Goal: Task Accomplishment & Management: Use online tool/utility

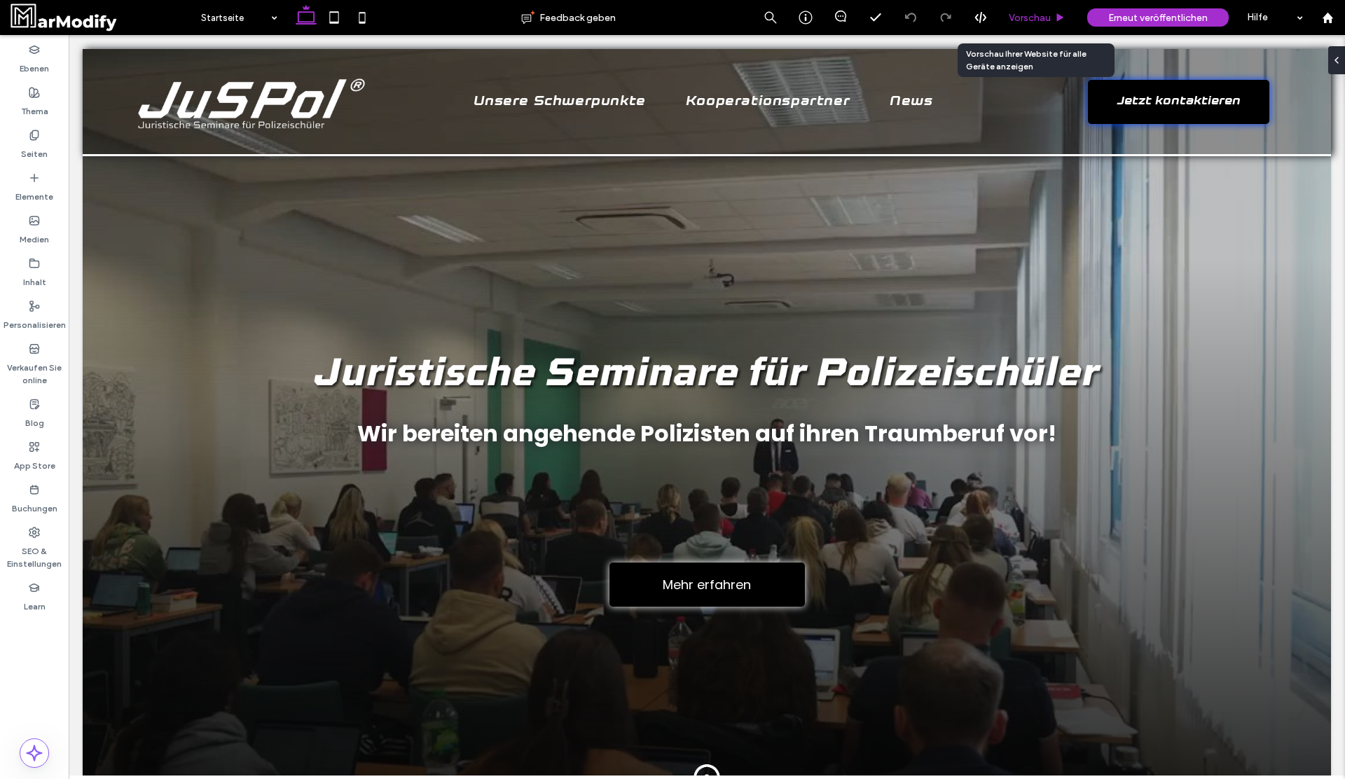
click at [1041, 20] on span "Vorschau" at bounding box center [1030, 18] width 42 height 12
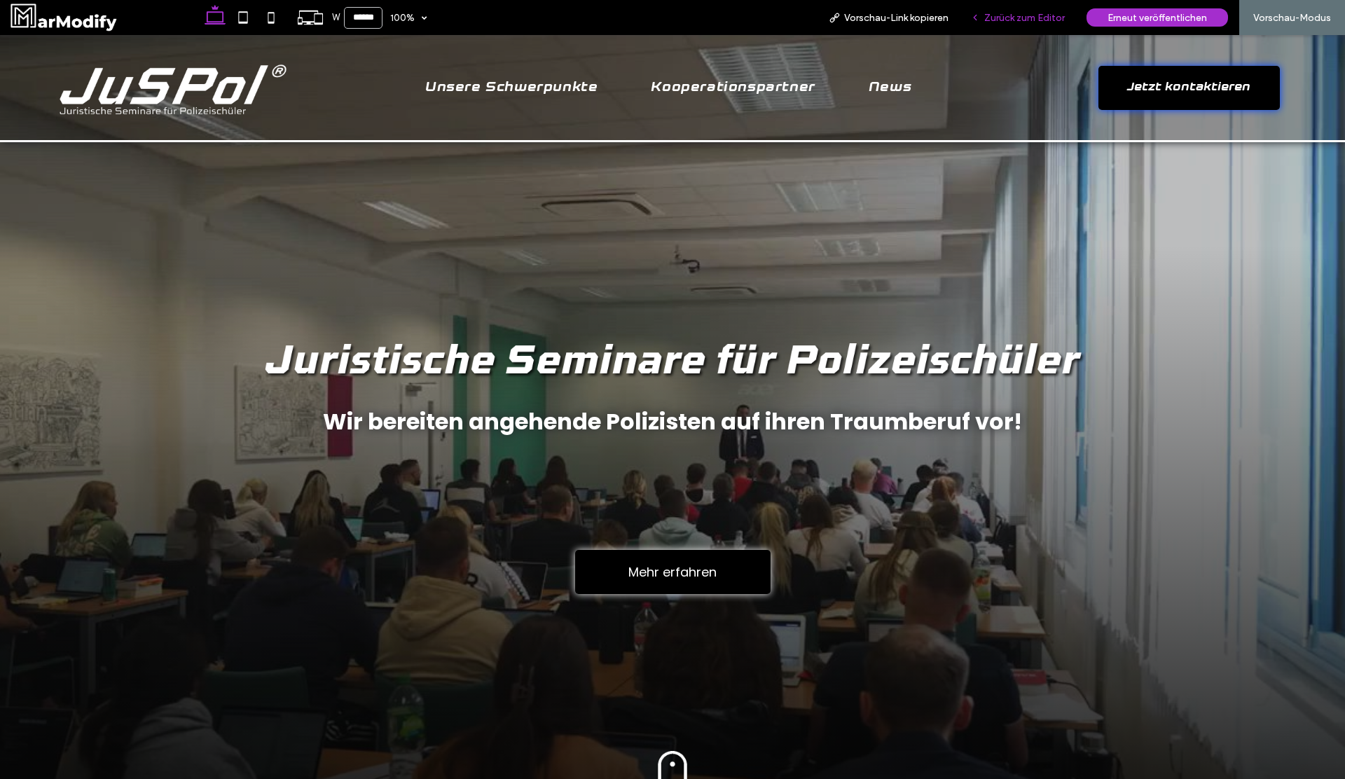
click at [1016, 17] on span "Zurück zum Editor" at bounding box center [1024, 18] width 81 height 12
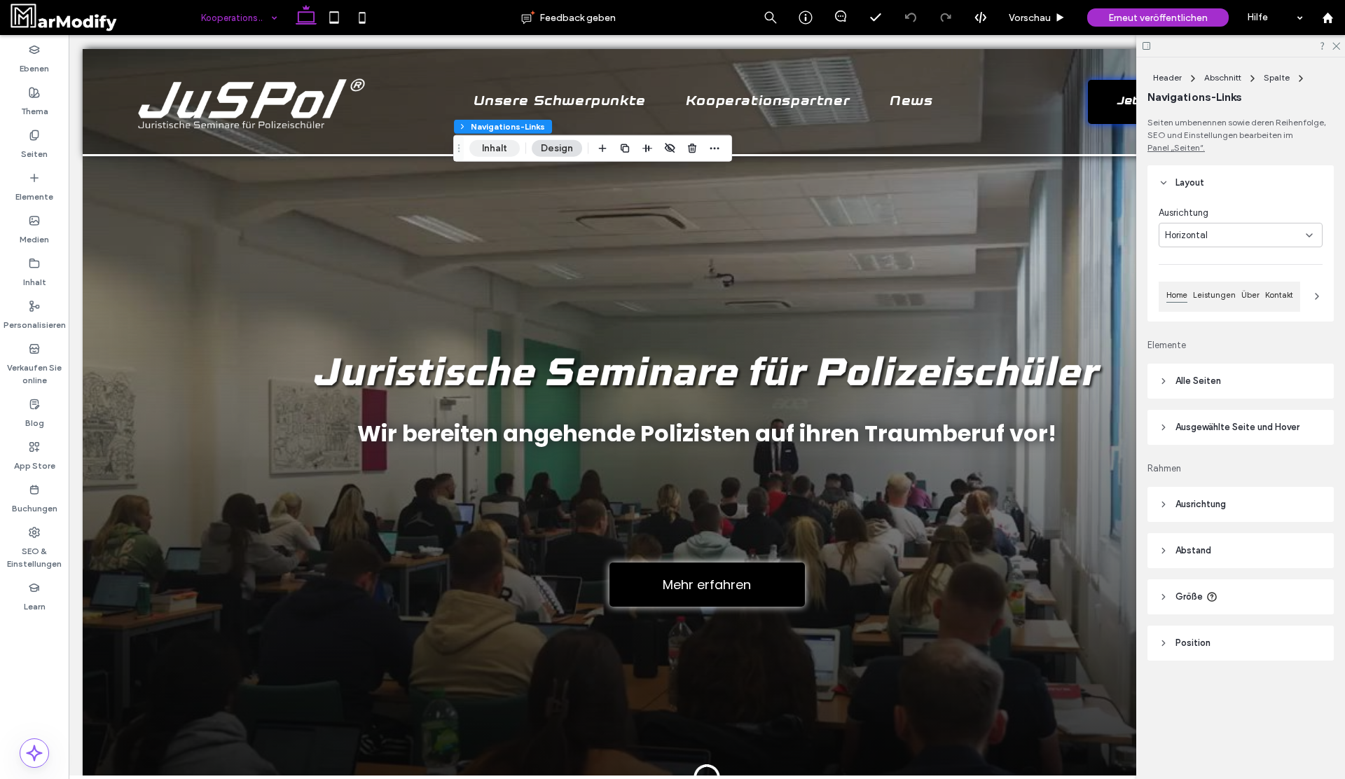
click at [483, 147] on button "Inhalt" at bounding box center [494, 148] width 50 height 17
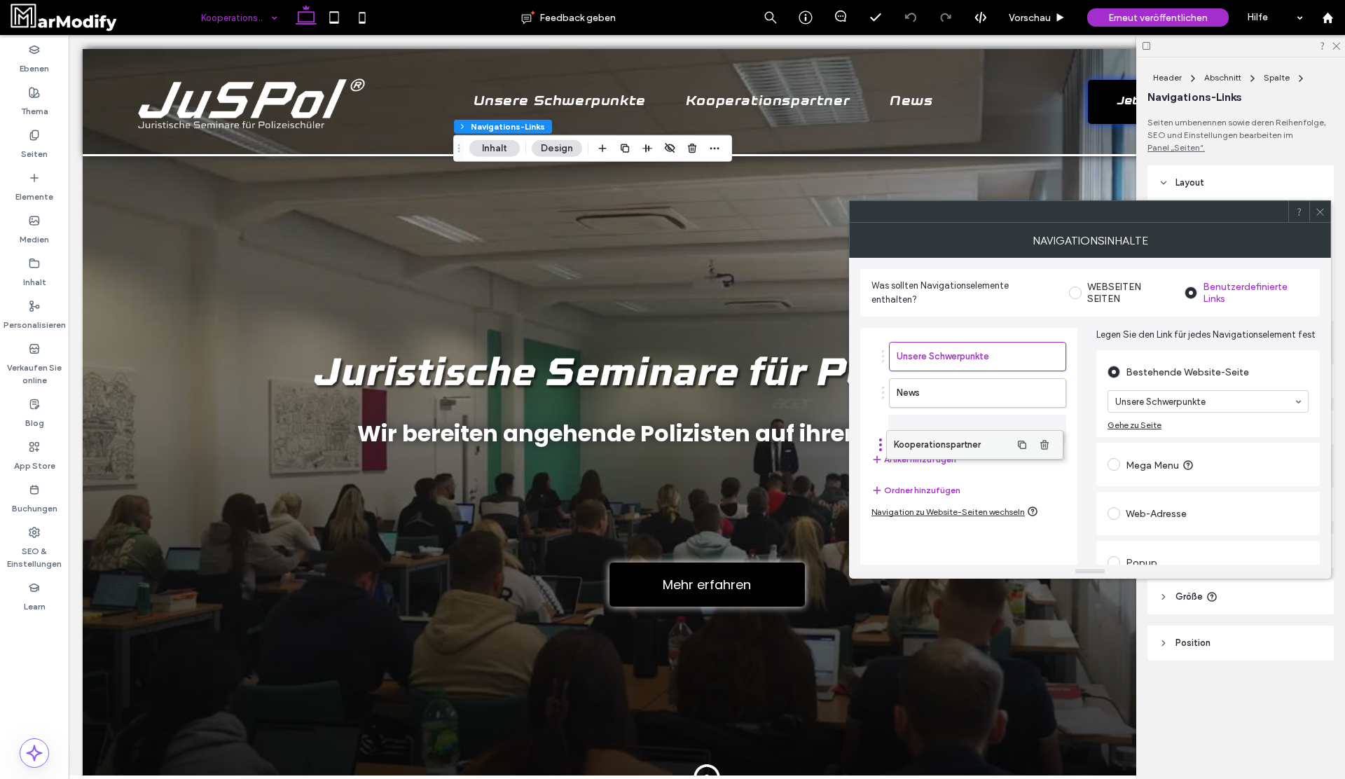
drag, startPoint x: 969, startPoint y: 392, endPoint x: 966, endPoint y: 447, distance: 55.4
click at [339, 23] on icon at bounding box center [334, 18] width 28 height 28
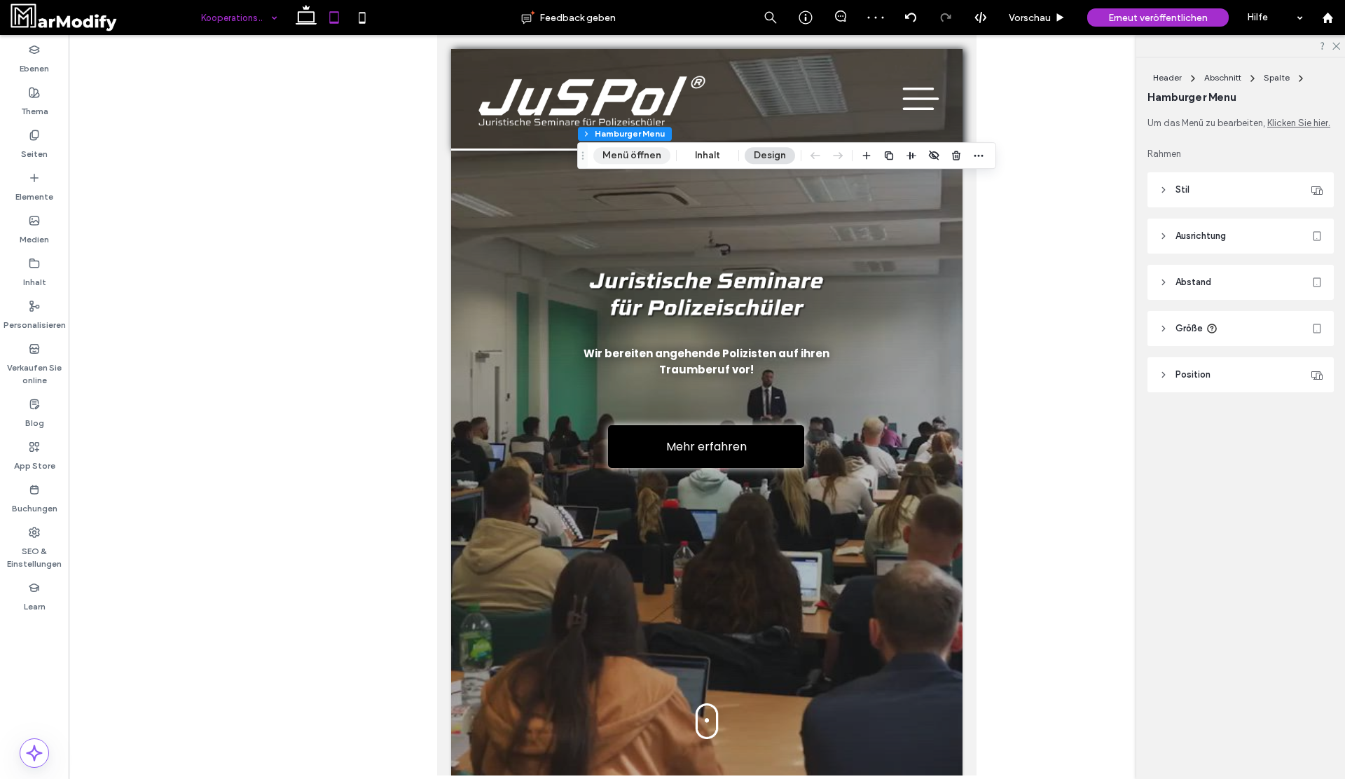
click at [646, 160] on button "Menü öffnen" at bounding box center [631, 155] width 77 height 17
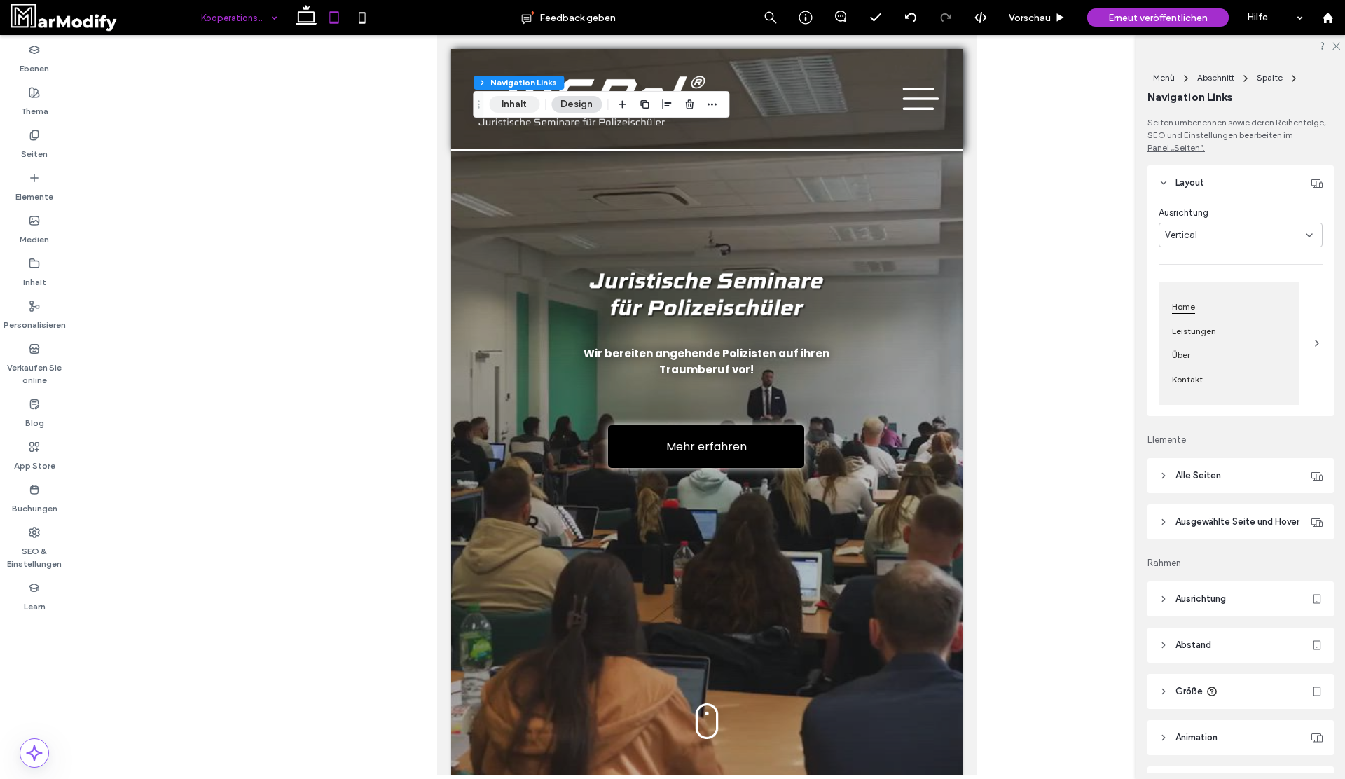
click at [516, 102] on button "Inhalt" at bounding box center [514, 104] width 50 height 17
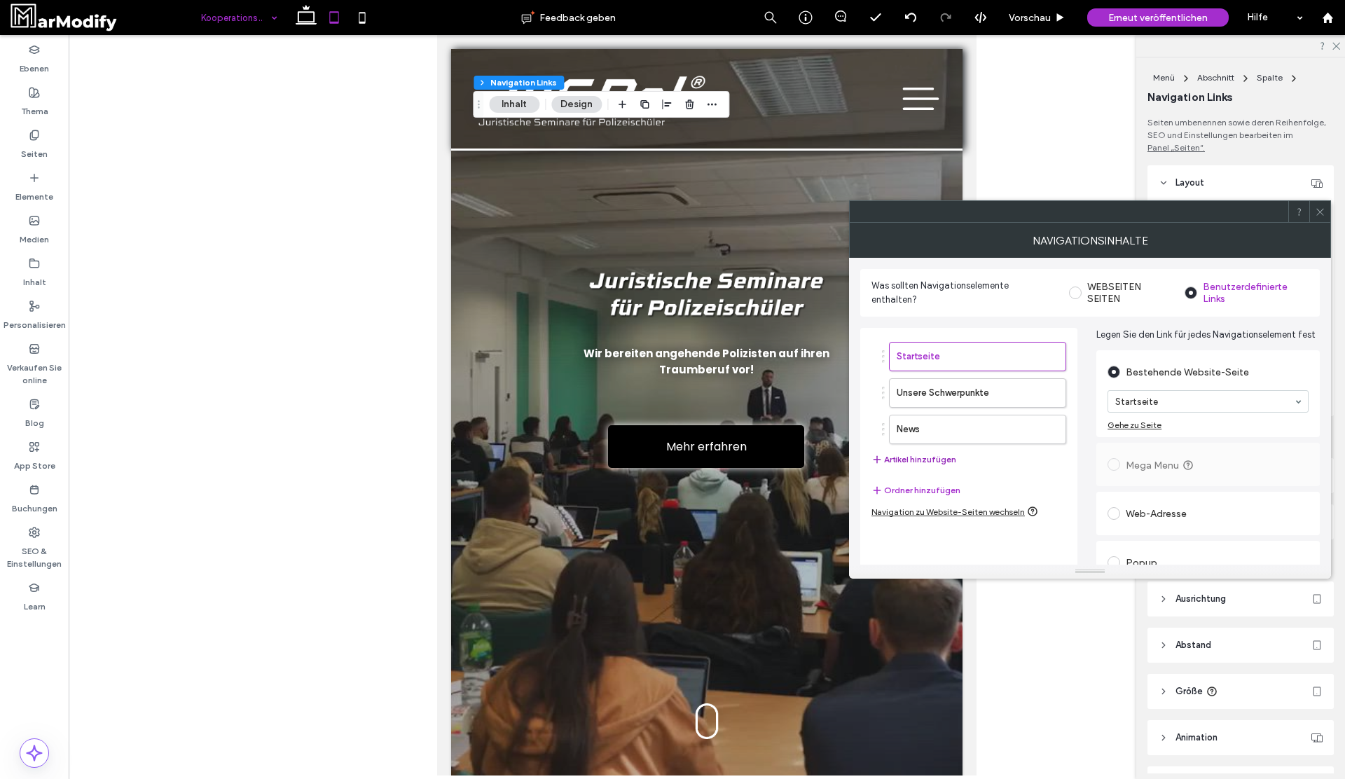
click at [932, 458] on button "Artikel hinzufügen" at bounding box center [913, 459] width 85 height 17
click at [359, 18] on icon at bounding box center [362, 18] width 28 height 28
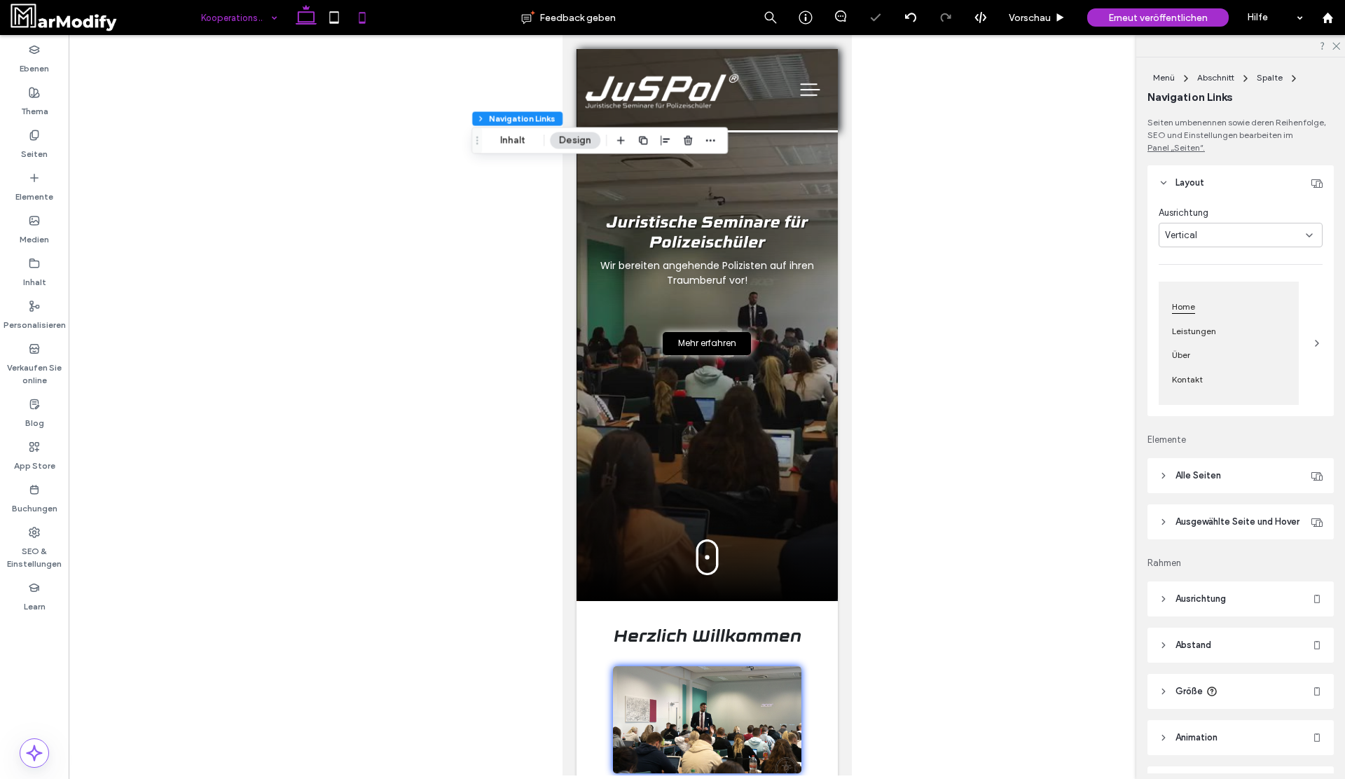
click at [314, 26] on icon at bounding box center [306, 18] width 28 height 28
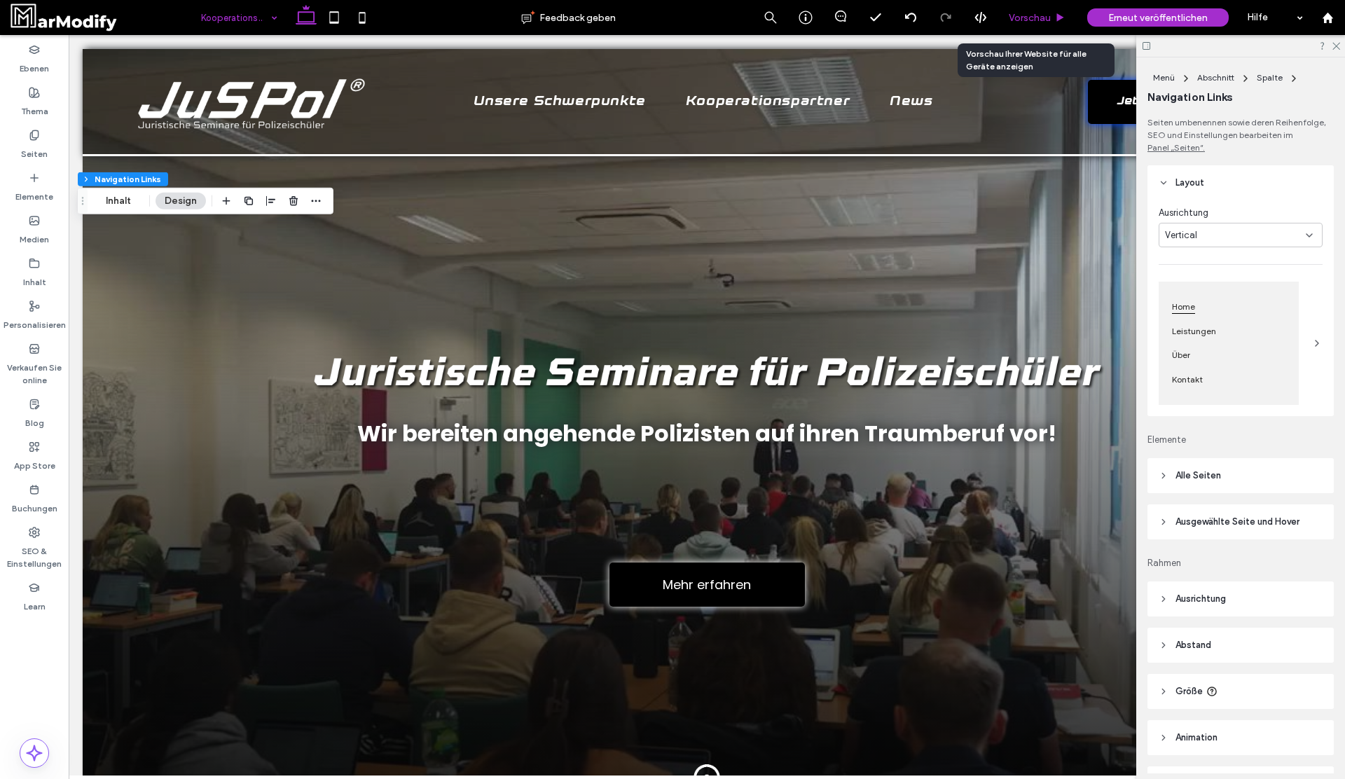
click at [1034, 12] on span "Vorschau" at bounding box center [1030, 18] width 42 height 12
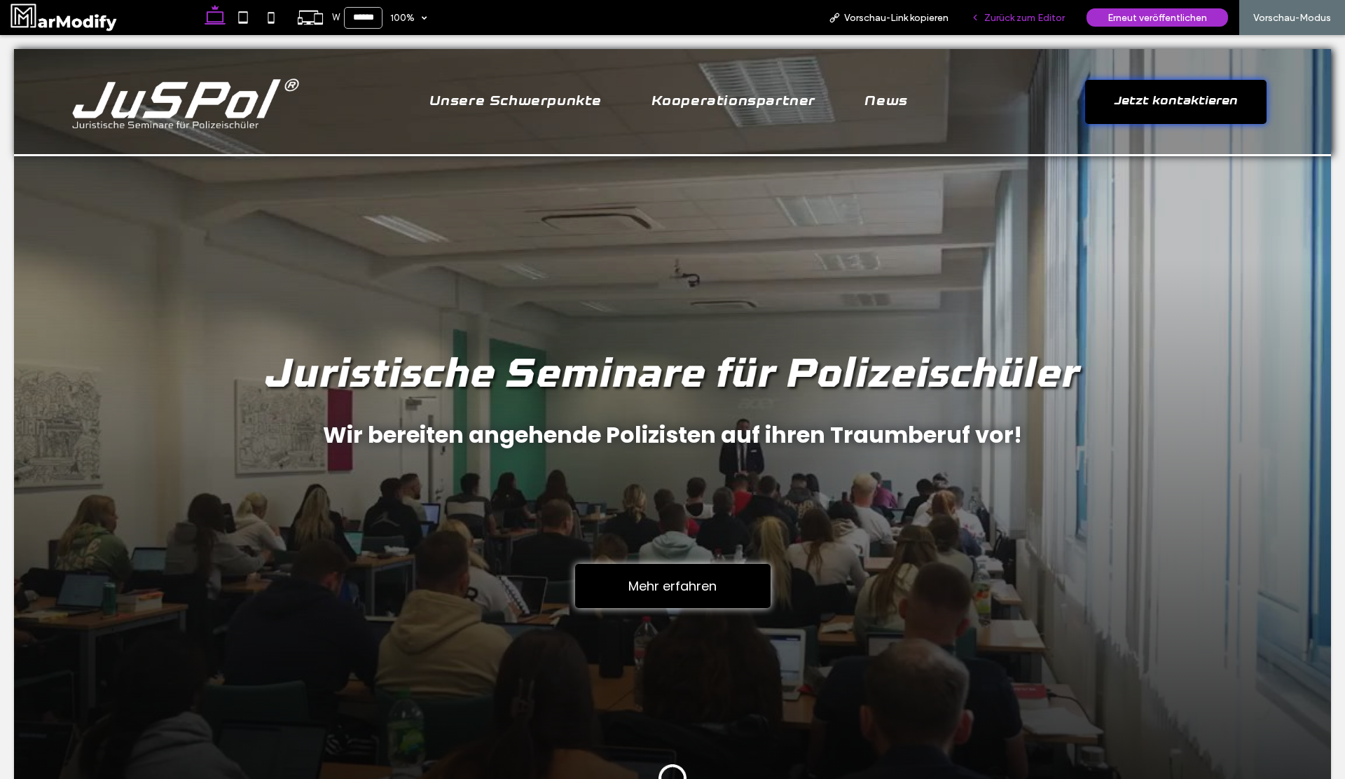
click at [1023, 20] on span "Zurück zum Editor" at bounding box center [1024, 18] width 81 height 12
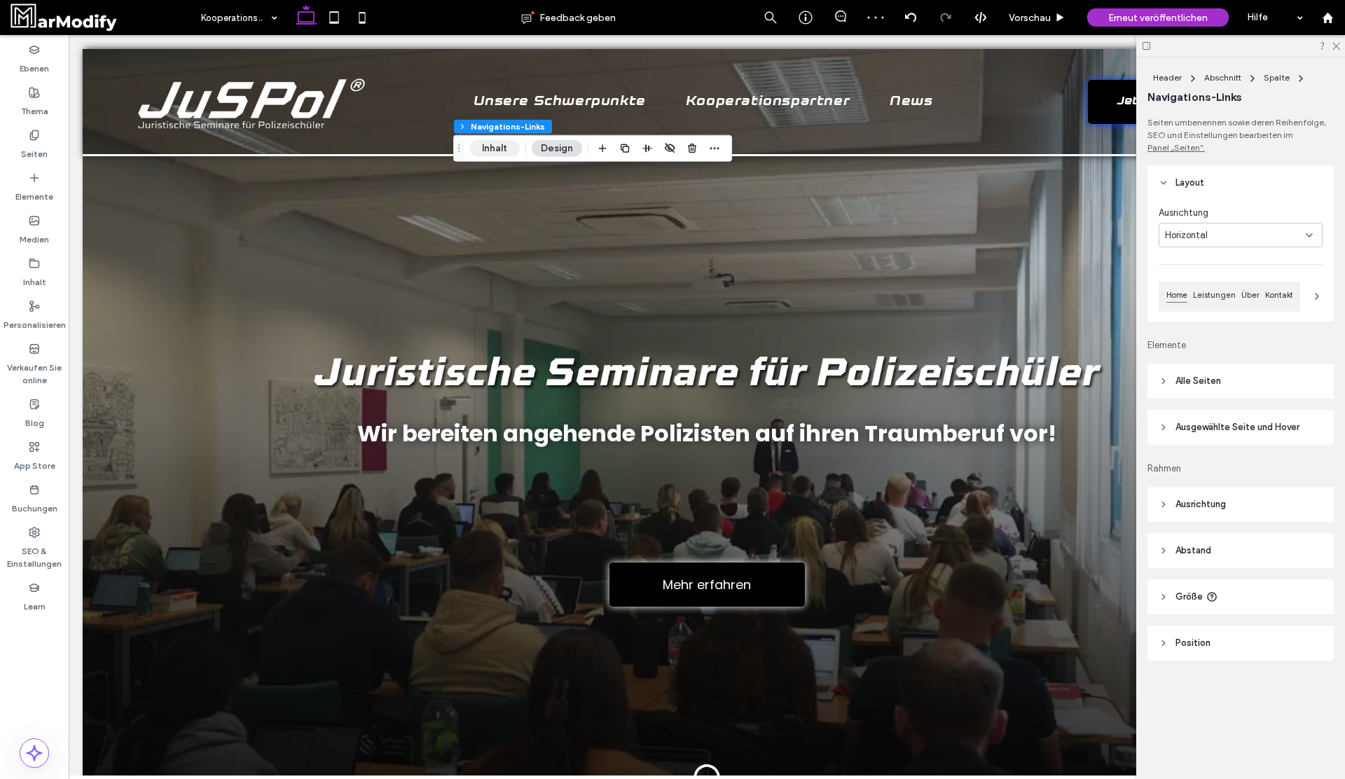
click at [499, 154] on button "Inhalt" at bounding box center [494, 148] width 50 height 17
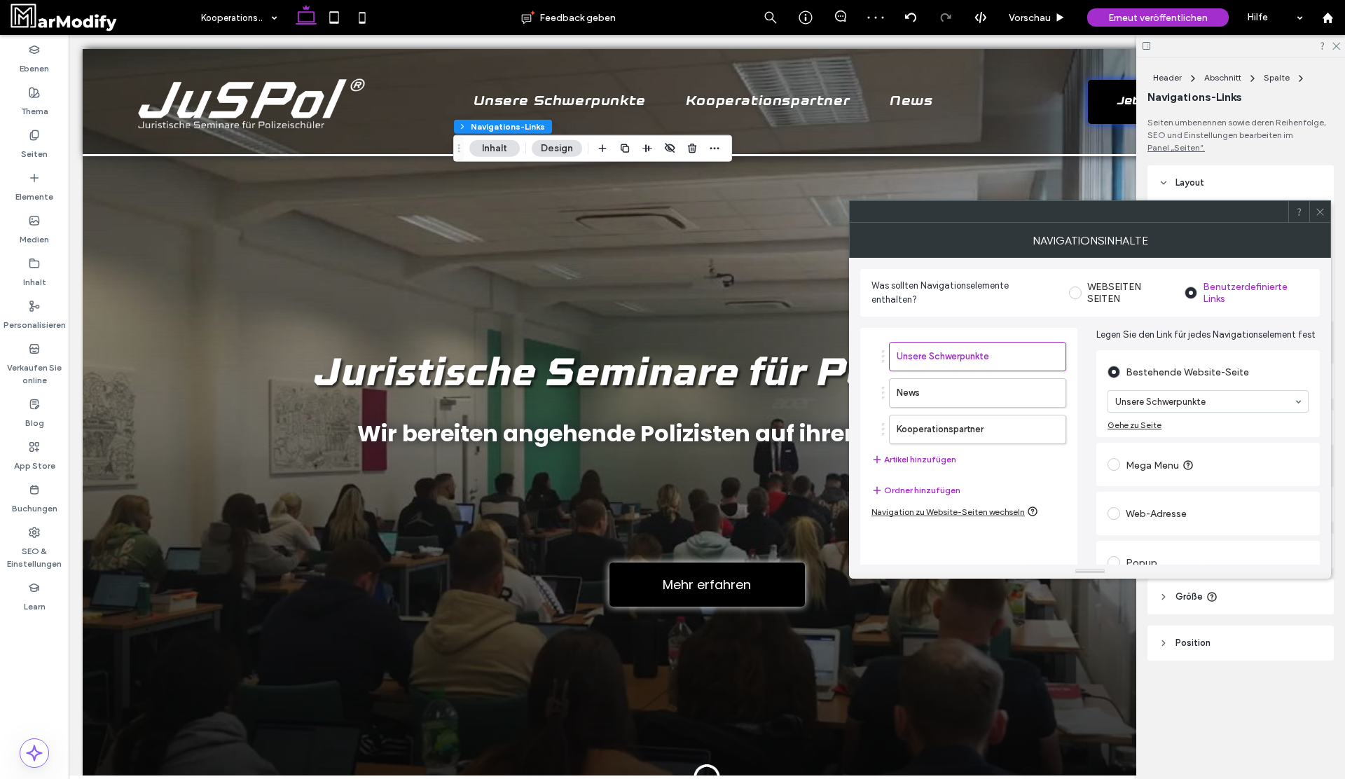
scroll to position [69, 0]
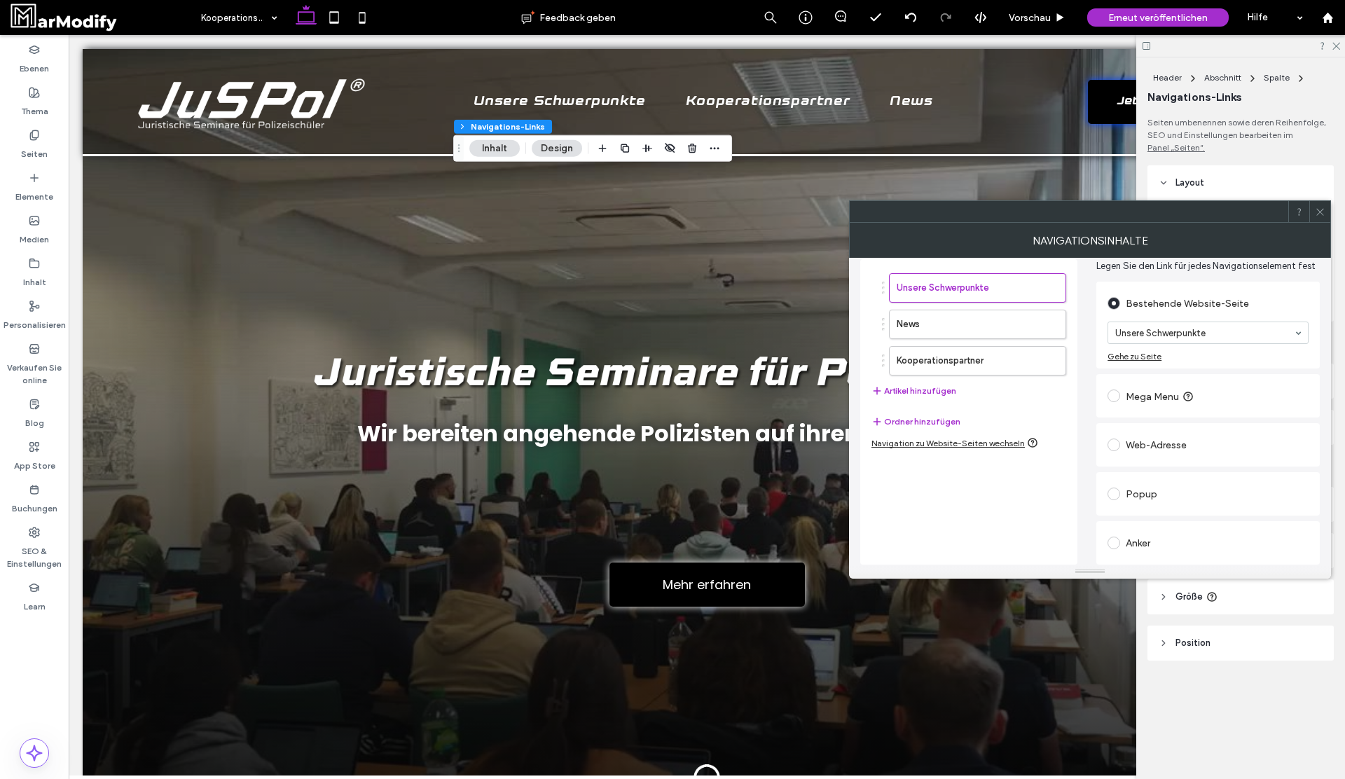
click at [1315, 209] on icon at bounding box center [1320, 212] width 11 height 11
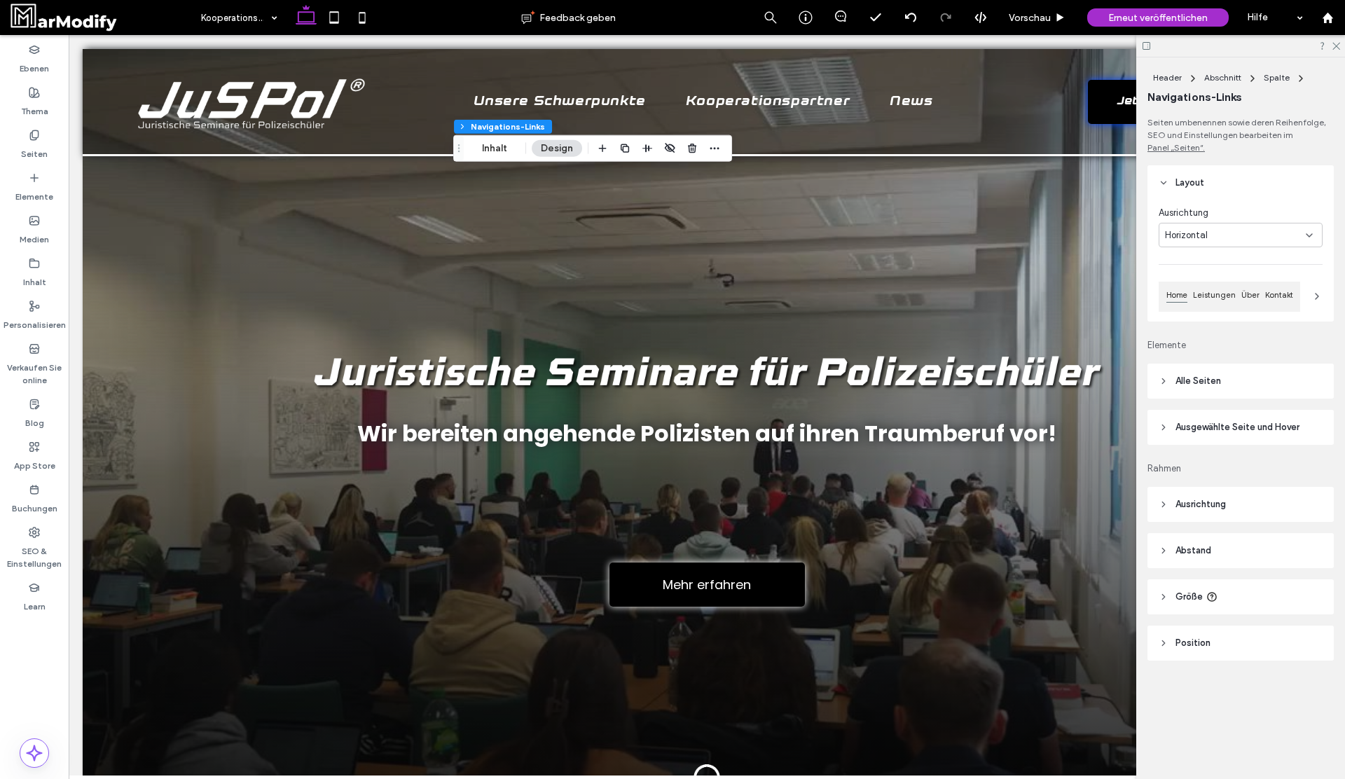
click at [1238, 431] on span "Ausgewählte Seite und Hover" at bounding box center [1237, 427] width 124 height 14
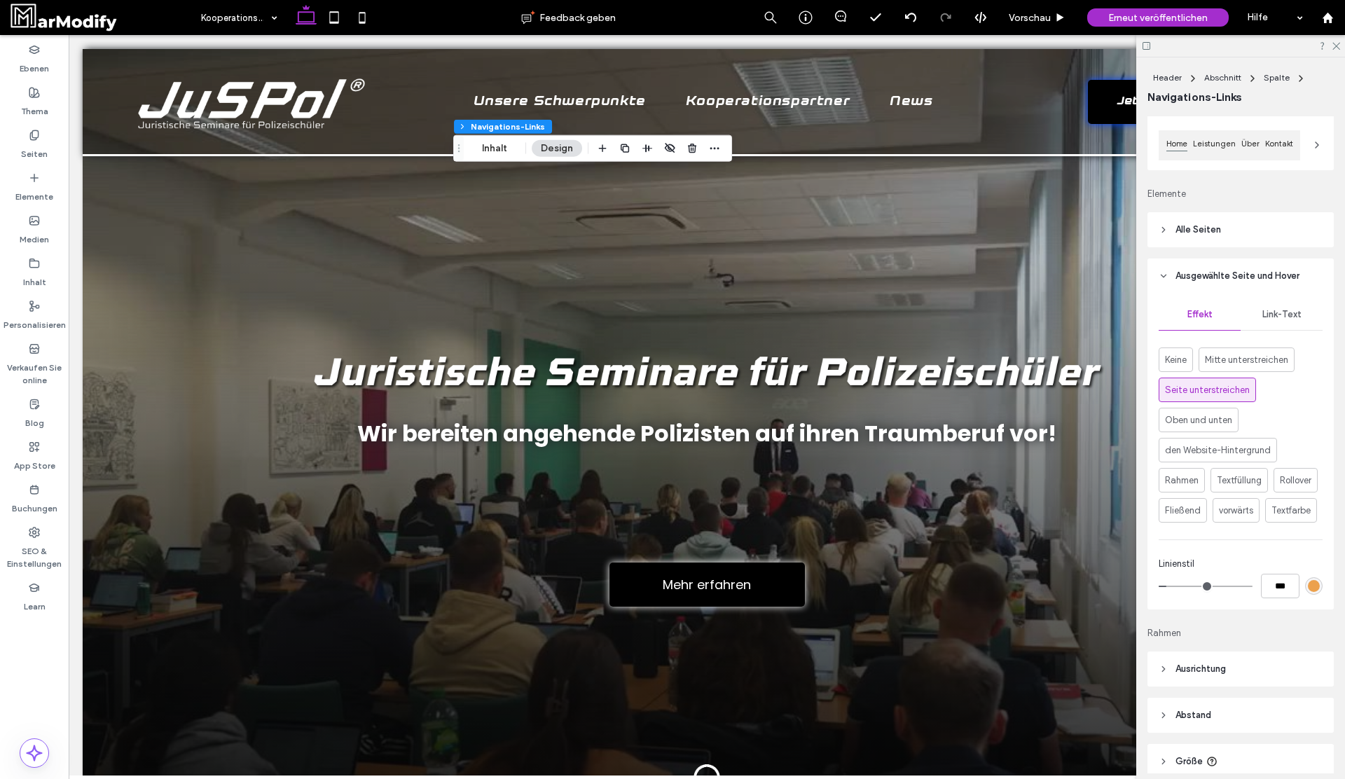
scroll to position [198, 0]
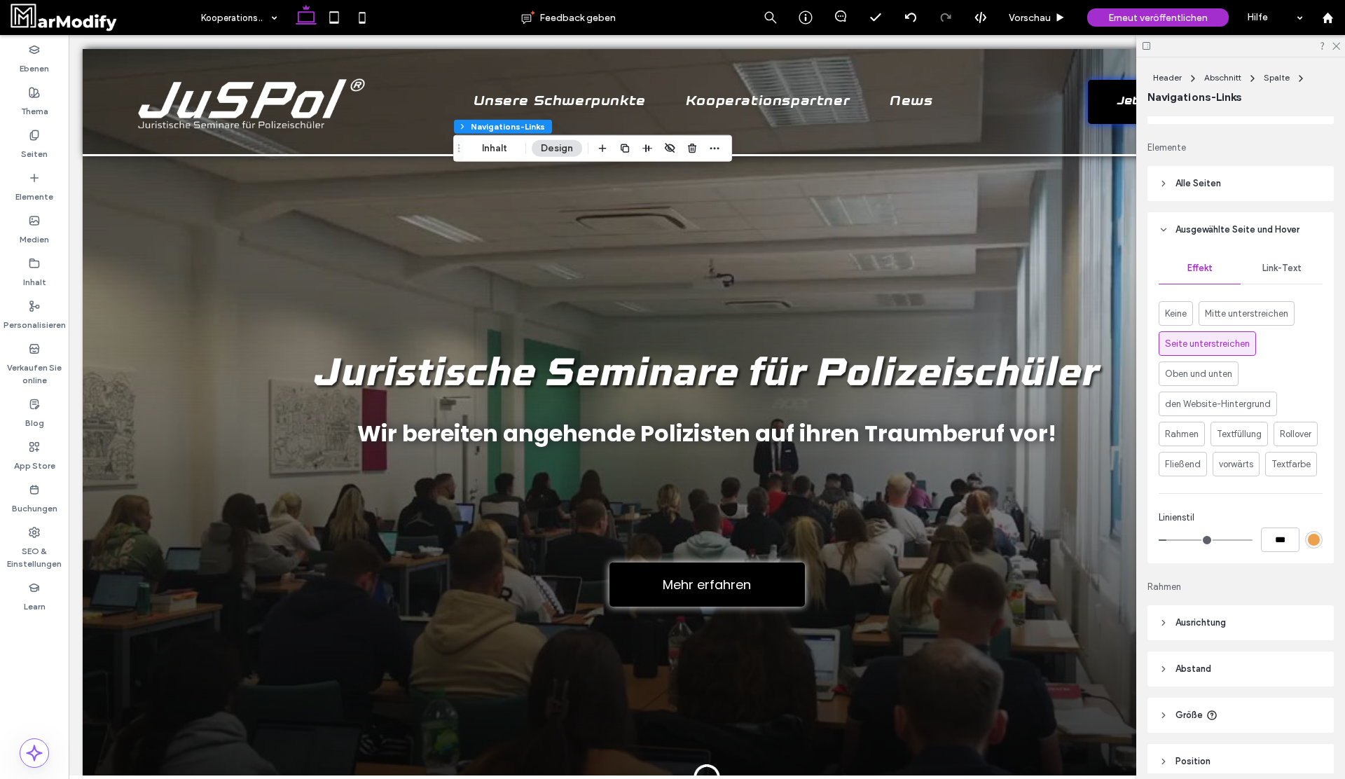
click at [1320, 531] on div at bounding box center [1314, 540] width 18 height 18
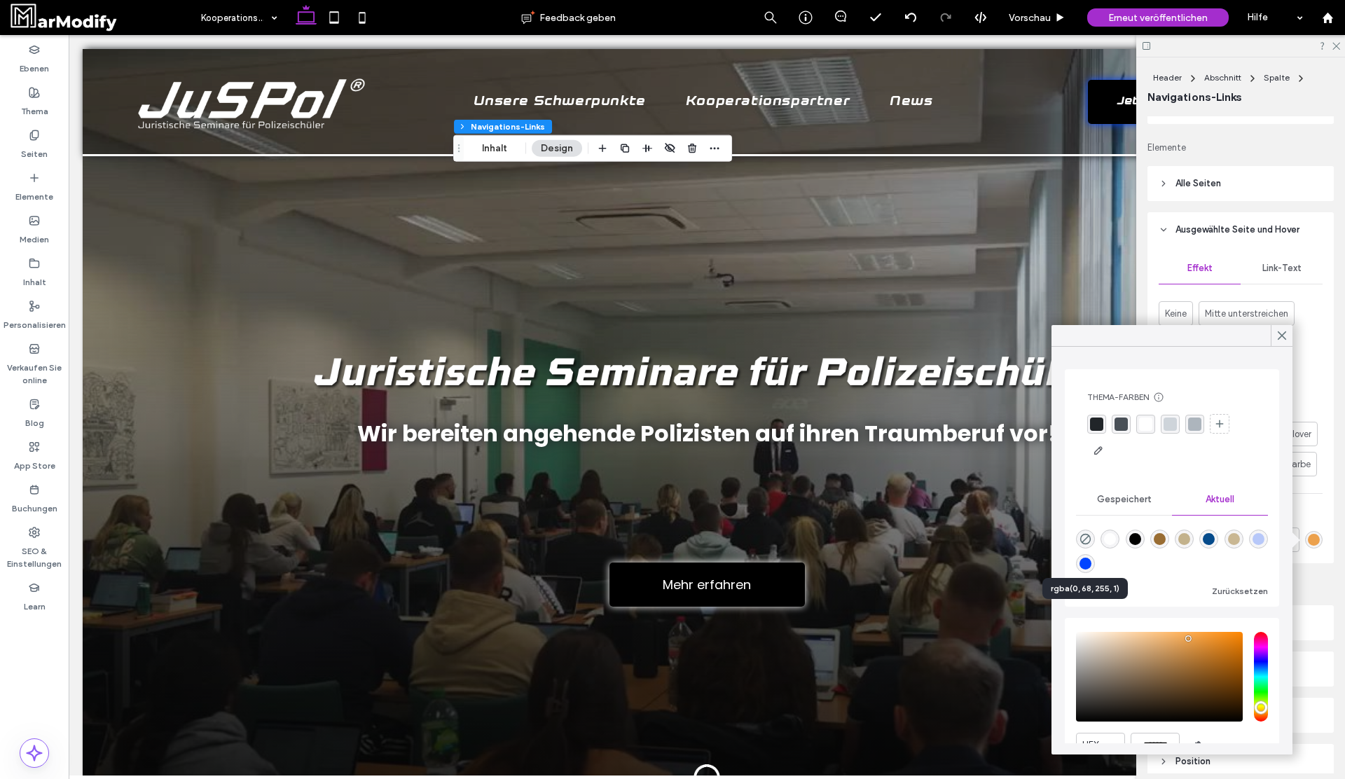
click at [1086, 568] on div "rgba(0, 68, 255, 1)" at bounding box center [1085, 564] width 12 height 12
type input "*******"
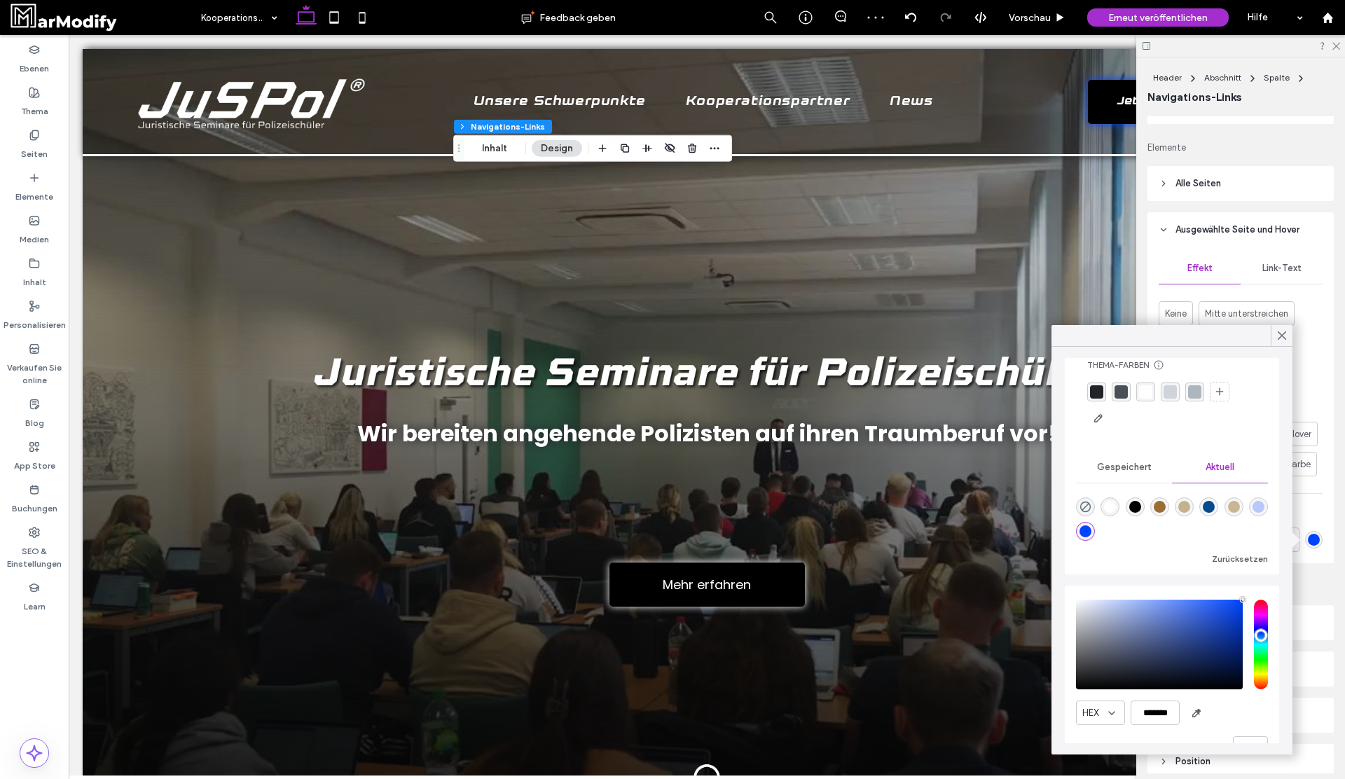
scroll to position [0, 0]
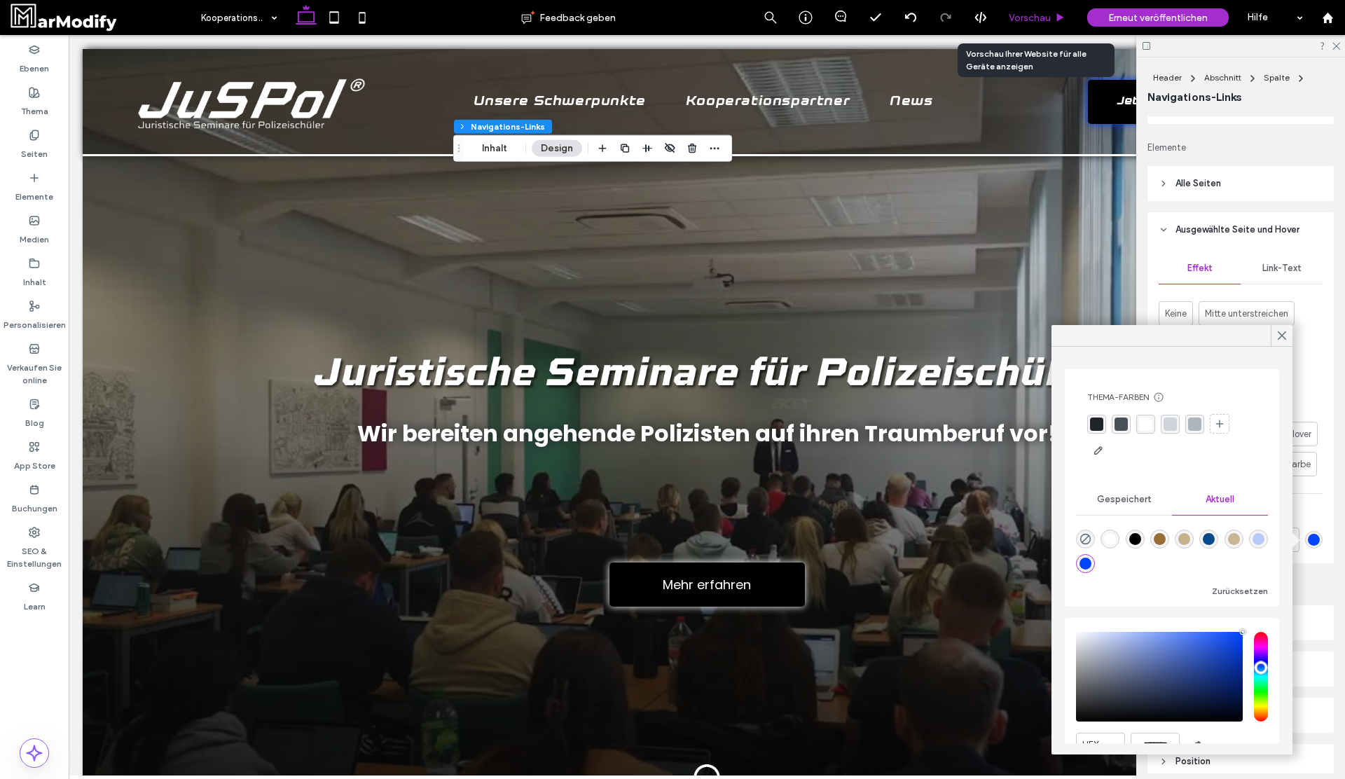
click at [1018, 22] on span "Vorschau" at bounding box center [1030, 18] width 42 height 12
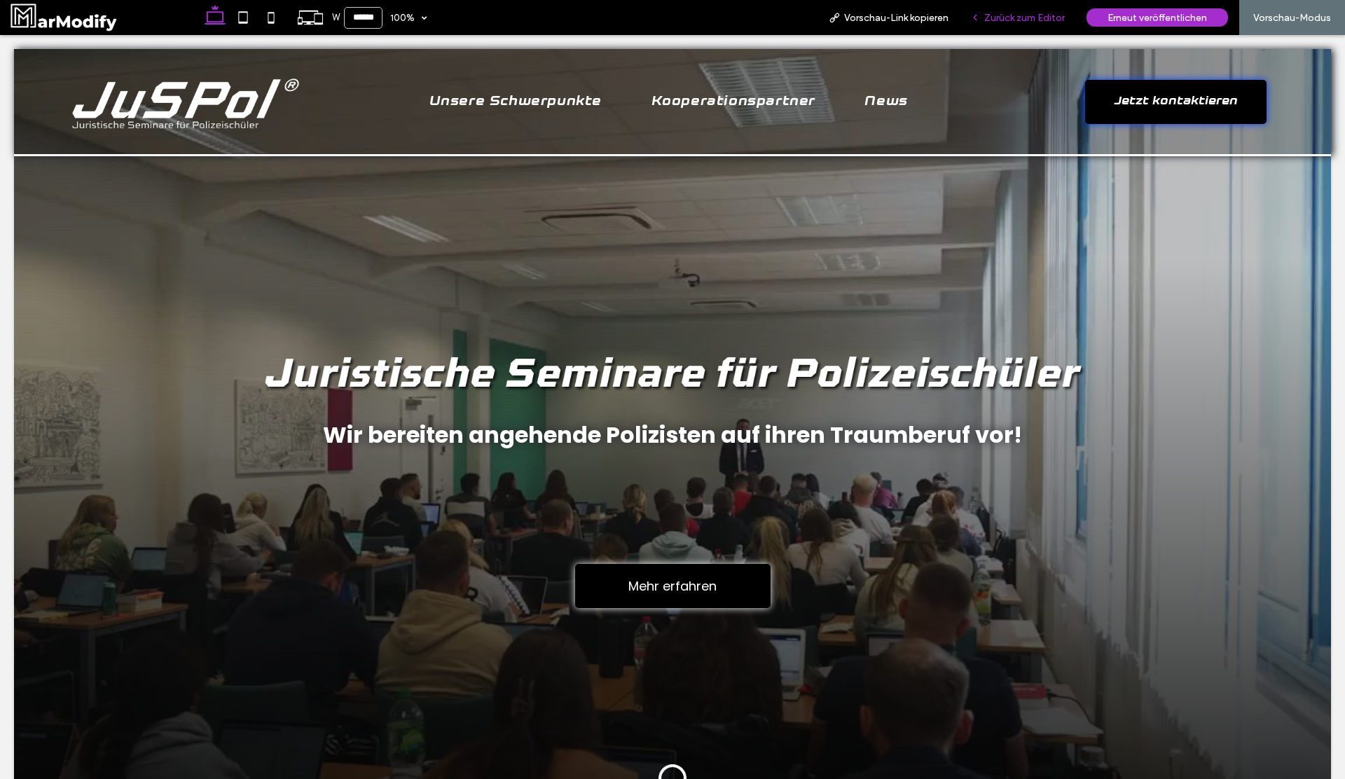
click at [1023, 21] on span "Zurück zum Editor" at bounding box center [1024, 18] width 81 height 12
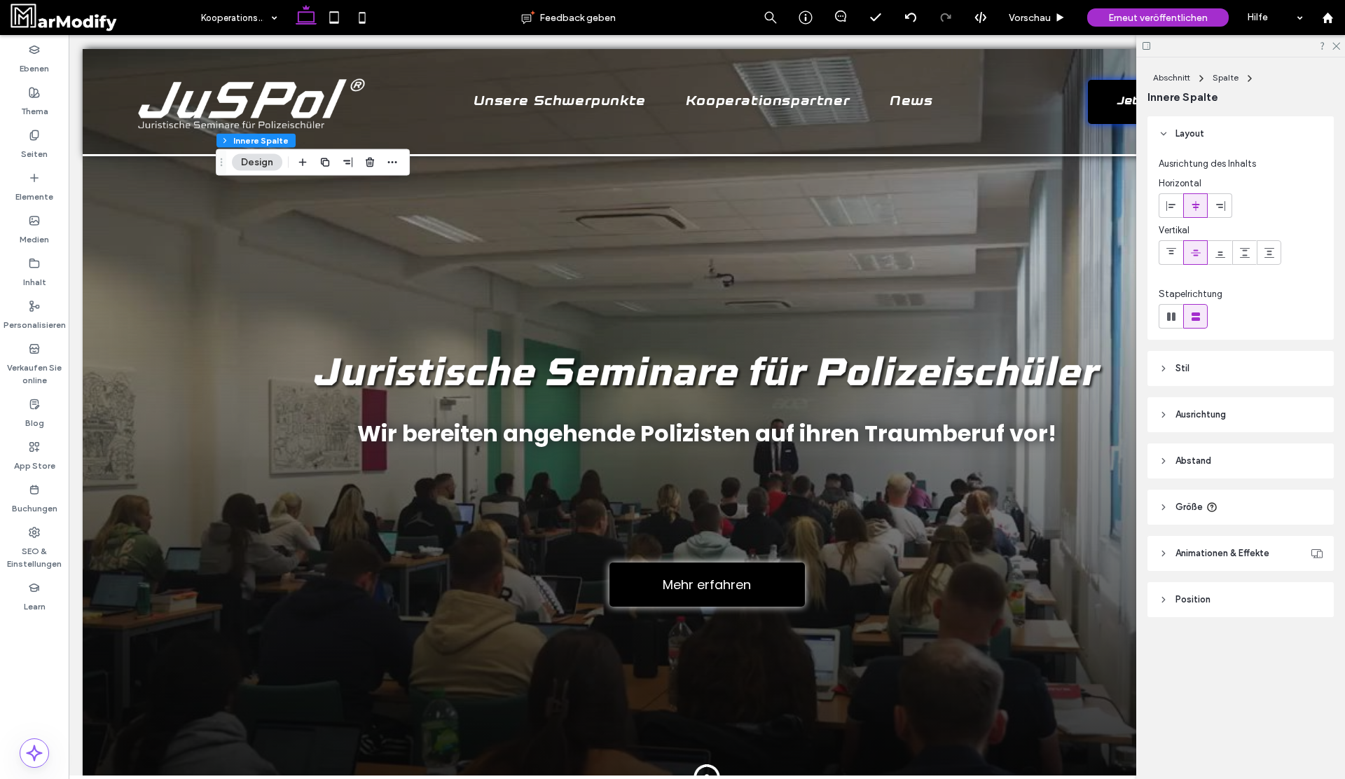
click at [1240, 505] on header "Größe" at bounding box center [1240, 507] width 186 height 35
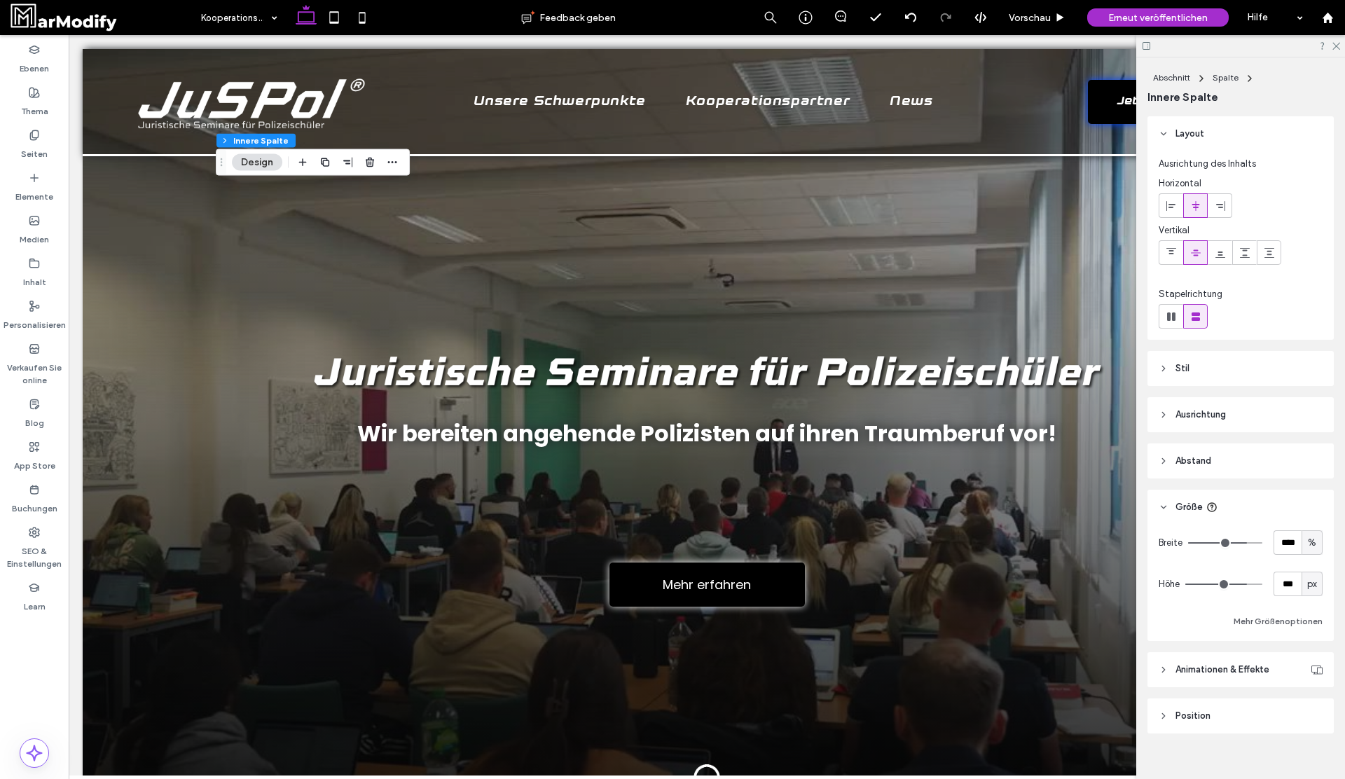
click at [1237, 472] on header "Abstand" at bounding box center [1240, 460] width 186 height 35
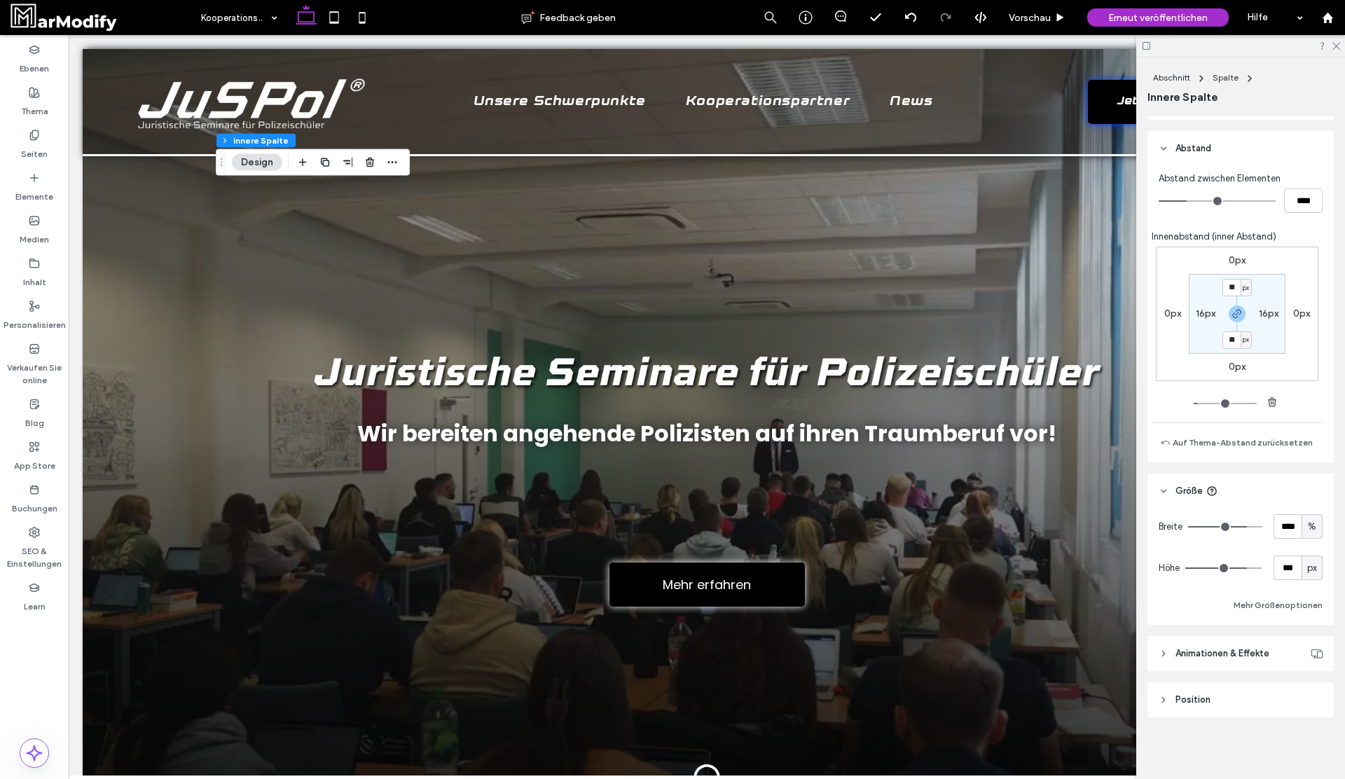
scroll to position [144, 0]
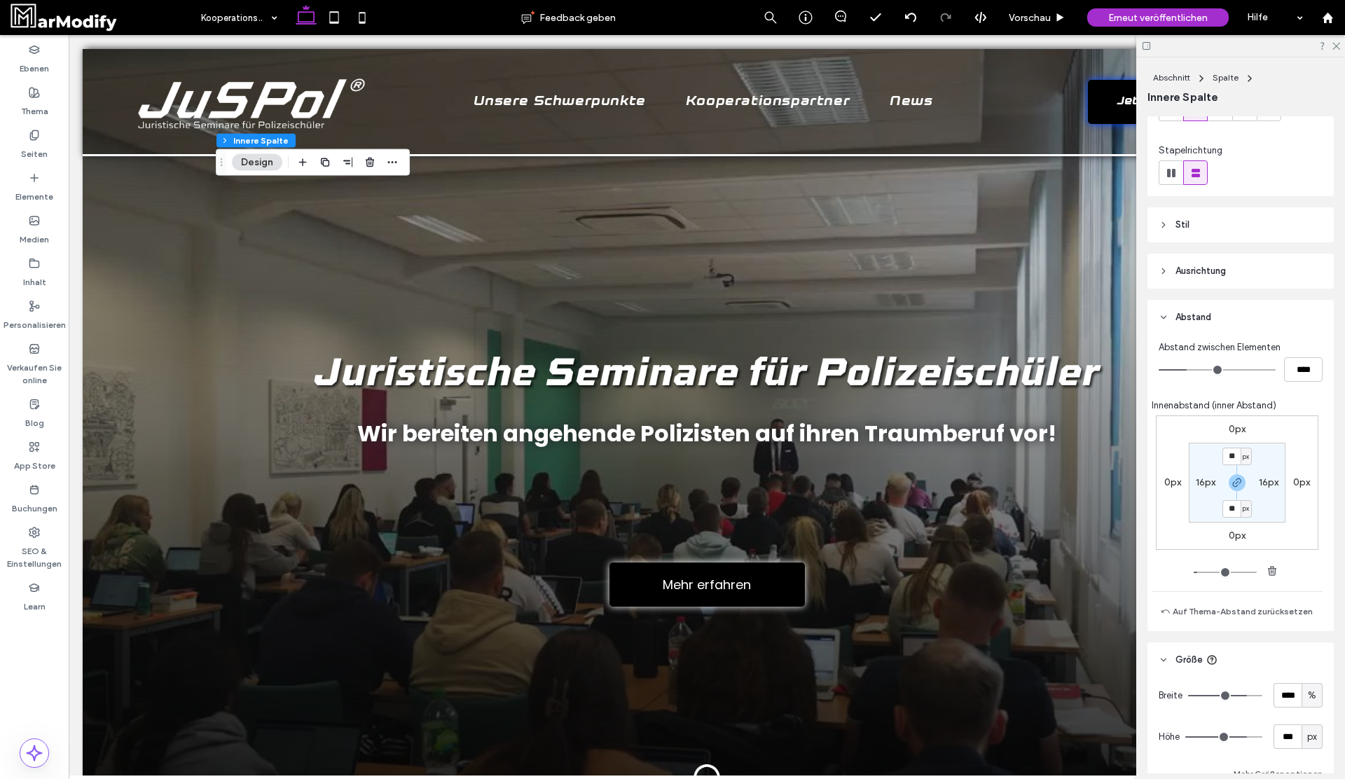
click at [1208, 278] on header "Ausrichtung" at bounding box center [1240, 271] width 186 height 35
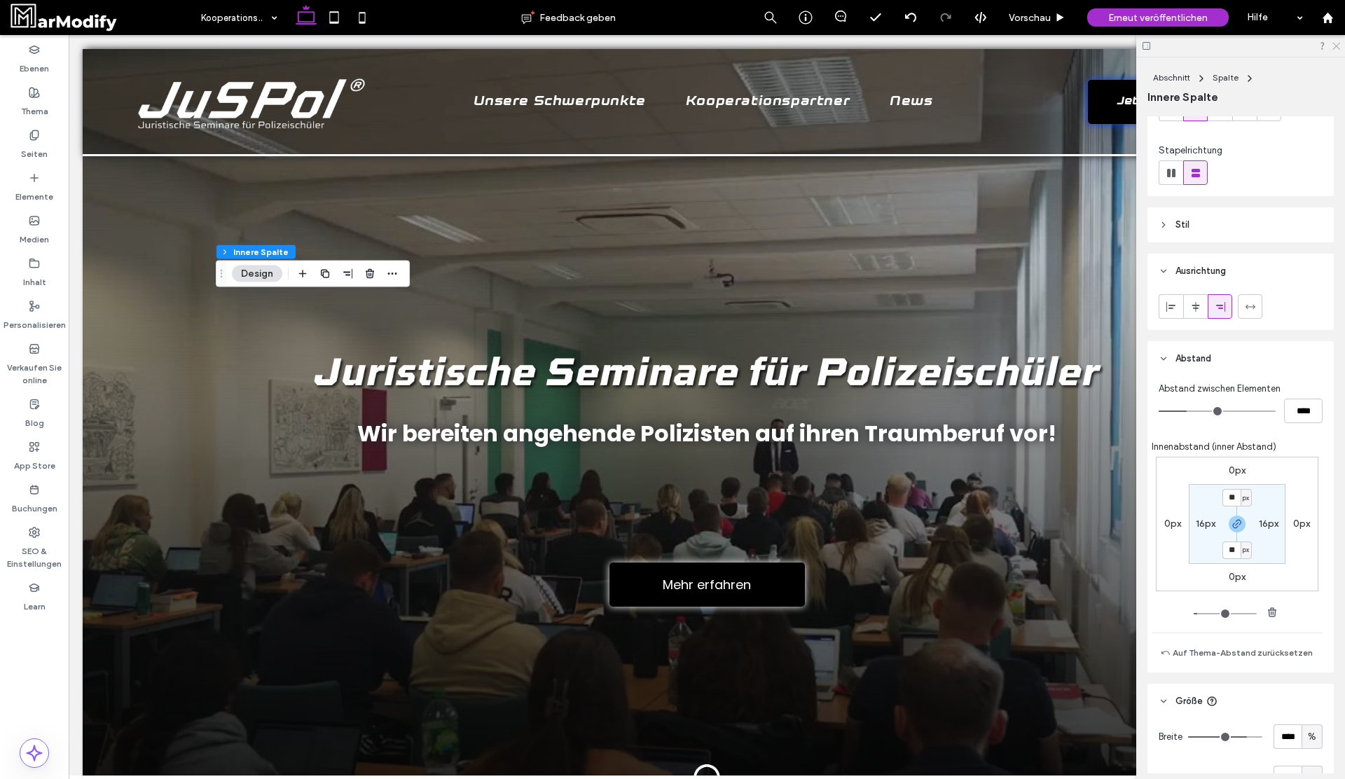
click at [1332, 44] on icon at bounding box center [1335, 45] width 9 height 9
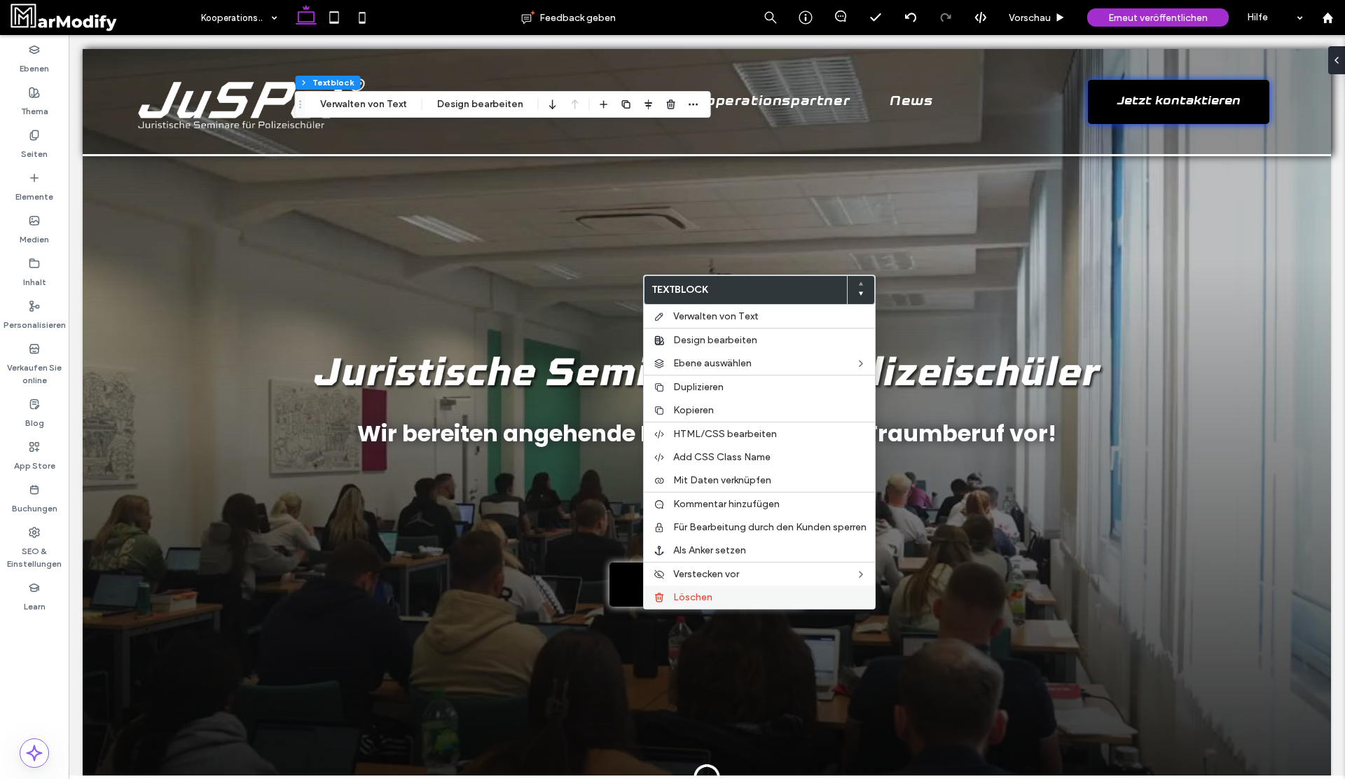
click at [713, 593] on label "Löschen" at bounding box center [769, 597] width 193 height 12
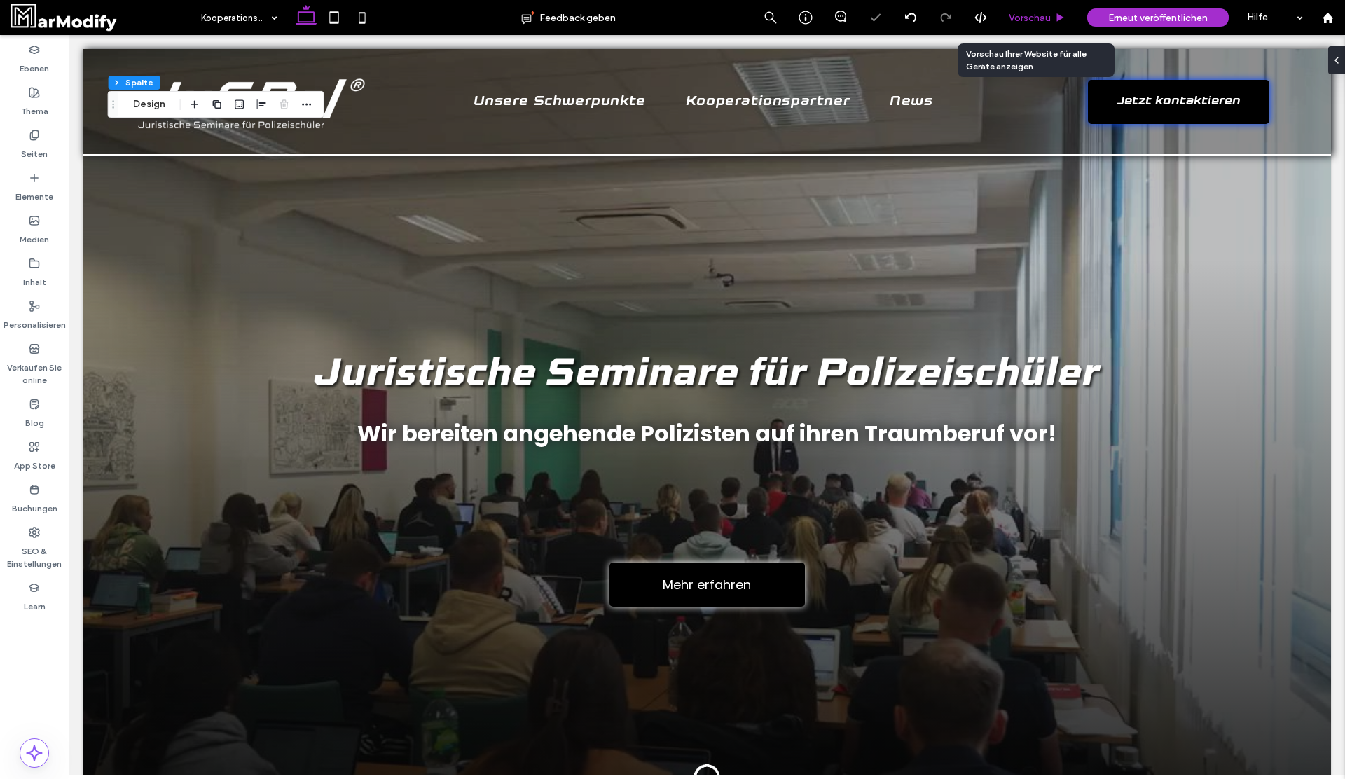
click at [1034, 12] on span "Vorschau" at bounding box center [1030, 18] width 42 height 12
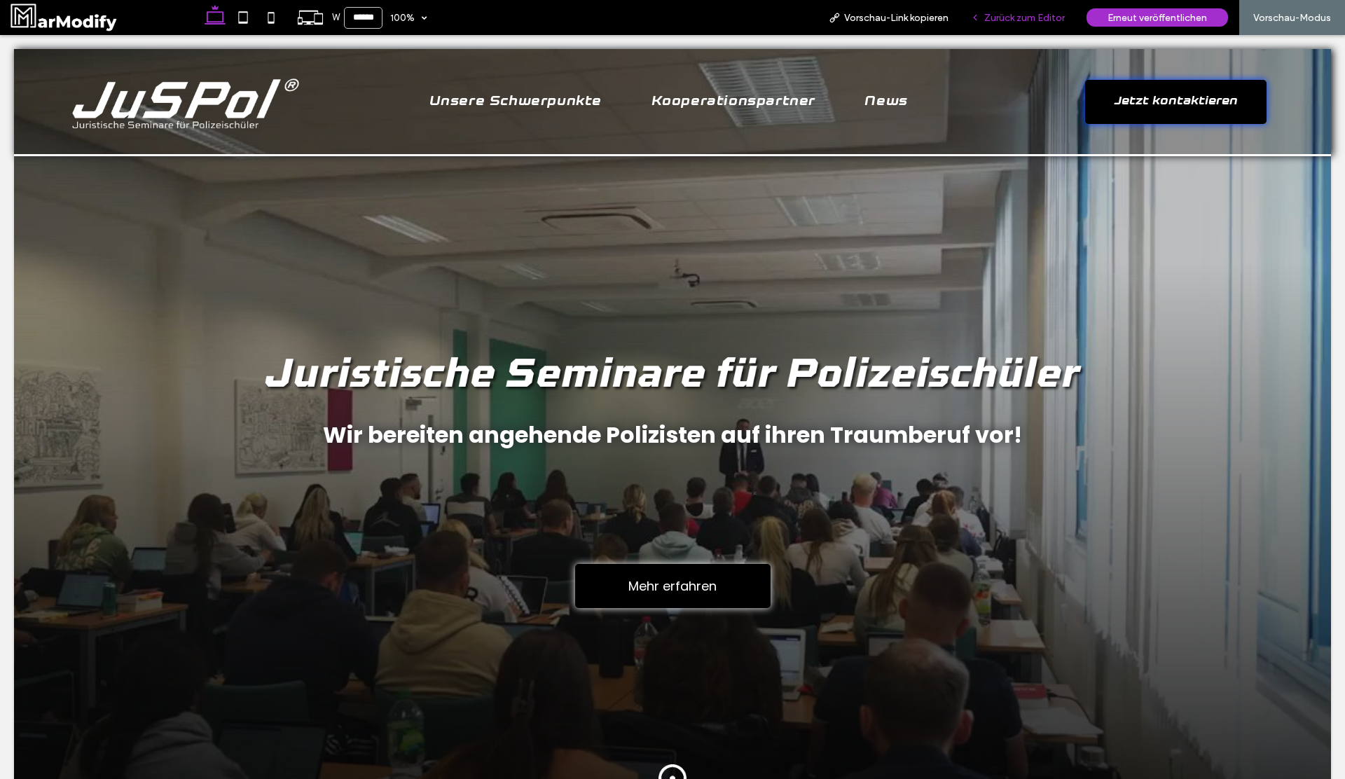
click at [1035, 15] on span "Zurück zum Editor" at bounding box center [1024, 18] width 81 height 12
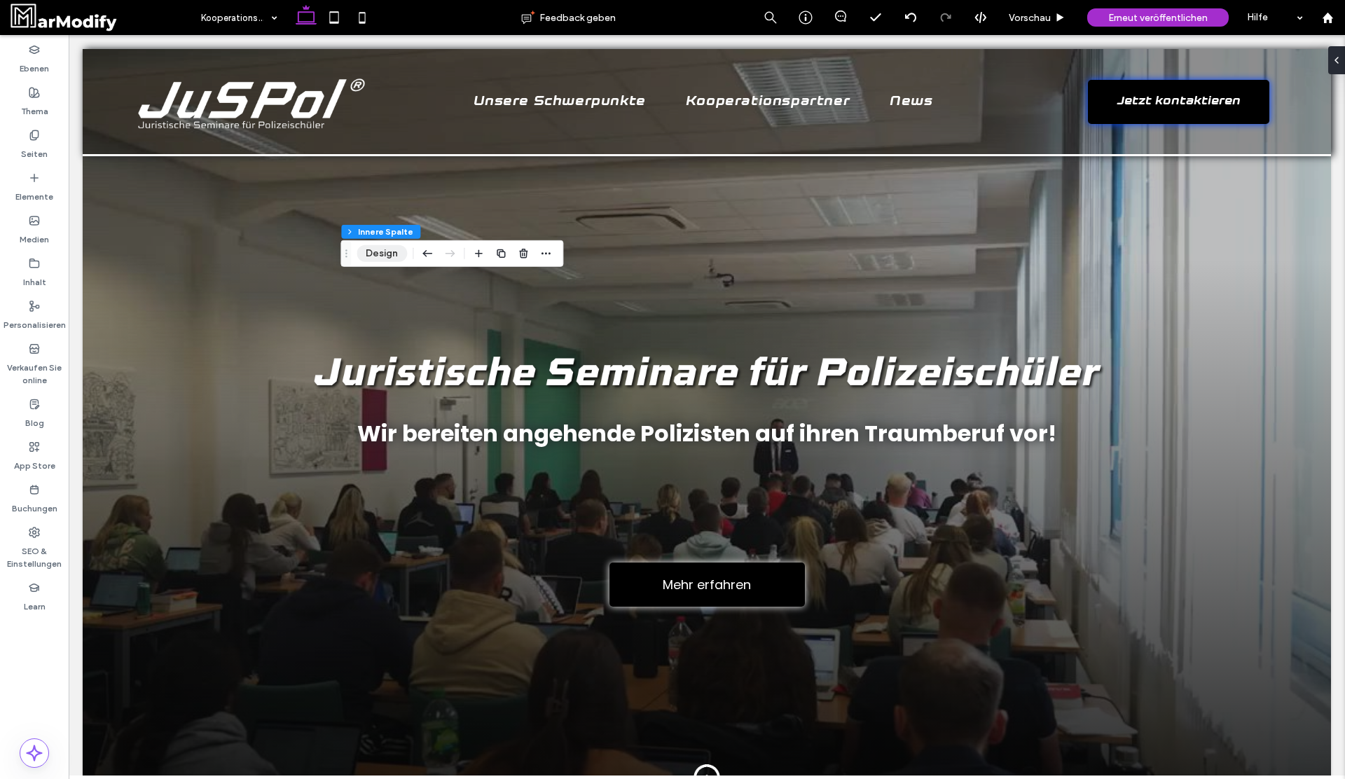
click at [390, 258] on button "Design" at bounding box center [382, 253] width 50 height 17
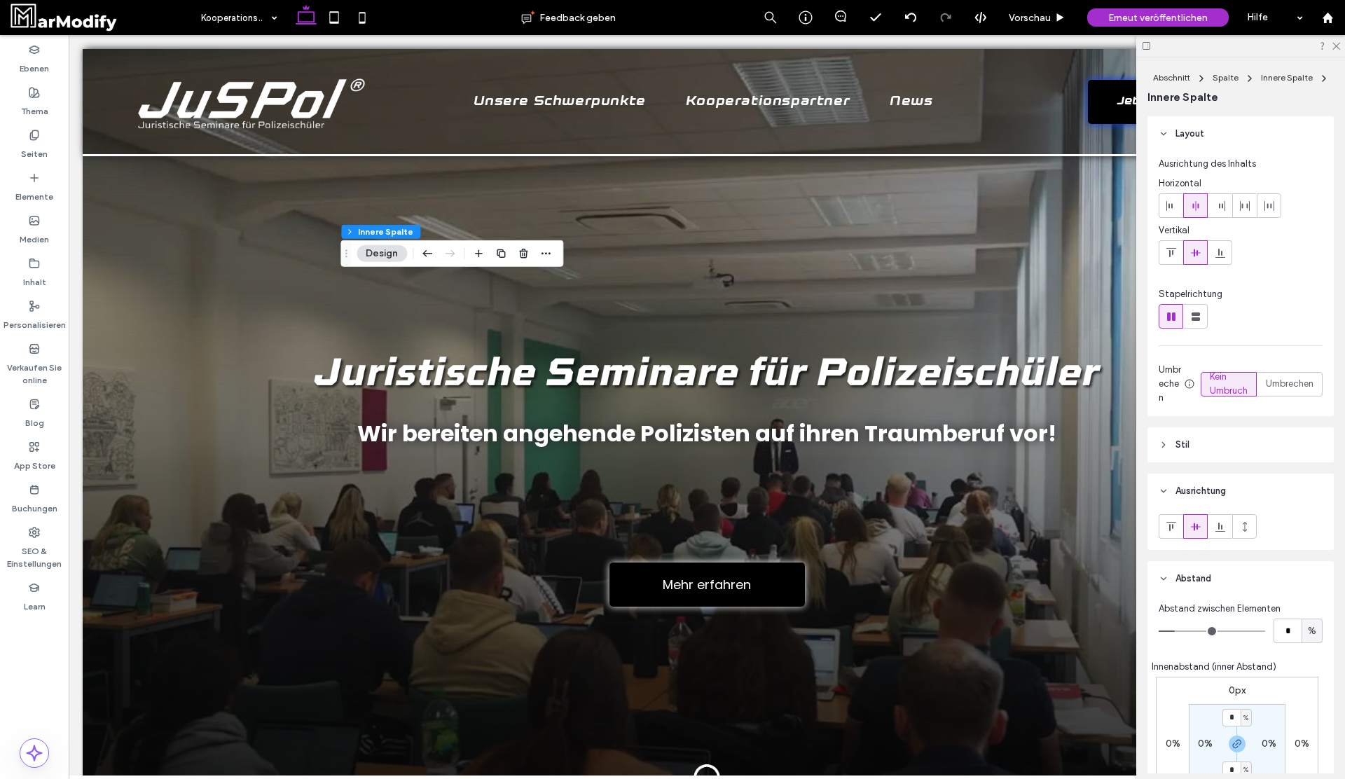
scroll to position [159, 0]
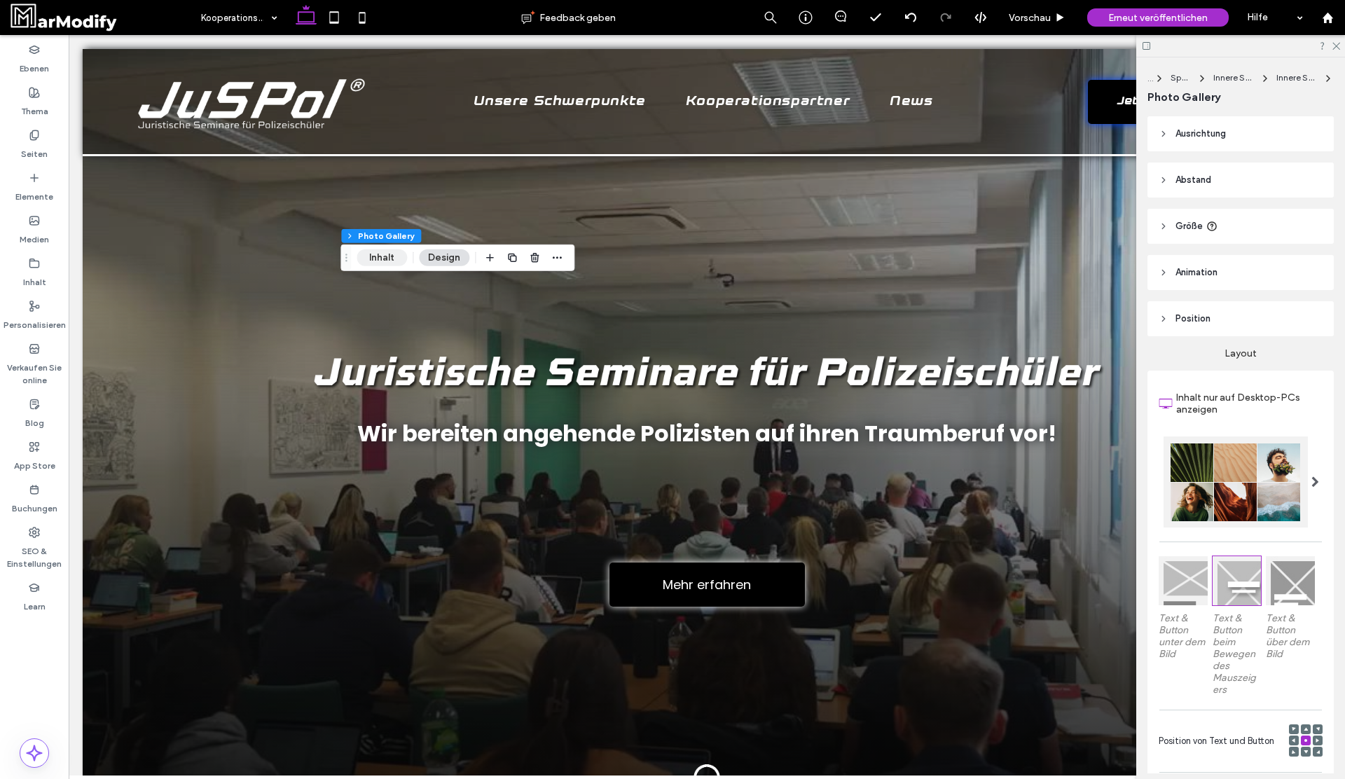
click at [388, 259] on button "Inhalt" at bounding box center [382, 257] width 50 height 17
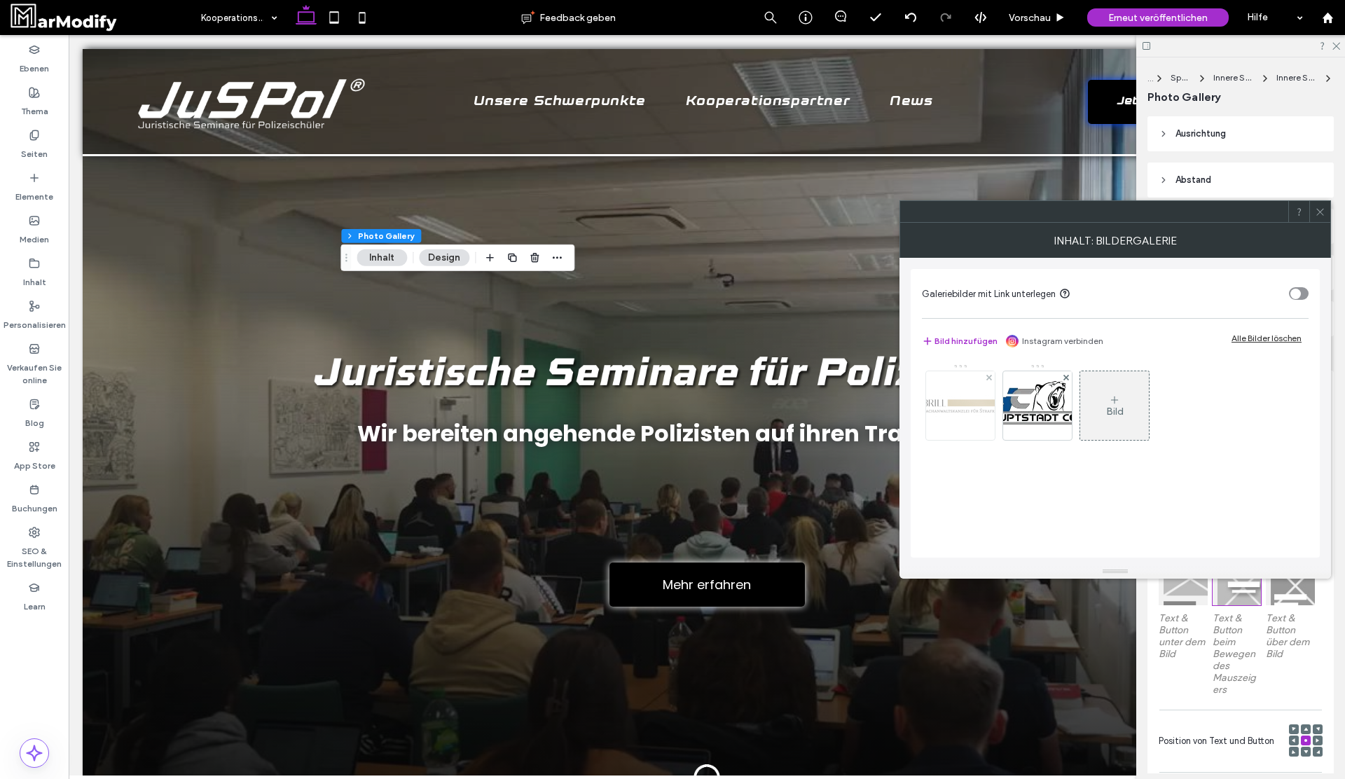
click at [964, 426] on div at bounding box center [960, 405] width 69 height 69
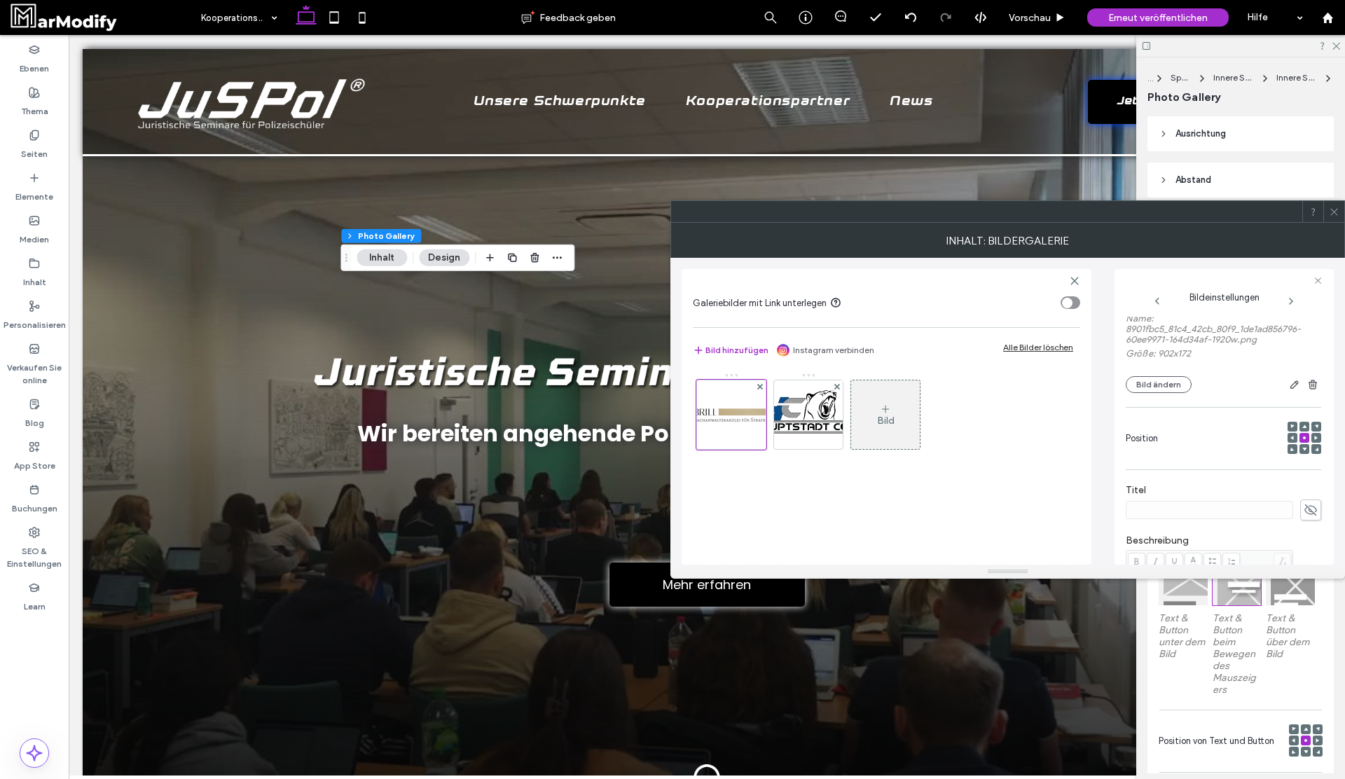
scroll to position [124, 0]
click at [1290, 372] on use "button" at bounding box center [1294, 375] width 8 height 8
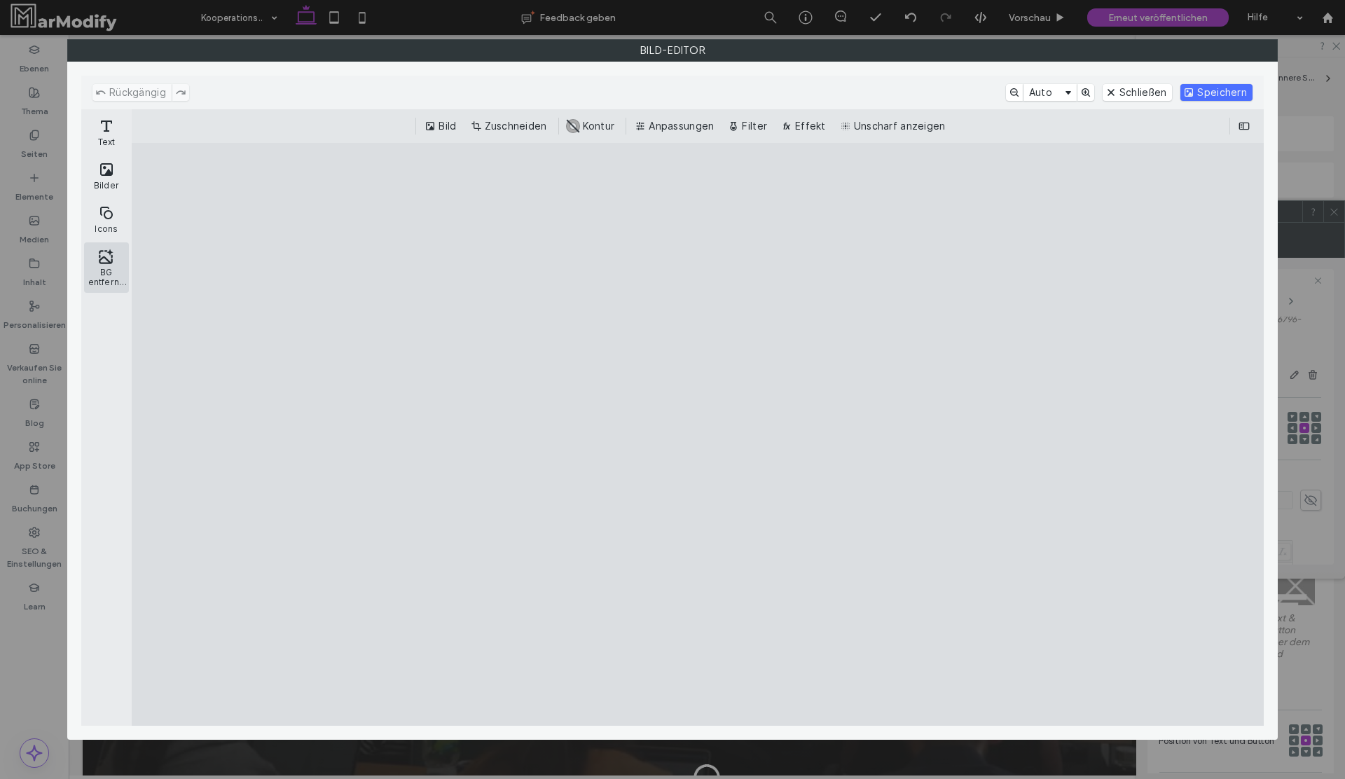
click at [107, 270] on button "BG entfernen" at bounding box center [106, 267] width 45 height 50
click at [1149, 92] on button "Schließen" at bounding box center [1137, 92] width 70 height 17
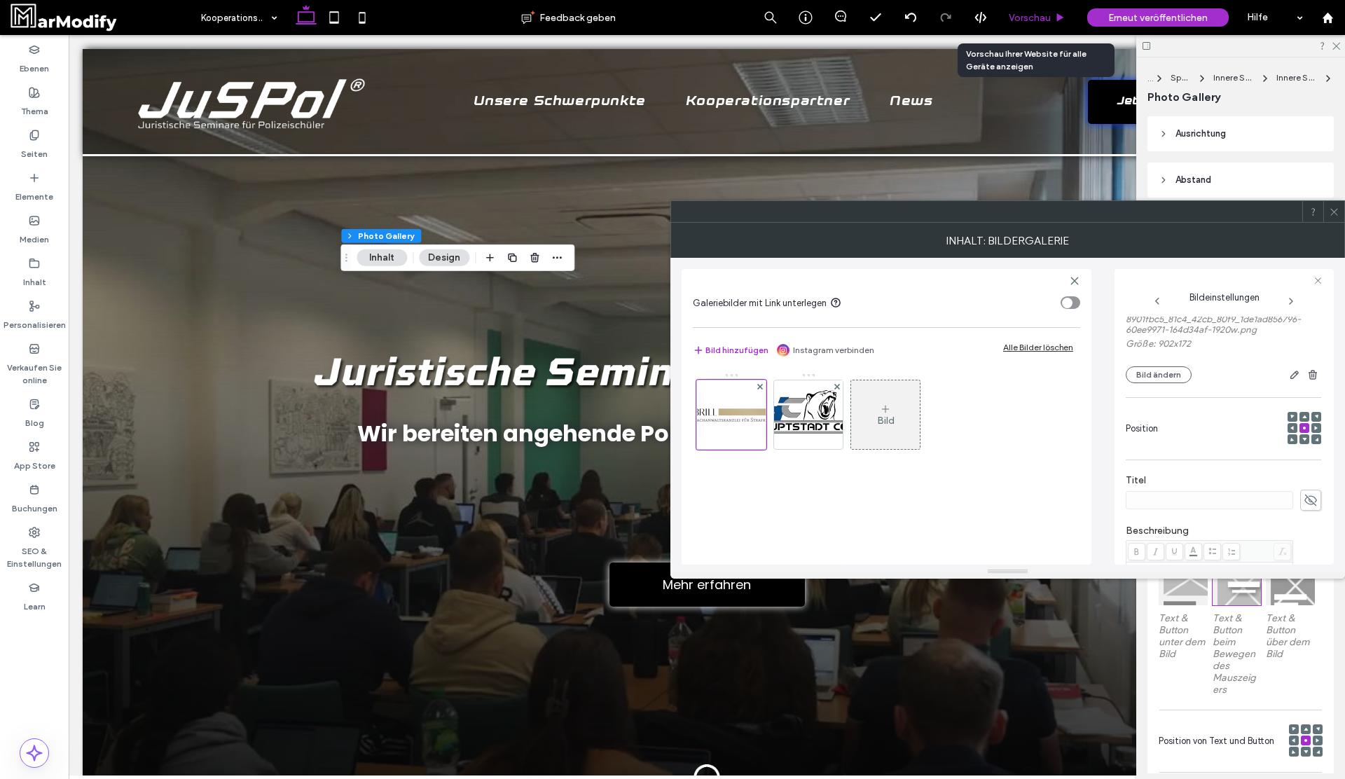
click at [1025, 14] on span "Vorschau" at bounding box center [1030, 18] width 42 height 12
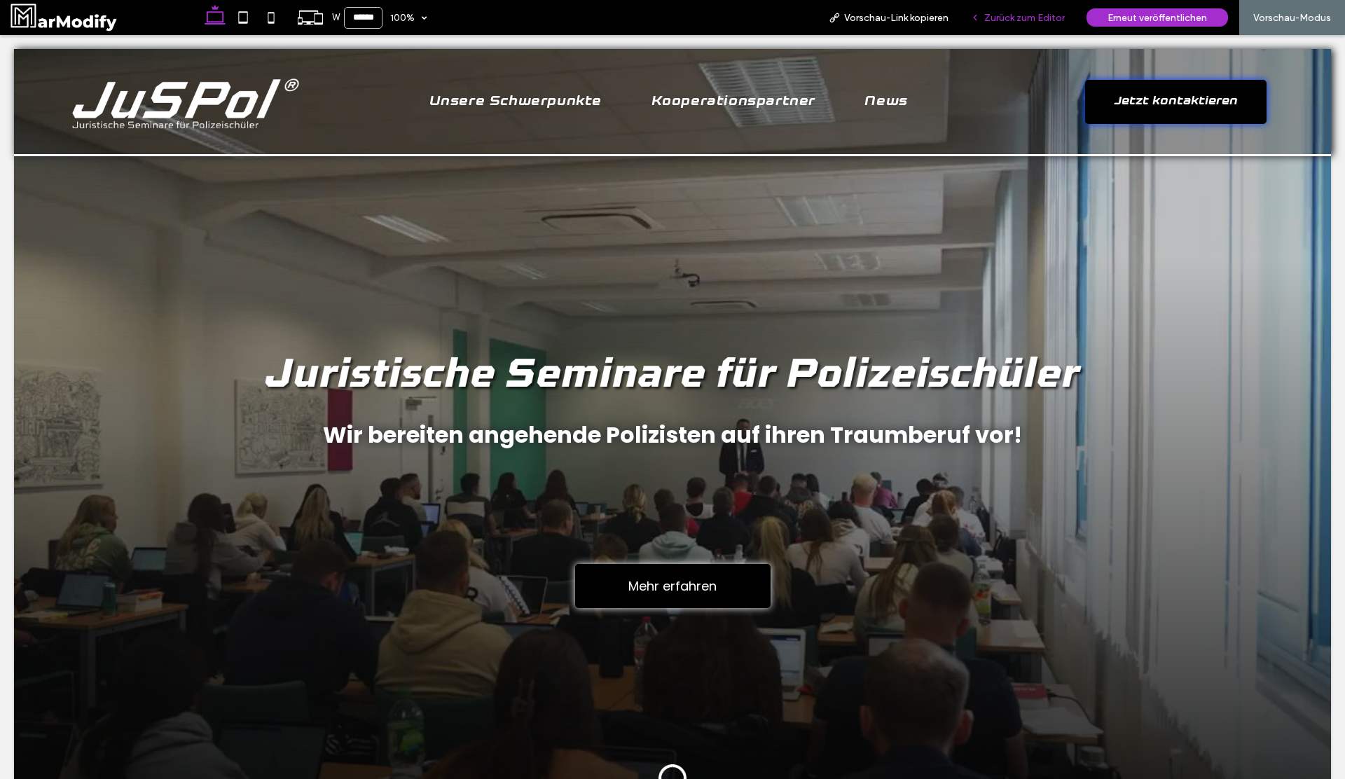
click at [994, 20] on span "Zurück zum Editor" at bounding box center [1024, 18] width 81 height 12
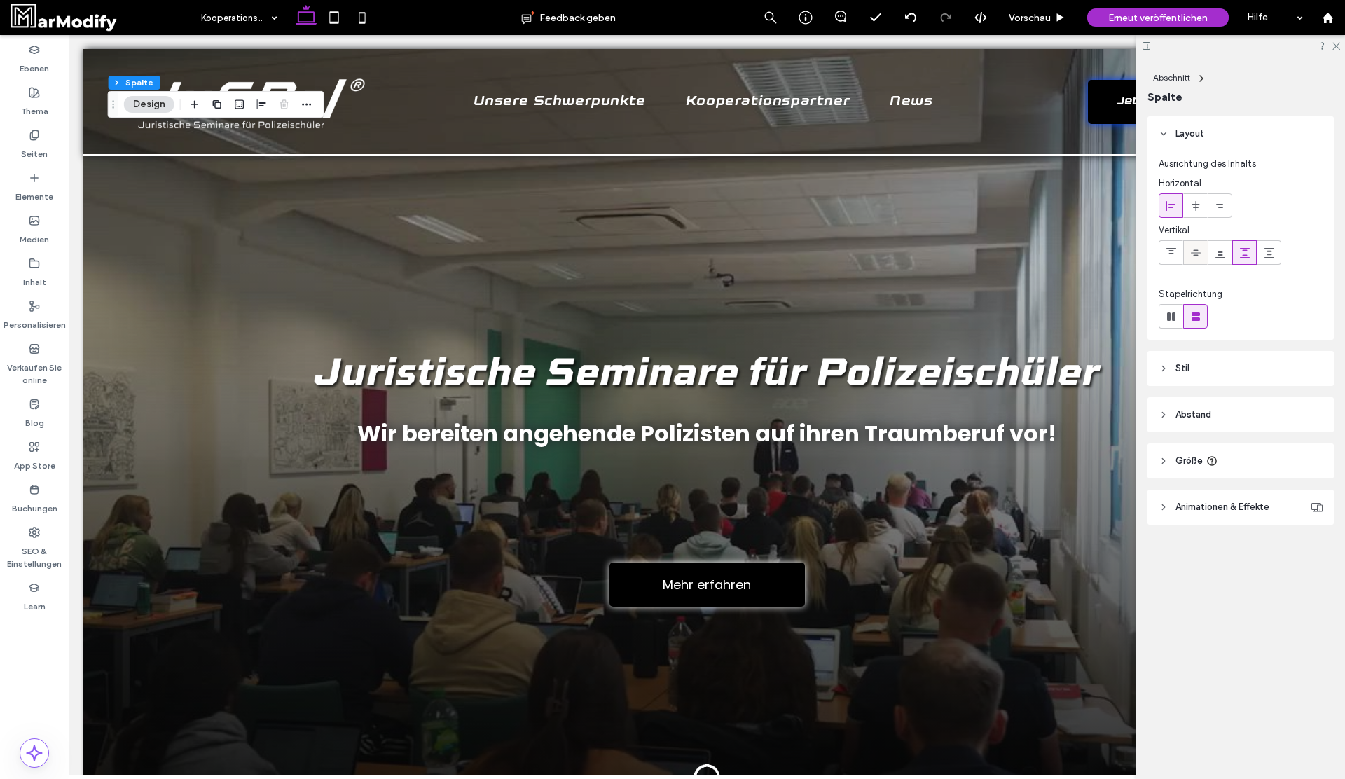
click at [1186, 249] on div at bounding box center [1195, 252] width 23 height 23
click at [1027, 19] on span "Vorschau" at bounding box center [1030, 18] width 42 height 12
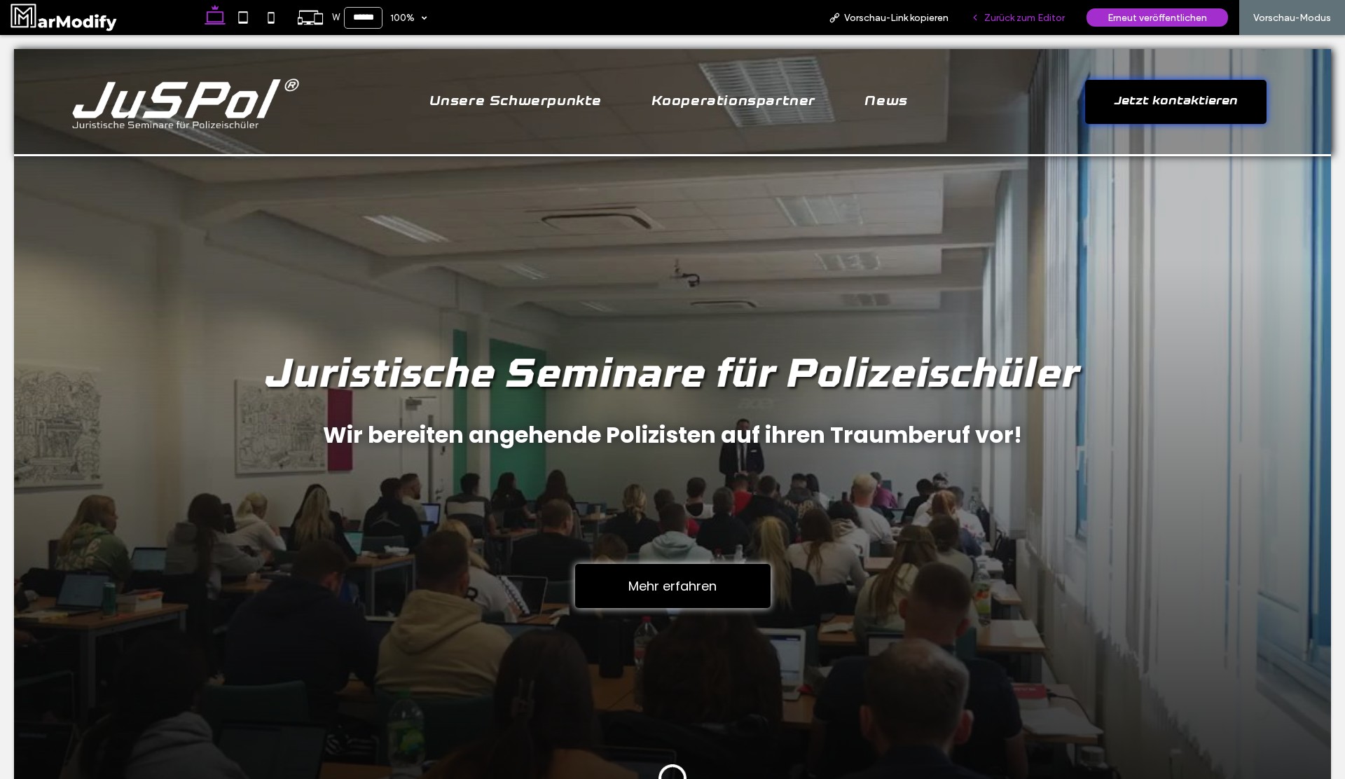
click at [1037, 12] on span "Zurück zum Editor" at bounding box center [1024, 18] width 81 height 12
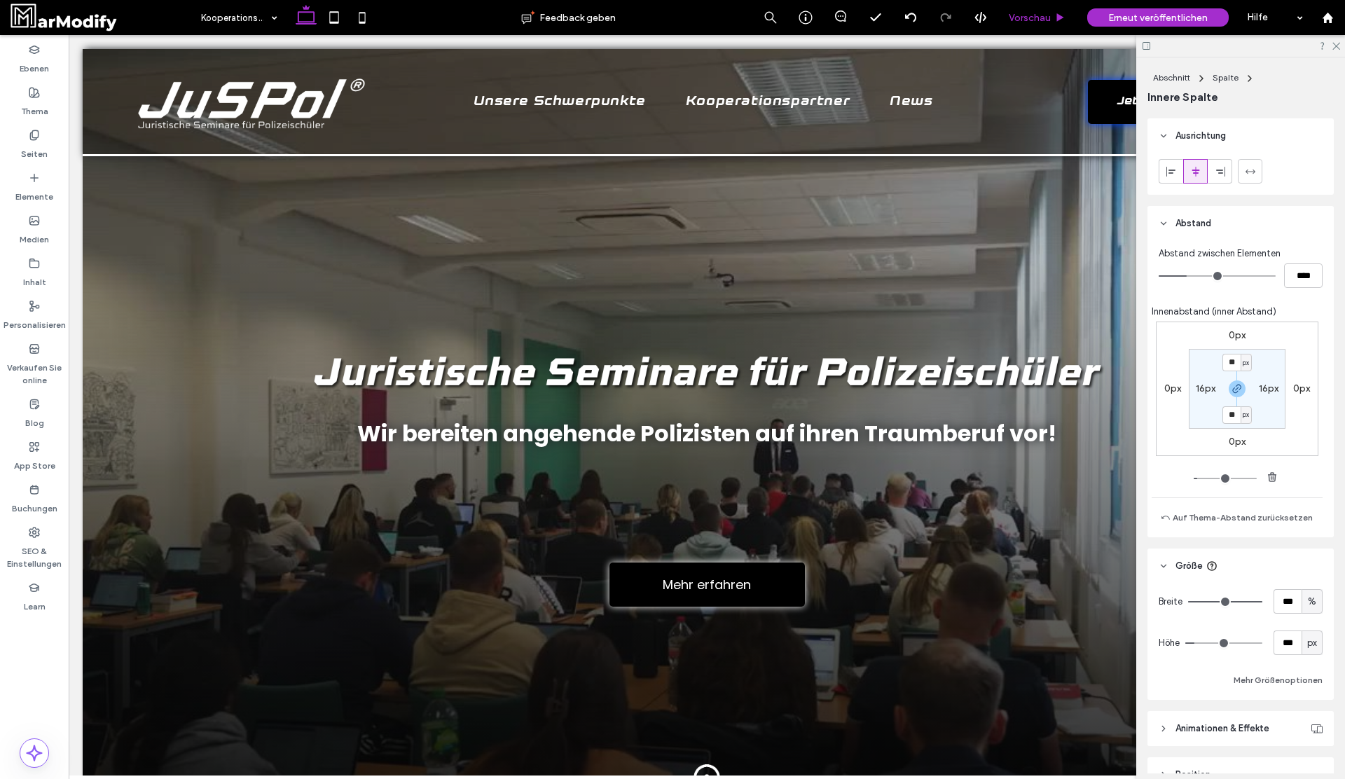
scroll to position [281, 0]
click at [317, 532] on span "button" at bounding box center [324, 533] width 17 height 17
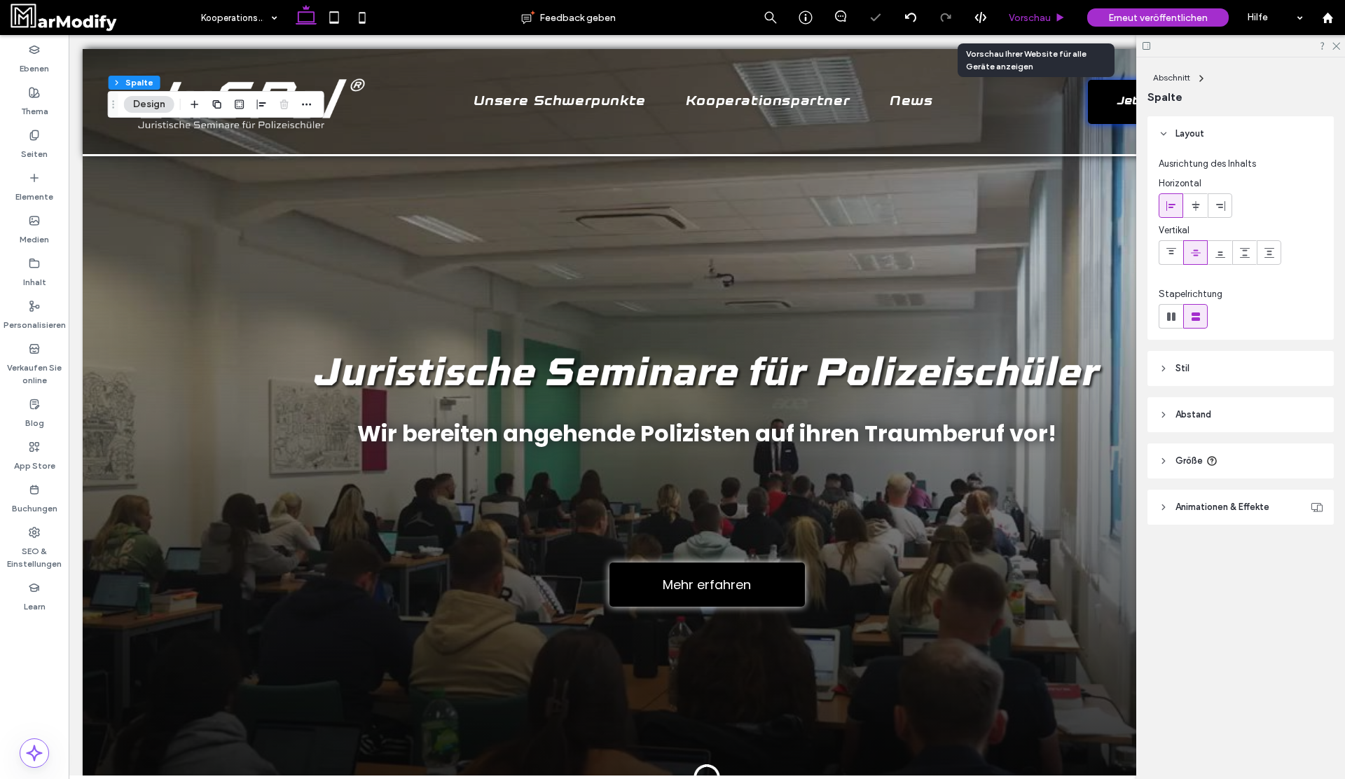
click at [1031, 14] on span "Vorschau" at bounding box center [1030, 18] width 42 height 12
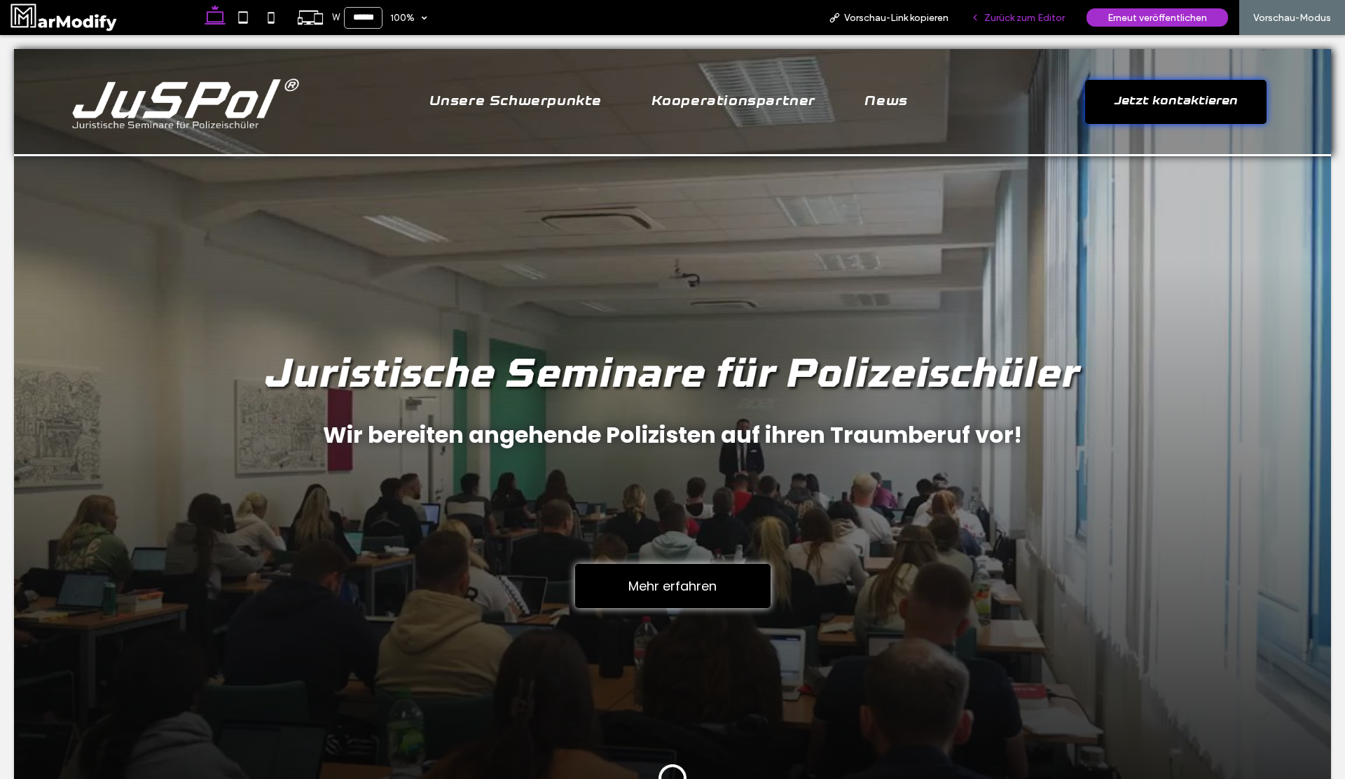
click at [1001, 11] on div "Zurück zum Editor" at bounding box center [1018, 17] width 116 height 35
click at [1007, 20] on span "Zurück zum Editor" at bounding box center [1024, 18] width 81 height 12
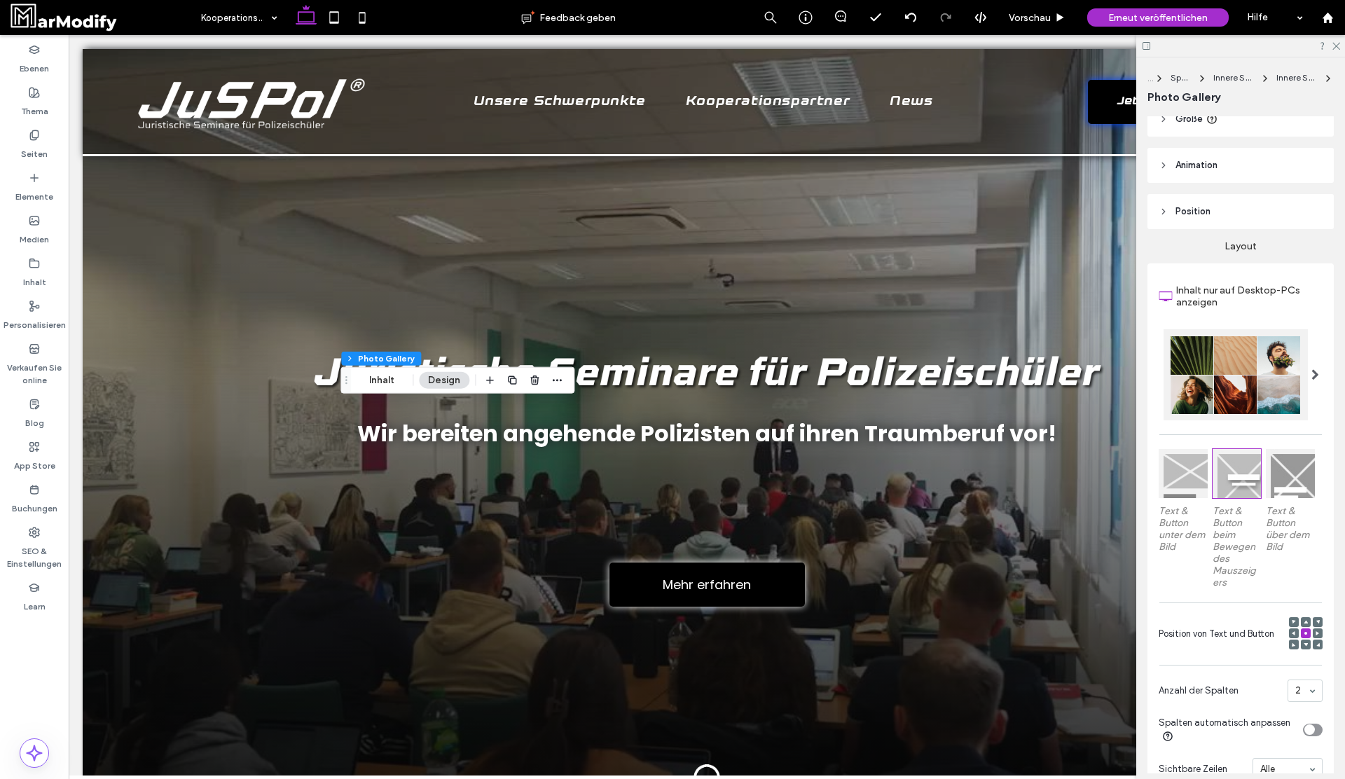
scroll to position [342, 0]
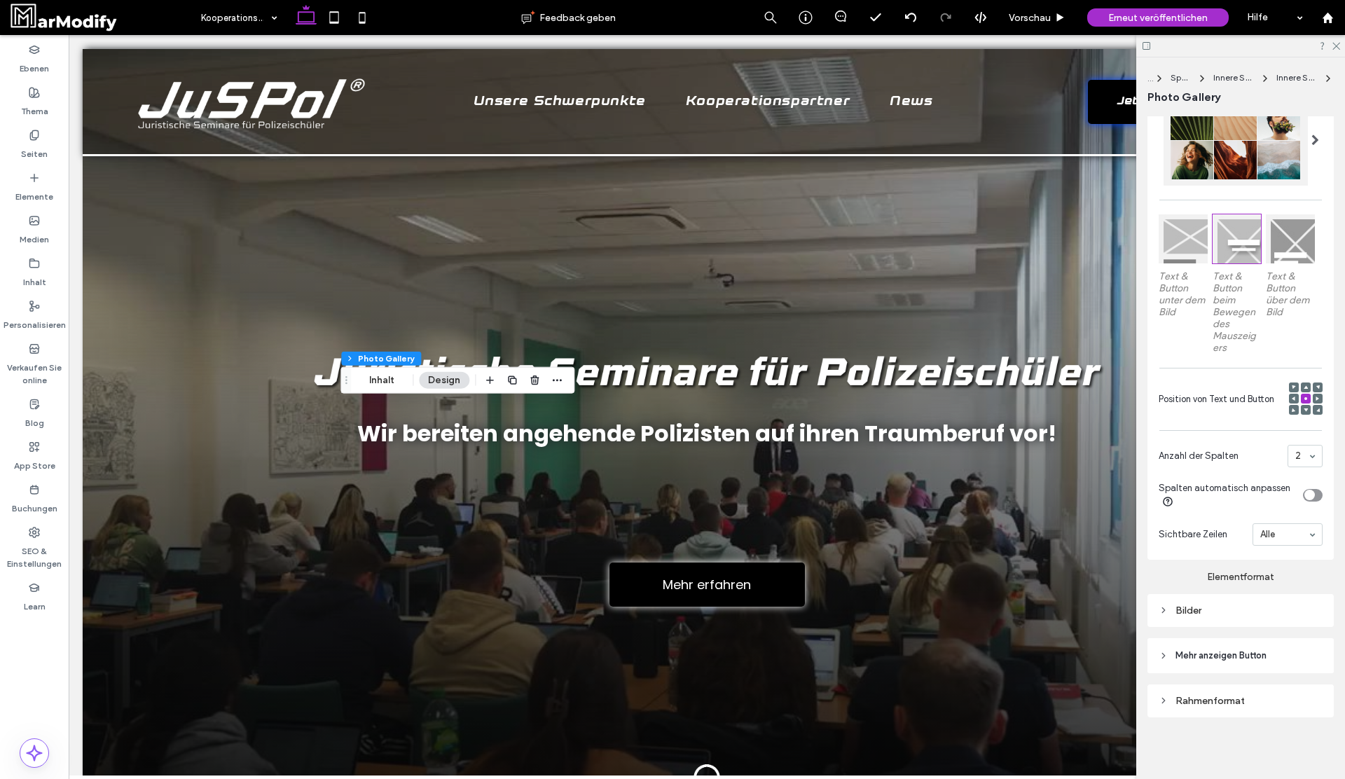
click at [1231, 610] on div "Bilder" at bounding box center [1241, 610] width 164 height 12
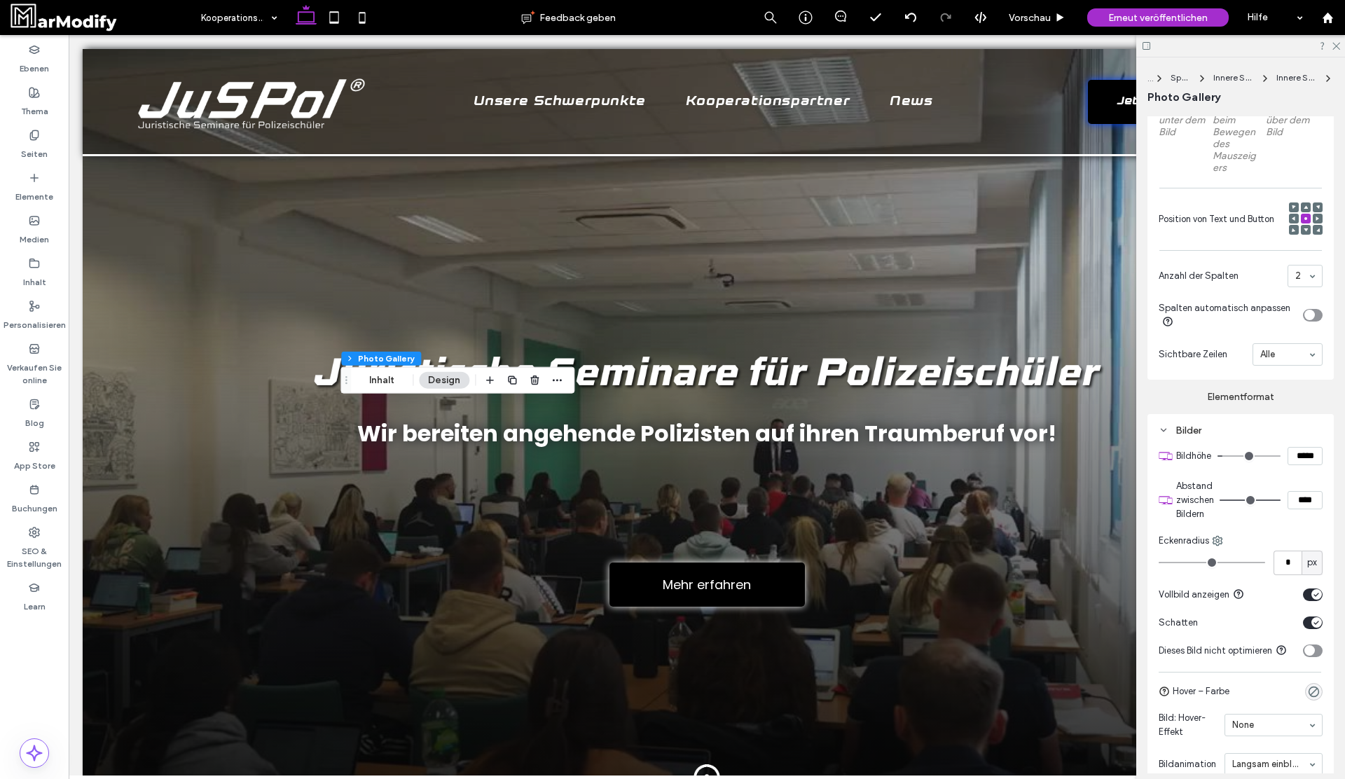
scroll to position [685, 0]
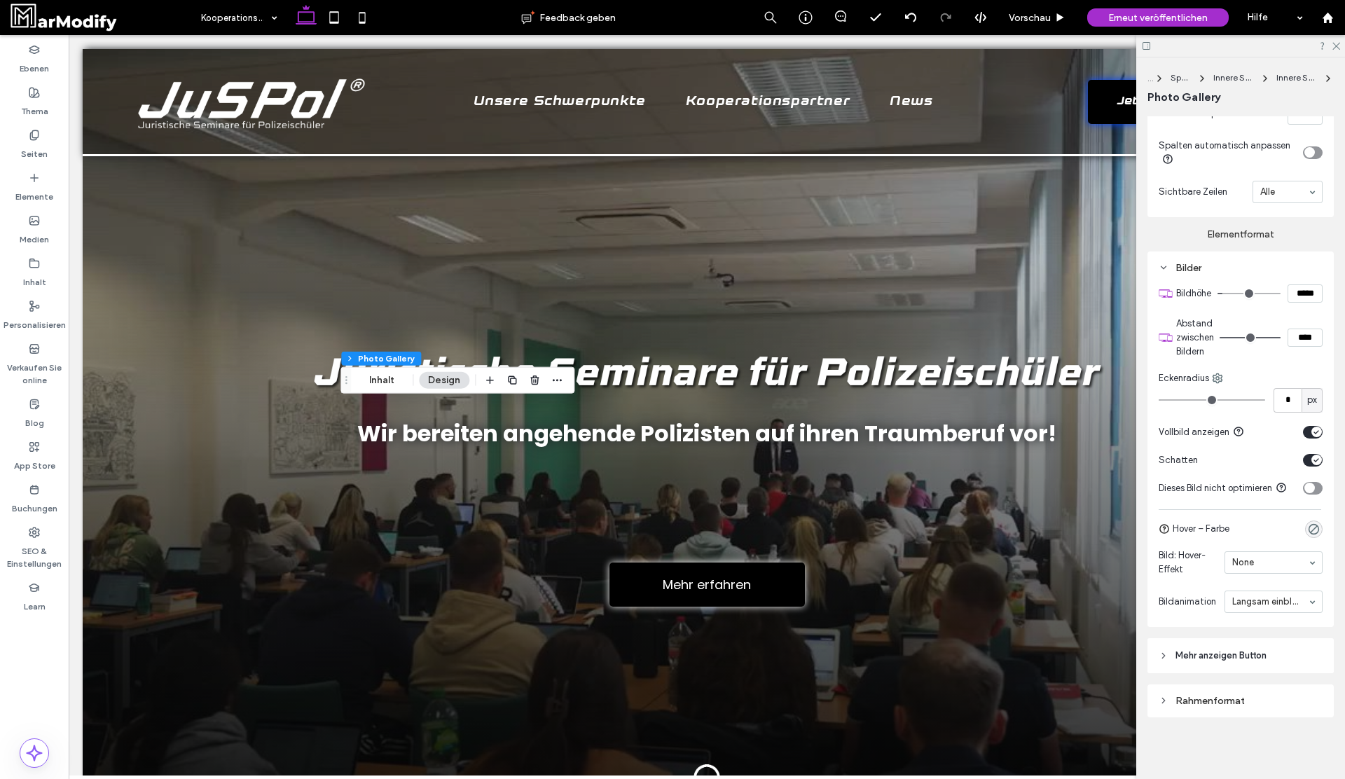
click at [1254, 650] on span "Mehr anzeigen Button" at bounding box center [1220, 656] width 91 height 14
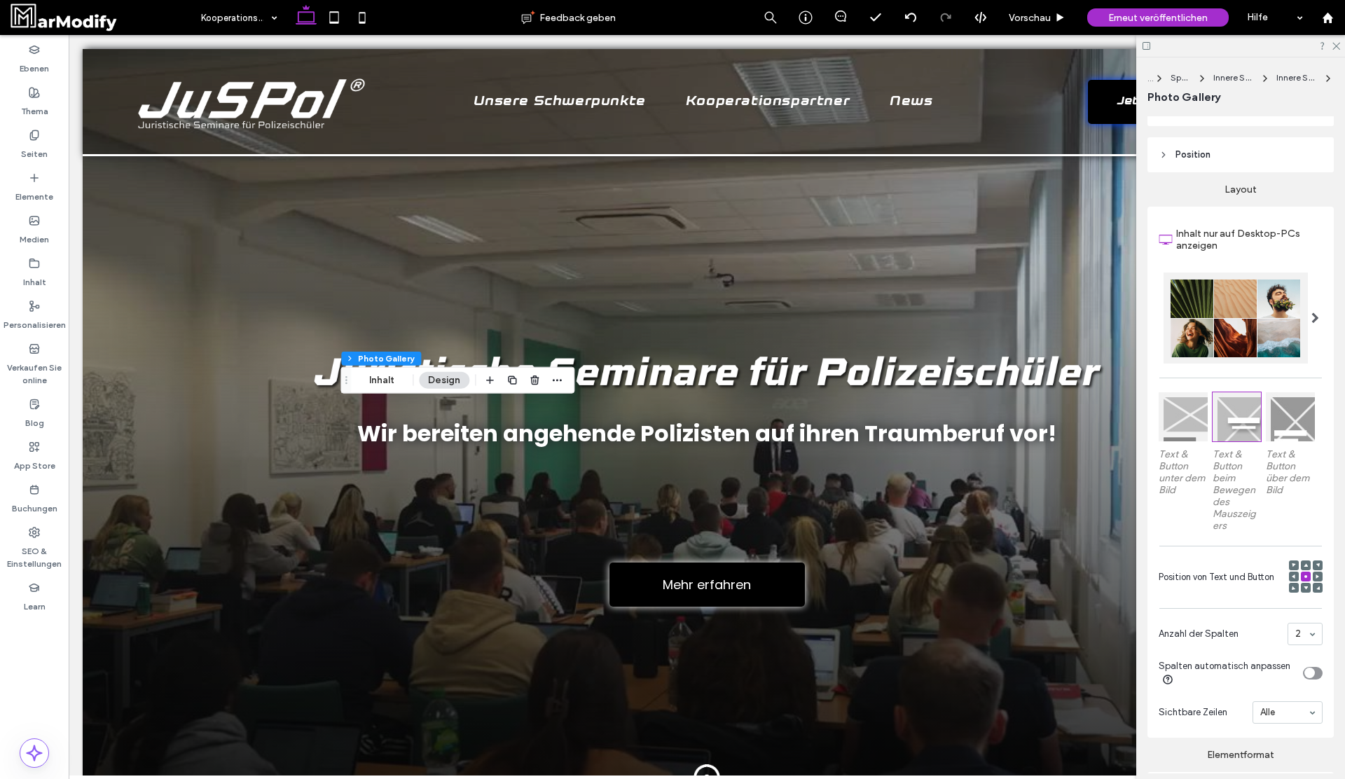
scroll to position [0, 0]
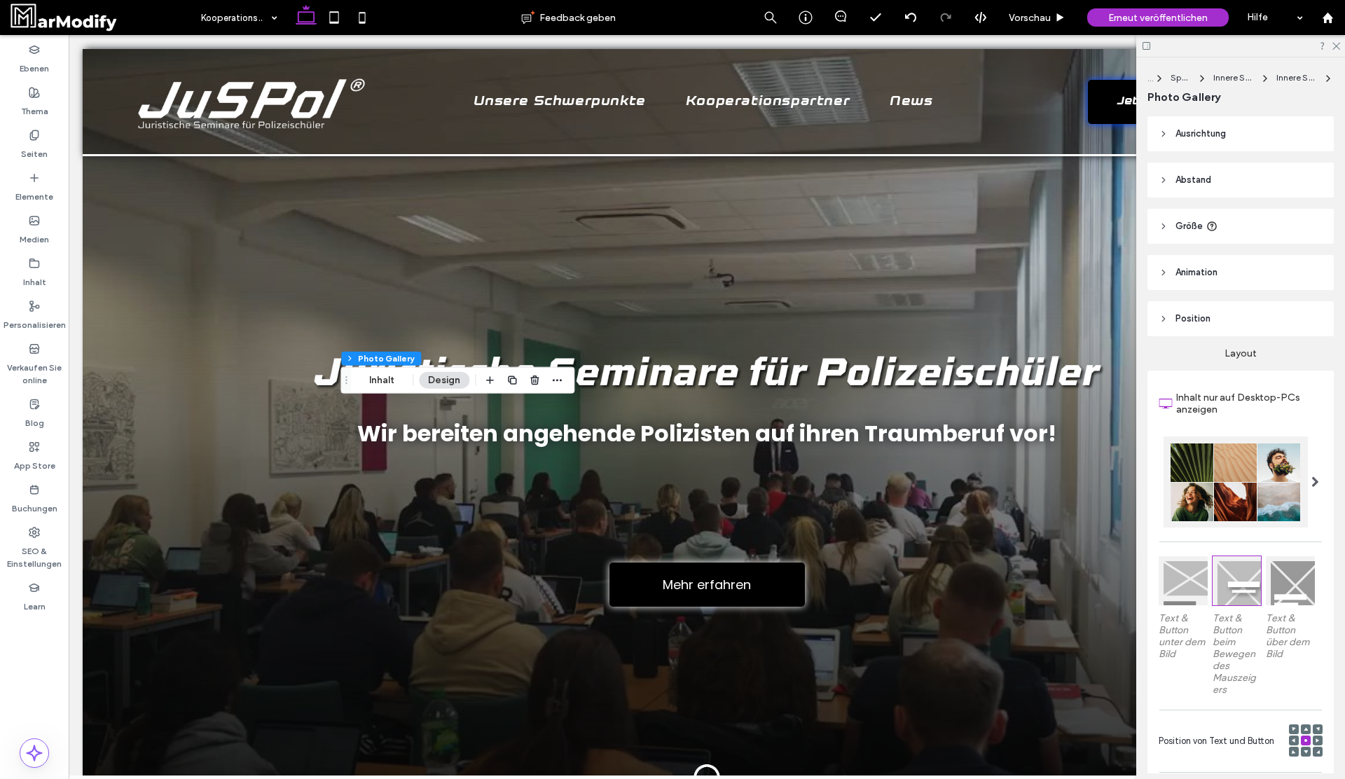
click at [1198, 175] on span "Abstand" at bounding box center [1193, 180] width 36 height 14
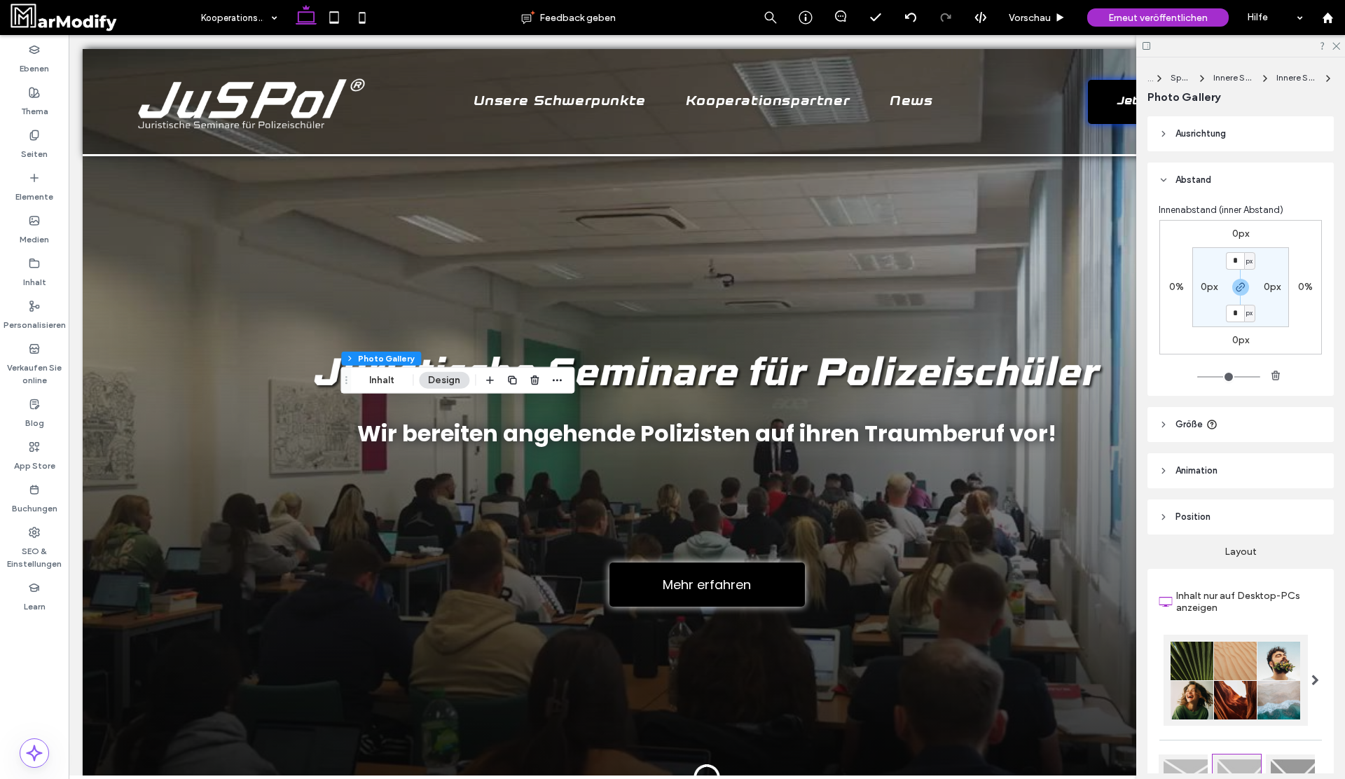
click at [1207, 132] on span "Ausrichtung" at bounding box center [1200, 134] width 50 height 14
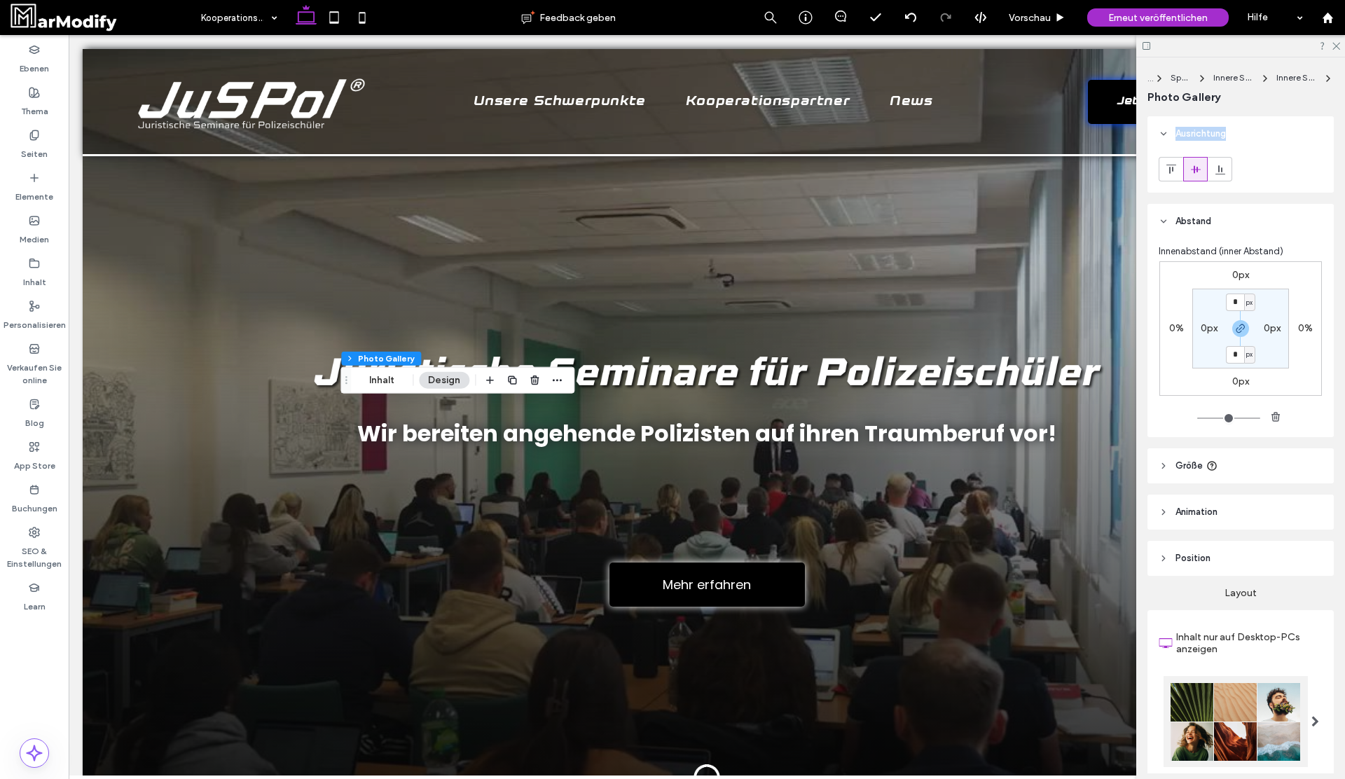
click at [1207, 132] on span "Ausrichtung" at bounding box center [1200, 134] width 50 height 14
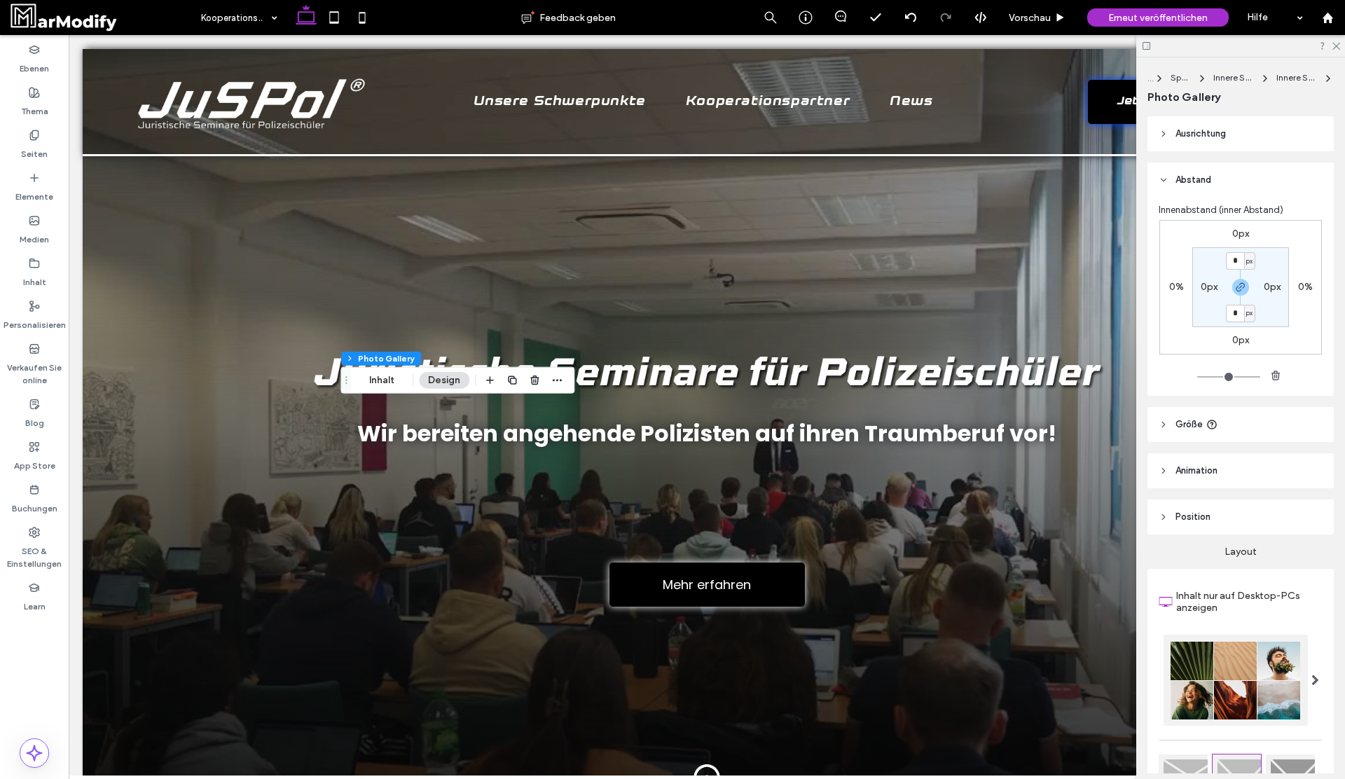
click at [1209, 181] on span "Abstand" at bounding box center [1193, 180] width 36 height 14
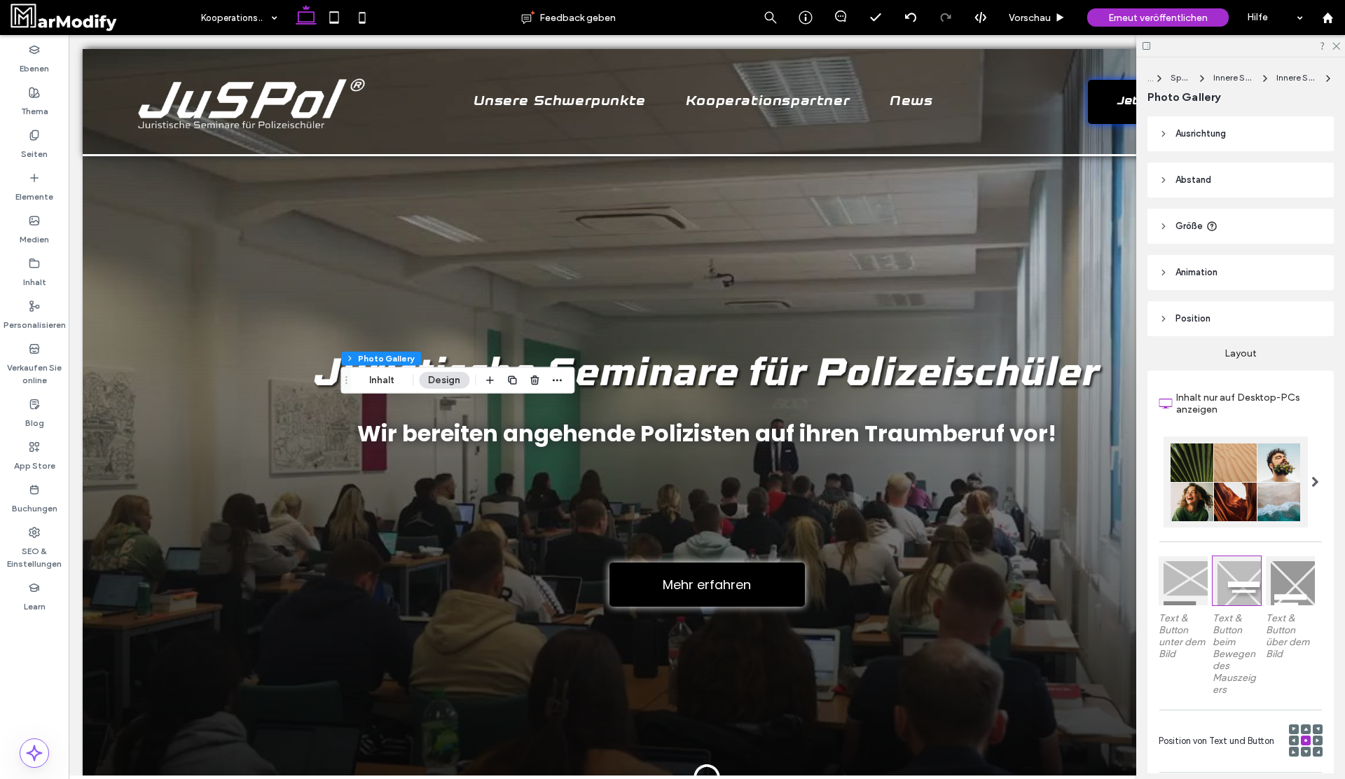
click at [1201, 222] on span "Größe" at bounding box center [1188, 226] width 27 height 14
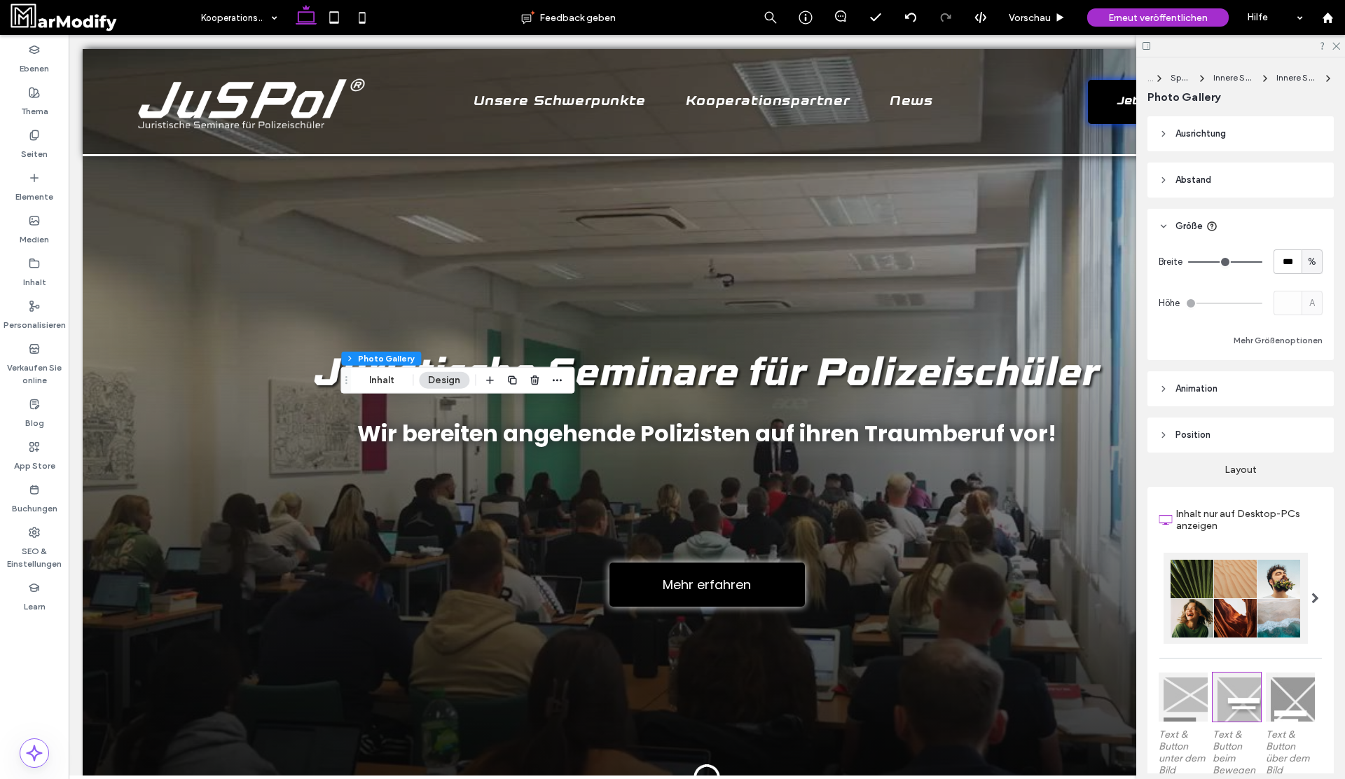
click at [1189, 226] on span "Größe" at bounding box center [1188, 226] width 27 height 14
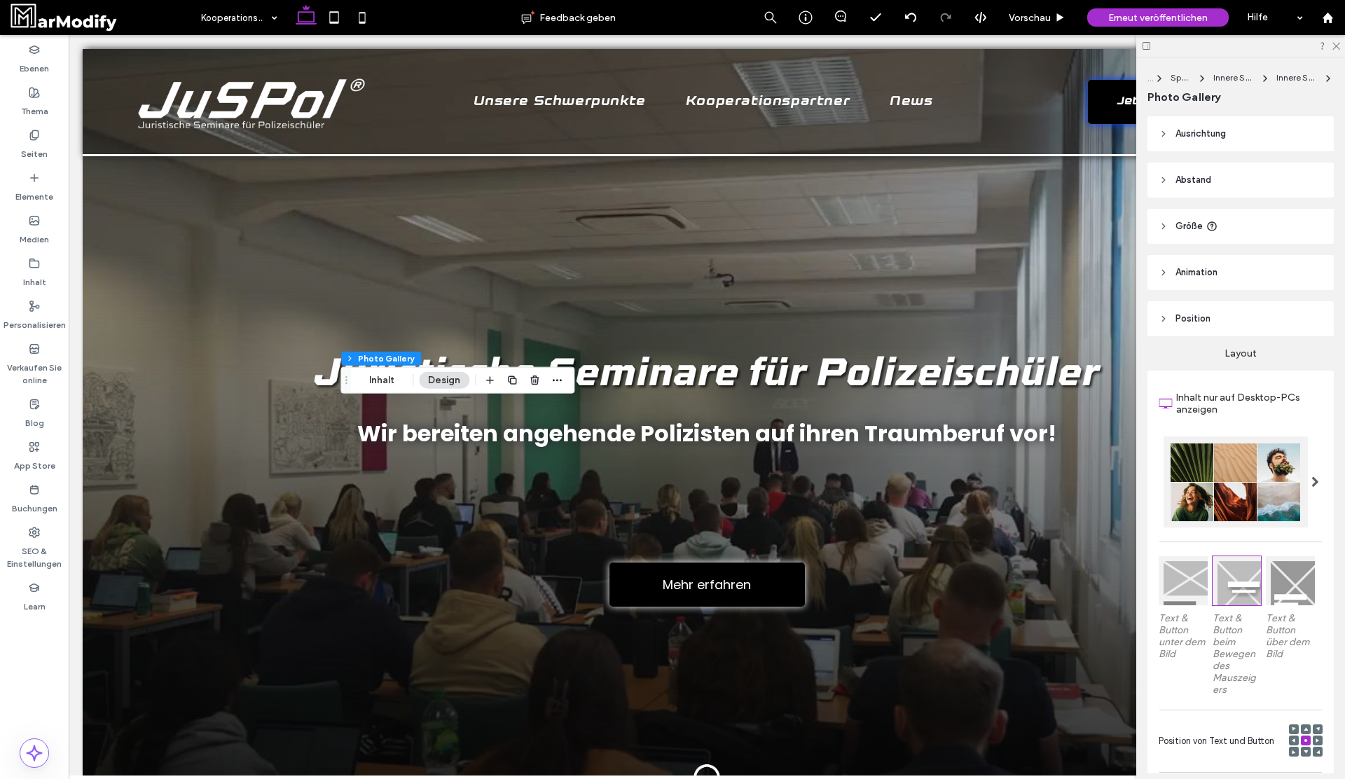
click at [1212, 280] on header "Animation" at bounding box center [1240, 272] width 186 height 35
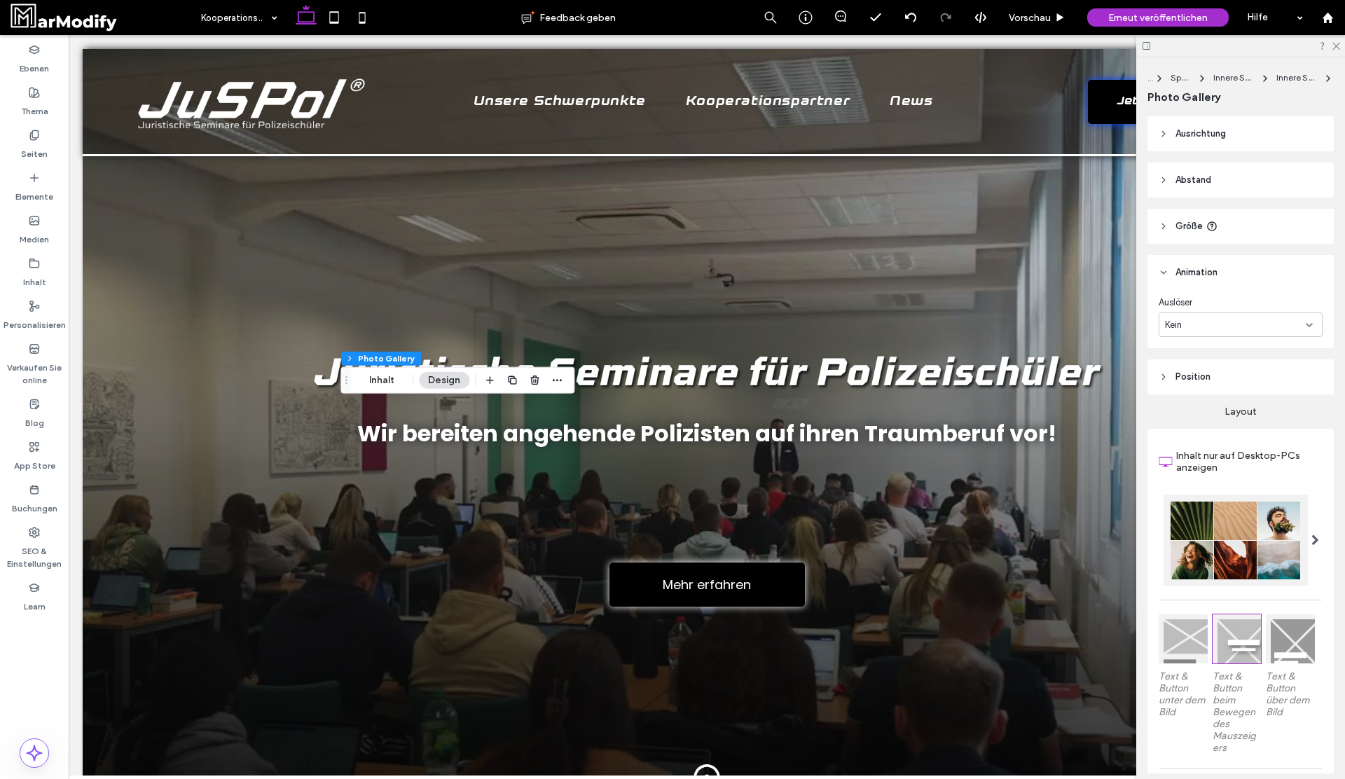
click at [1212, 280] on header "Animation" at bounding box center [1240, 272] width 186 height 35
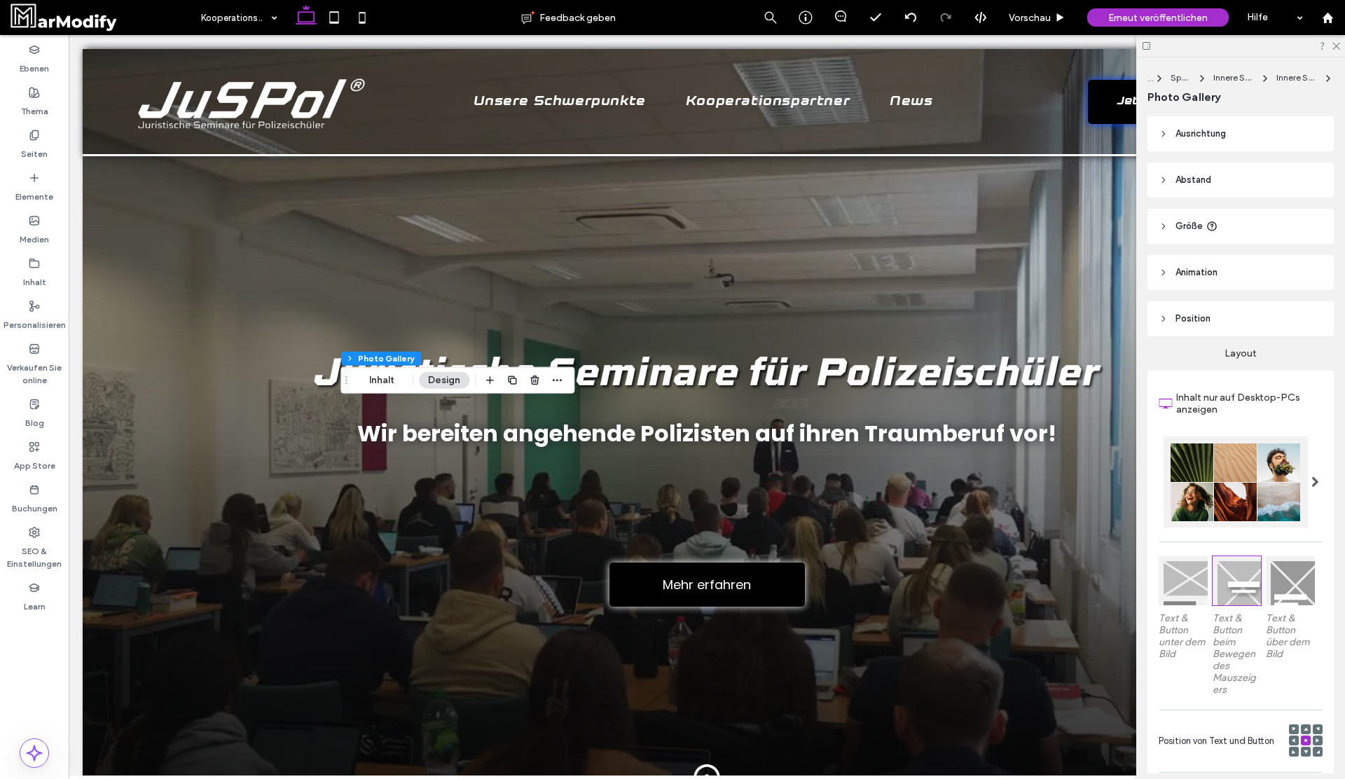
click at [1215, 322] on header "Position" at bounding box center [1240, 318] width 186 height 35
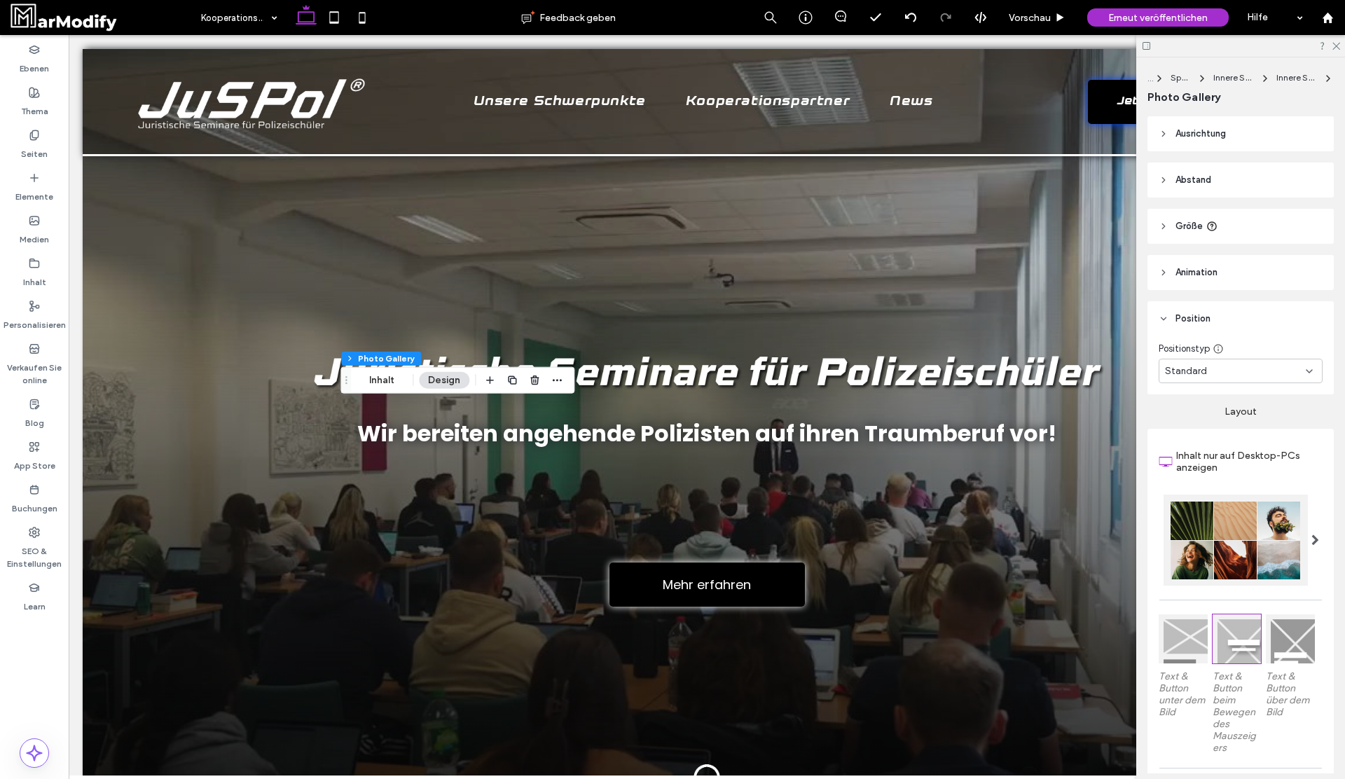
click at [1225, 317] on header "Position" at bounding box center [1240, 318] width 186 height 35
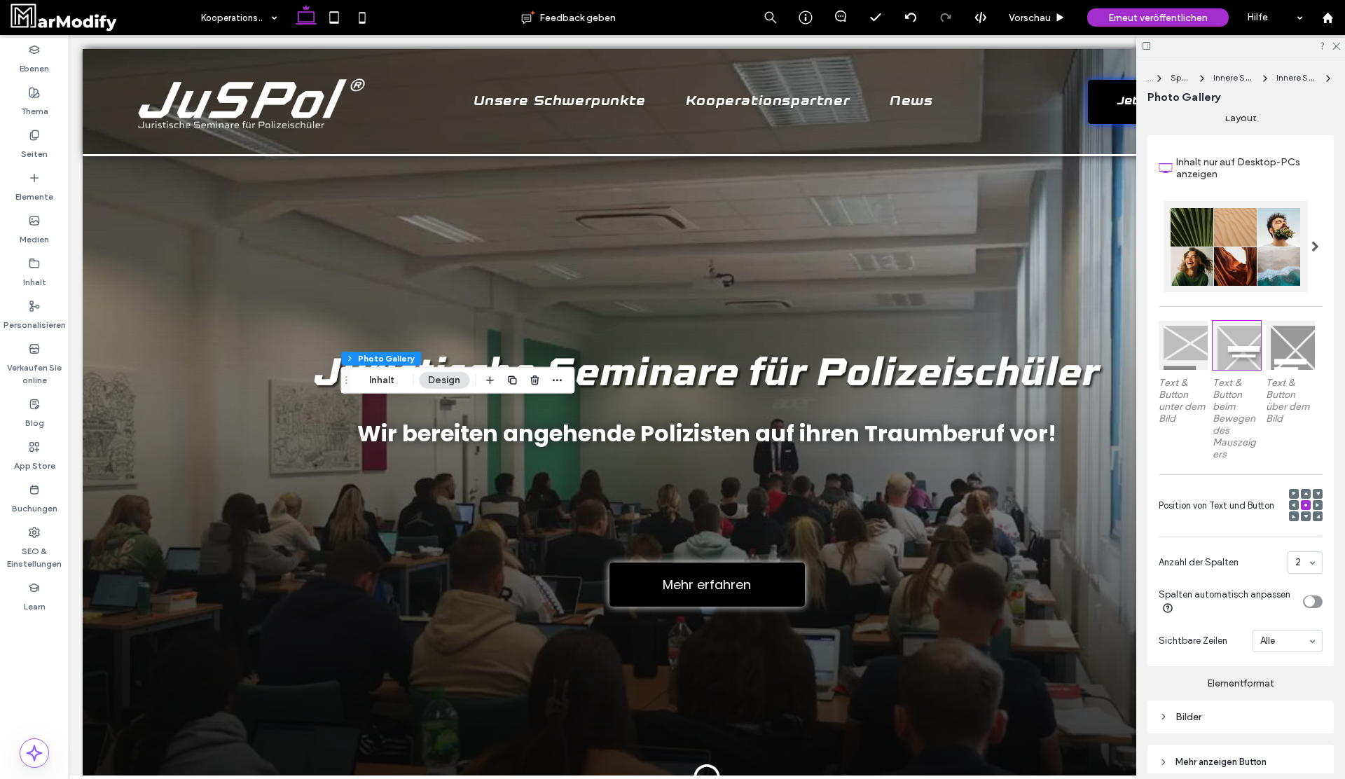
scroll to position [342, 0]
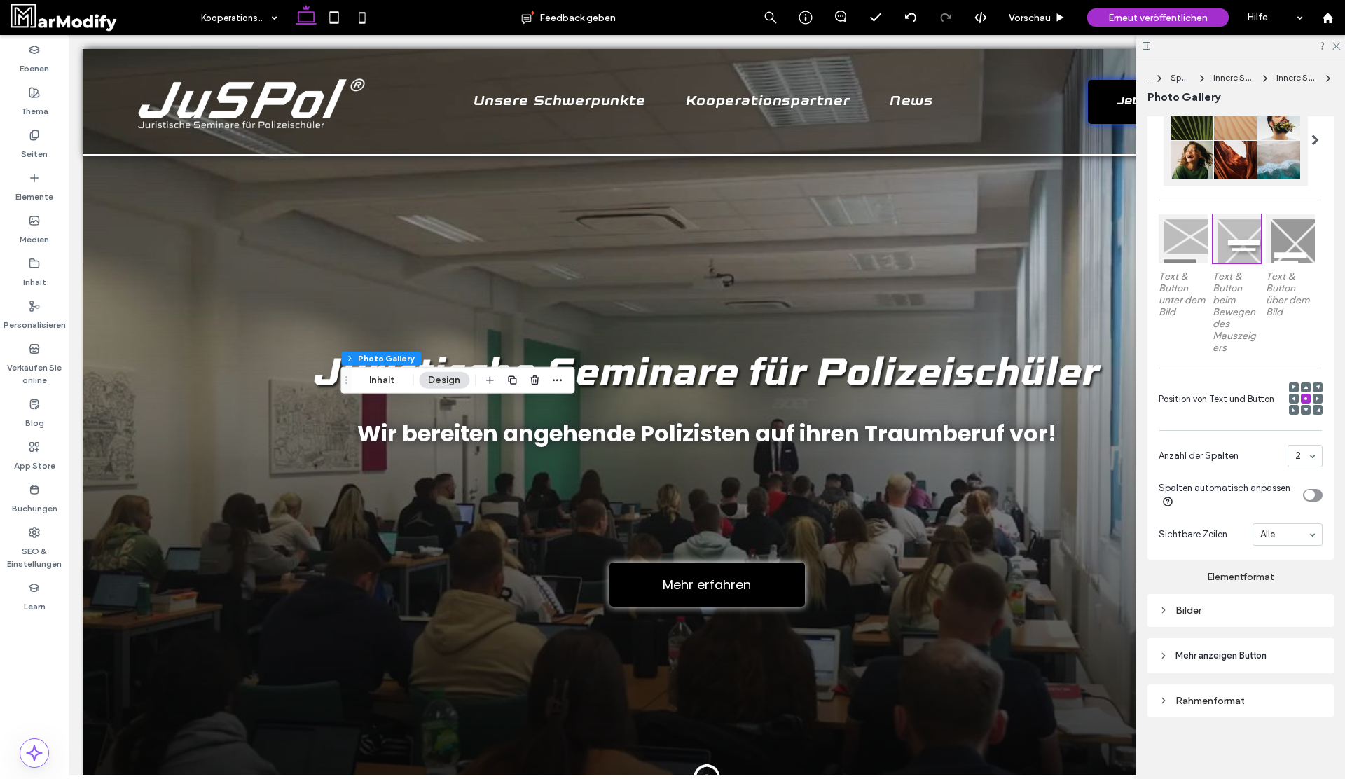
click at [1232, 610] on div "Bilder" at bounding box center [1241, 610] width 164 height 12
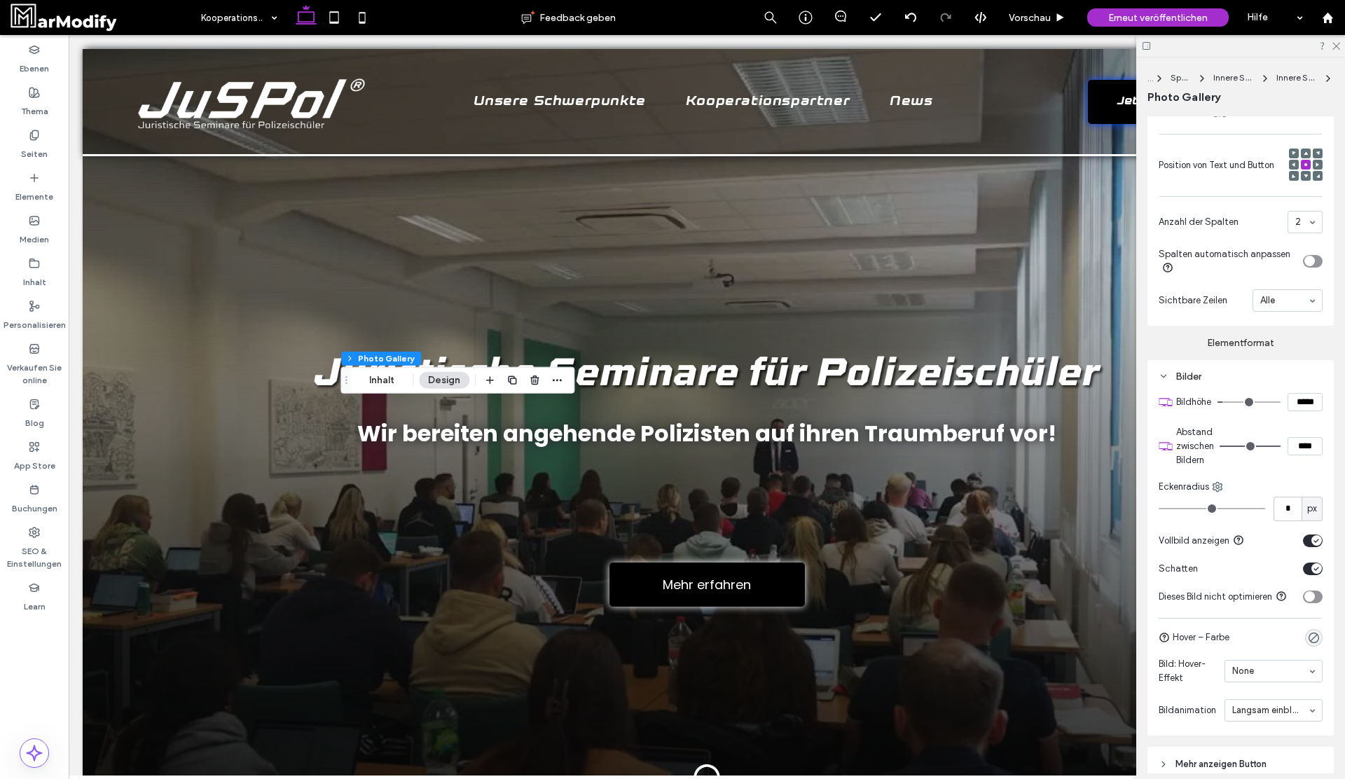
scroll to position [685, 0]
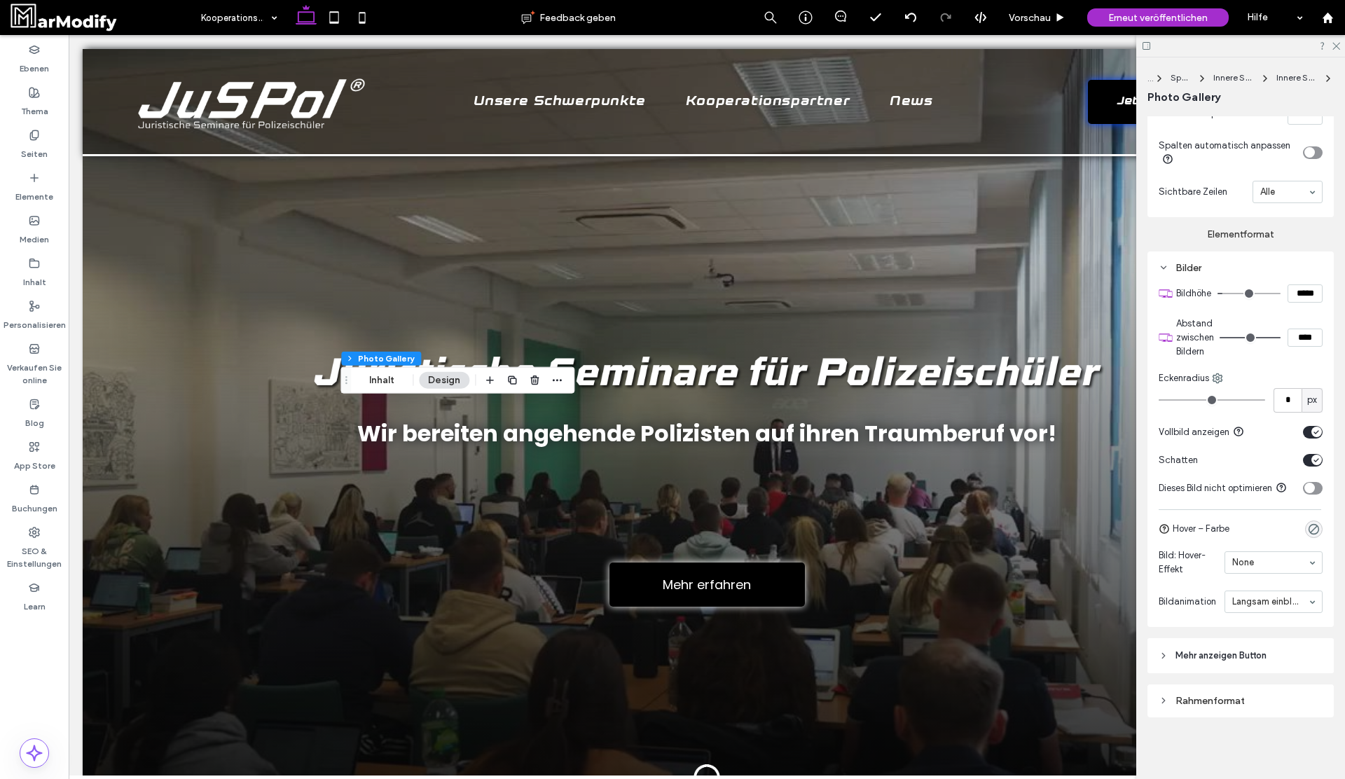
click at [1222, 268] on div "Bilder" at bounding box center [1241, 268] width 164 height 12
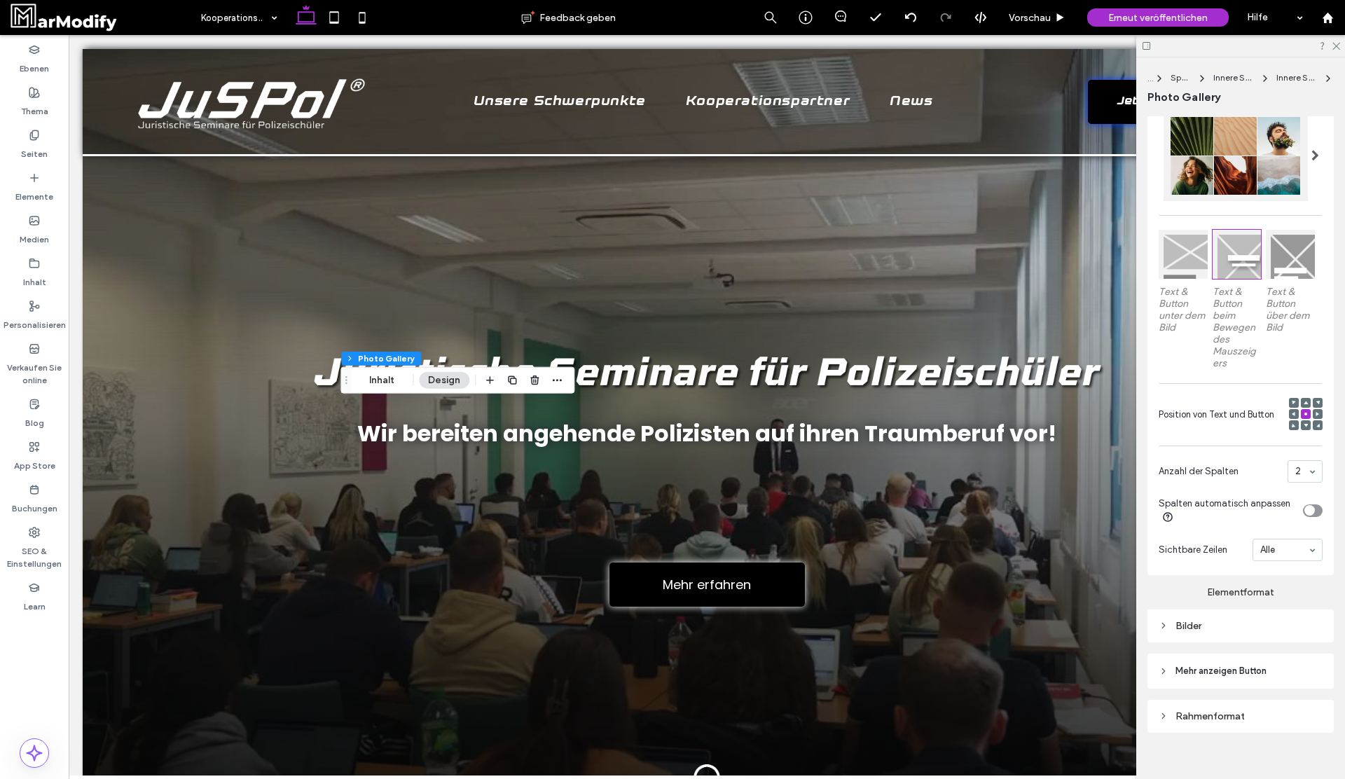
scroll to position [342, 0]
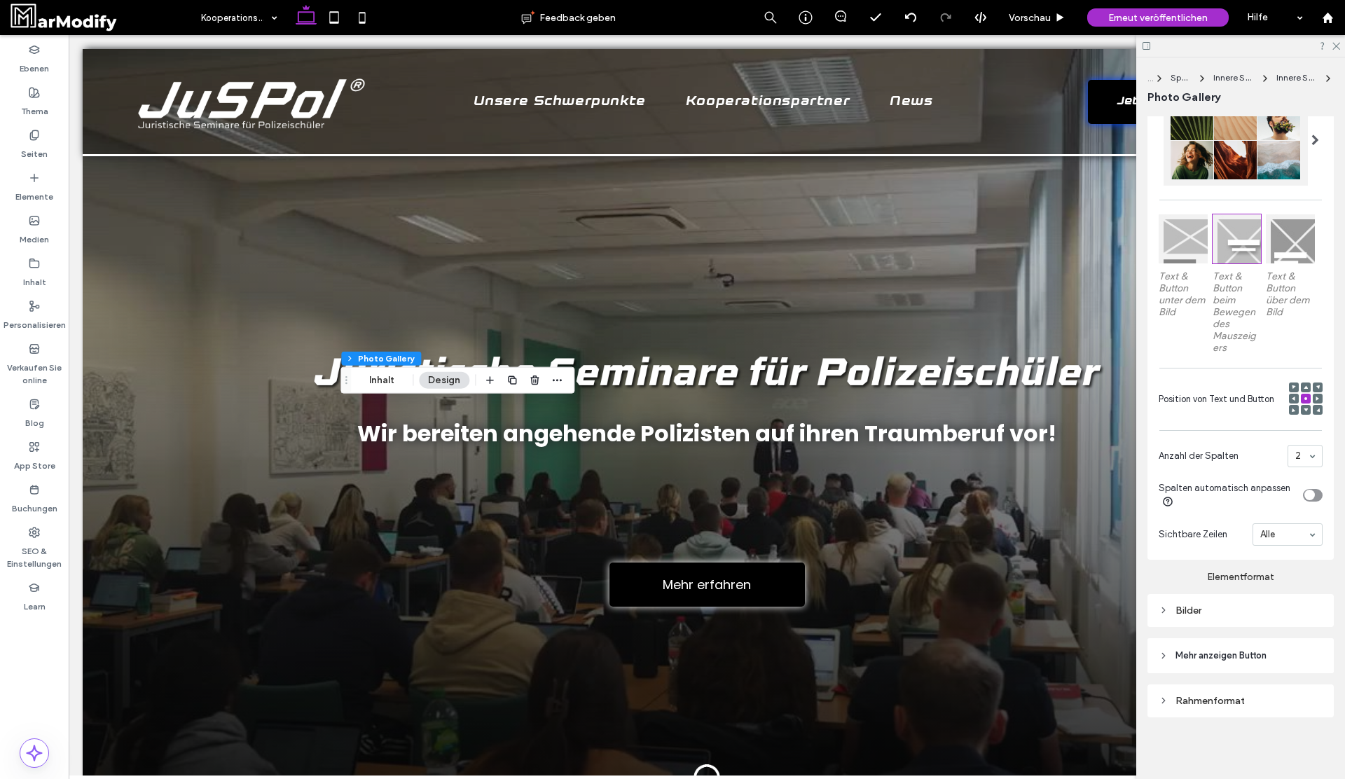
click at [1242, 682] on div "Rahmenformat" at bounding box center [1240, 695] width 186 height 44
click at [1238, 695] on div "Rahmenformat" at bounding box center [1241, 701] width 164 height 12
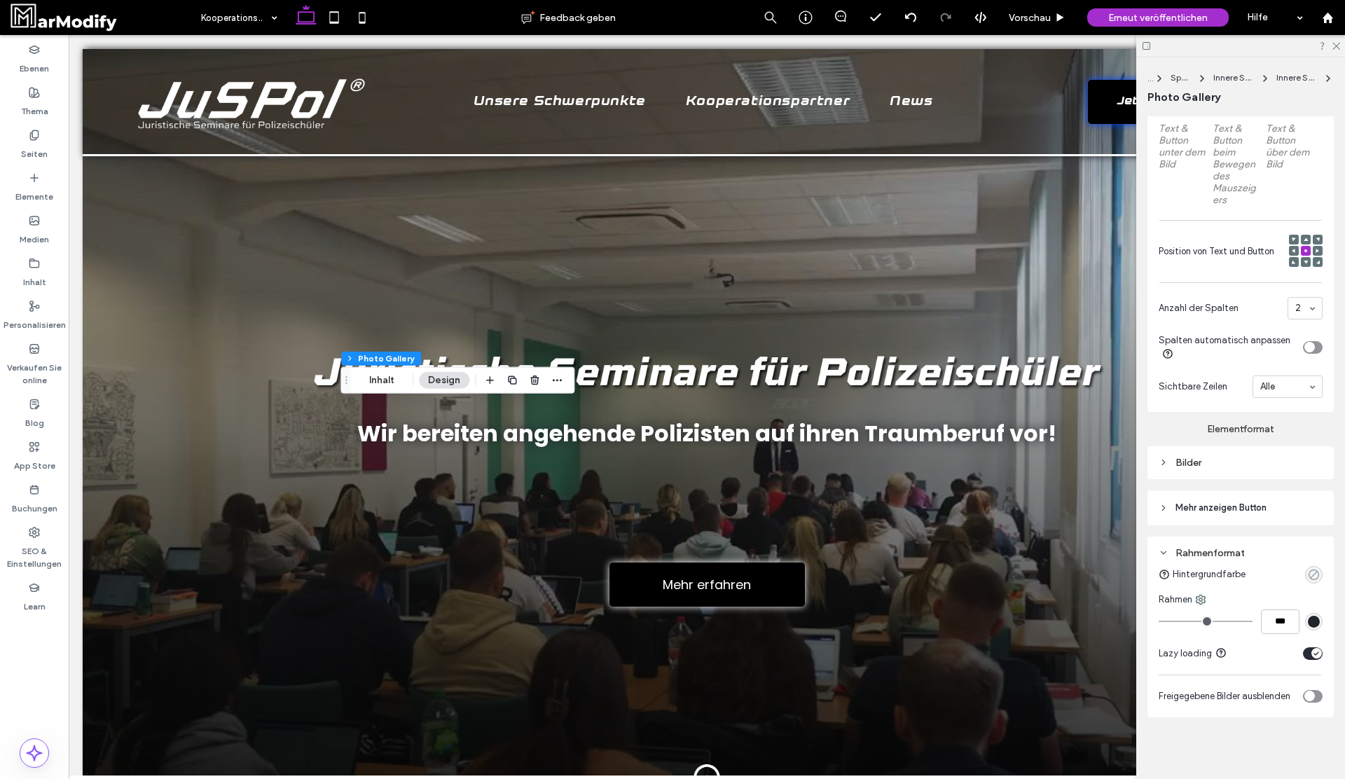
click at [1311, 572] on icon "rgba(0, 0, 0, 0)" at bounding box center [1314, 575] width 12 height 12
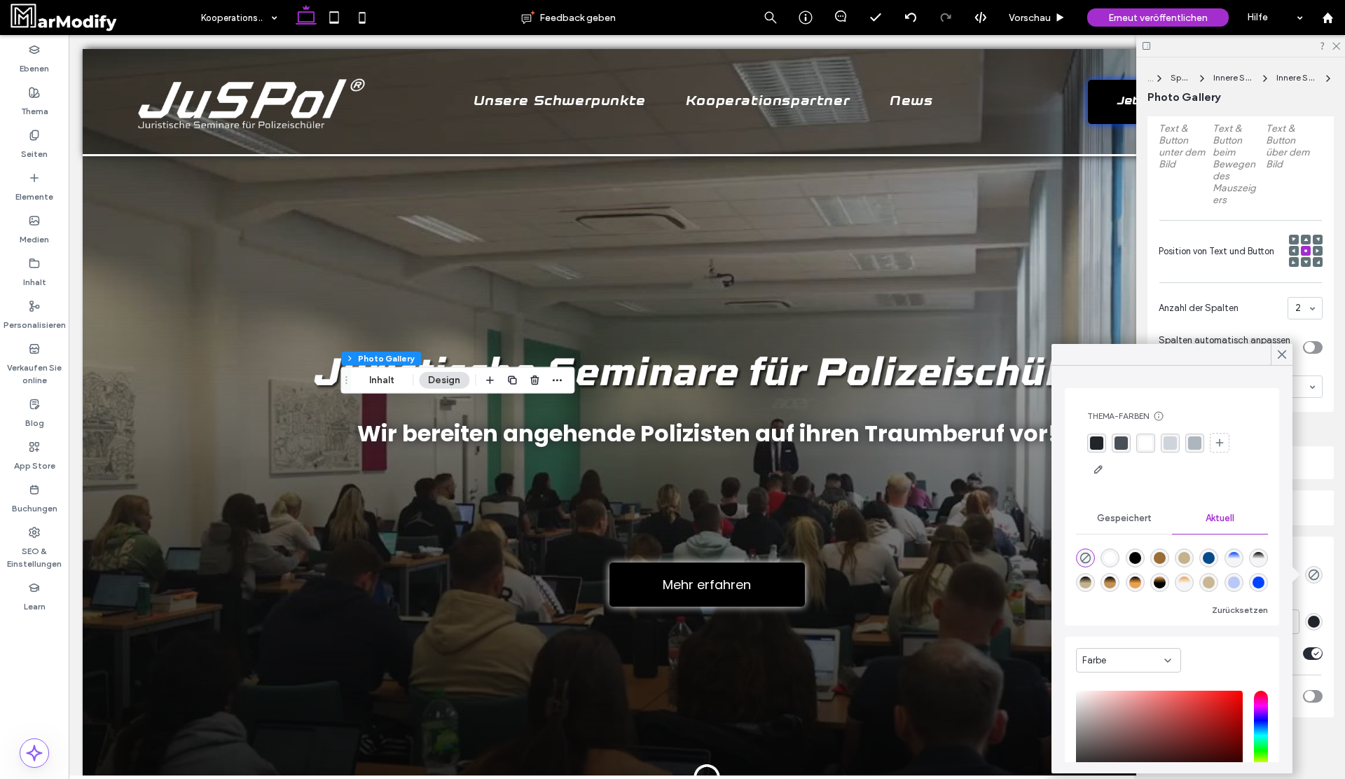
click at [1146, 449] on div "rgba(255,255,255,1)" at bounding box center [1145, 442] width 13 height 13
click at [1028, 9] on div "Vorschau" at bounding box center [1037, 17] width 78 height 35
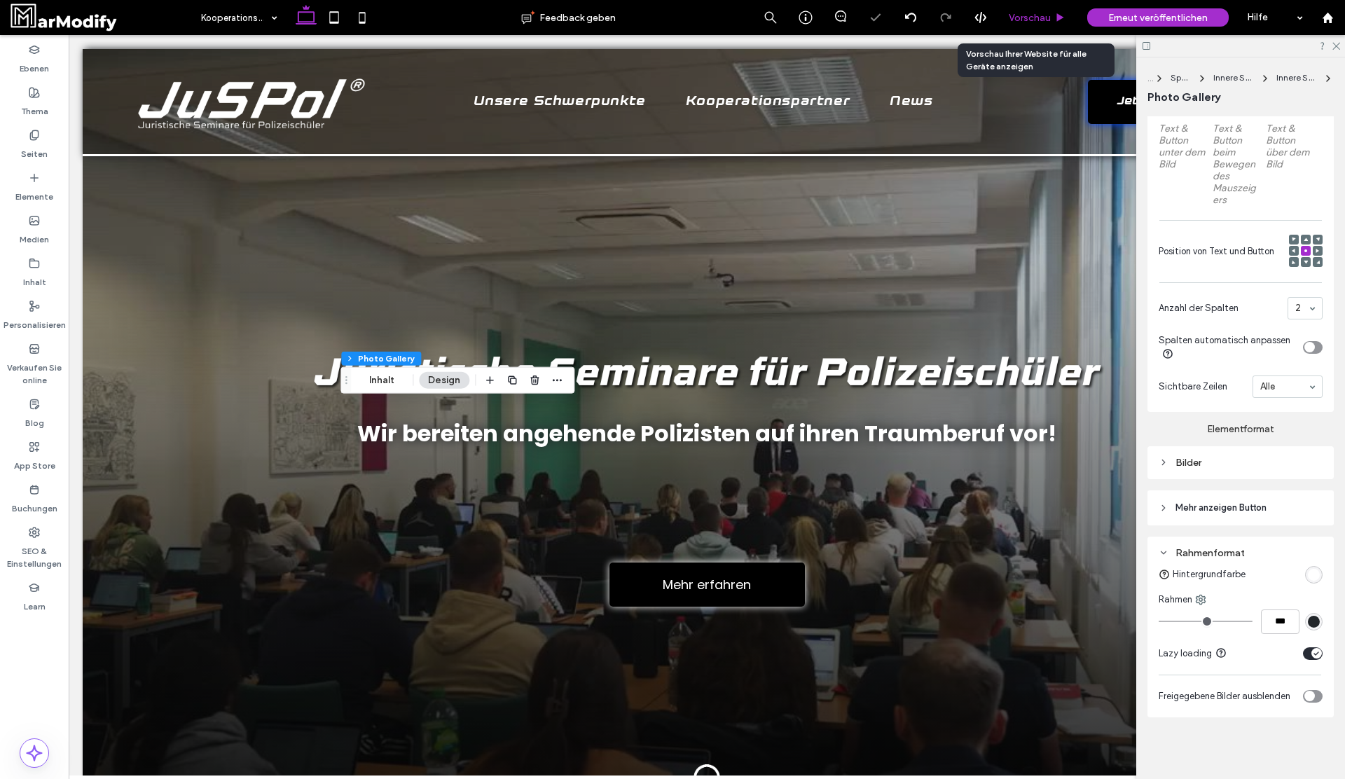
click at [1027, 17] on span "Vorschau" at bounding box center [1030, 18] width 42 height 12
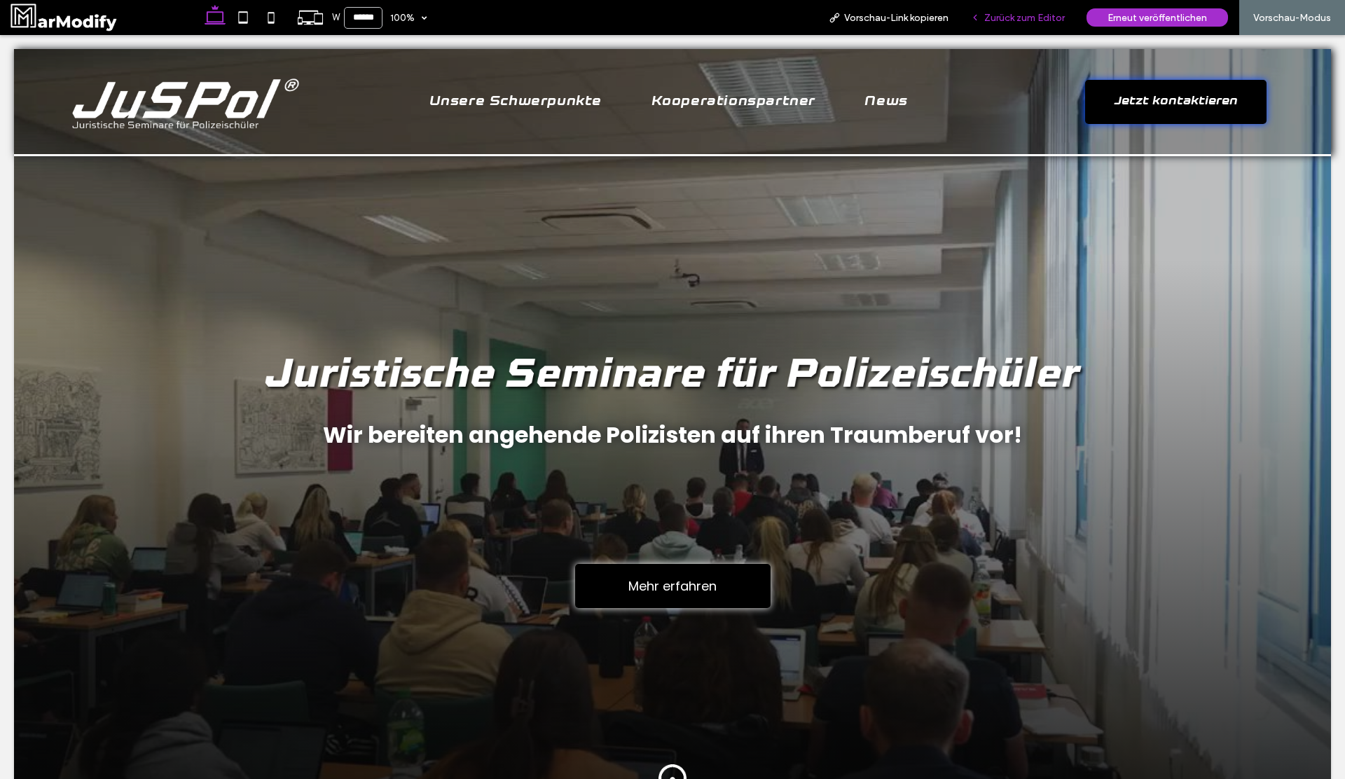
click at [1005, 16] on span "Zurück zum Editor" at bounding box center [1024, 18] width 81 height 12
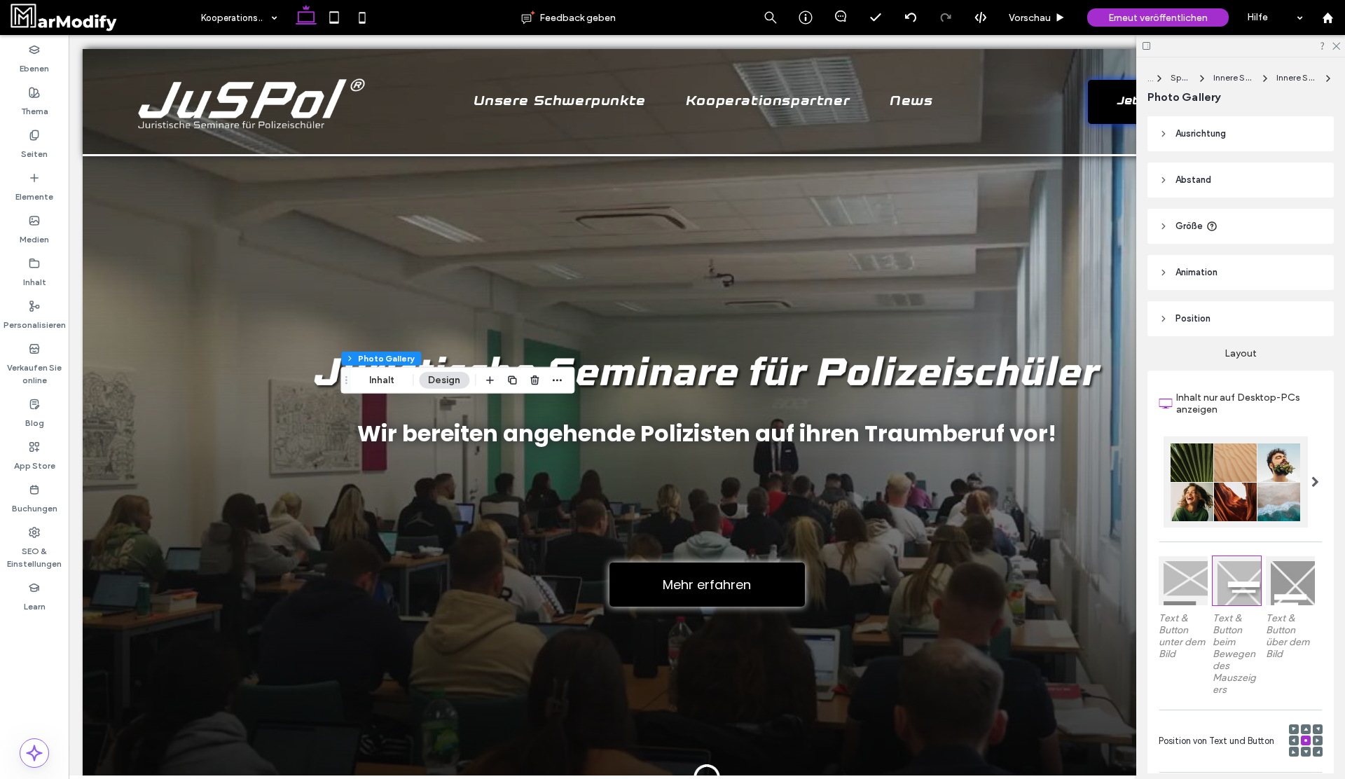
scroll to position [342, 0]
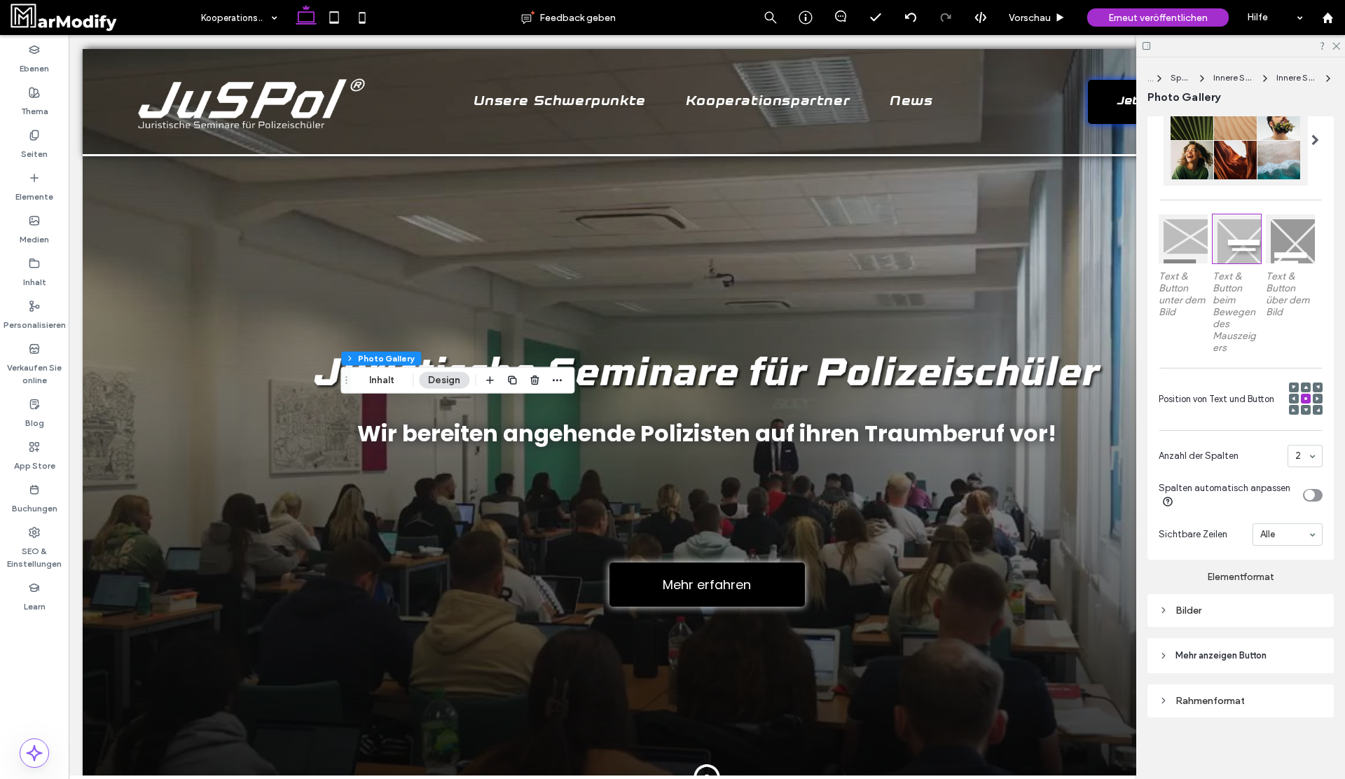
click at [1229, 698] on div "Rahmenformat" at bounding box center [1241, 701] width 164 height 12
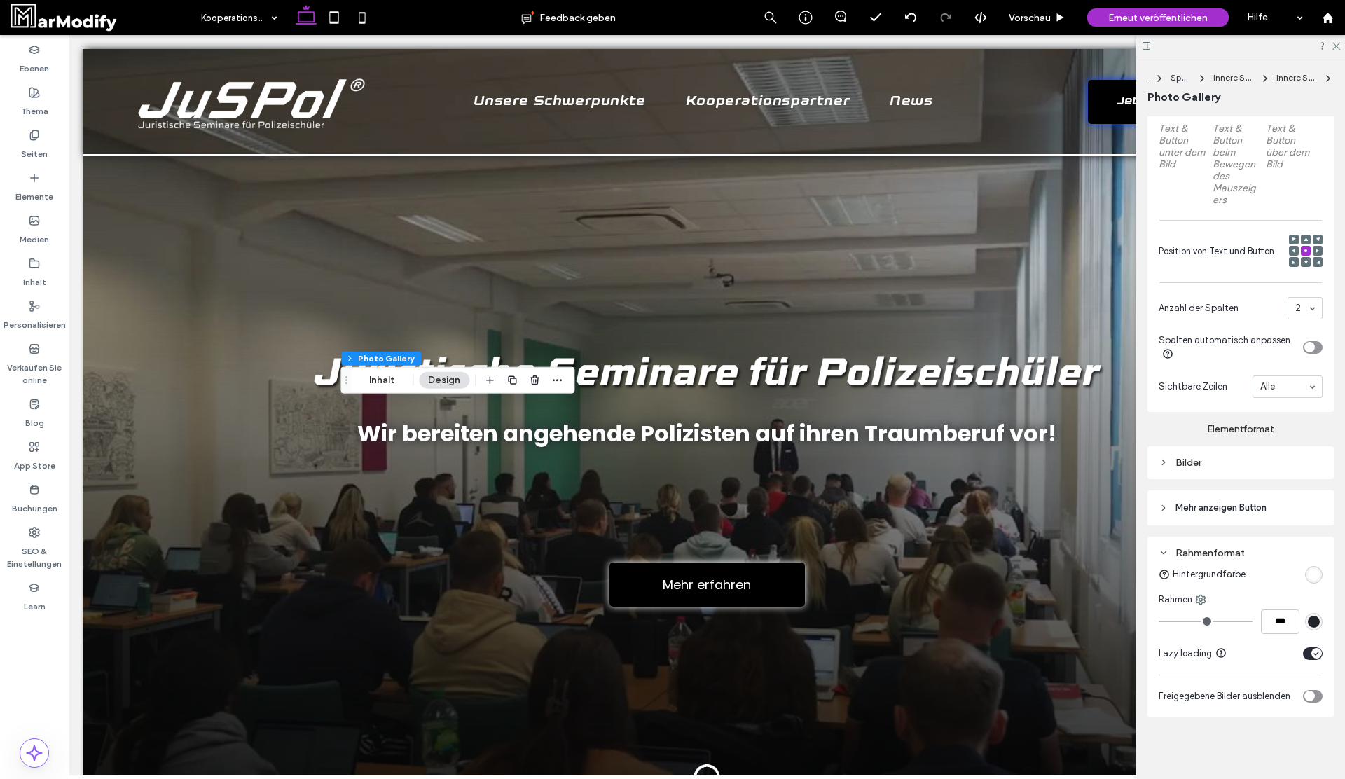
click at [1247, 520] on header "Mehr anzeigen Button" at bounding box center [1240, 507] width 186 height 35
click at [1240, 465] on div "Bilder" at bounding box center [1241, 463] width 164 height 12
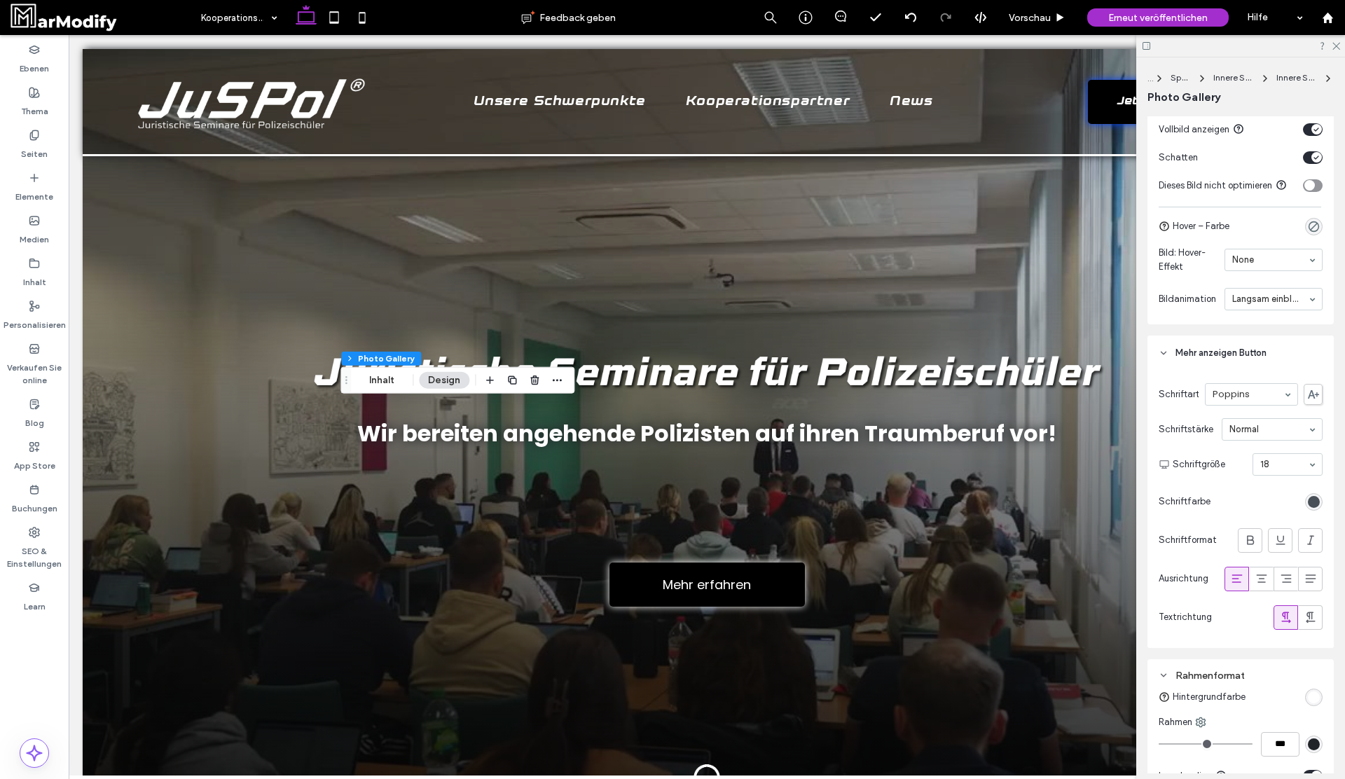
scroll to position [1110, 0]
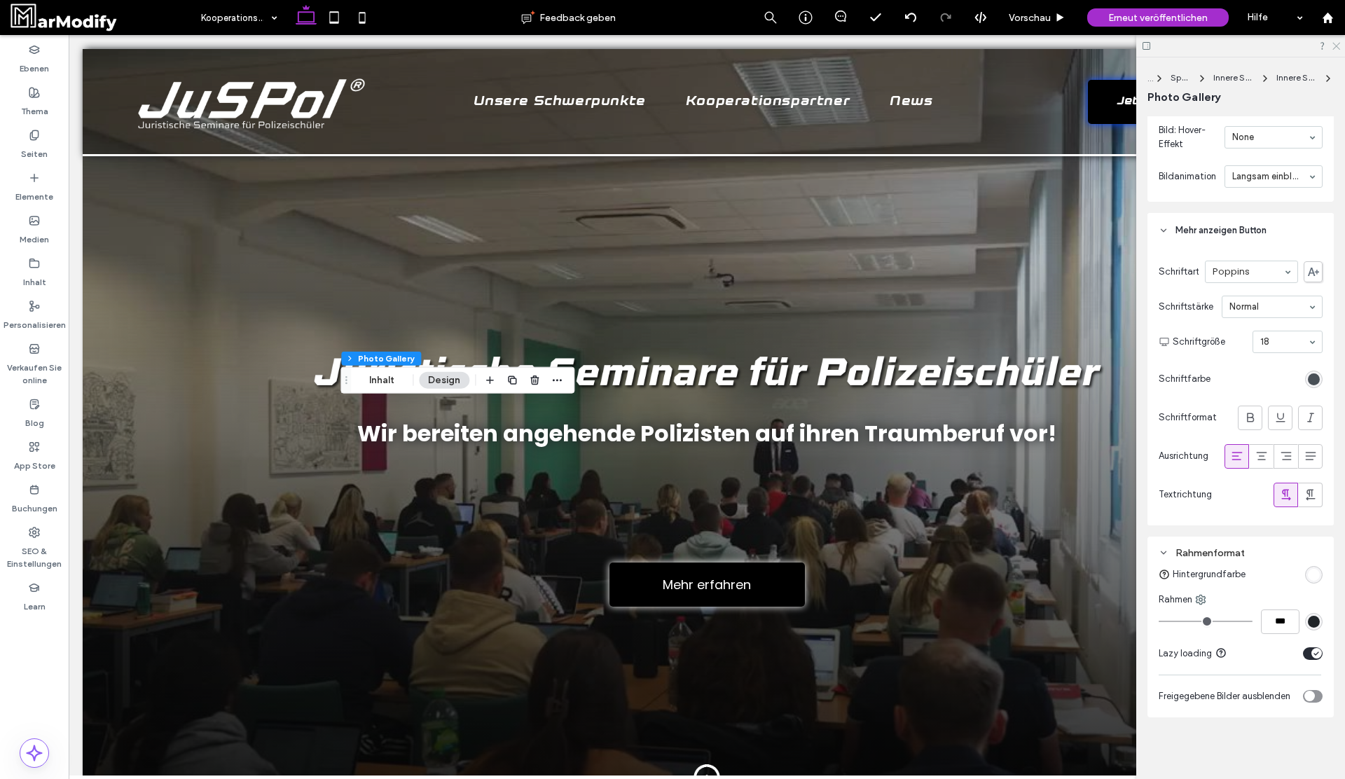
click at [1334, 47] on use at bounding box center [1336, 47] width 8 height 8
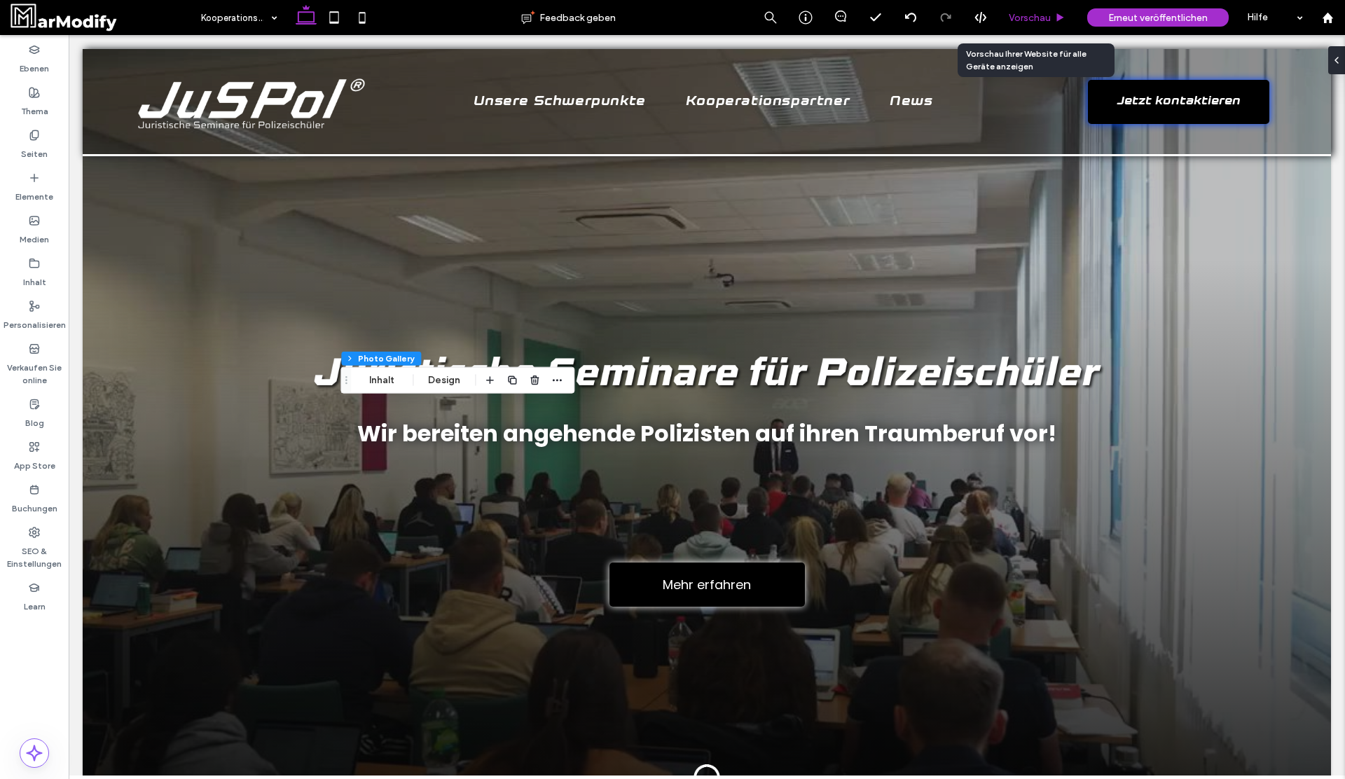
click at [1046, 15] on span "Vorschau" at bounding box center [1030, 18] width 42 height 12
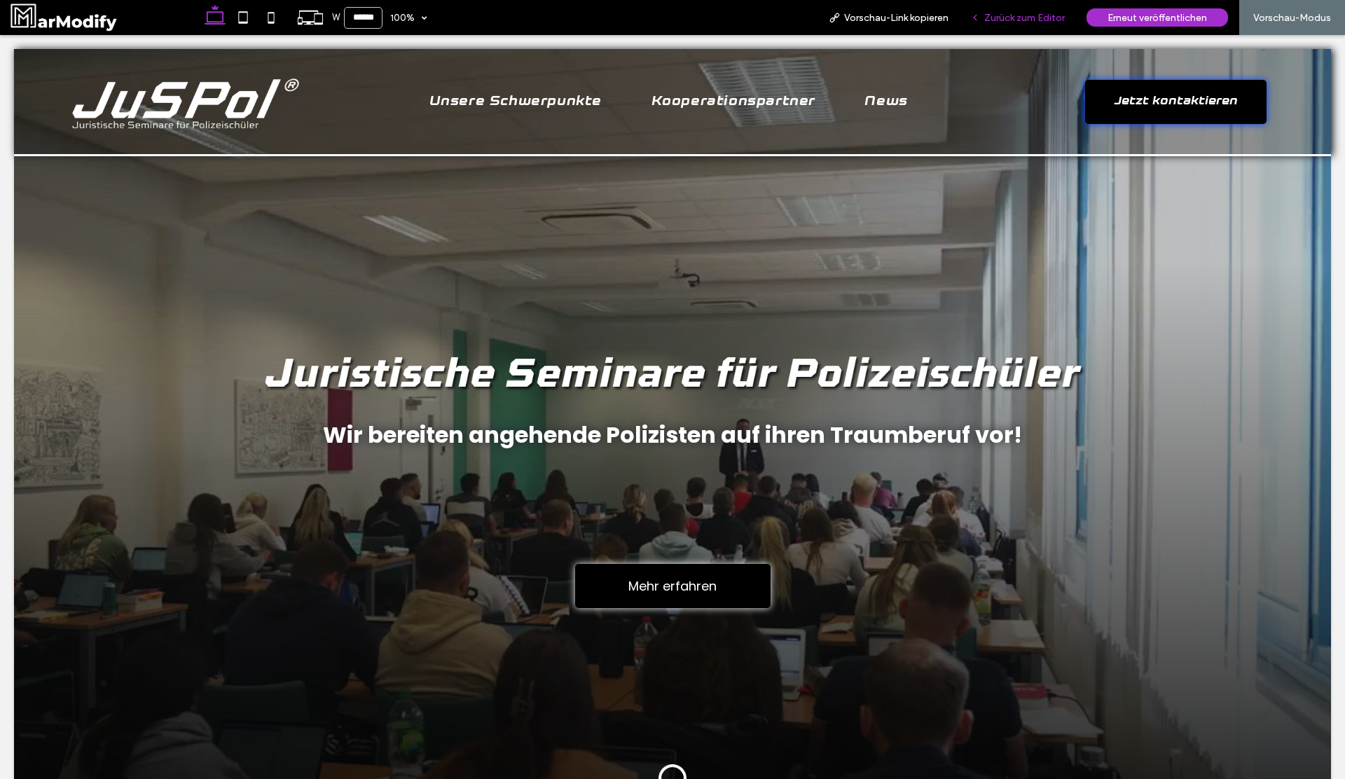
click at [1025, 14] on span "Zurück zum Editor" at bounding box center [1024, 18] width 81 height 12
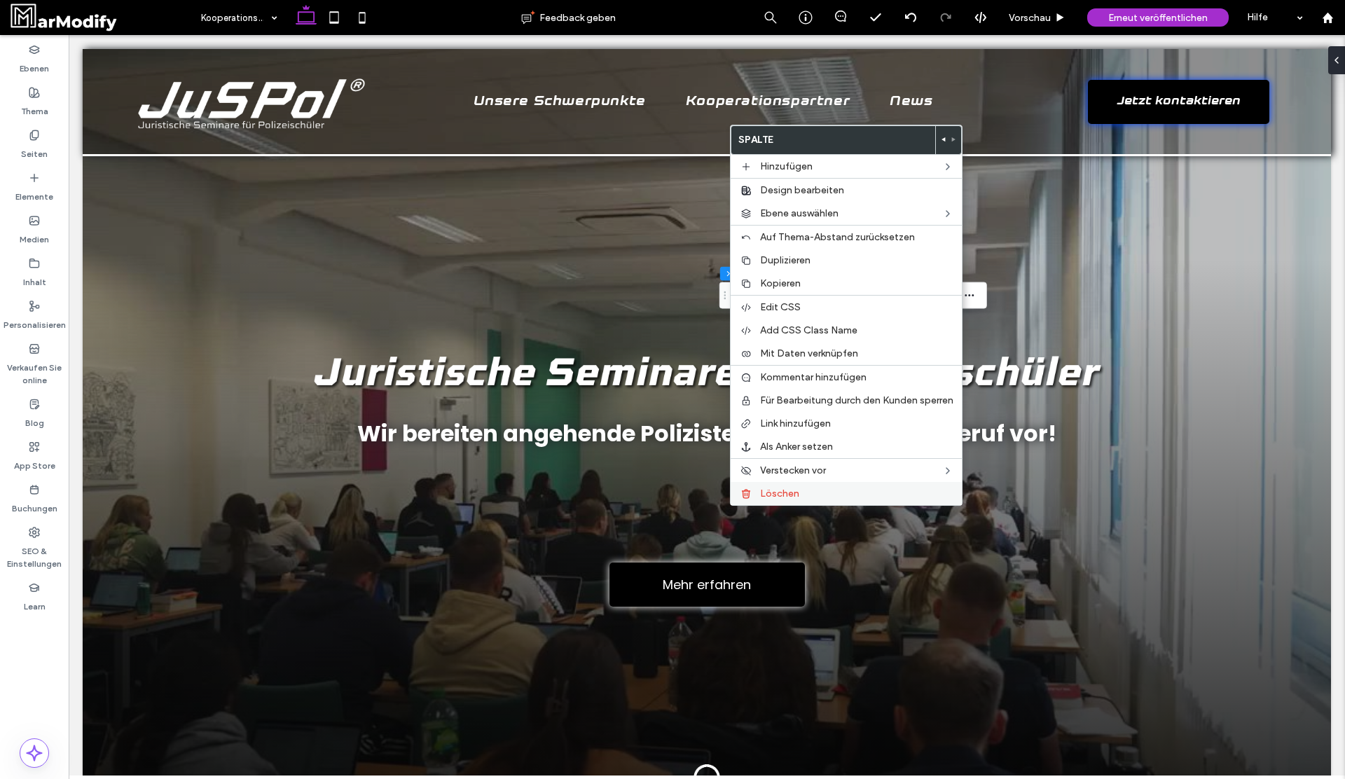
click at [789, 494] on span "Löschen" at bounding box center [779, 494] width 39 height 12
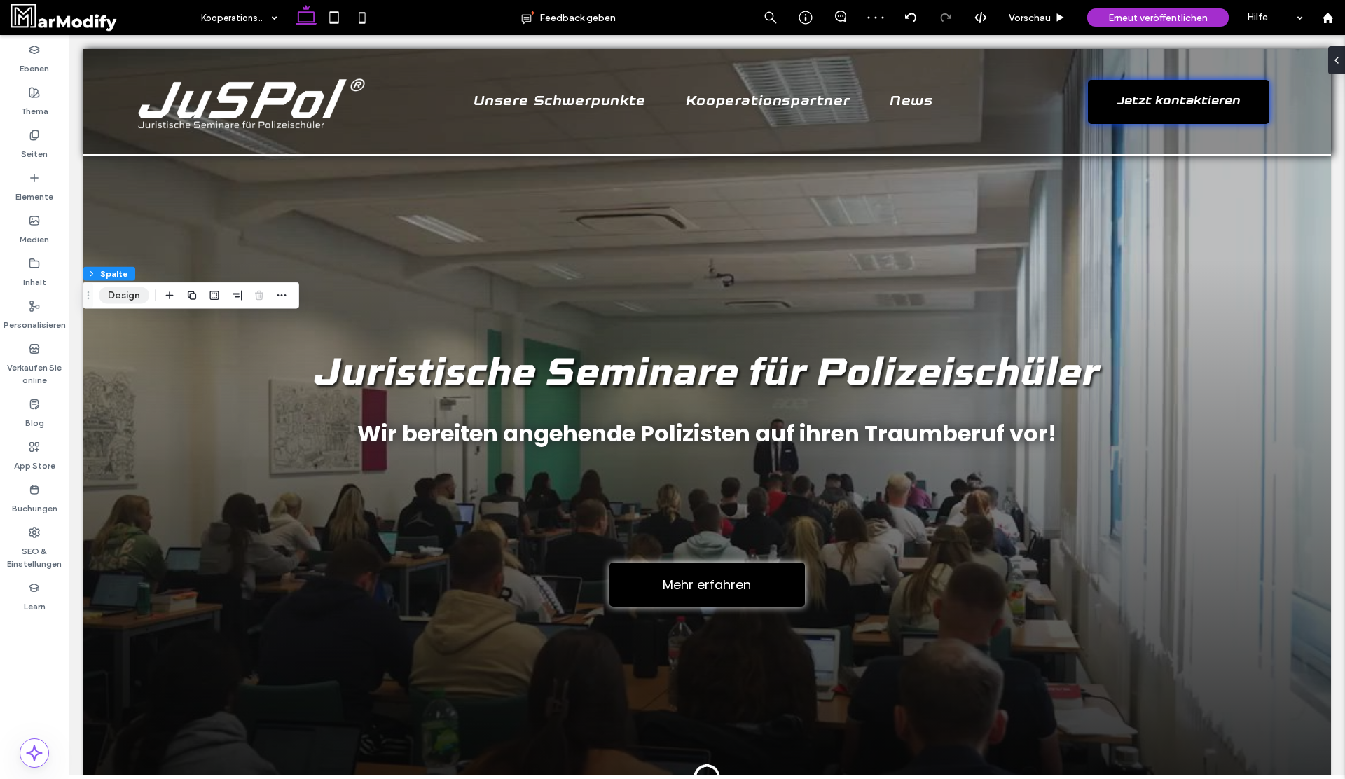
click at [109, 289] on button "Design" at bounding box center [124, 295] width 50 height 17
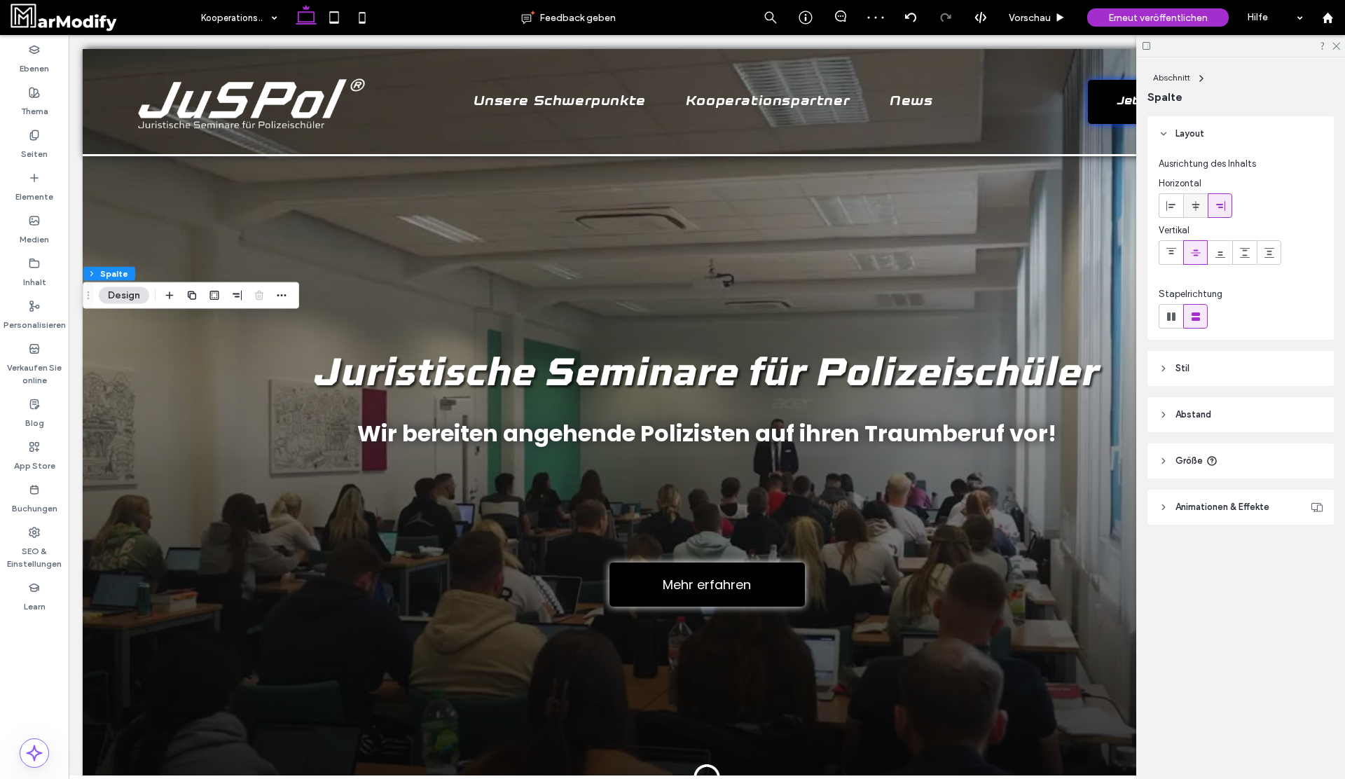
click at [1190, 205] on icon at bounding box center [1195, 205] width 11 height 11
click at [1042, 22] on span "Vorschau" at bounding box center [1030, 18] width 42 height 12
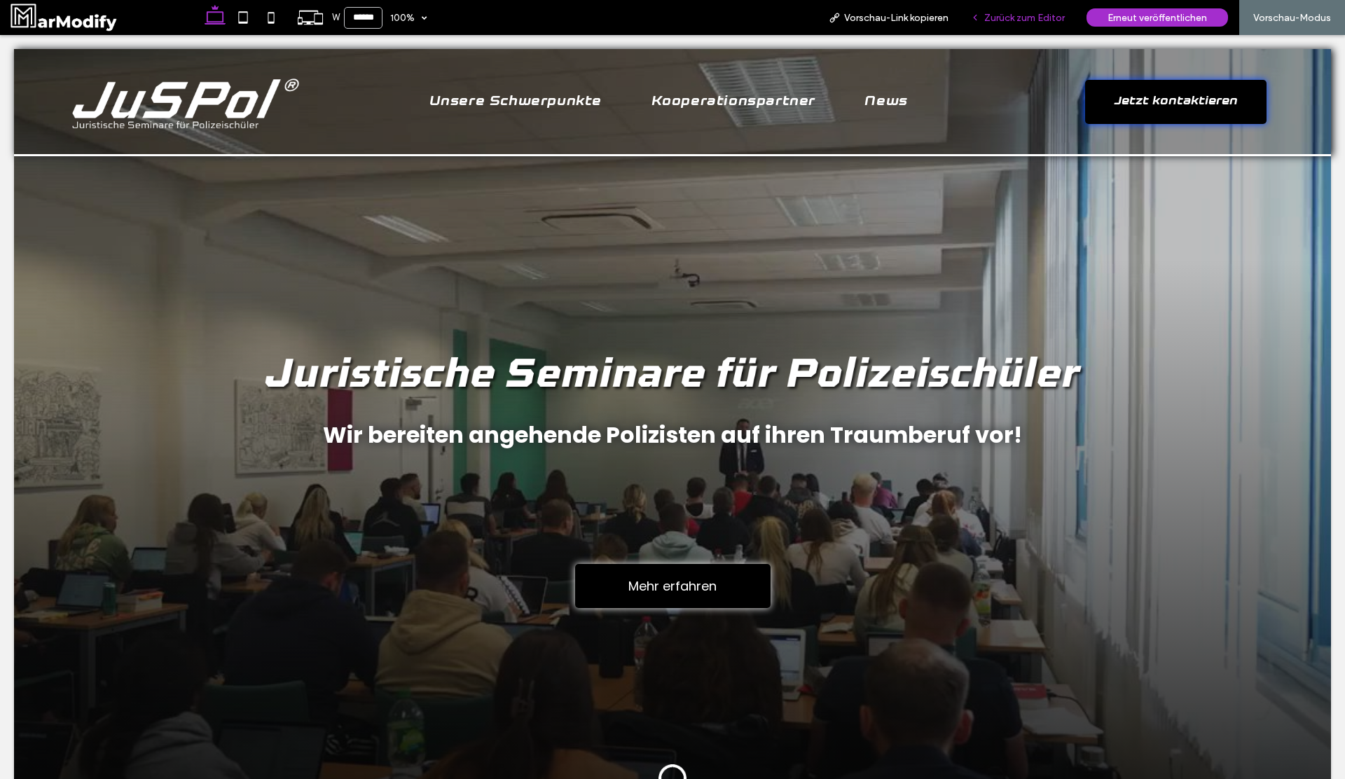
click at [1003, 18] on span "Zurück zum Editor" at bounding box center [1024, 18] width 81 height 12
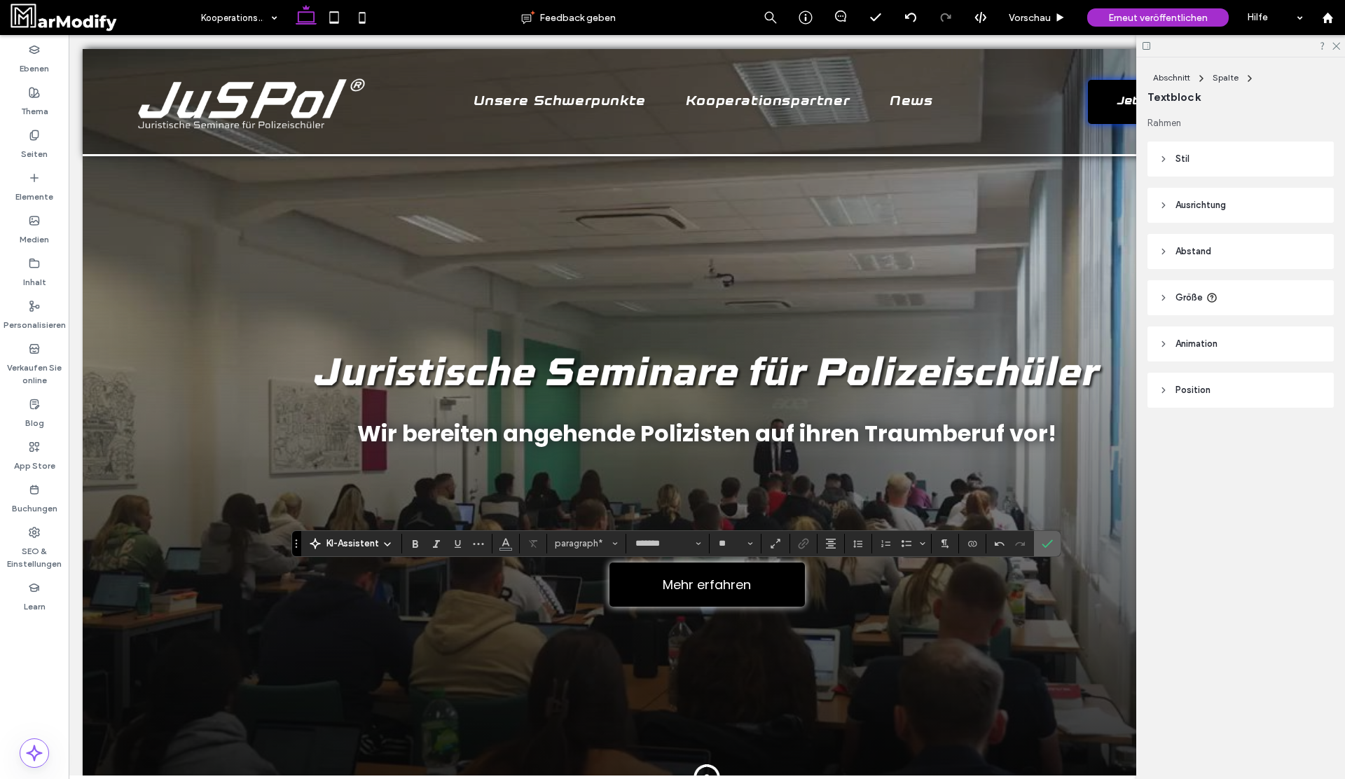
click at [1053, 550] on label "Bestätigen" at bounding box center [1047, 543] width 21 height 25
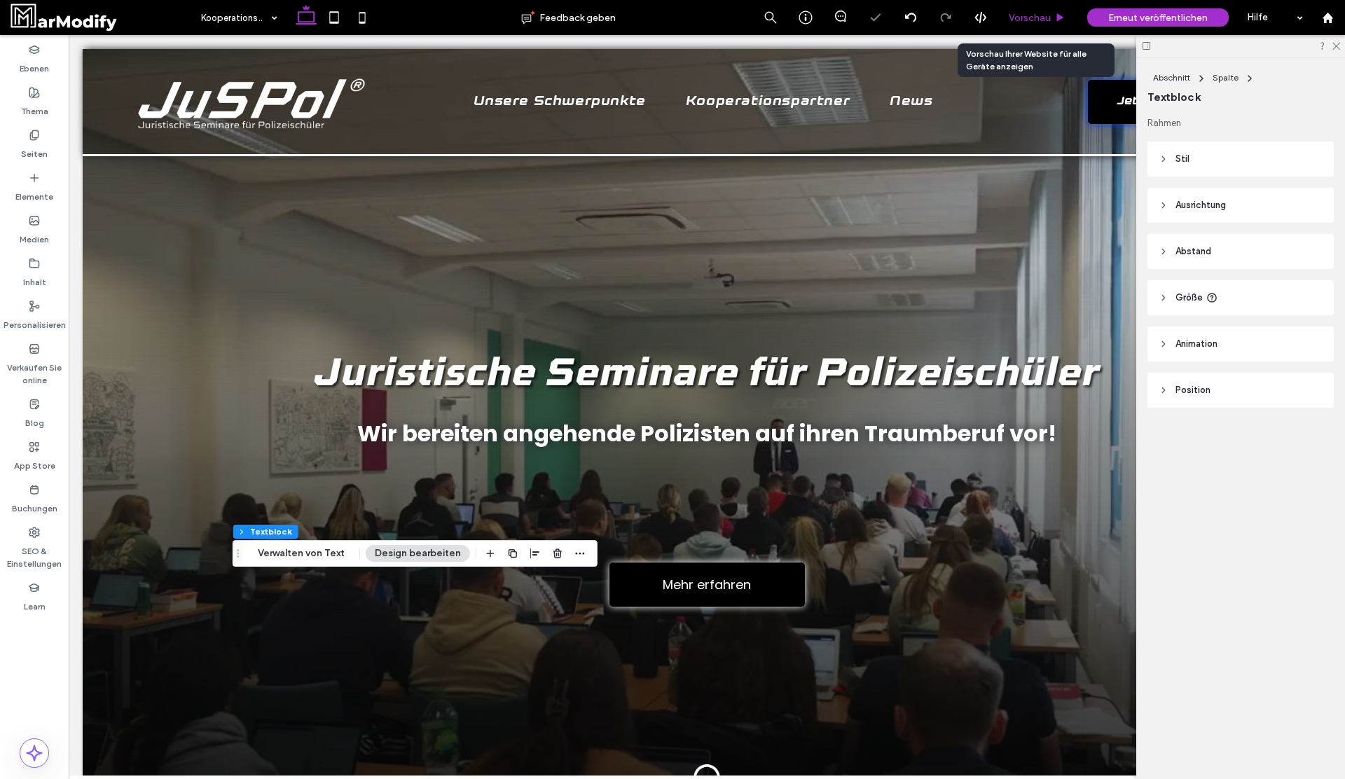
click at [1025, 14] on span "Vorschau" at bounding box center [1030, 18] width 42 height 12
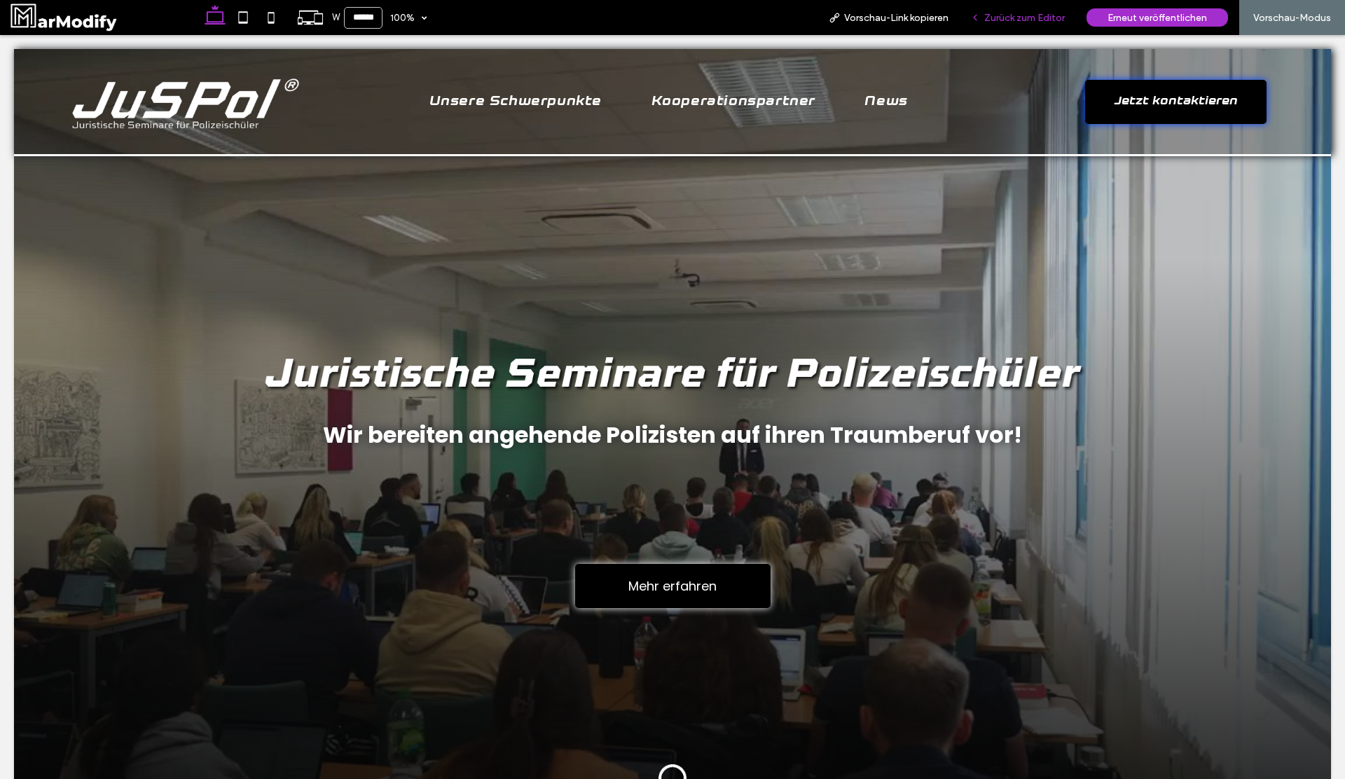
click at [1023, 8] on div "Zurück zum Editor" at bounding box center [1018, 17] width 116 height 35
click at [1007, 13] on span "Zurück zum Editor" at bounding box center [1024, 18] width 81 height 12
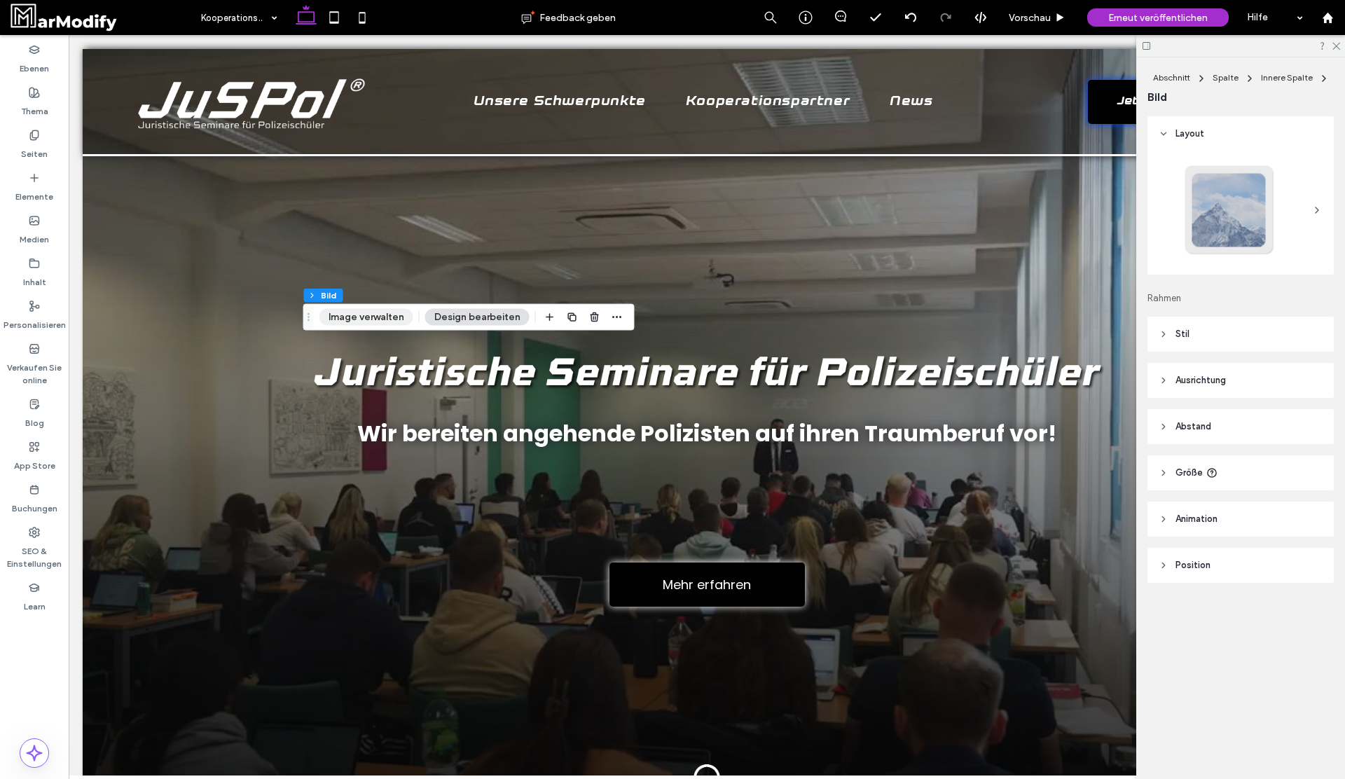
click at [378, 320] on button "Image verwalten" at bounding box center [366, 317] width 94 height 17
click at [391, 323] on button "Image verwalten" at bounding box center [366, 317] width 94 height 17
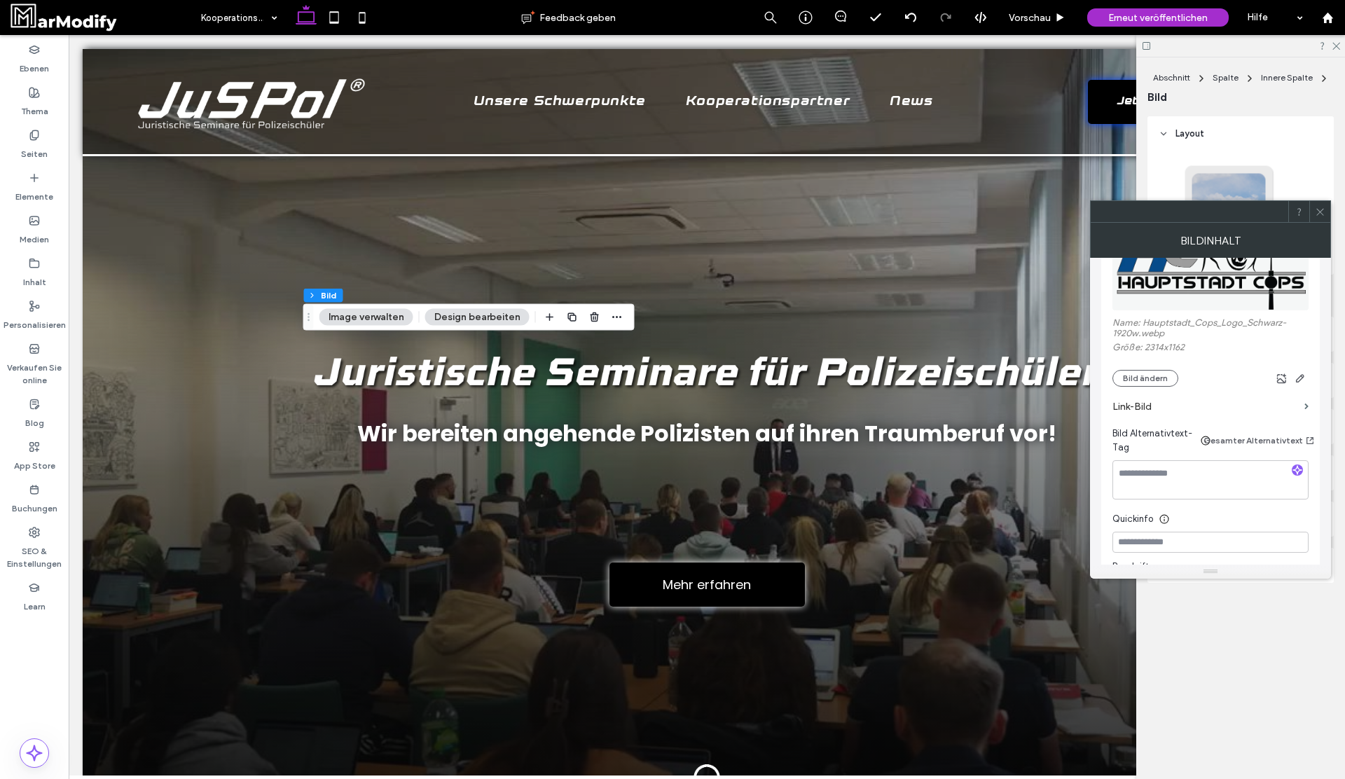
scroll to position [226, 0]
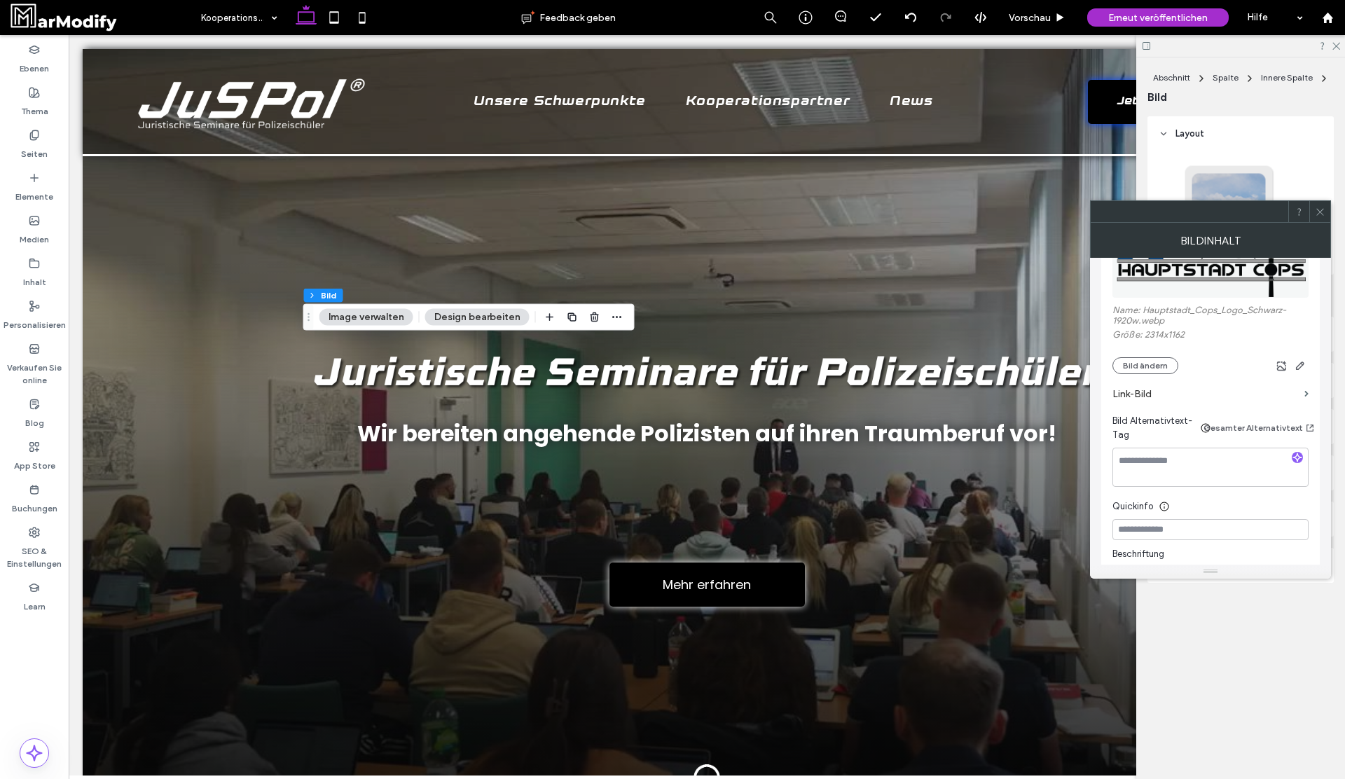
click at [1307, 399] on section "Link-Bild" at bounding box center [1210, 394] width 196 height 40
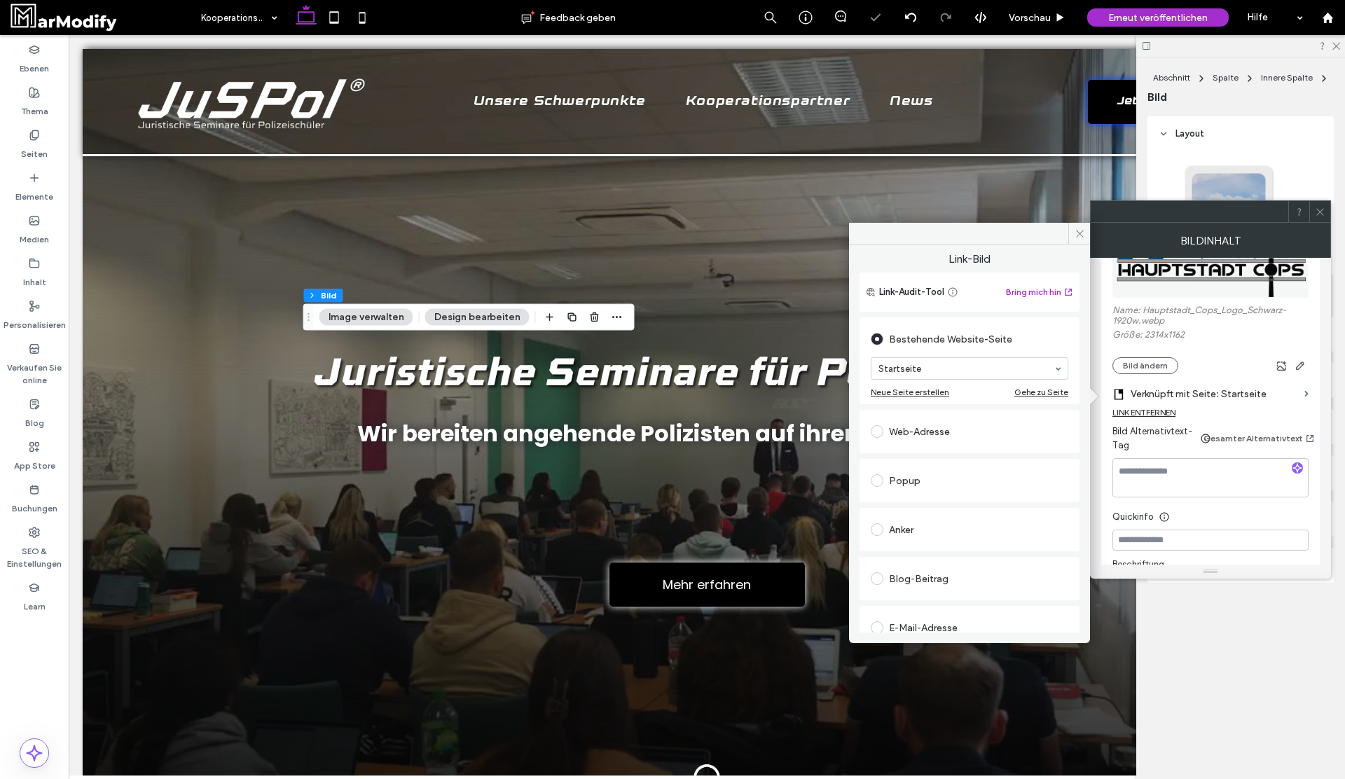
click at [931, 430] on div "Web-Adresse" at bounding box center [970, 431] width 198 height 22
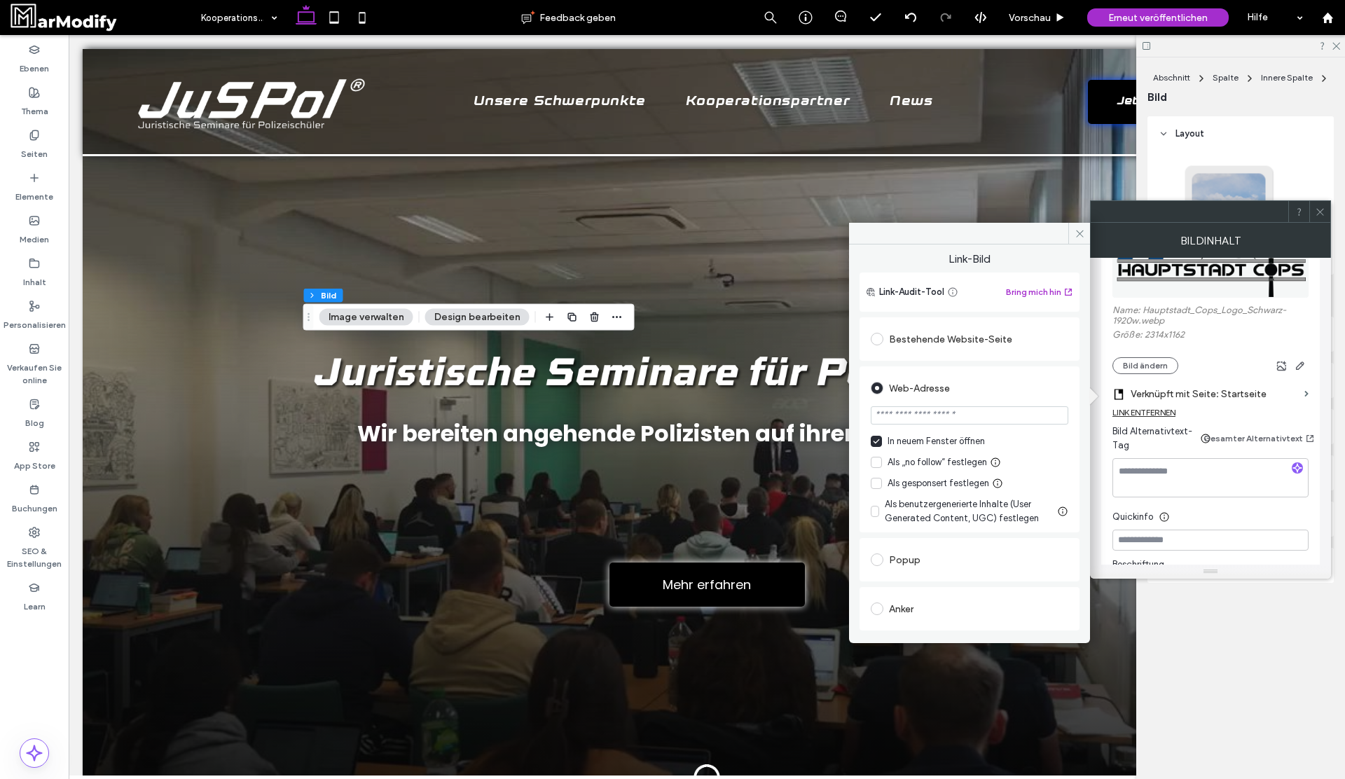
click at [967, 408] on input "url" at bounding box center [970, 415] width 198 height 18
paste input "**********"
type input "**********"
click at [1047, 364] on div "**********" at bounding box center [969, 570] width 220 height 512
click at [1320, 207] on icon at bounding box center [1320, 212] width 11 height 11
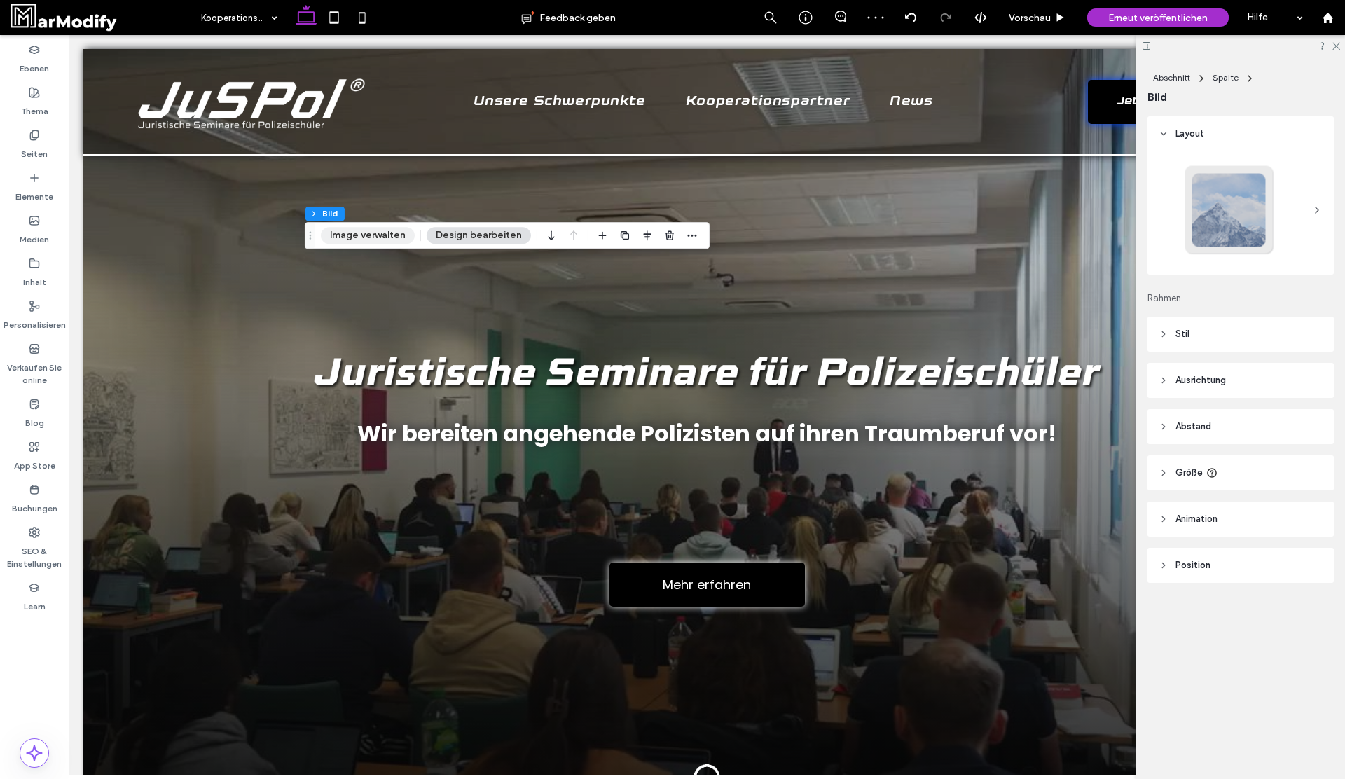
click at [365, 237] on button "Image verwalten" at bounding box center [368, 235] width 94 height 17
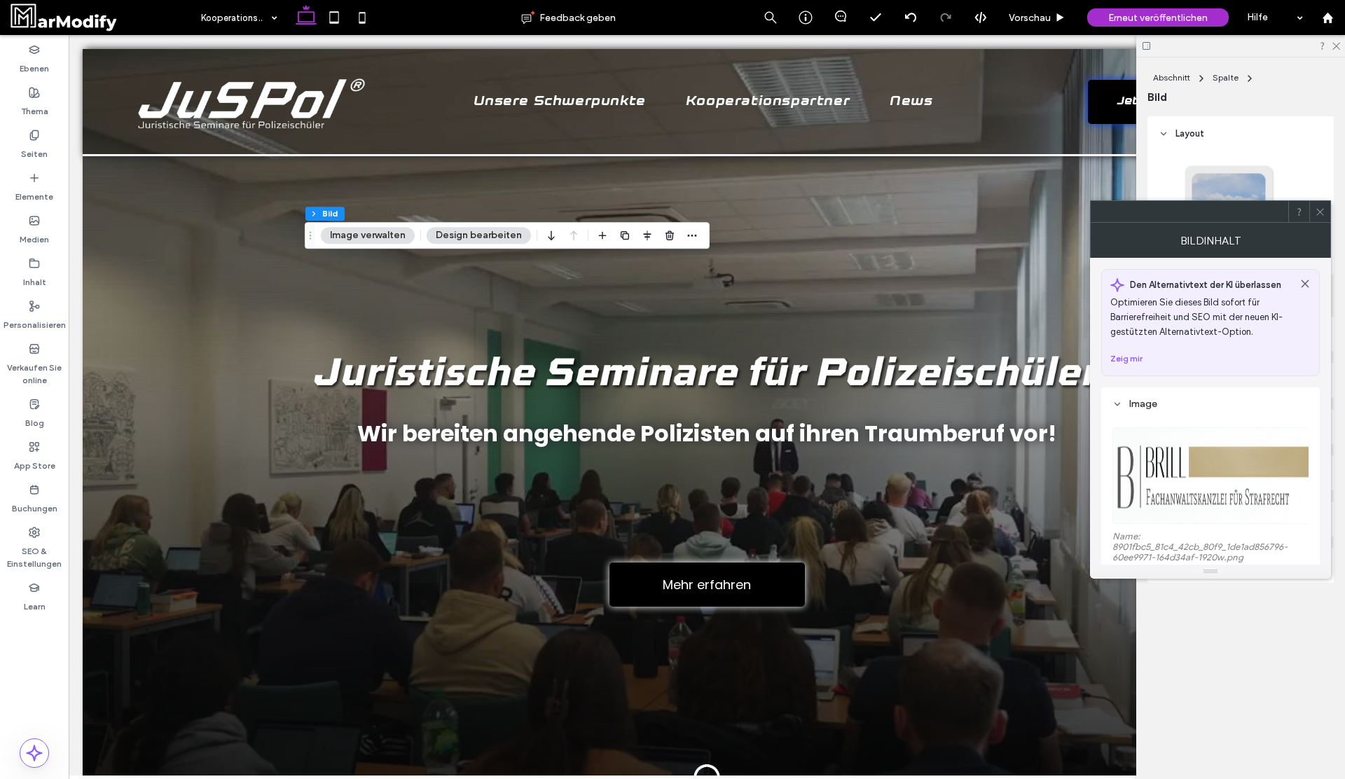
scroll to position [277, 0]
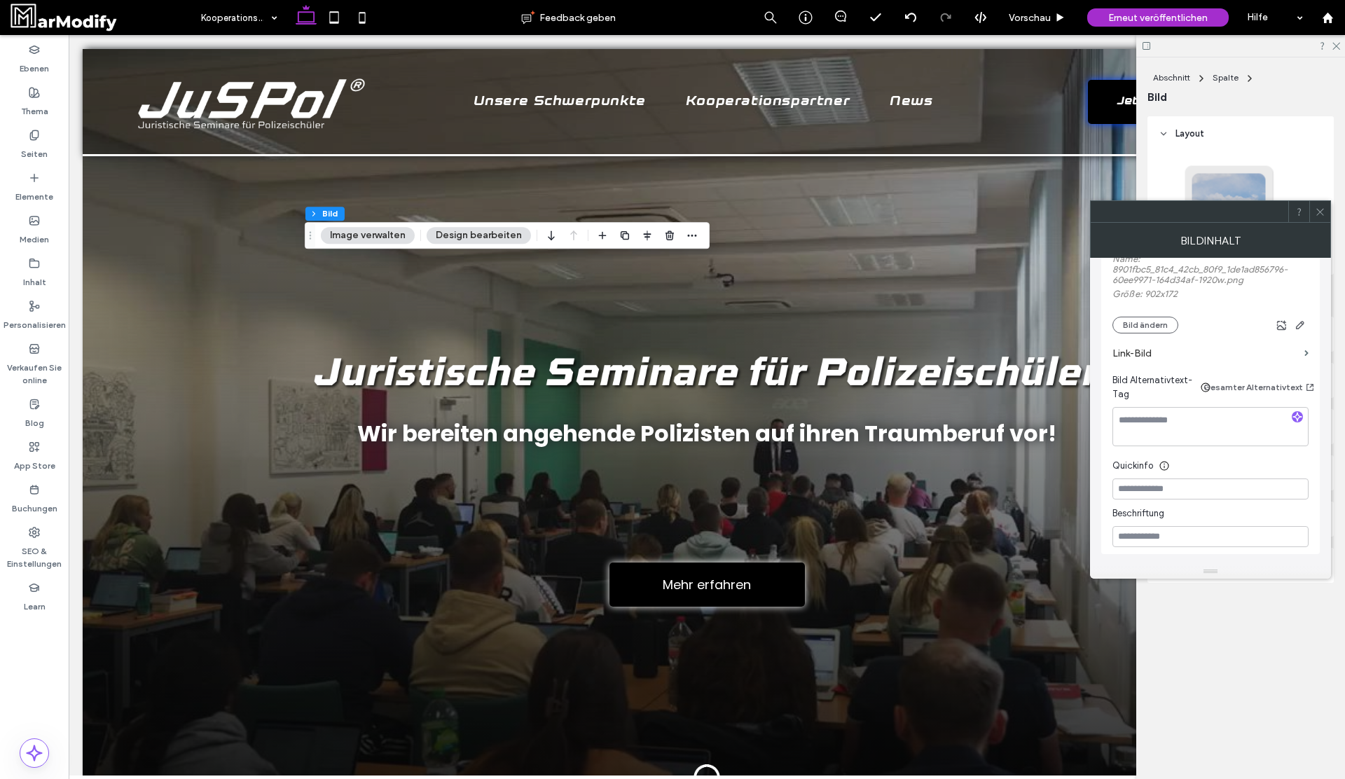
click at [1312, 356] on div "Image Name: 8901fbc5_81c4_42cb_80f9_1de1ad856796-60ee9971-164d34af-1920w.png Gr…" at bounding box center [1210, 332] width 219 height 444
click at [1308, 356] on div "Image Name: 8901fbc5_81c4_42cb_80f9_1de1ad856796-60ee9971-164d34af-1920w.png Gr…" at bounding box center [1210, 332] width 219 height 444
click at [1302, 352] on section "Link-Bild" at bounding box center [1210, 353] width 196 height 40
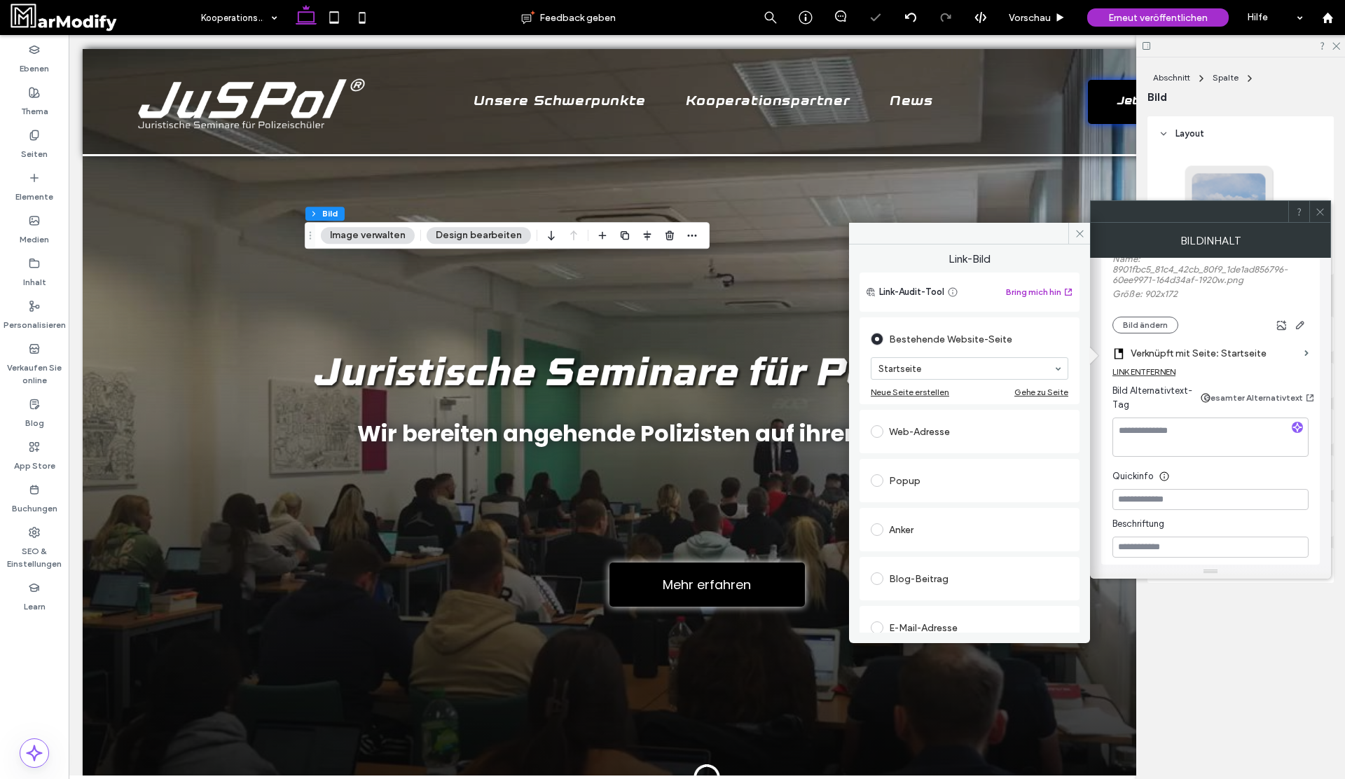
click at [939, 438] on div "Web-Adresse" at bounding box center [970, 431] width 198 height 22
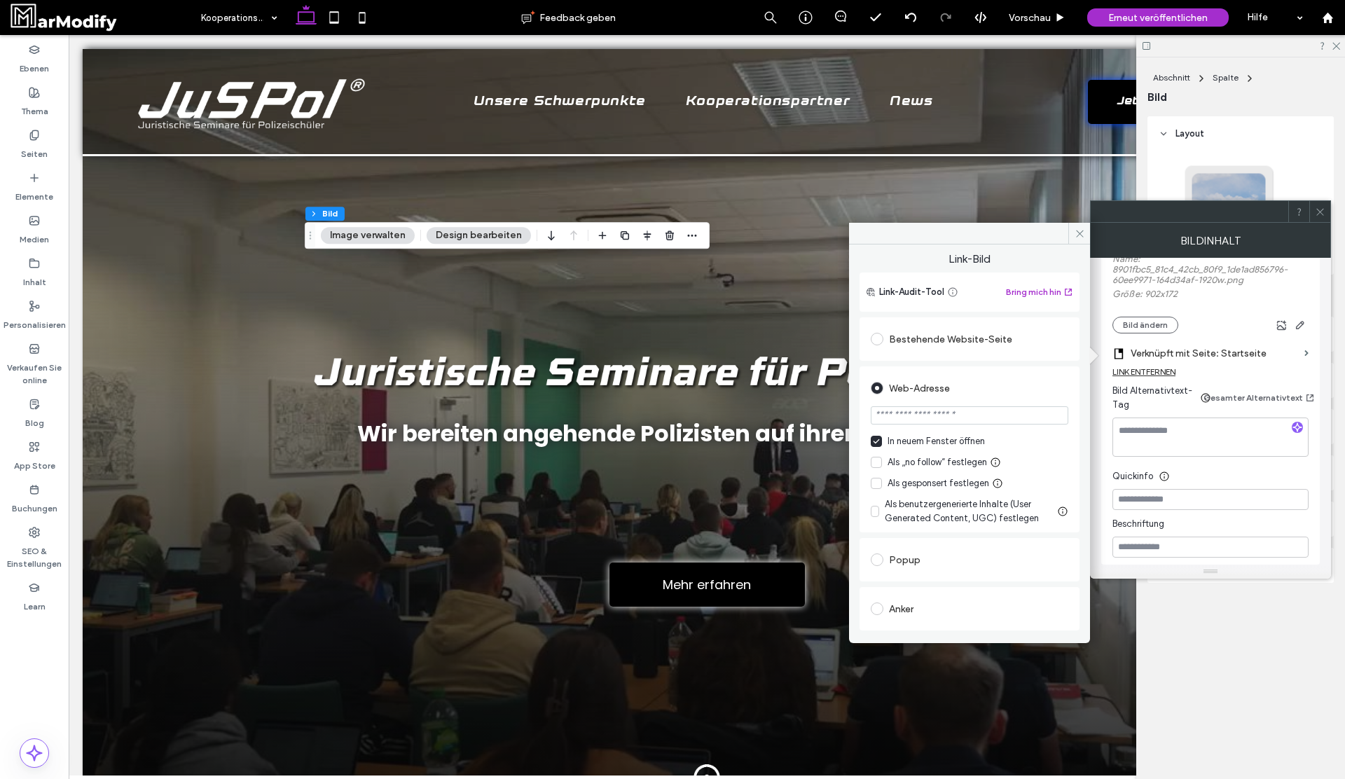
click at [946, 417] on input "url" at bounding box center [970, 415] width 198 height 18
paste input "**********"
type input "**********"
click at [1056, 366] on div "**********" at bounding box center [969, 449] width 220 height 166
click at [1321, 215] on icon at bounding box center [1320, 212] width 11 height 11
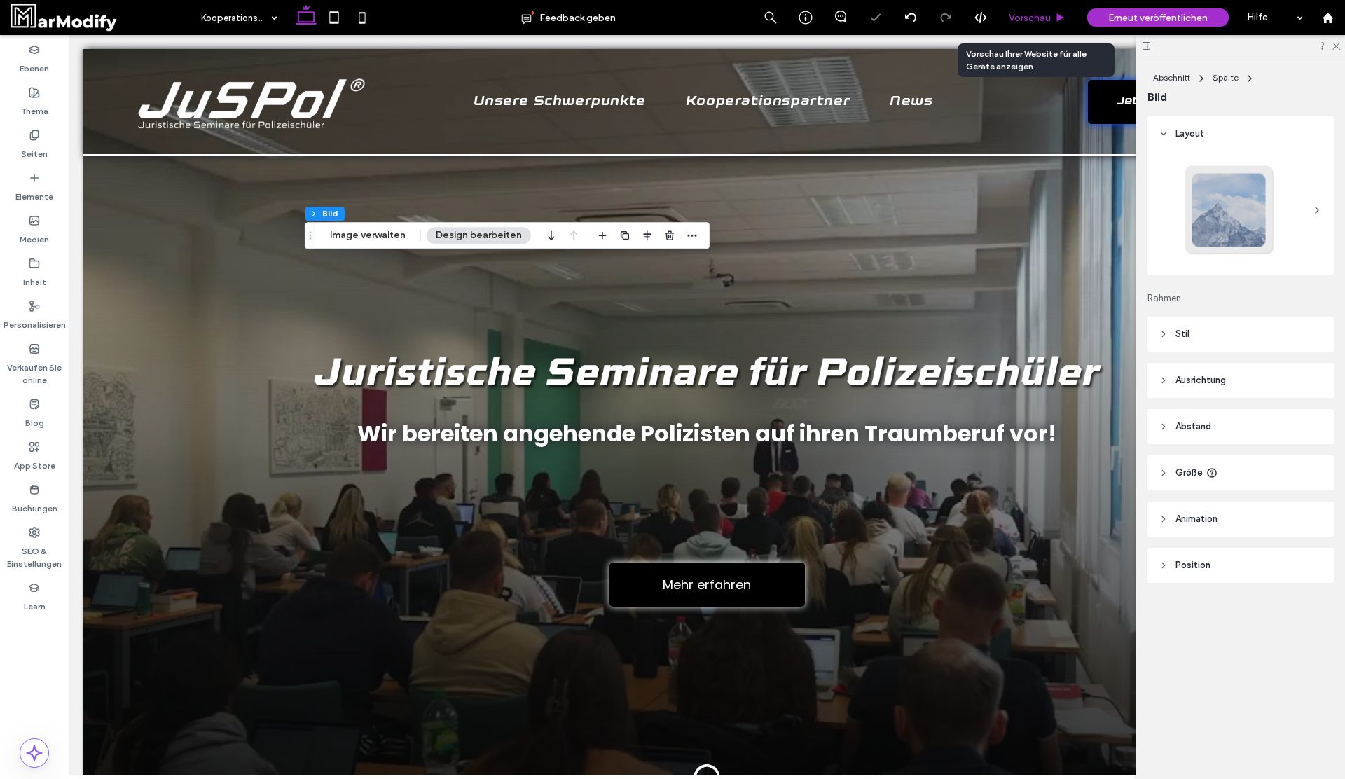
click at [1041, 22] on span "Vorschau" at bounding box center [1030, 18] width 42 height 12
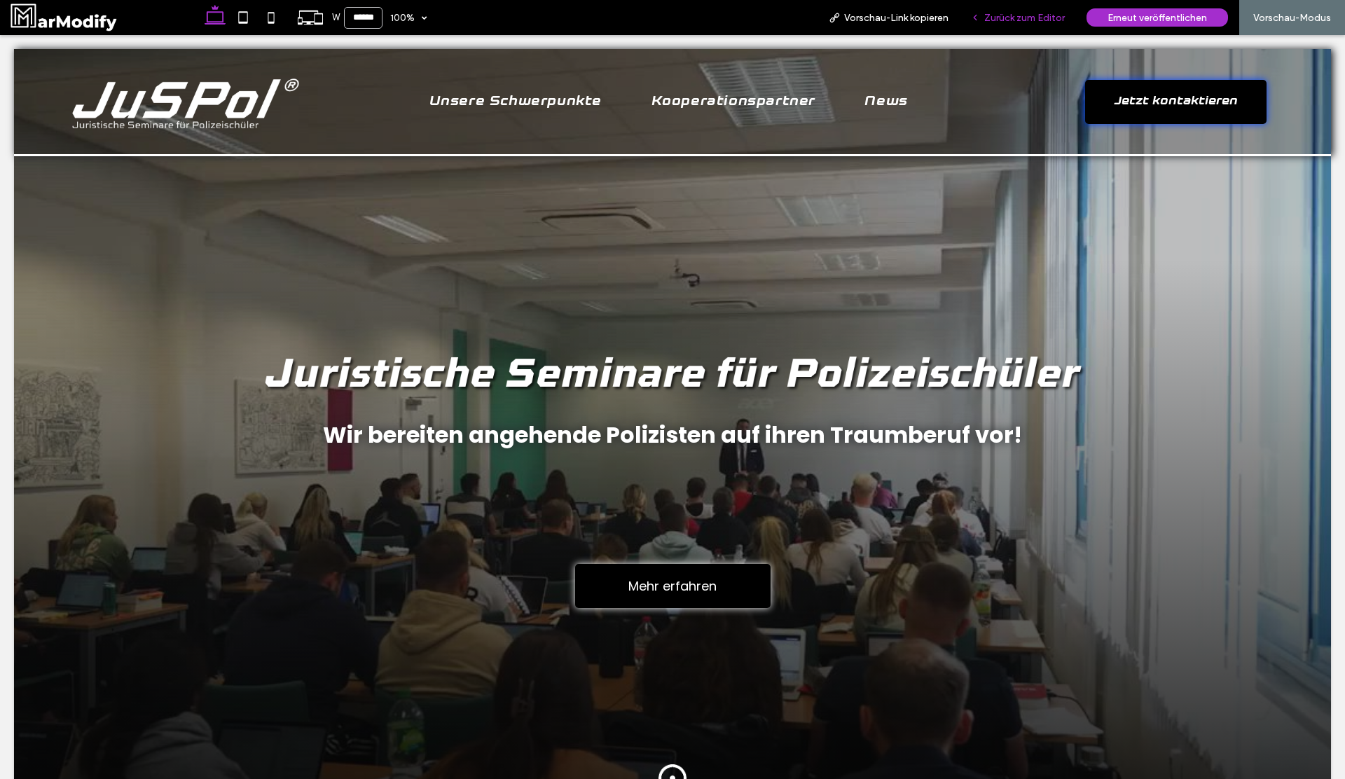
click at [1015, 22] on span "Zurück zum Editor" at bounding box center [1024, 18] width 81 height 12
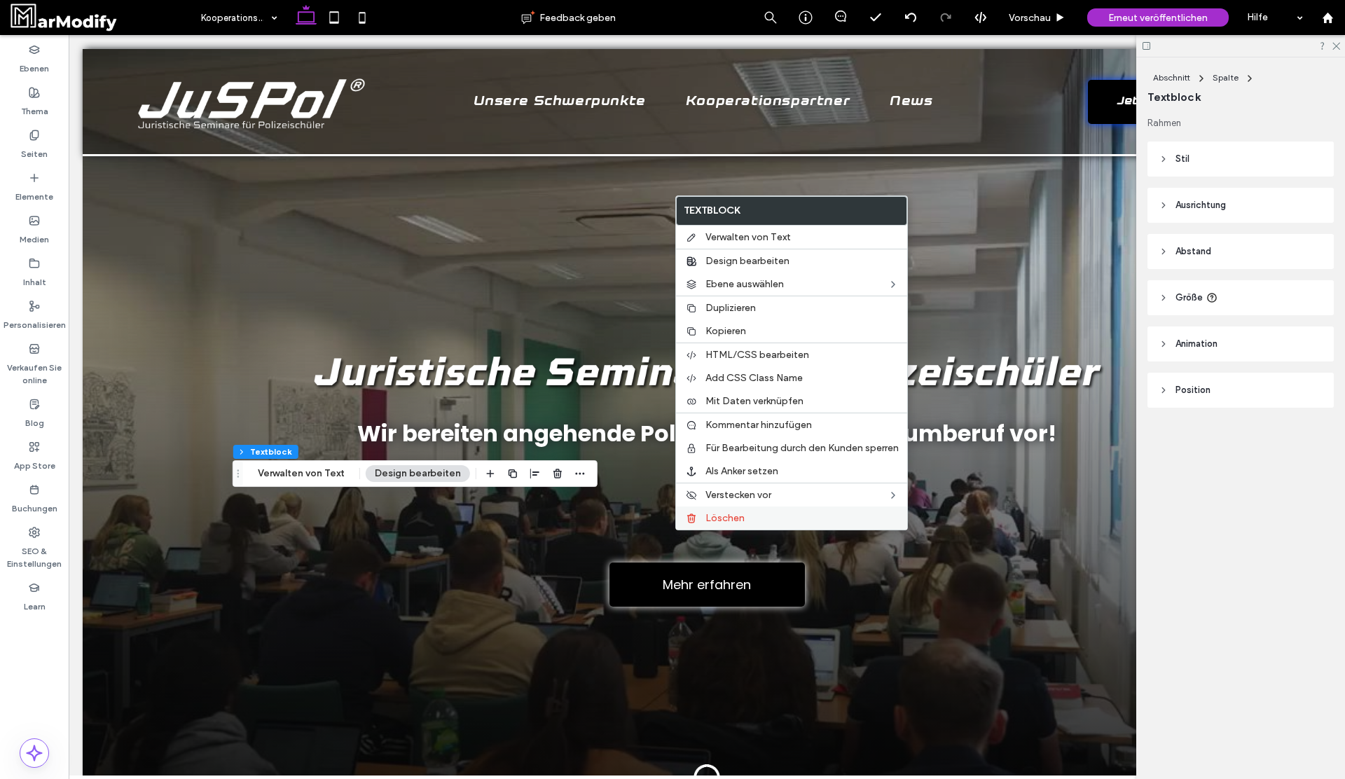
click at [733, 527] on div "Löschen" at bounding box center [791, 517] width 231 height 23
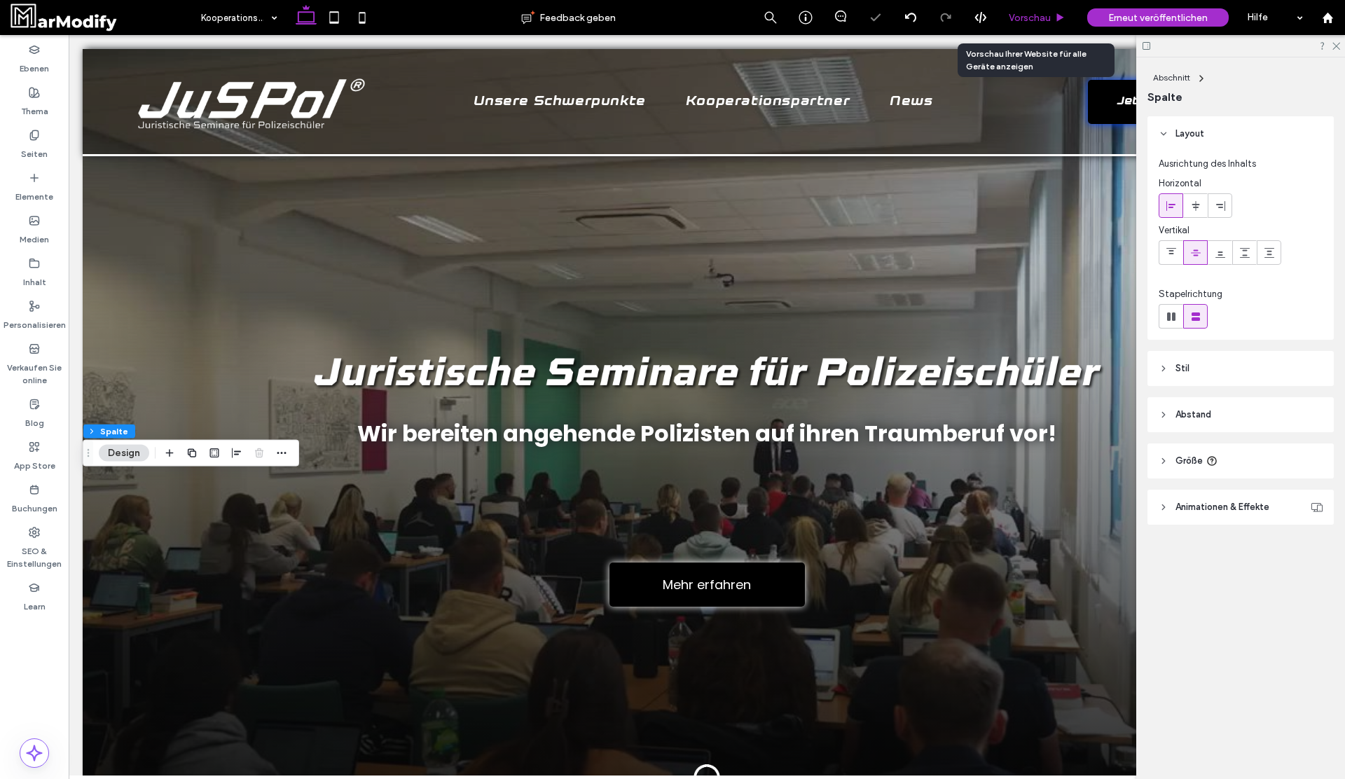
click at [1030, 13] on span "Vorschau" at bounding box center [1030, 18] width 42 height 12
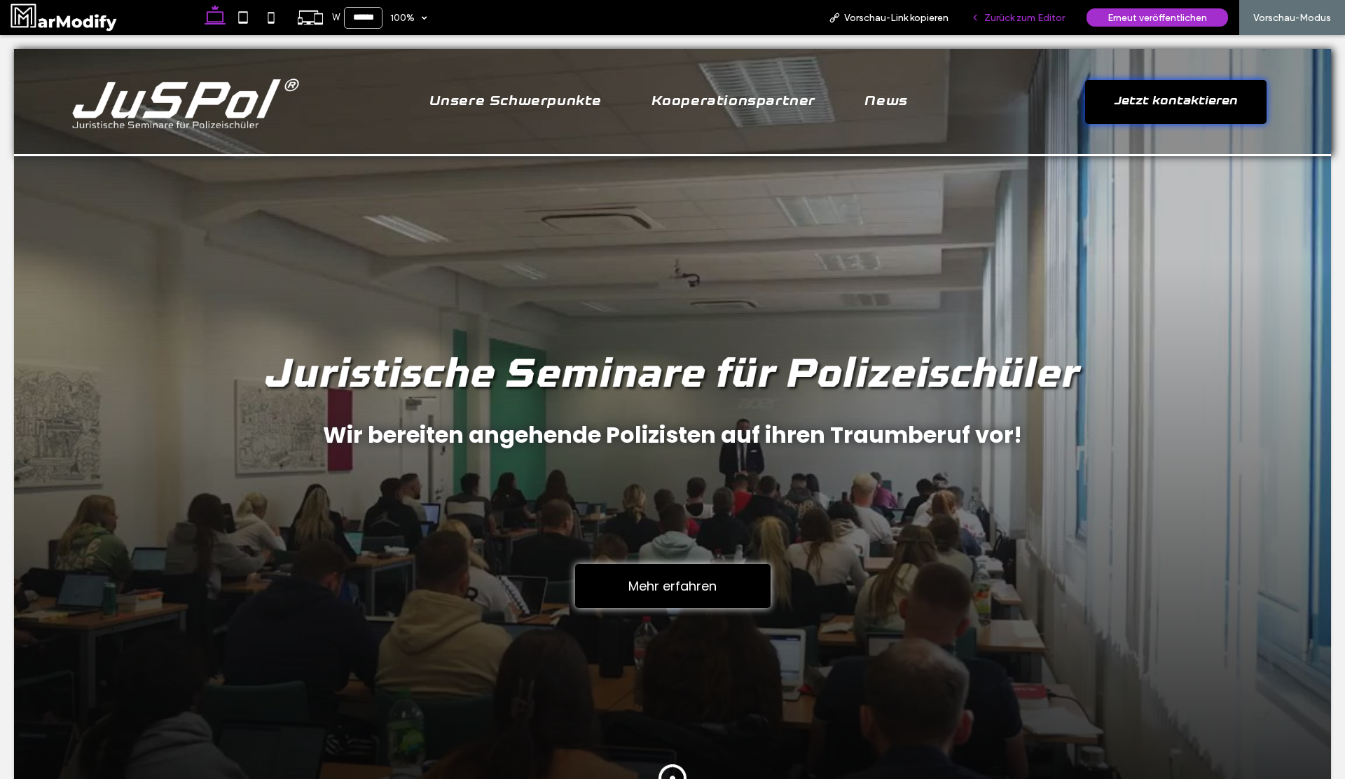
click at [1019, 8] on div "Zurück zum Editor" at bounding box center [1018, 17] width 116 height 35
click at [1015, 20] on span "Zurück zum Editor" at bounding box center [1024, 18] width 81 height 12
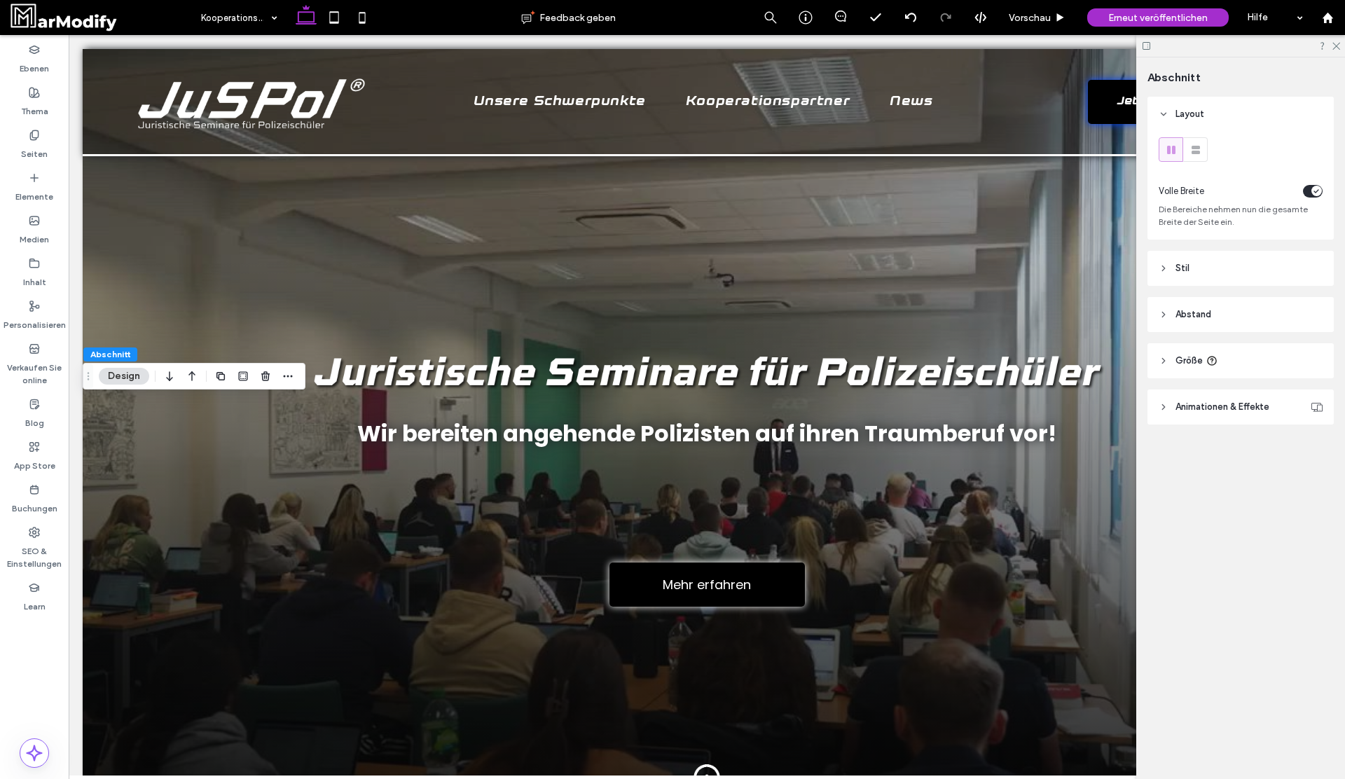
click at [1222, 303] on header "Abstand" at bounding box center [1240, 314] width 186 height 35
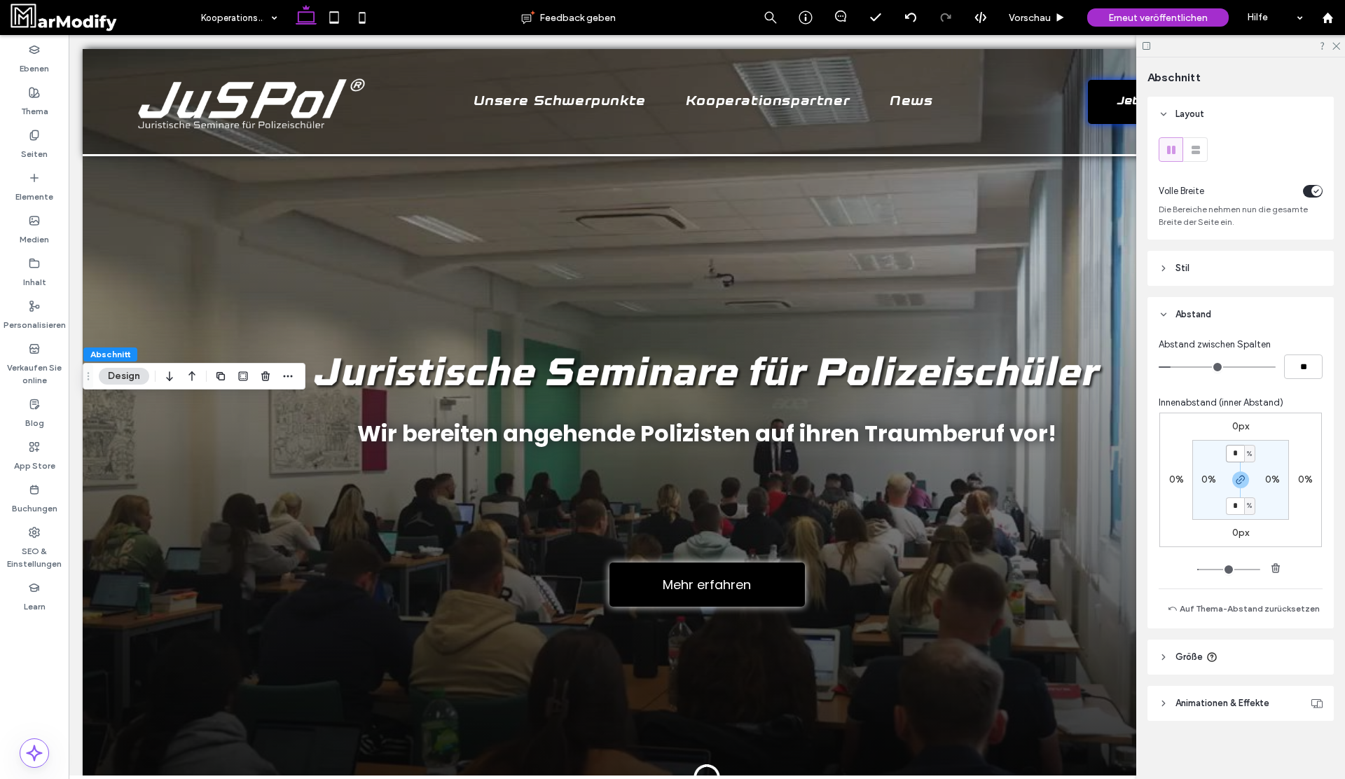
click at [1239, 453] on input "*" at bounding box center [1235, 454] width 18 height 18
type input "*"
click at [1037, 6] on div "Vorschau" at bounding box center [1037, 17] width 78 height 35
click at [1030, 20] on span "Vorschau" at bounding box center [1030, 18] width 42 height 12
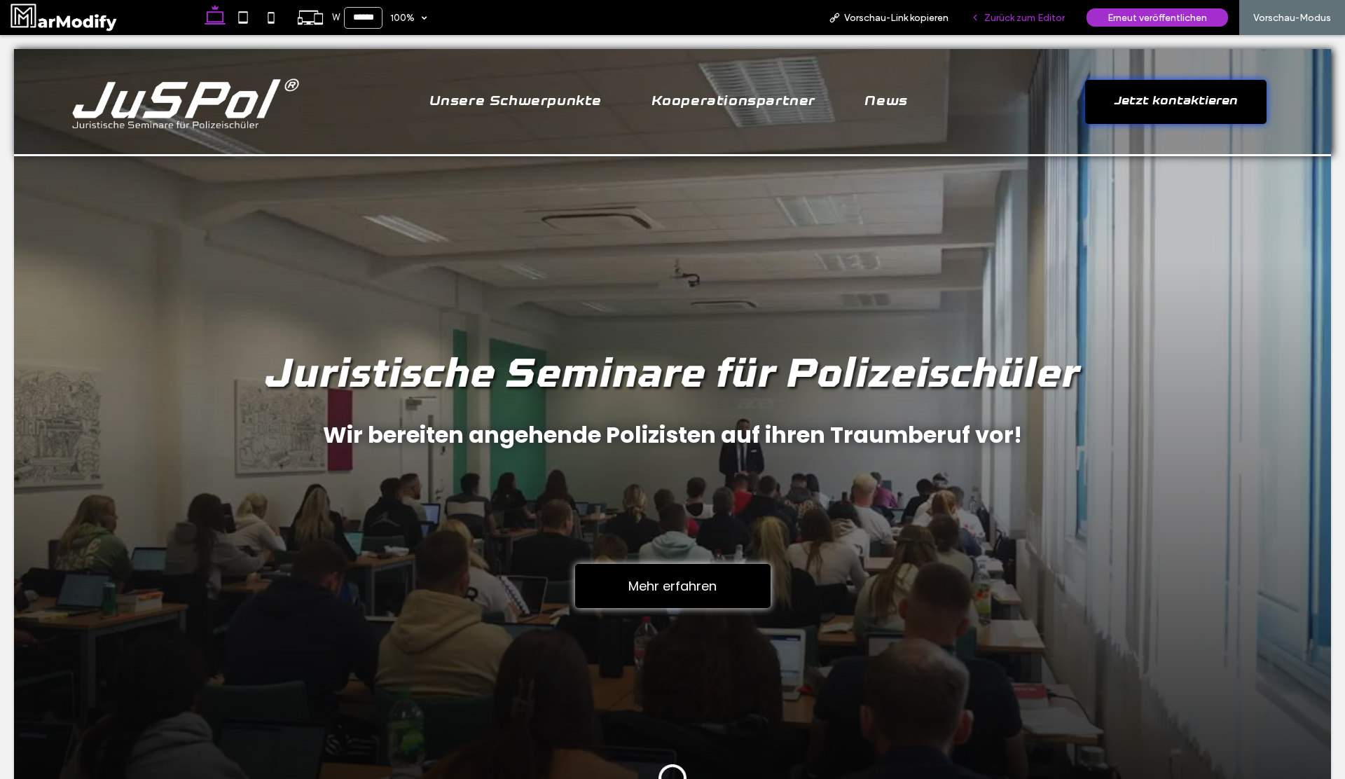
click at [1015, 11] on div "Zurück zum Editor" at bounding box center [1018, 17] width 116 height 35
click at [1004, 12] on span "Zurück zum Editor" at bounding box center [1024, 18] width 81 height 12
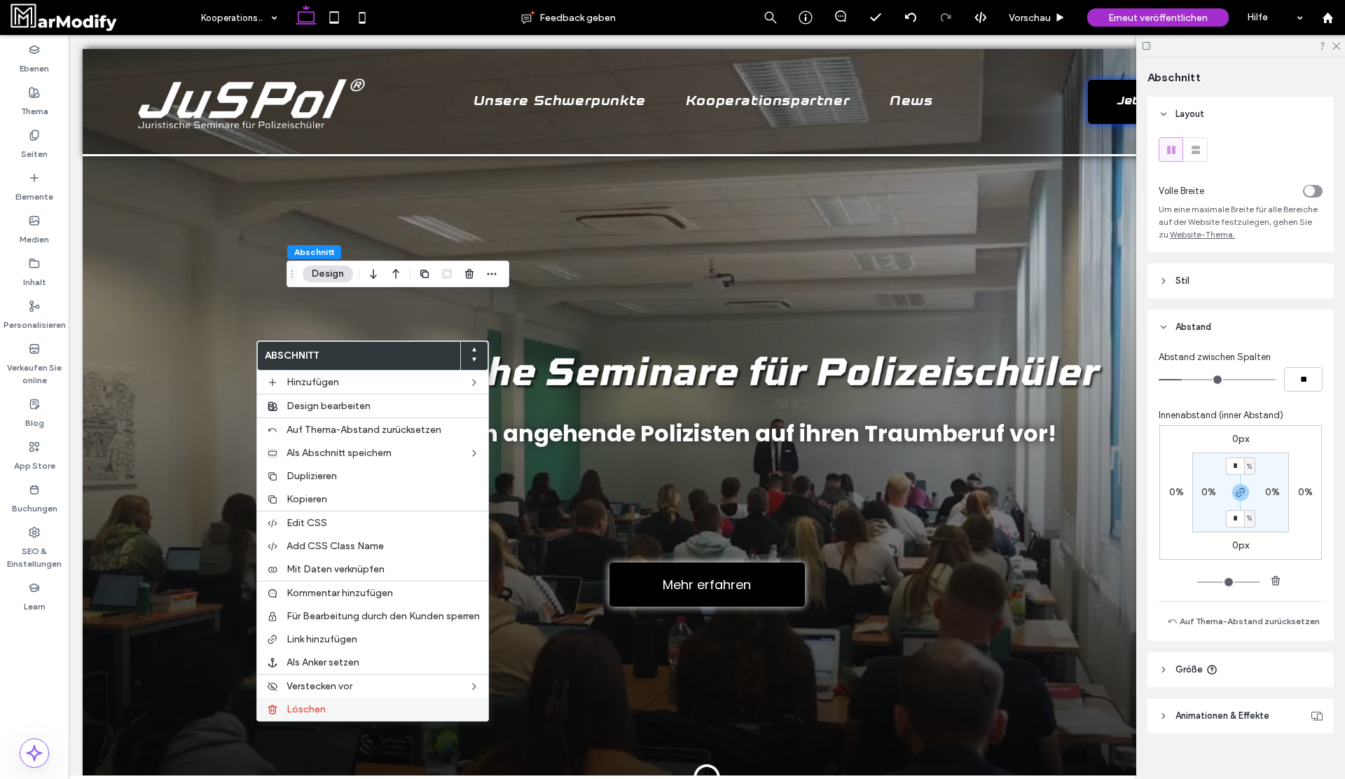
click at [347, 707] on label "Löschen" at bounding box center [382, 709] width 193 height 12
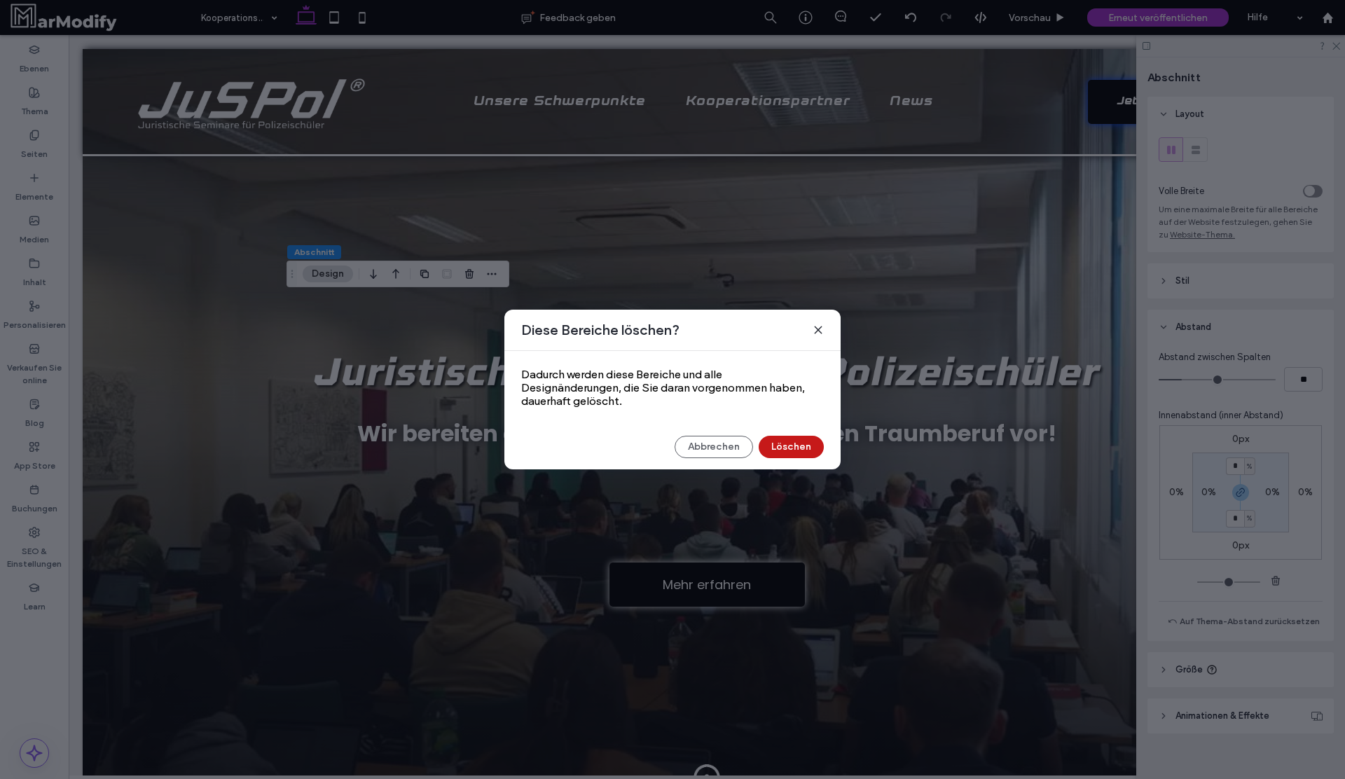
click at [809, 439] on button "Löschen" at bounding box center [791, 447] width 65 height 22
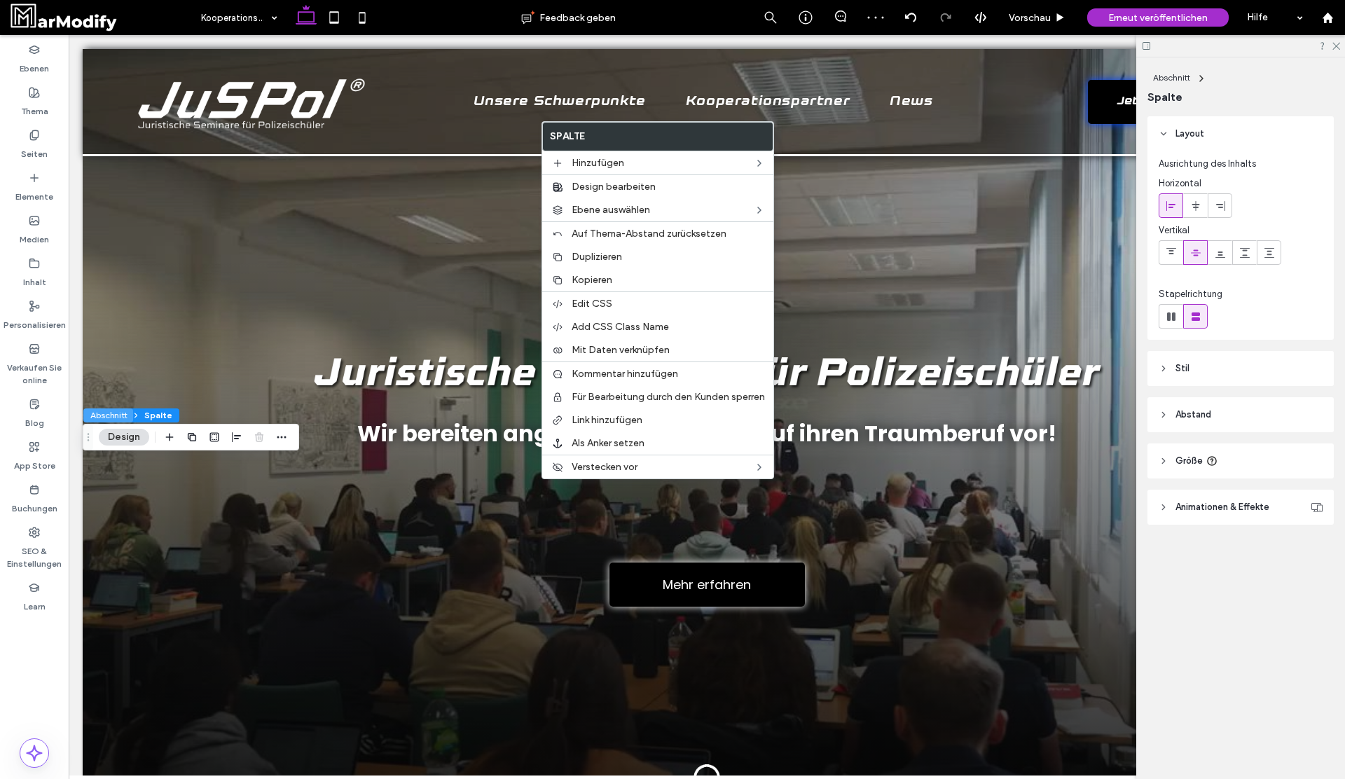
click at [106, 417] on button "Abschnitt" at bounding box center [108, 415] width 50 height 14
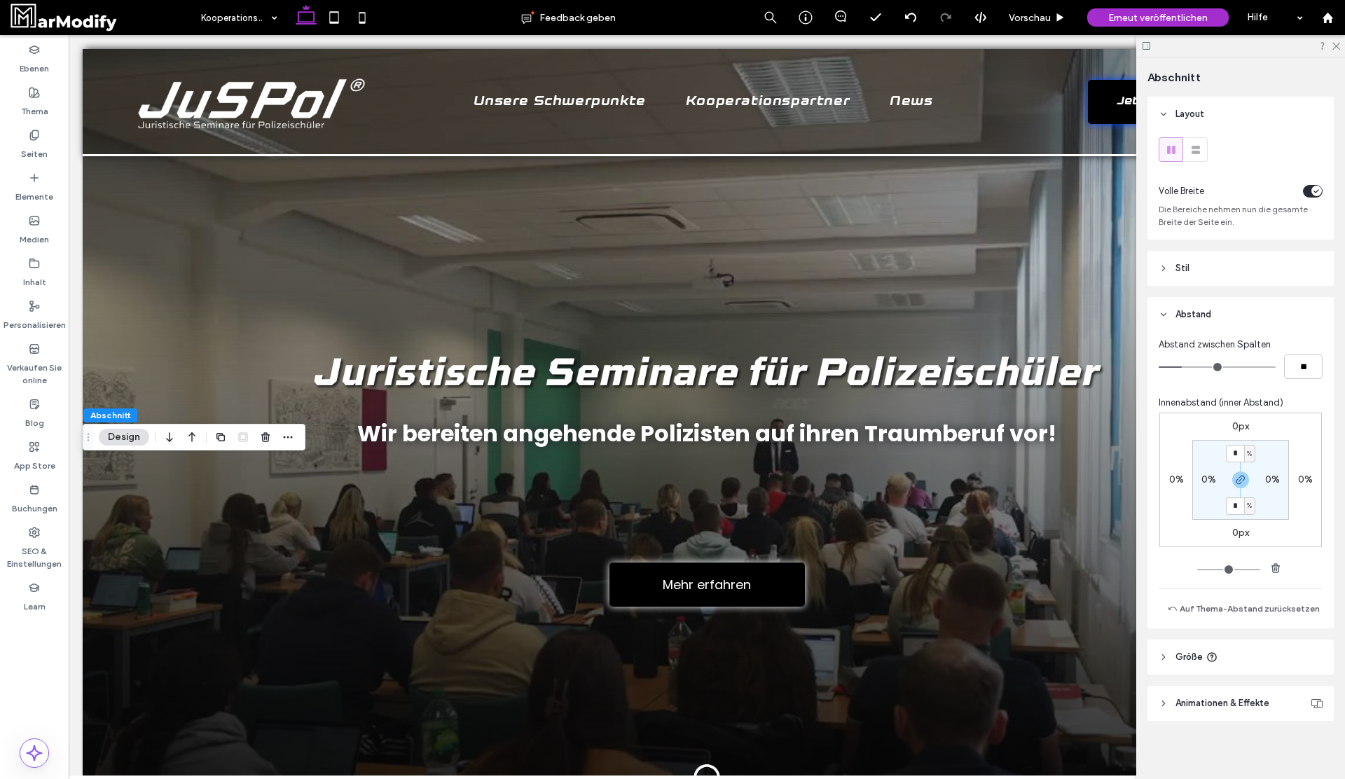
click at [274, 435] on div at bounding box center [254, 436] width 84 height 25
click at [263, 436] on icon "button" at bounding box center [265, 436] width 11 height 11
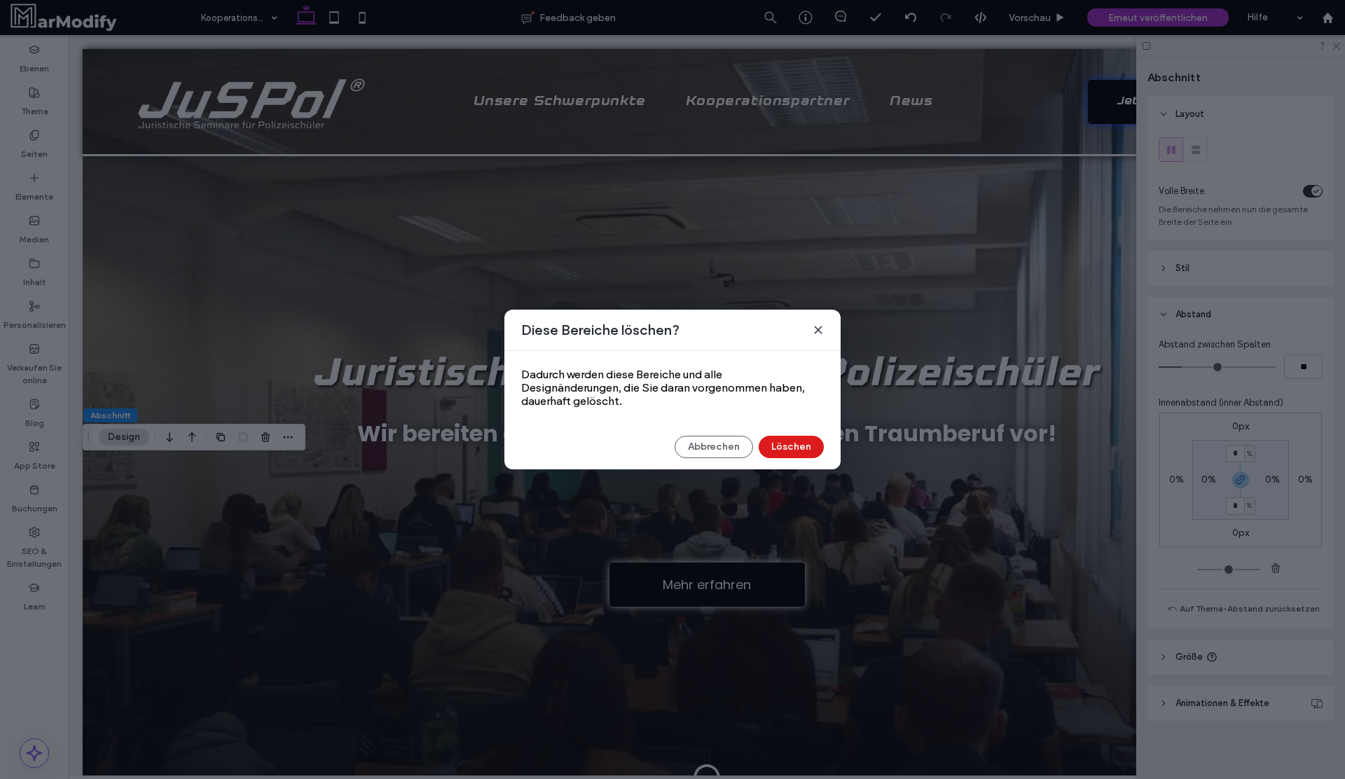
click at [817, 325] on icon at bounding box center [818, 329] width 11 height 11
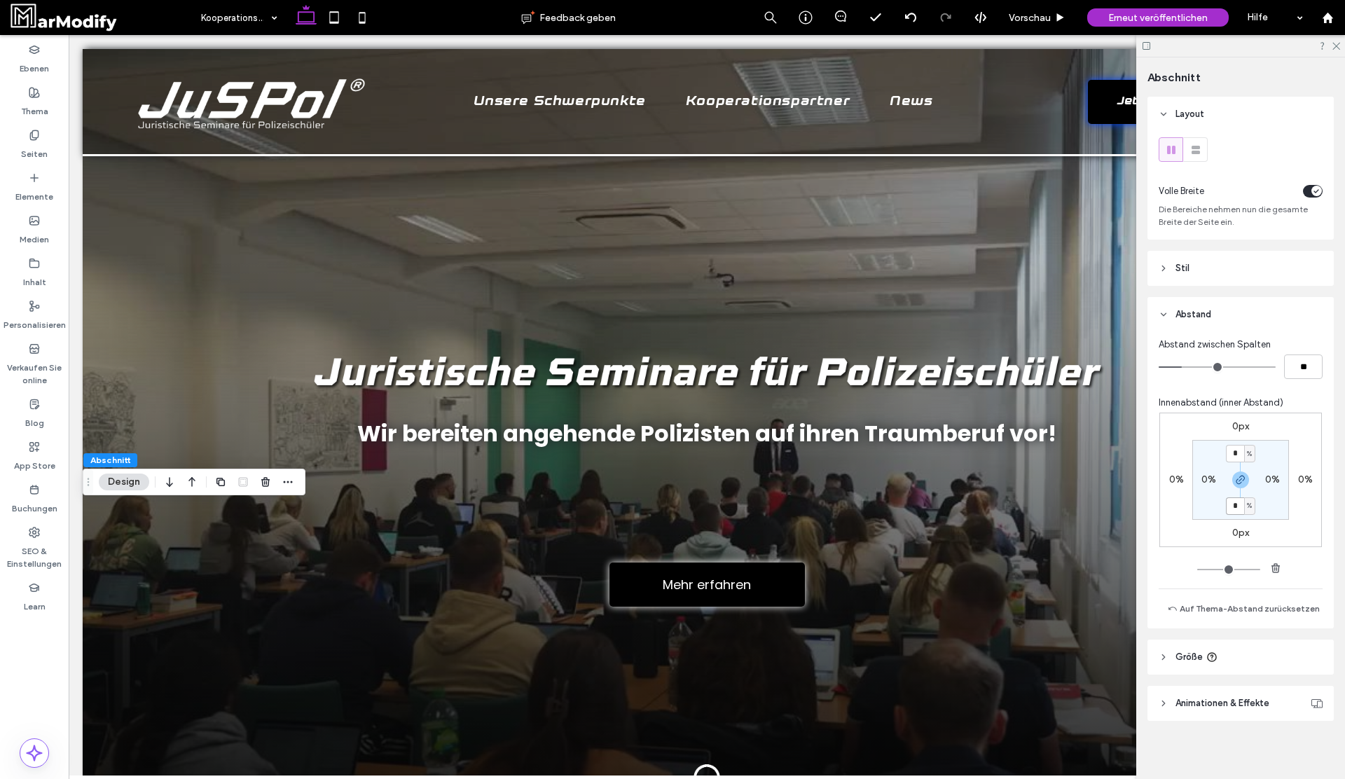
click at [1233, 507] on input "*" at bounding box center [1235, 506] width 18 height 18
type input "*"
click at [1238, 481] on icon "button" at bounding box center [1240, 479] width 11 height 11
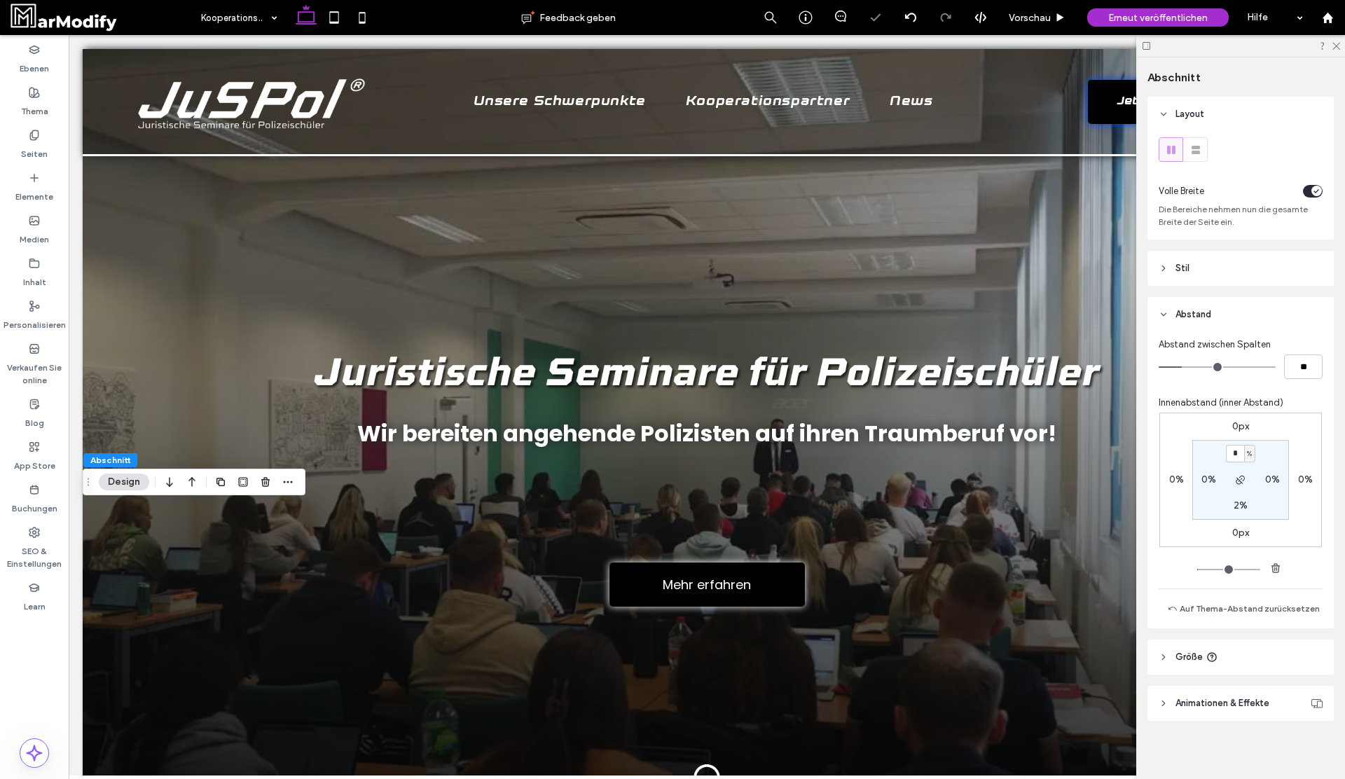
click at [1238, 499] on label "2%" at bounding box center [1240, 505] width 14 height 12
click at [1243, 489] on section "2% 0% * % 0%" at bounding box center [1240, 480] width 97 height 80
click at [1243, 483] on icon "button" at bounding box center [1240, 479] width 11 height 11
click at [1243, 511] on input "*" at bounding box center [1235, 506] width 18 height 18
type input "*"
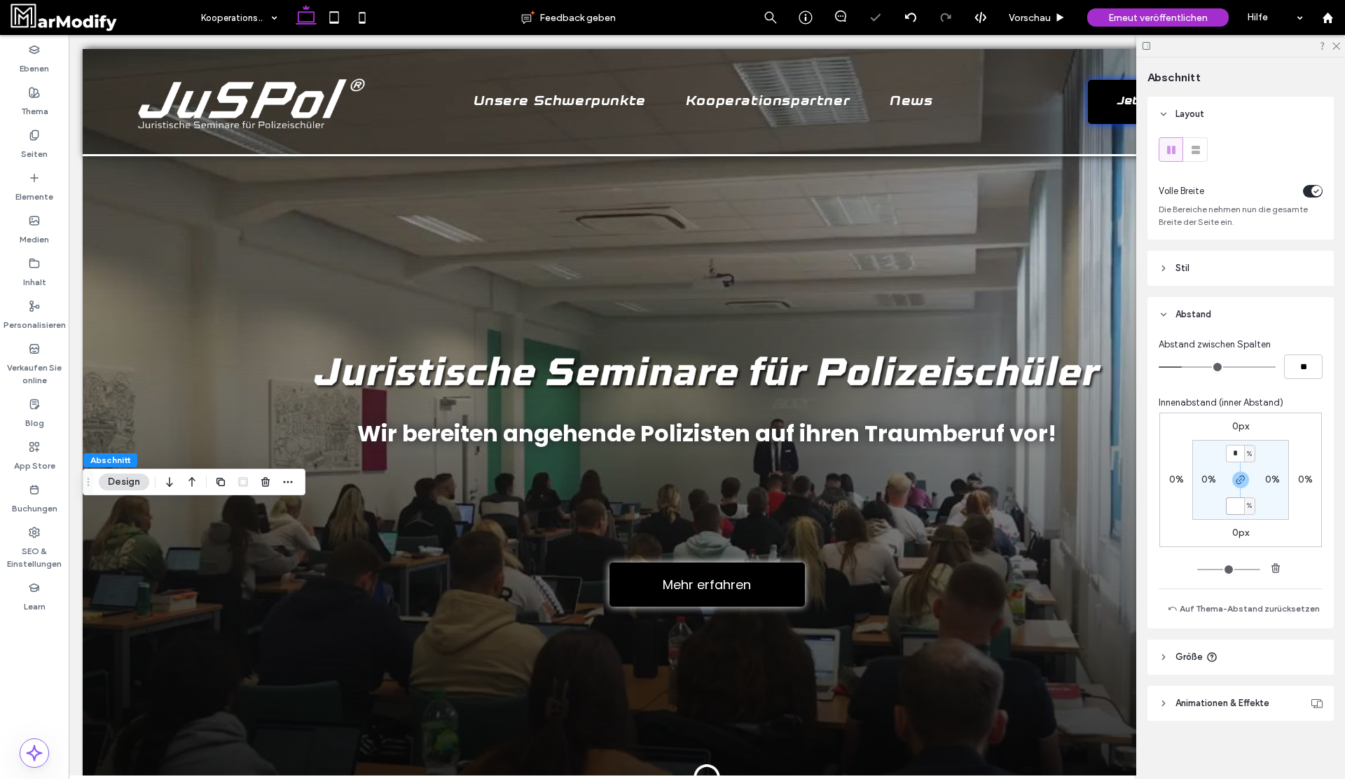
type input "*"
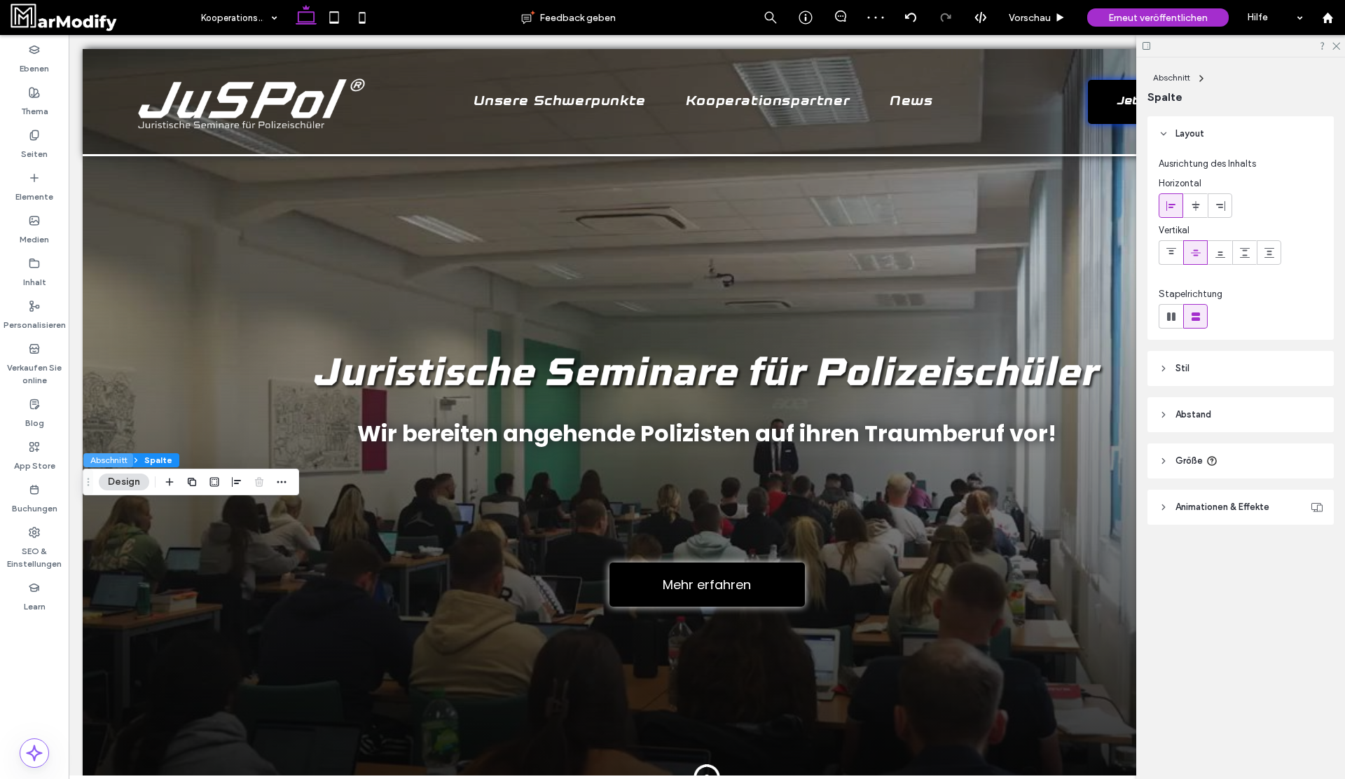
click at [106, 462] on button "Abschnitt" at bounding box center [108, 460] width 50 height 14
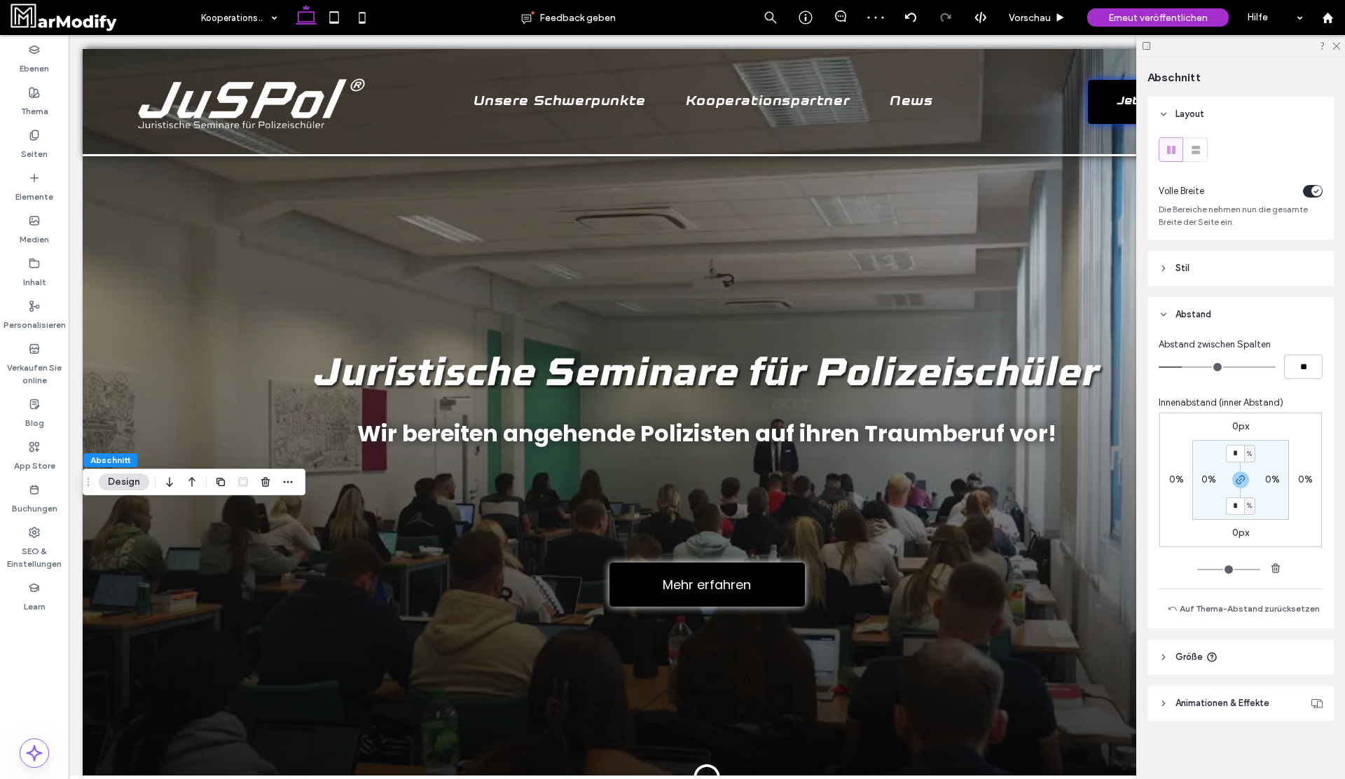
scroll to position [4, 0]
click at [1227, 644] on header "Größe" at bounding box center [1240, 653] width 186 height 35
click at [1240, 455] on input "*" at bounding box center [1235, 450] width 18 height 18
type input "*"
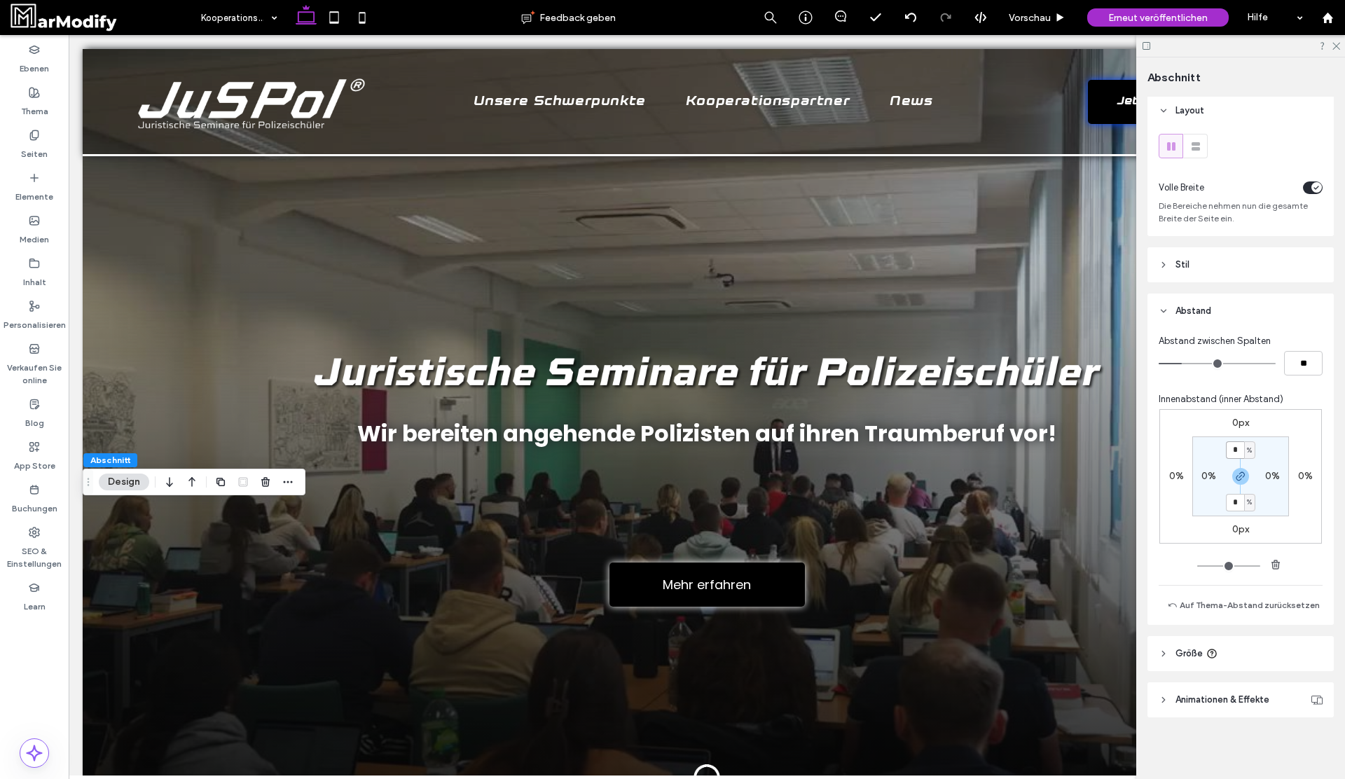
type input "*"
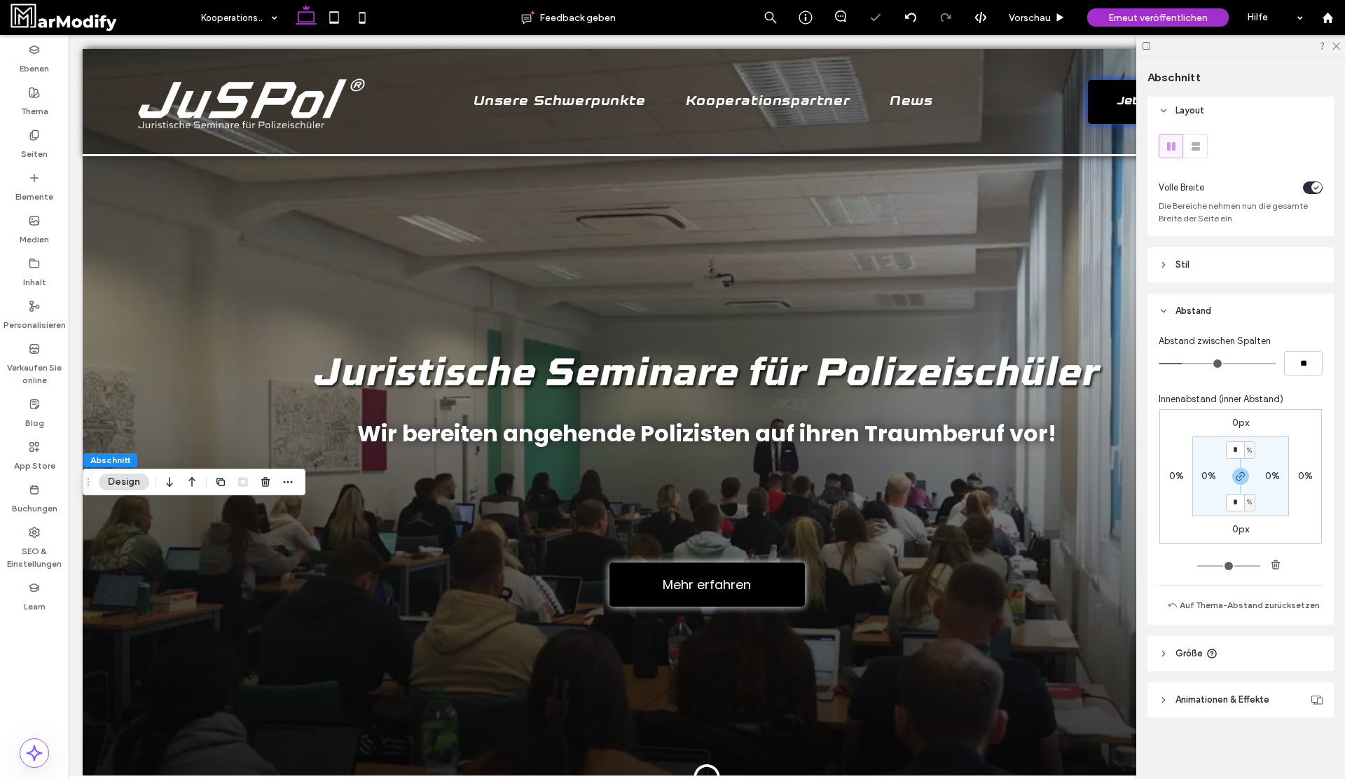
click at [1241, 407] on div "Innenabstand (inner Abstand) 0px 0% 0px 0% * % 0% * % 0%" at bounding box center [1241, 482] width 164 height 181
click at [1241, 420] on label "0px" at bounding box center [1240, 423] width 17 height 12
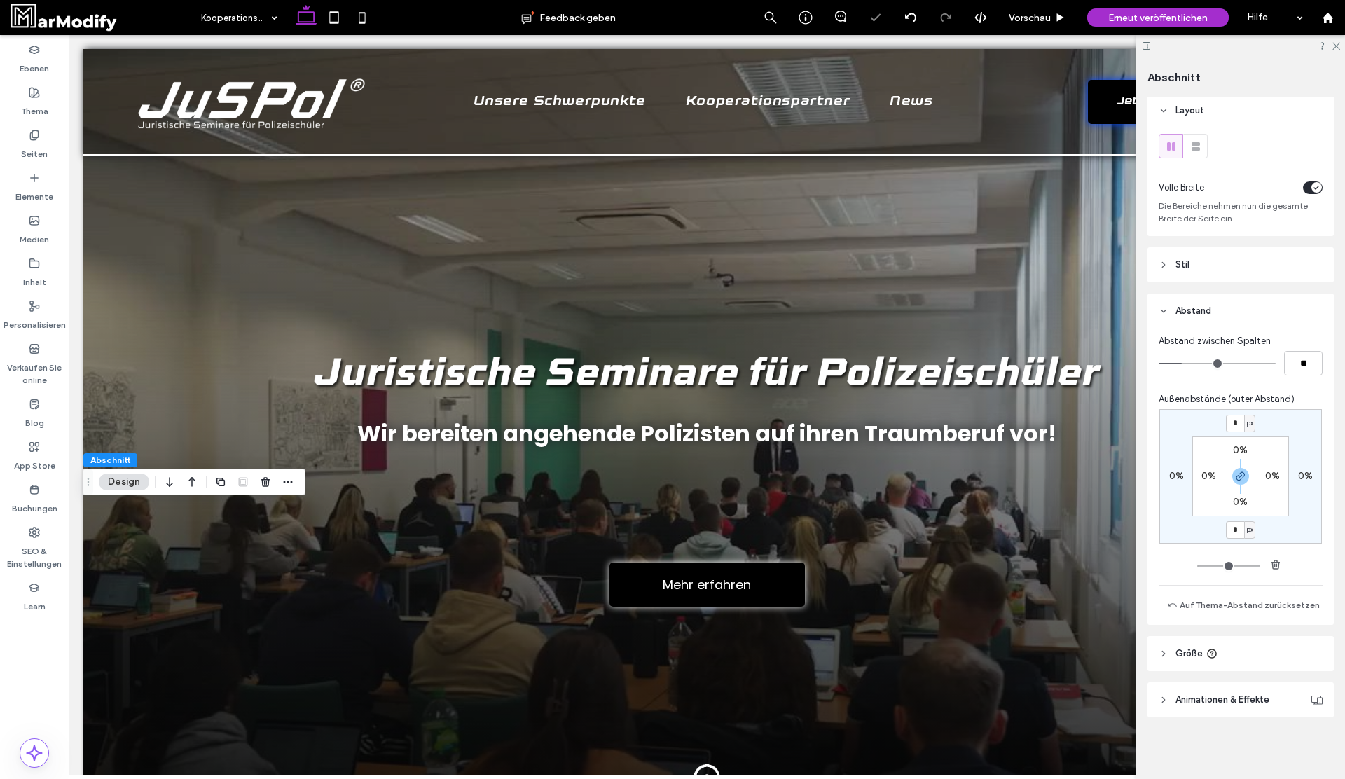
click at [1250, 421] on span "px" at bounding box center [1250, 423] width 6 height 14
click at [1245, 458] on div "%" at bounding box center [1245, 469] width 20 height 25
click at [1239, 424] on input "*" at bounding box center [1235, 424] width 18 height 18
type input "*"
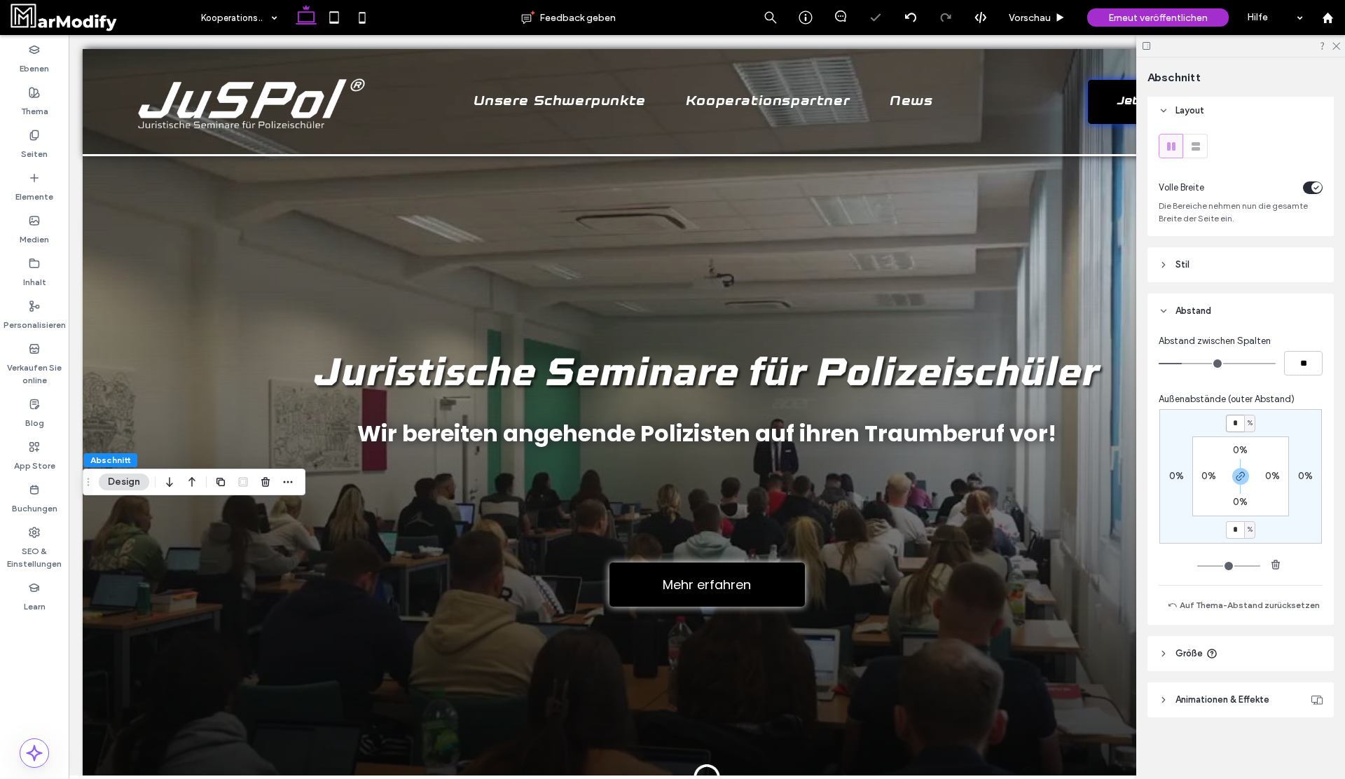
type input "*"
click at [1012, 20] on span "Vorschau" at bounding box center [1030, 18] width 42 height 12
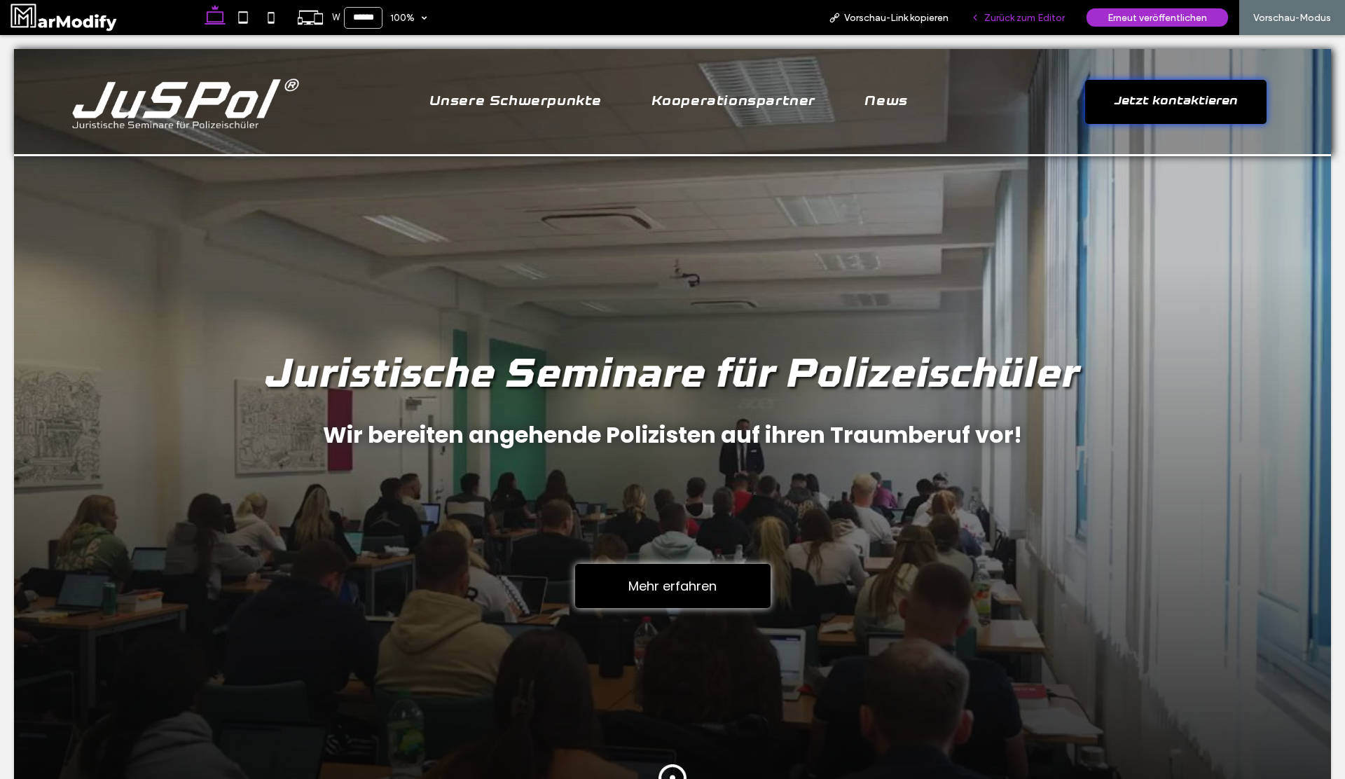
click at [1012, 29] on div "Zurück zum Editor" at bounding box center [1018, 17] width 116 height 35
click at [1020, 4] on div "Zurück zum Editor" at bounding box center [1018, 17] width 116 height 35
click at [1020, 13] on span "Zurück zum Editor" at bounding box center [1024, 18] width 81 height 12
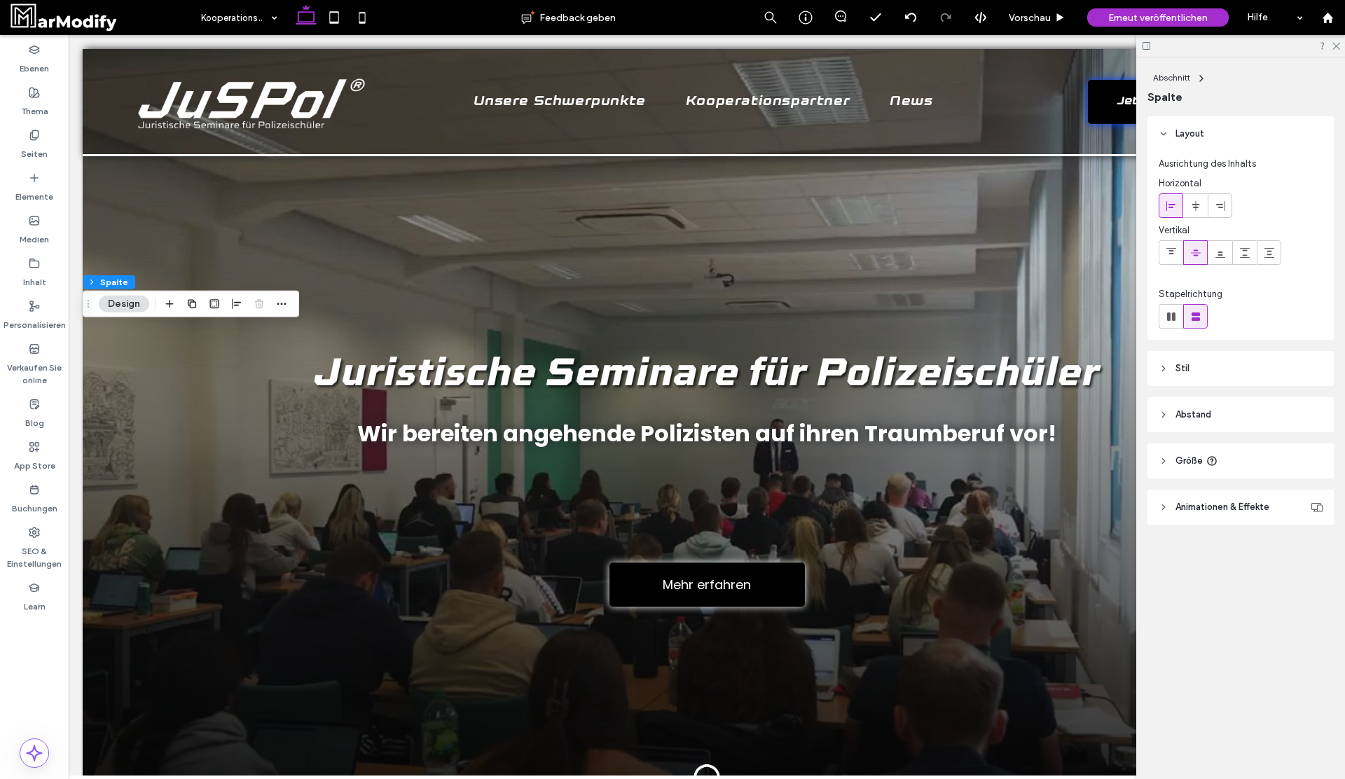
click at [1235, 458] on header "Größe" at bounding box center [1240, 460] width 186 height 35
click at [1208, 406] on header "Abstand" at bounding box center [1240, 414] width 186 height 35
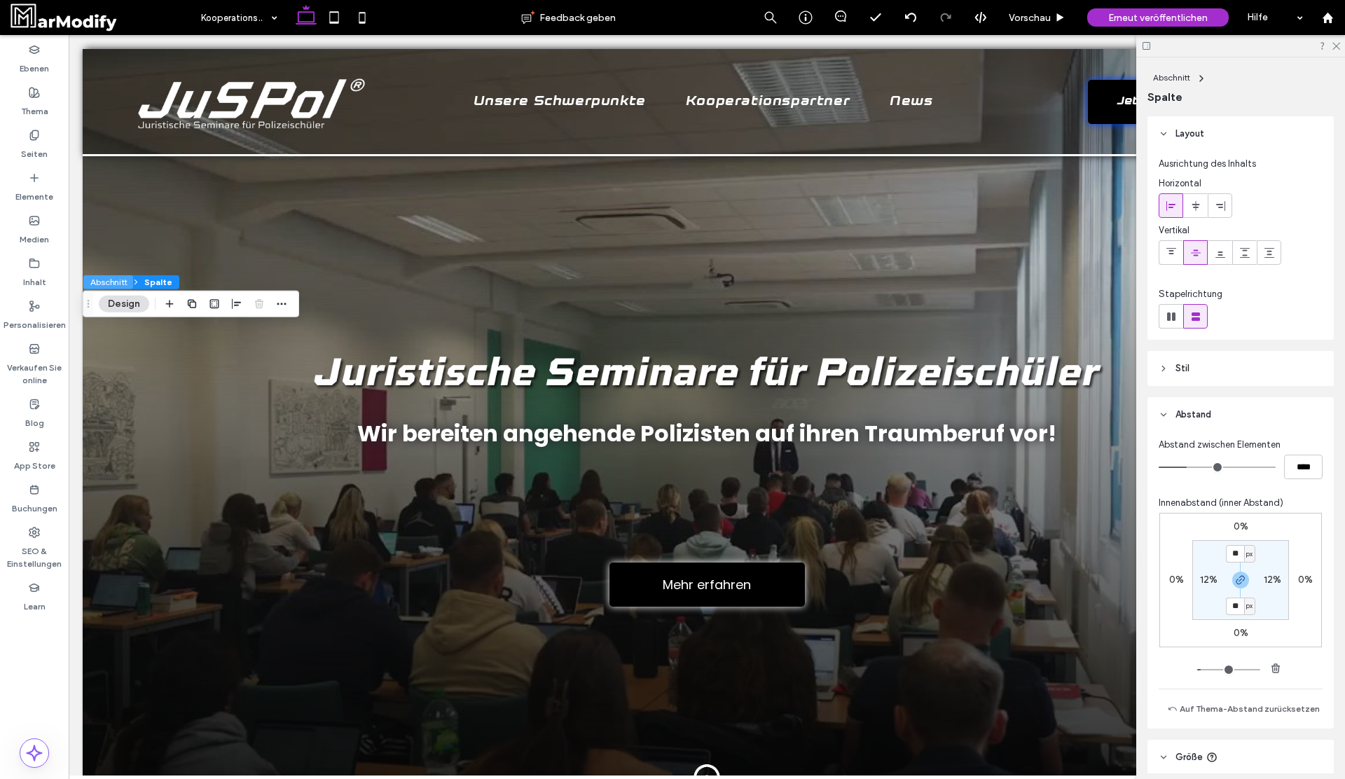
click at [110, 282] on button "Abschnitt" at bounding box center [108, 282] width 50 height 14
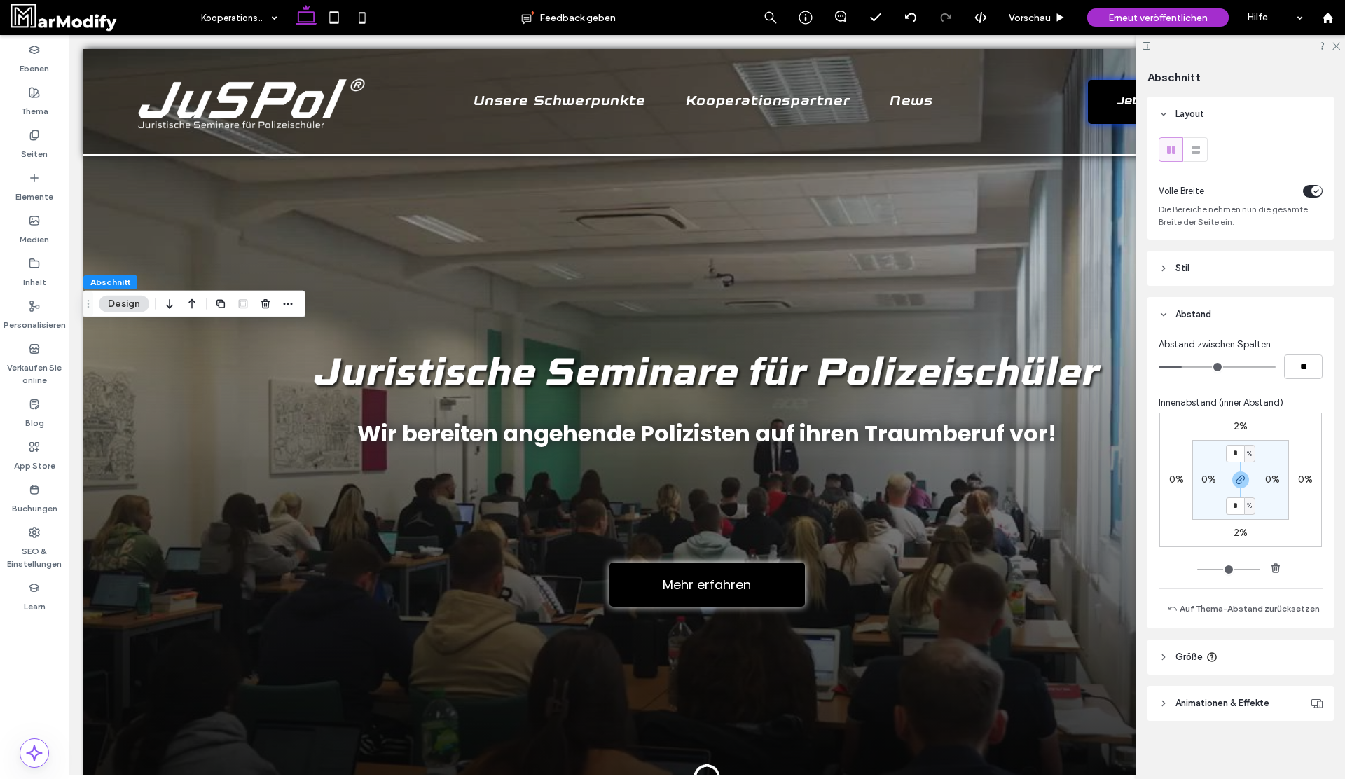
scroll to position [4, 0]
click at [1242, 421] on label "2%" at bounding box center [1240, 423] width 14 height 12
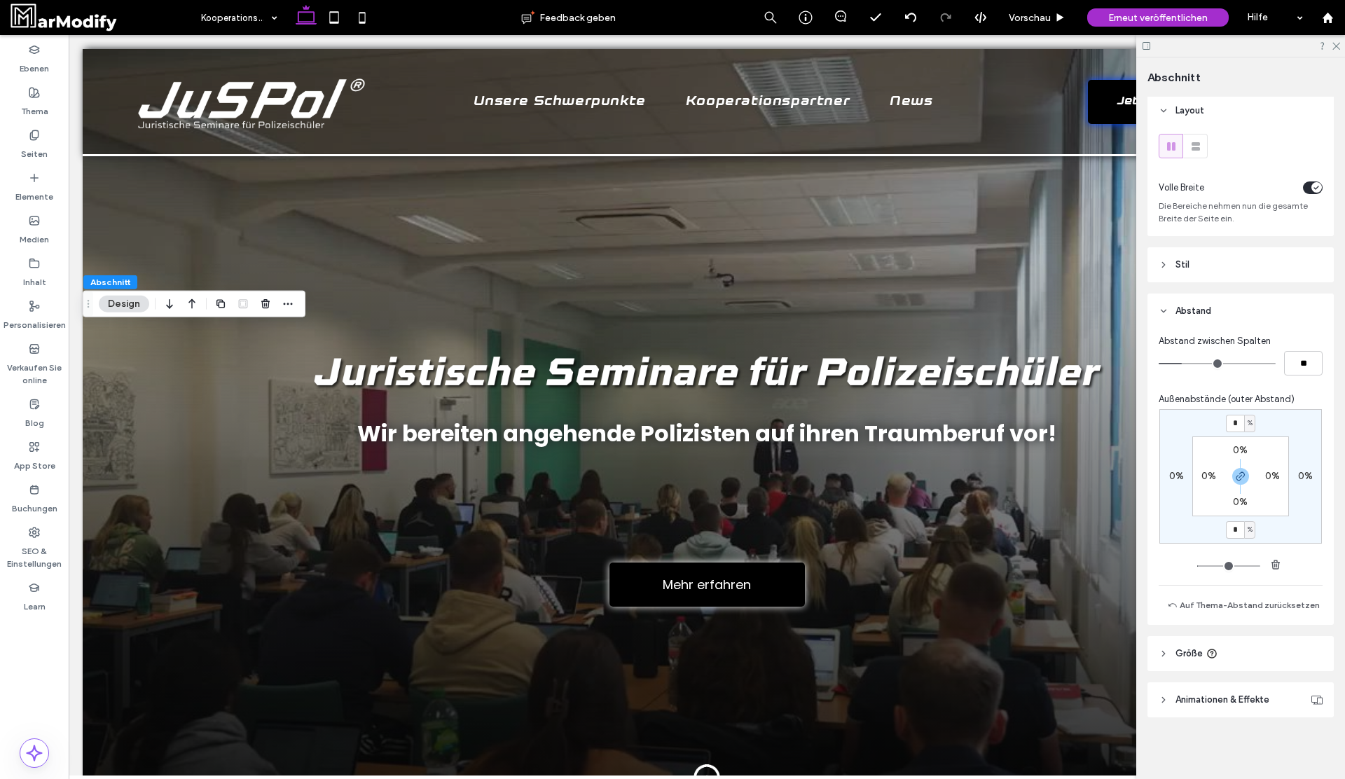
type input "*"
click at [1242, 421] on input "*" at bounding box center [1235, 424] width 18 height 18
type input "*"
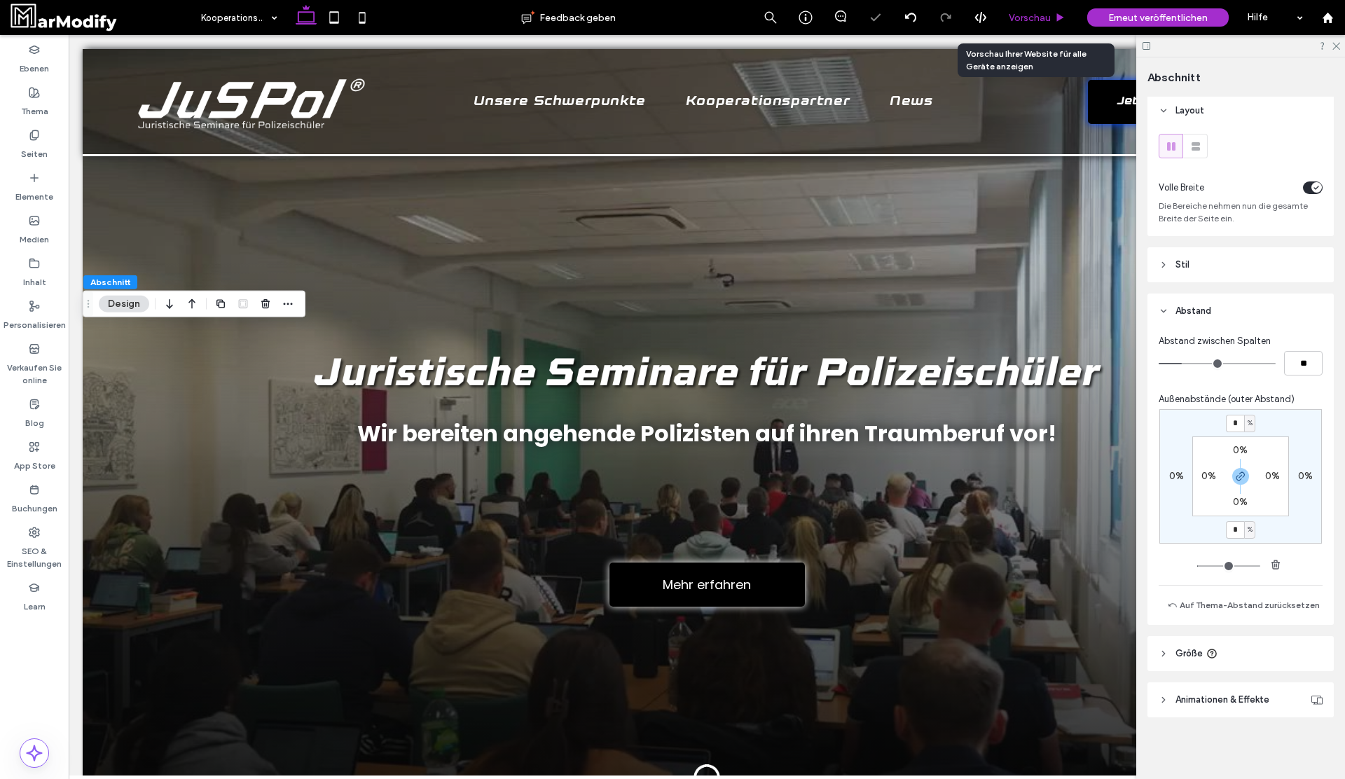
click at [1035, 11] on div "Vorschau" at bounding box center [1037, 17] width 78 height 35
click at [1027, 29] on div "Vorschau" at bounding box center [1037, 17] width 78 height 35
click at [1035, 15] on span "Vorschau" at bounding box center [1030, 18] width 42 height 12
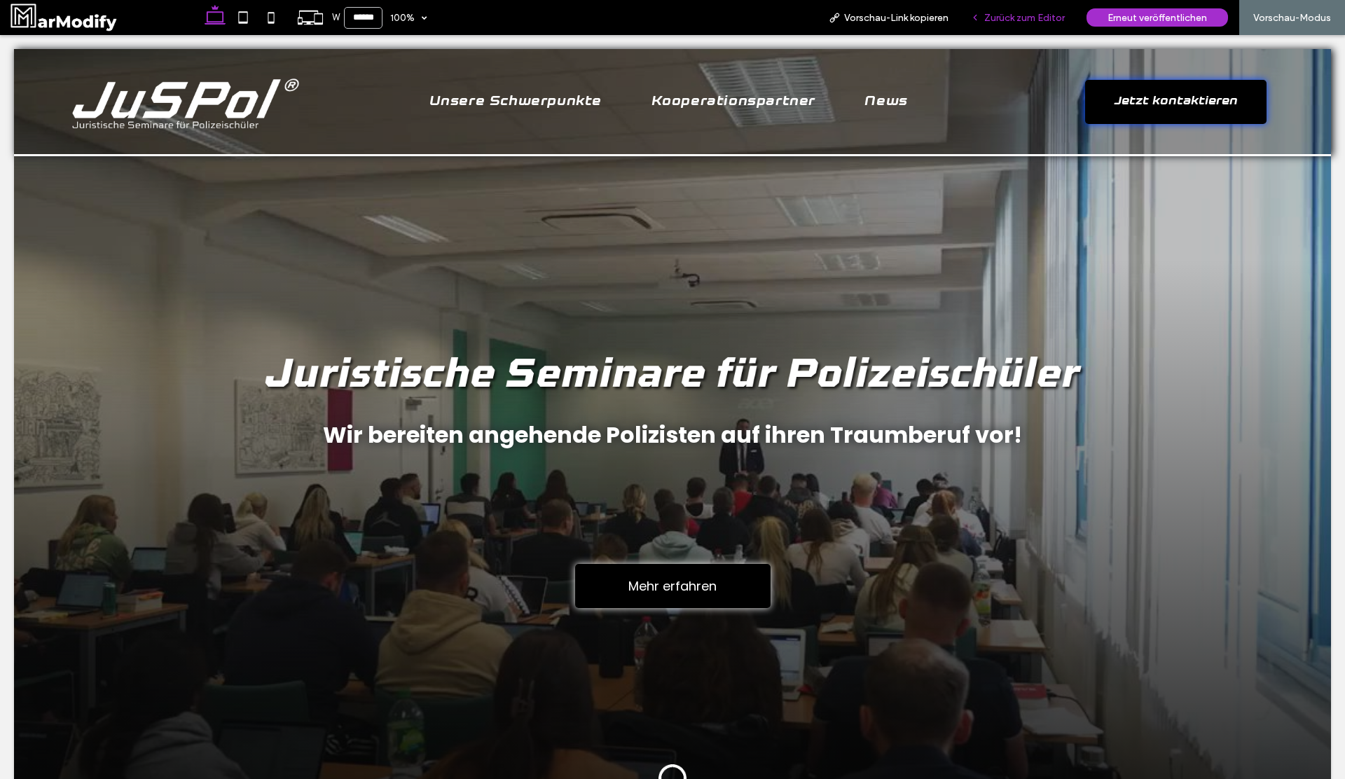
click at [1010, 26] on div "Zurück zum Editor" at bounding box center [1018, 17] width 116 height 35
click at [1010, 21] on span "Zurück zum Editor" at bounding box center [1024, 18] width 81 height 12
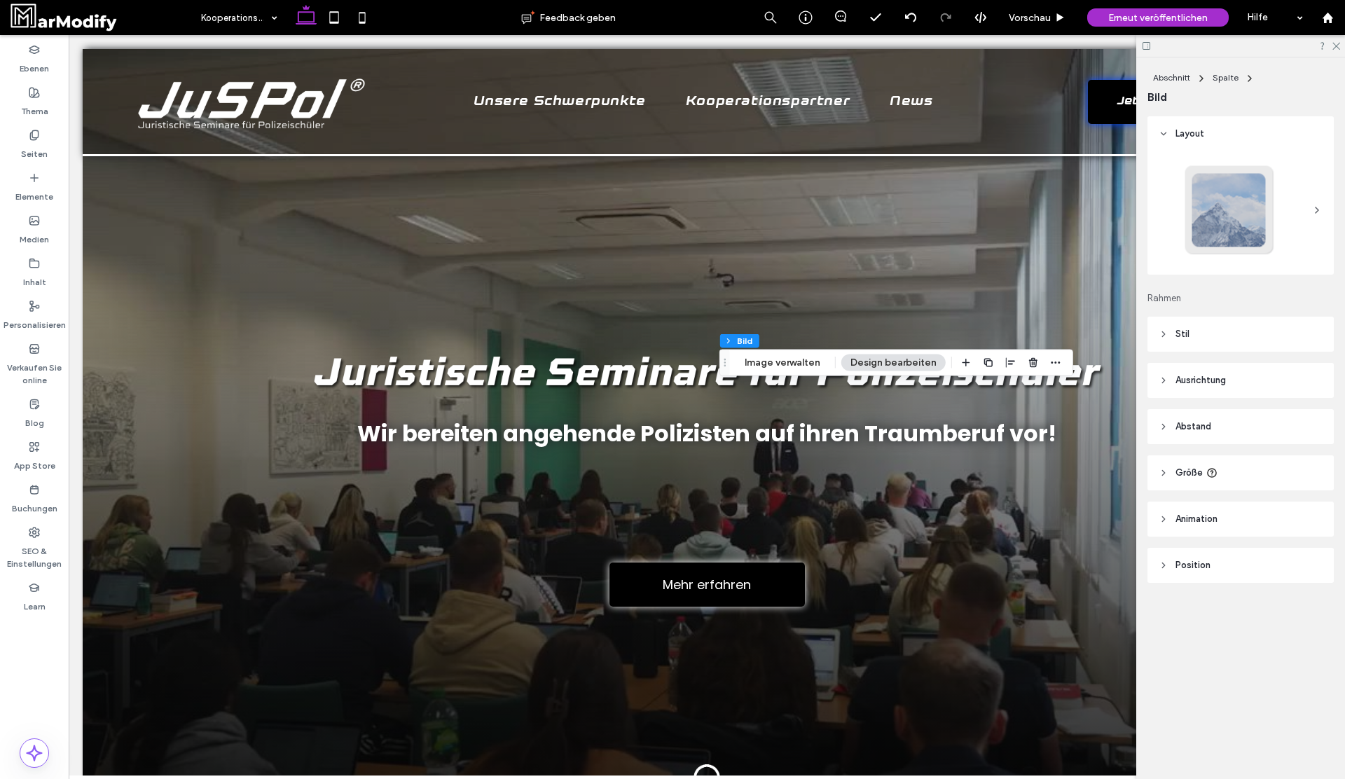
type input "*"
click at [1025, 362] on span "button" at bounding box center [1033, 362] width 17 height 17
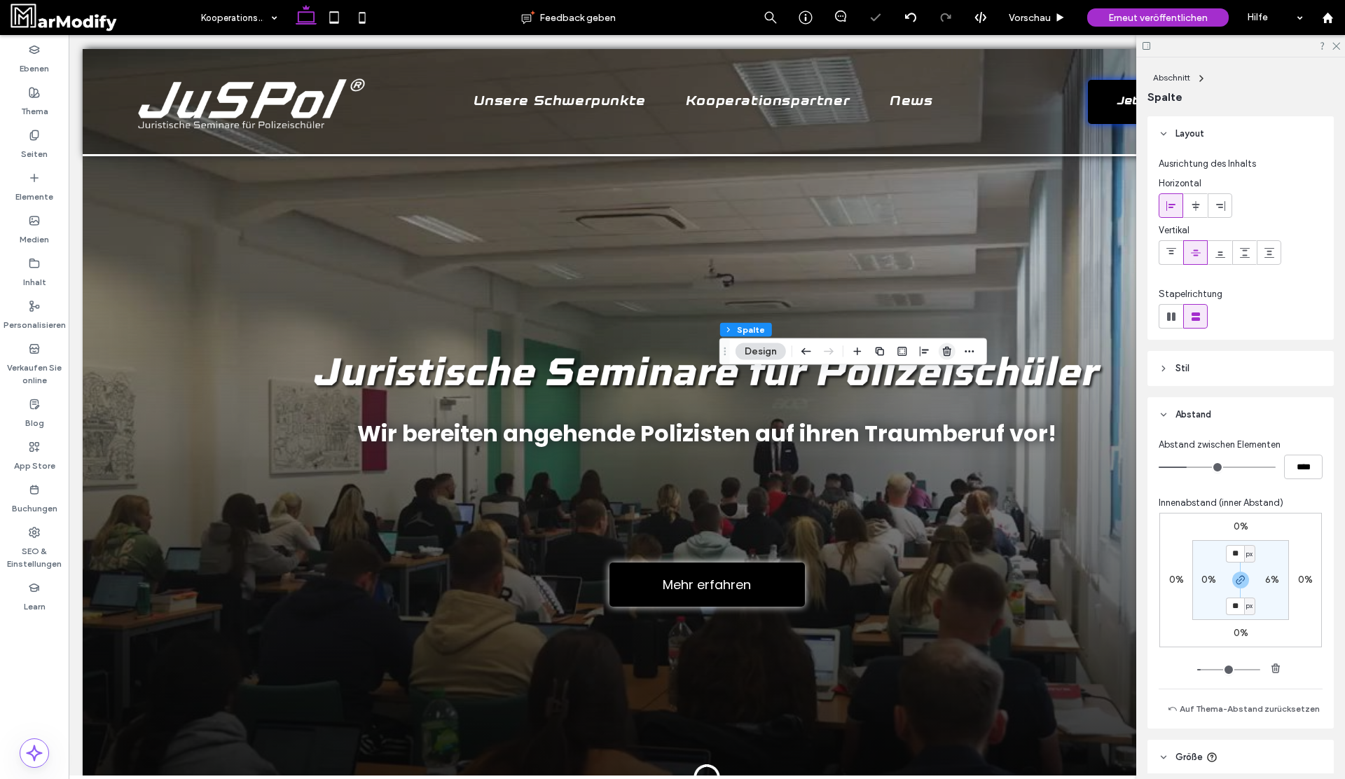
click at [952, 359] on span "button" at bounding box center [947, 351] width 17 height 17
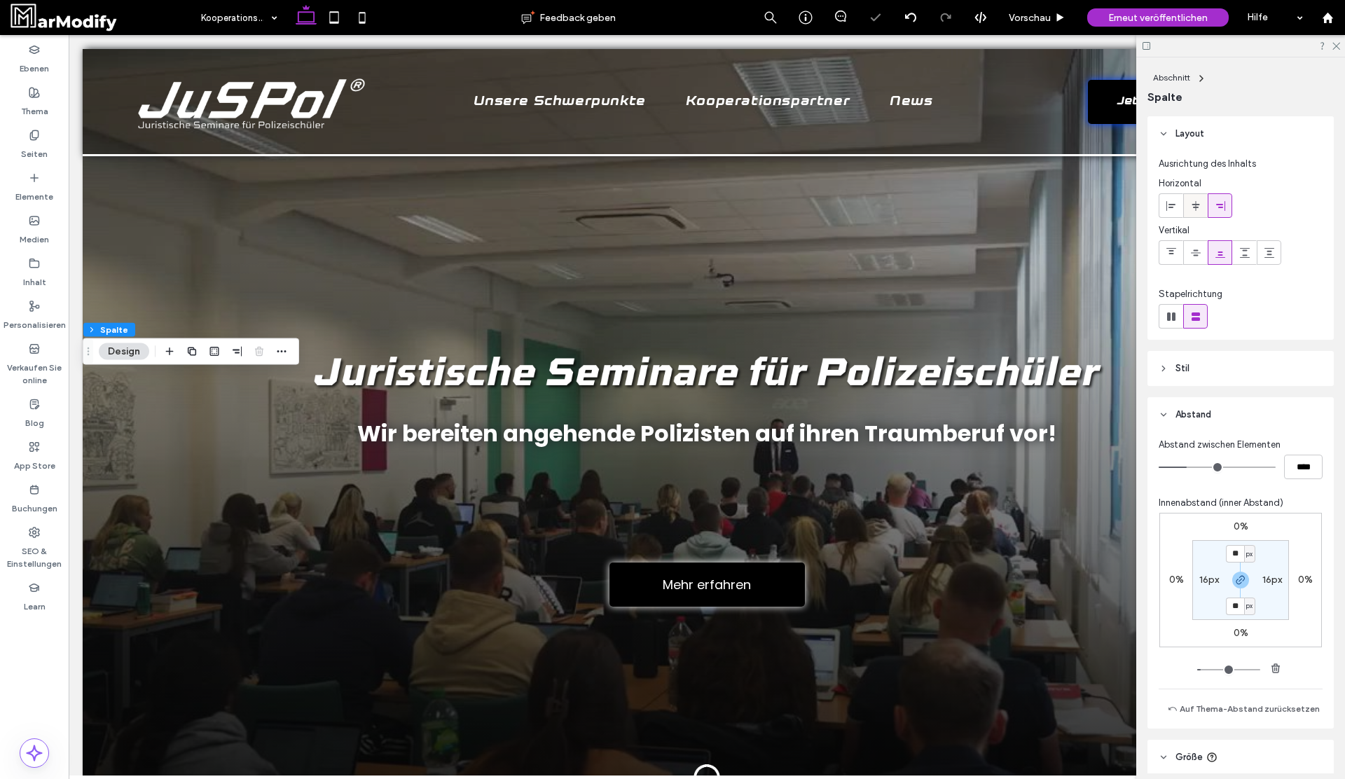
click at [1198, 209] on icon at bounding box center [1195, 205] width 11 height 11
click at [1042, 12] on span "Vorschau" at bounding box center [1030, 18] width 42 height 12
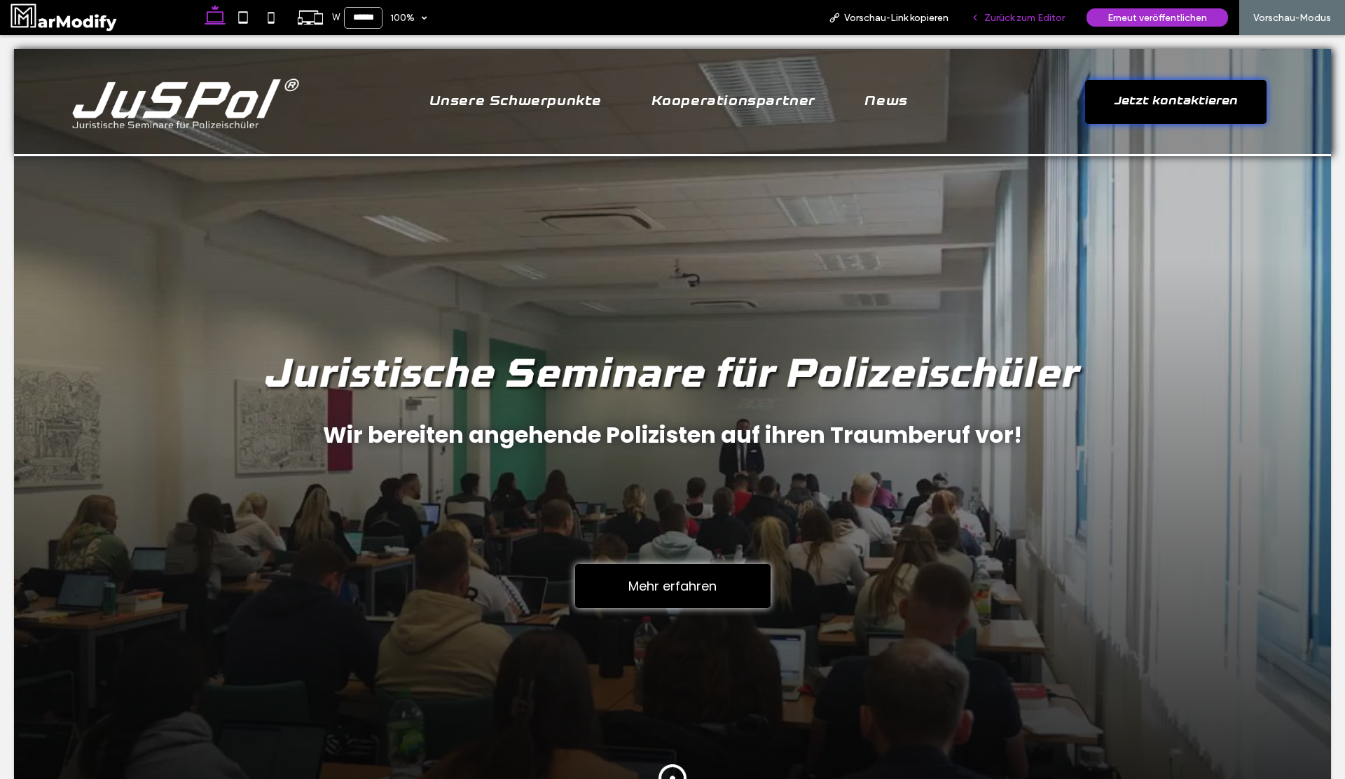
click at [1020, 22] on span "Zurück zum Editor" at bounding box center [1024, 18] width 81 height 12
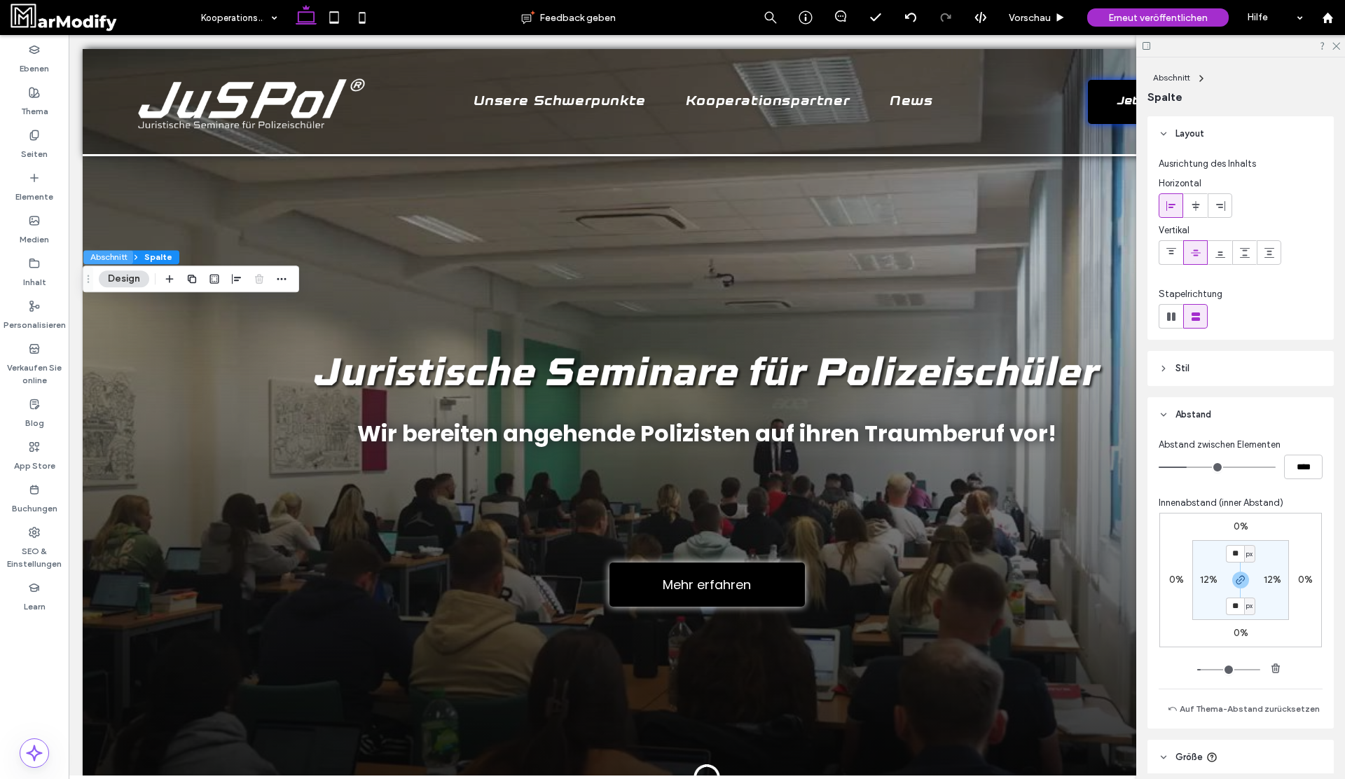
click at [115, 254] on button "Abschnitt" at bounding box center [108, 257] width 50 height 14
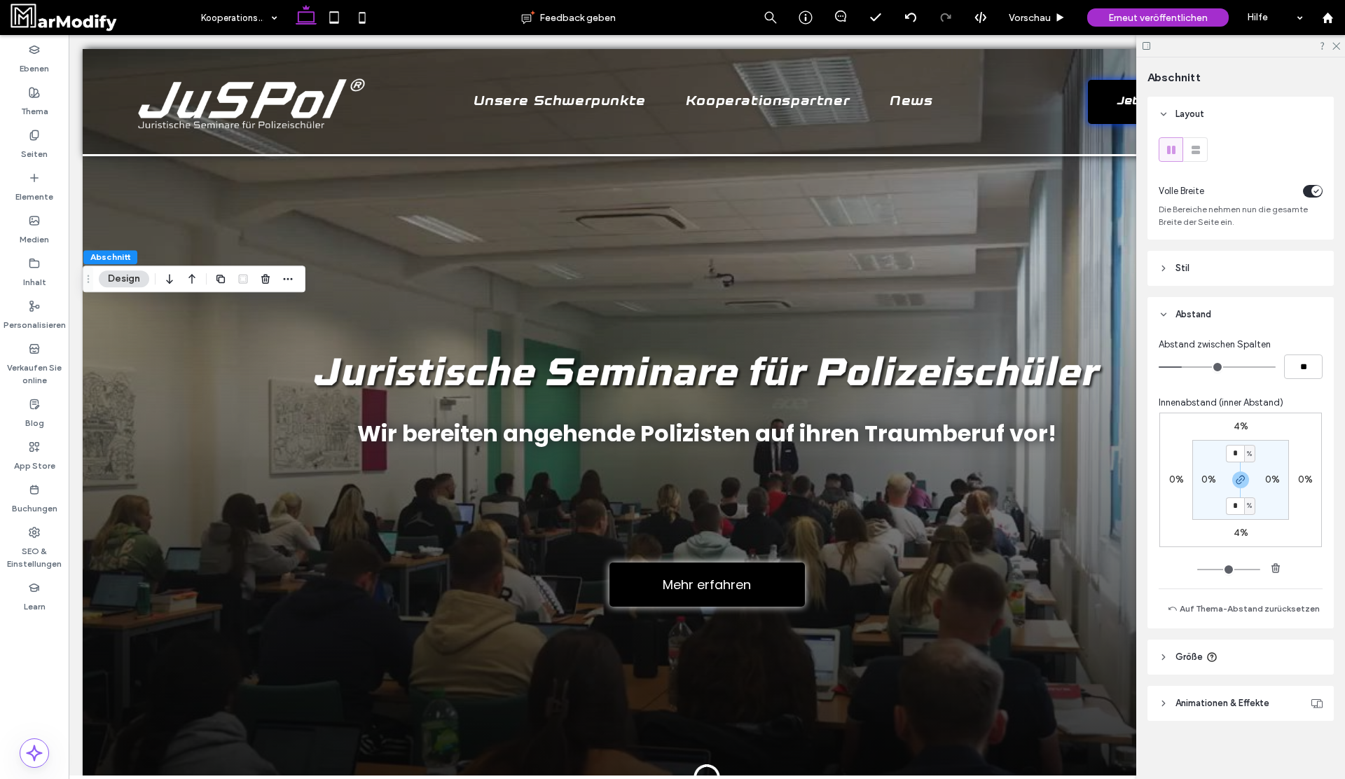
click at [1241, 409] on span "Innenabstand (inner Abstand)" at bounding box center [1221, 403] width 125 height 14
click at [1241, 423] on label "4%" at bounding box center [1240, 426] width 15 height 12
type input "*"
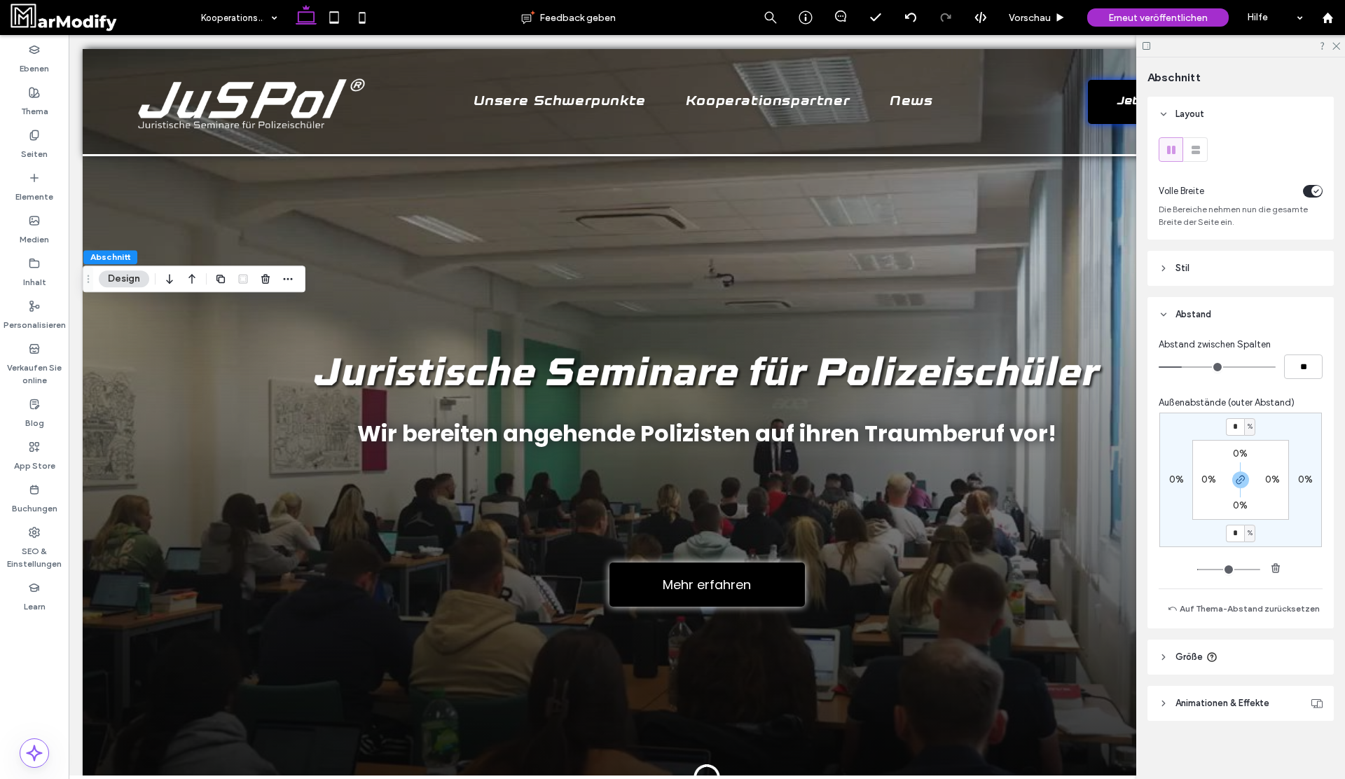
type input "*"
click at [1038, 22] on span "Vorschau" at bounding box center [1030, 18] width 42 height 12
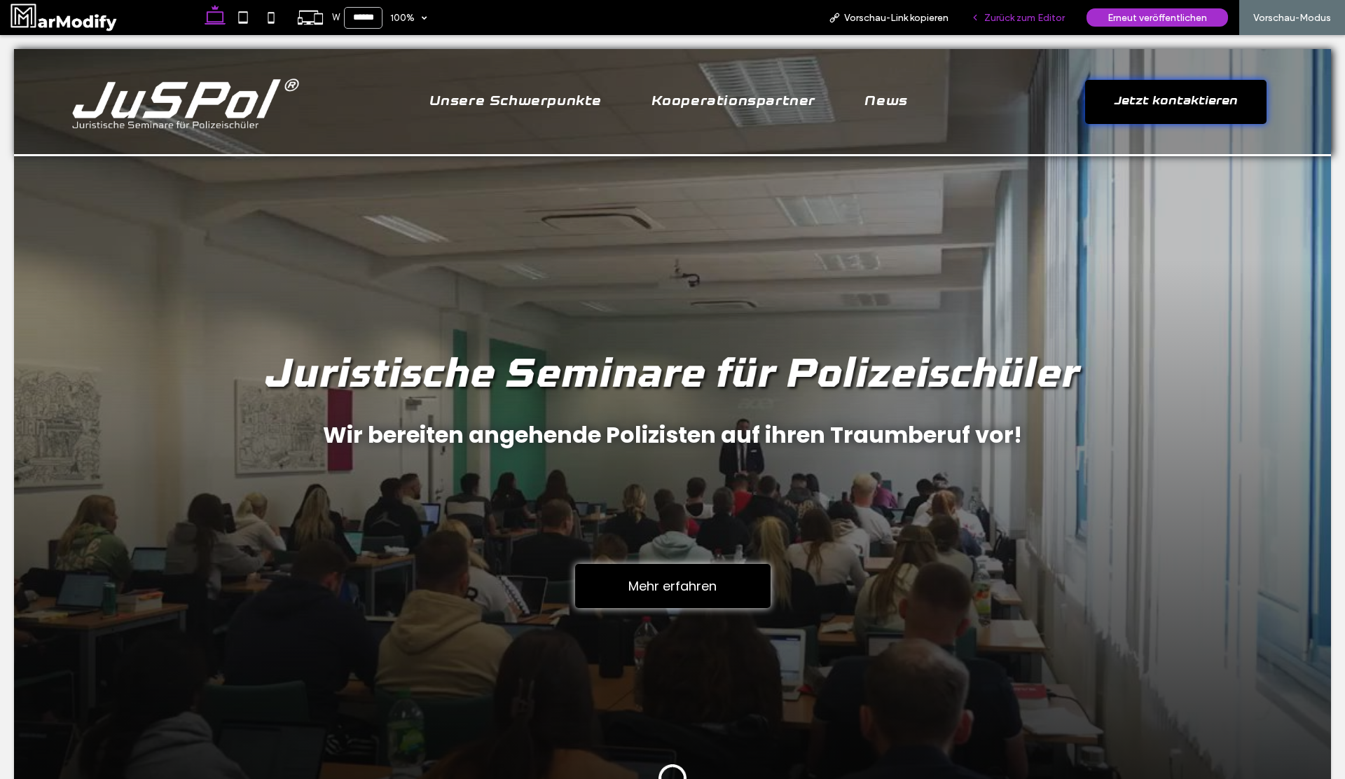
click at [1025, 18] on span "Zurück zum Editor" at bounding box center [1024, 18] width 81 height 12
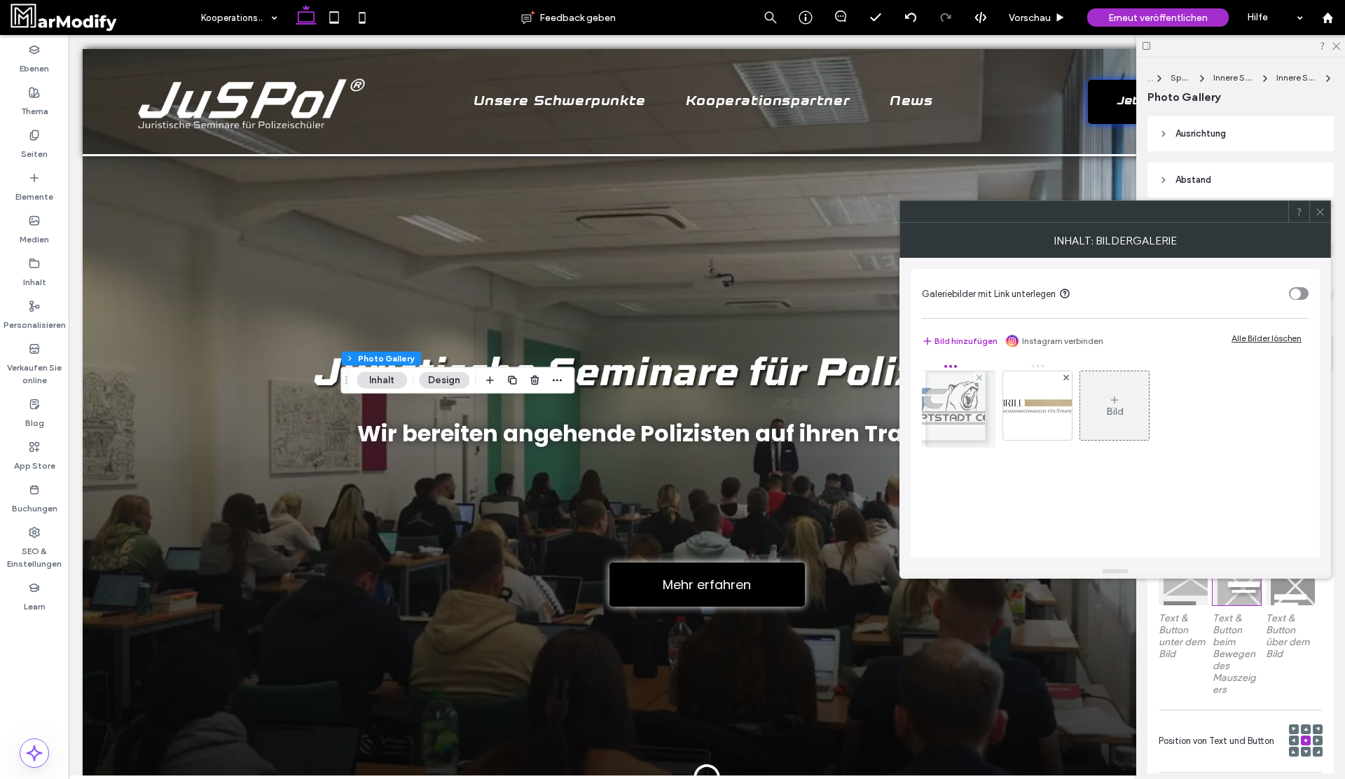
drag, startPoint x: 1024, startPoint y: 406, endPoint x: 929, endPoint y: 404, distance: 94.6
click at [1321, 212] on icon at bounding box center [1320, 212] width 11 height 11
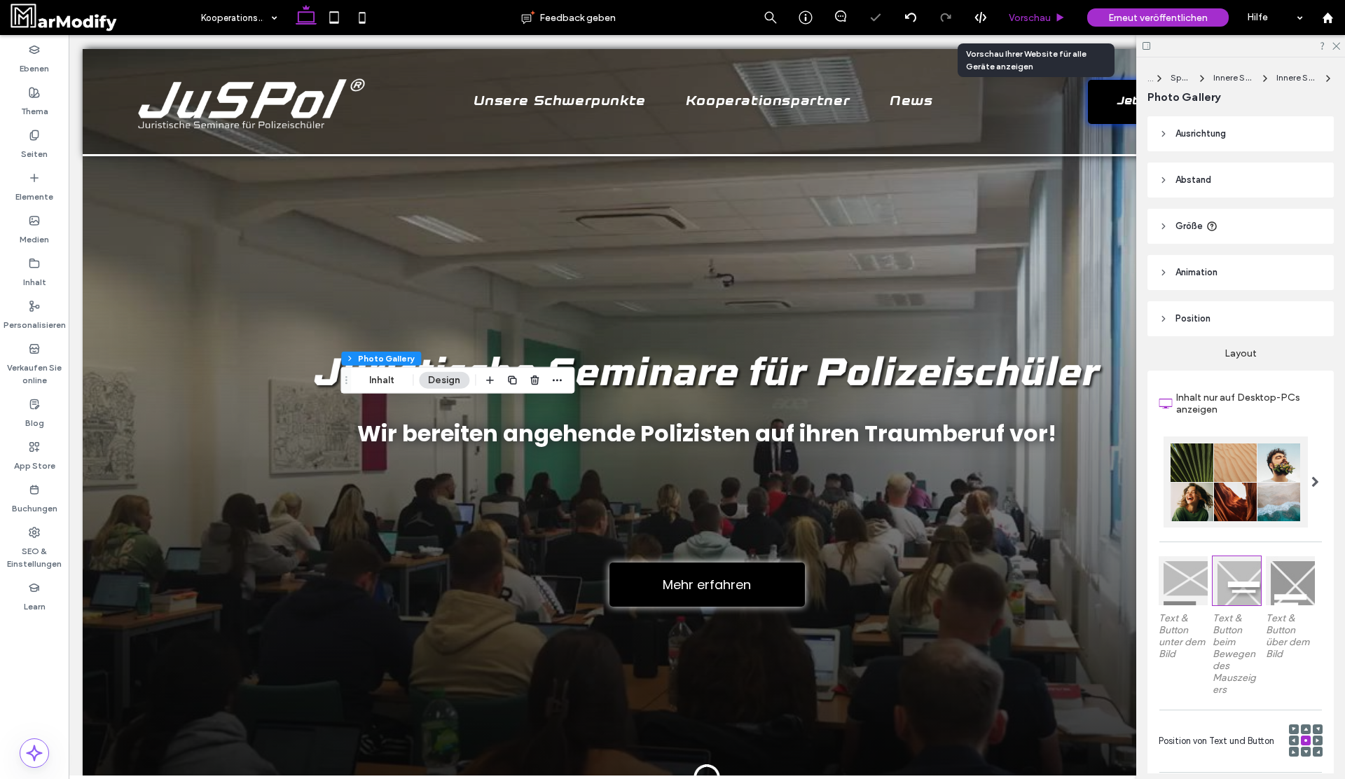
click at [1011, 25] on div "Vorschau" at bounding box center [1037, 17] width 78 height 35
click at [1013, 25] on div "Vorschau" at bounding box center [1037, 17] width 78 height 35
click at [1015, 20] on span "Vorschau" at bounding box center [1030, 18] width 42 height 12
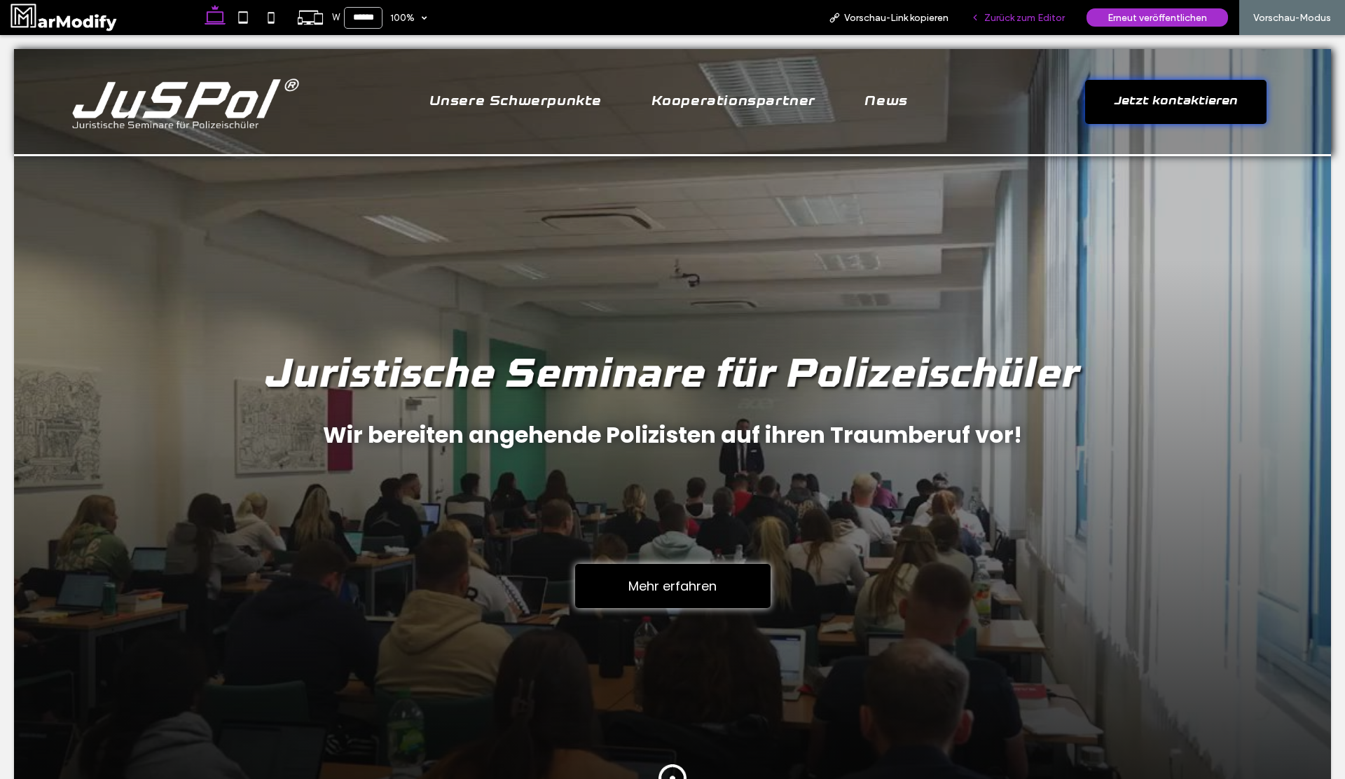
click at [1021, 13] on span "Zurück zum Editor" at bounding box center [1024, 18] width 81 height 12
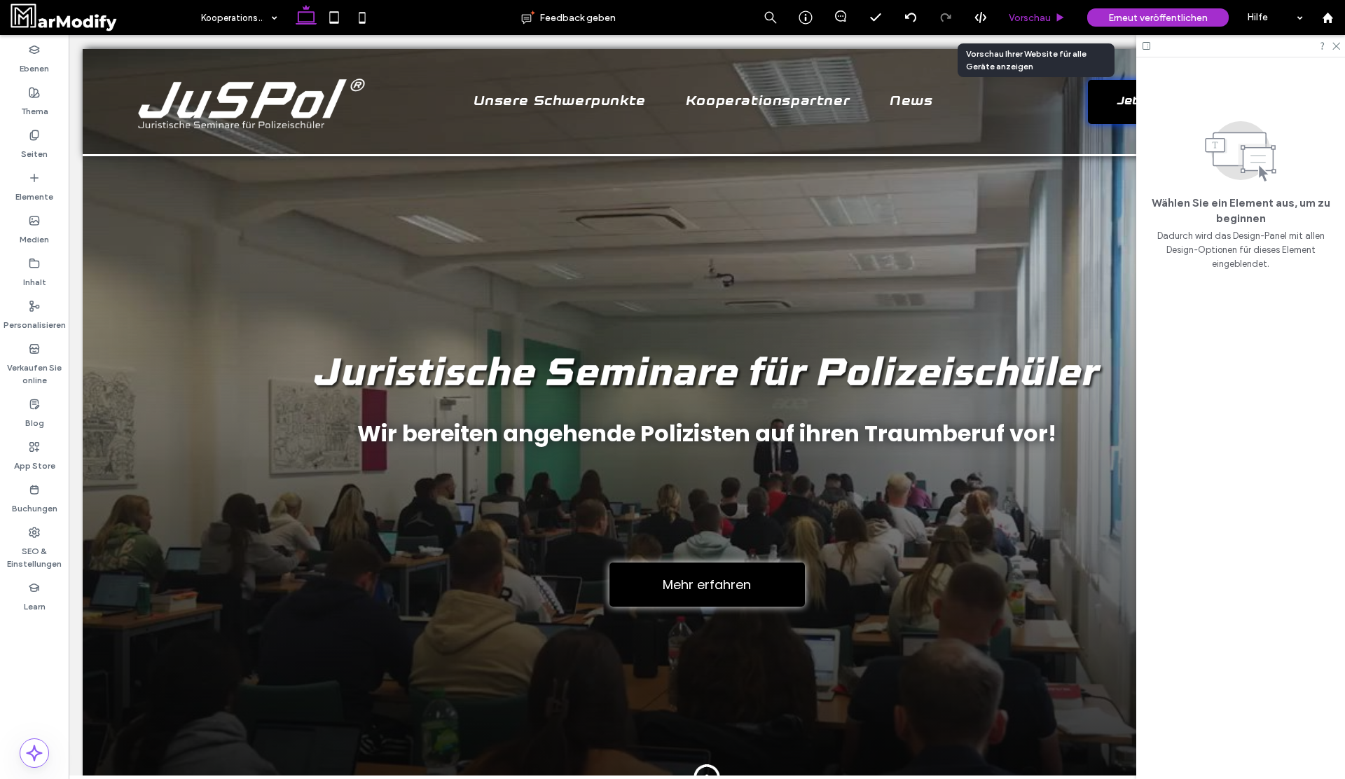
click at [1031, 6] on div "Vorschau" at bounding box center [1037, 17] width 78 height 35
click at [1025, 22] on span "Vorschau" at bounding box center [1030, 18] width 42 height 12
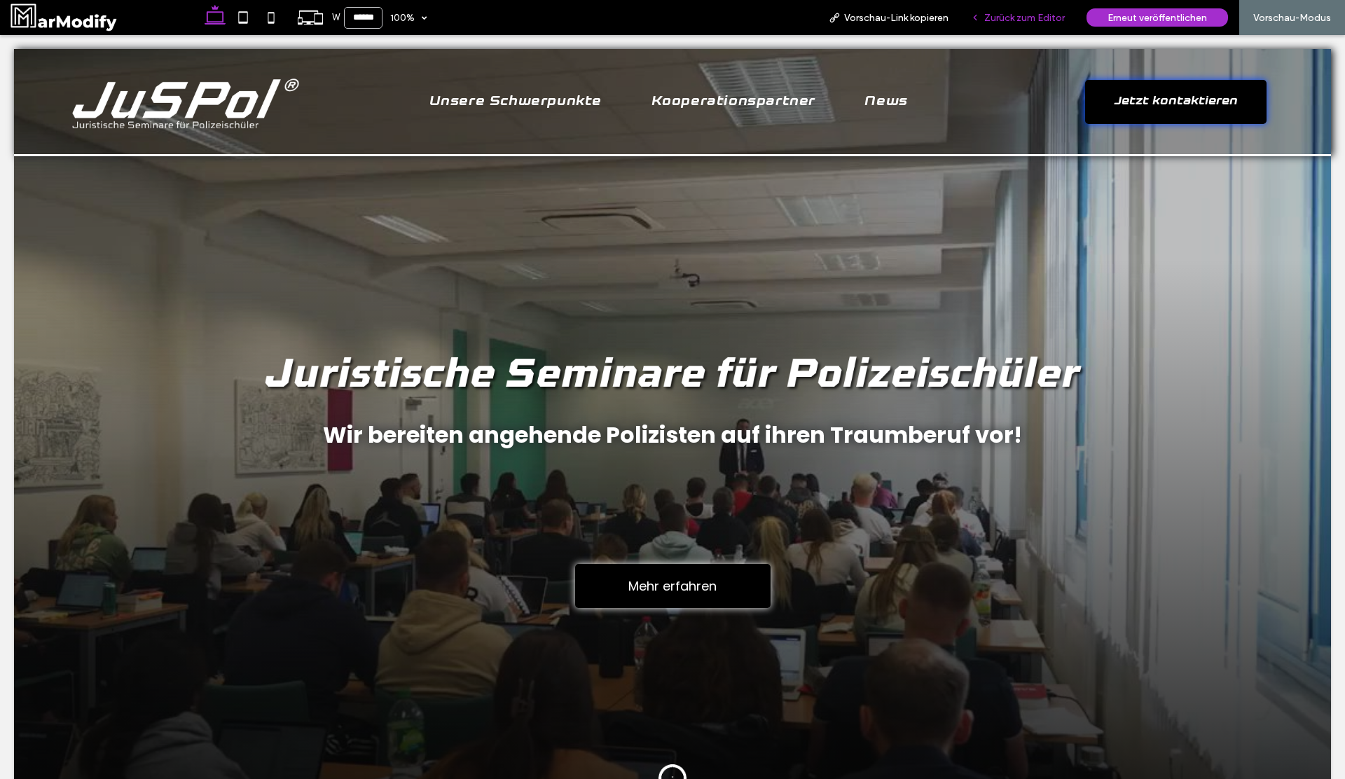
click at [1022, 24] on div "Zurück zum Editor" at bounding box center [1018, 17] width 116 height 35
click at [1021, 4] on div "Zurück zum Editor" at bounding box center [1018, 17] width 116 height 35
click at [1017, 18] on span "Zurück zum Editor" at bounding box center [1024, 18] width 81 height 12
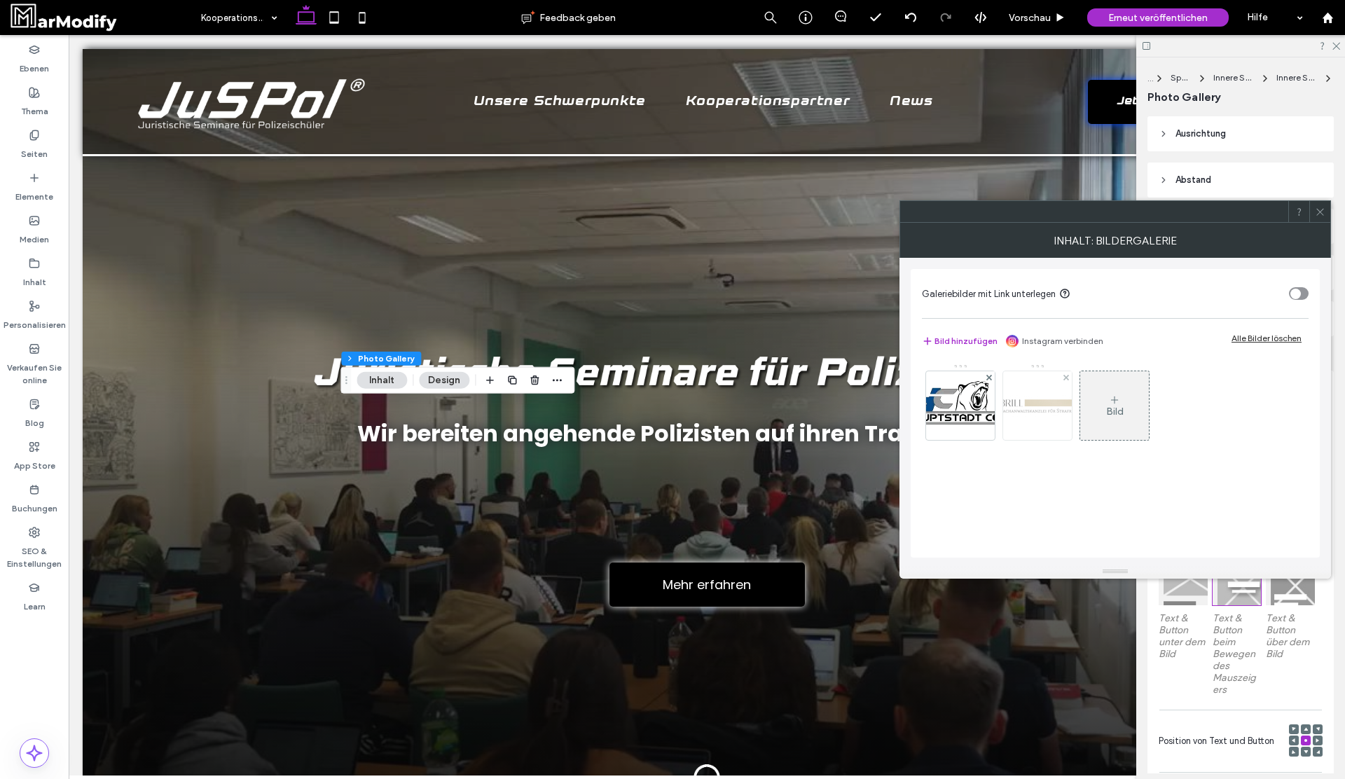
click at [1058, 406] on img at bounding box center [1037, 406] width 112 height 22
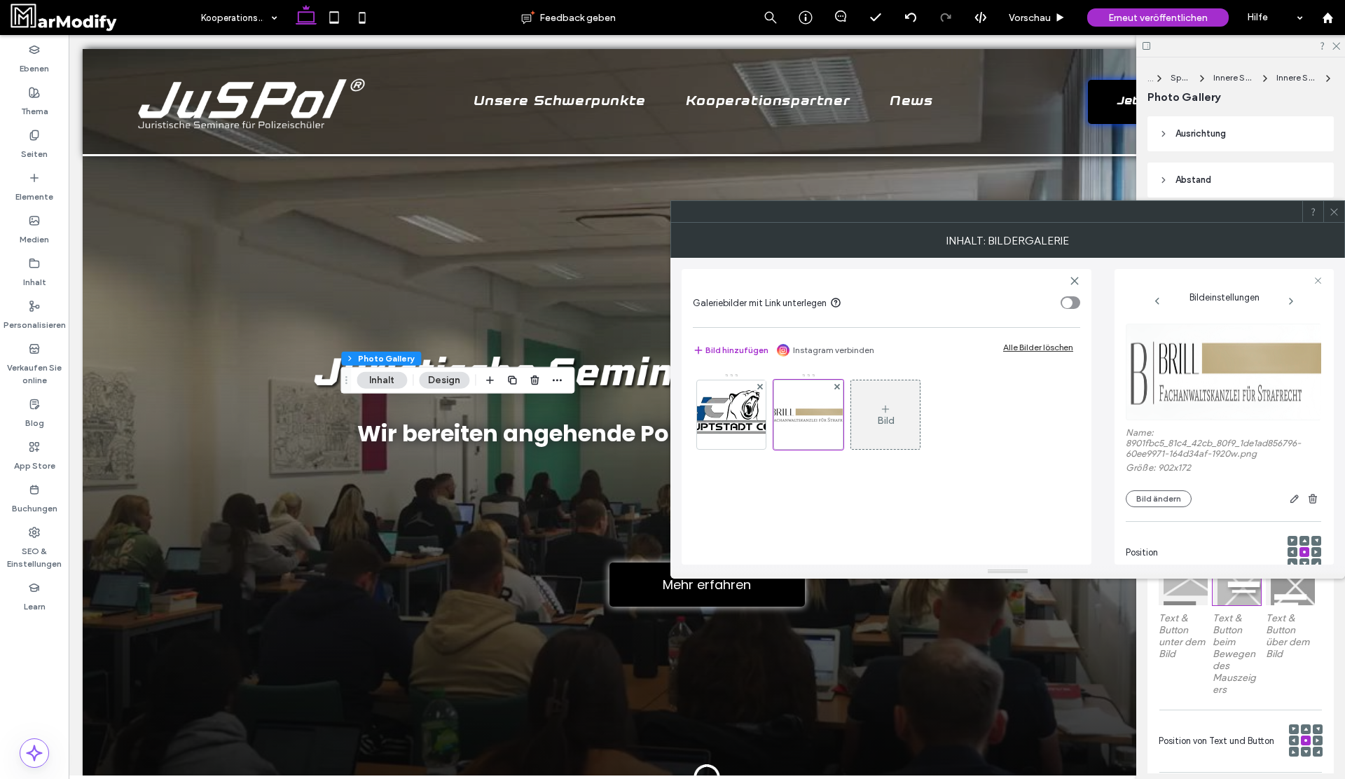
click at [1339, 221] on span at bounding box center [1334, 211] width 11 height 21
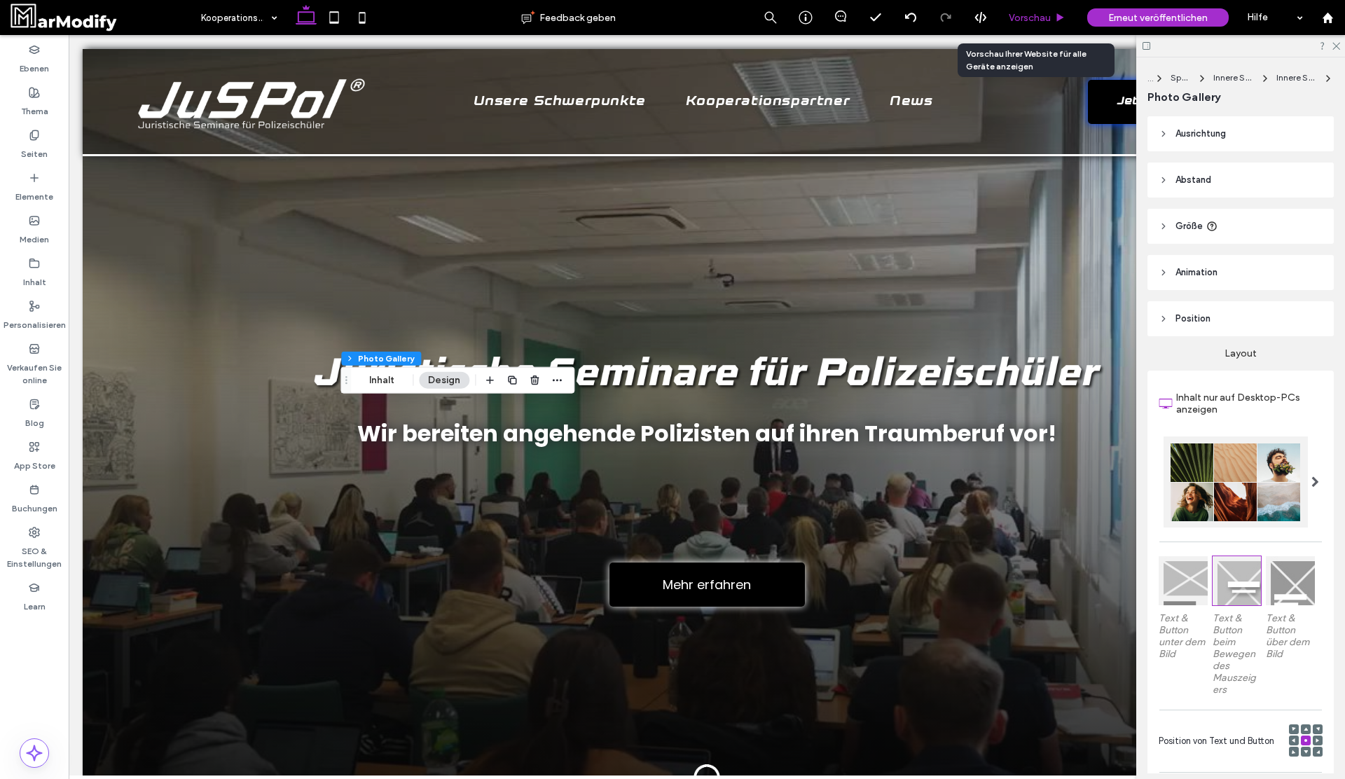
click at [1049, 2] on div "Vorschau" at bounding box center [1037, 17] width 78 height 35
click at [1038, 12] on span "Vorschau" at bounding box center [1030, 18] width 42 height 12
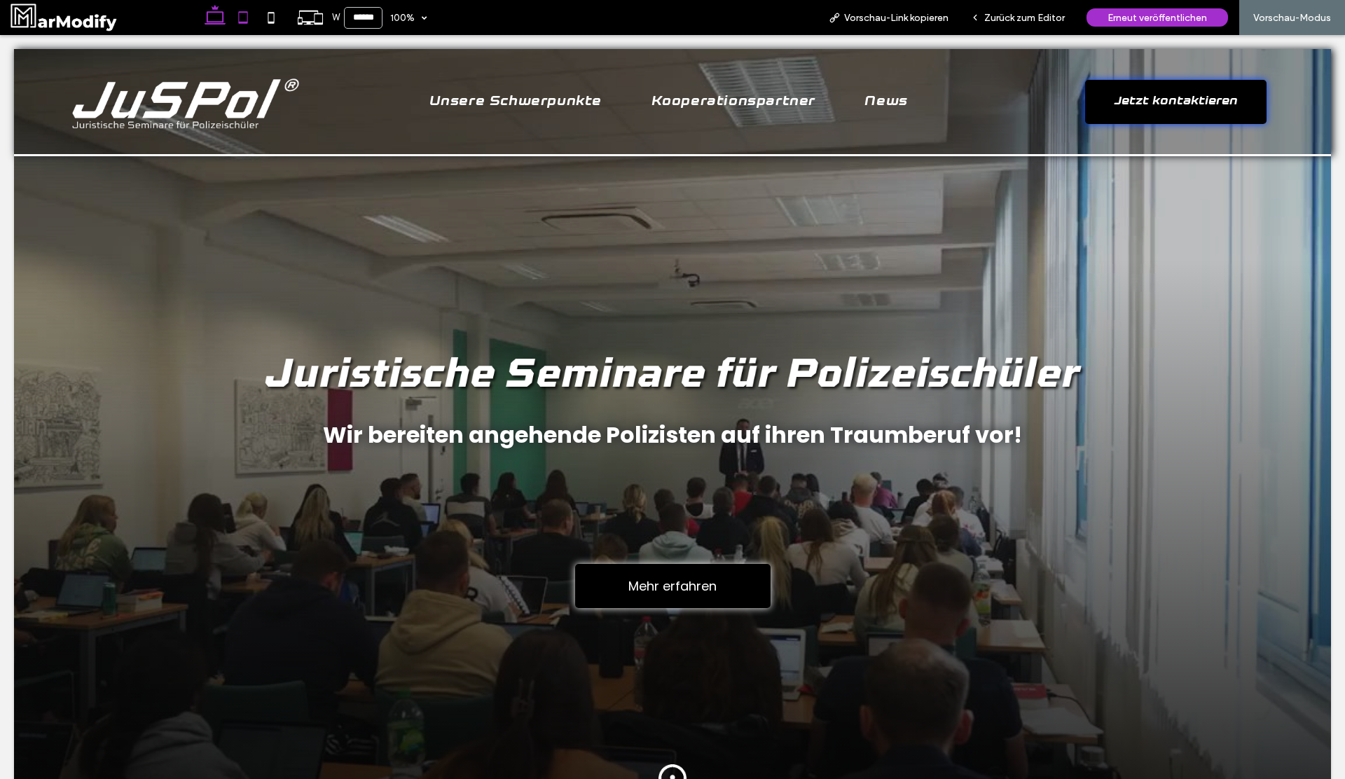
click at [251, 23] on icon at bounding box center [243, 18] width 28 height 28
type input "*****"
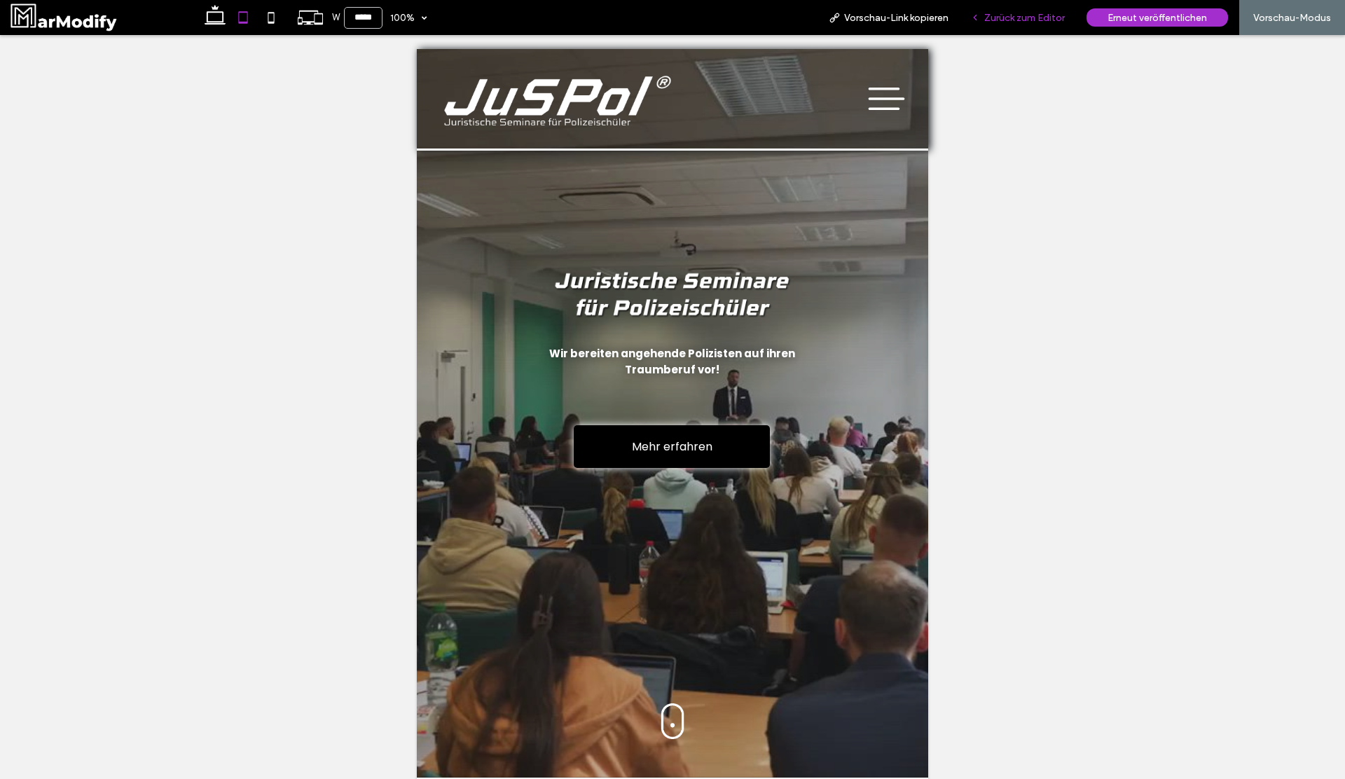
click at [999, 16] on span "Zurück zum Editor" at bounding box center [1024, 18] width 81 height 12
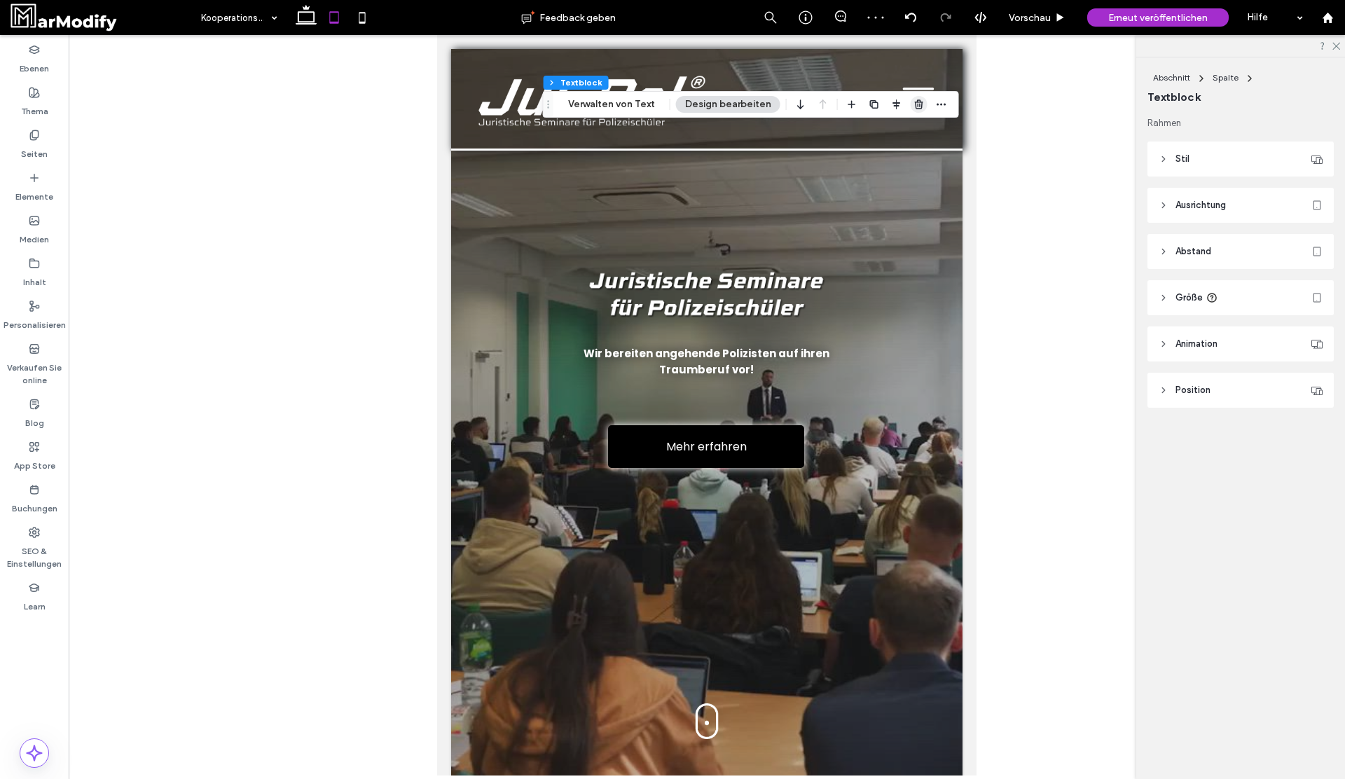
click at [920, 111] on span "button" at bounding box center [919, 104] width 17 height 17
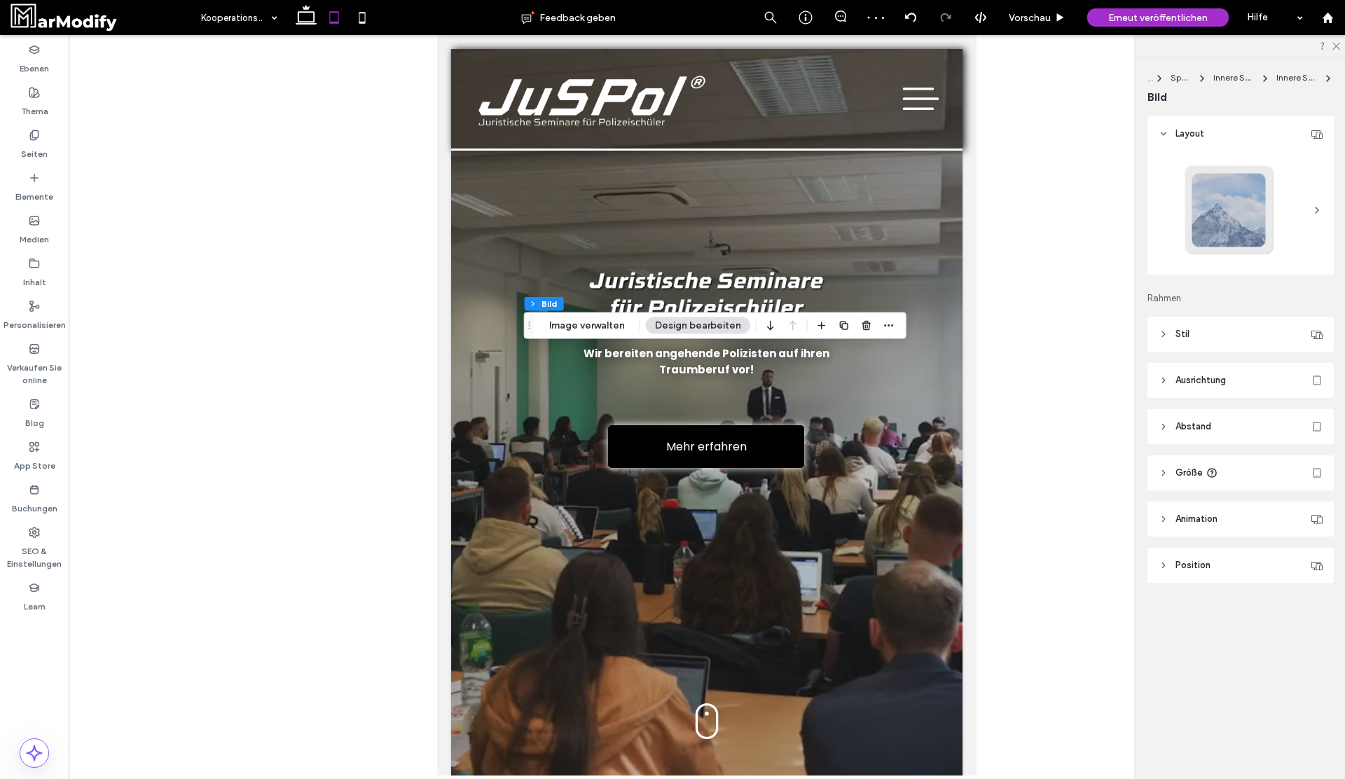
type input "*"
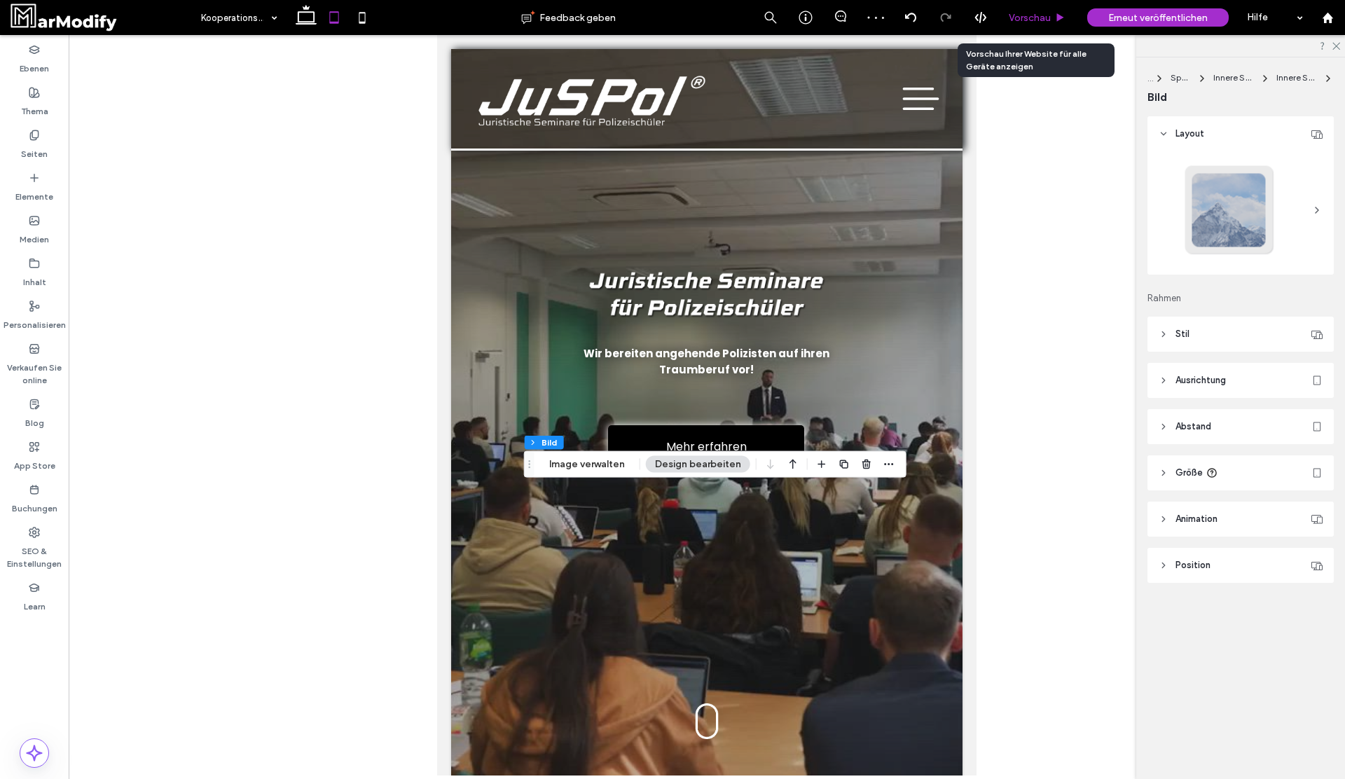
click at [1032, 22] on span "Vorschau" at bounding box center [1030, 18] width 42 height 12
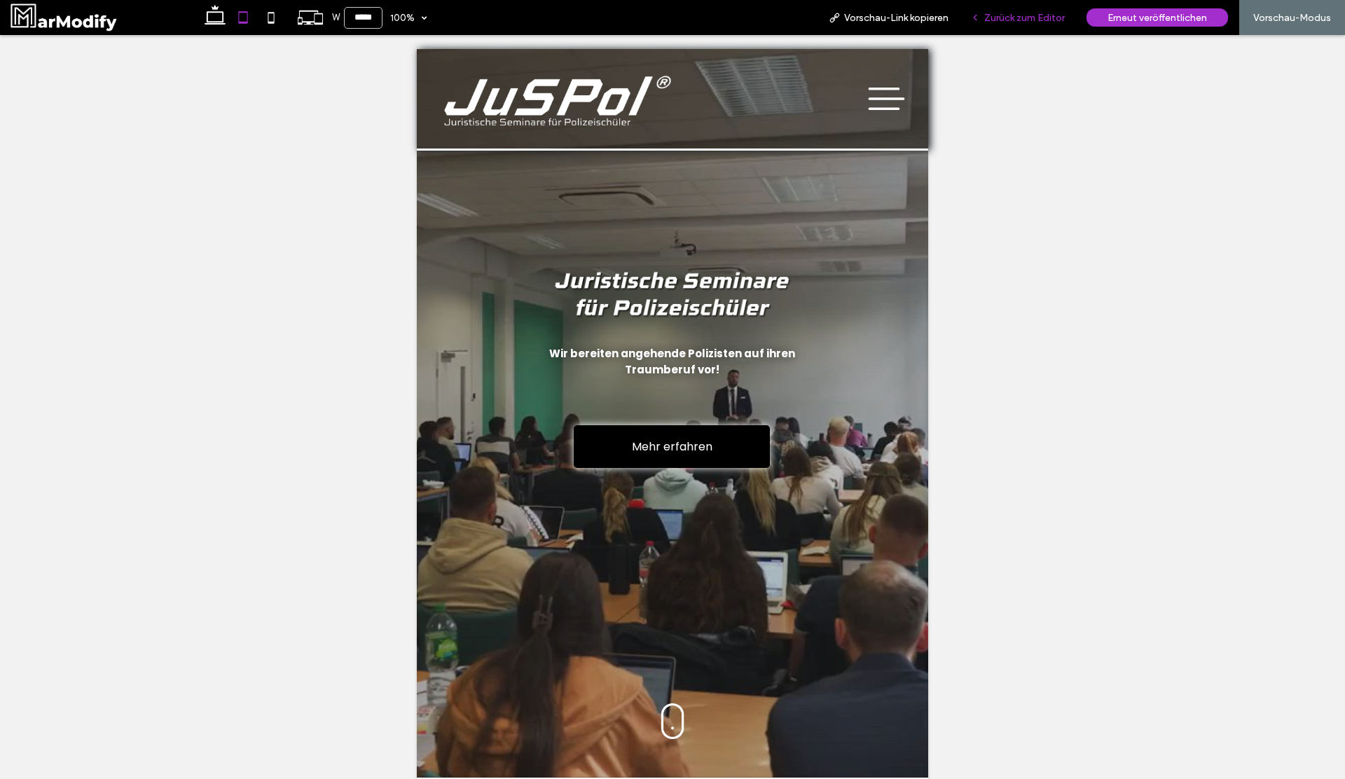
click at [1020, 25] on div "Zurück zum Editor" at bounding box center [1018, 17] width 116 height 35
click at [1014, 20] on span "Zurück zum Editor" at bounding box center [1024, 18] width 81 height 12
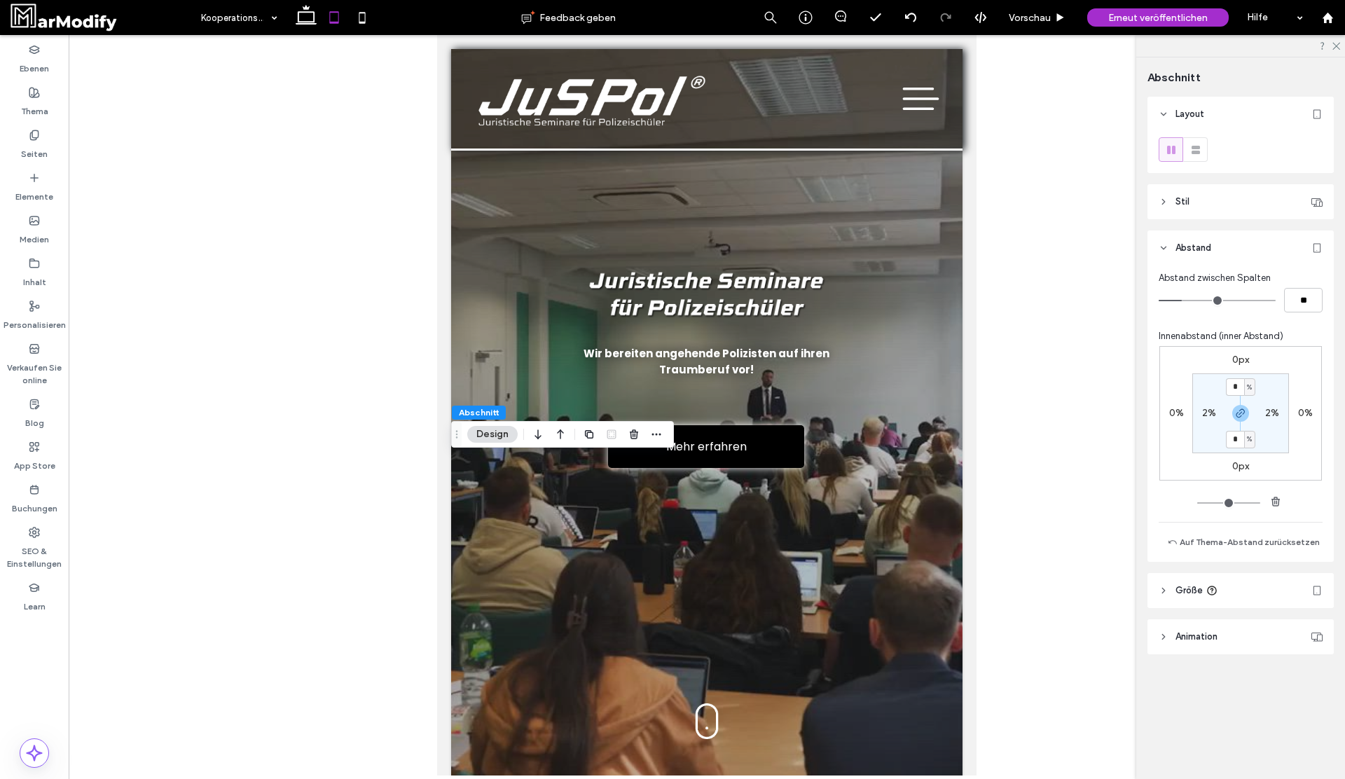
click at [1240, 361] on label "0px" at bounding box center [1240, 360] width 17 height 12
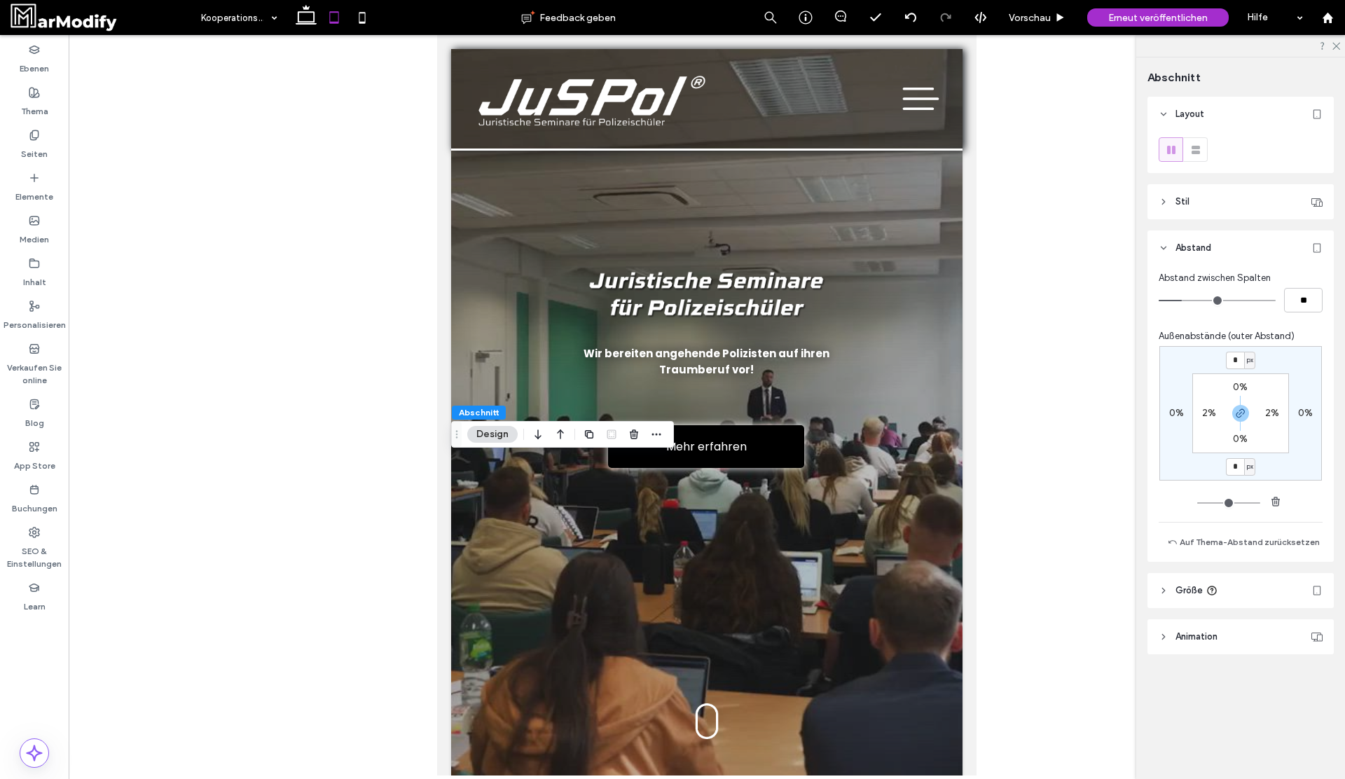
click at [1252, 358] on span "px" at bounding box center [1250, 360] width 6 height 14
click at [1249, 401] on div "%" at bounding box center [1245, 406] width 20 height 25
click at [1238, 366] on input "*" at bounding box center [1235, 361] width 18 height 18
type input "*"
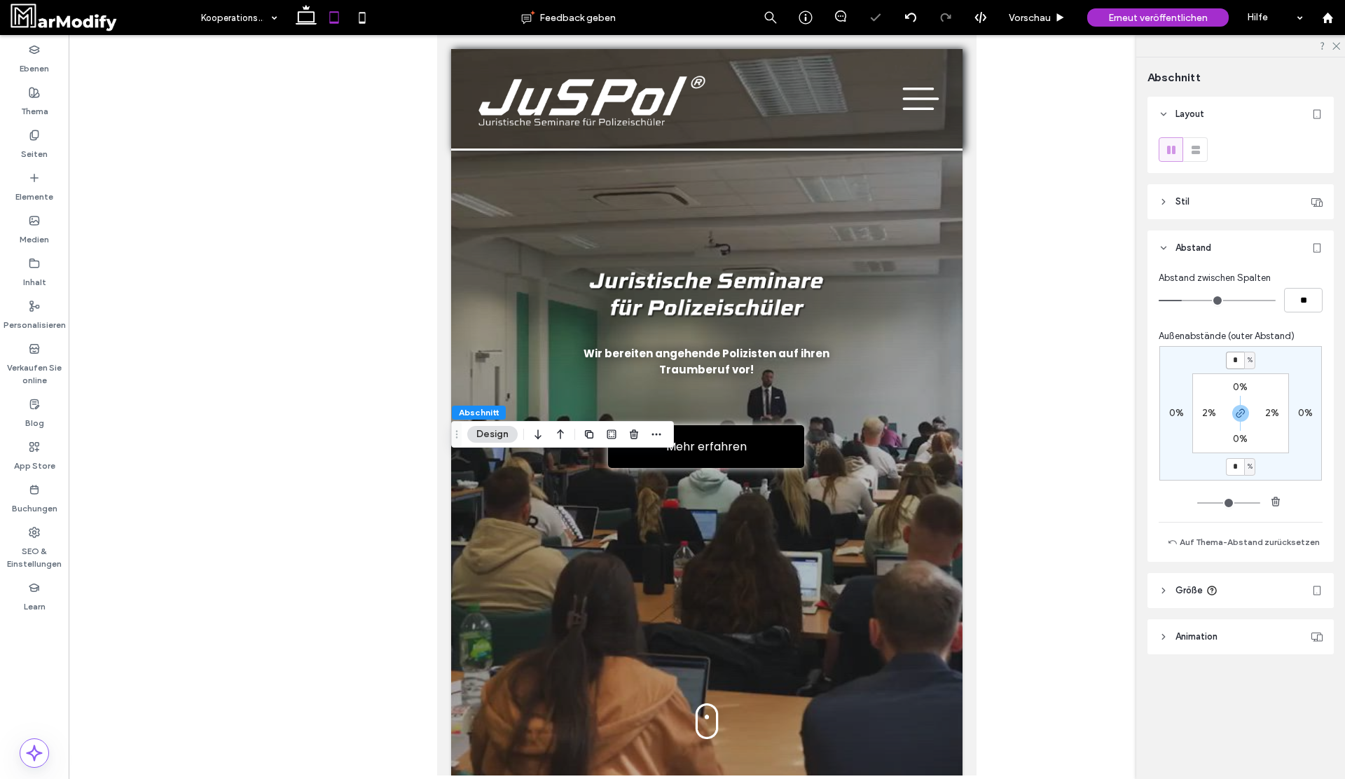
type input "*"
click at [1032, 11] on div "Vorschau" at bounding box center [1037, 17] width 78 height 35
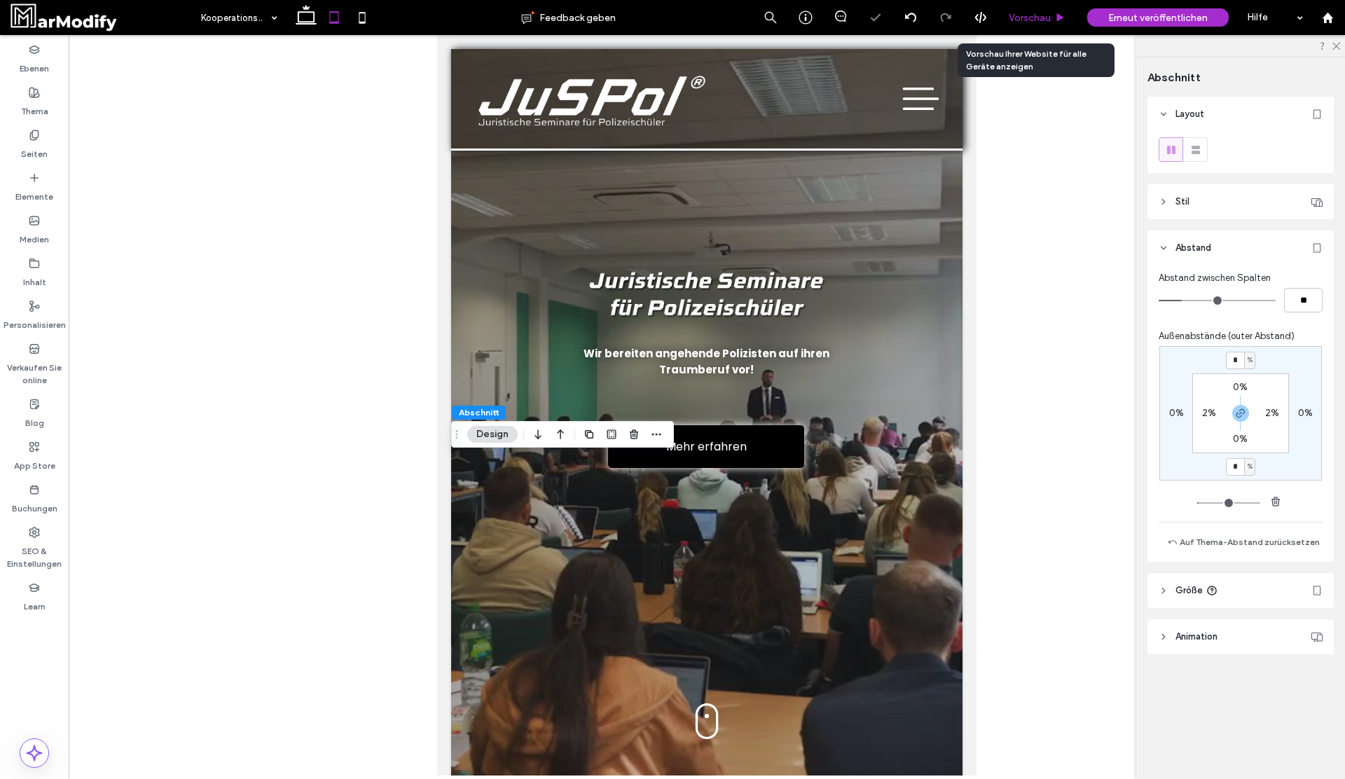
click at [1051, 7] on div "Vorschau" at bounding box center [1037, 17] width 78 height 35
click at [1046, 14] on span "Vorschau" at bounding box center [1030, 18] width 42 height 12
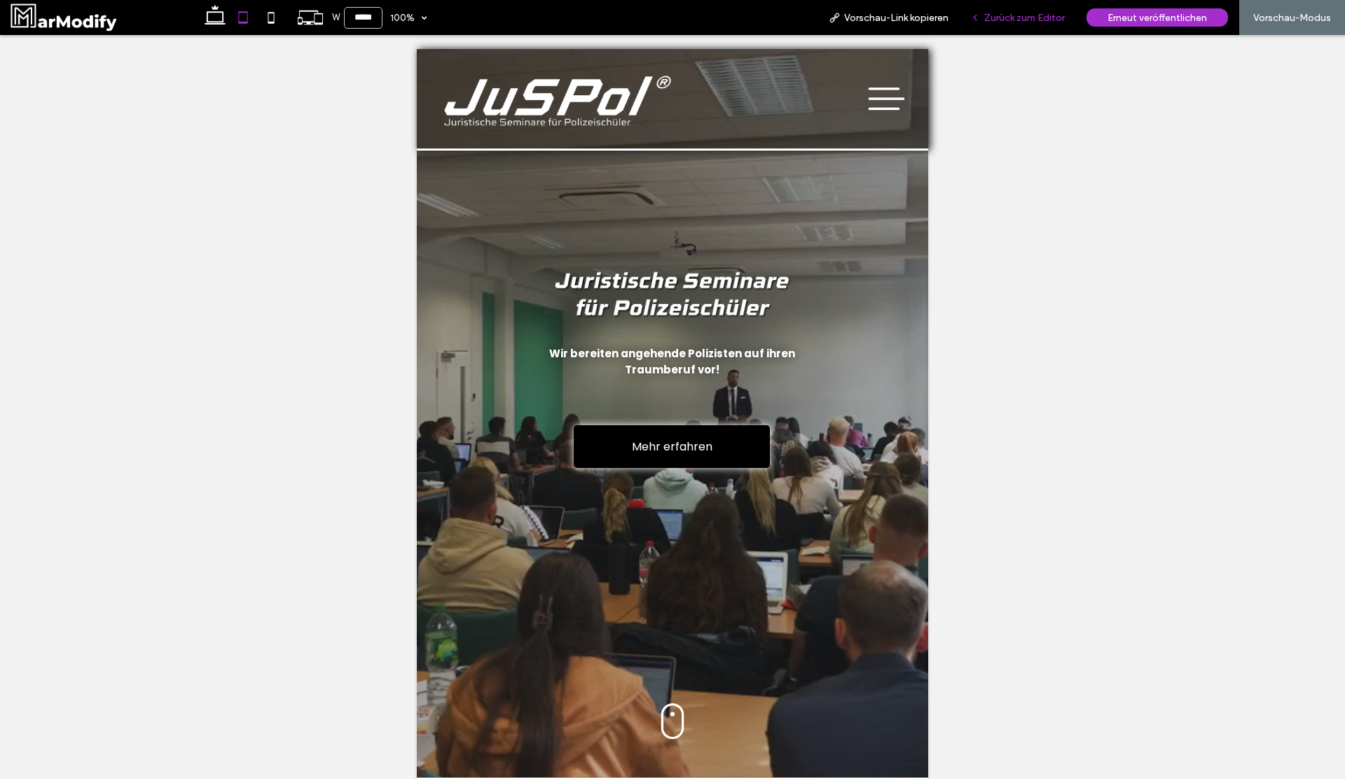
click at [1030, 20] on span "Zurück zum Editor" at bounding box center [1024, 18] width 81 height 12
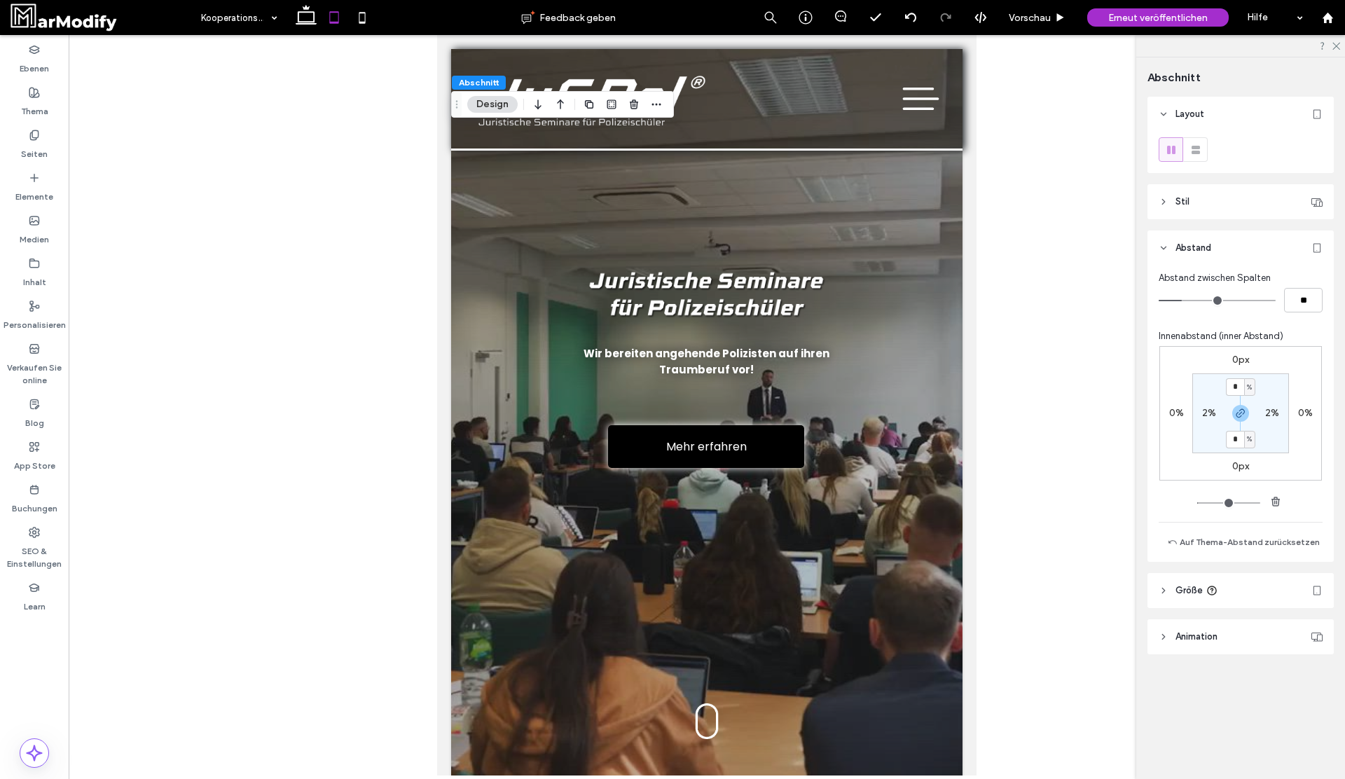
click at [1207, 180] on div "Layout Stil Farbe Bild Video Hintergrundfarbe Eckenradius * px Rahmen *** Schat…" at bounding box center [1244, 404] width 195 height 614
click at [1207, 204] on header "Stil" at bounding box center [1240, 201] width 186 height 35
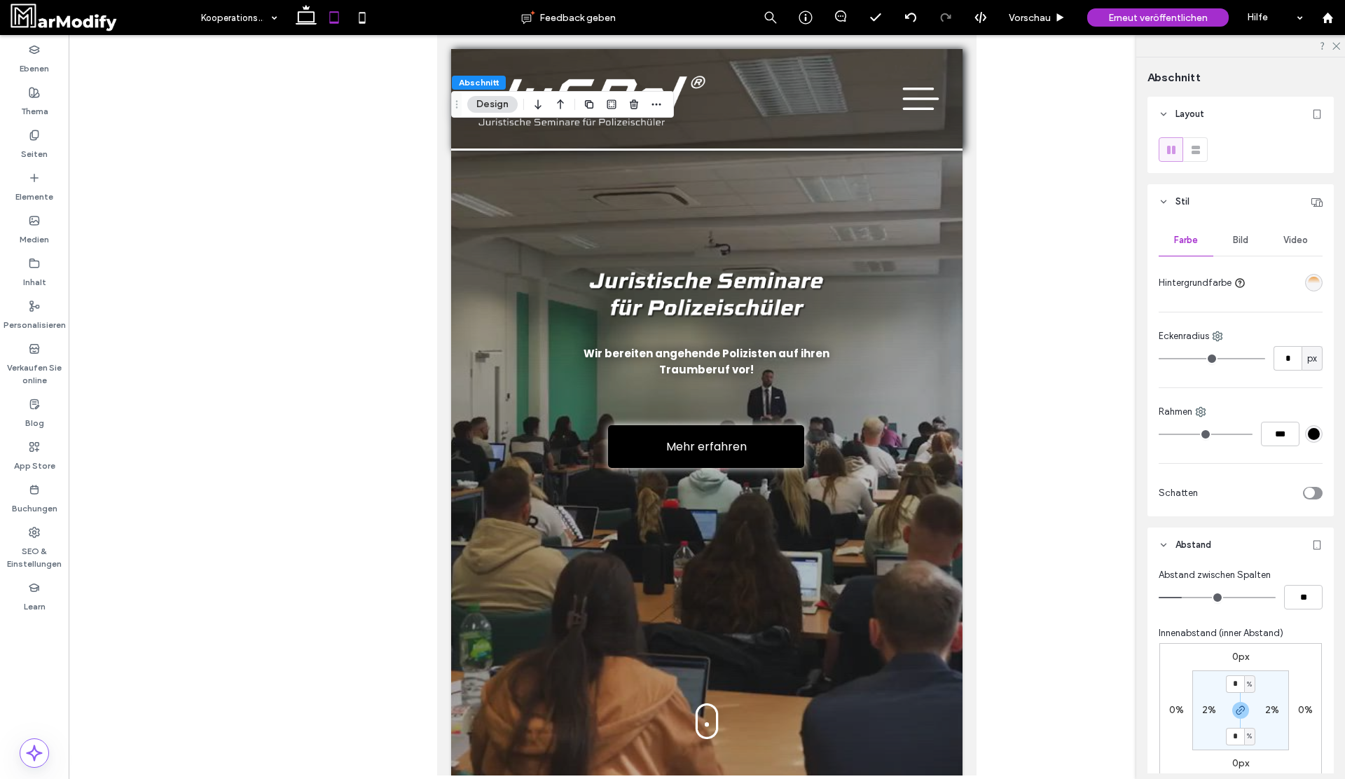
click at [1224, 212] on header "Stil" at bounding box center [1240, 201] width 186 height 35
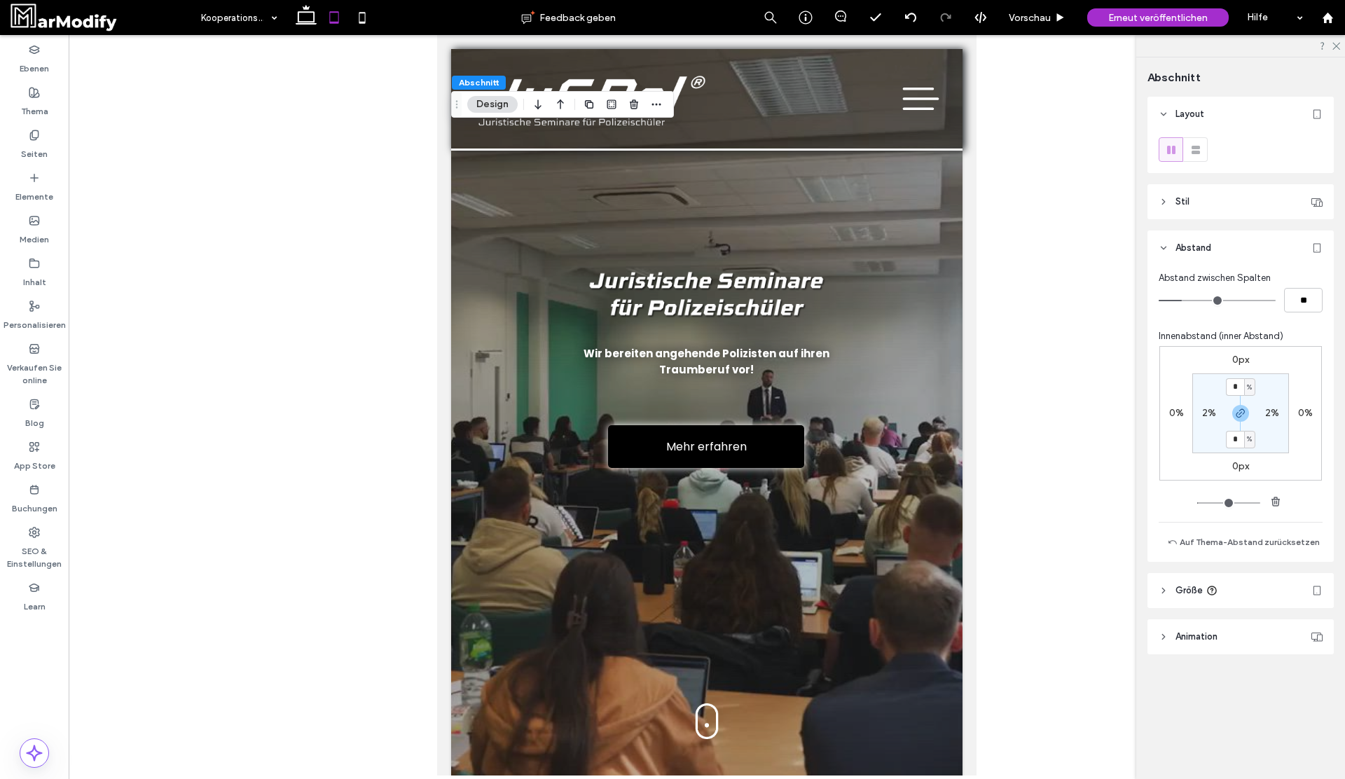
click at [1215, 205] on header "Stil" at bounding box center [1240, 201] width 186 height 35
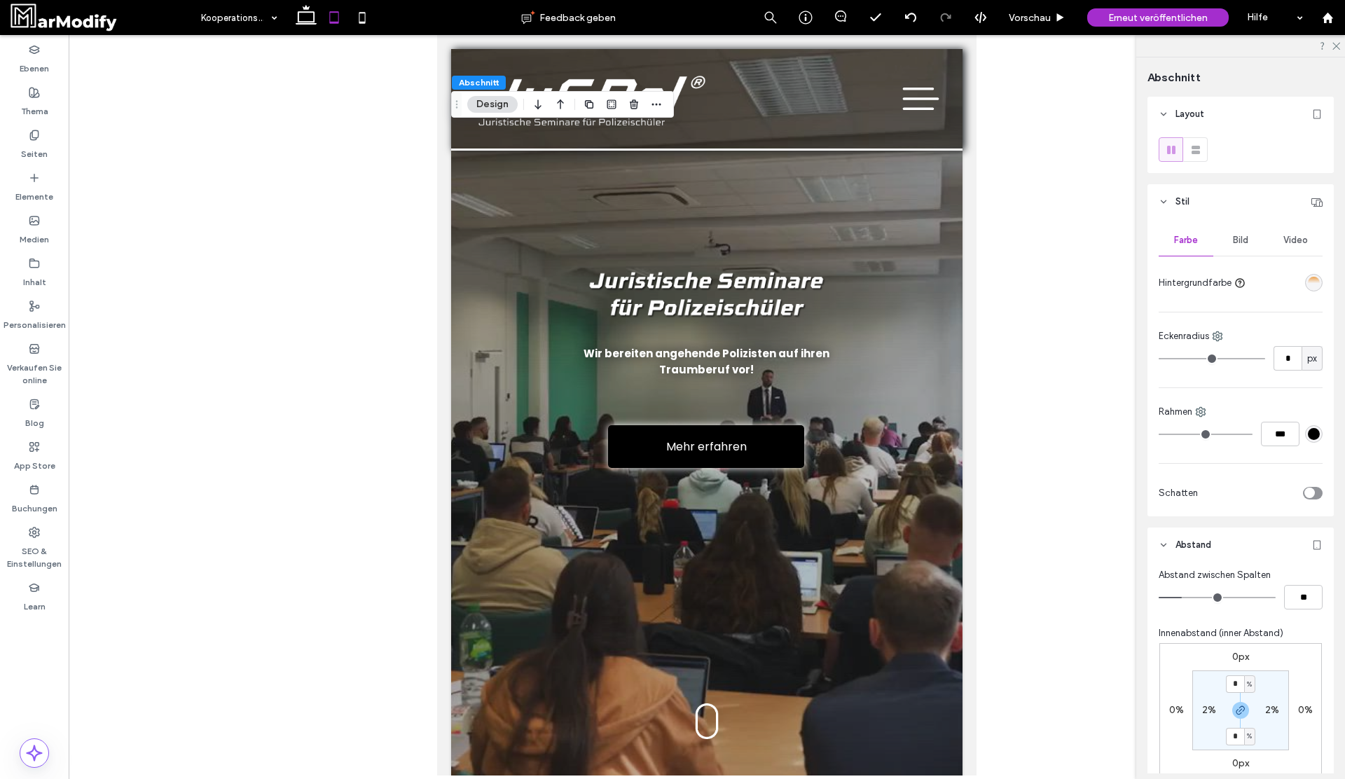
click at [1215, 204] on header "Stil" at bounding box center [1240, 201] width 186 height 35
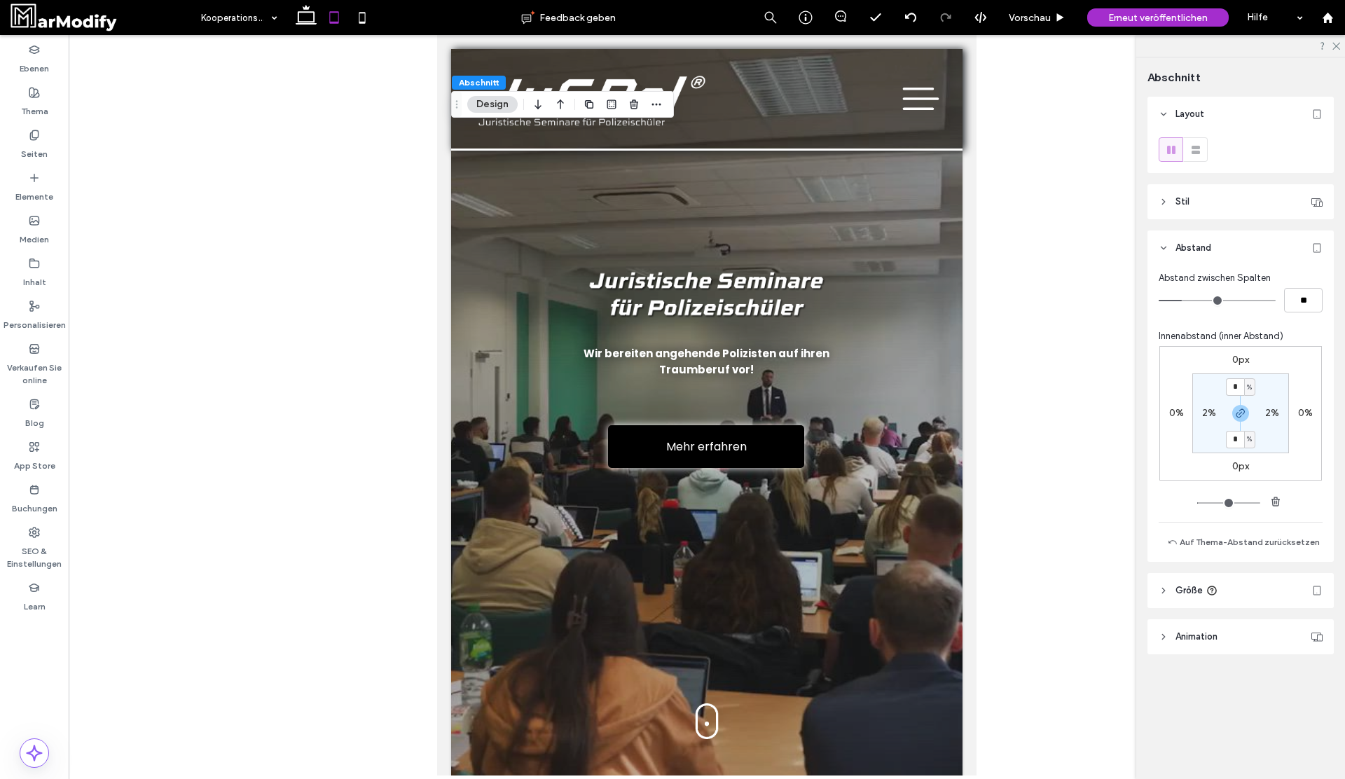
click at [1238, 104] on header "Layout" at bounding box center [1240, 114] width 186 height 35
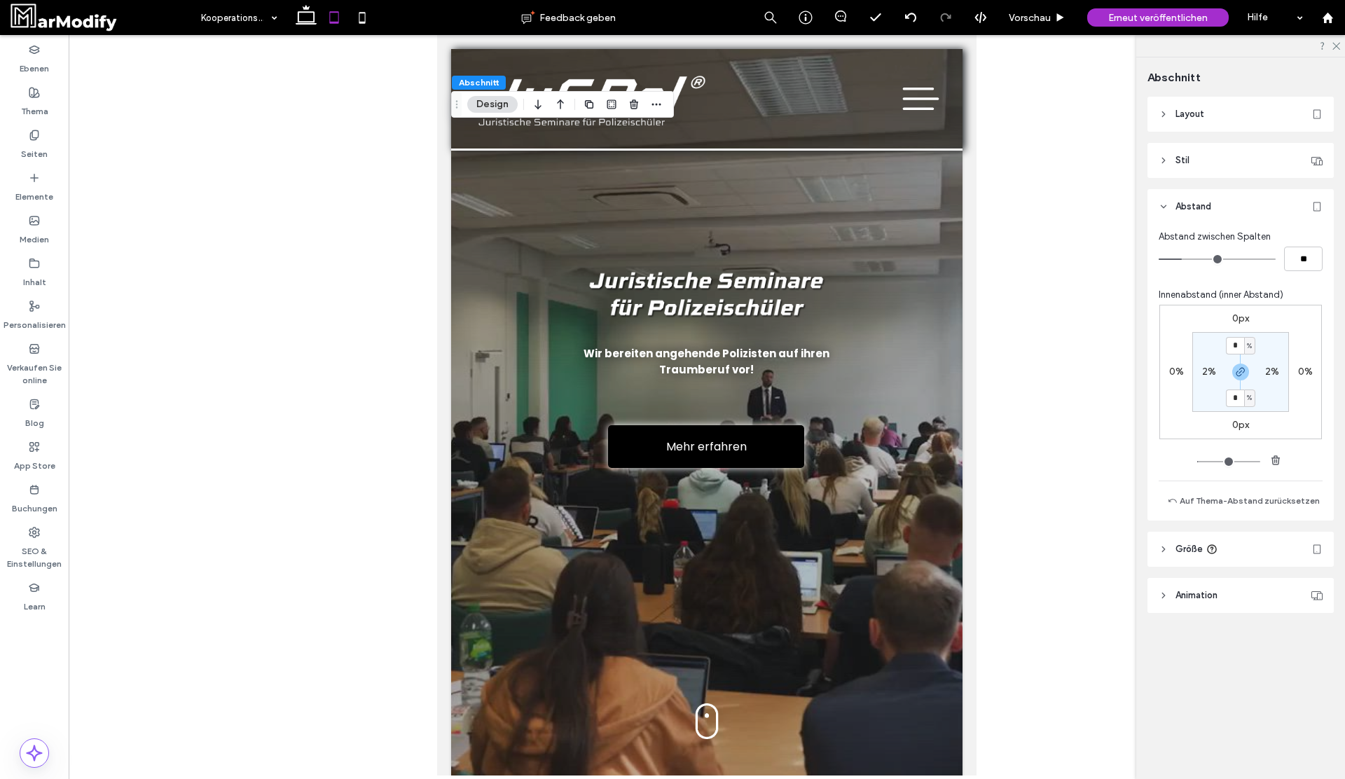
click at [1217, 110] on header "Layout" at bounding box center [1240, 114] width 186 height 35
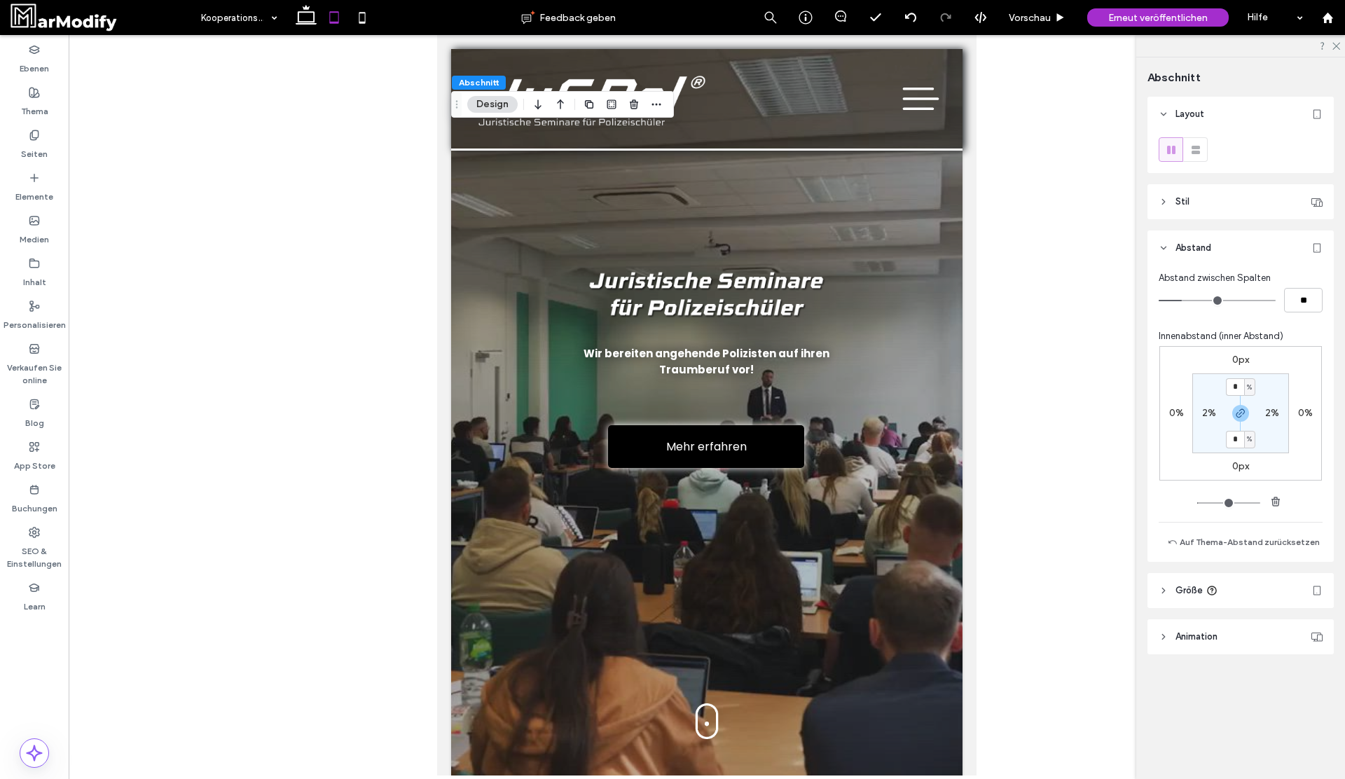
click at [1207, 176] on div "Layout Stil Farbe Bild Video Hintergrundfarbe Eckenradius * px Rahmen *** Schat…" at bounding box center [1244, 404] width 195 height 614
click at [1207, 195] on header "Stil" at bounding box center [1240, 201] width 186 height 35
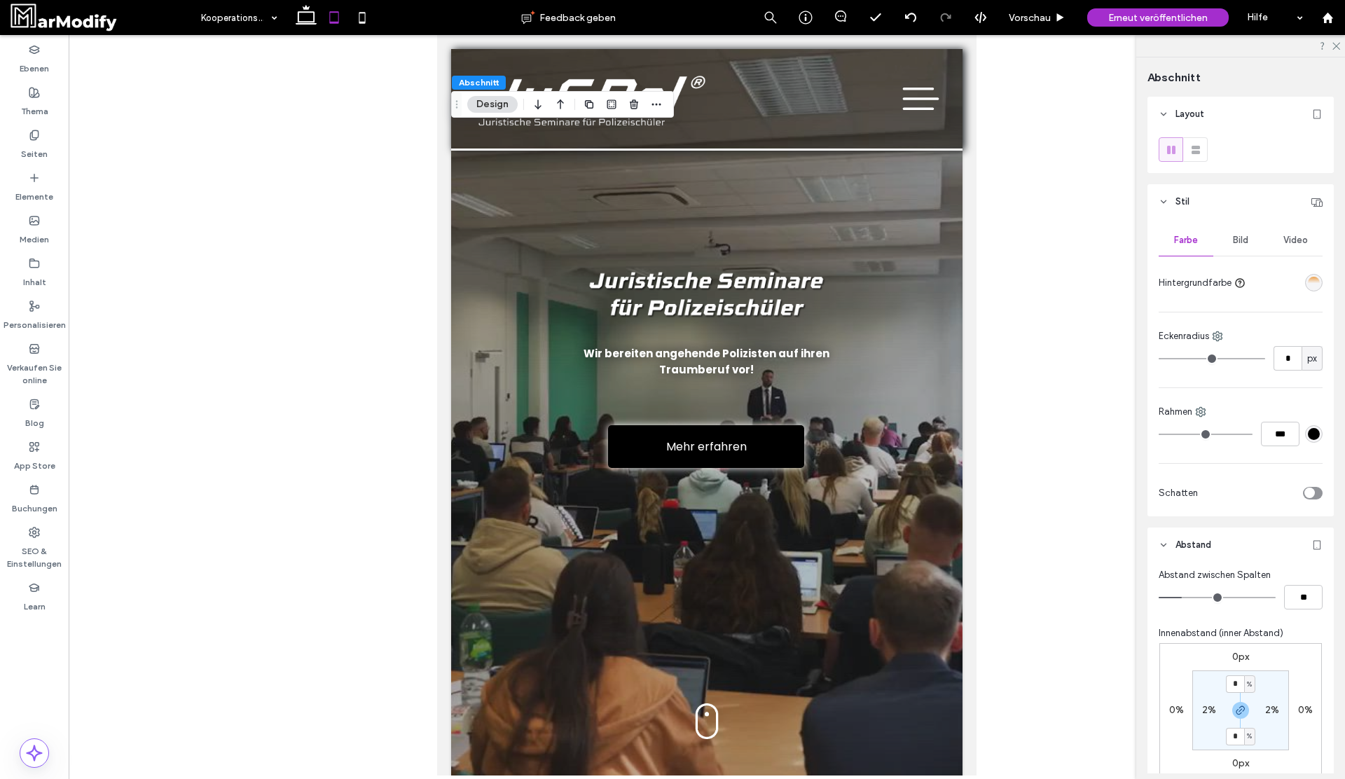
click at [1207, 195] on header "Stil" at bounding box center [1240, 201] width 186 height 35
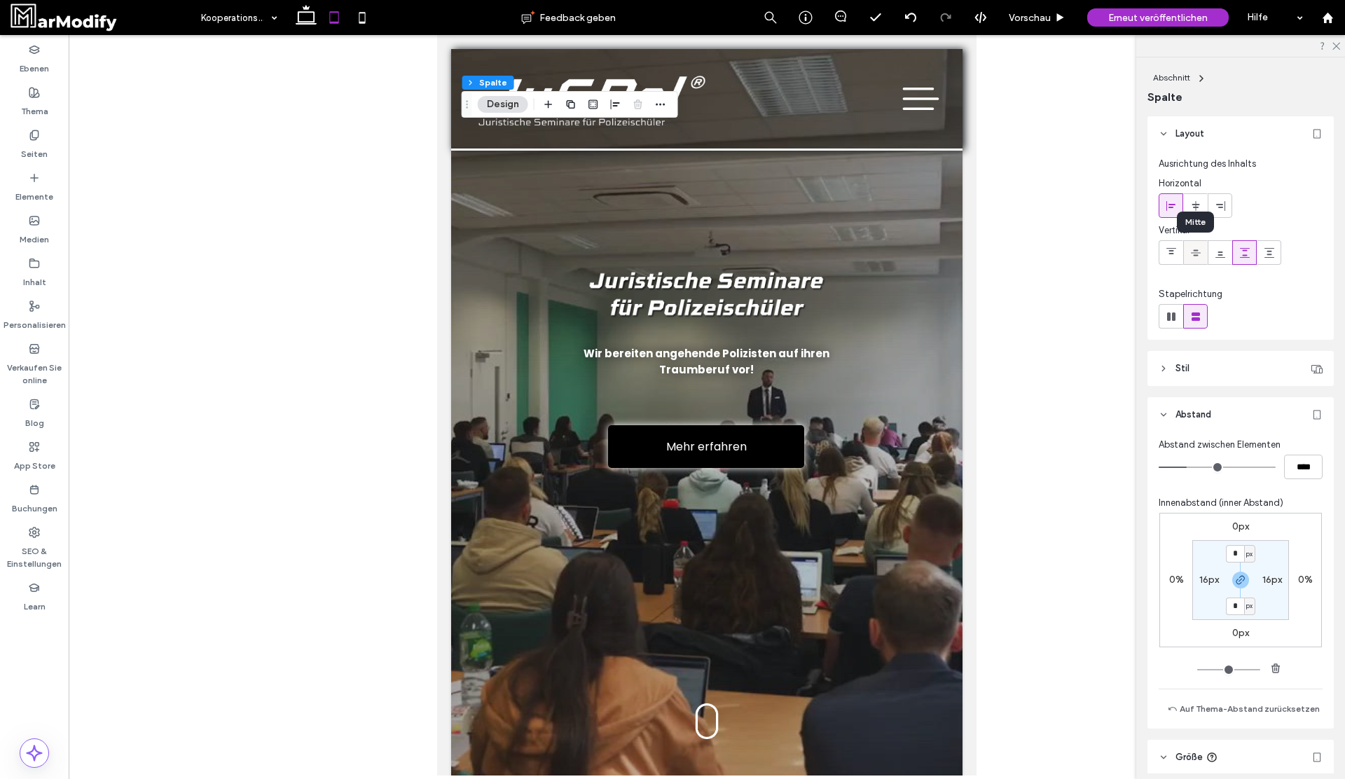
click at [1198, 254] on icon at bounding box center [1195, 252] width 11 height 11
click at [1037, 13] on span "Vorschau" at bounding box center [1030, 18] width 42 height 12
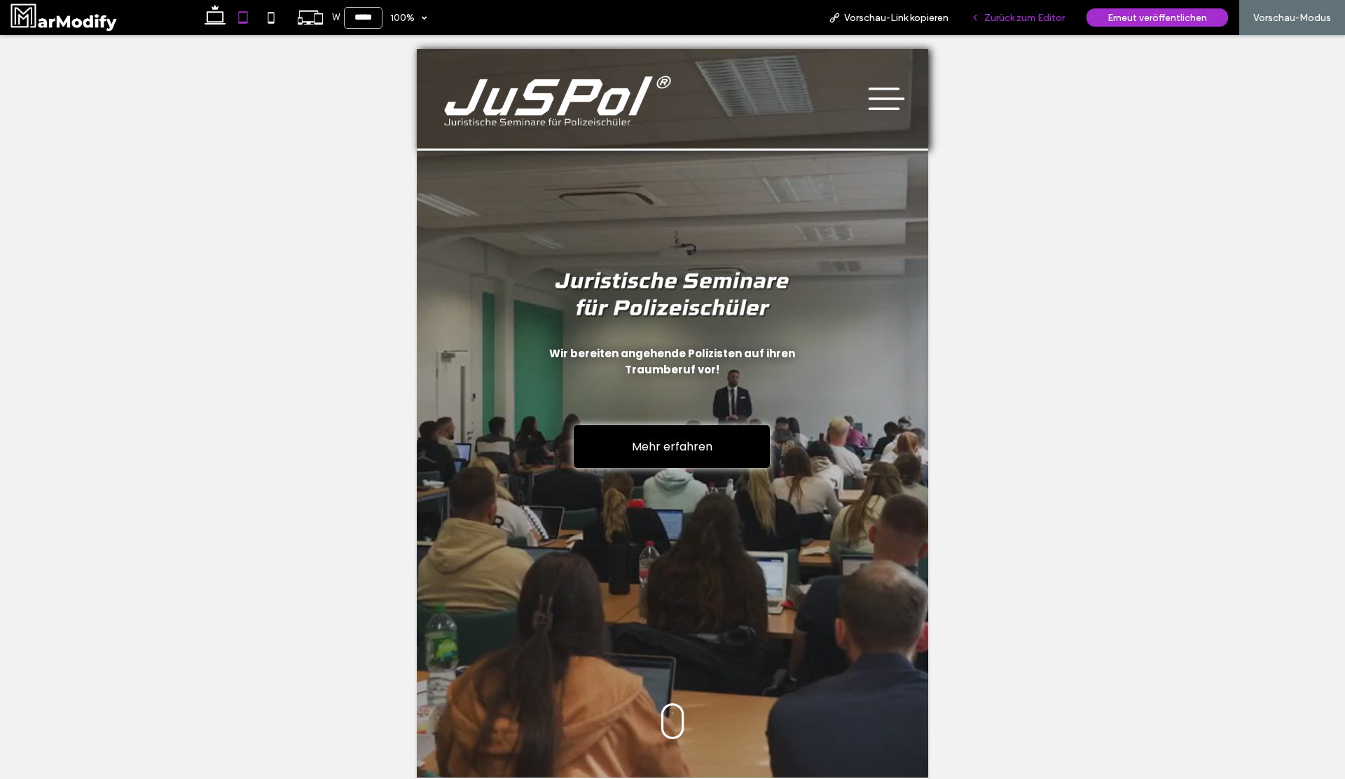
click at [1033, 21] on span "Zurück zum Editor" at bounding box center [1024, 18] width 81 height 12
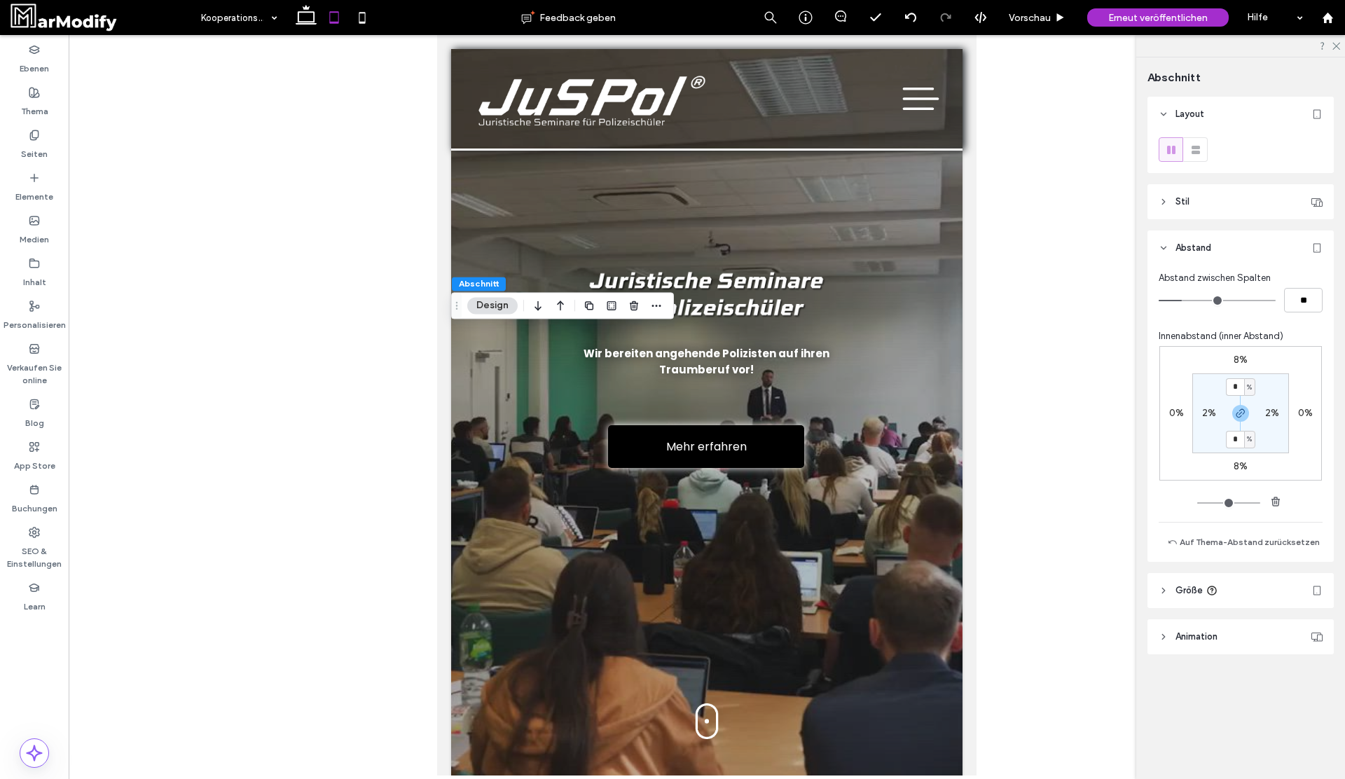
click at [1238, 358] on label "8%" at bounding box center [1240, 360] width 14 height 12
type input "*"
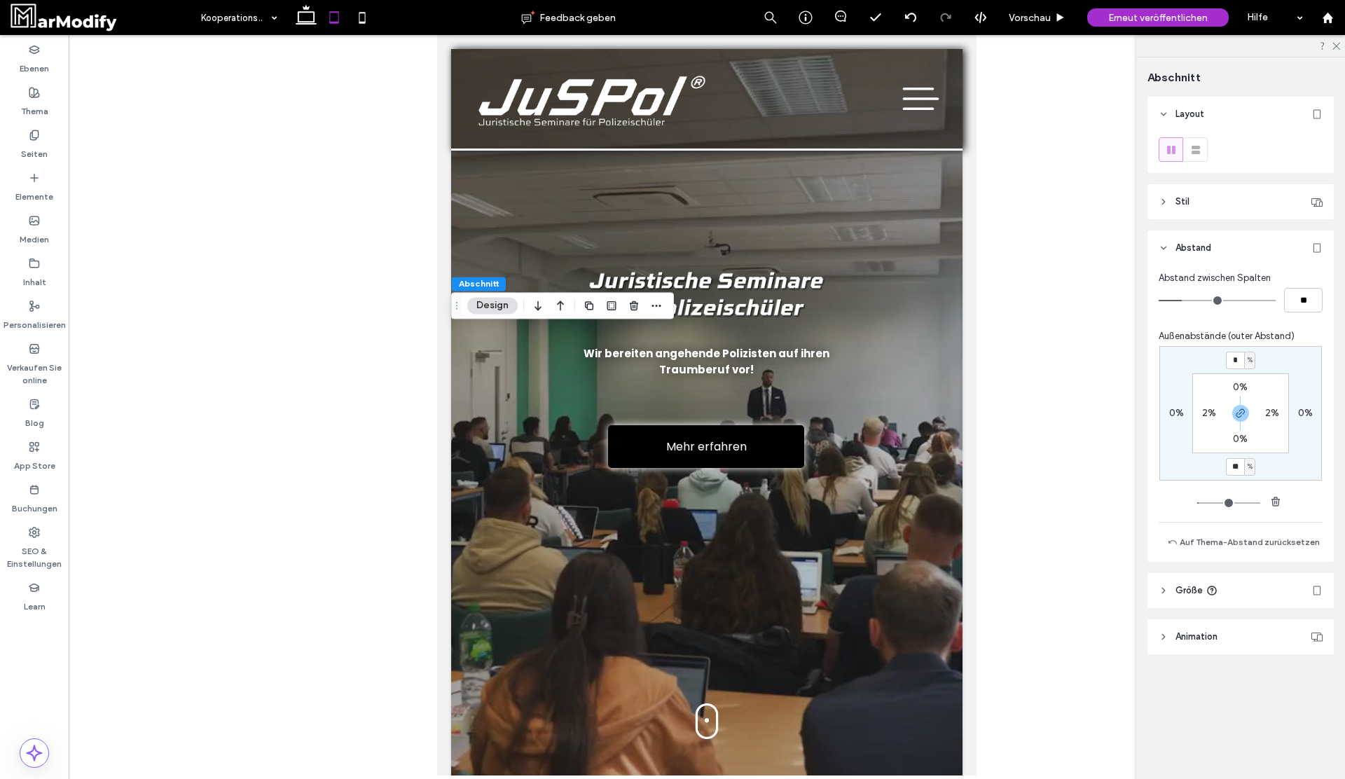
type input "**"
click at [1041, 12] on span "Vorschau" at bounding box center [1030, 18] width 42 height 12
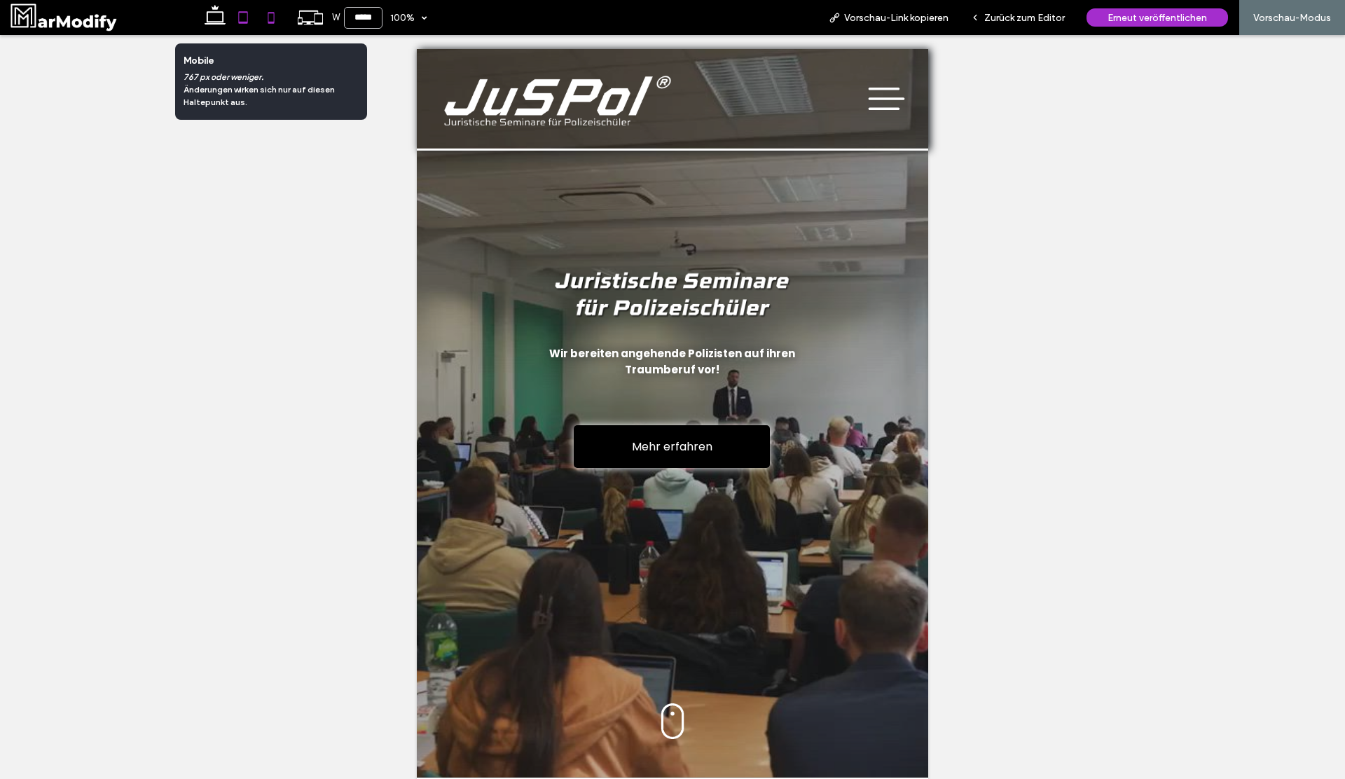
click at [272, 21] on icon at bounding box center [271, 18] width 28 height 28
type input "*****"
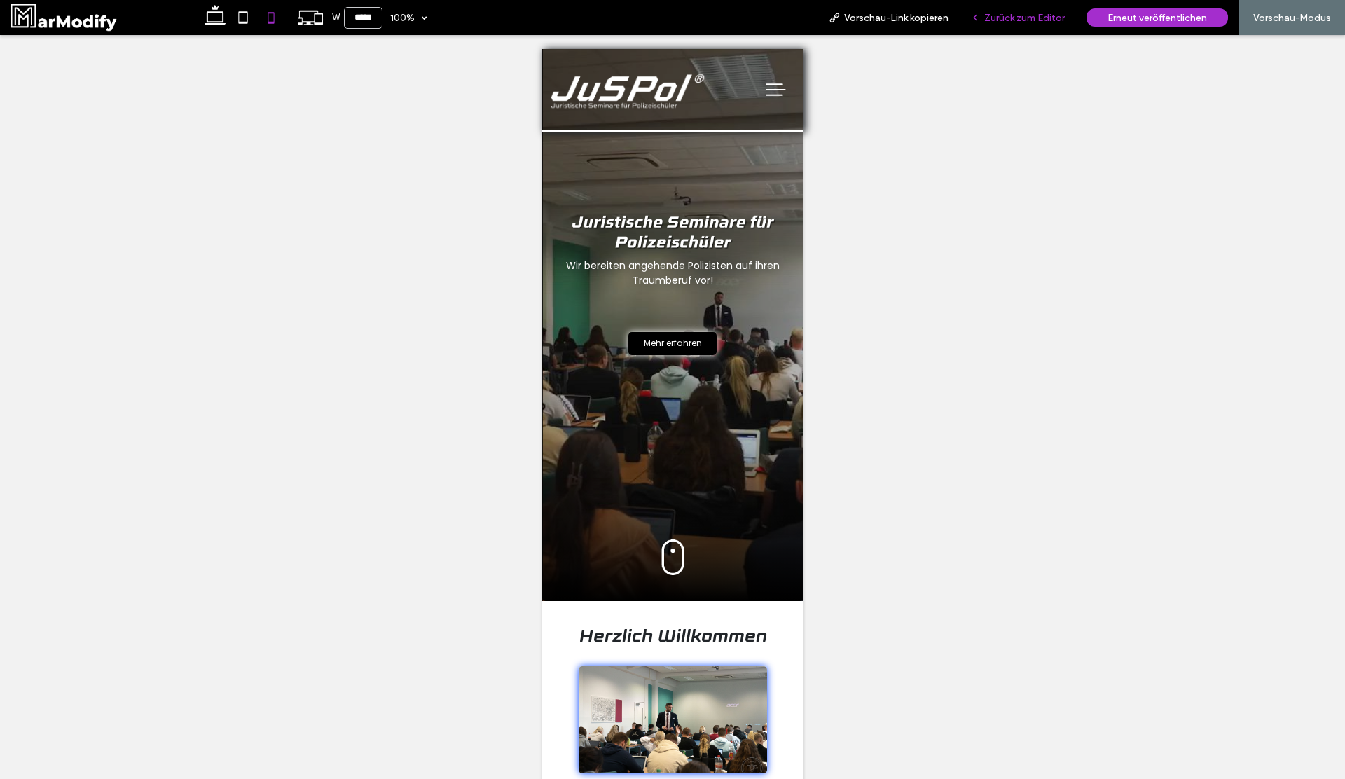
click at [1015, 12] on span "Zurück zum Editor" at bounding box center [1024, 18] width 81 height 12
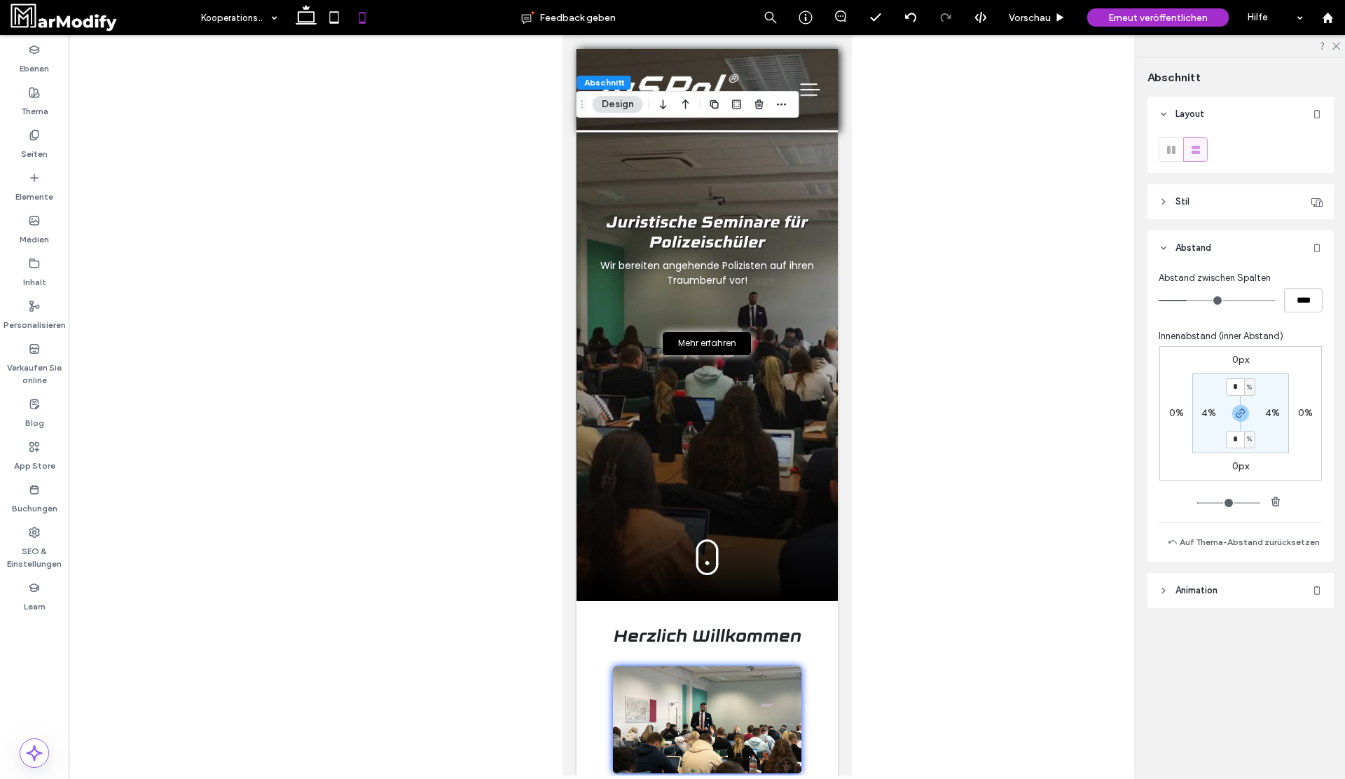
click at [1238, 346] on div "0px 0% 0px 0% * % 4% * % 4%" at bounding box center [1240, 413] width 163 height 134
click at [1238, 354] on label "0px" at bounding box center [1240, 360] width 17 height 12
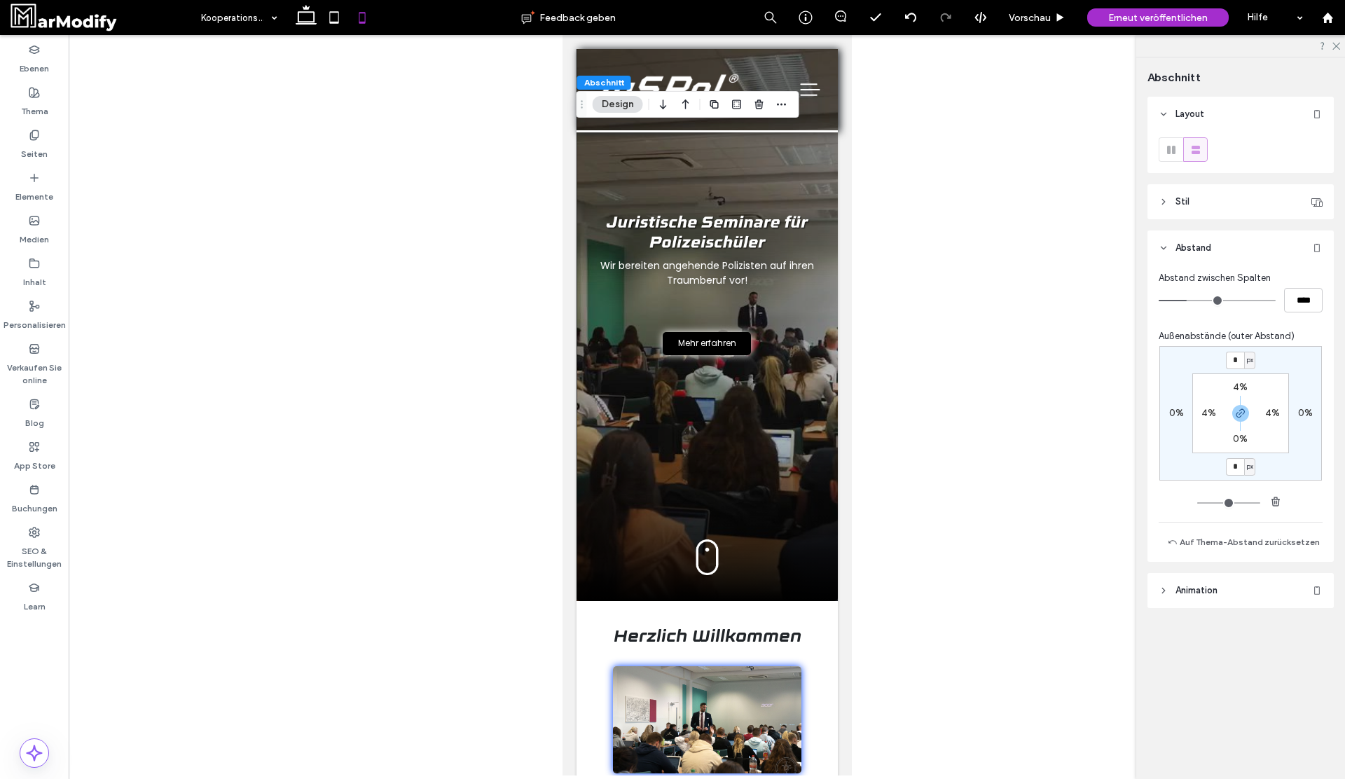
type input "*"
click at [1252, 361] on span "px" at bounding box center [1250, 360] width 6 height 14
click at [1280, 380] on section "4% 4% 0% 4%" at bounding box center [1240, 413] width 97 height 80
click at [1248, 411] on span "button" at bounding box center [1240, 413] width 17 height 17
click at [1248, 361] on span "px" at bounding box center [1250, 360] width 6 height 14
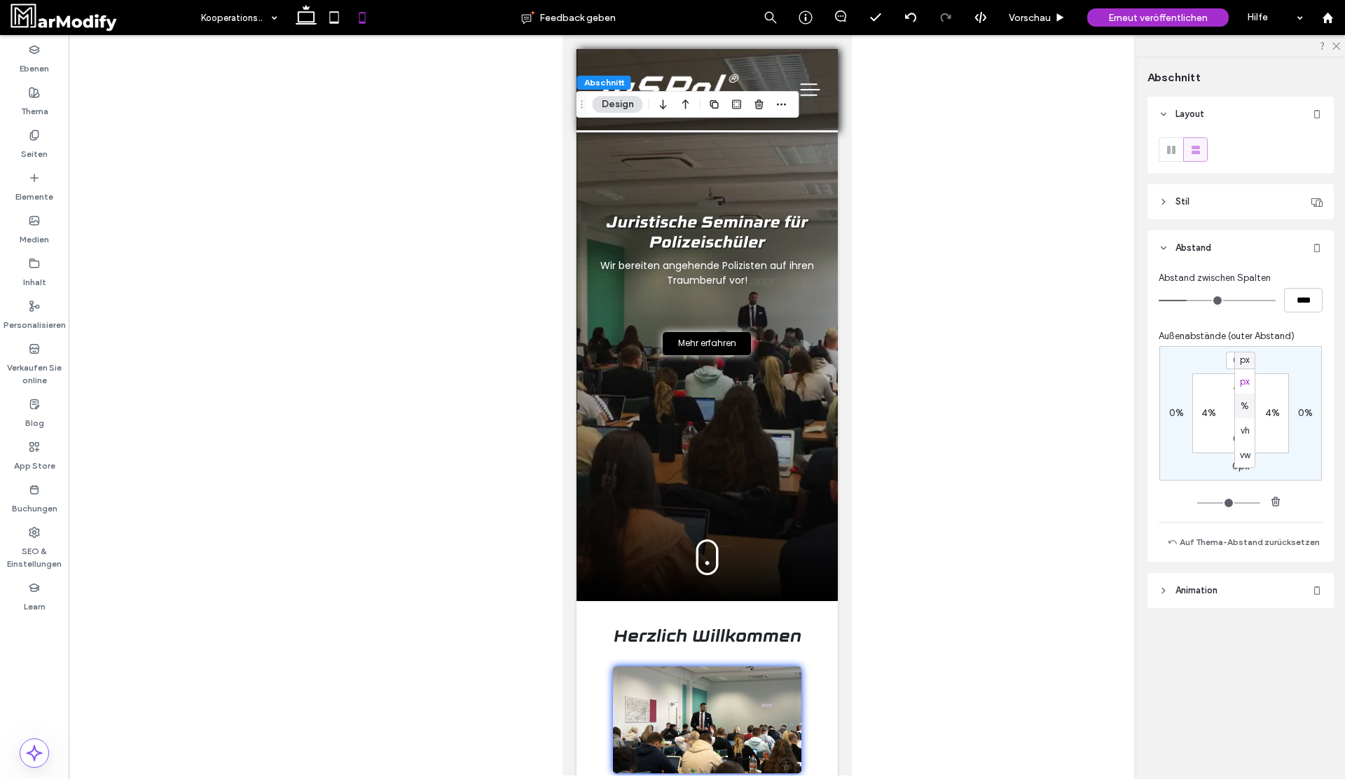
click at [1247, 410] on span "%" at bounding box center [1244, 406] width 8 height 14
click at [1233, 359] on input "*" at bounding box center [1235, 361] width 18 height 18
type input "**"
type input "*"
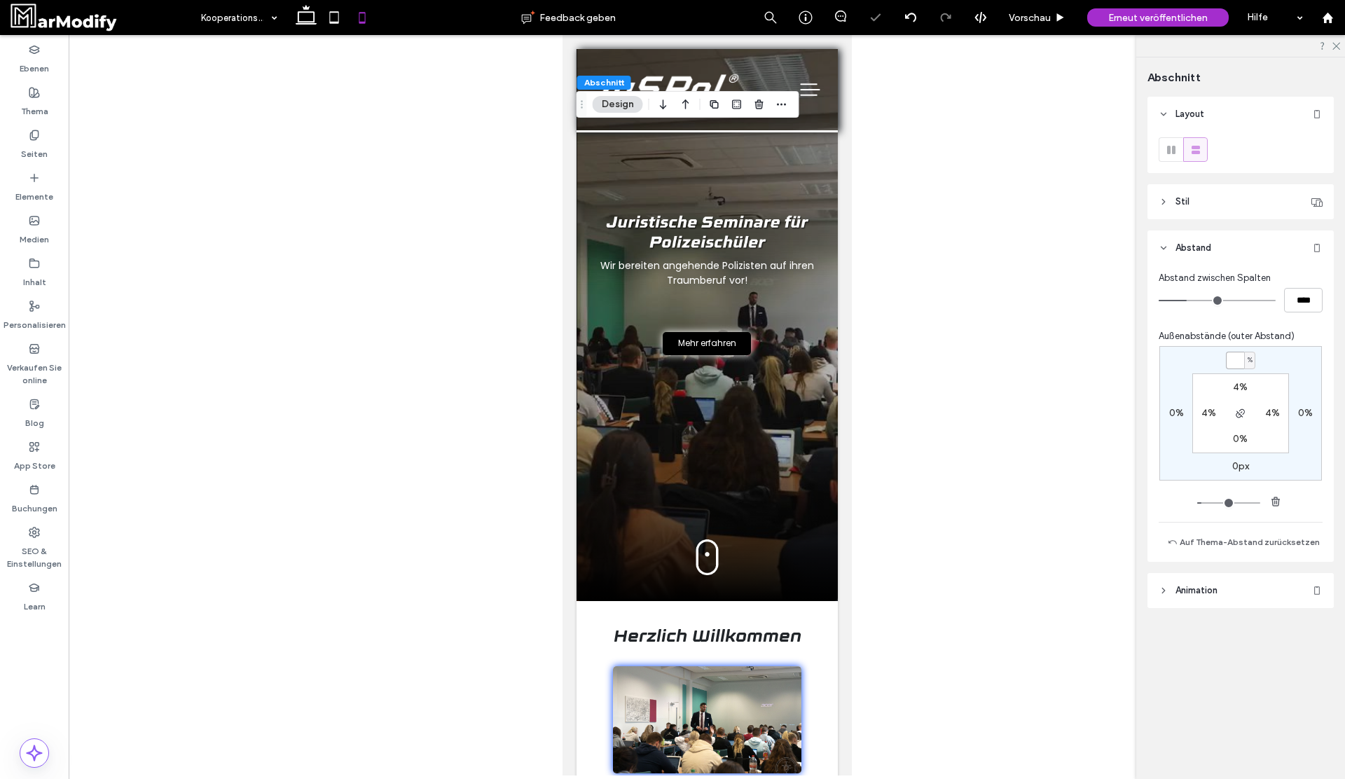
type input "*"
click at [1236, 387] on label "4%" at bounding box center [1240, 387] width 15 height 12
type input "*"
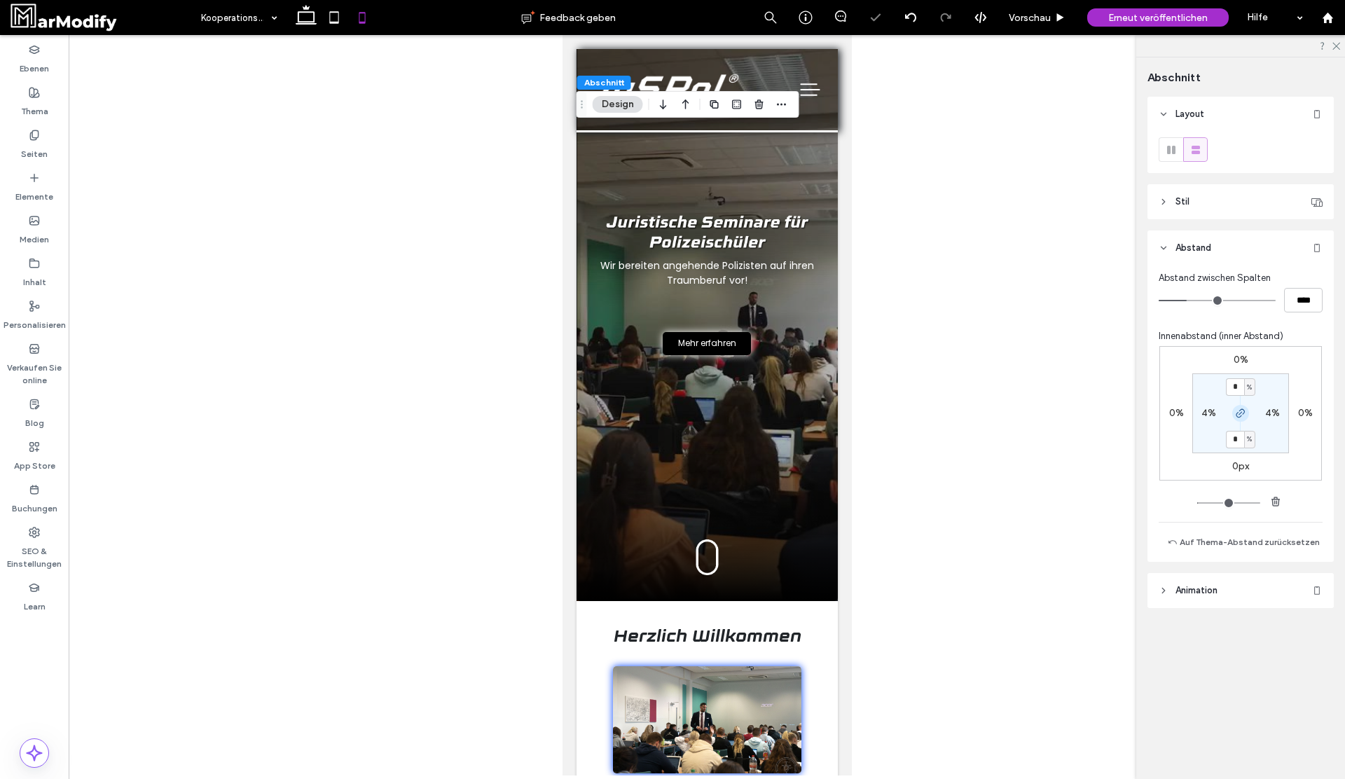
click at [1238, 418] on icon "button" at bounding box center [1240, 413] width 11 height 11
click at [1238, 392] on input "*" at bounding box center [1235, 387] width 18 height 18
type input "**"
type input "*"
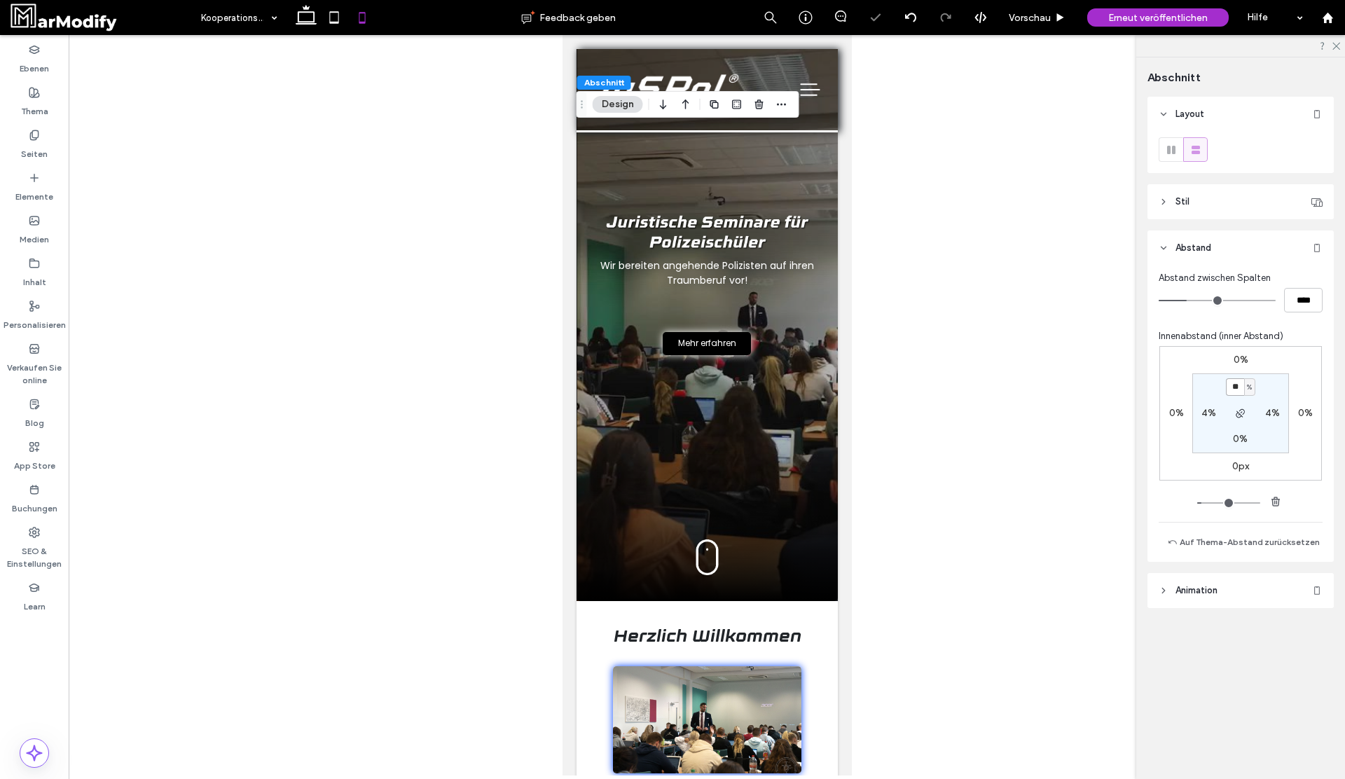
type input "**"
type input "*"
type input "**"
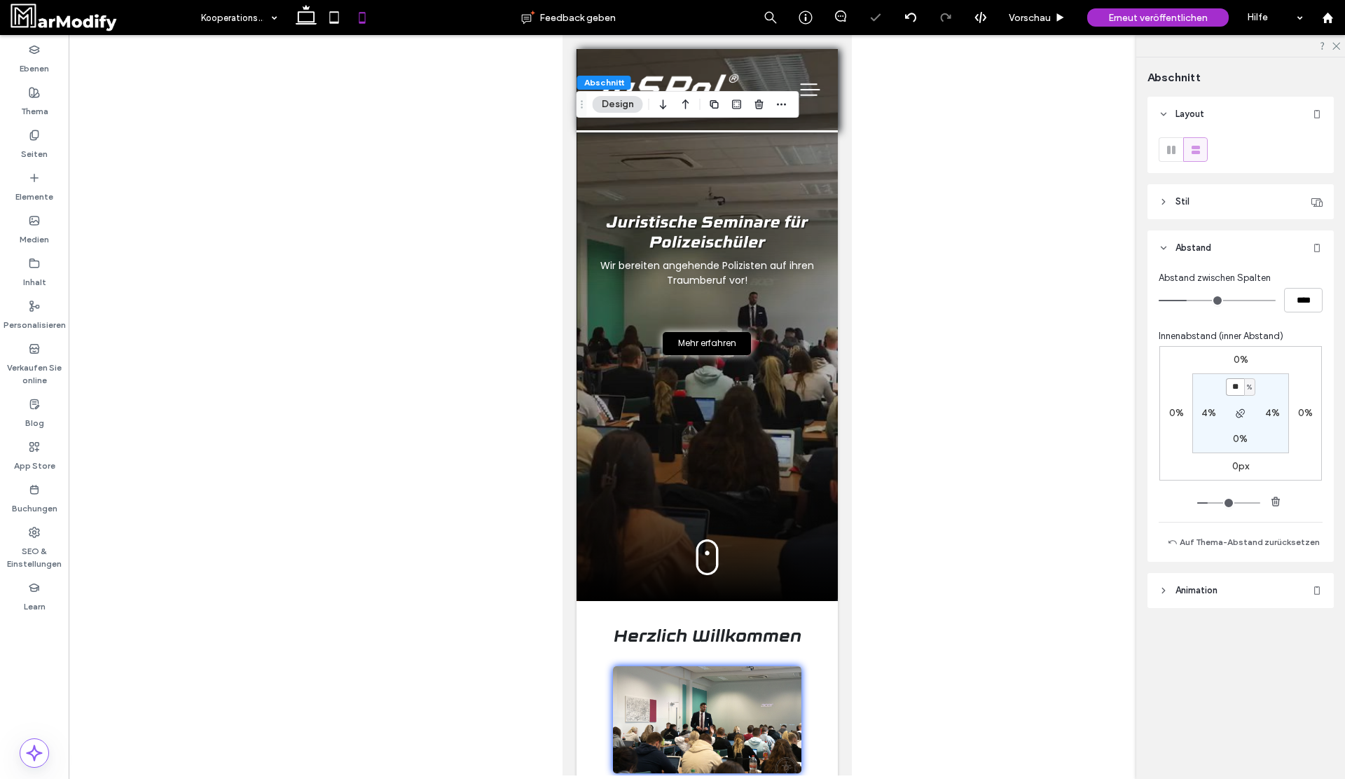
type input "*"
type input "**"
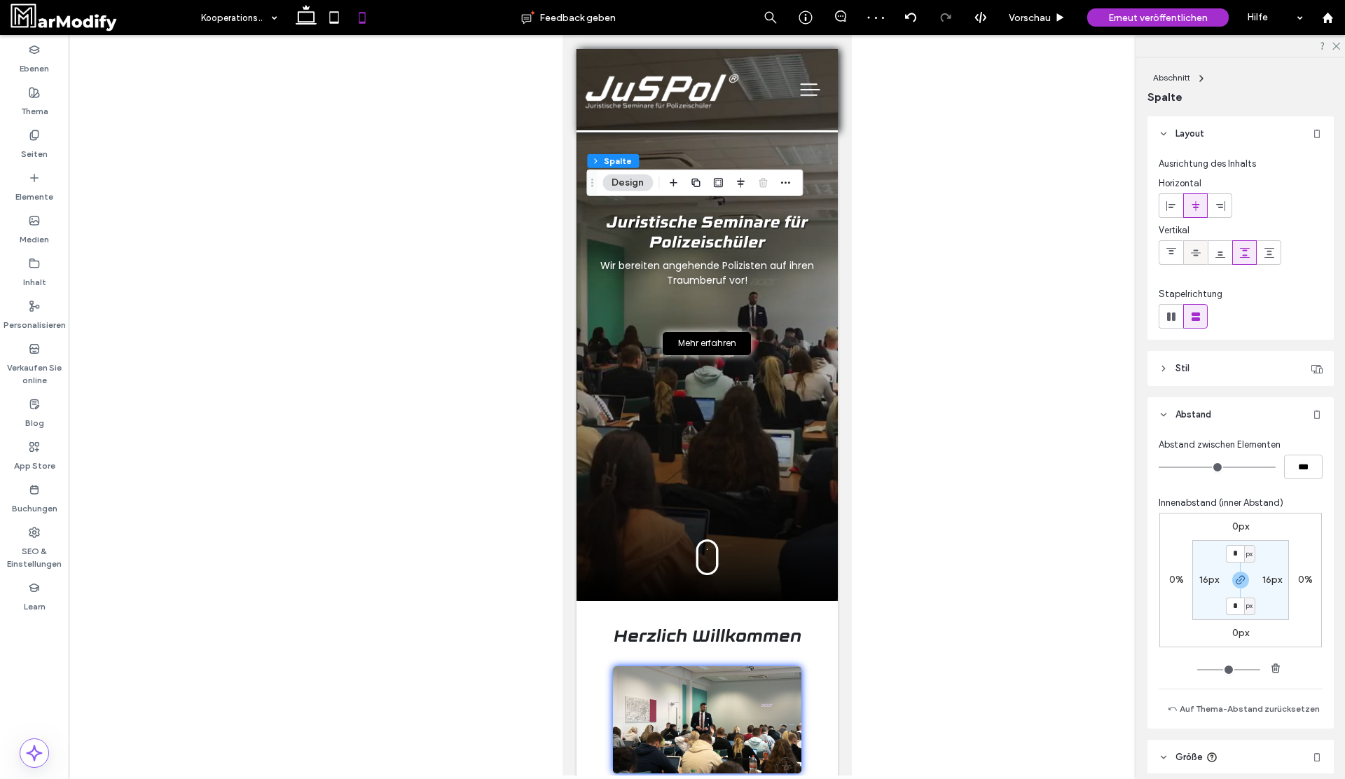
click at [1198, 250] on icon at bounding box center [1195, 252] width 11 height 11
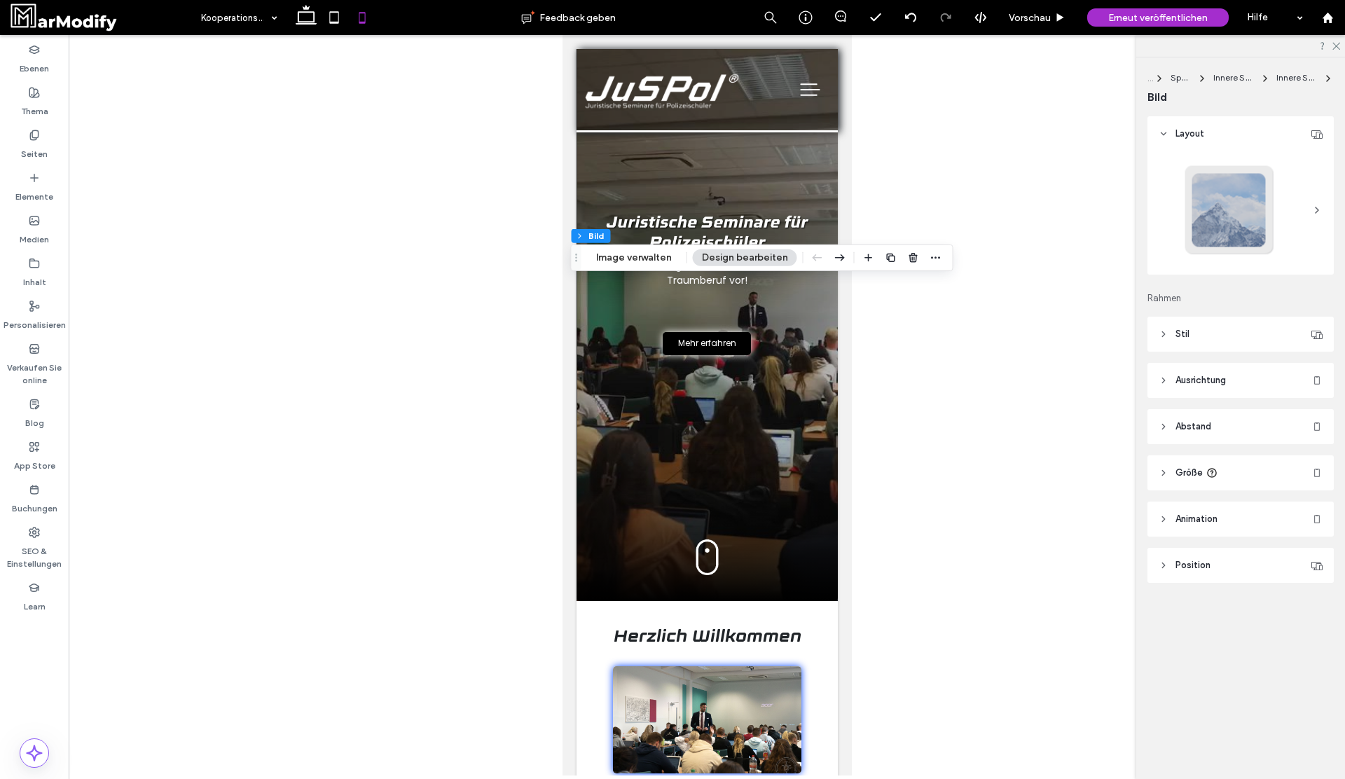
type input "*"
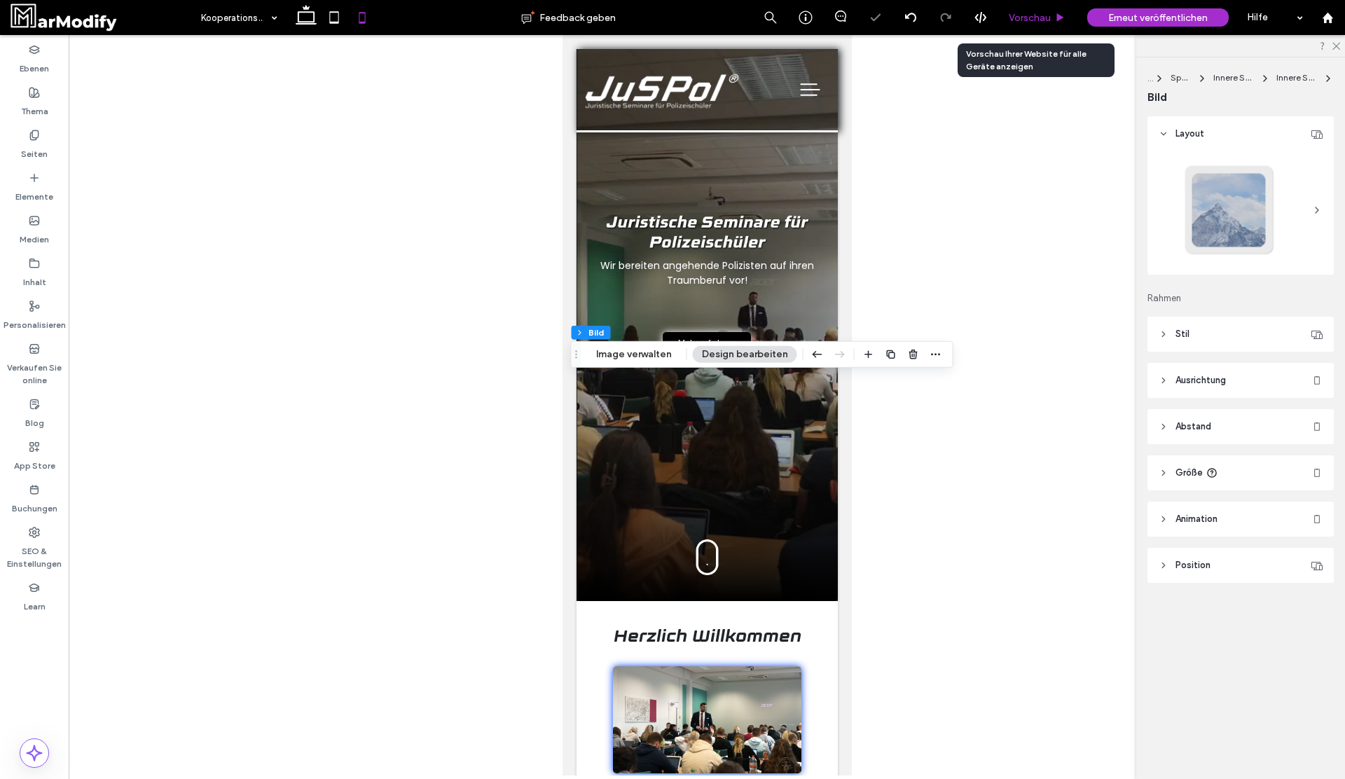
click at [1032, 13] on span "Vorschau" at bounding box center [1030, 18] width 42 height 12
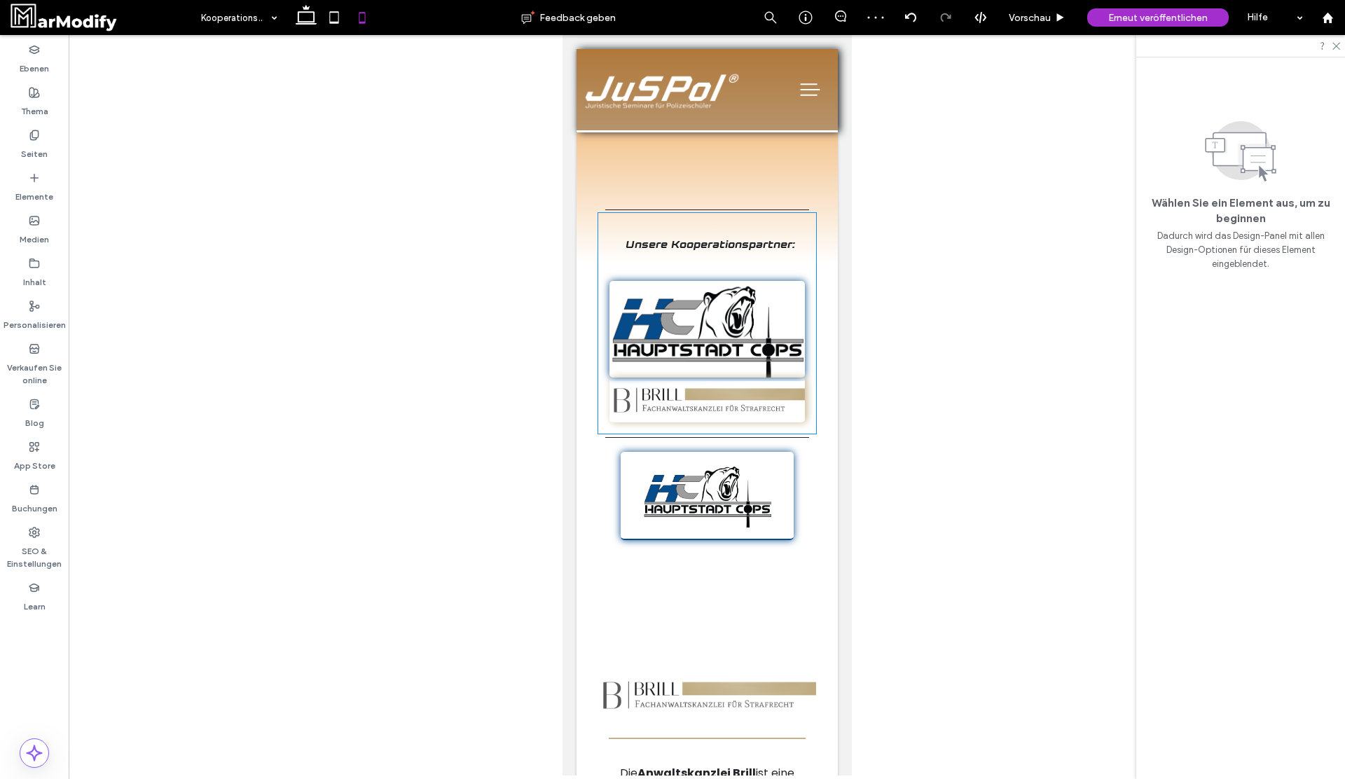
click at [738, 403] on img at bounding box center [706, 400] width 195 height 45
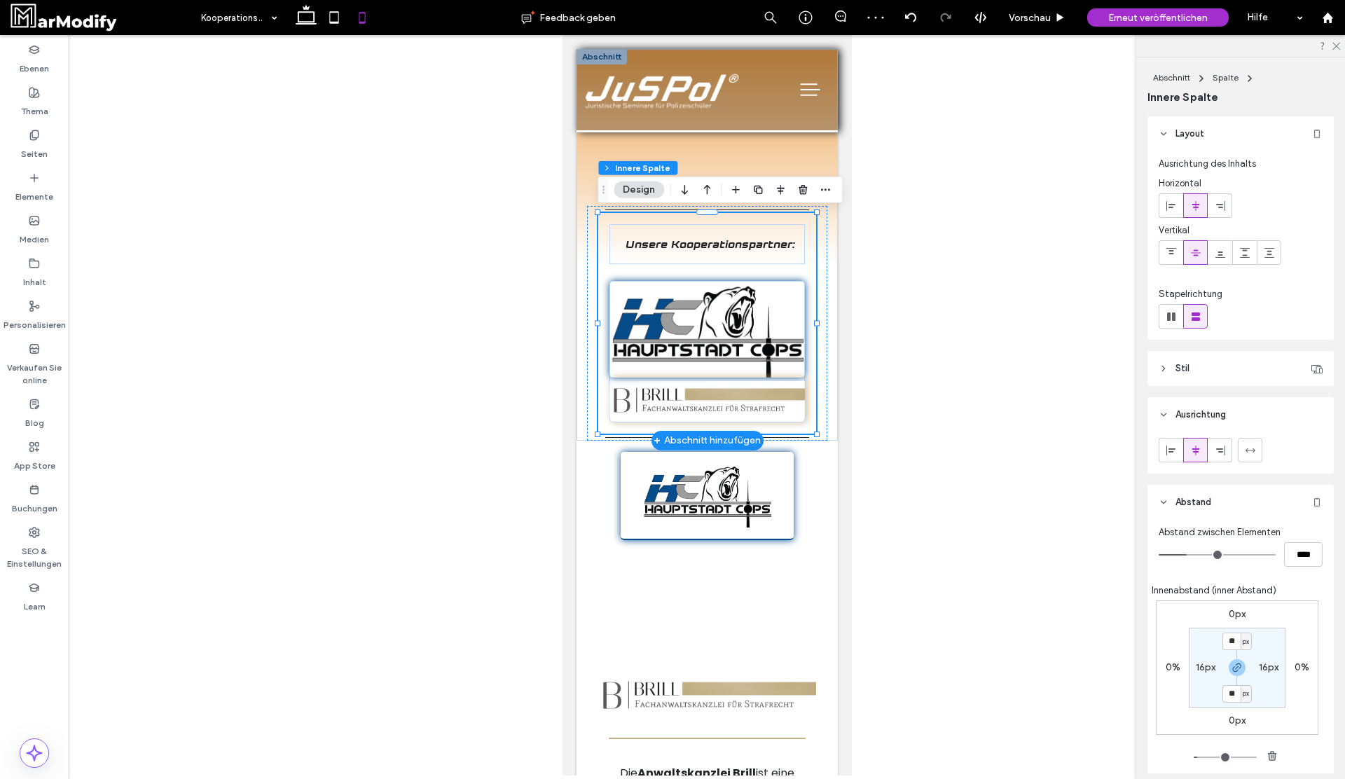
click at [749, 382] on img at bounding box center [706, 400] width 195 height 45
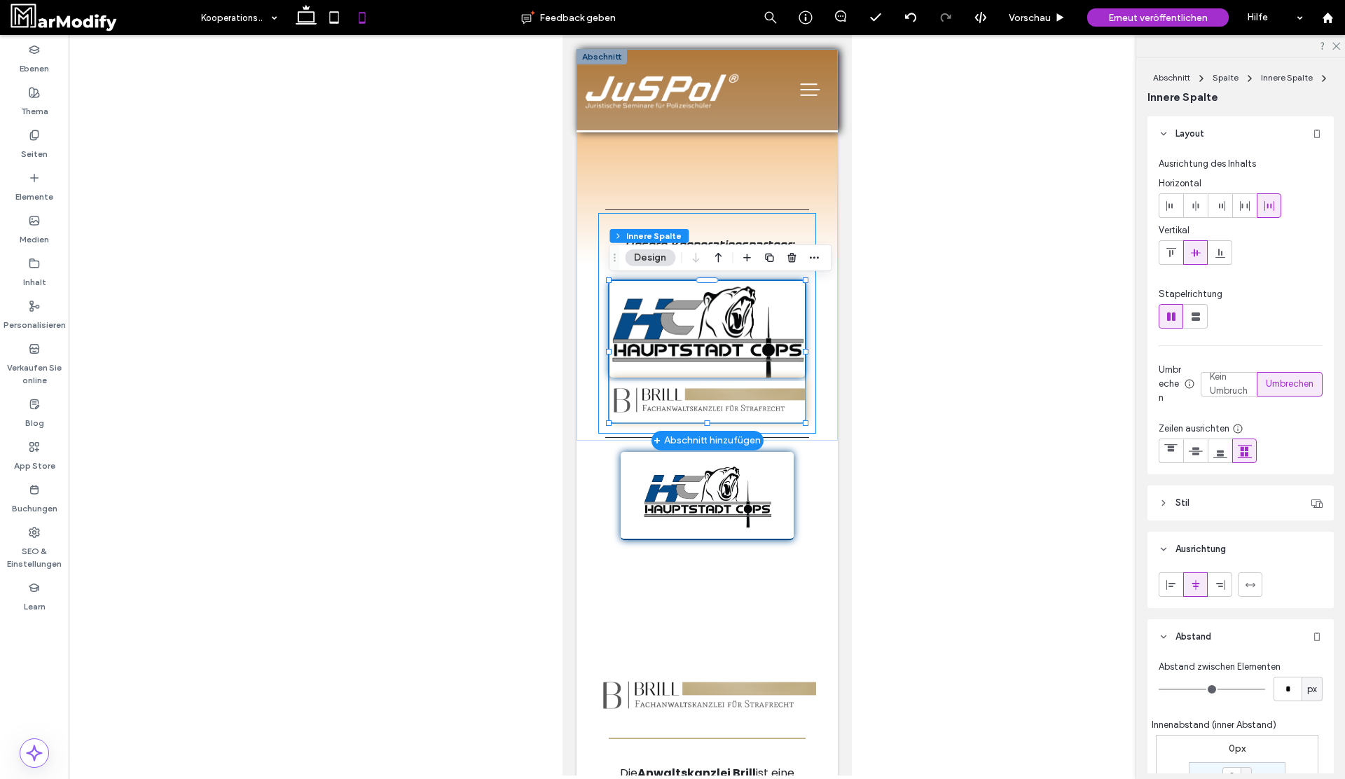
click at [795, 385] on img at bounding box center [706, 400] width 195 height 45
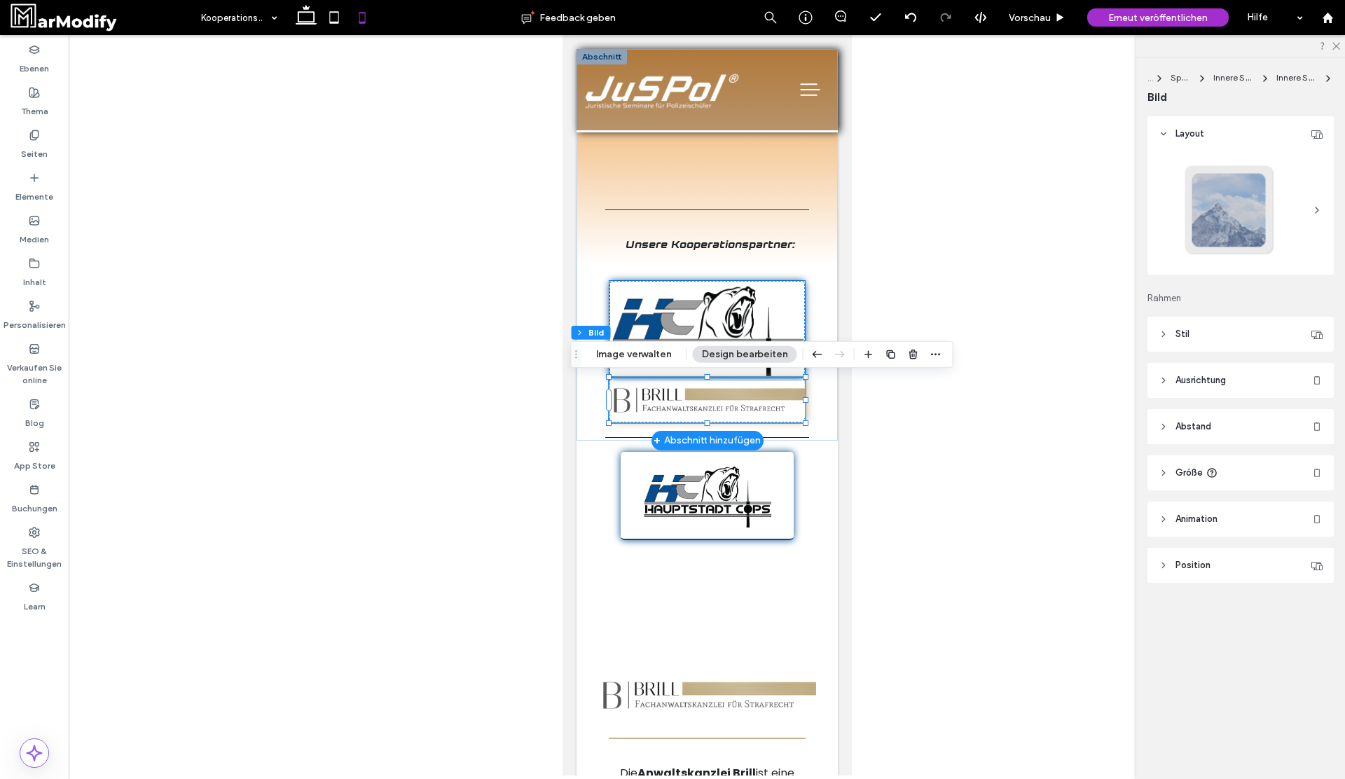
click at [767, 315] on img at bounding box center [706, 329] width 195 height 97
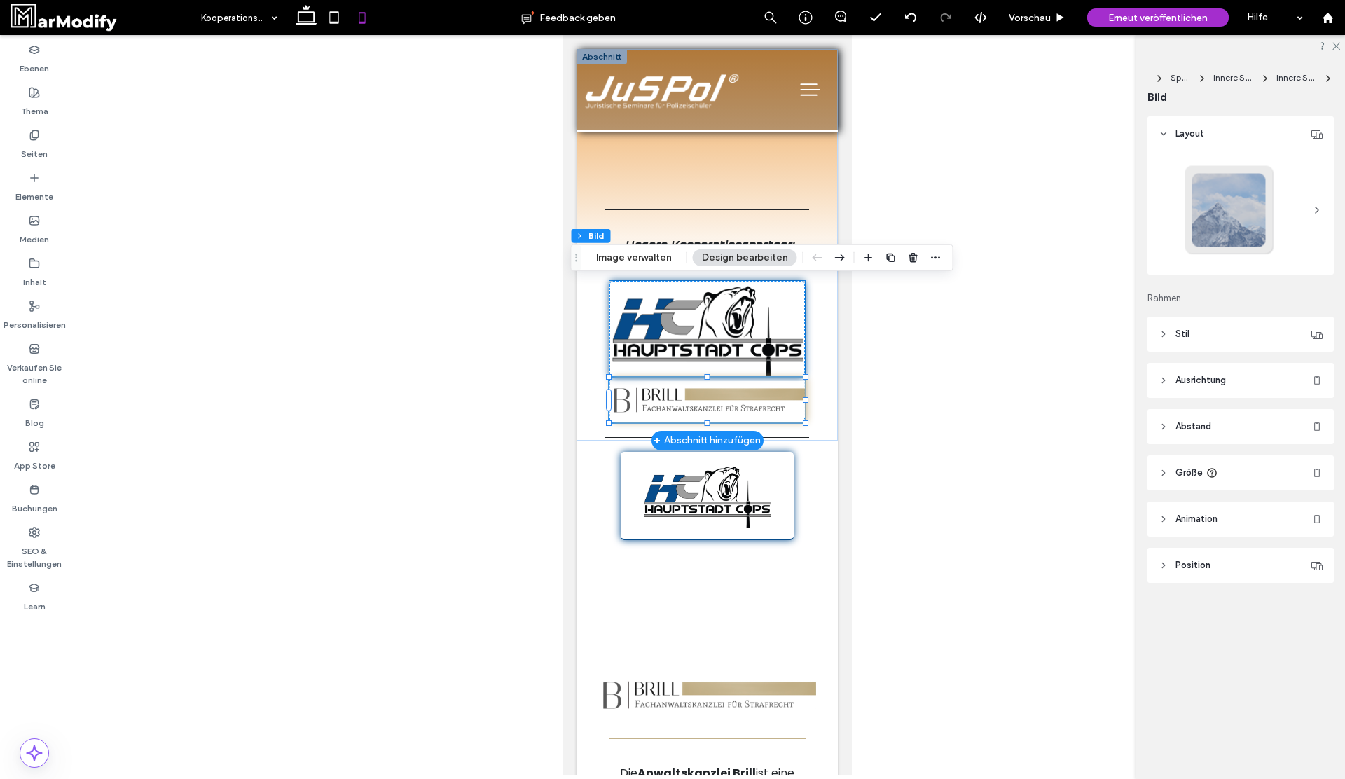
type input "*"
click at [807, 371] on div "Unsere Kooperationspartner:" at bounding box center [706, 323] width 218 height 221
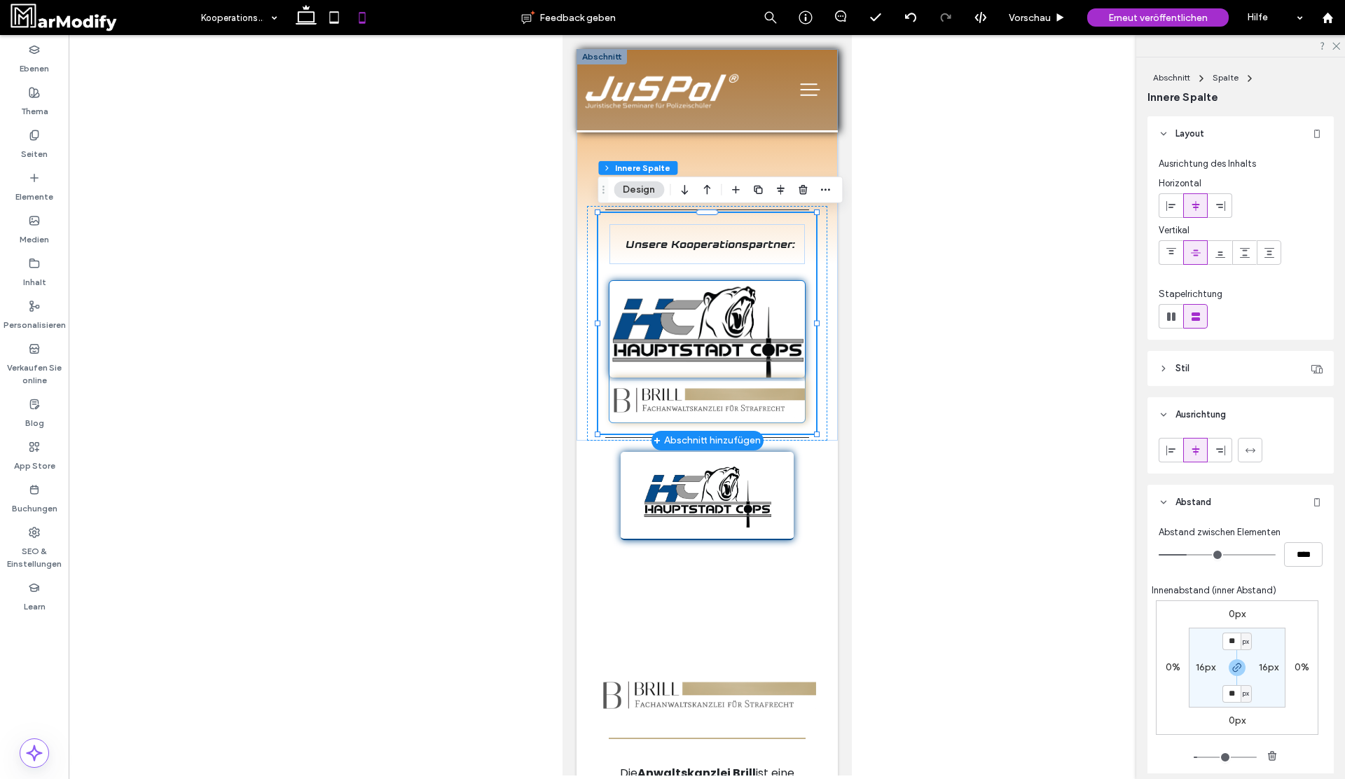
click at [791, 385] on img at bounding box center [706, 400] width 195 height 45
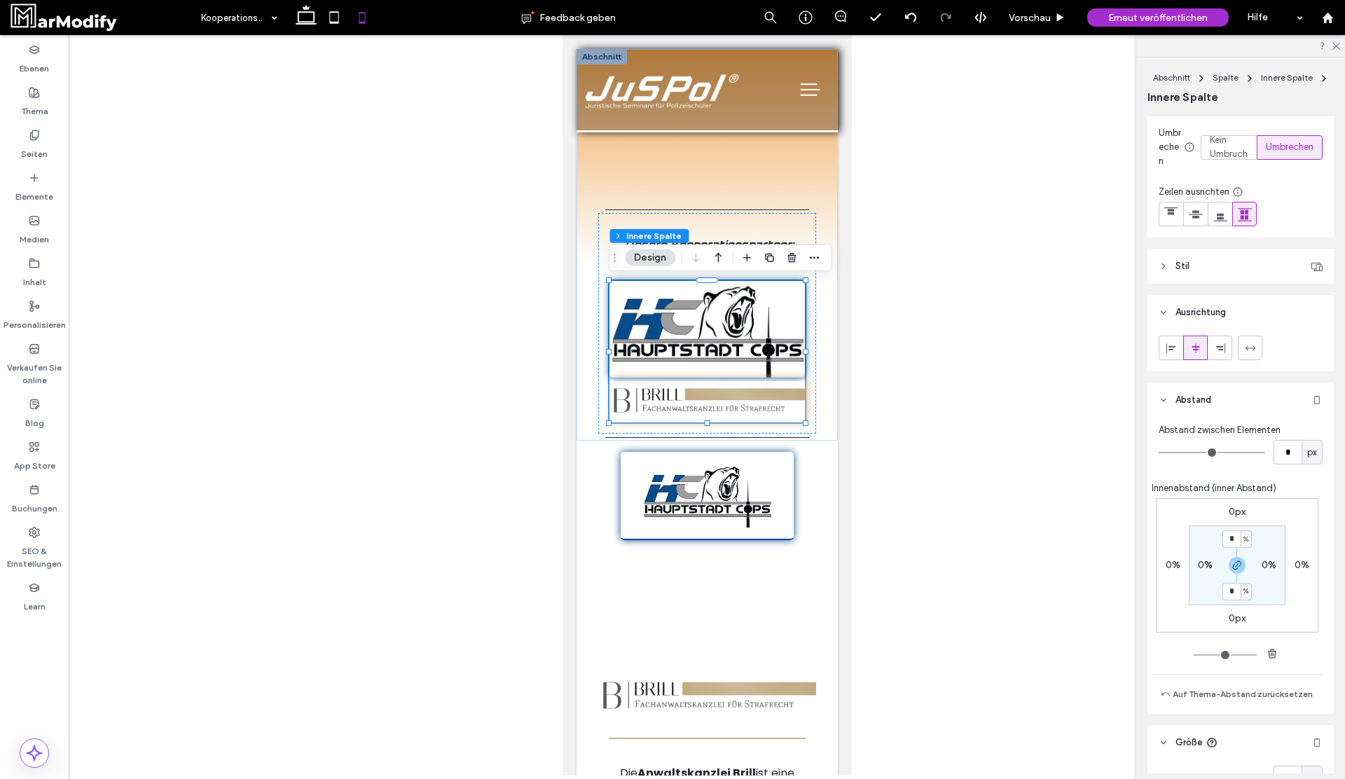
scroll to position [286, 0]
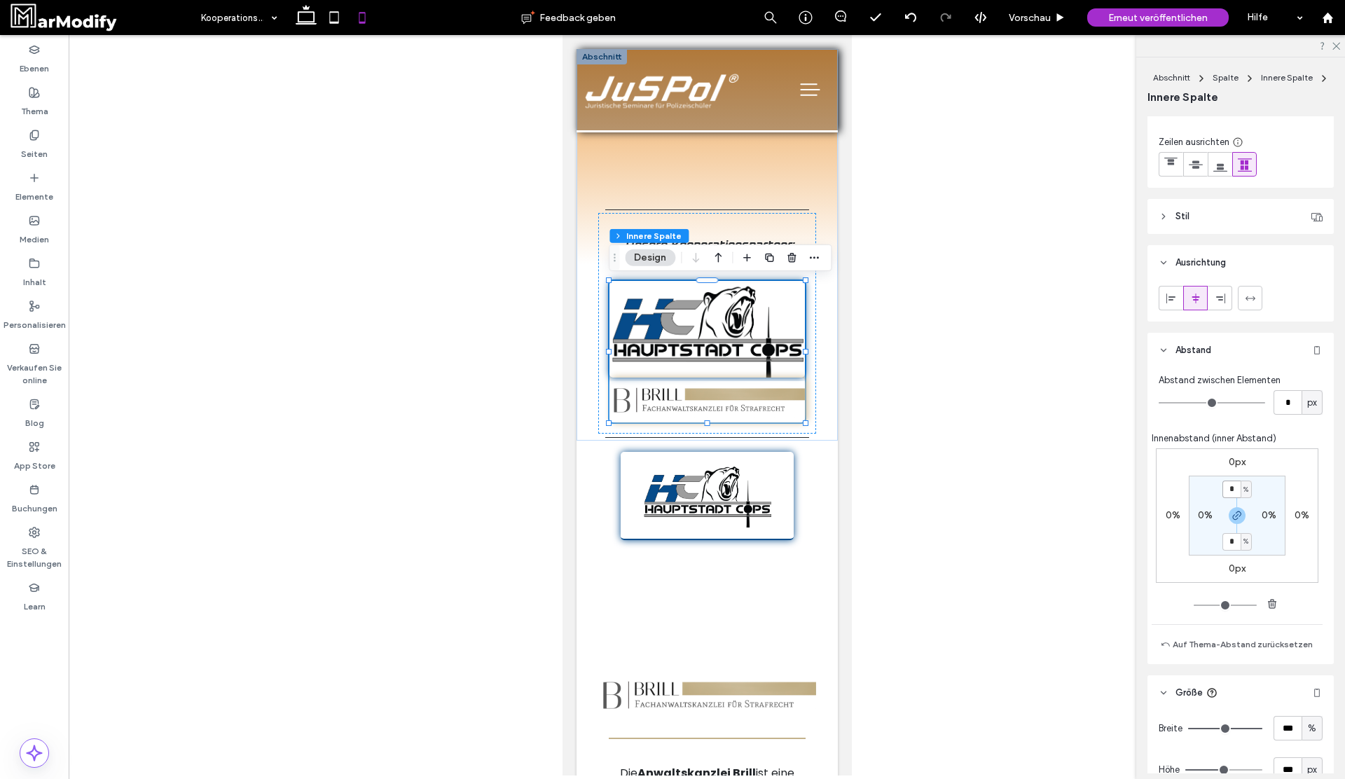
click at [1238, 487] on input "*" at bounding box center [1231, 490] width 18 height 18
type input "*"
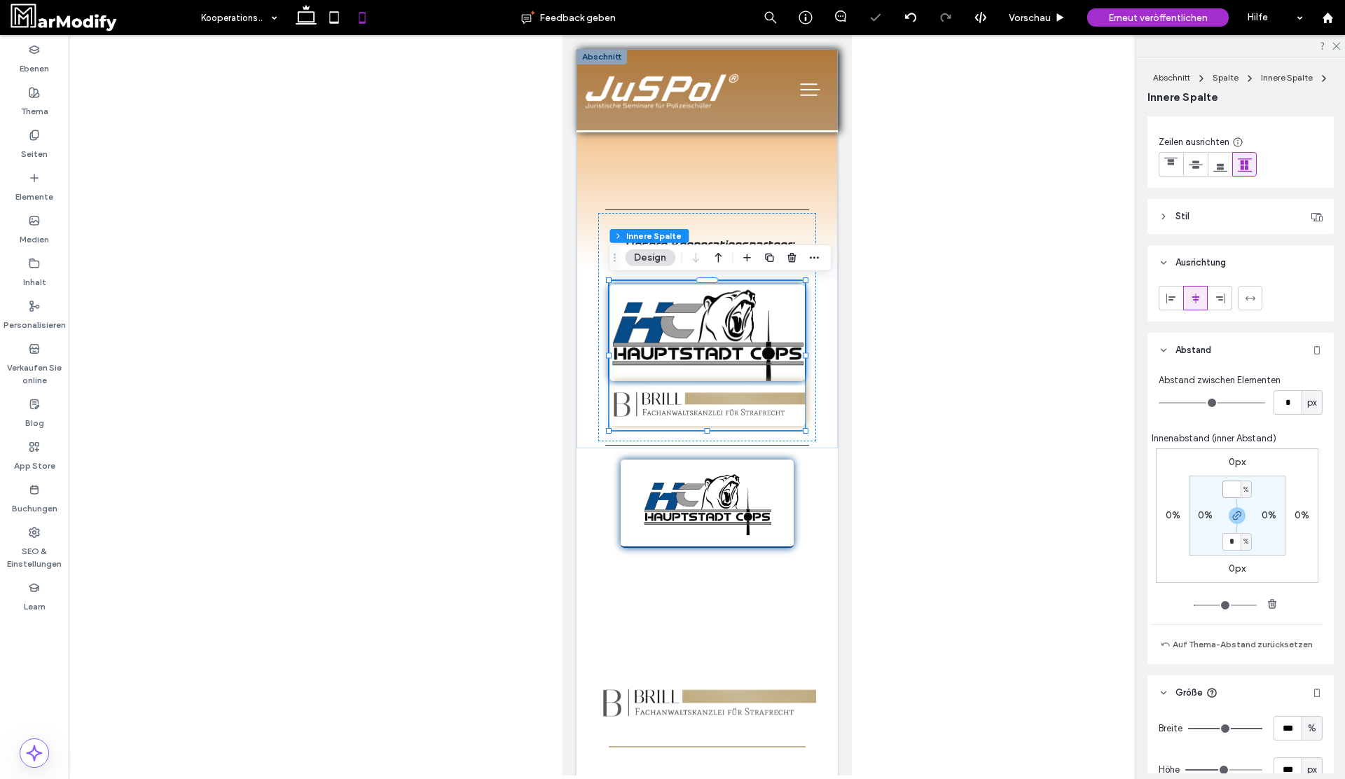
type input "*"
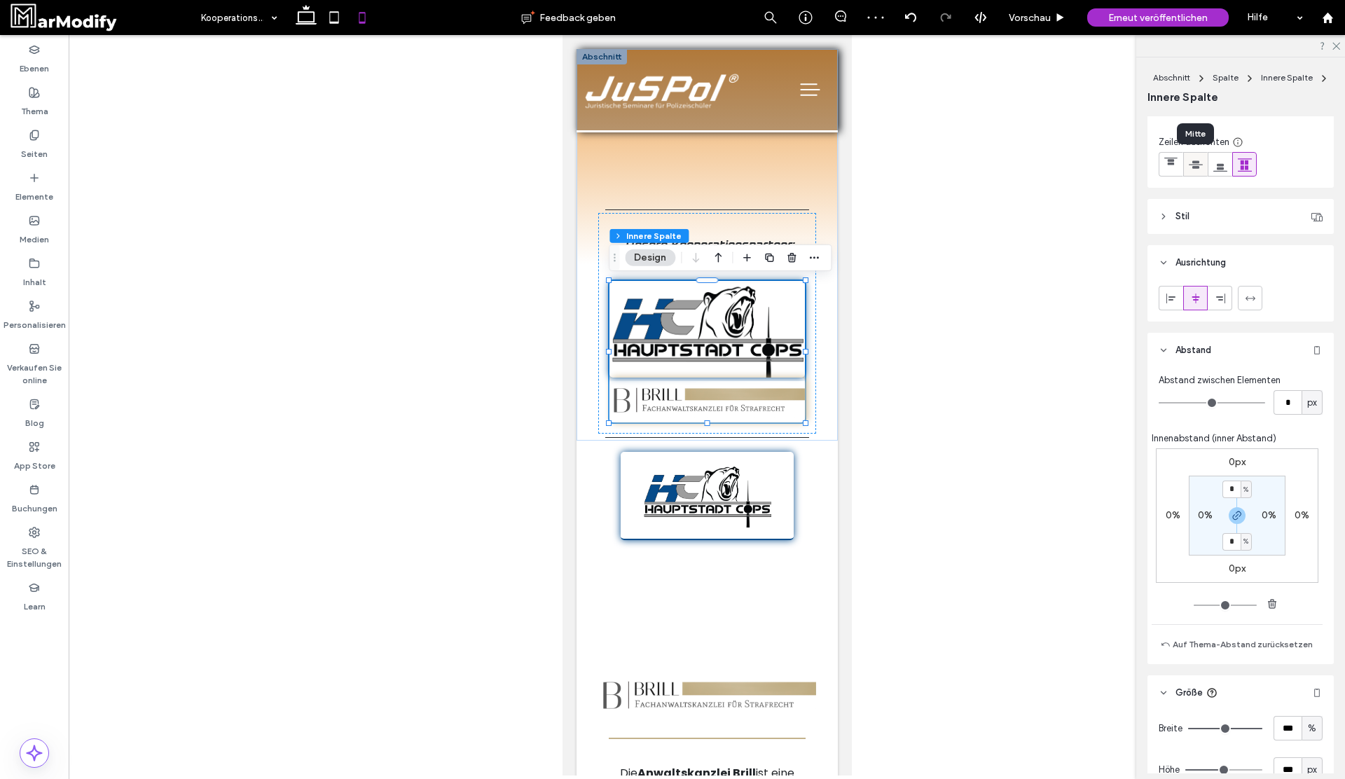
click at [1198, 166] on use at bounding box center [1196, 164] width 14 height 8
click at [1201, 221] on header "Stil" at bounding box center [1240, 216] width 186 height 35
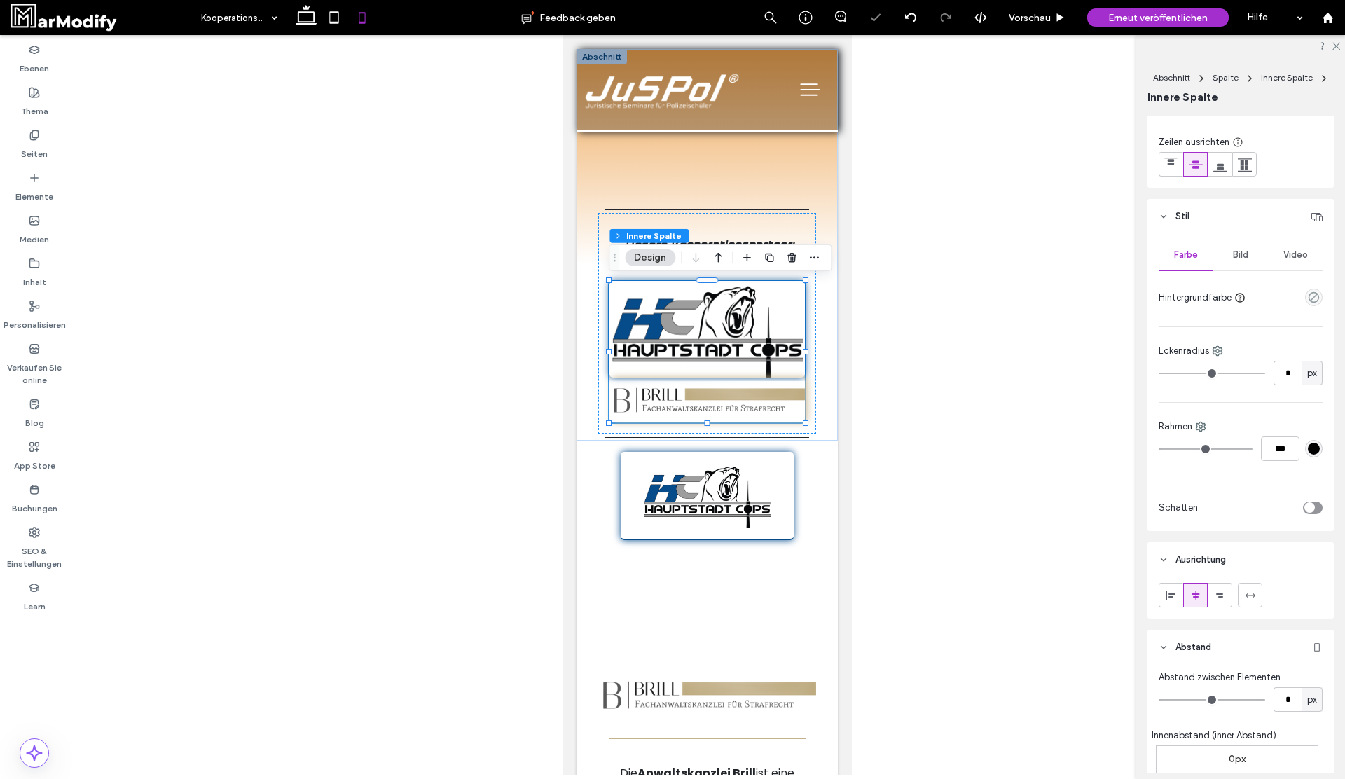
click at [1210, 215] on header "Stil" at bounding box center [1240, 216] width 186 height 35
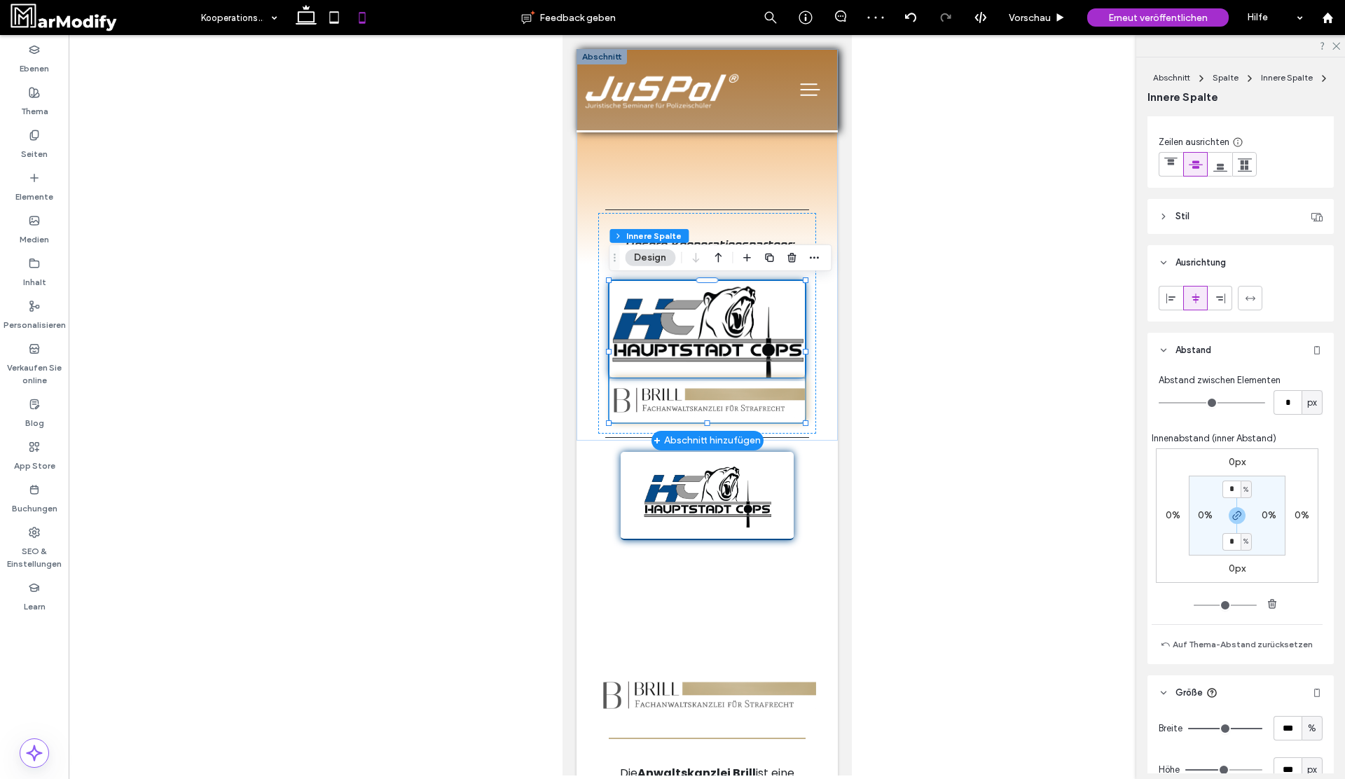
click at [687, 350] on img at bounding box center [706, 329] width 195 height 97
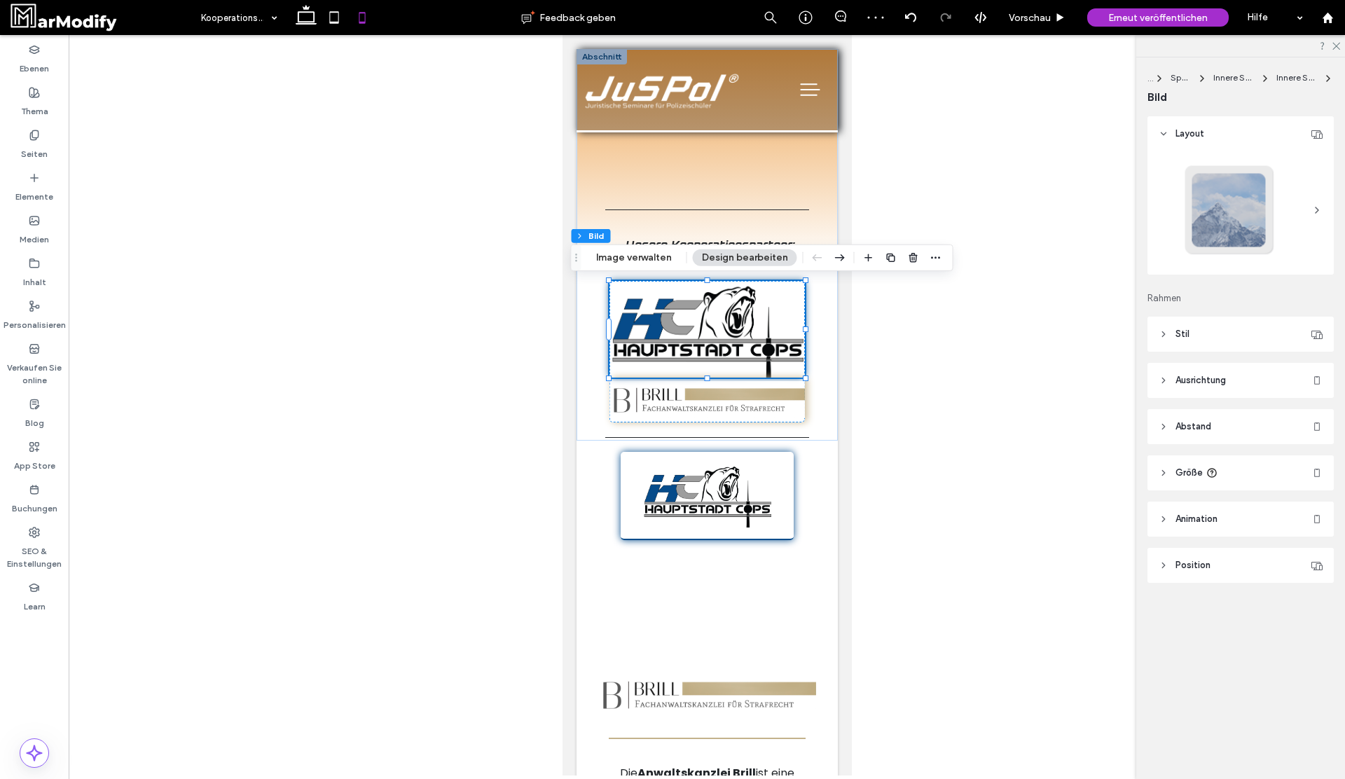
click at [1212, 389] on header "Ausrichtung" at bounding box center [1240, 380] width 186 height 35
click at [1217, 336] on header "Stil" at bounding box center [1240, 334] width 186 height 35
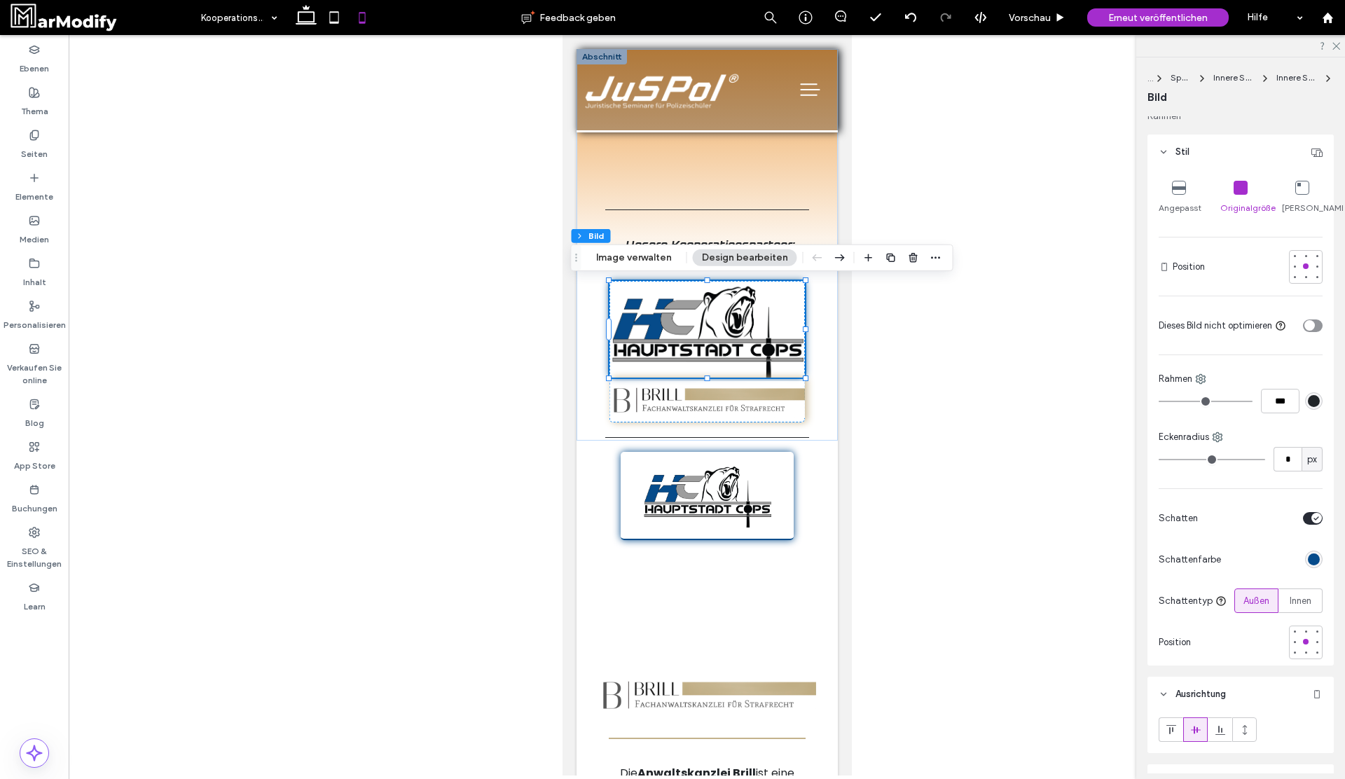
scroll to position [415, 0]
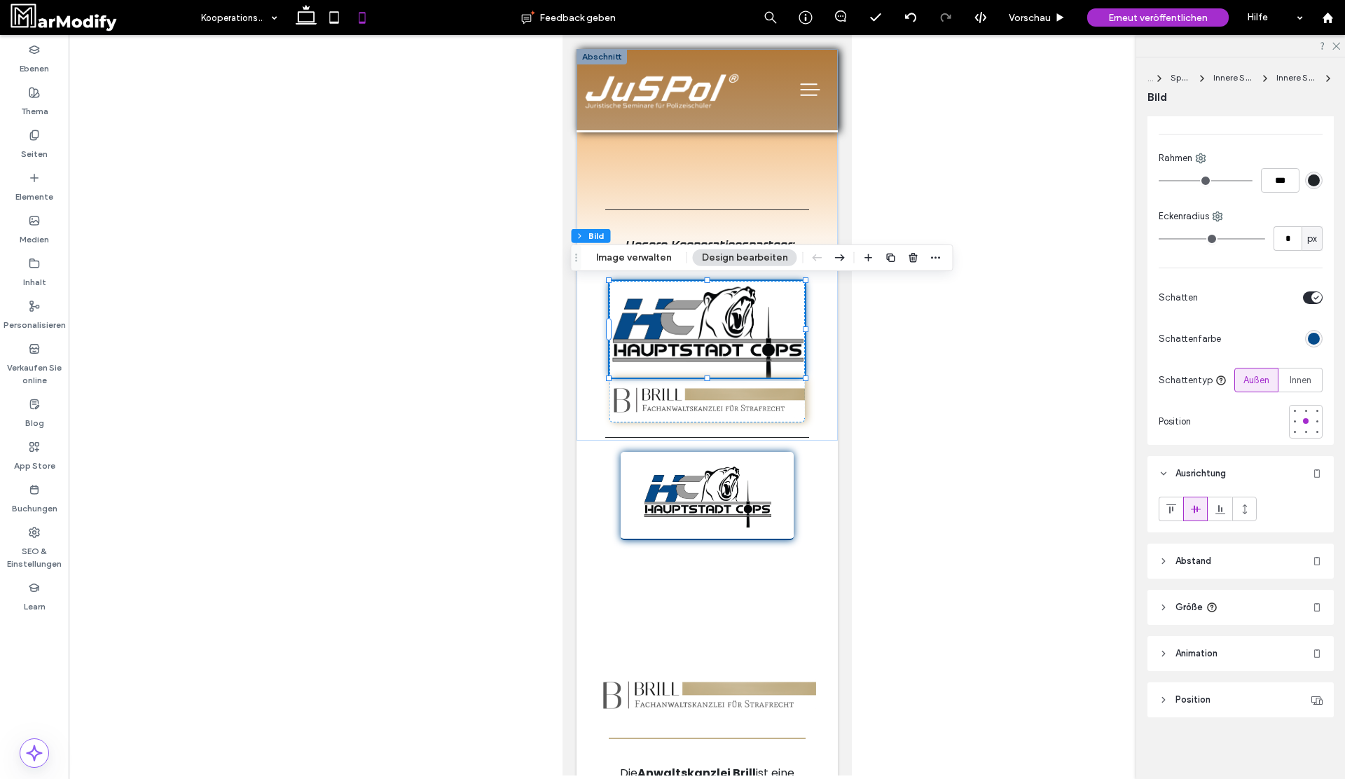
click at [1224, 593] on header "Größe" at bounding box center [1240, 607] width 186 height 35
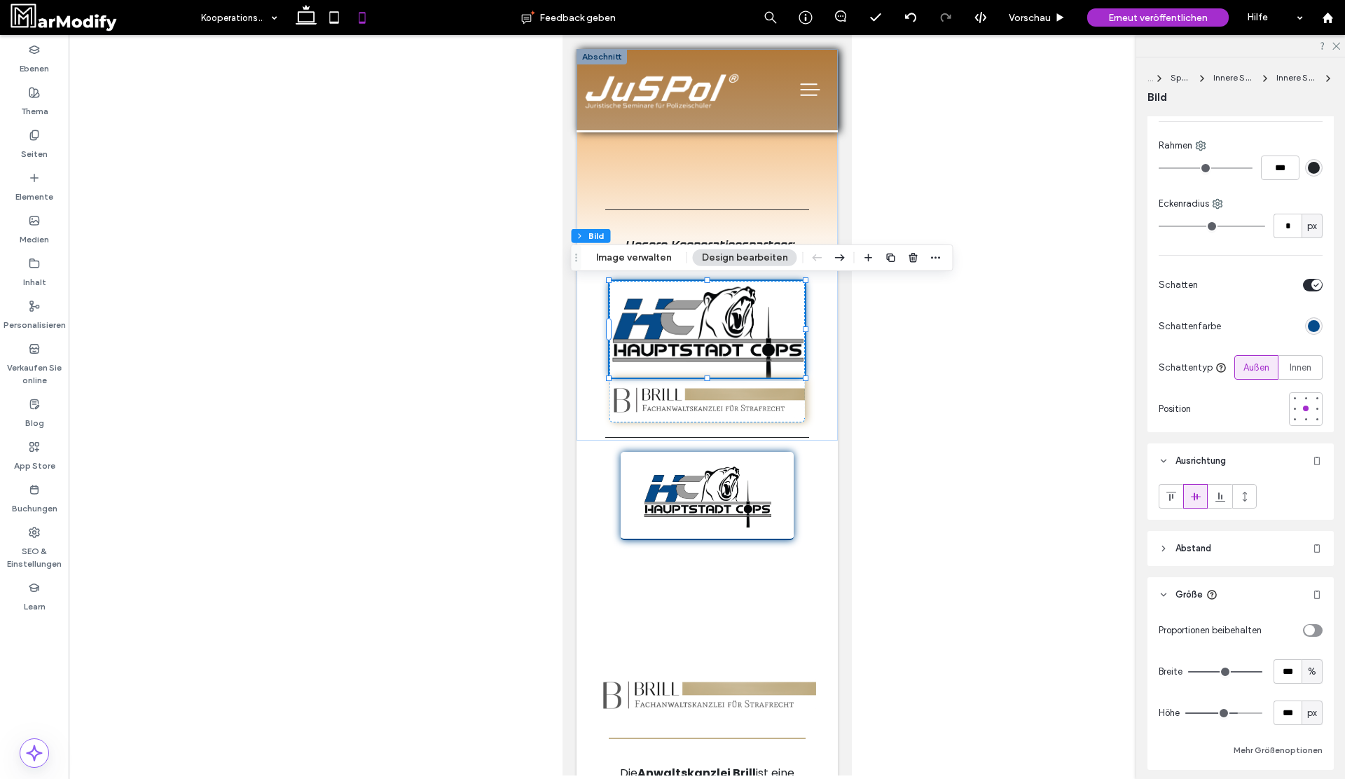
click at [1224, 566] on header "Abstand" at bounding box center [1240, 548] width 186 height 35
click at [1236, 660] on span "button" at bounding box center [1240, 655] width 17 height 17
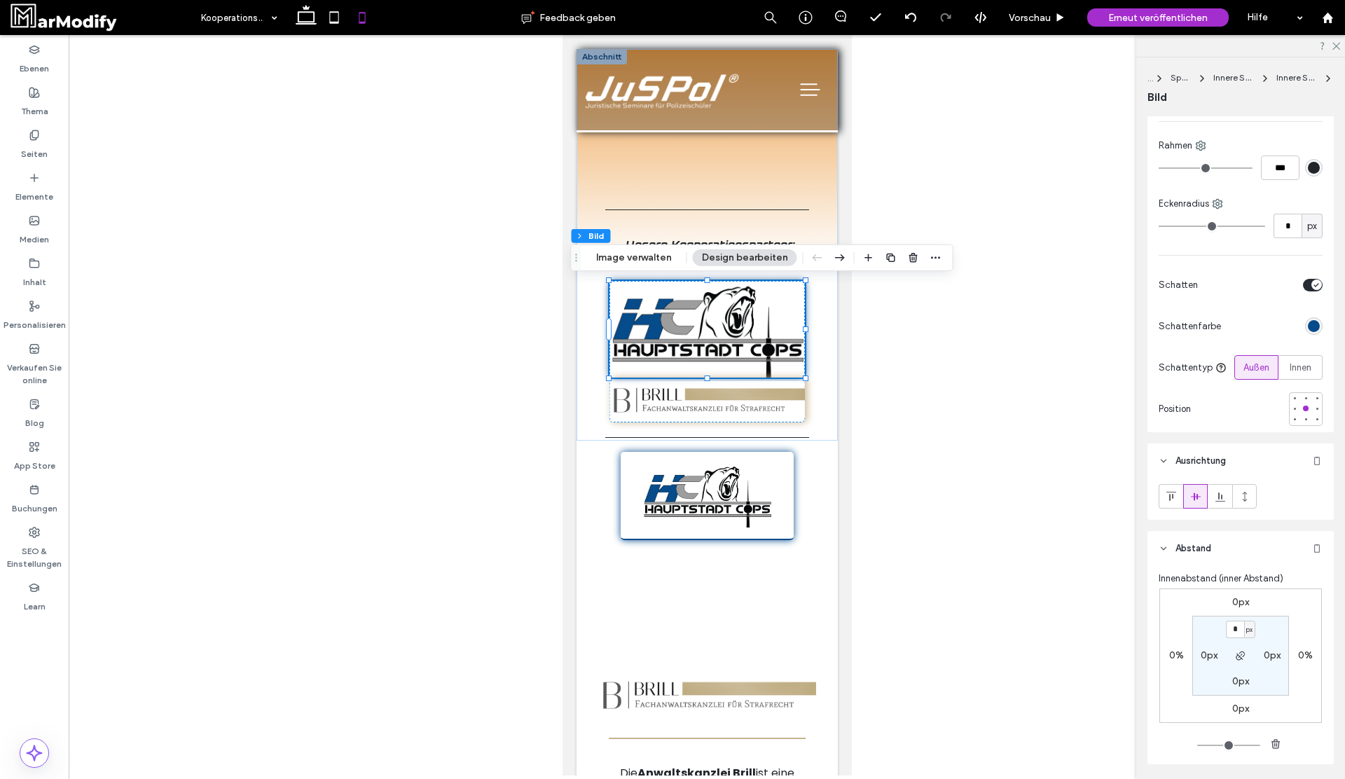
click at [1243, 687] on label "0px" at bounding box center [1240, 681] width 17 height 12
click at [1250, 689] on span "px" at bounding box center [1249, 682] width 6 height 14
click at [1250, 631] on div "%" at bounding box center [1245, 624] width 20 height 25
click at [1236, 696] on section "0px 0px * % 0px" at bounding box center [1240, 656] width 97 height 80
click at [1236, 691] on input "*" at bounding box center [1235, 682] width 18 height 18
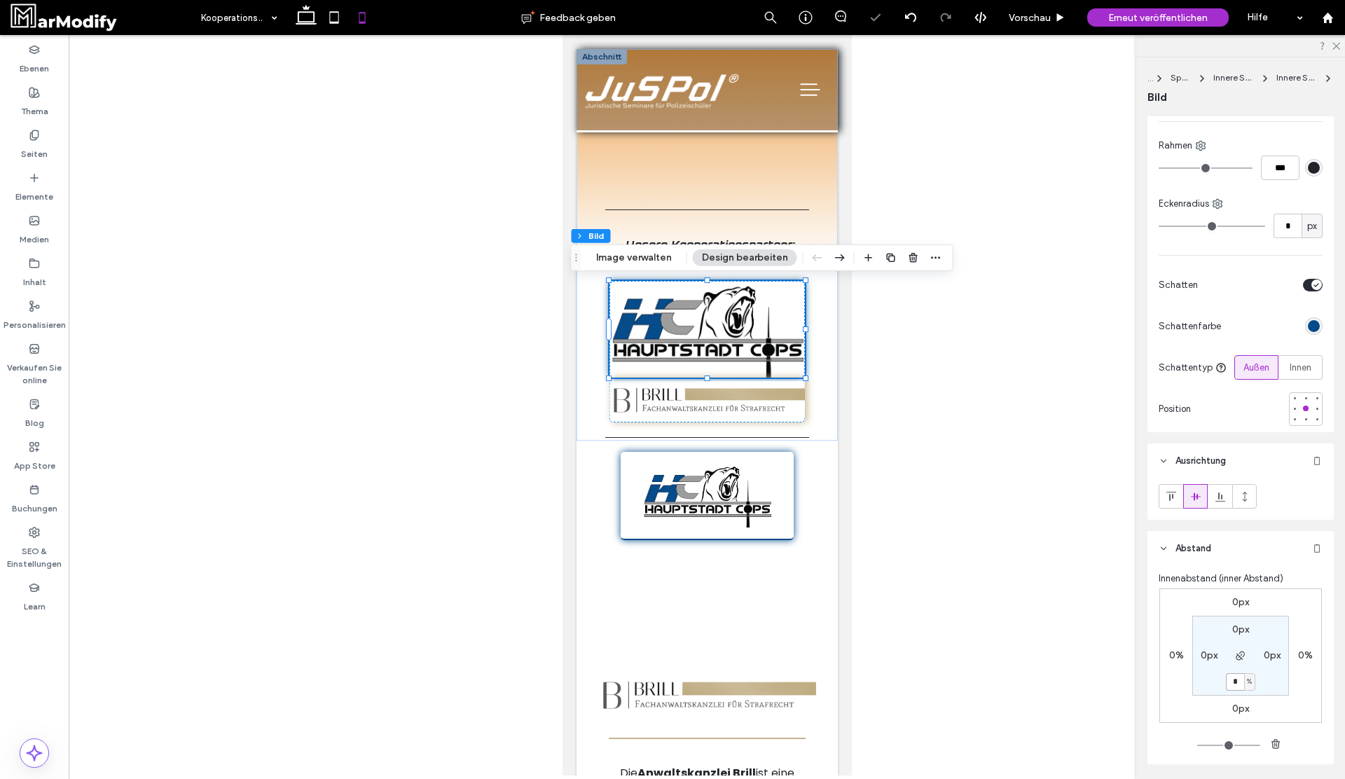
type input "*"
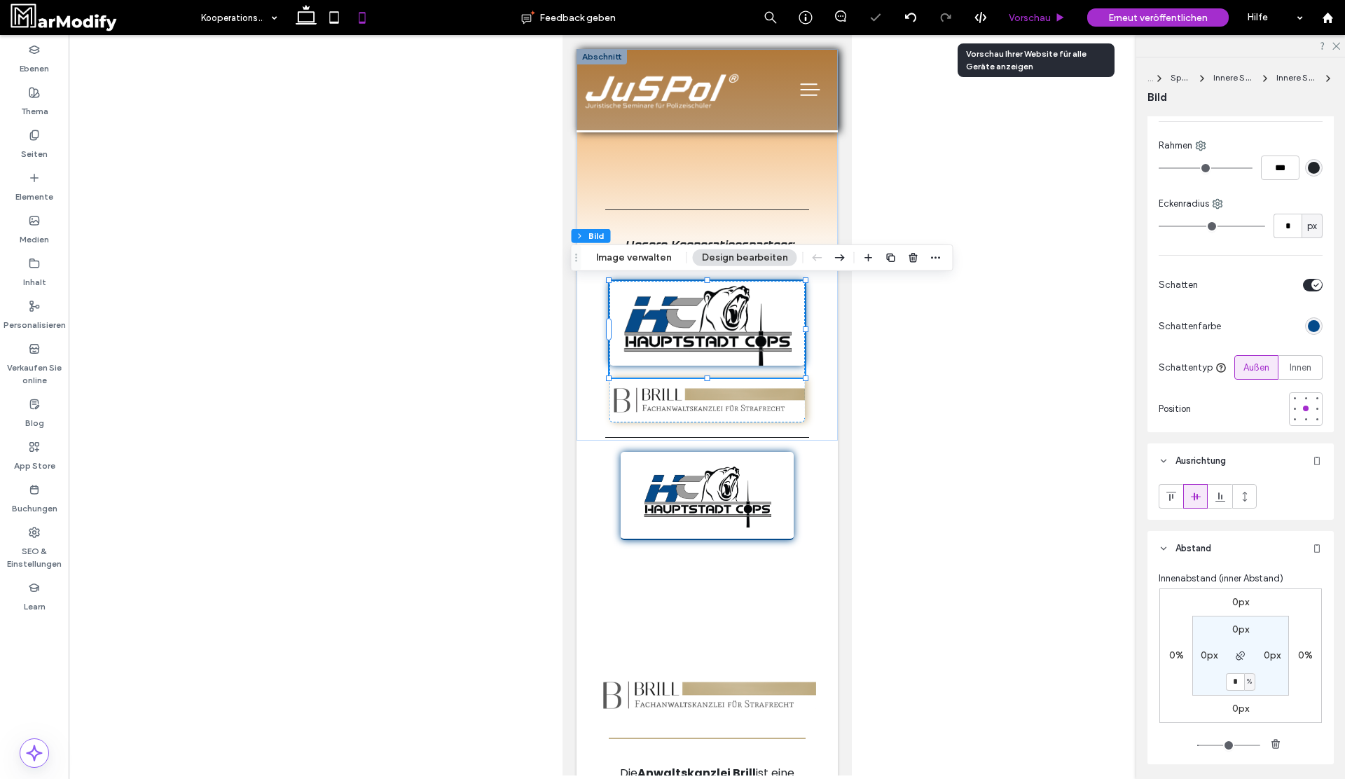
click at [1041, 14] on span "Vorschau" at bounding box center [1030, 18] width 42 height 12
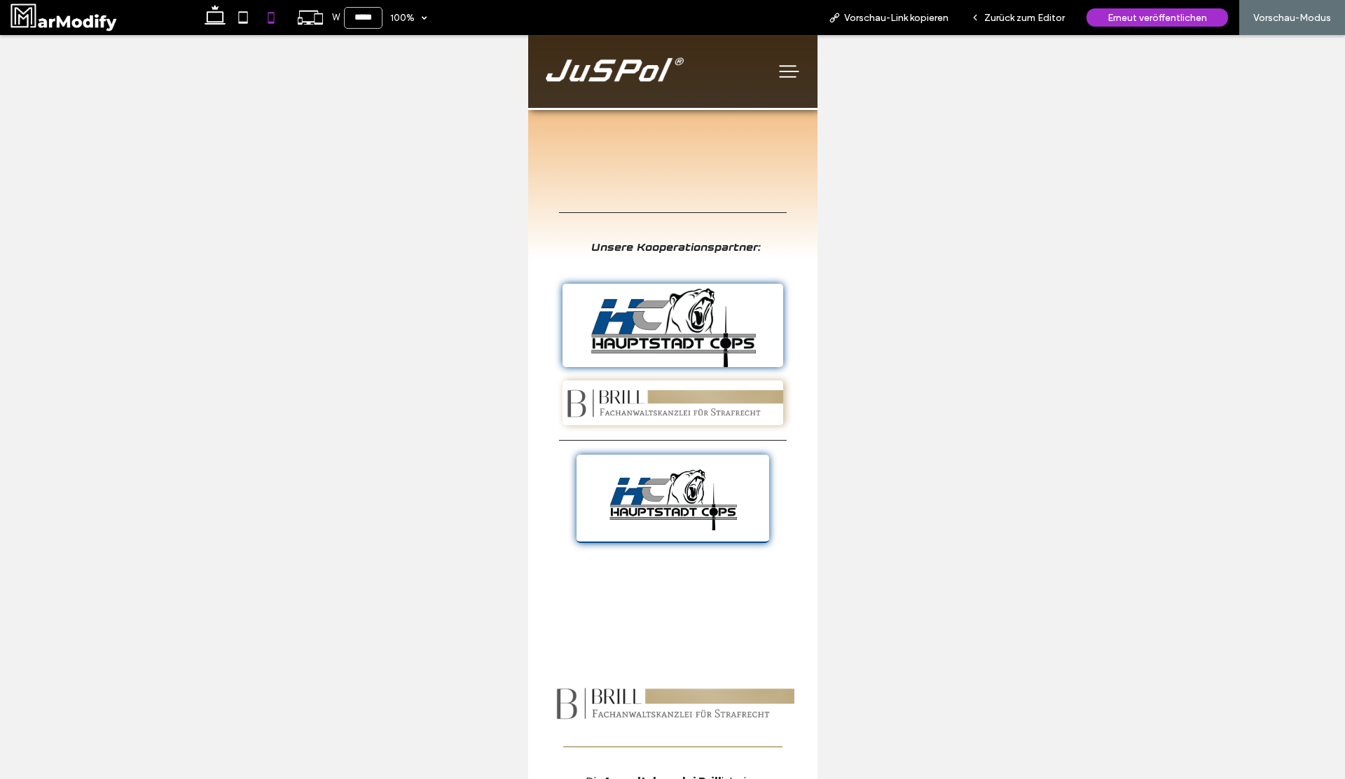
scroll to position [26, 0]
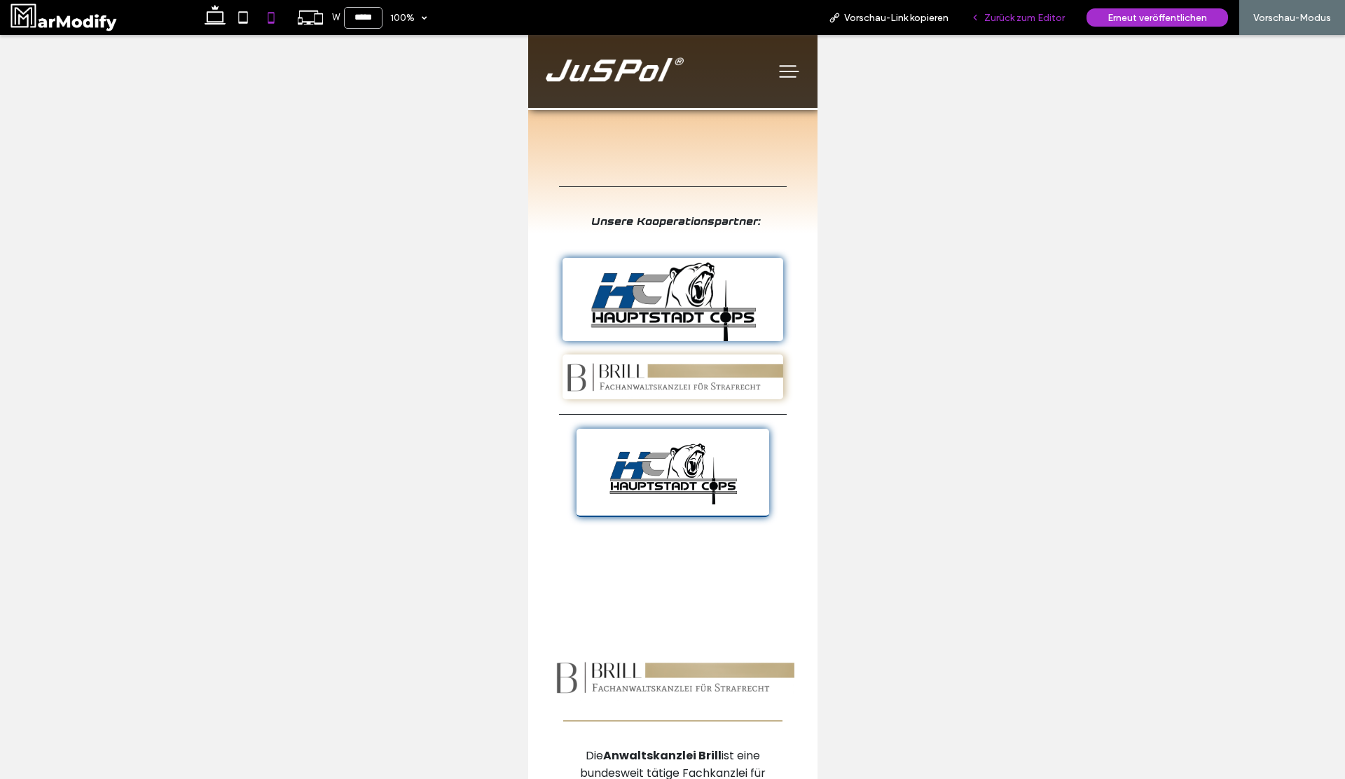
click at [1020, 22] on span "Zurück zum Editor" at bounding box center [1024, 18] width 81 height 12
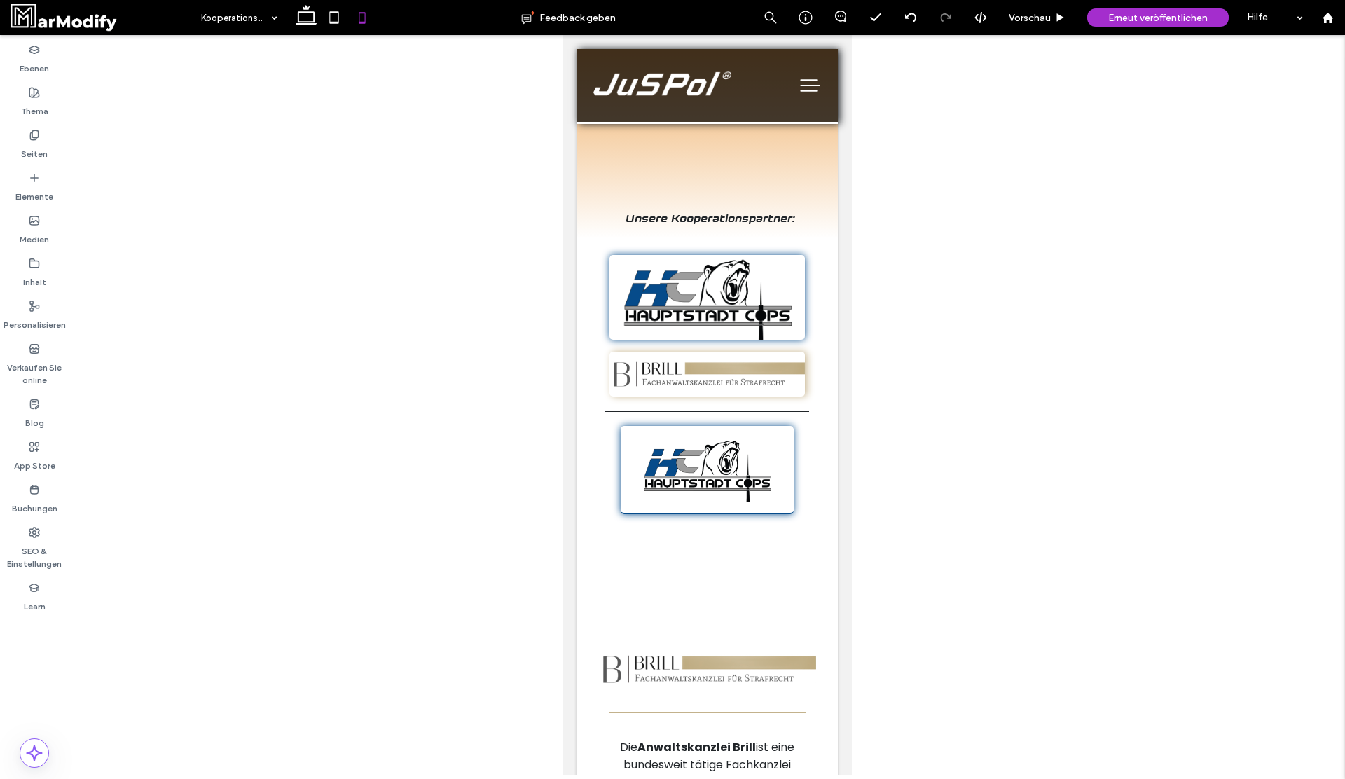
scroll to position [23, 0]
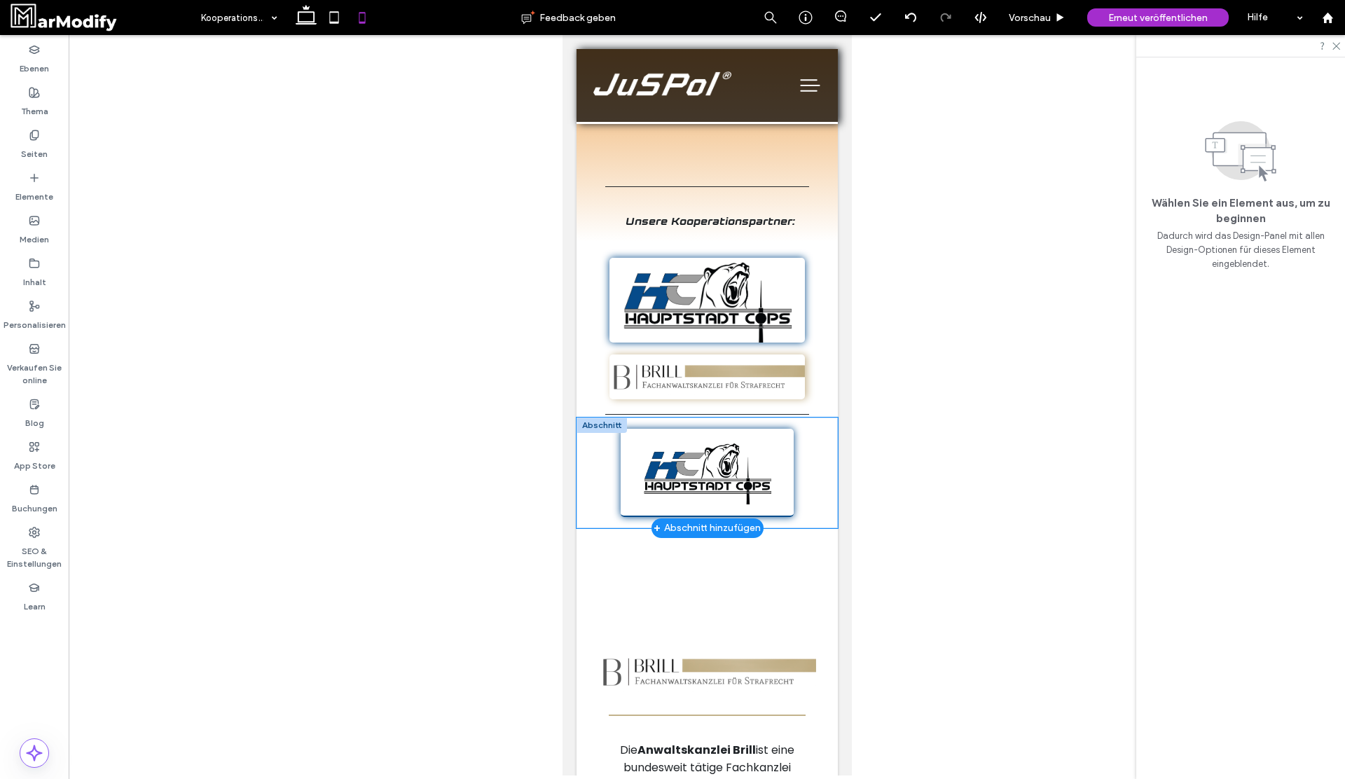
click at [832, 429] on div at bounding box center [706, 472] width 261 height 111
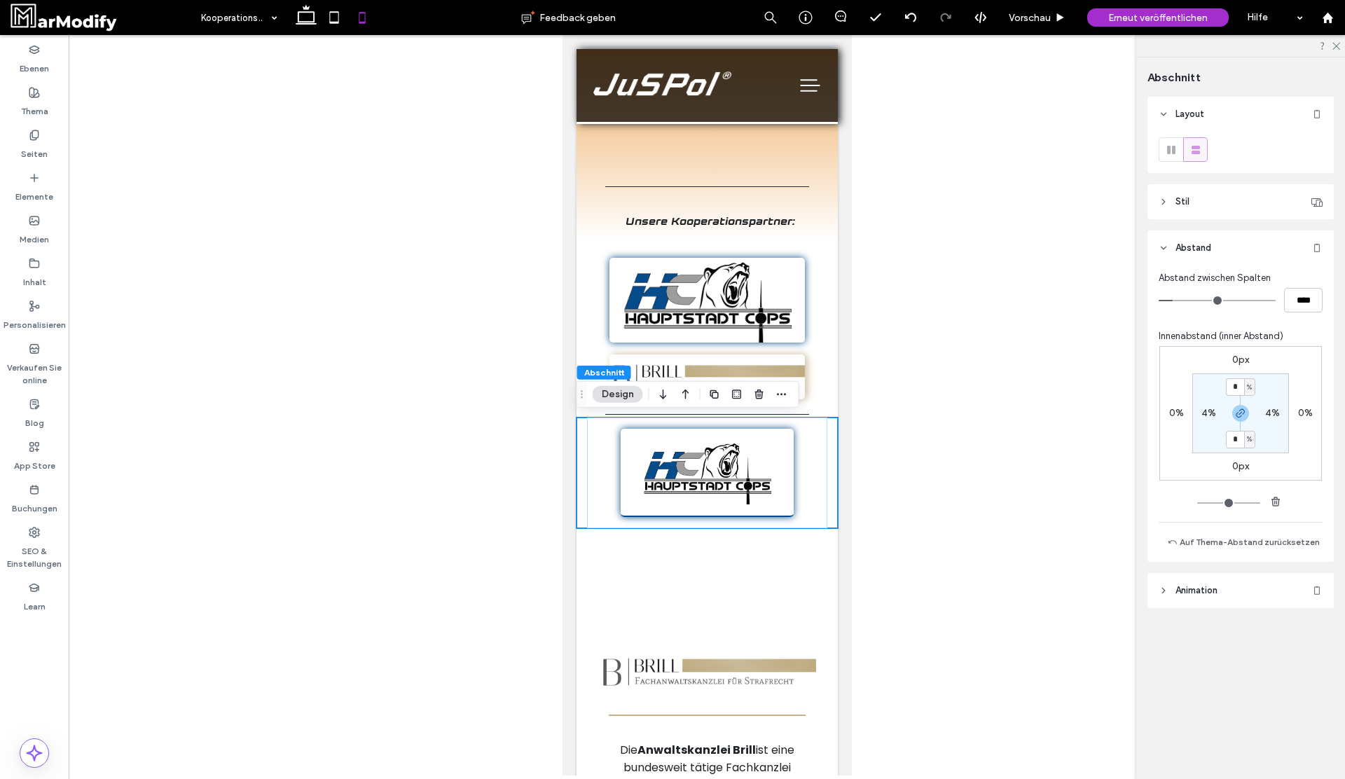
click at [1242, 361] on label "0px" at bounding box center [1240, 360] width 17 height 12
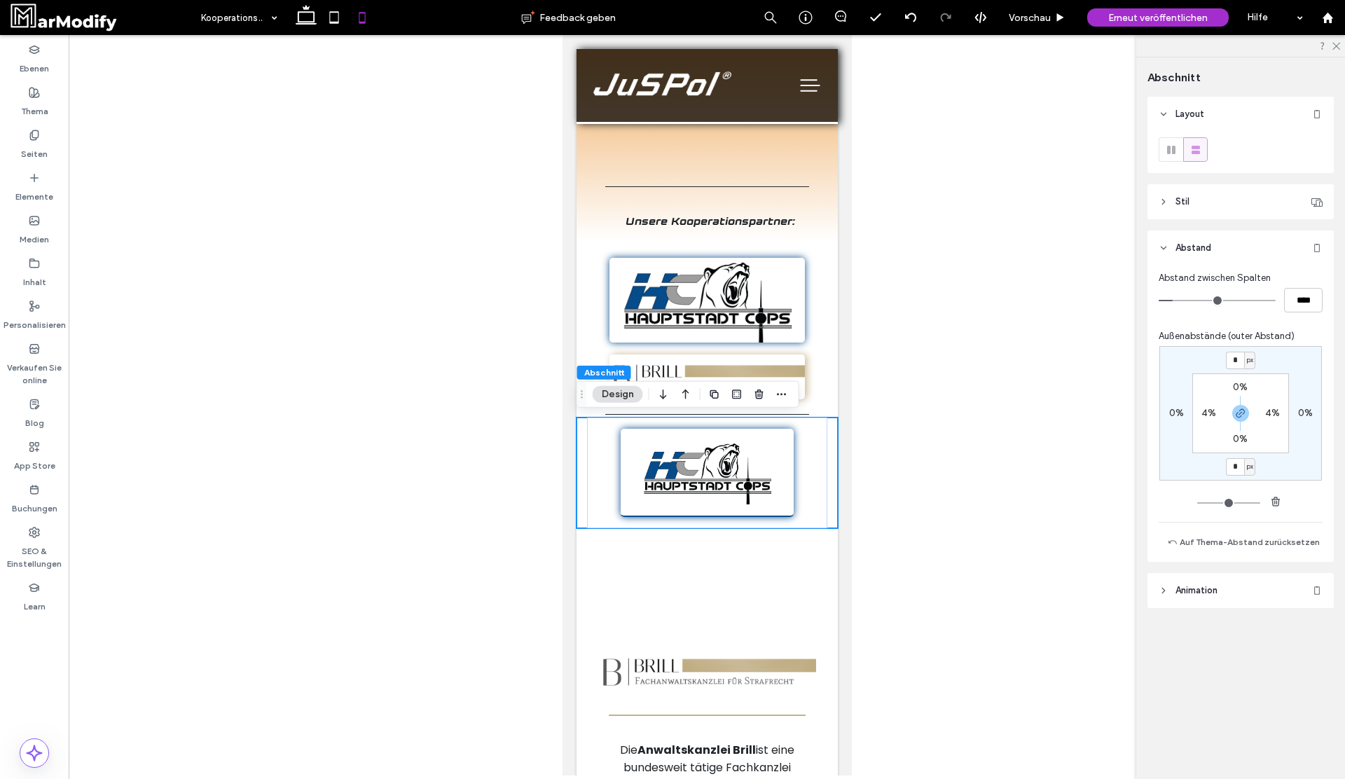
click at [1254, 360] on div "px" at bounding box center [1249, 361] width 11 height 18
click at [1250, 403] on div "%" at bounding box center [1245, 406] width 20 height 25
click at [1240, 409] on use "button" at bounding box center [1240, 413] width 8 height 8
click at [1231, 367] on input "*" at bounding box center [1235, 361] width 18 height 18
type input "**"
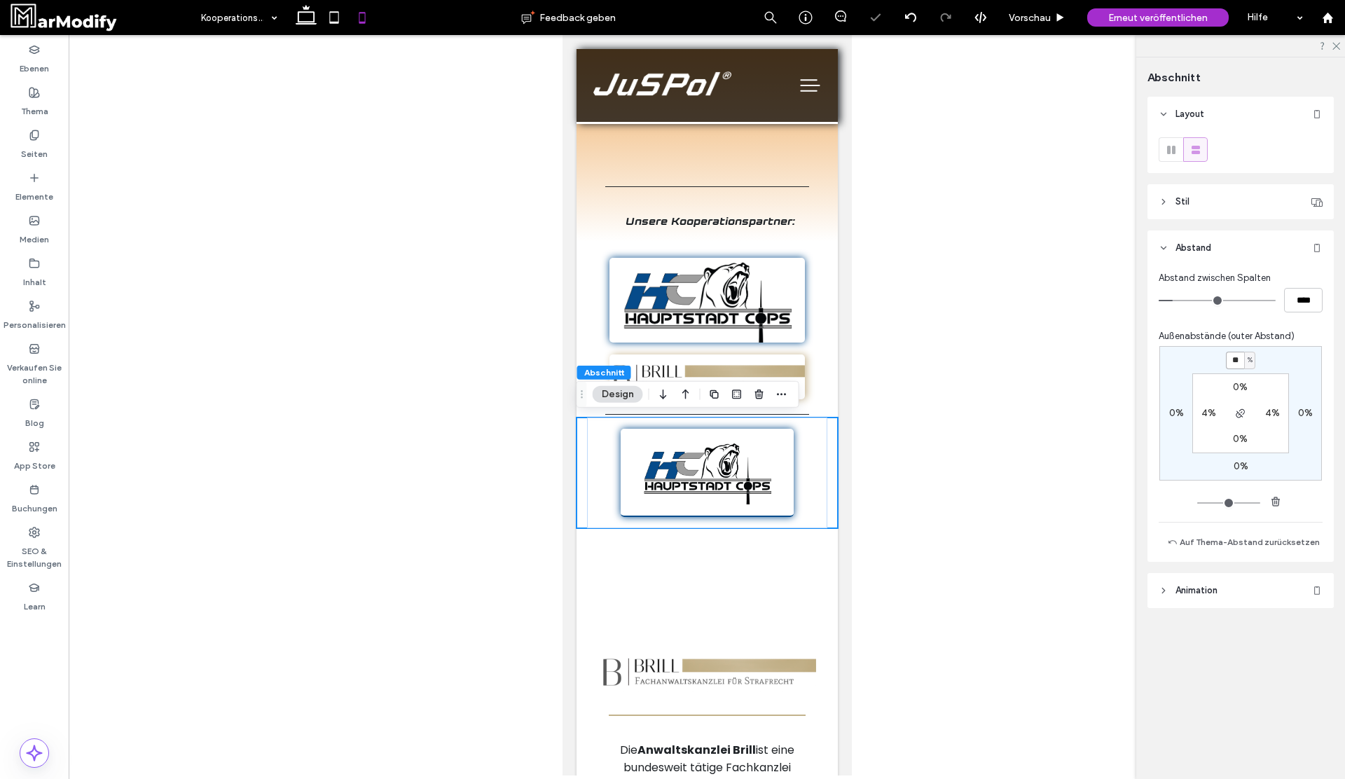
type input "**"
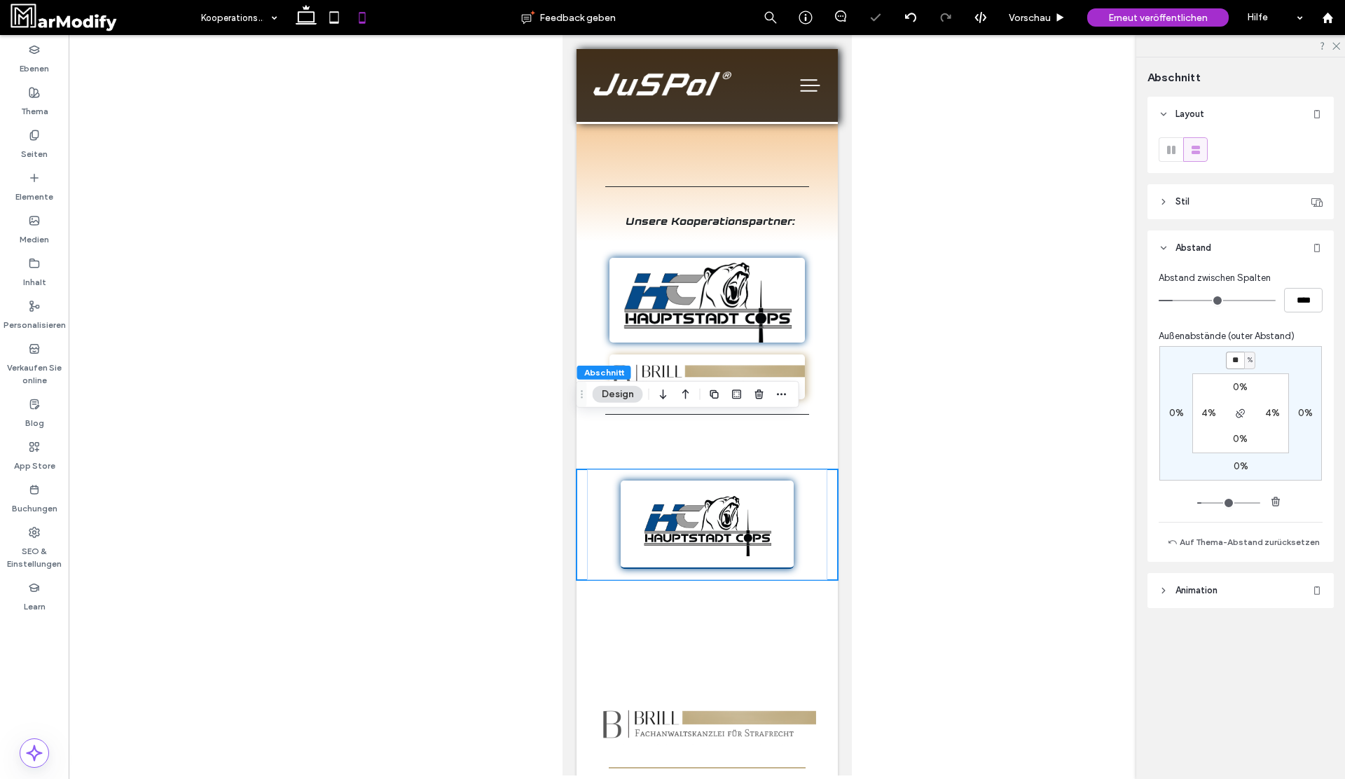
type input "*"
type input "***"
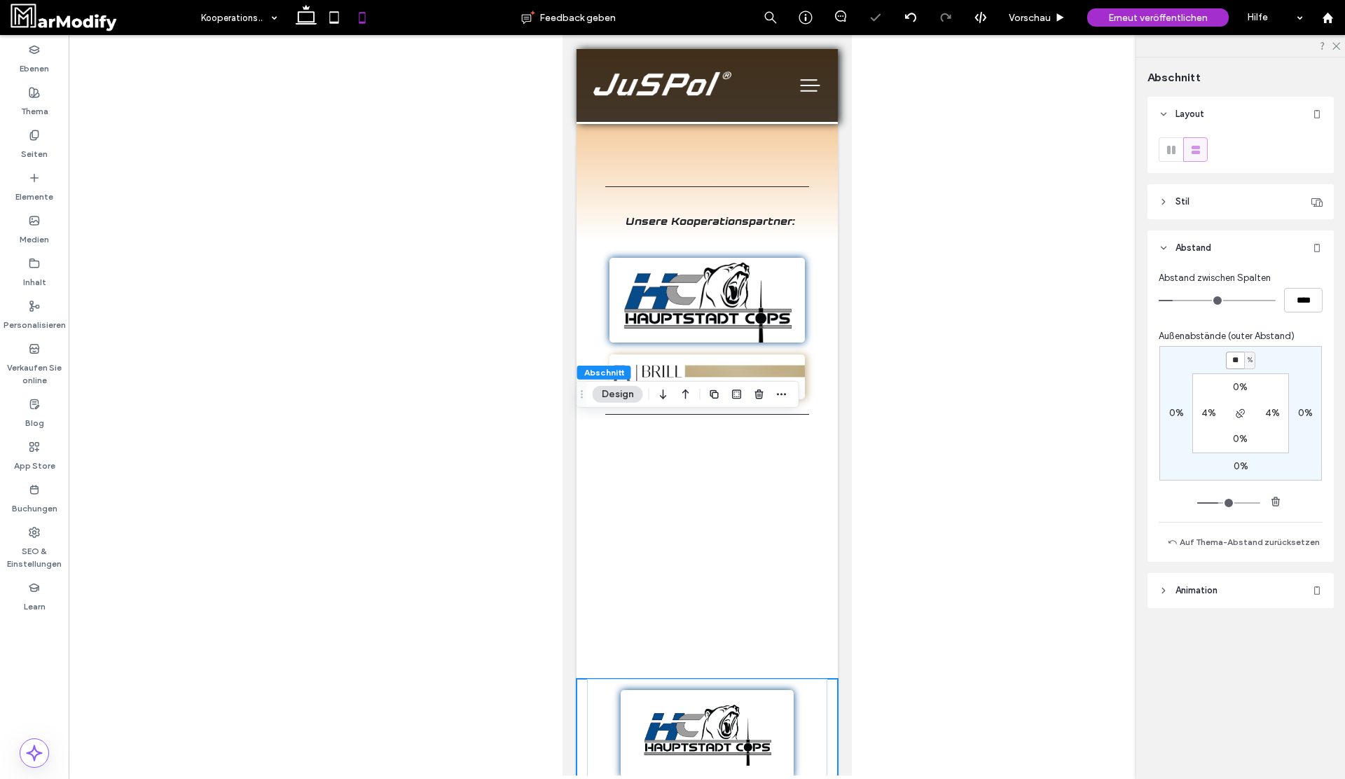
type input "*"
type input "**"
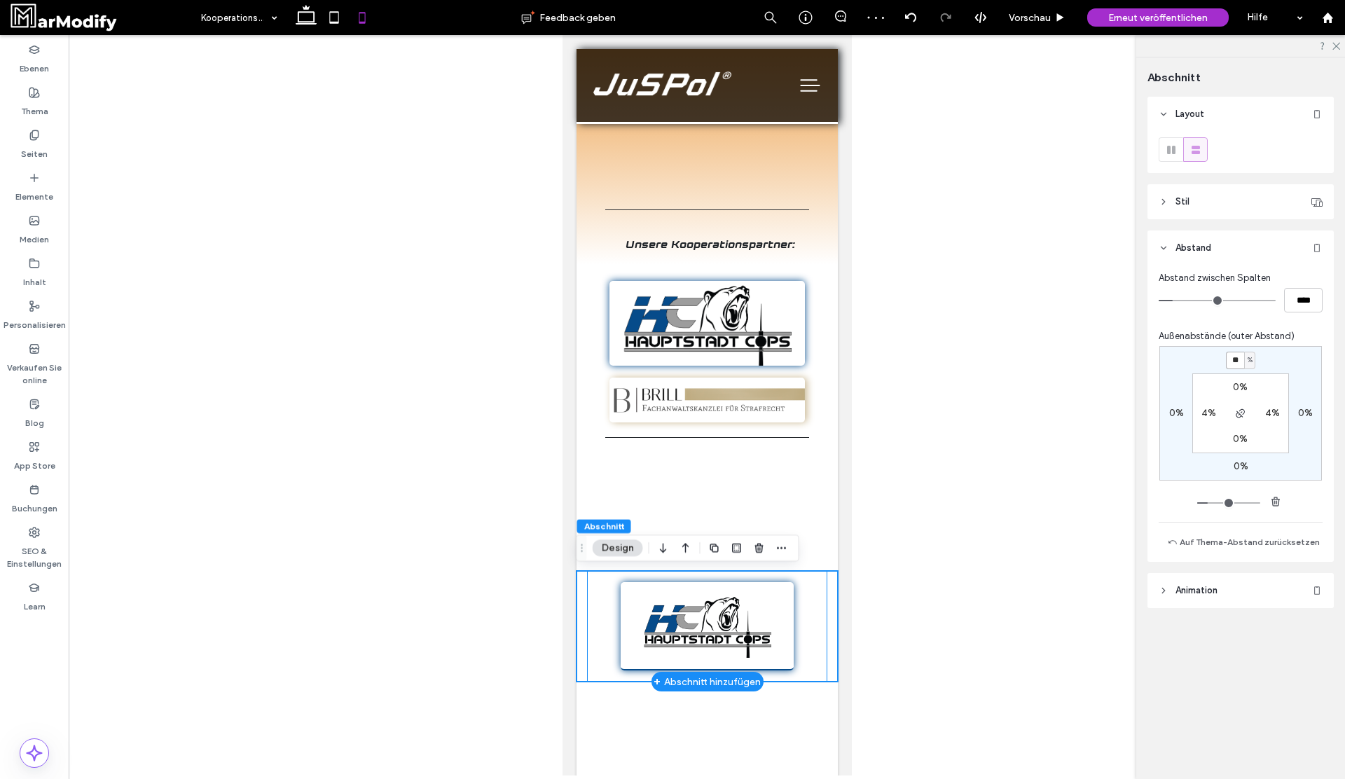
scroll to position [72, 0]
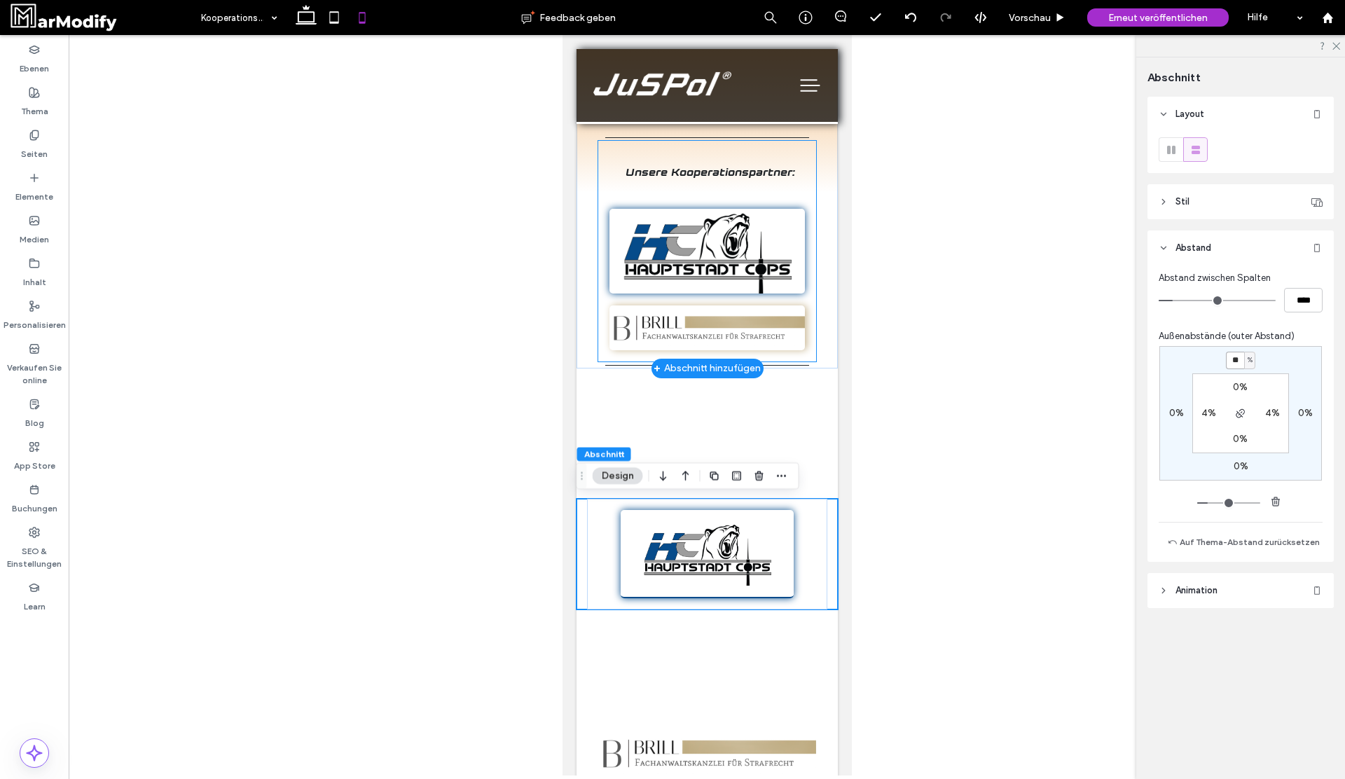
click at [717, 251] on img at bounding box center [706, 251] width 195 height 85
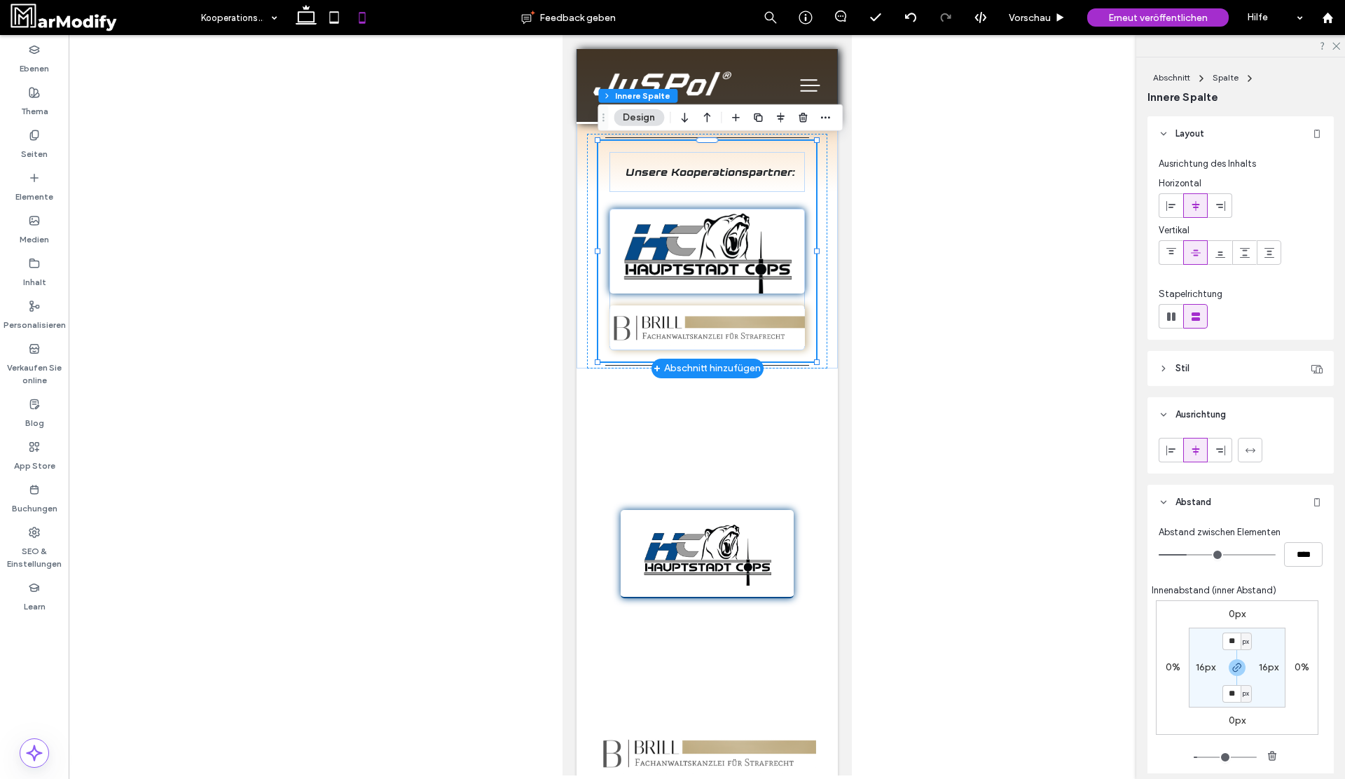
click at [717, 251] on img at bounding box center [706, 251] width 195 height 85
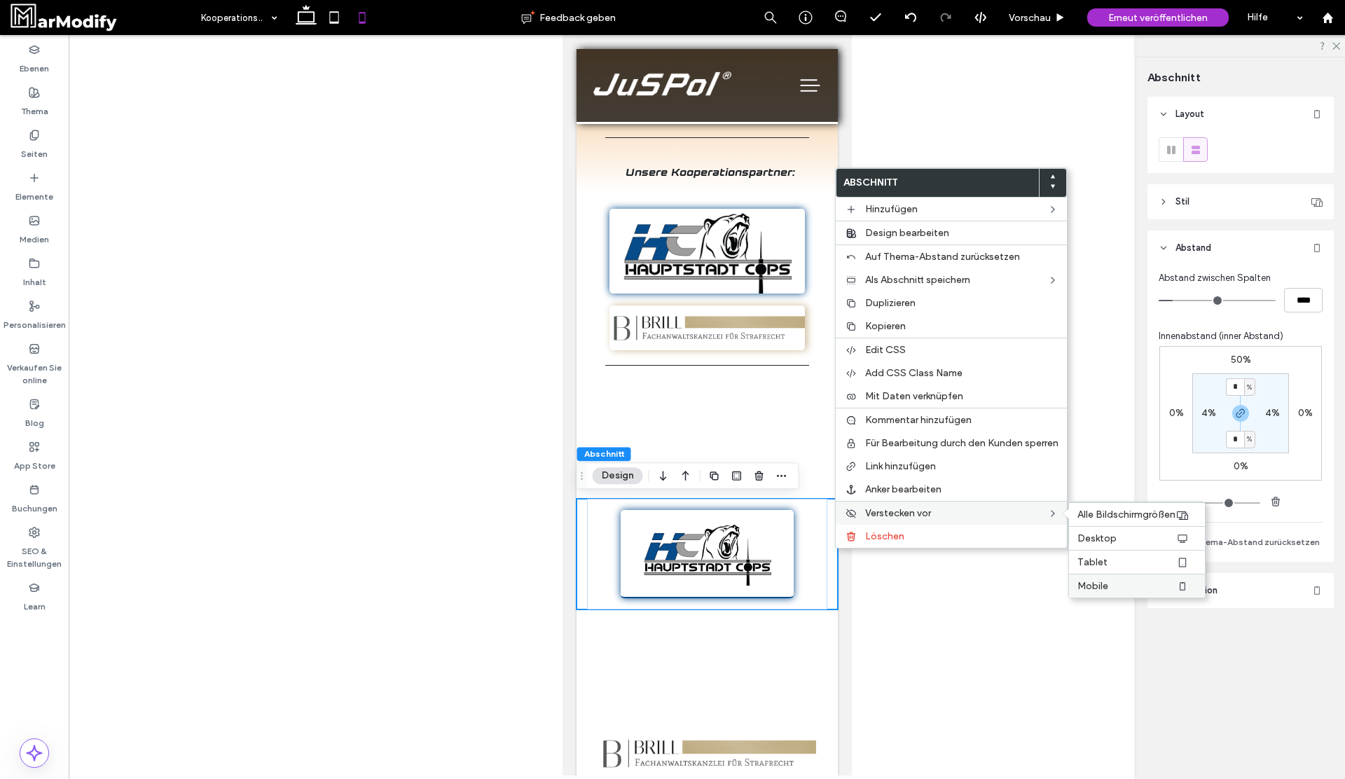
click at [1121, 590] on label "Mobile" at bounding box center [1126, 586] width 98 height 12
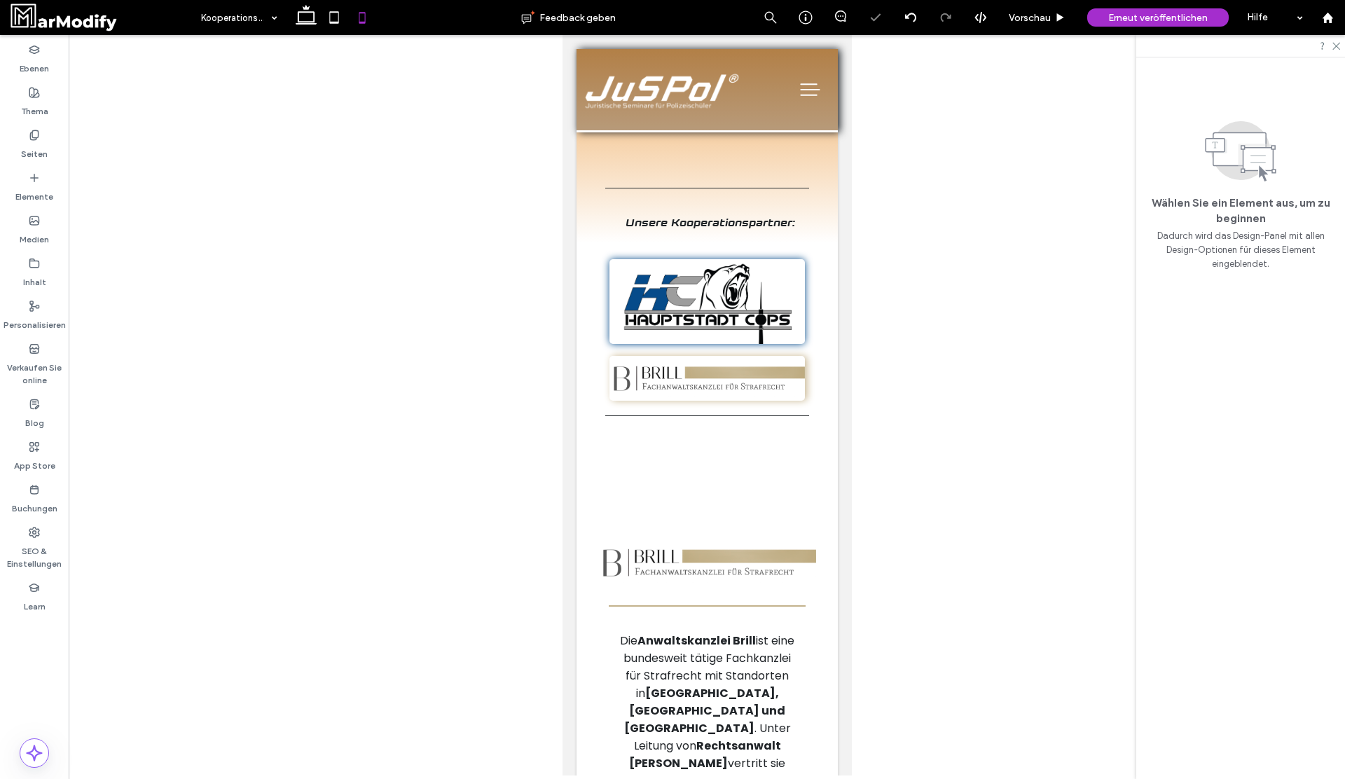
scroll to position [0, 0]
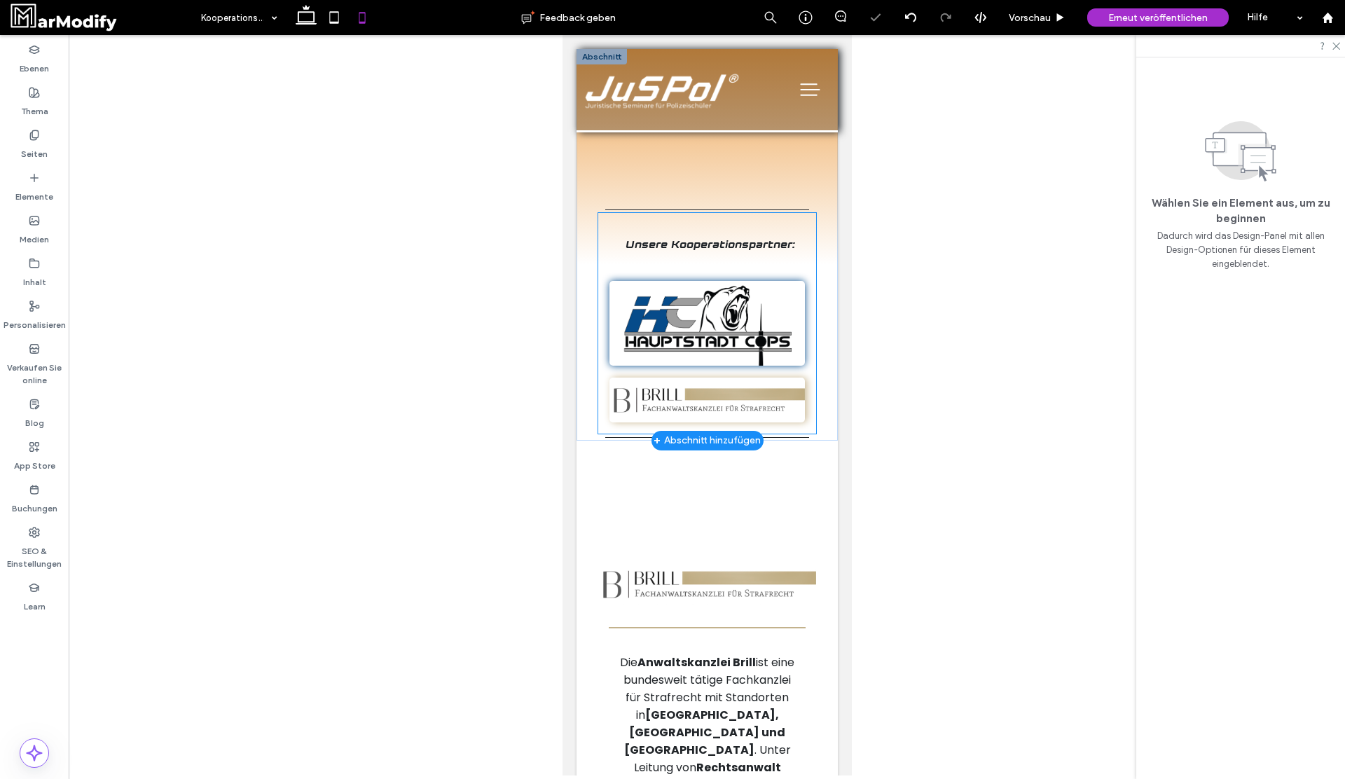
click at [710, 336] on img at bounding box center [706, 323] width 195 height 85
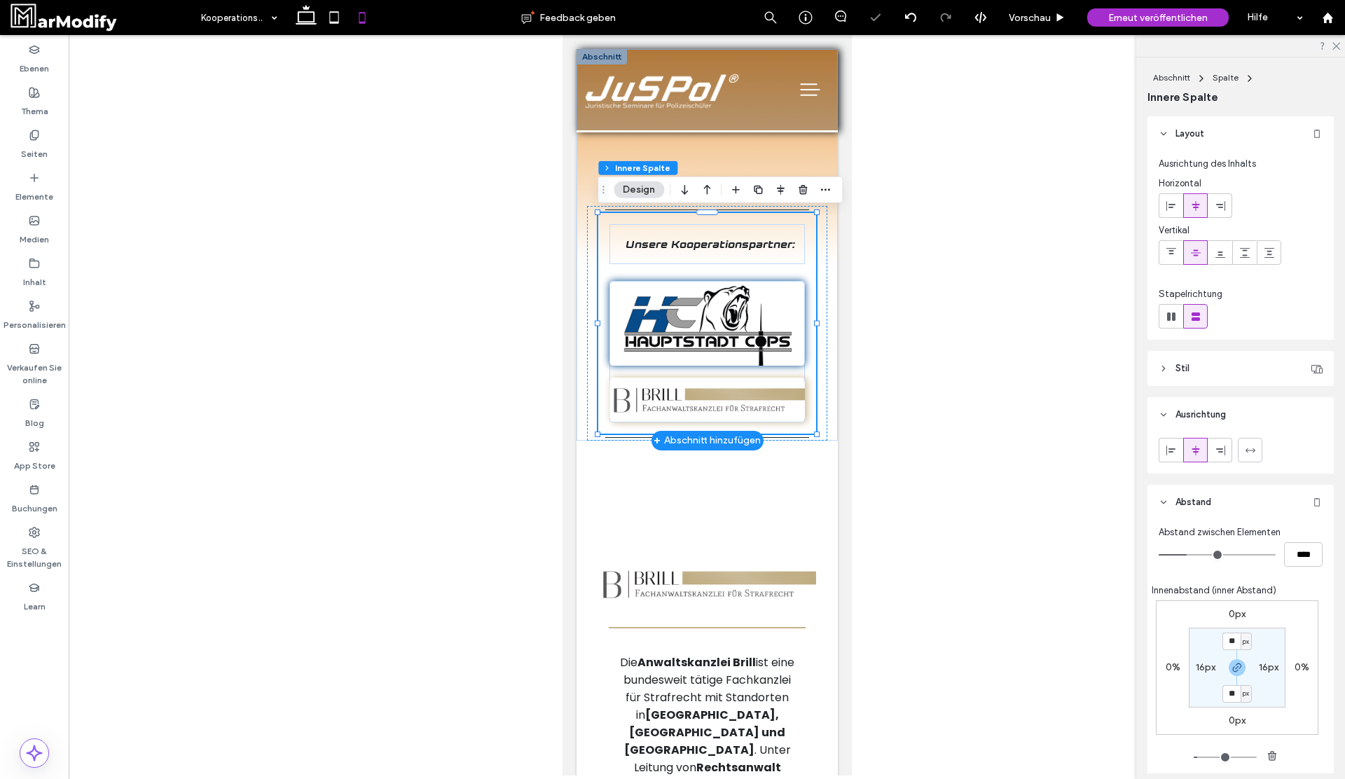
click at [711, 320] on img at bounding box center [706, 323] width 195 height 85
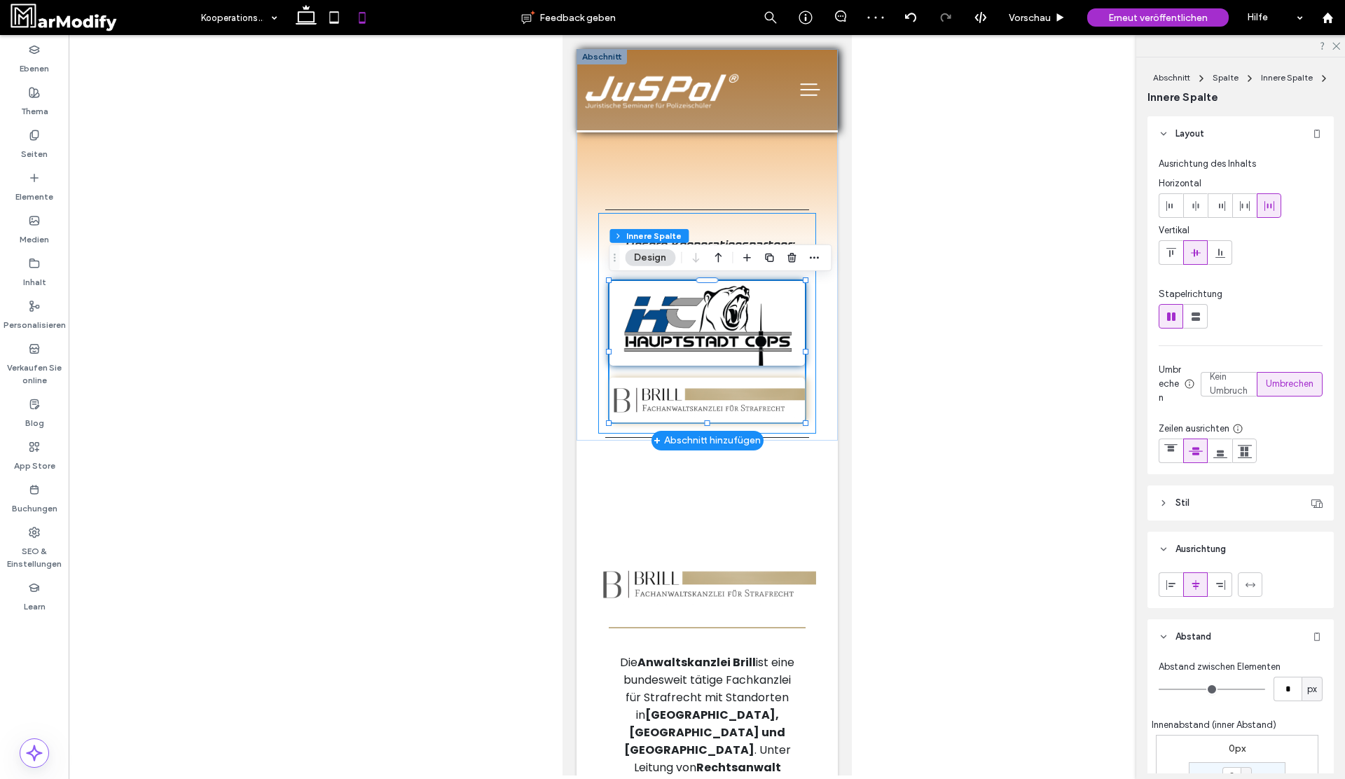
click at [711, 320] on img at bounding box center [706, 323] width 195 height 85
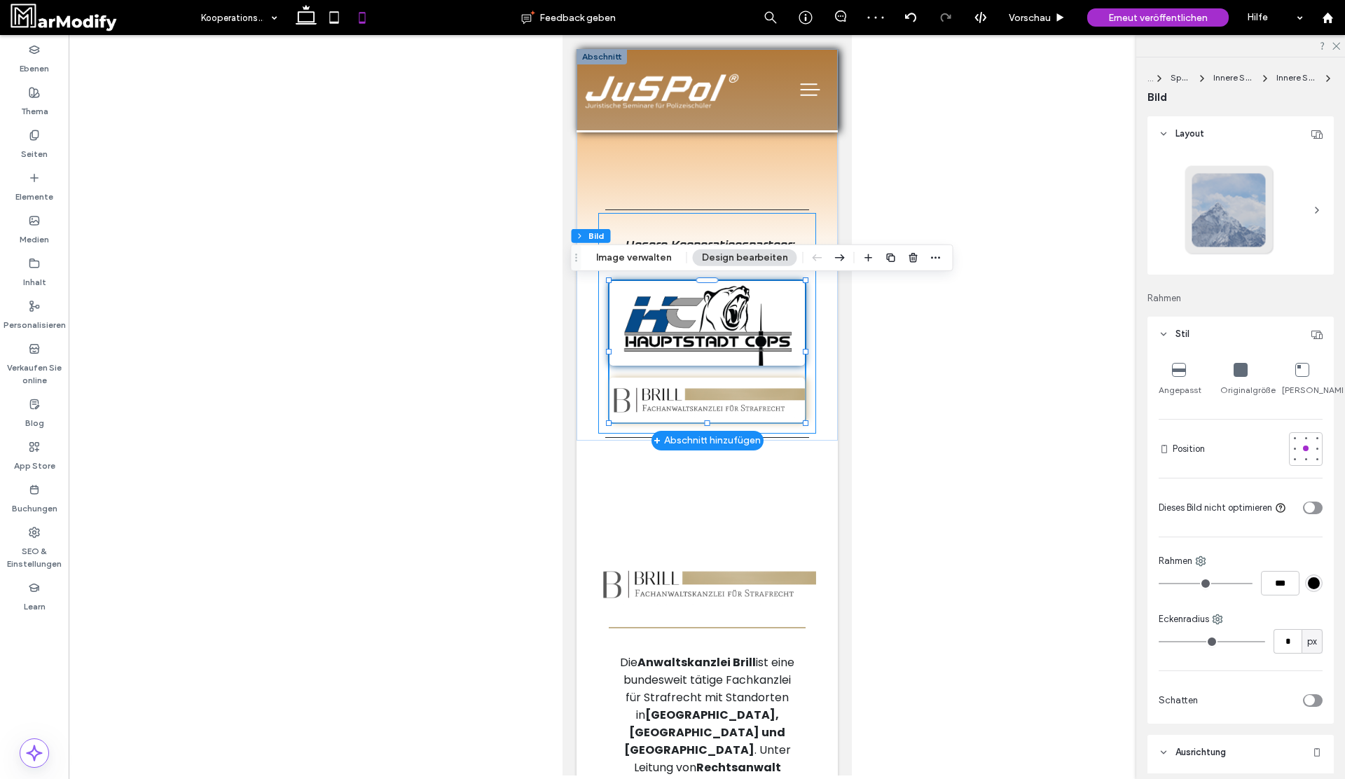
type input "*"
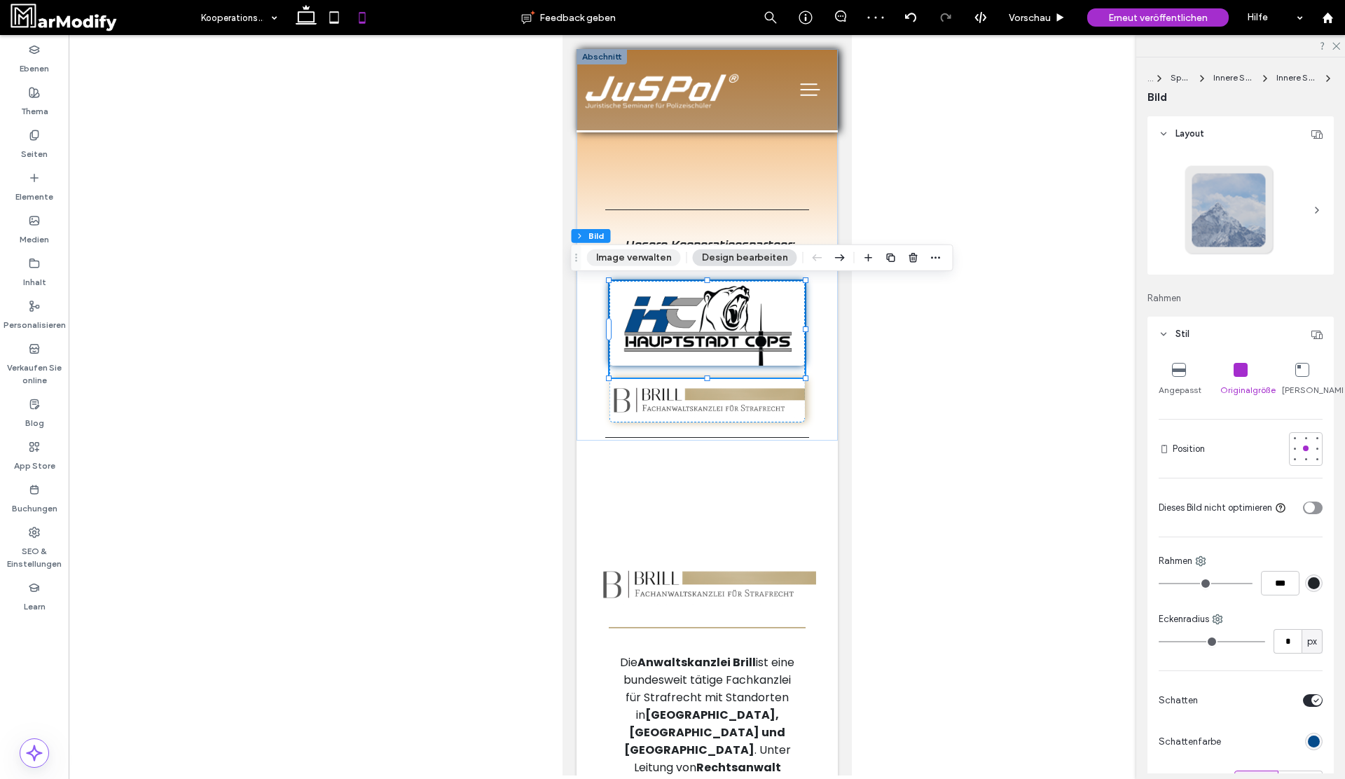
click at [647, 258] on button "Image verwalten" at bounding box center [634, 257] width 94 height 17
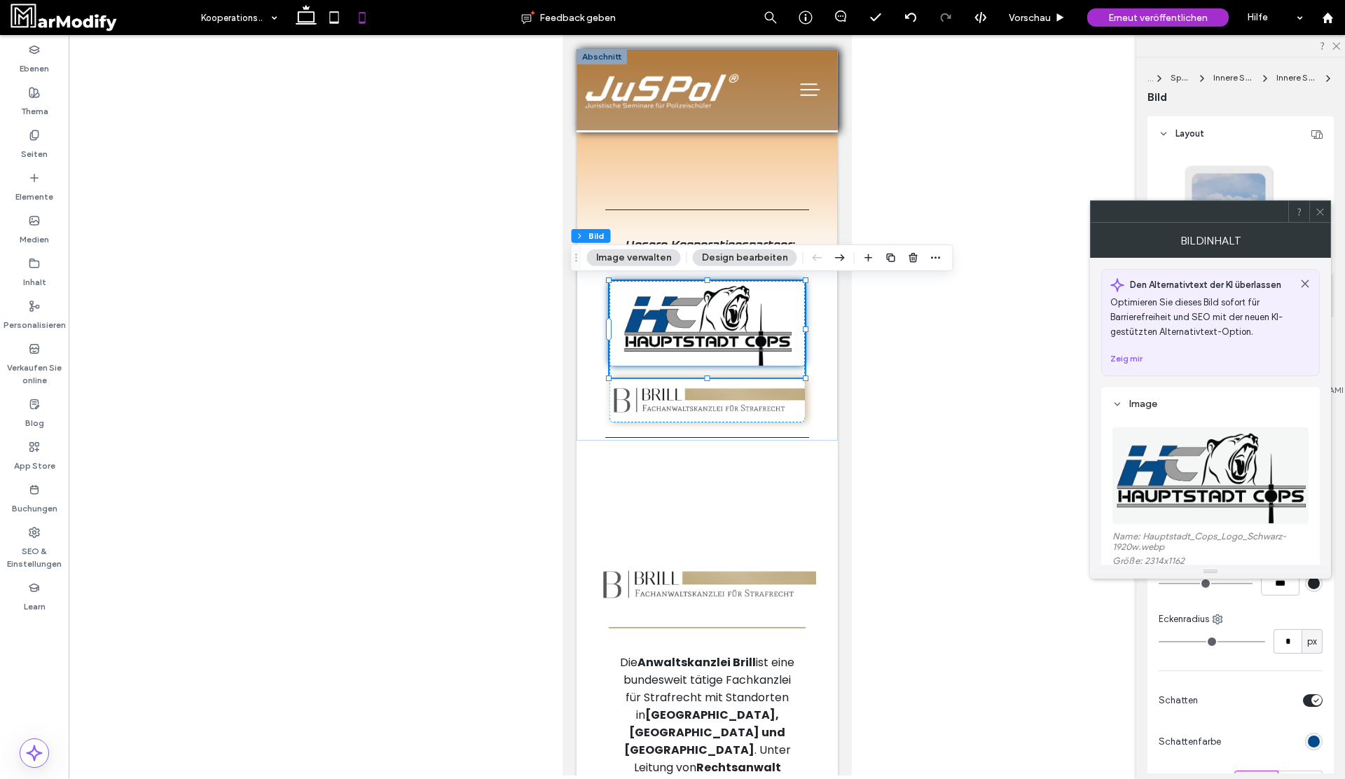
scroll to position [284, 0]
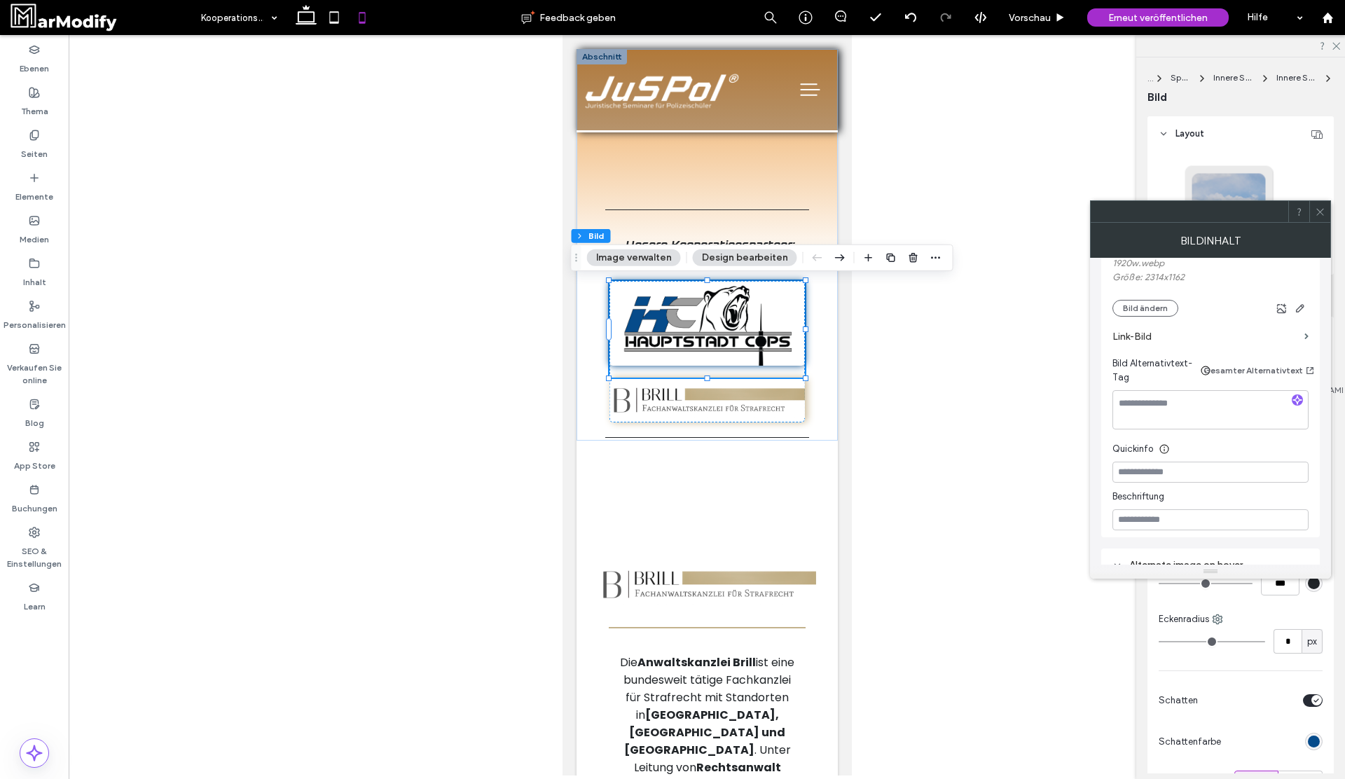
click at [1297, 340] on label "Link-Bild" at bounding box center [1205, 337] width 186 height 26
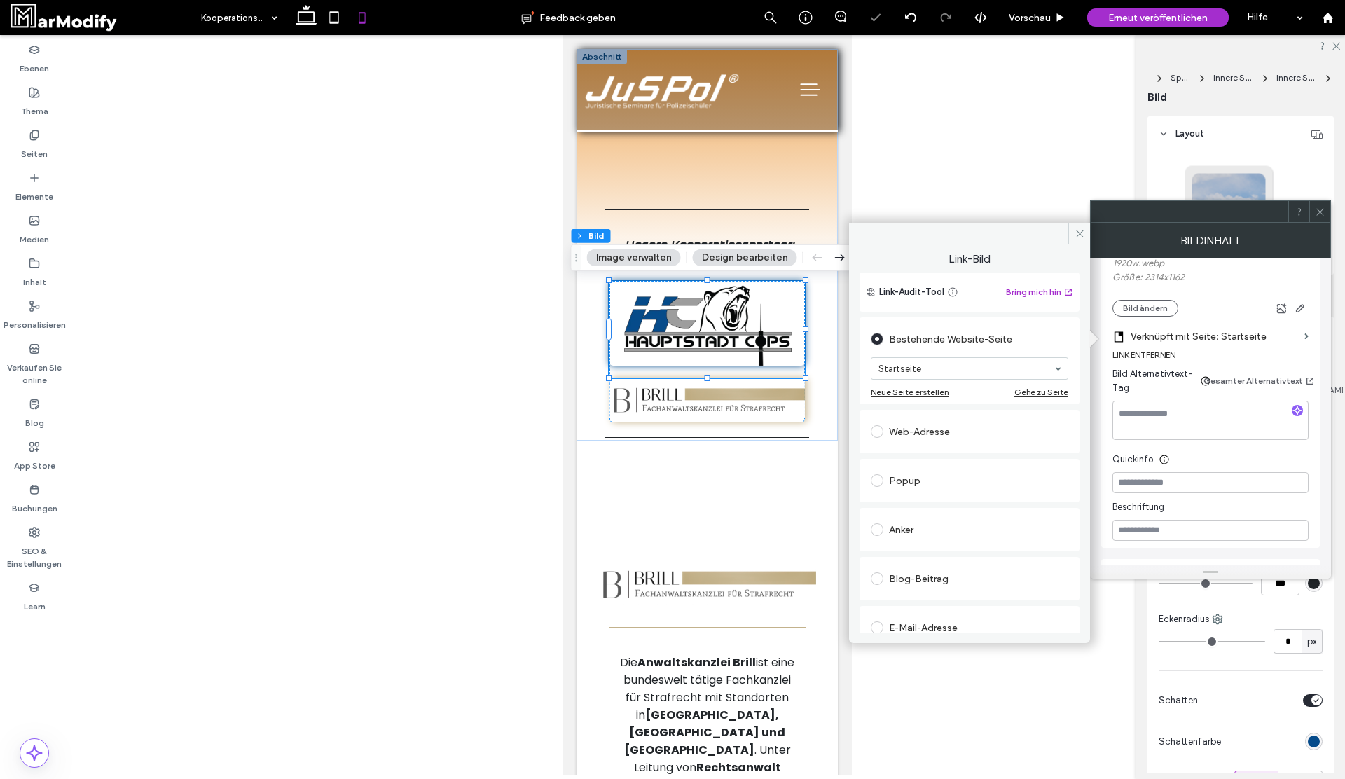
click at [935, 431] on div "Web-Adresse" at bounding box center [970, 431] width 198 height 22
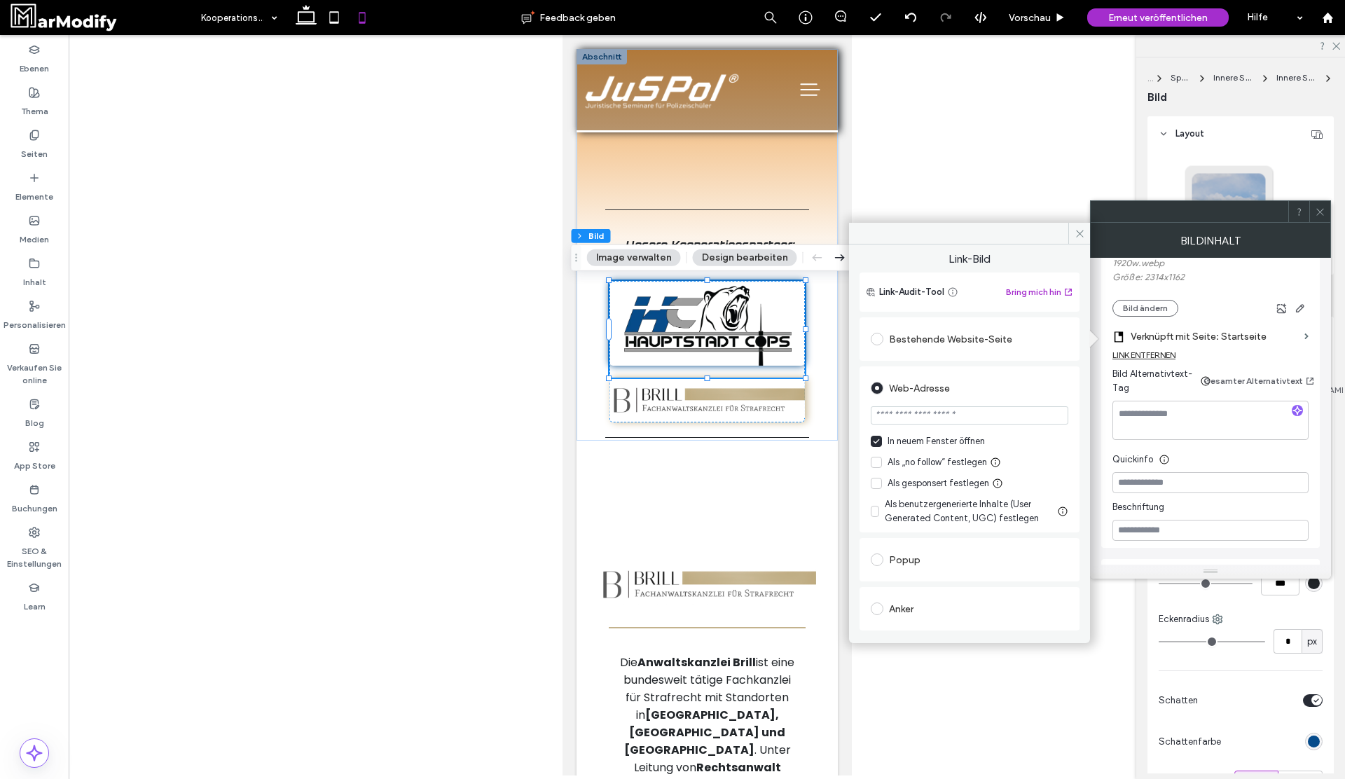
click at [1004, 413] on input "url" at bounding box center [970, 415] width 198 height 18
paste input "**********"
type input "**********"
click at [1058, 362] on div "**********" at bounding box center [969, 570] width 220 height 512
click at [1322, 214] on icon at bounding box center [1320, 212] width 11 height 11
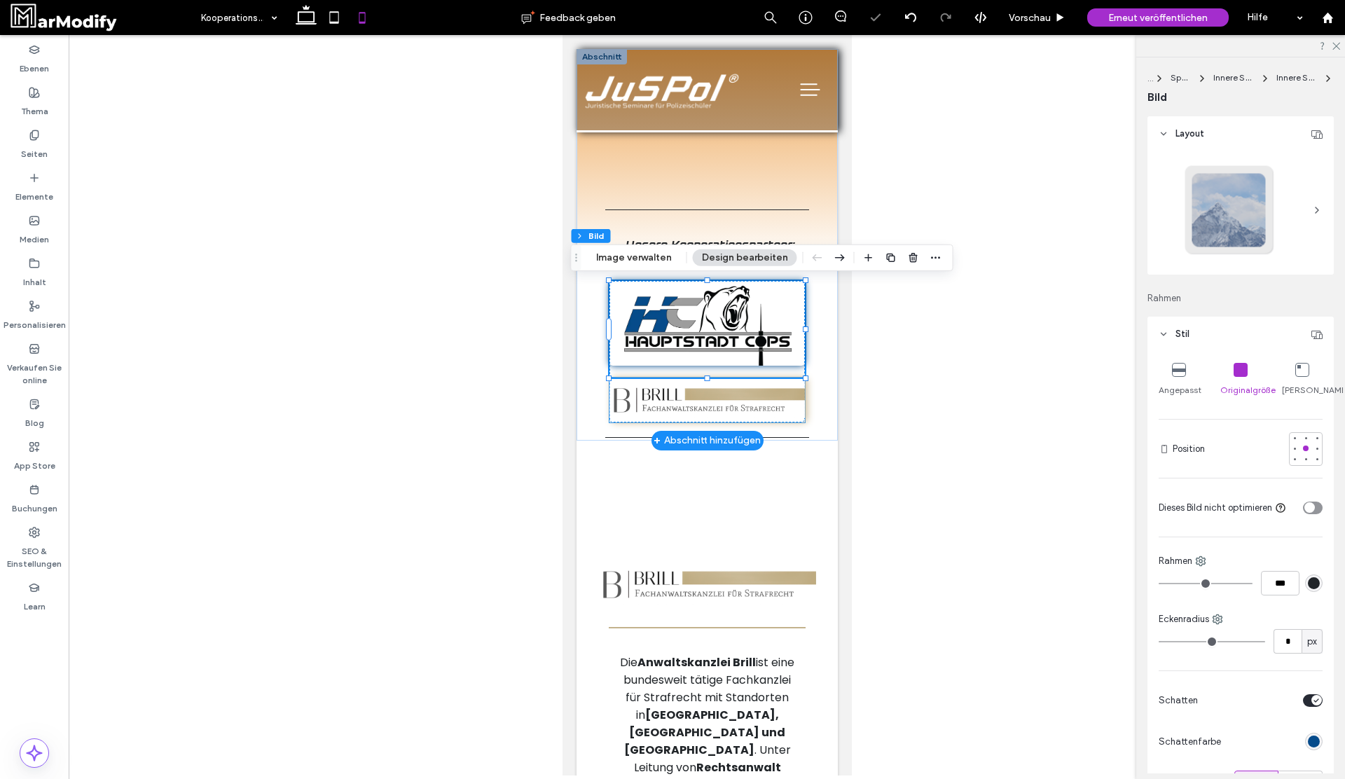
click at [729, 397] on img at bounding box center [706, 400] width 195 height 45
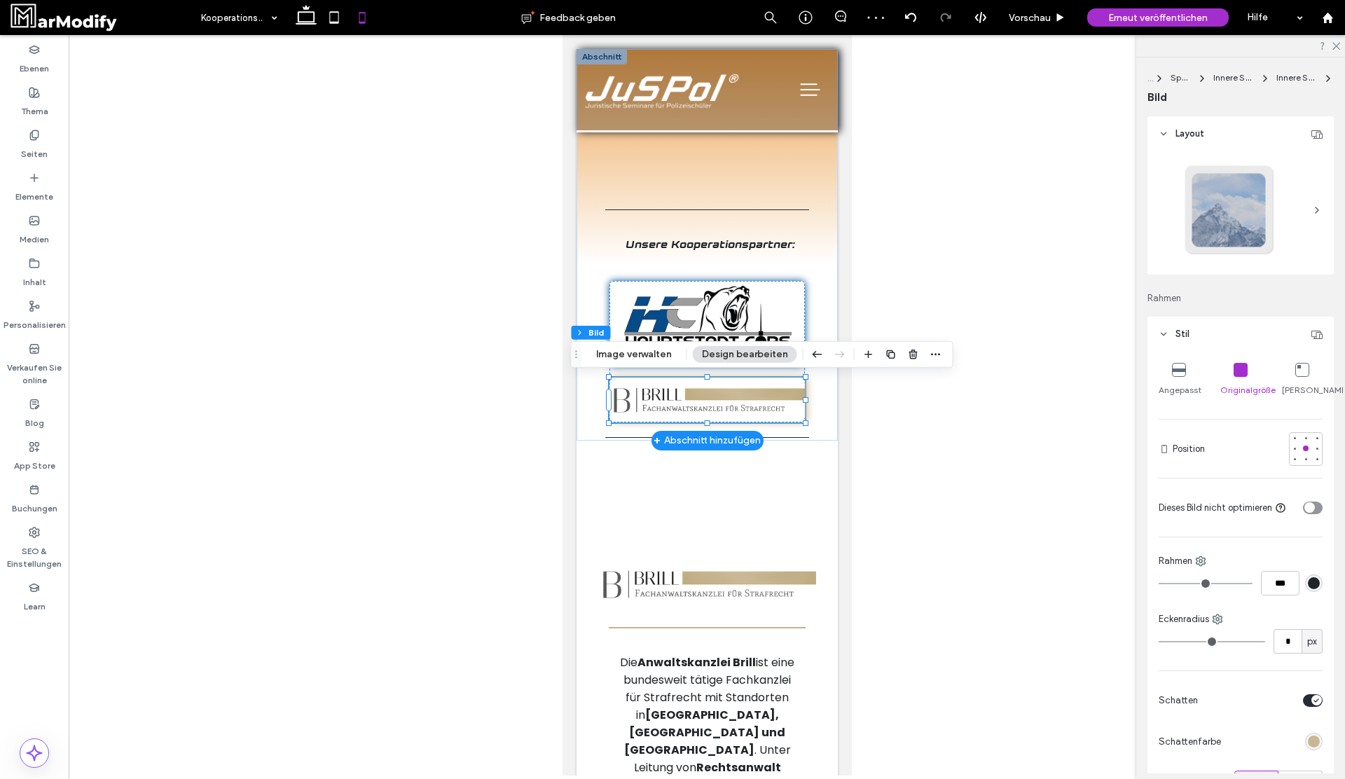
click at [729, 410] on img at bounding box center [706, 400] width 195 height 45
click at [645, 360] on button "Image verwalten" at bounding box center [634, 354] width 94 height 17
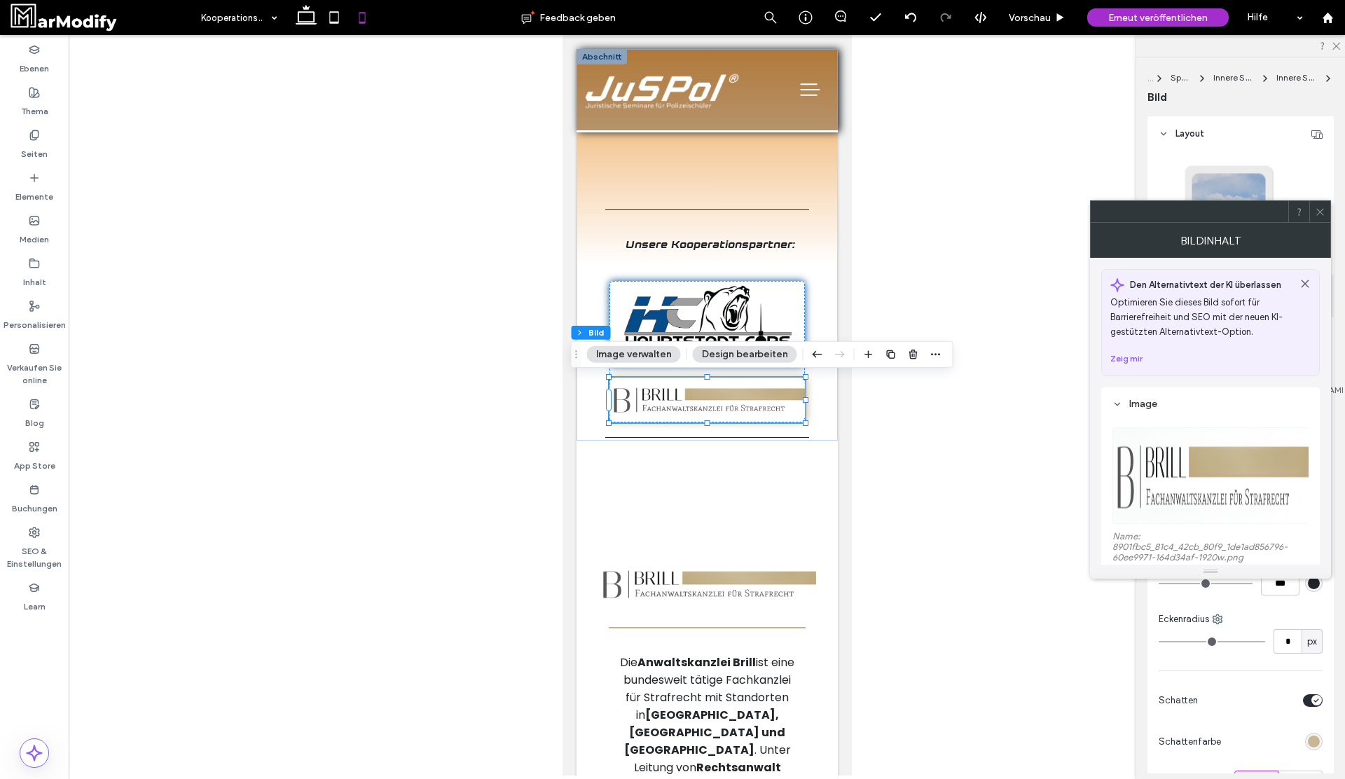
scroll to position [209, 0]
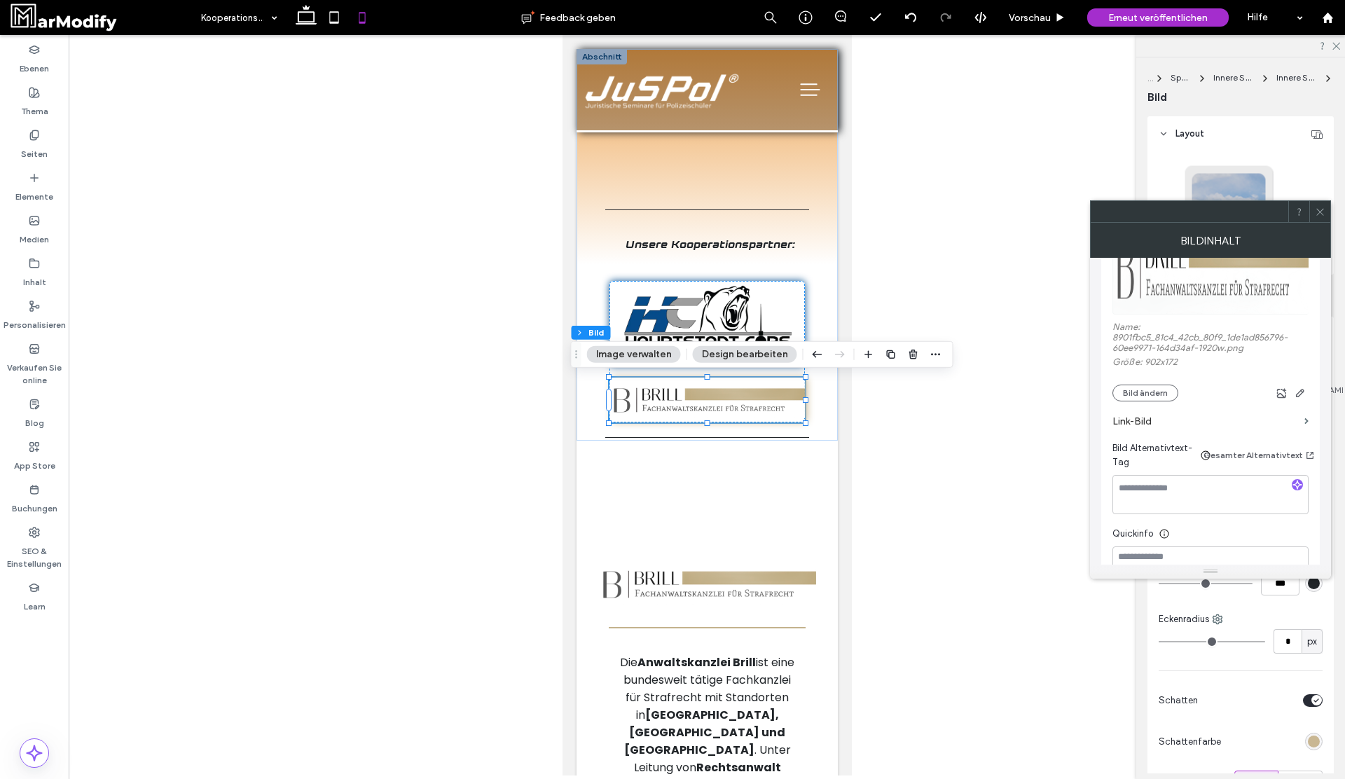
click at [1287, 418] on label "Link-Bild" at bounding box center [1205, 421] width 186 height 26
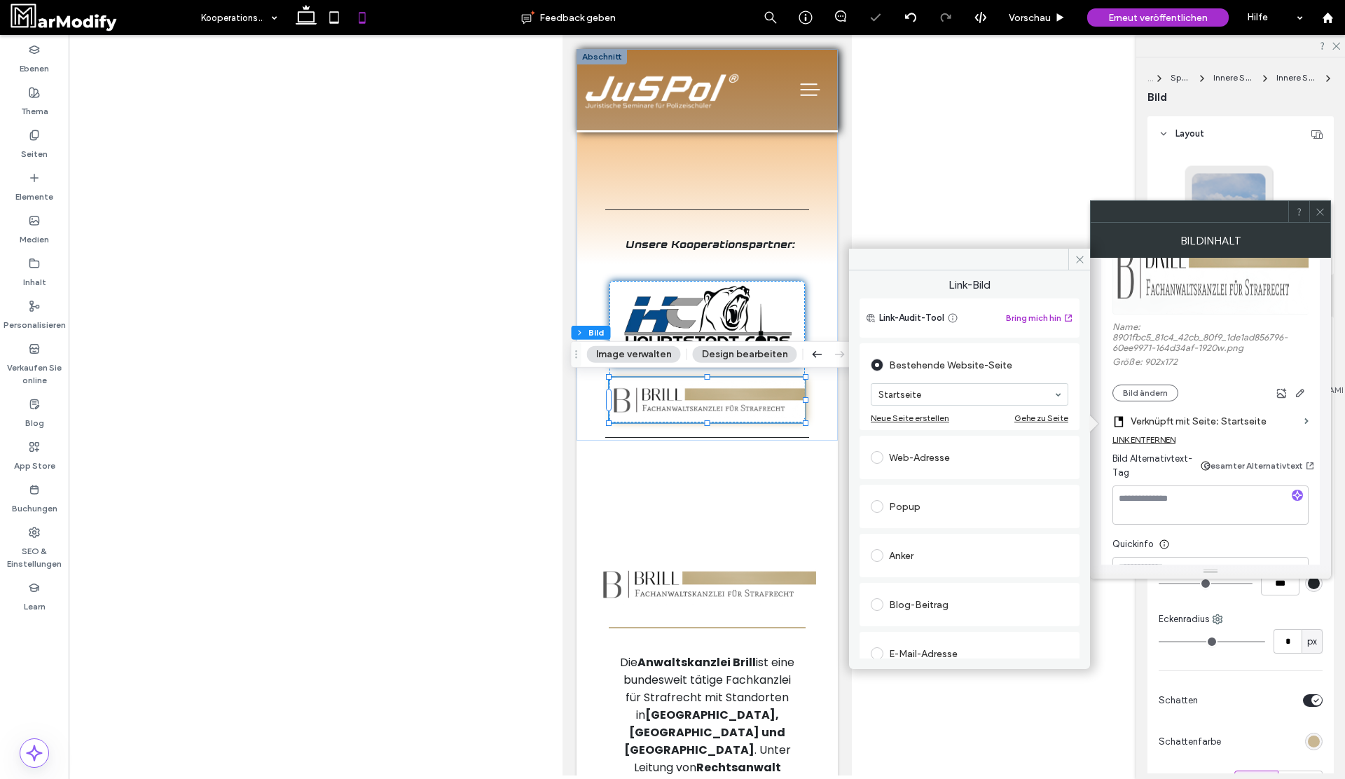
click at [938, 451] on div "Web-Adresse" at bounding box center [970, 457] width 198 height 22
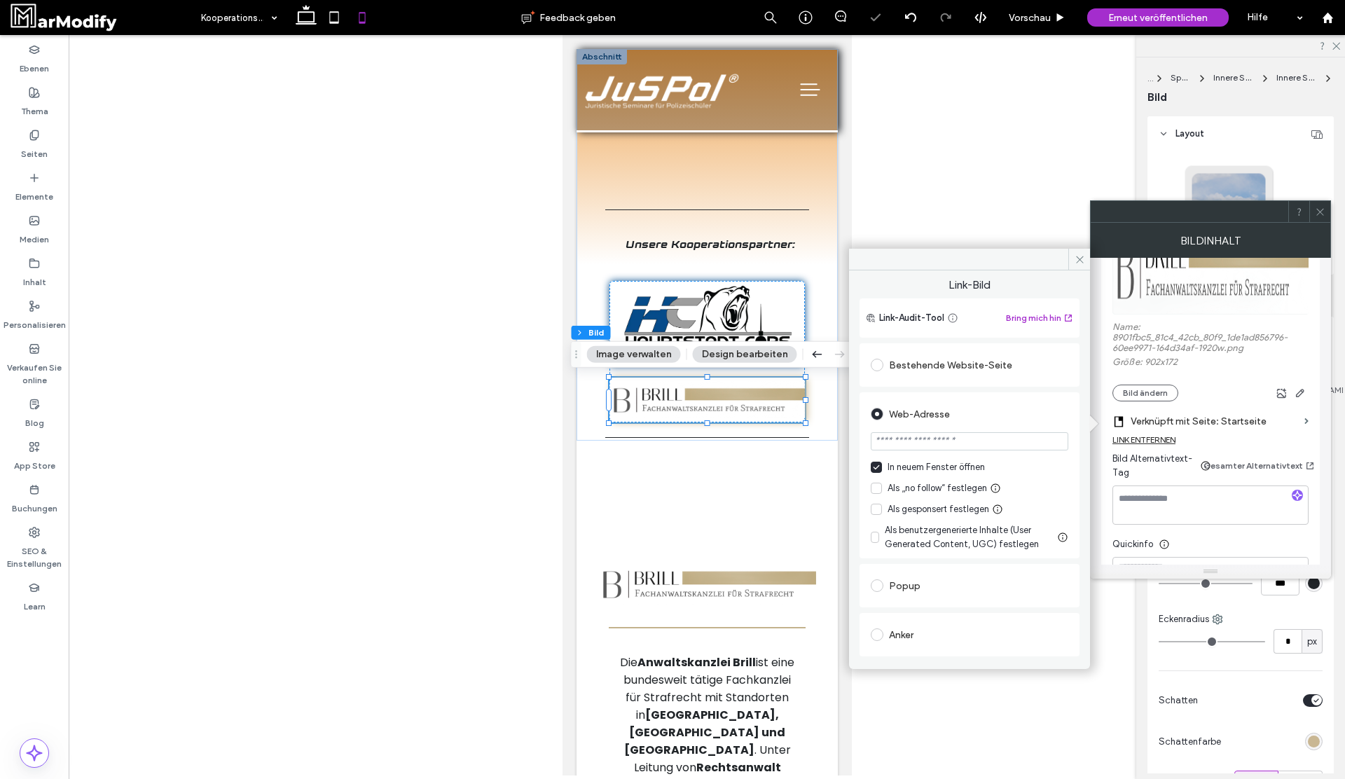
click at [943, 438] on input "url" at bounding box center [970, 441] width 198 height 18
paste input "**********"
type input "**********"
click at [1074, 387] on div "**********" at bounding box center [969, 464] width 241 height 388
click at [1079, 255] on icon at bounding box center [1079, 259] width 11 height 11
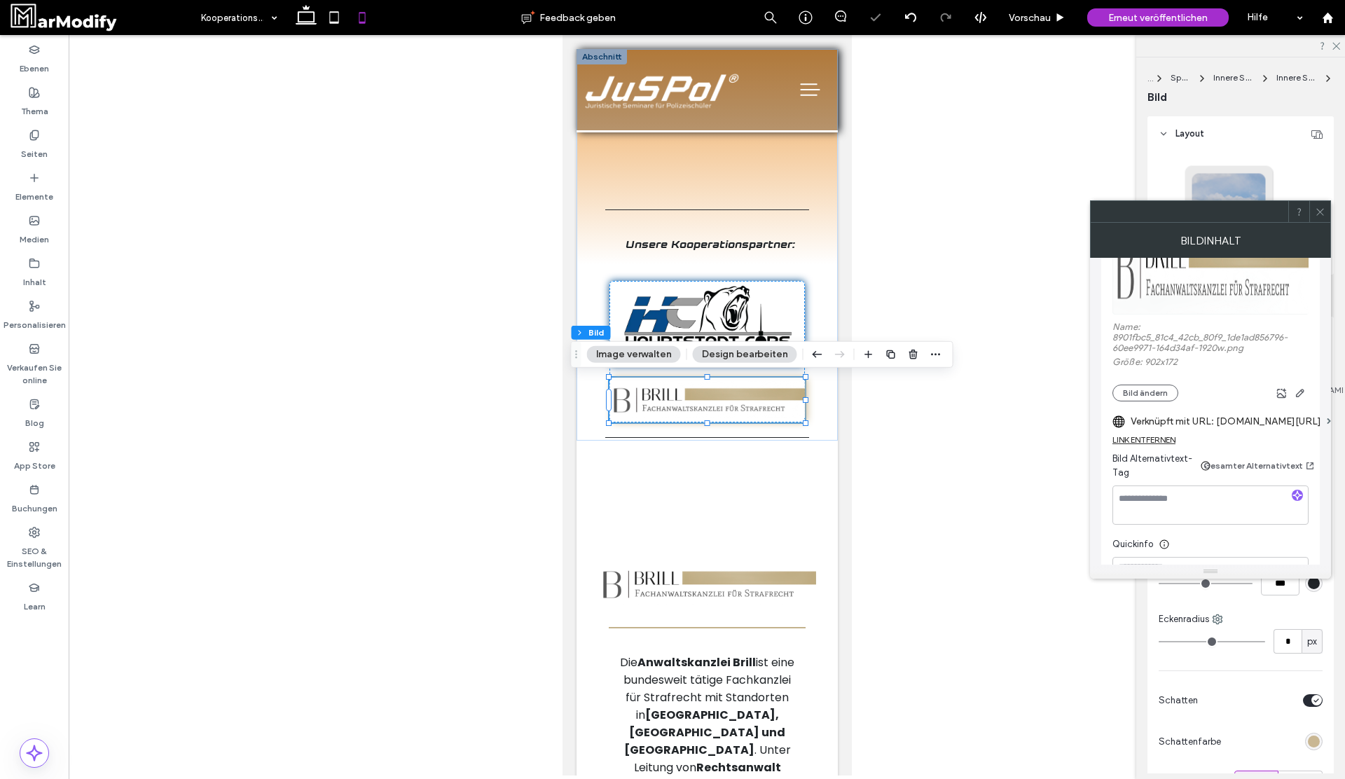
click at [1322, 213] on icon at bounding box center [1320, 212] width 11 height 11
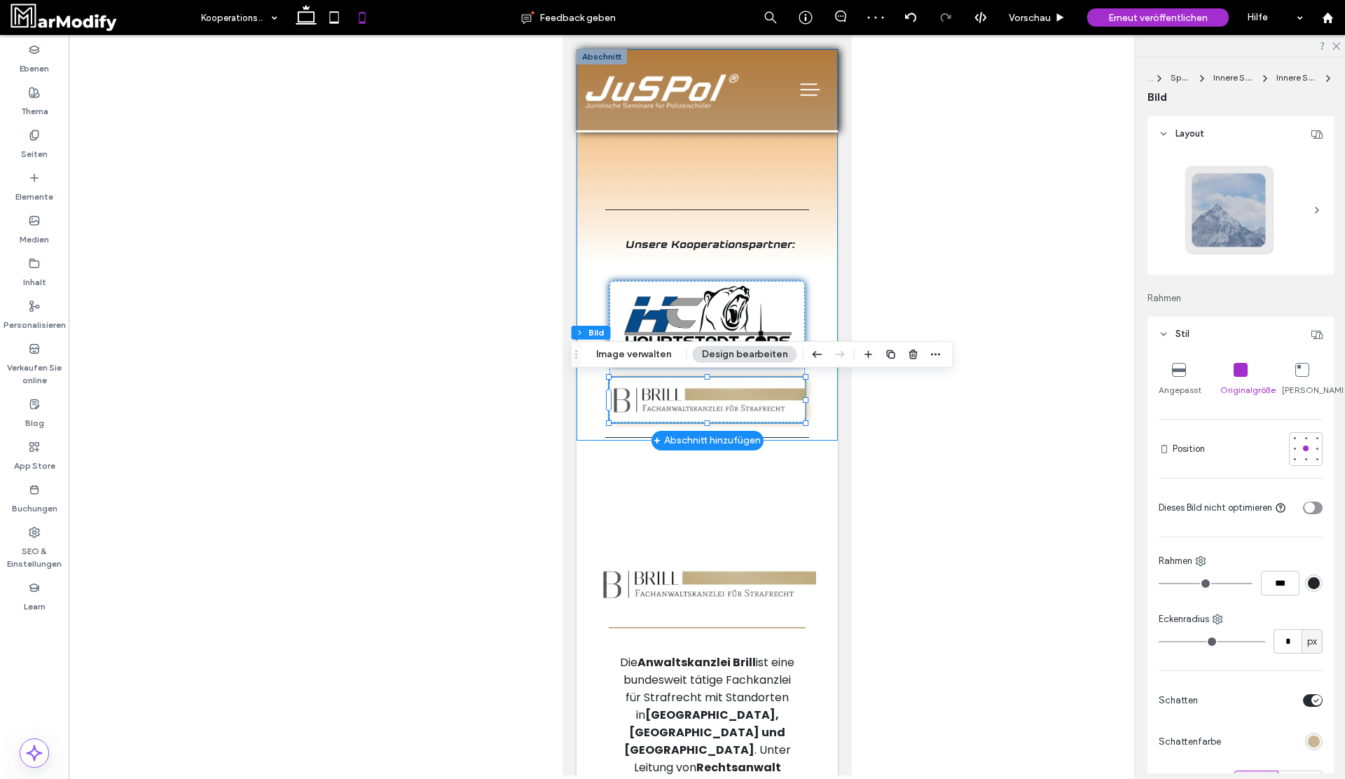
click at [833, 258] on div "Unsere Kooperationspartner:" at bounding box center [706, 245] width 261 height 392
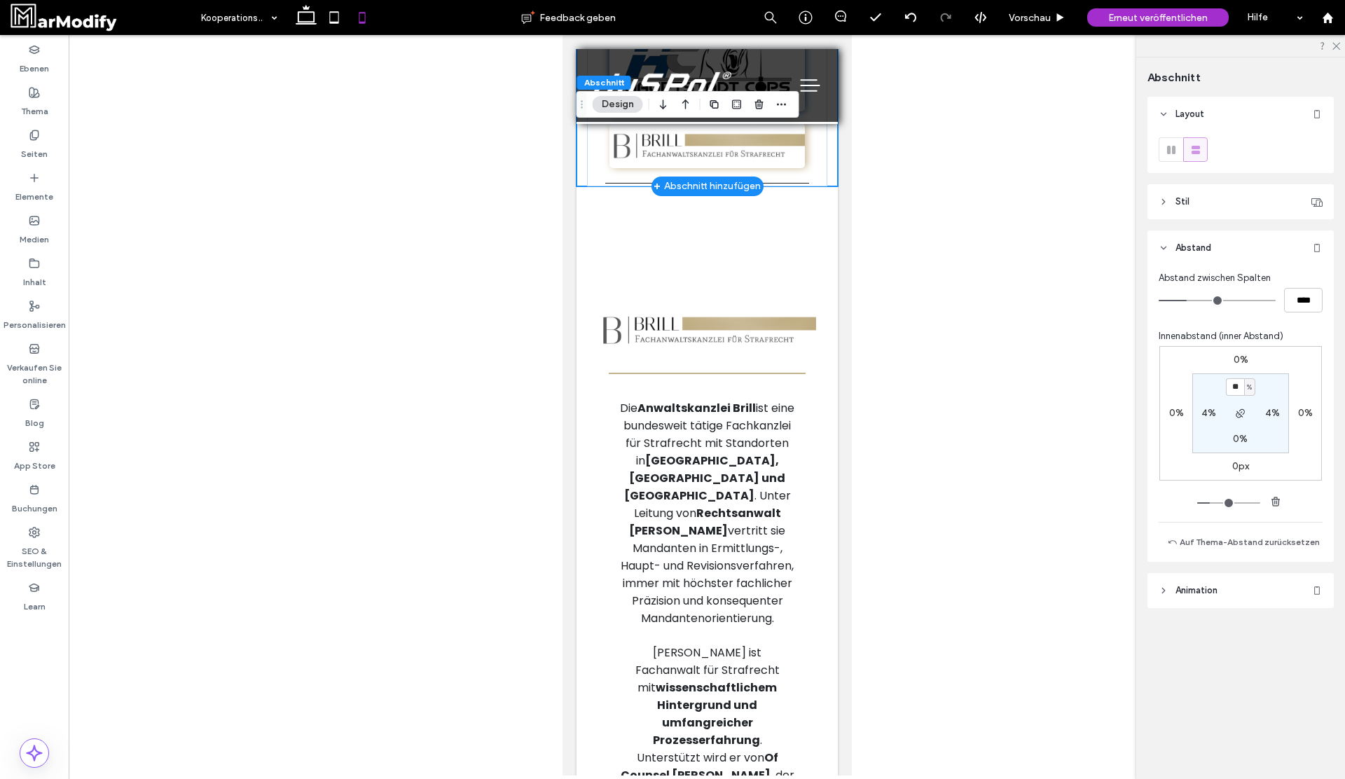
scroll to position [0, 0]
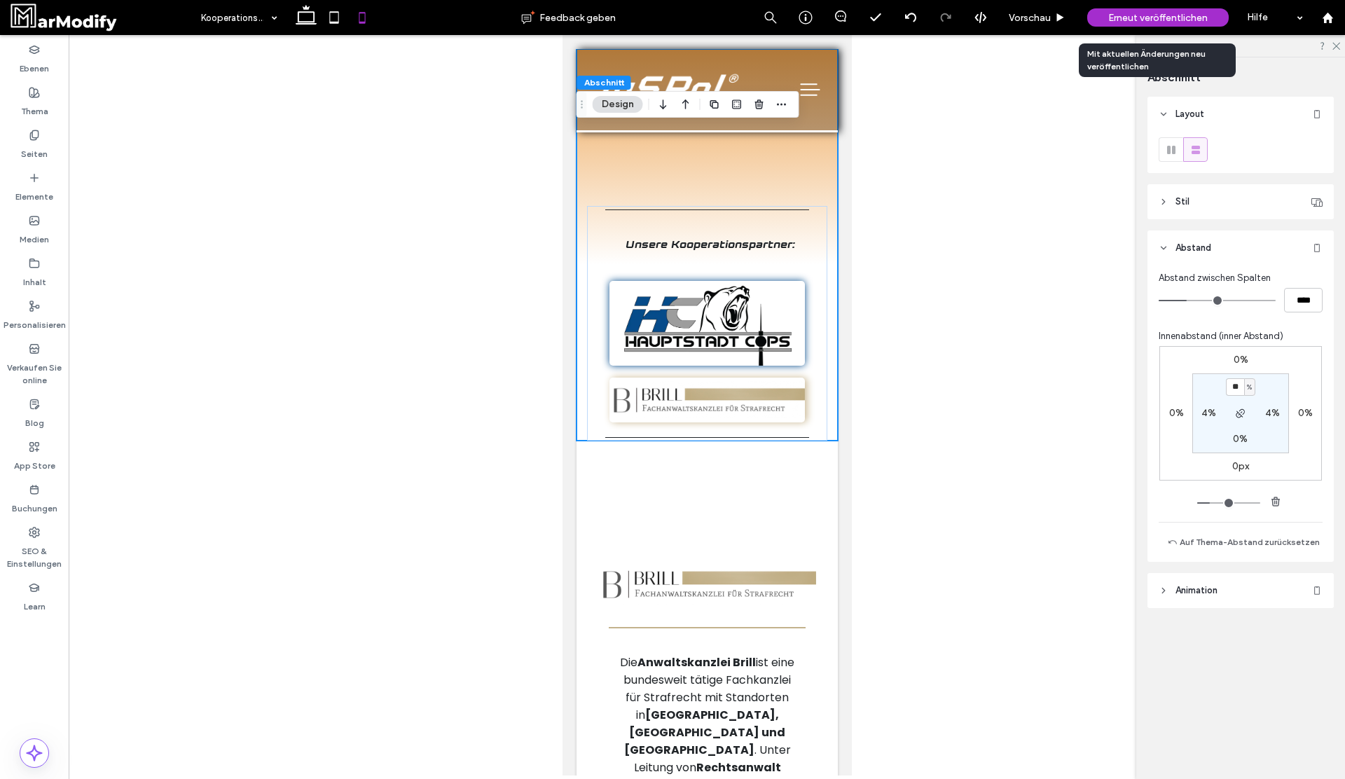
click at [1128, 22] on span "Erneut veröffentlichen" at bounding box center [1157, 18] width 99 height 12
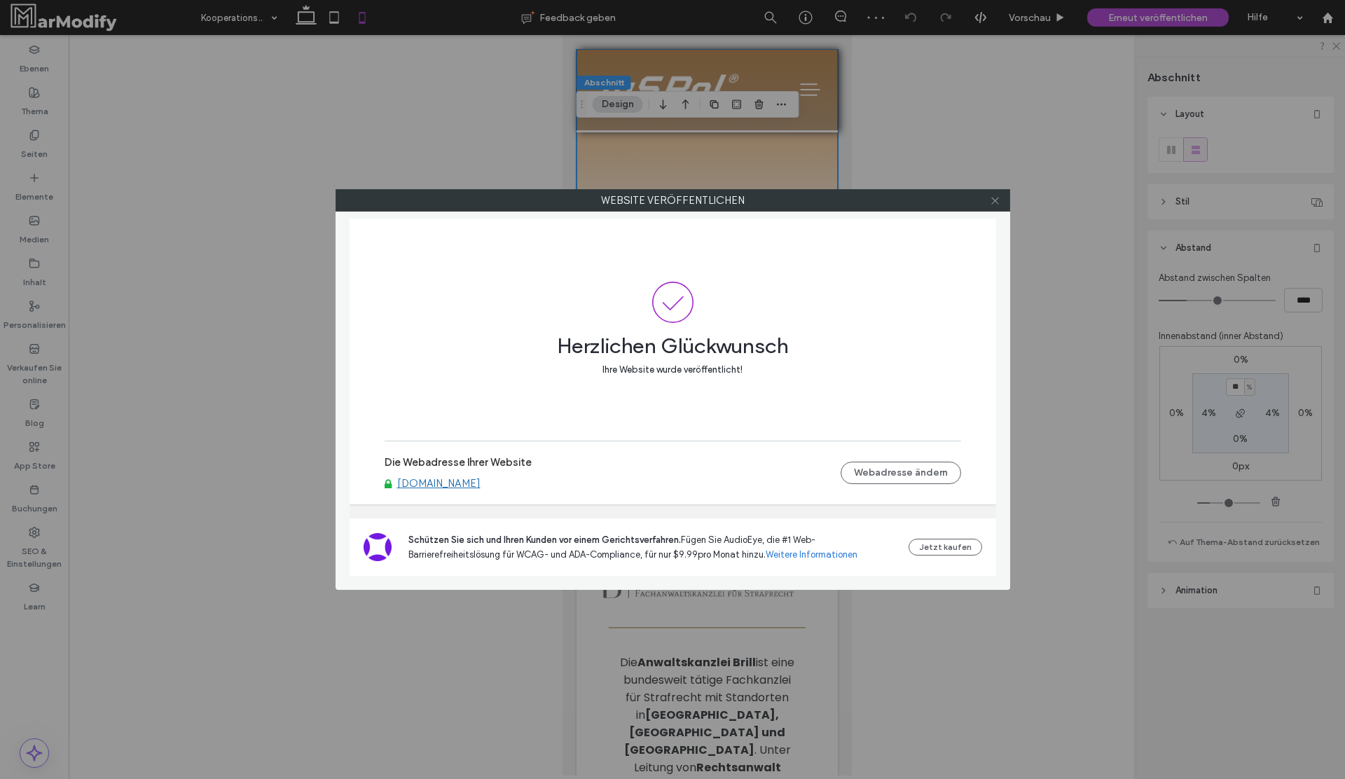
click at [994, 204] on icon at bounding box center [995, 200] width 11 height 11
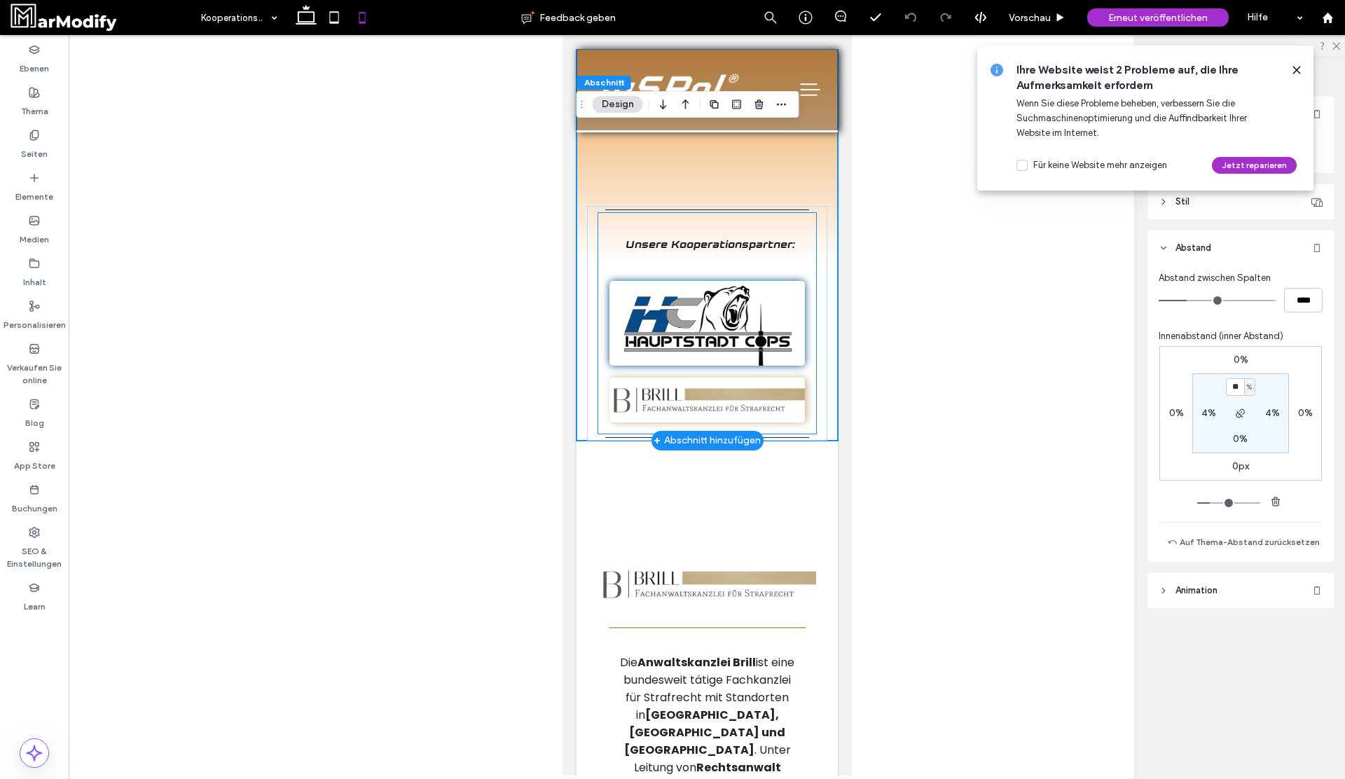
click at [726, 318] on img at bounding box center [706, 323] width 195 height 85
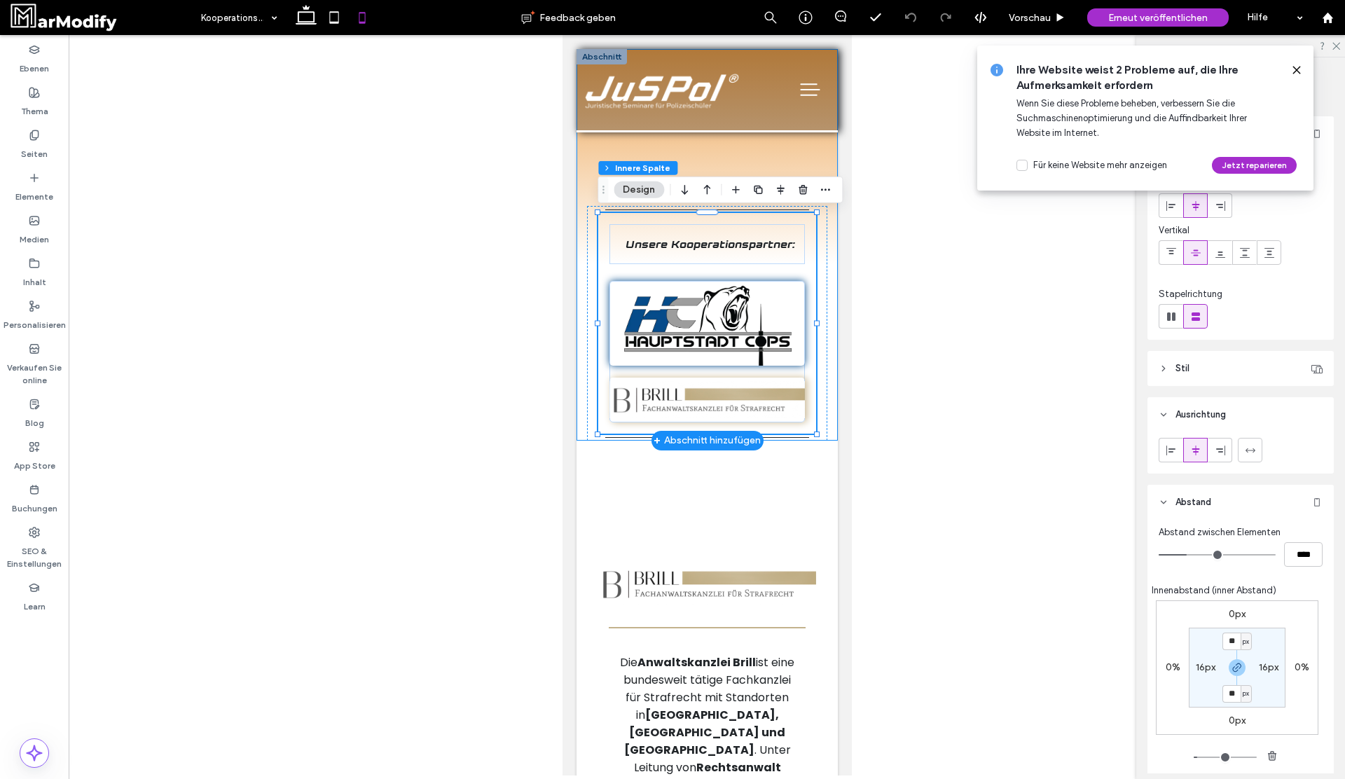
click at [810, 147] on div "Unsere Kooperationspartner:" at bounding box center [706, 245] width 261 height 392
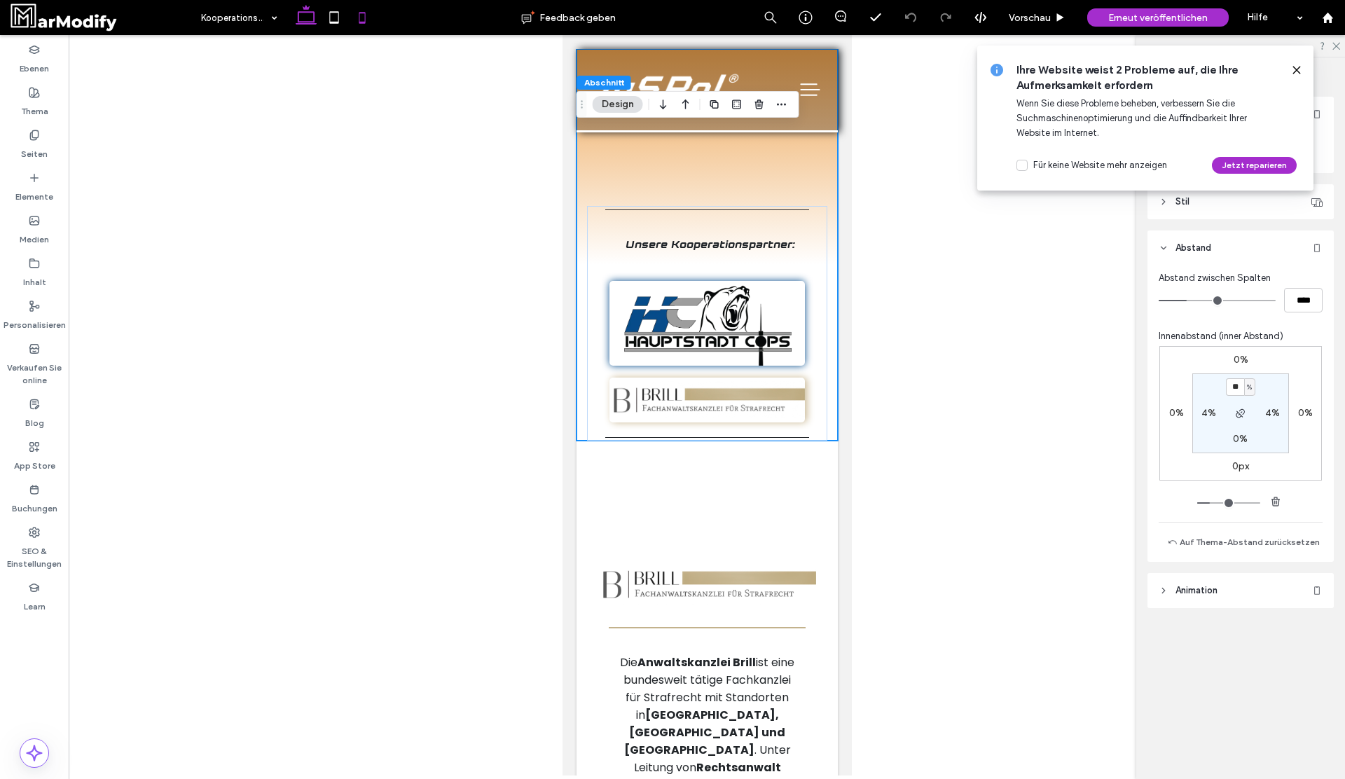
click at [312, 27] on icon at bounding box center [306, 18] width 28 height 28
type input "*"
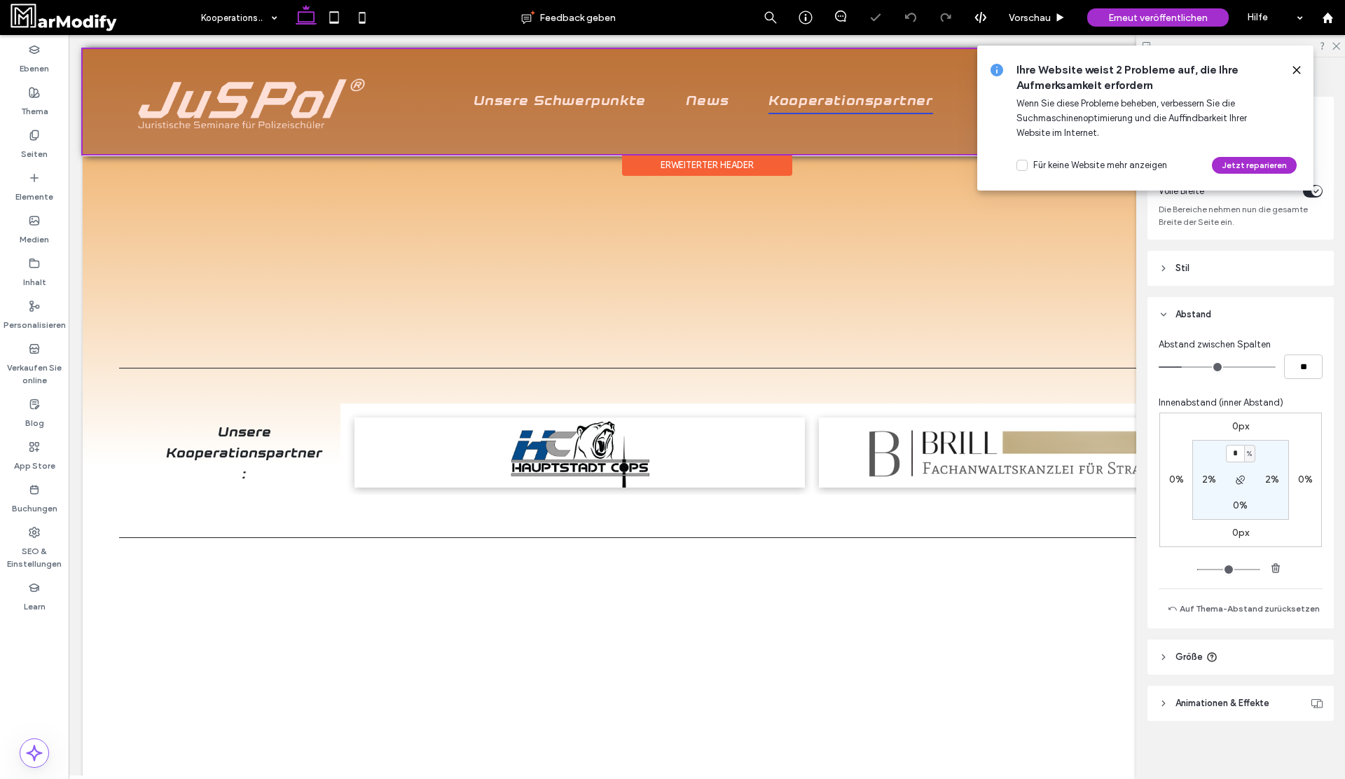
click at [700, 95] on div at bounding box center [707, 101] width 1248 height 105
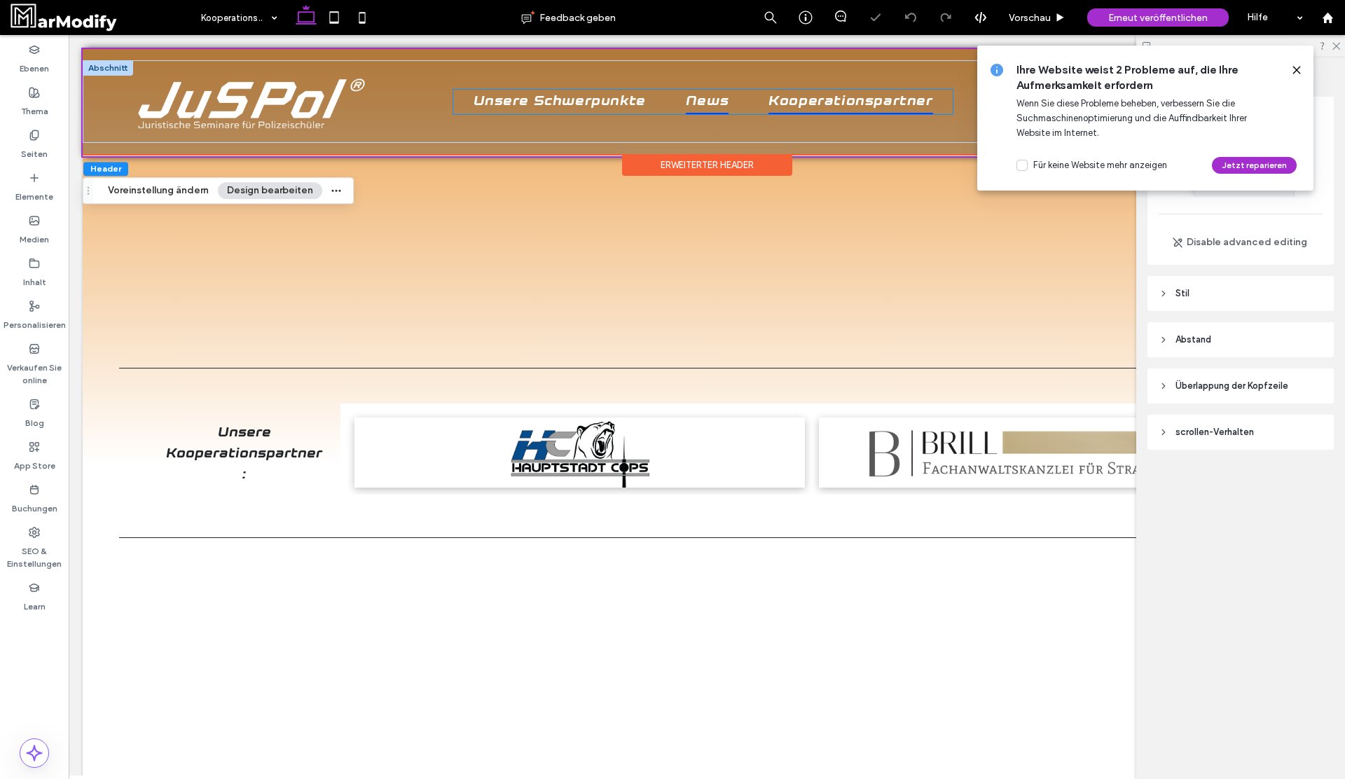
click at [716, 103] on span "News" at bounding box center [707, 102] width 43 height 25
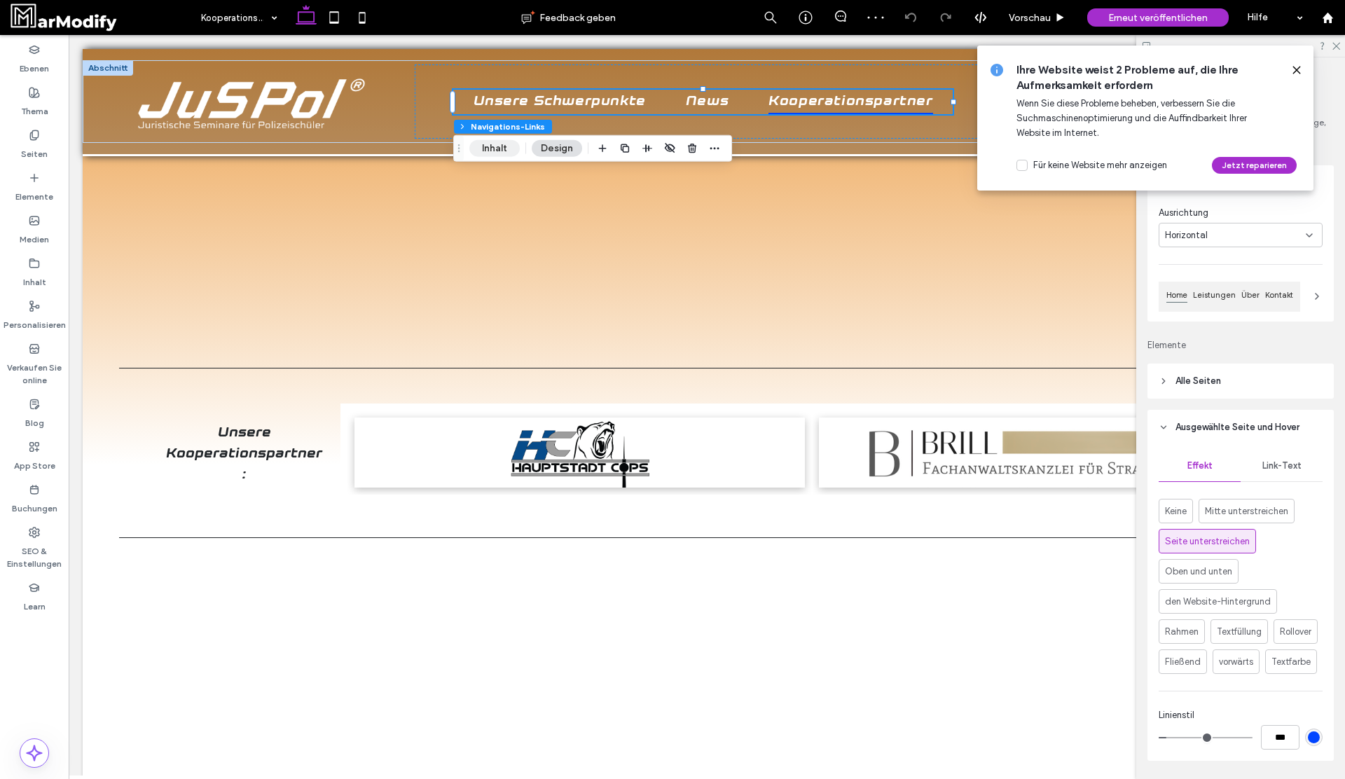
click at [478, 141] on button "Inhalt" at bounding box center [494, 148] width 50 height 17
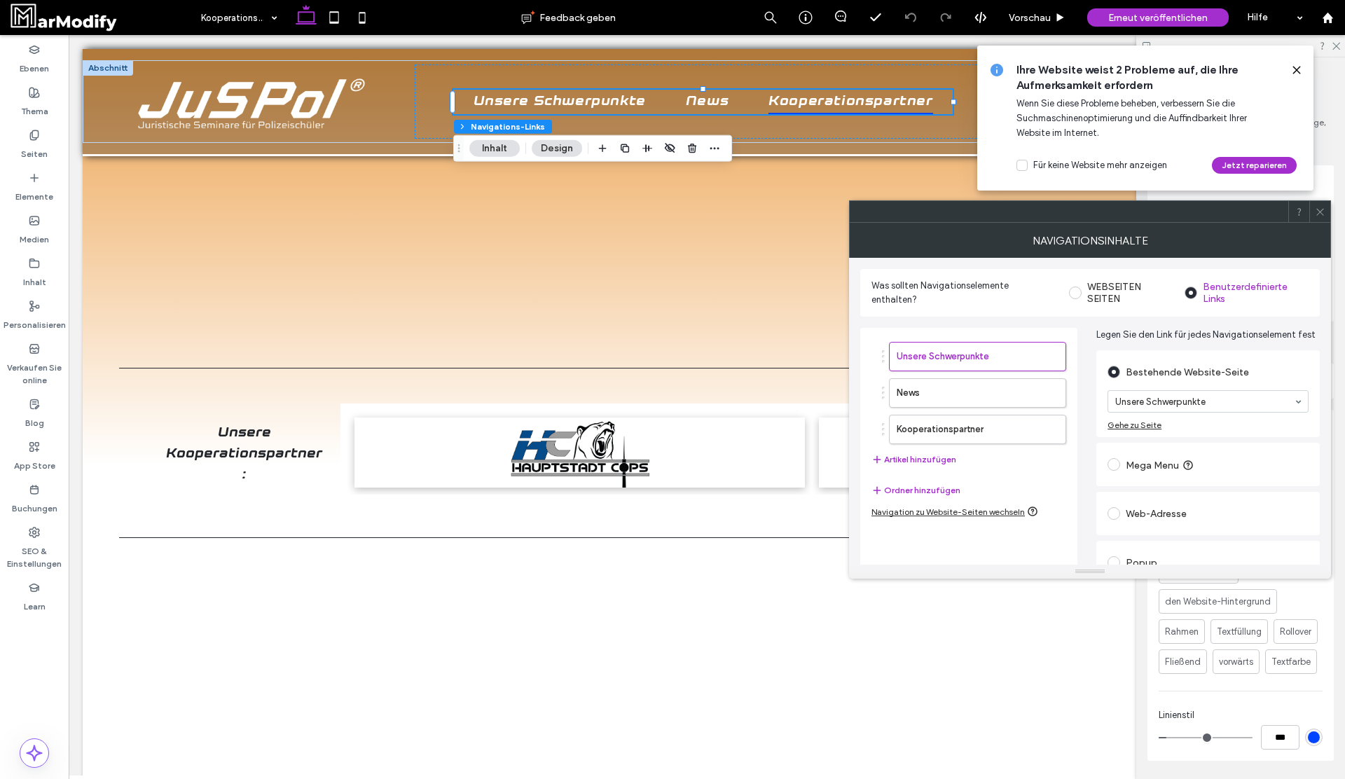
click at [1324, 214] on icon at bounding box center [1320, 212] width 11 height 11
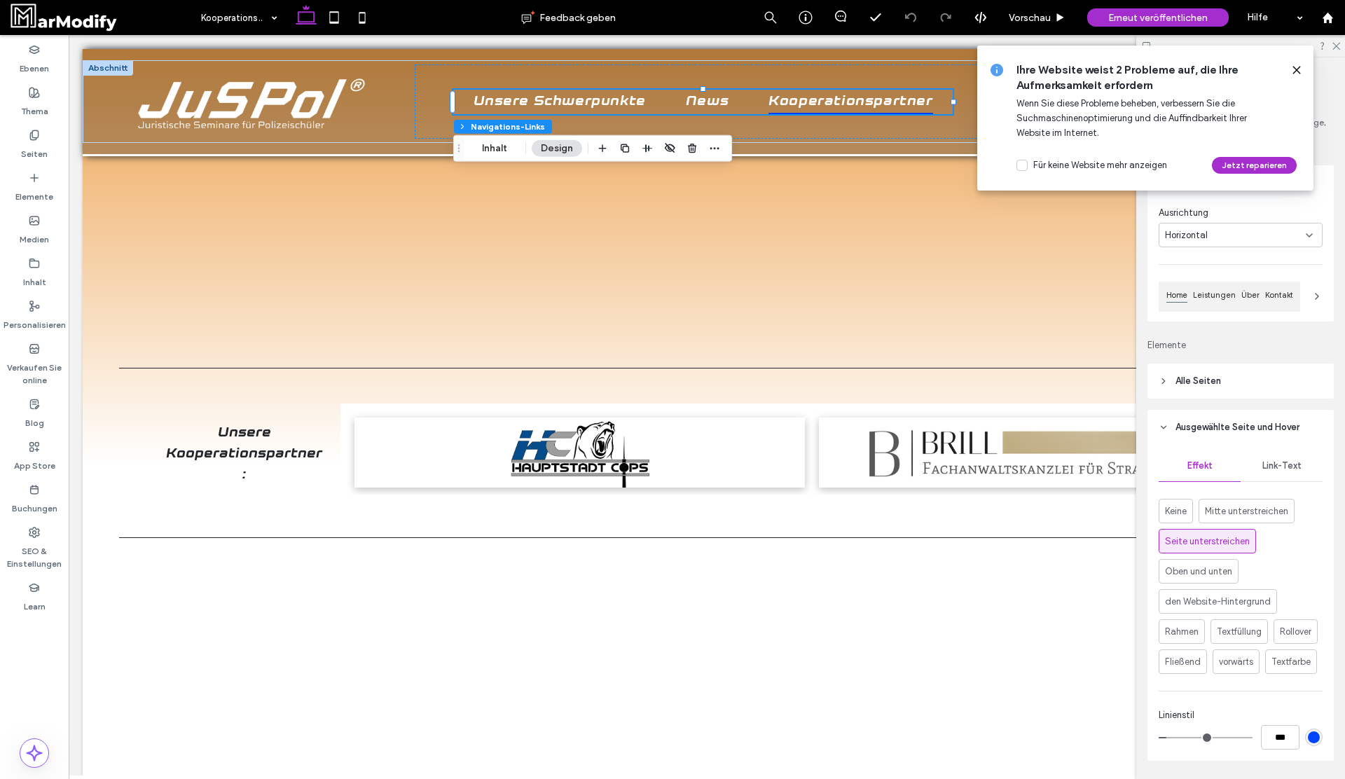
click at [1291, 63] on span at bounding box center [1296, 69] width 11 height 15
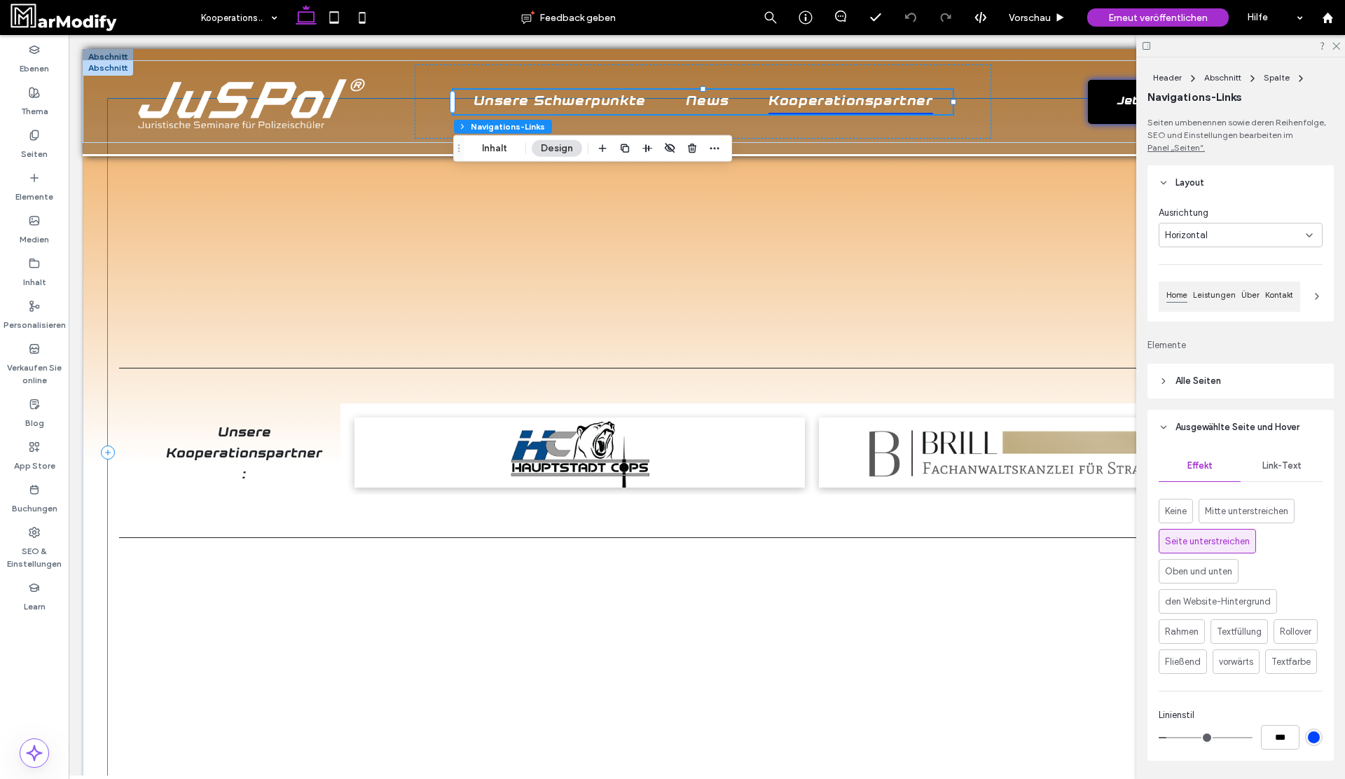
click at [860, 161] on div "Unsere Kooperationspartner: Button Button Mehr anzeigen" at bounding box center [707, 452] width 1198 height 707
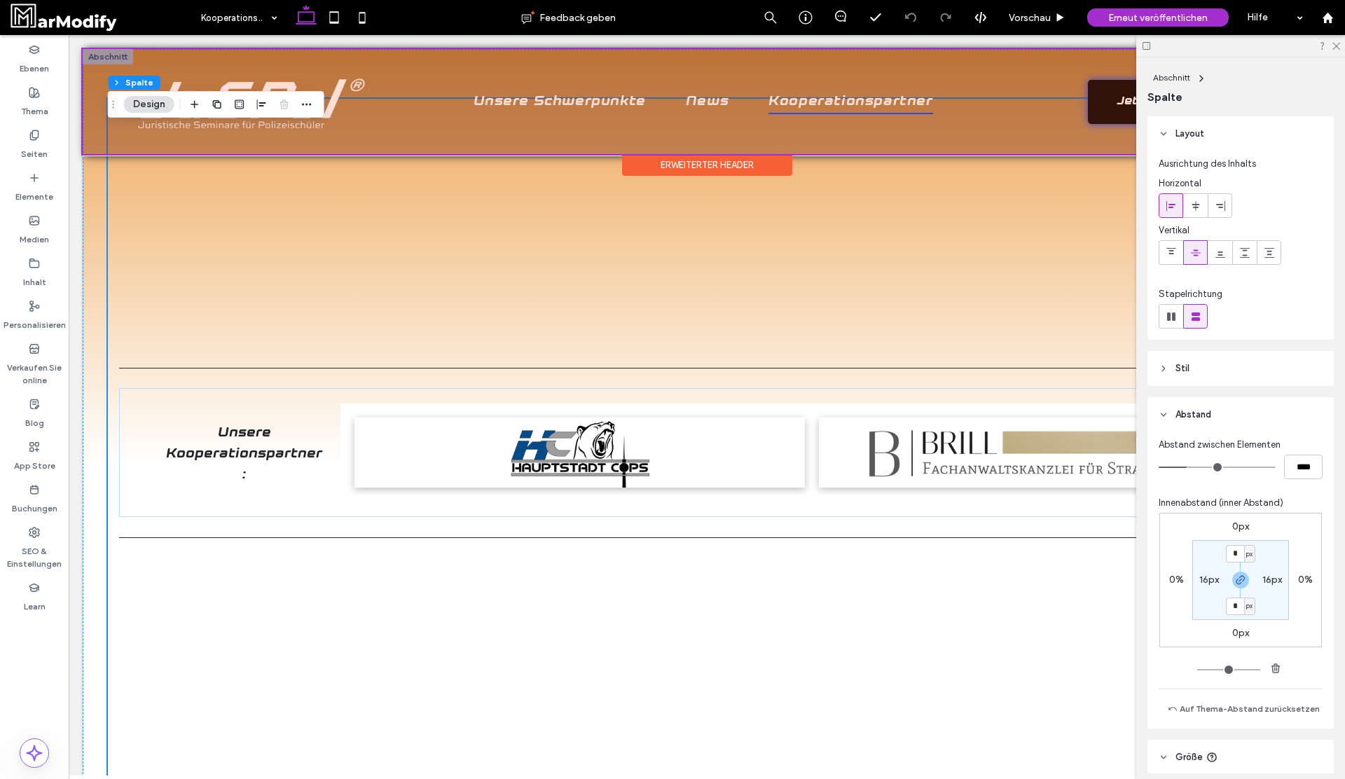
click at [856, 100] on div at bounding box center [707, 101] width 1248 height 105
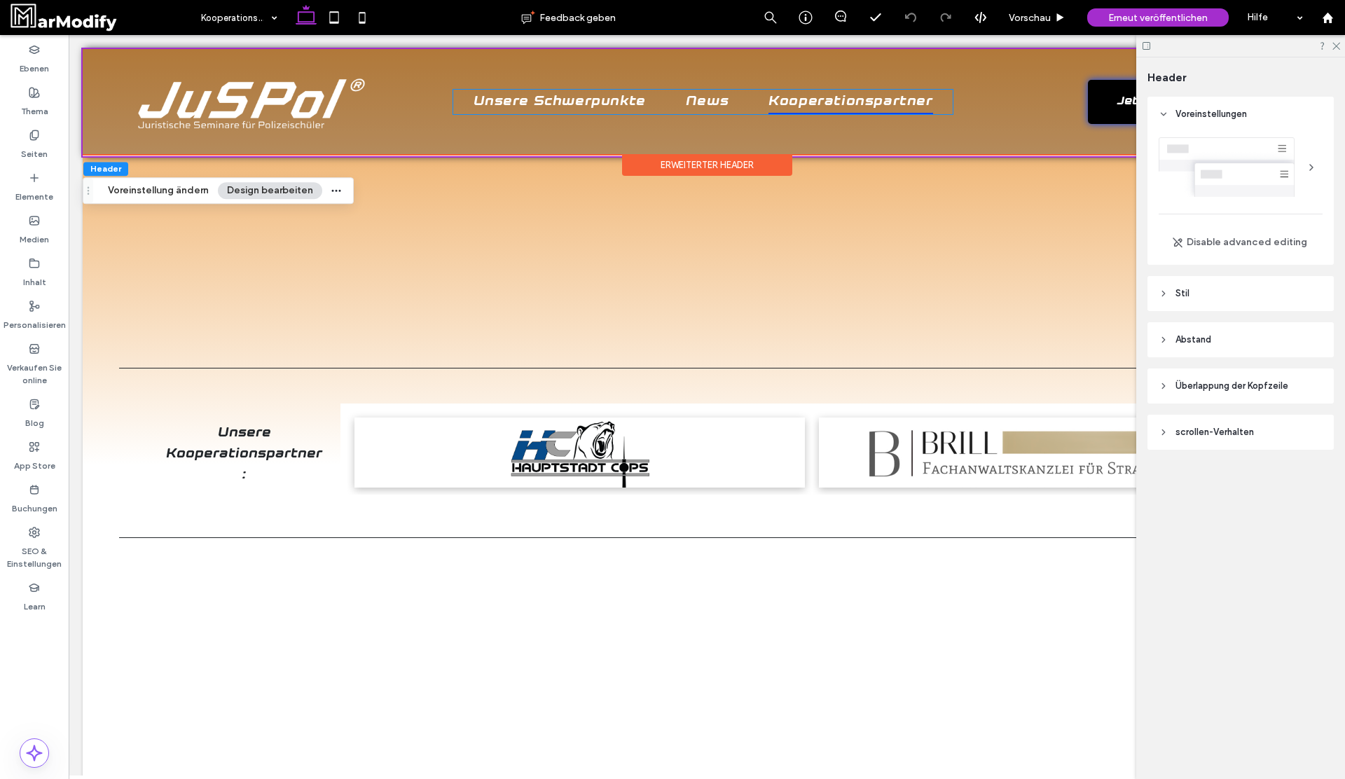
click at [856, 100] on span "Kooperationspartner" at bounding box center [850, 102] width 164 height 25
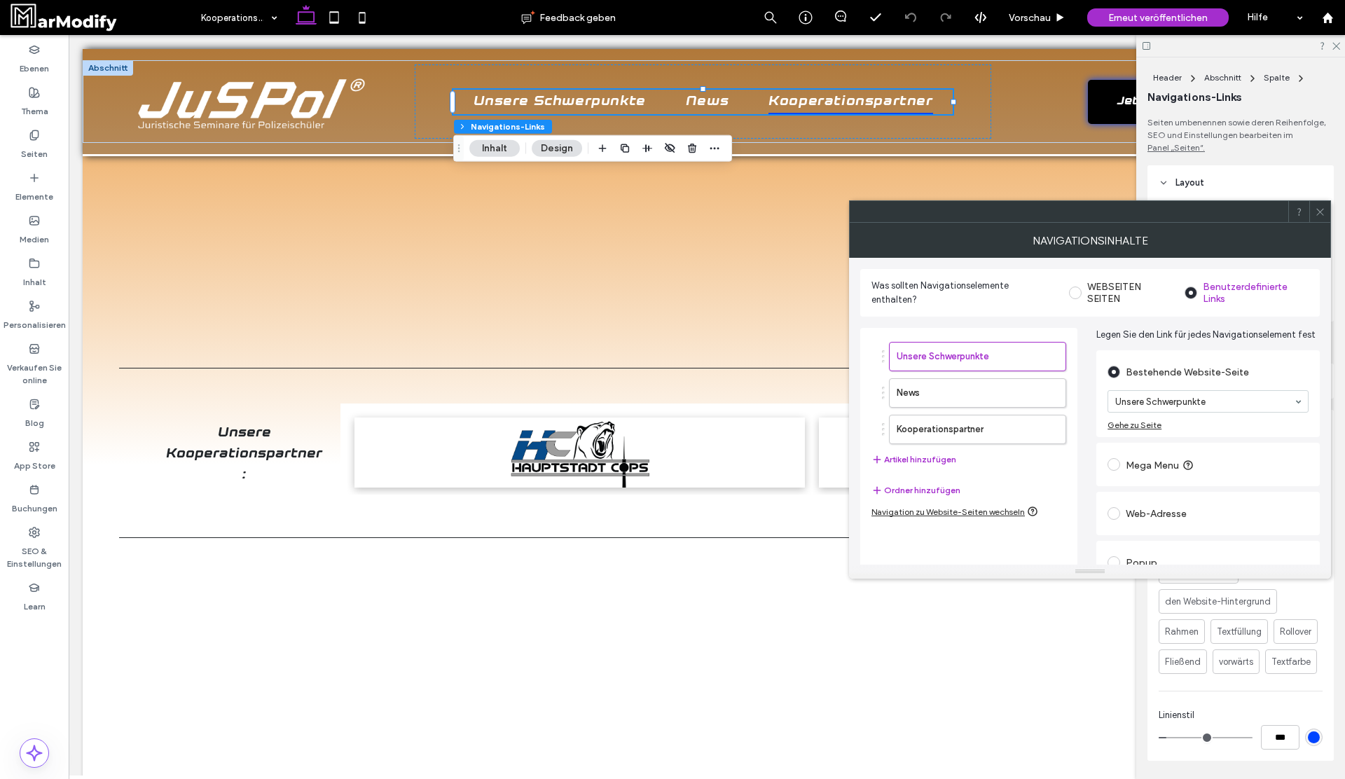
click at [1309, 211] on div at bounding box center [1319, 211] width 21 height 21
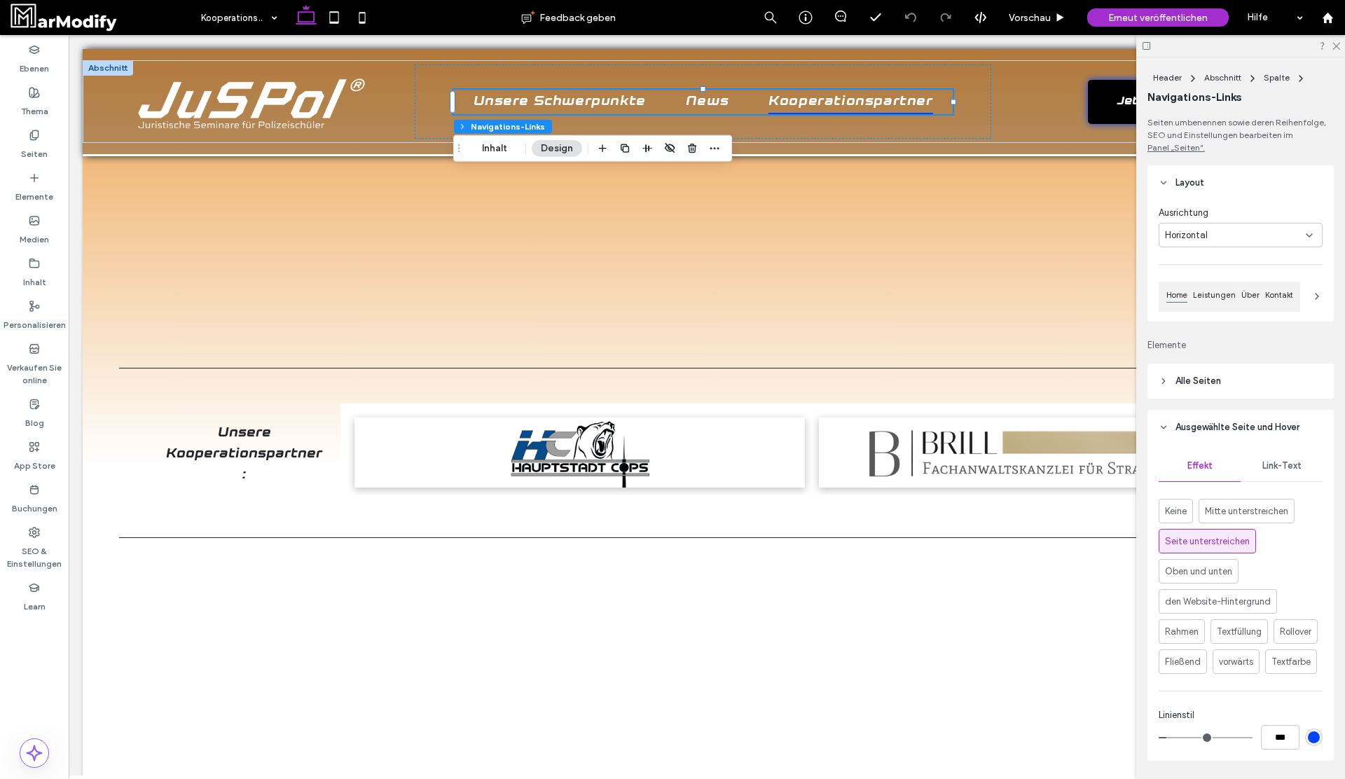
scroll to position [221, 0]
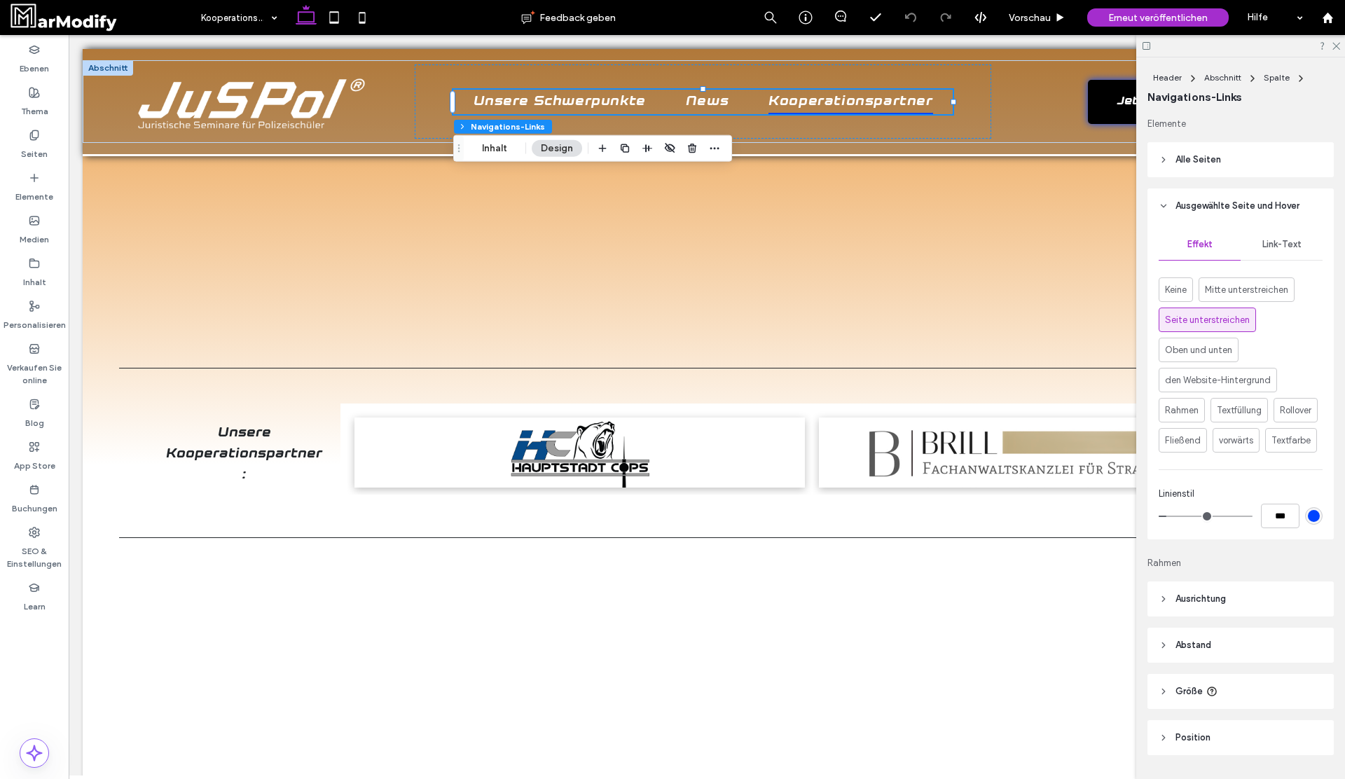
click at [1317, 518] on div "rgb(0, 68, 255)" at bounding box center [1314, 516] width 12 height 12
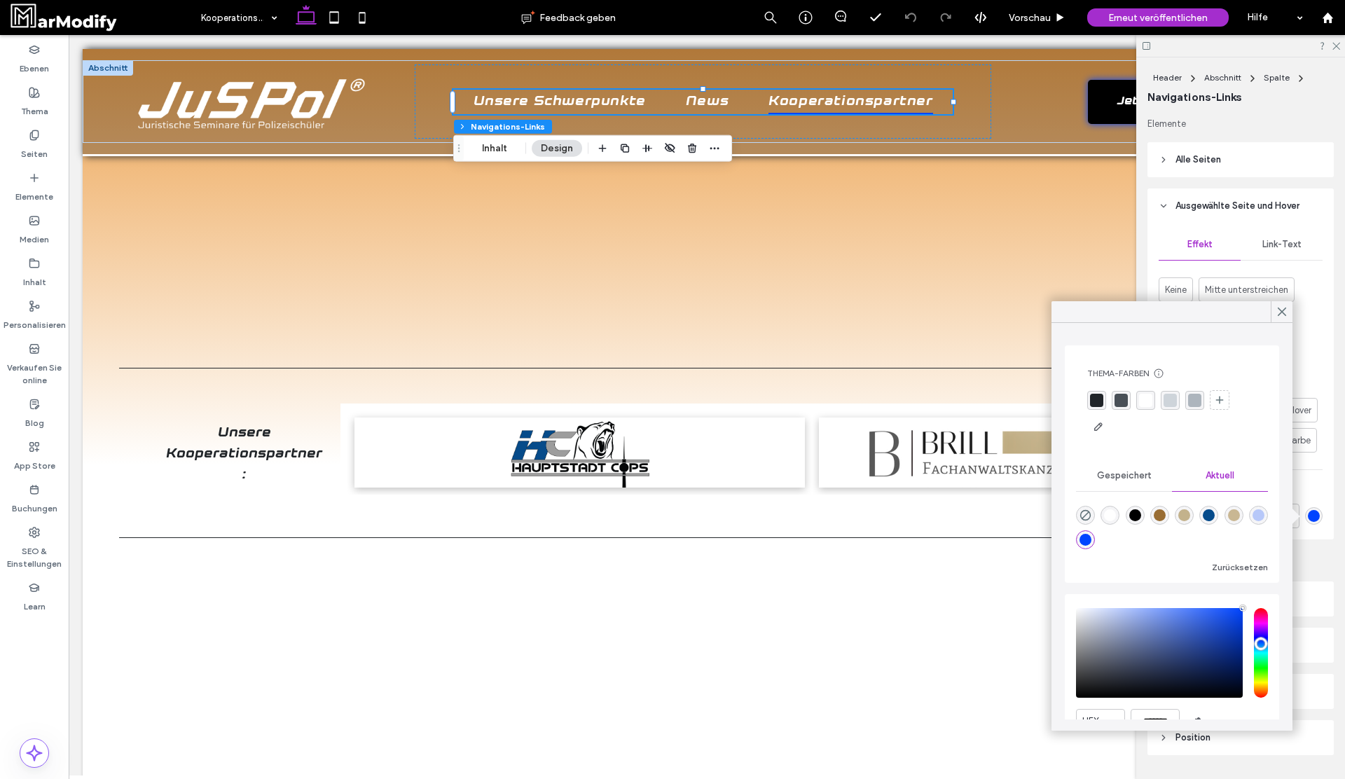
click at [1232, 513] on div "rgba(201, 183, 147, 1)" at bounding box center [1234, 515] width 12 height 12
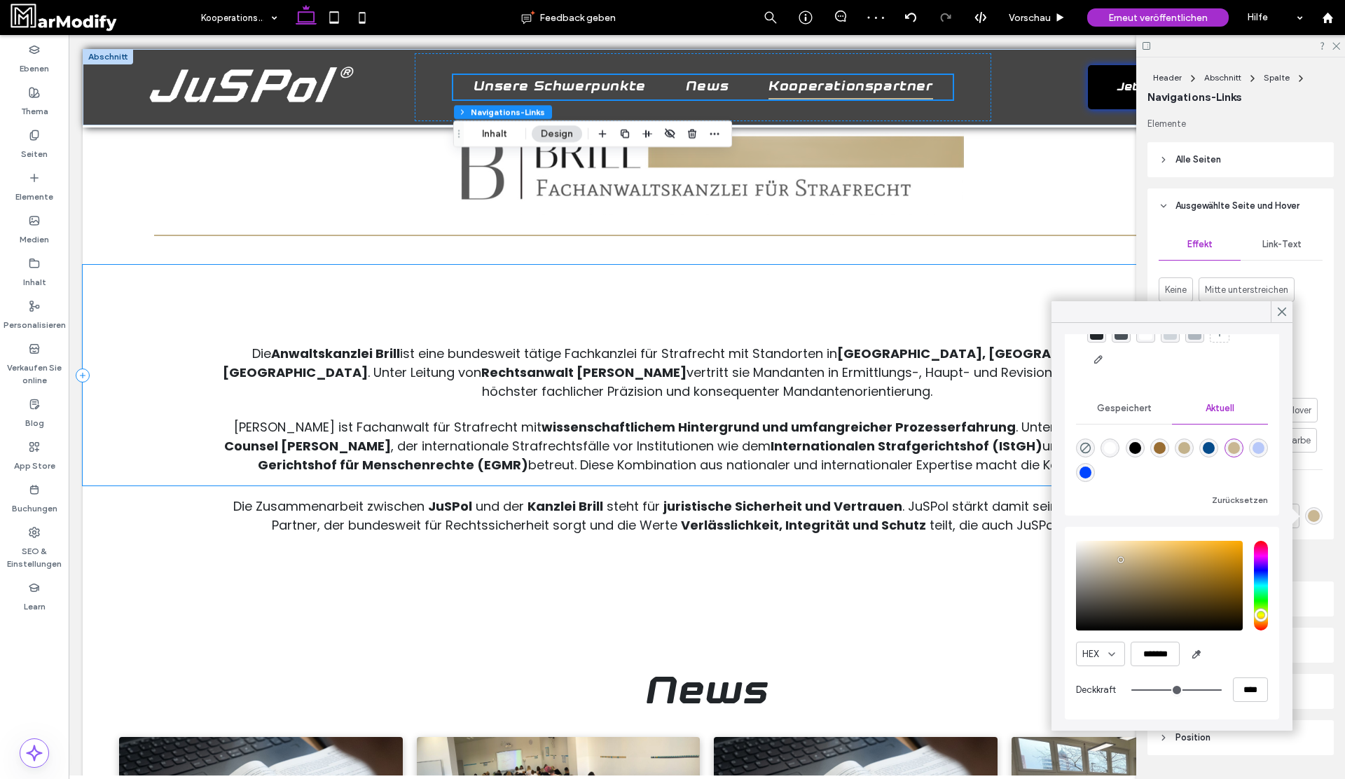
scroll to position [2169, 0]
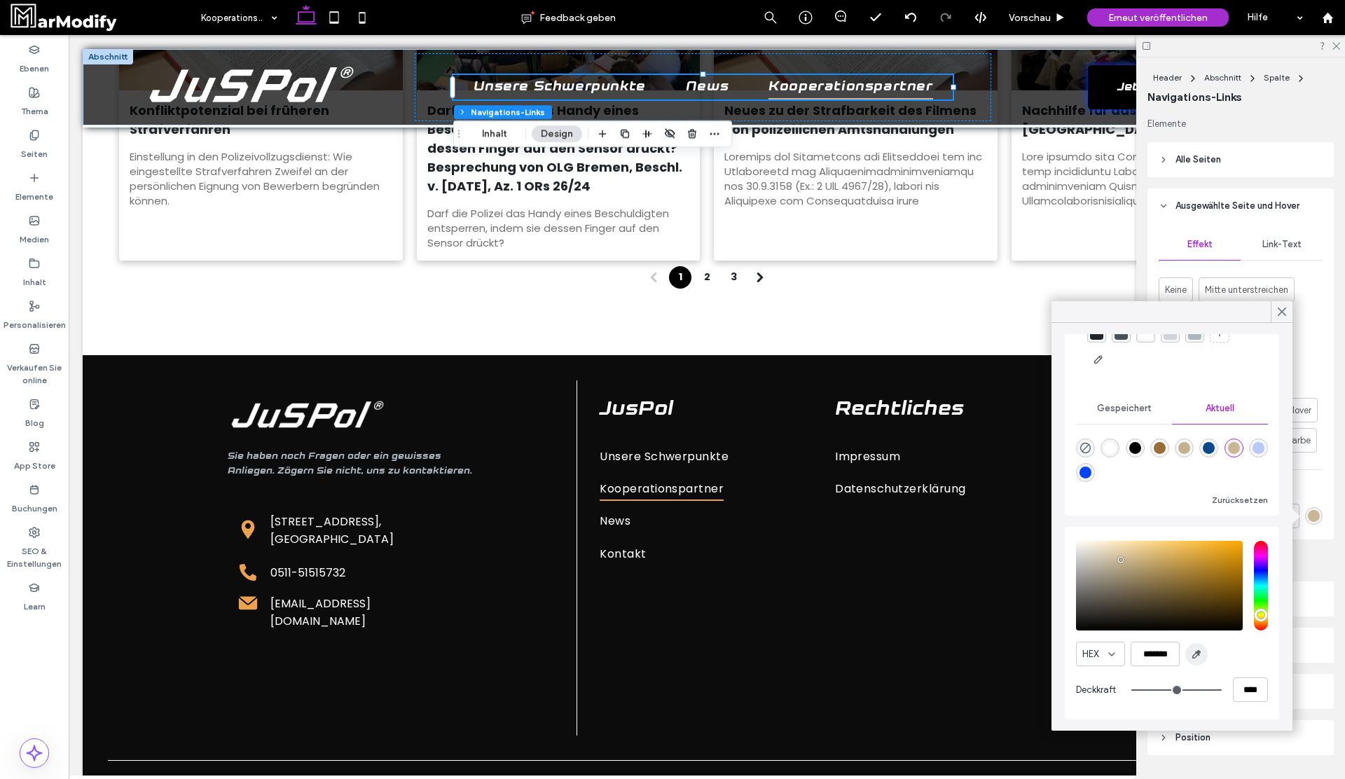
click at [1199, 656] on icon "button" at bounding box center [1196, 654] width 11 height 11
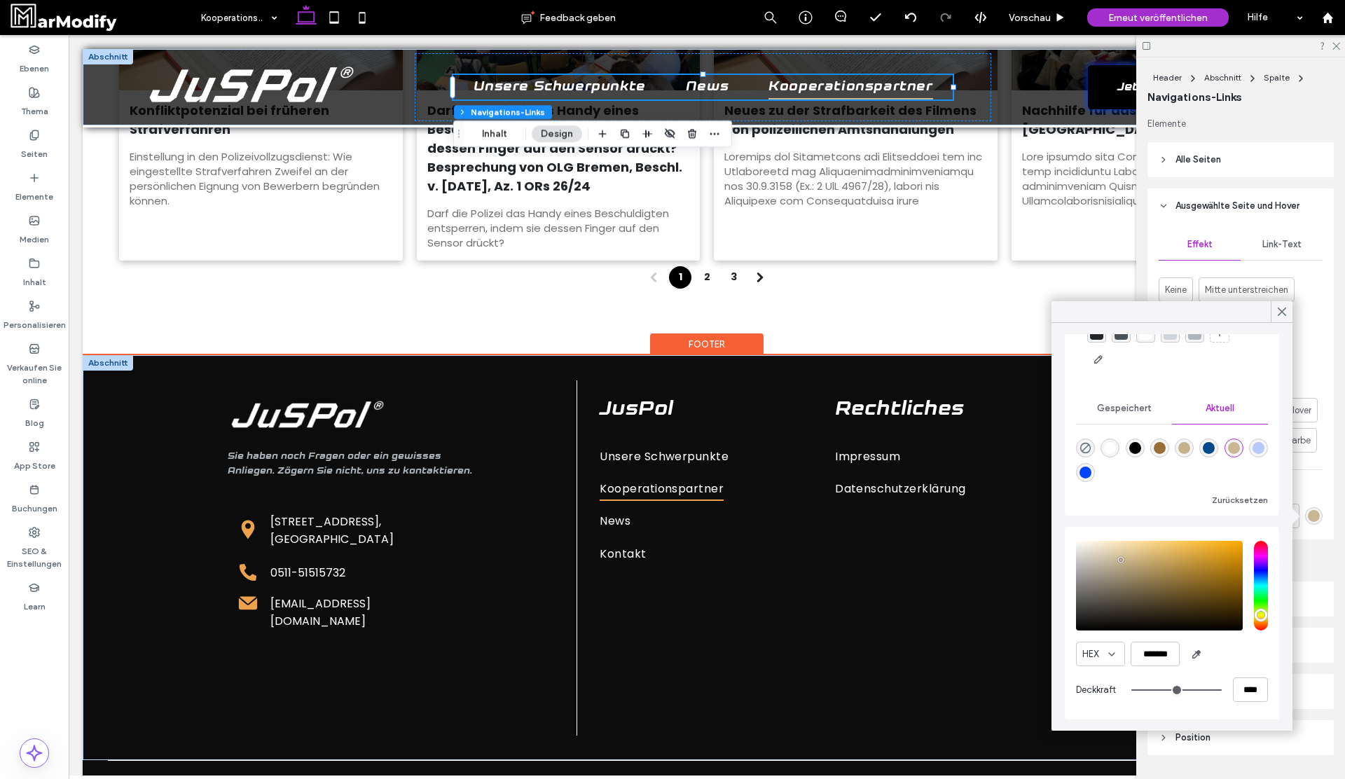
type input "*******"
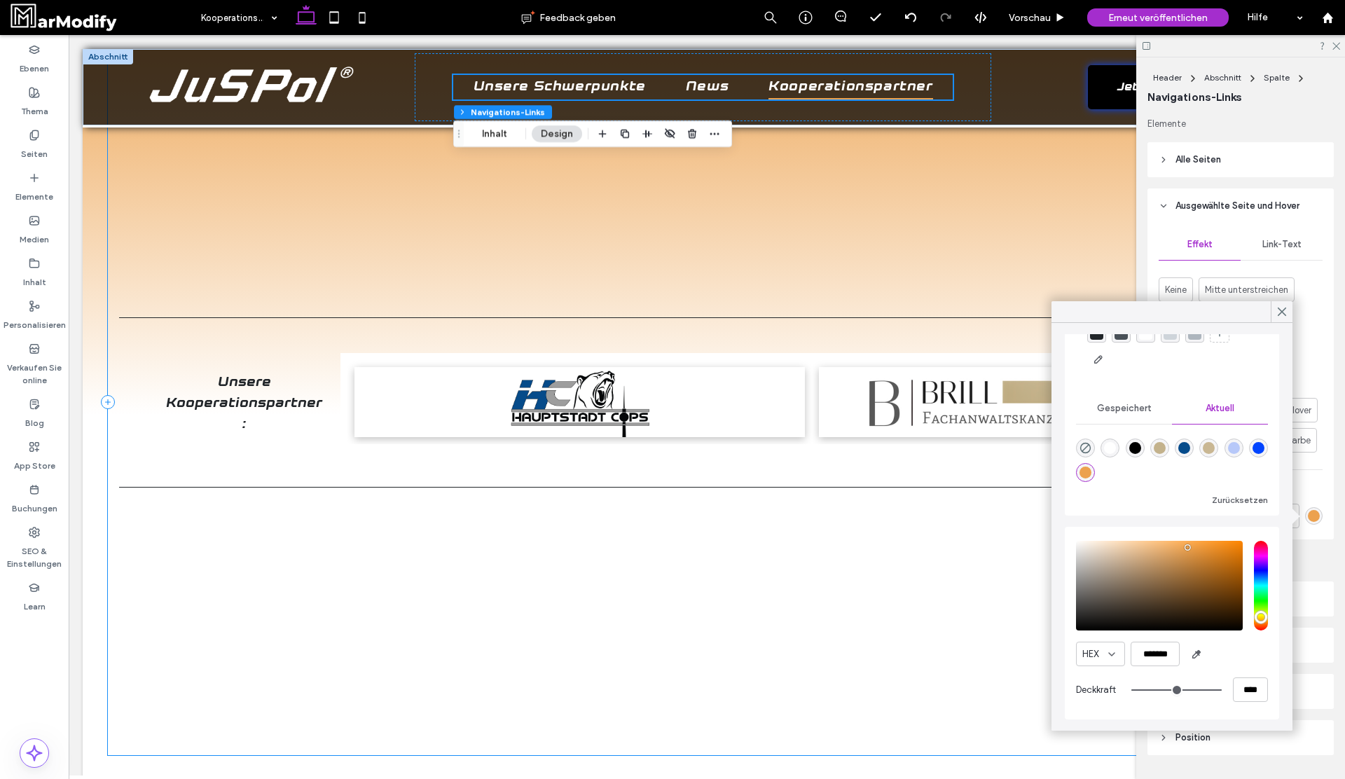
scroll to position [0, 0]
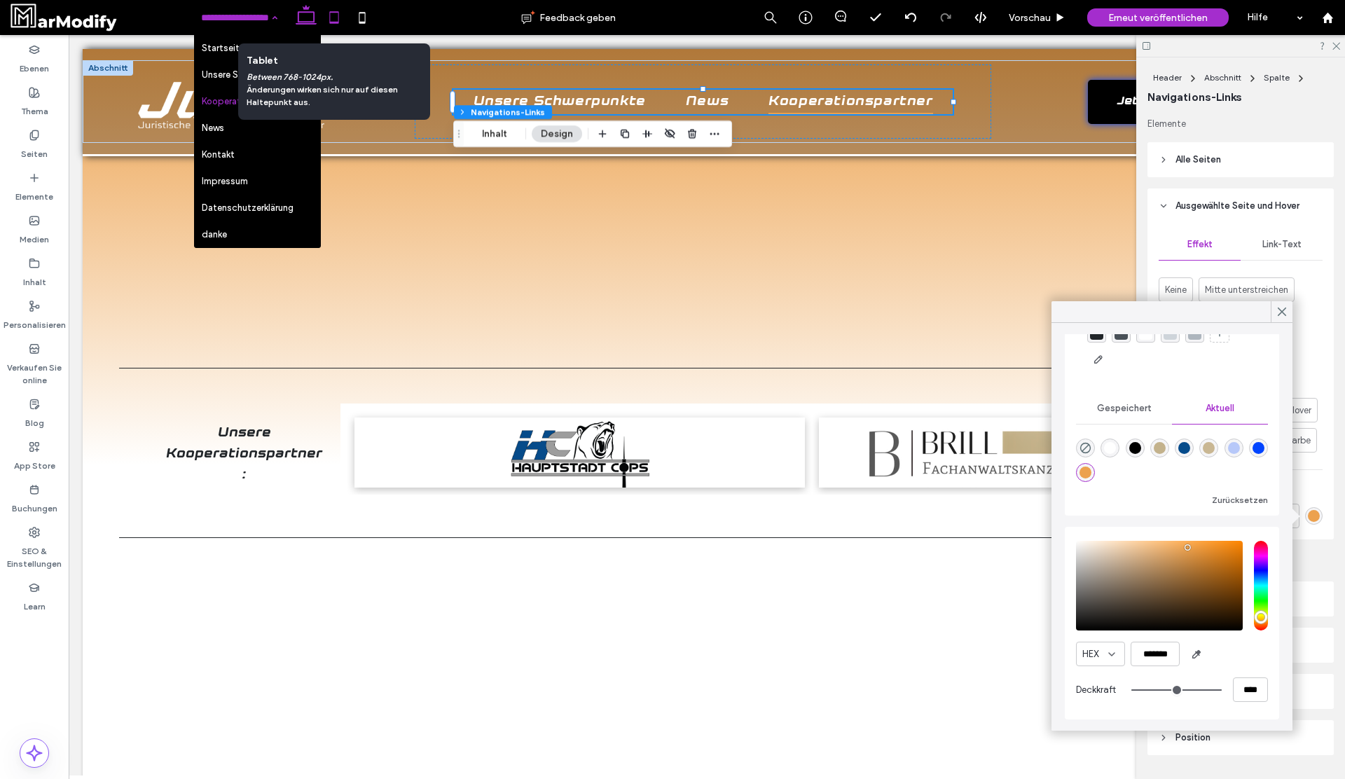
click at [340, 15] on icon at bounding box center [334, 18] width 28 height 28
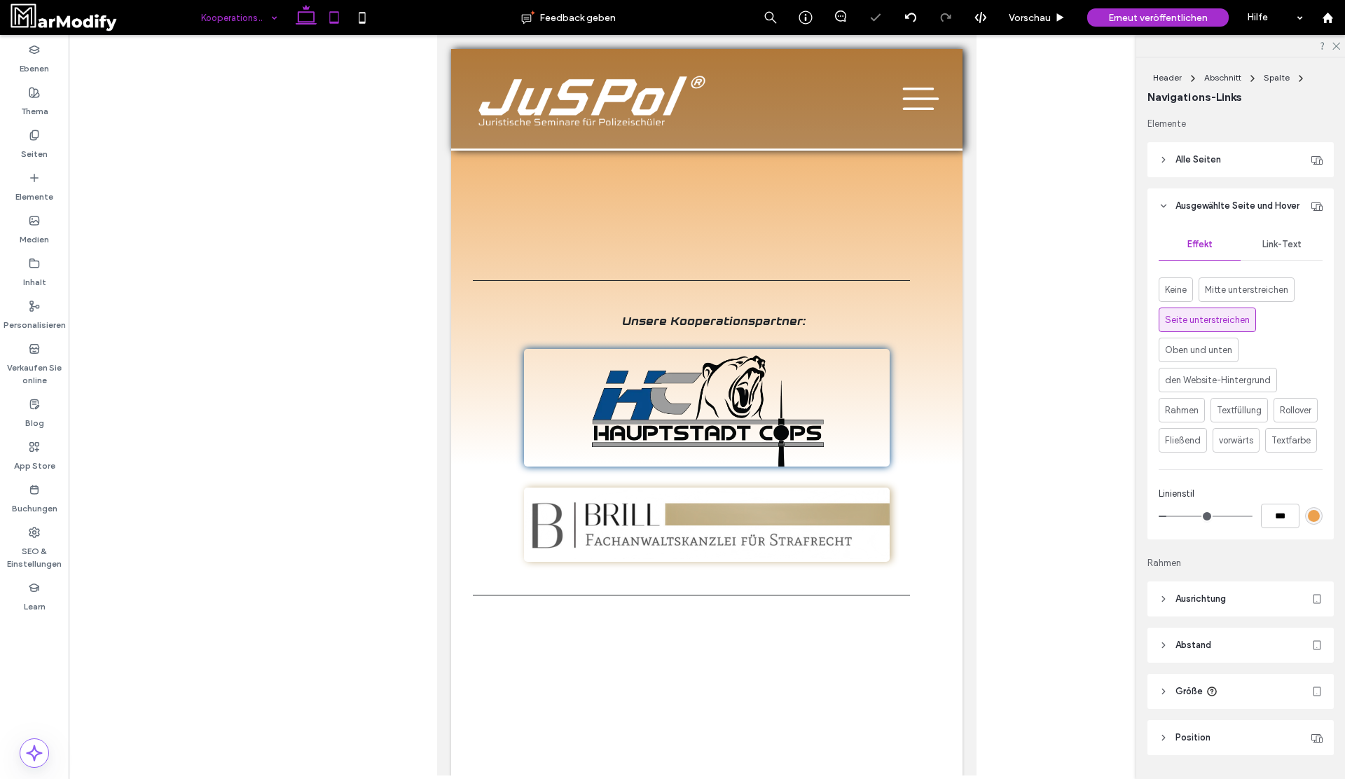
click at [298, 23] on use at bounding box center [306, 15] width 21 height 20
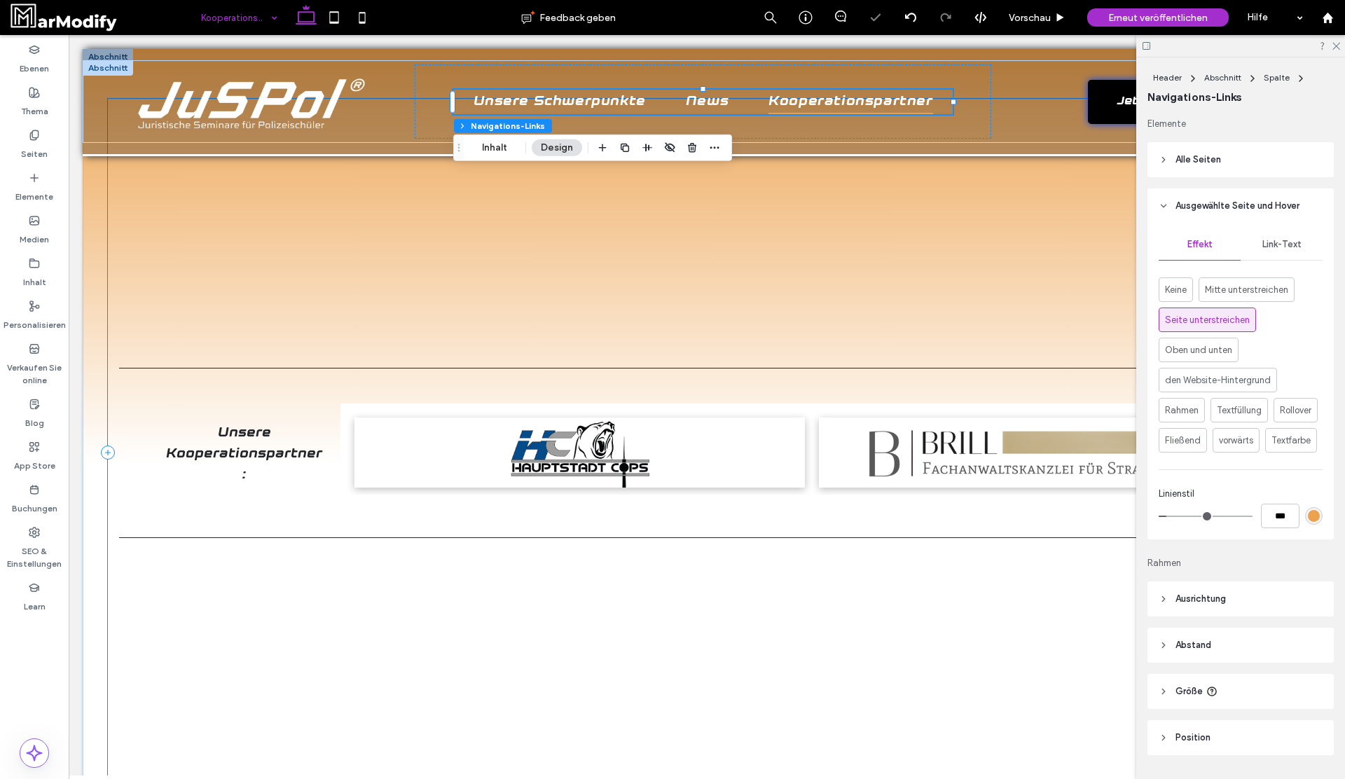
click at [930, 272] on div "Unsere Kooperationspartner: Button Button Mehr anzeigen" at bounding box center [707, 452] width 1198 height 707
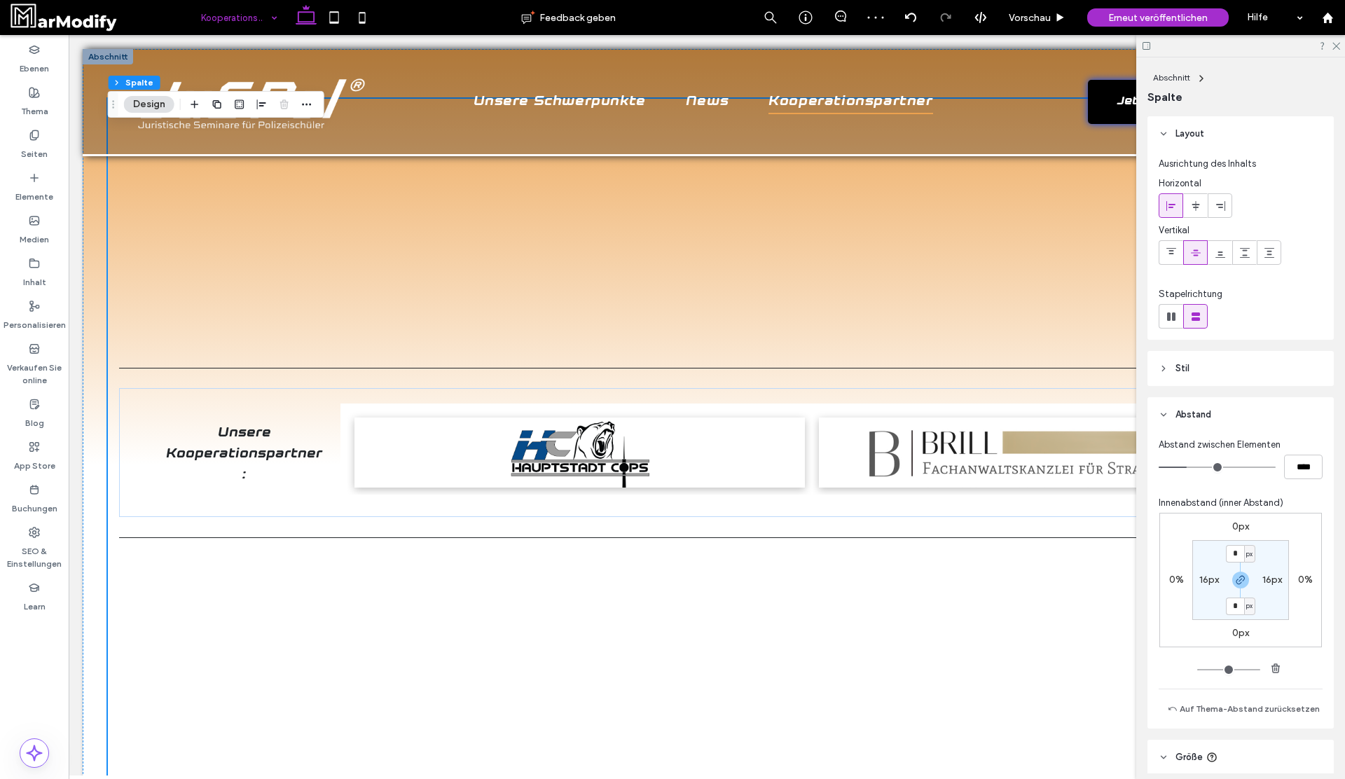
click at [1215, 366] on header "Stil" at bounding box center [1240, 368] width 186 height 35
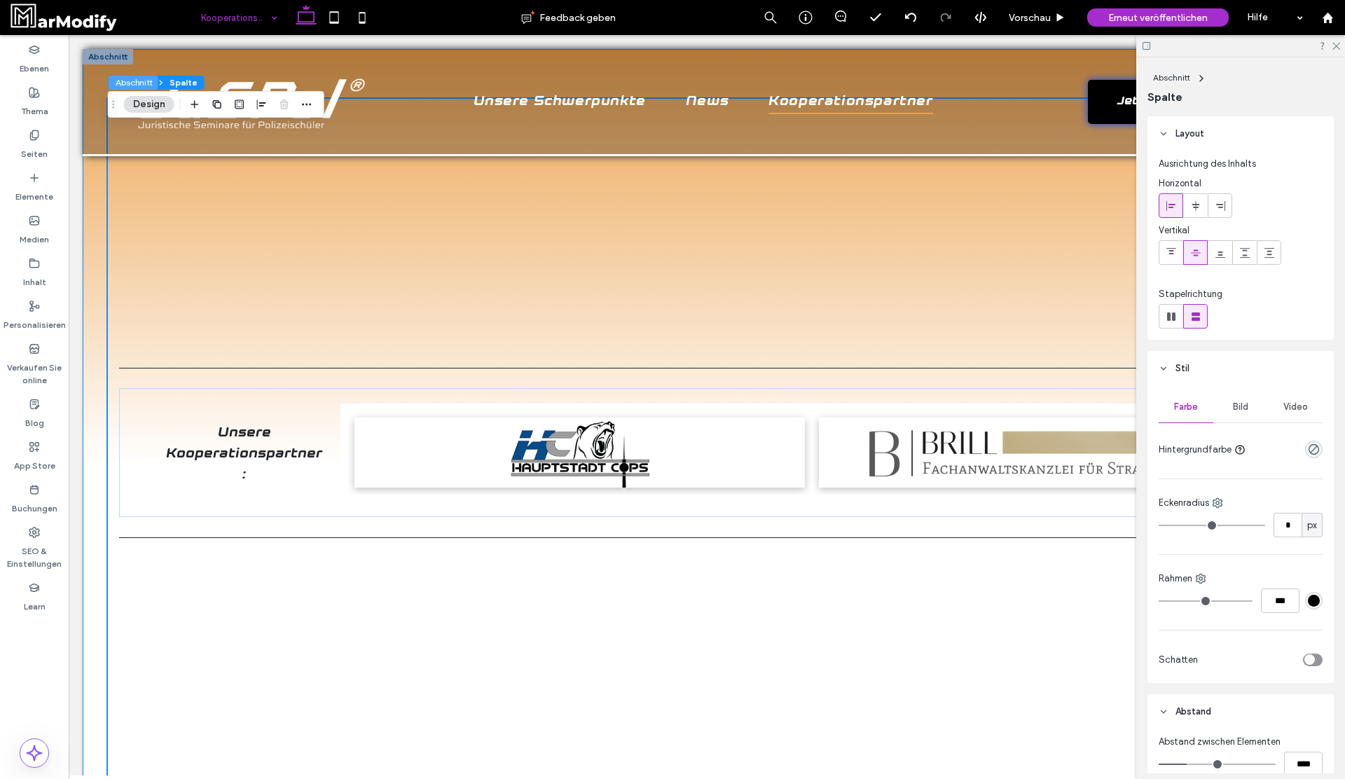
click at [132, 85] on button "Abschnitt" at bounding box center [134, 83] width 50 height 14
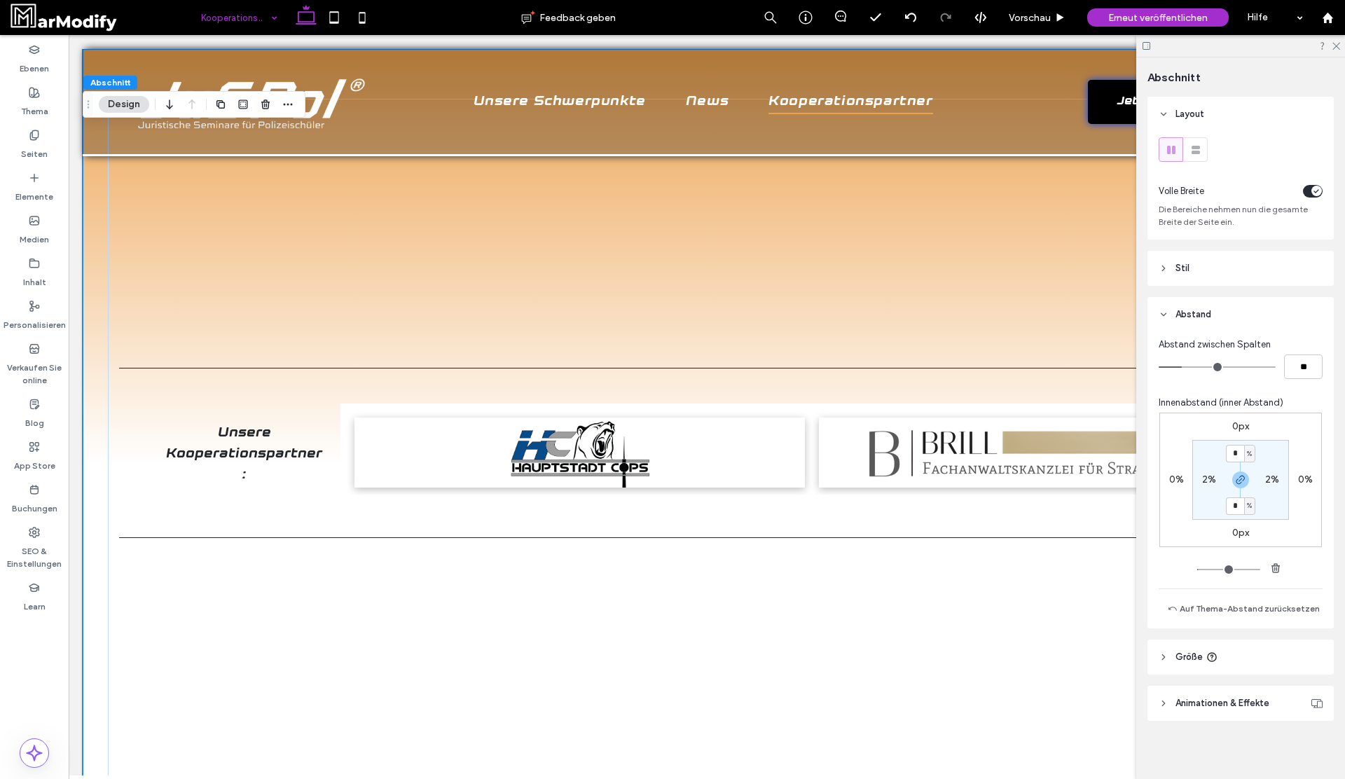
scroll to position [4, 0]
click at [1239, 273] on header "Stil" at bounding box center [1240, 264] width 186 height 35
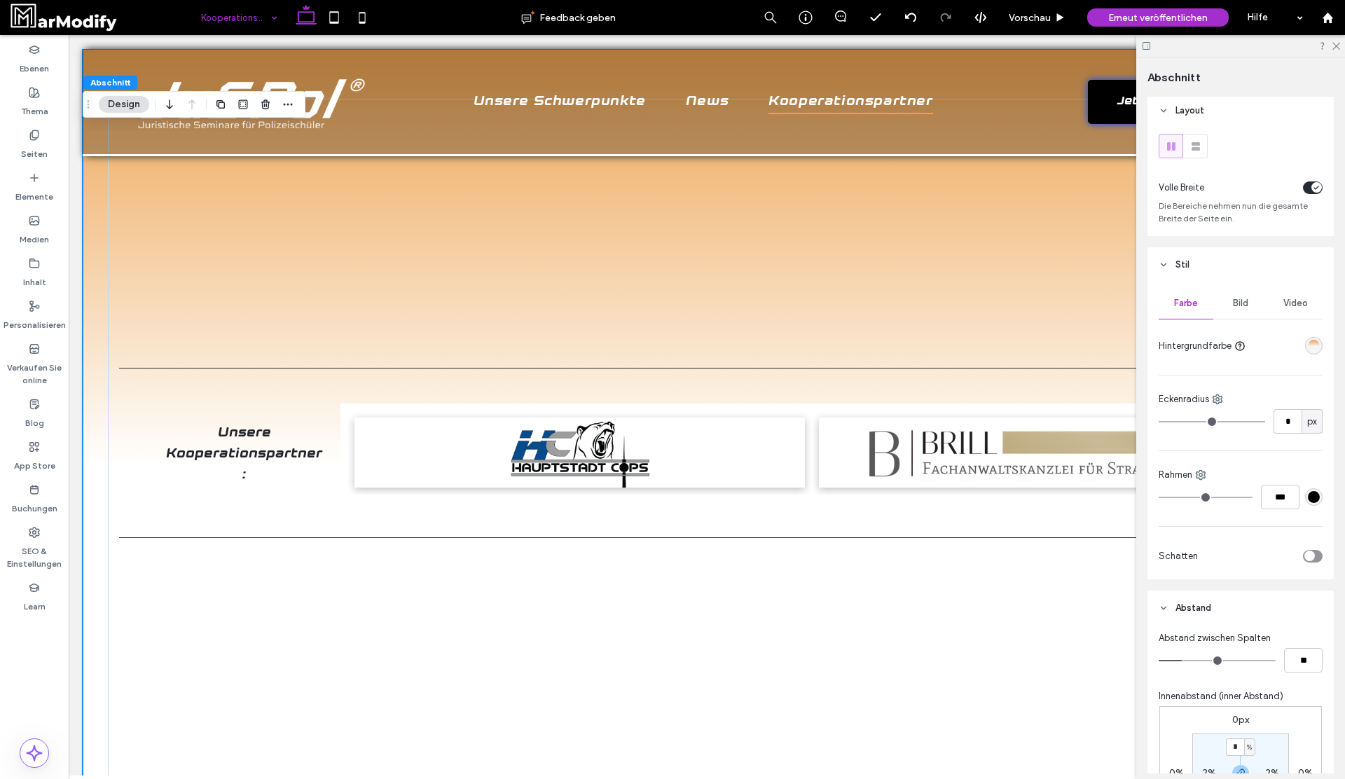
click at [1309, 340] on div "linear-gradient(0deg, rgba(0, 0, 0, 0) 45%, rgba(236, 161, 77, 1) 100%)" at bounding box center [1314, 346] width 12 height 12
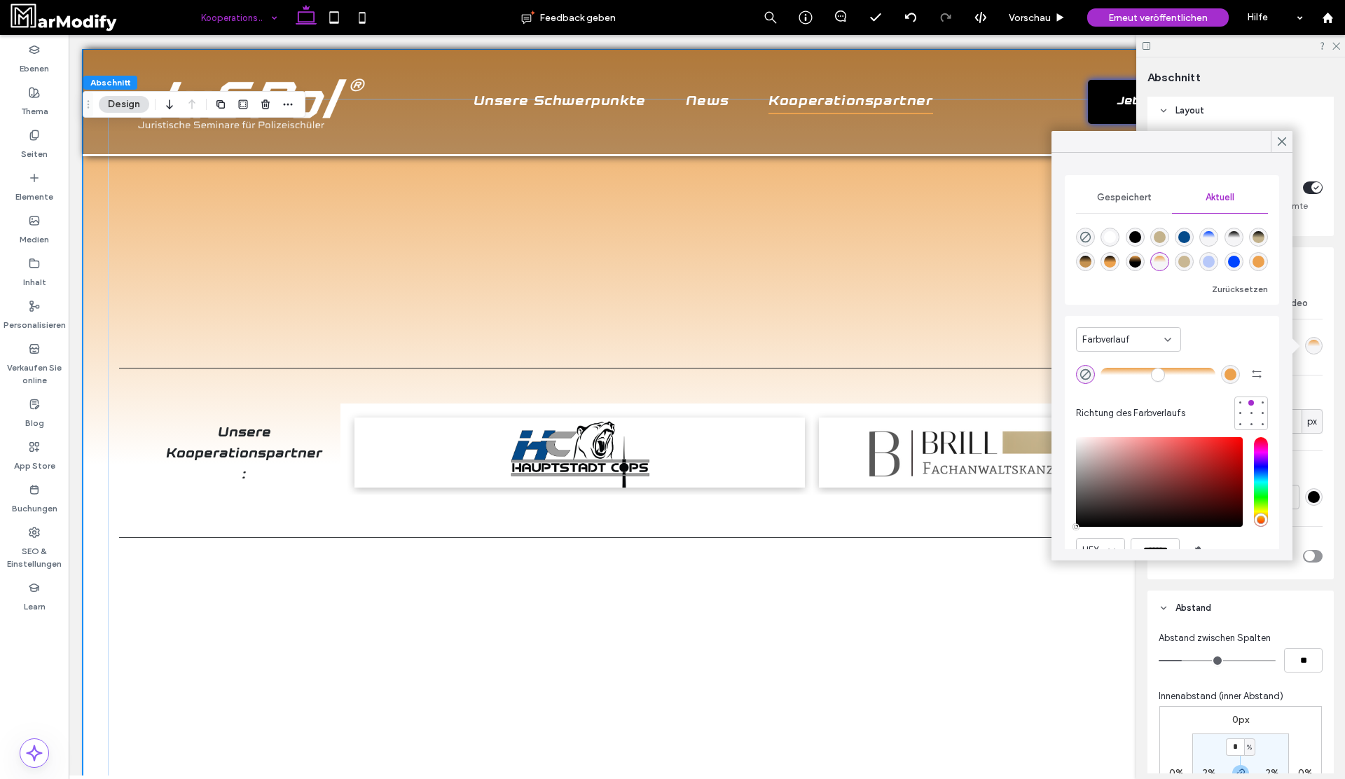
click at [1226, 377] on div "rgba(236, 161, 77, 1)" at bounding box center [1230, 374] width 12 height 12
type input "*******"
type input "***"
type input "****"
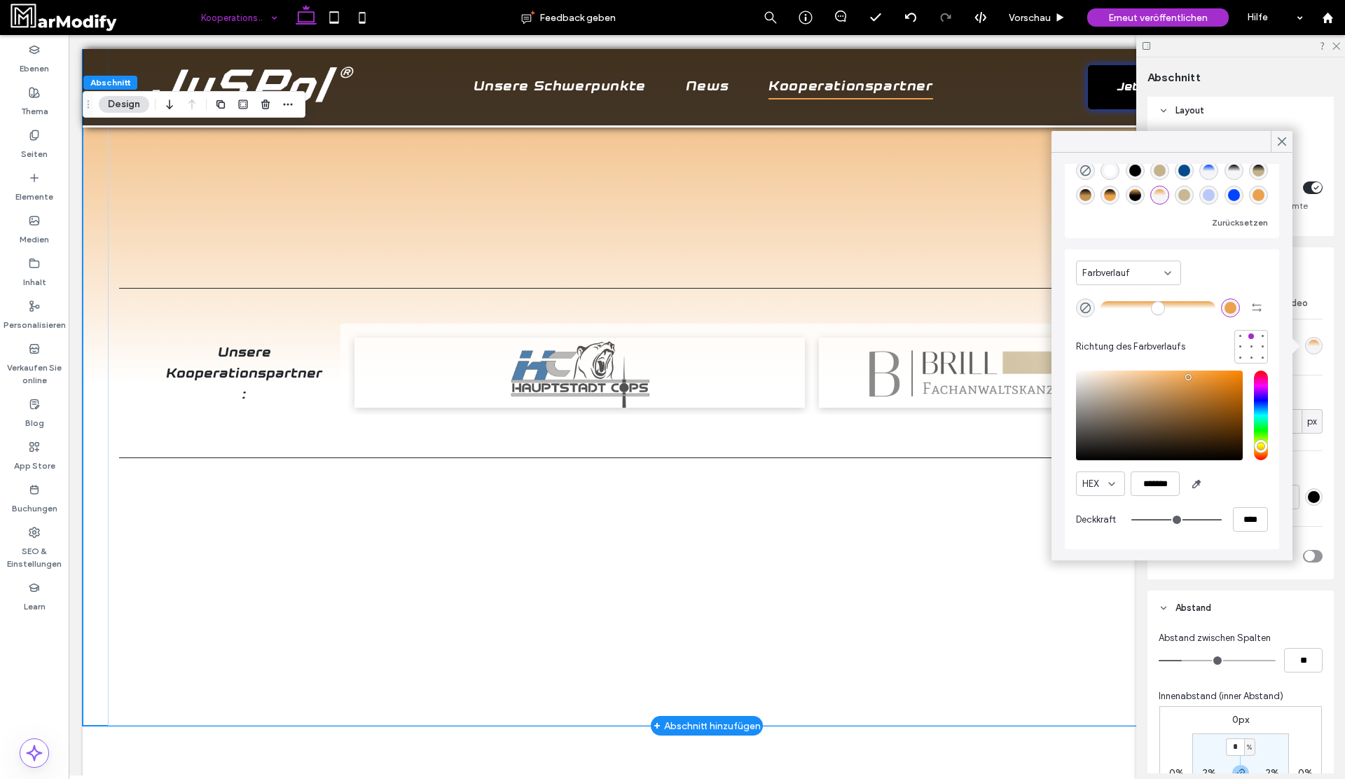
scroll to position [0, 0]
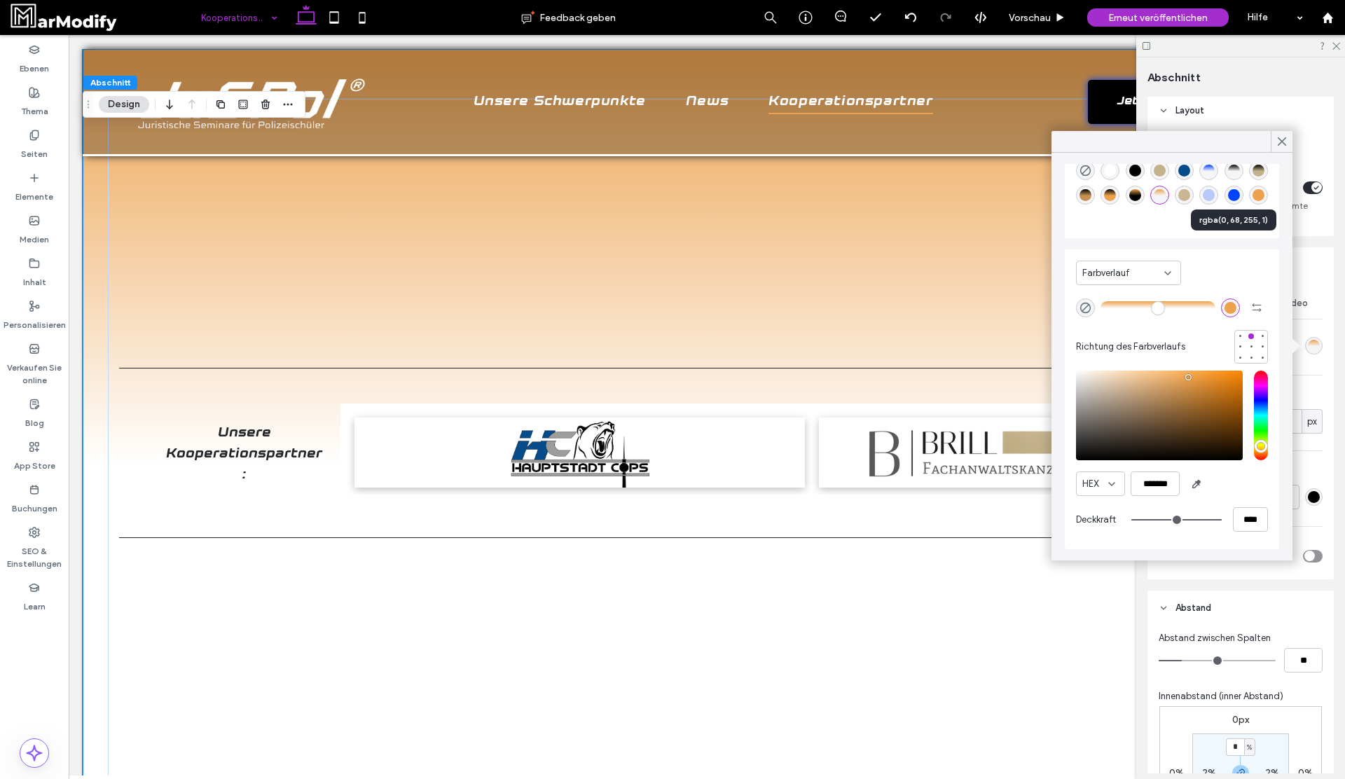
click at [1238, 199] on div "rgba(0, 68, 255, 1)" at bounding box center [1234, 195] width 12 height 12
type input "*******"
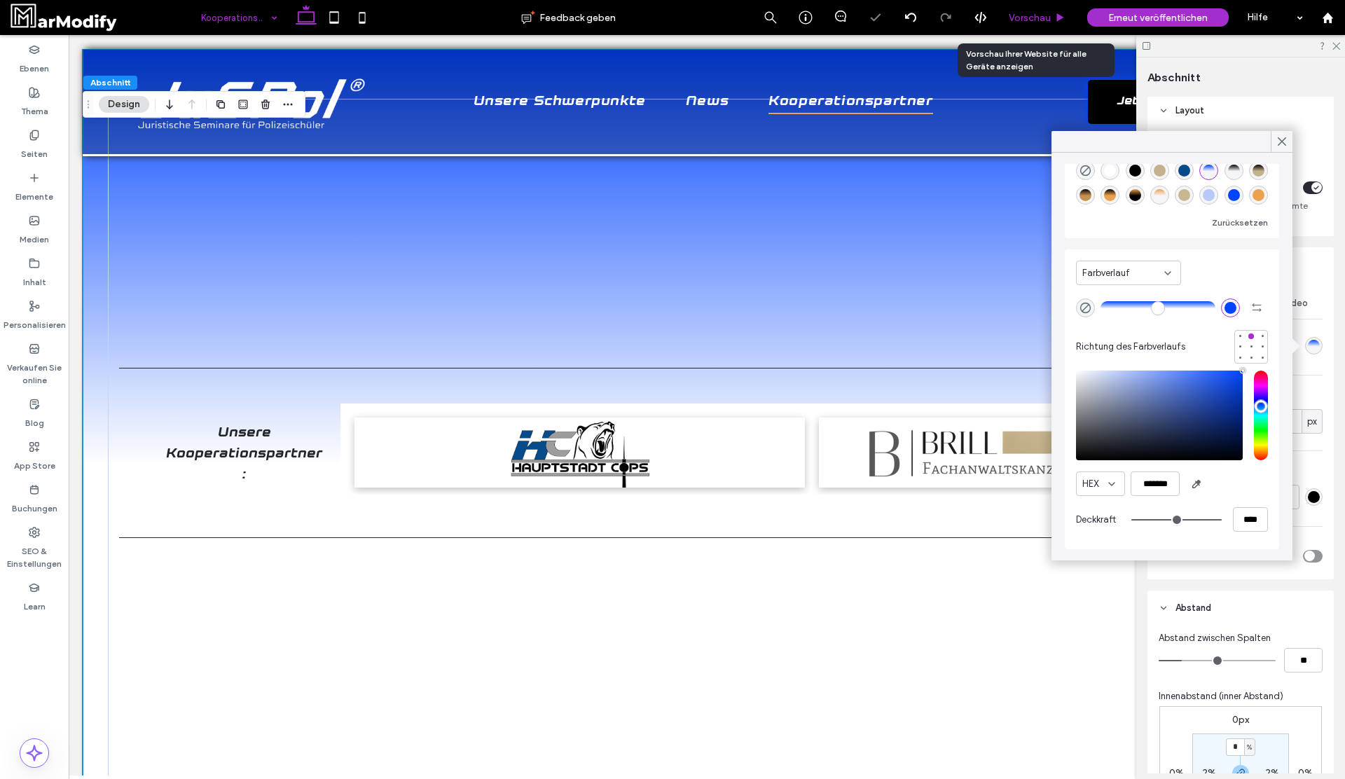
click at [1044, 20] on span "Vorschau" at bounding box center [1030, 18] width 42 height 12
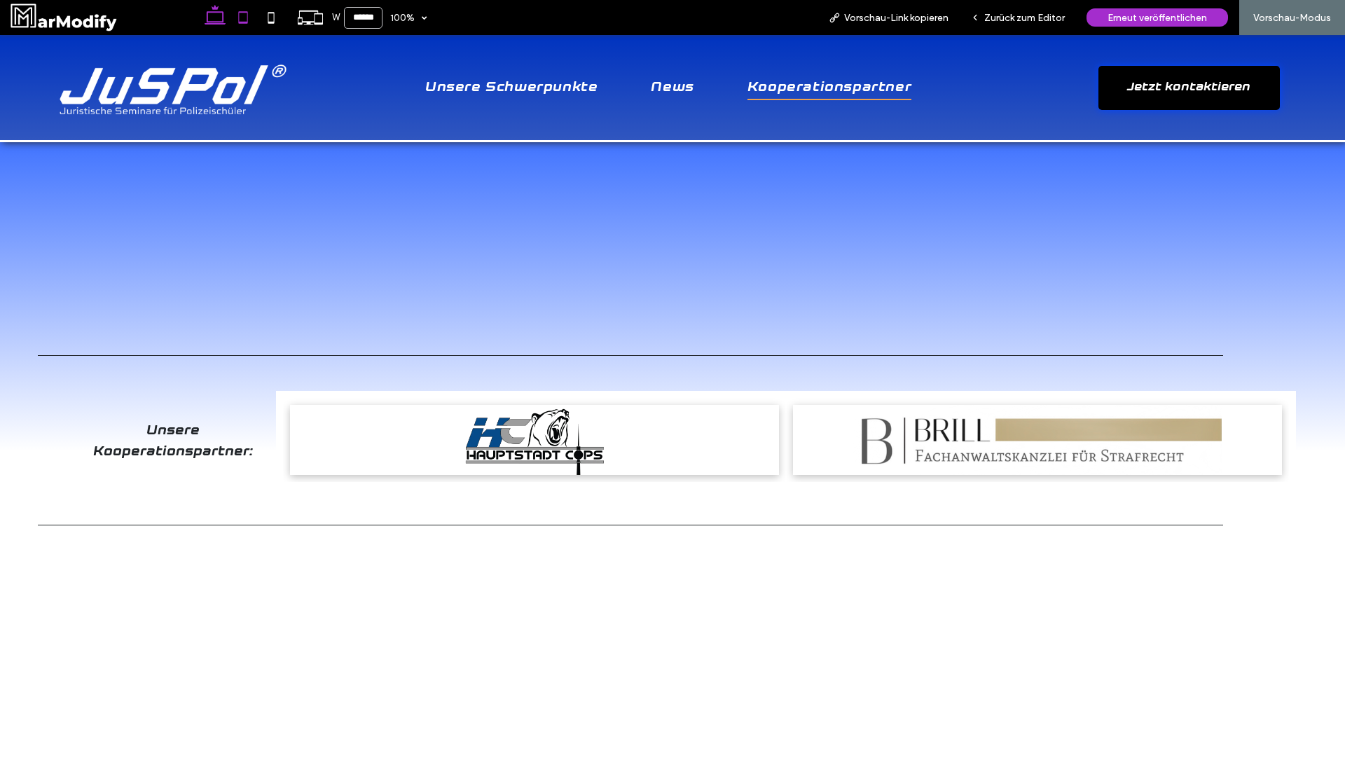
click at [251, 25] on icon at bounding box center [243, 18] width 28 height 28
type input "*****"
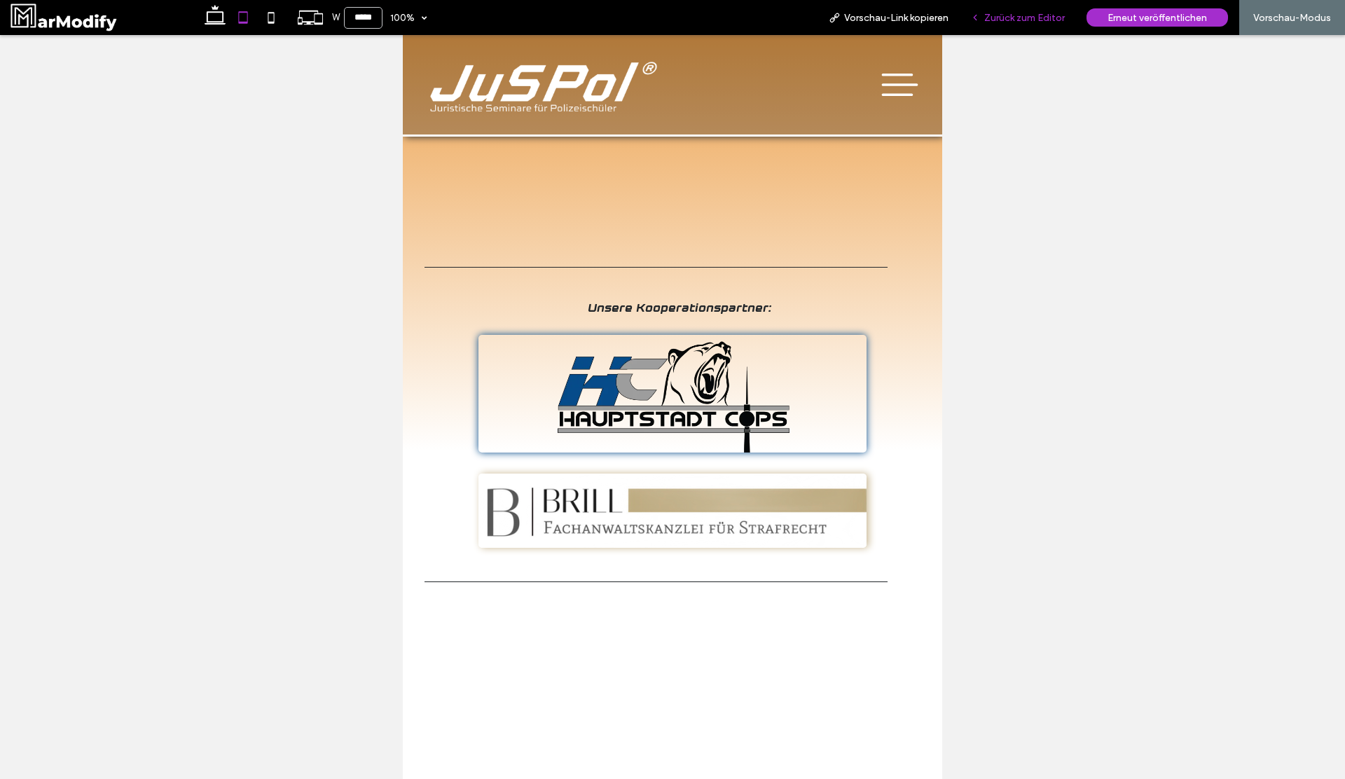
click at [1039, 21] on span "Zurück zum Editor" at bounding box center [1024, 18] width 81 height 12
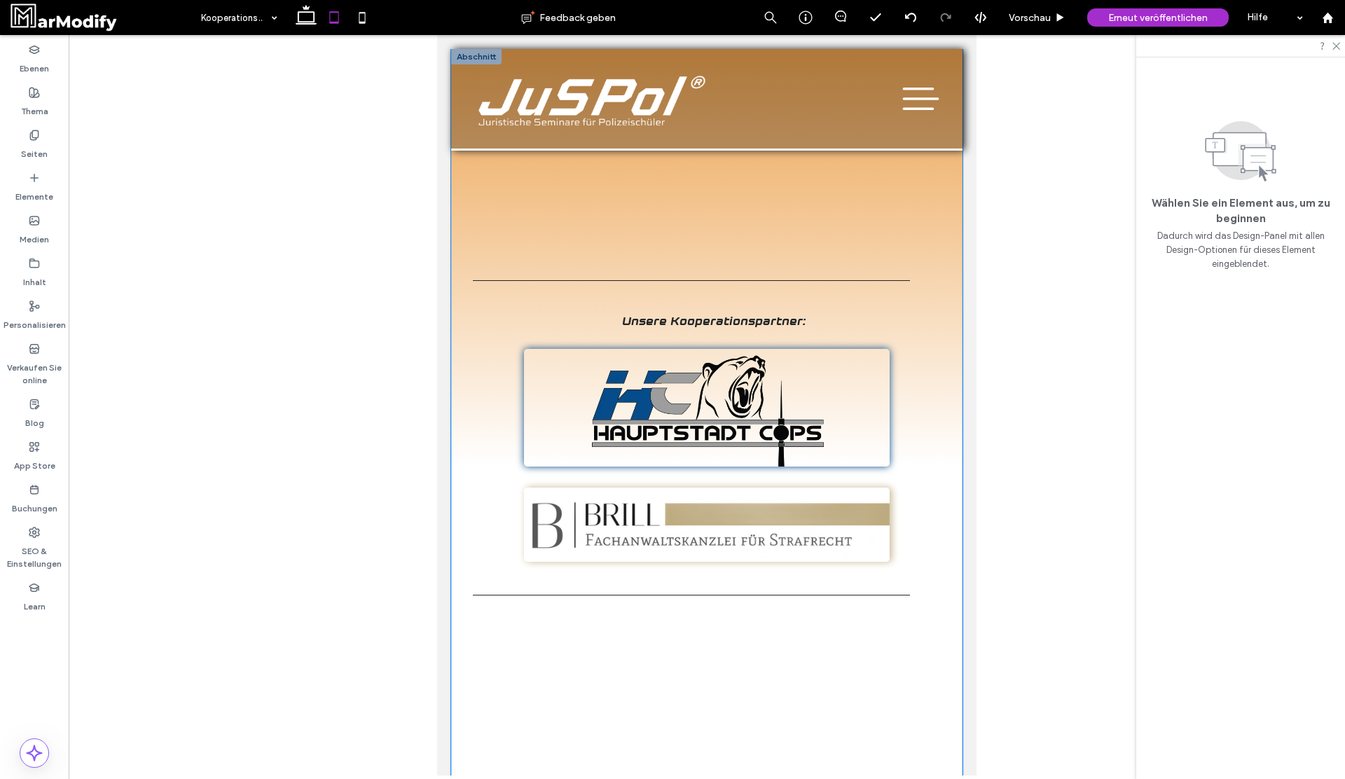
click at [958, 265] on div "Unsere Kooperationspartner:" at bounding box center [706, 427] width 511 height 756
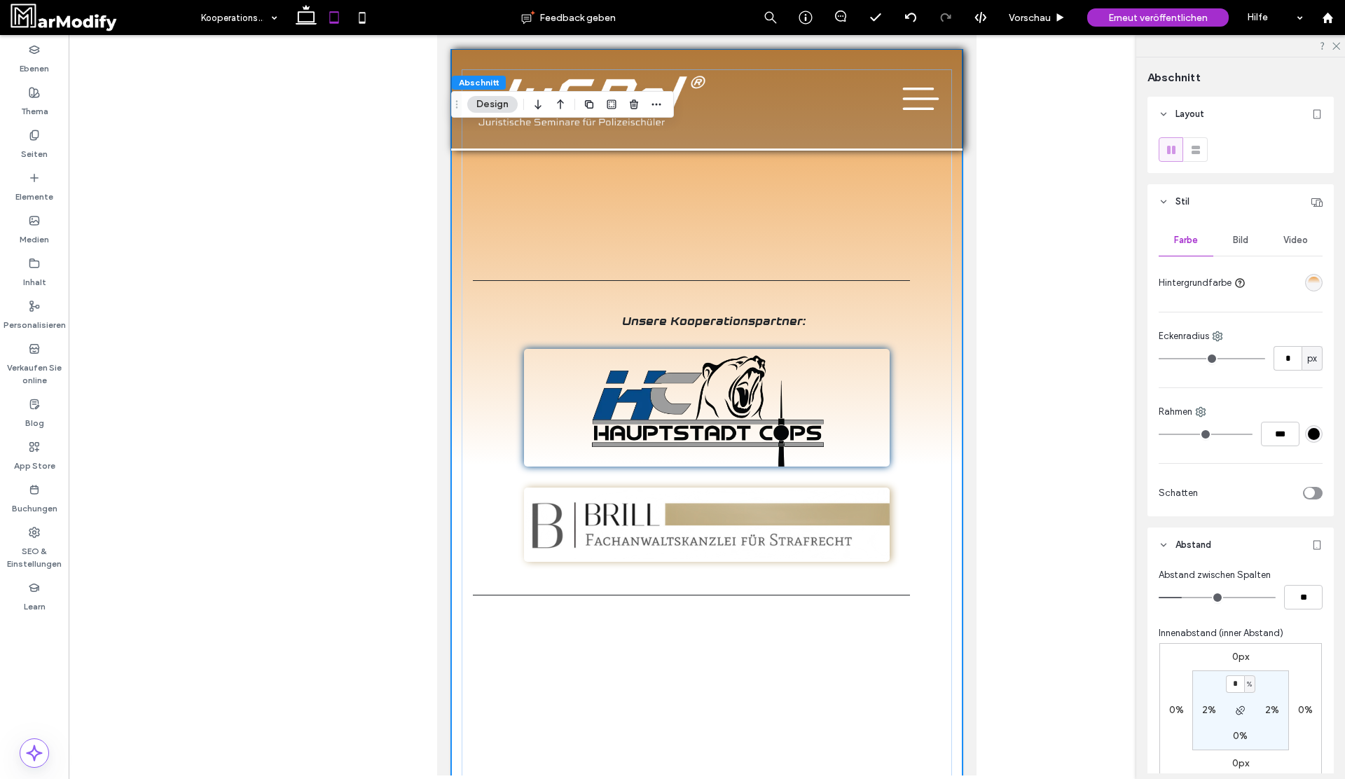
click at [1316, 281] on div "linear-gradient(0deg, rgba(0, 0, 0, 0) 45%, rgba(236, 161, 77, 1) 100%)" at bounding box center [1314, 283] width 12 height 12
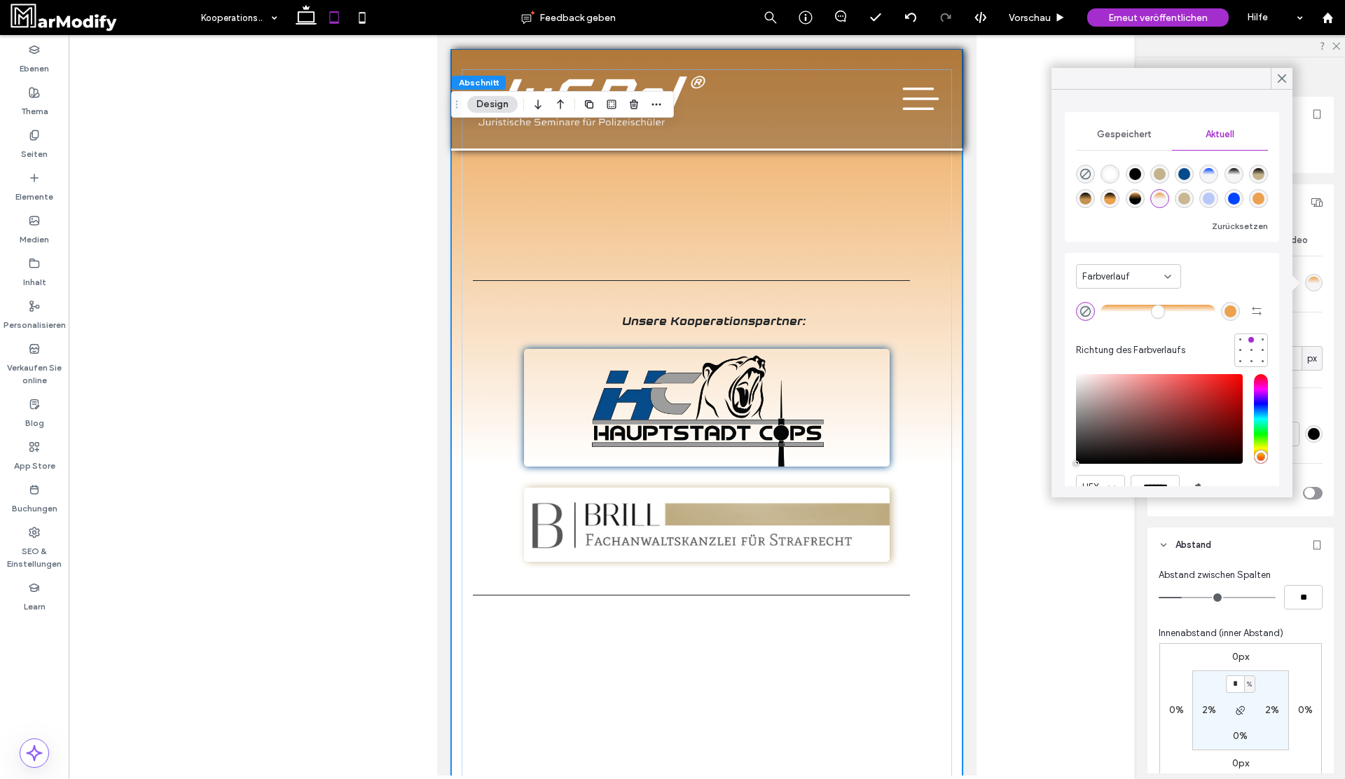
click at [1234, 198] on div "rgba(0, 68, 255, 1)" at bounding box center [1234, 199] width 12 height 12
type input "*******"
type input "***"
type input "****"
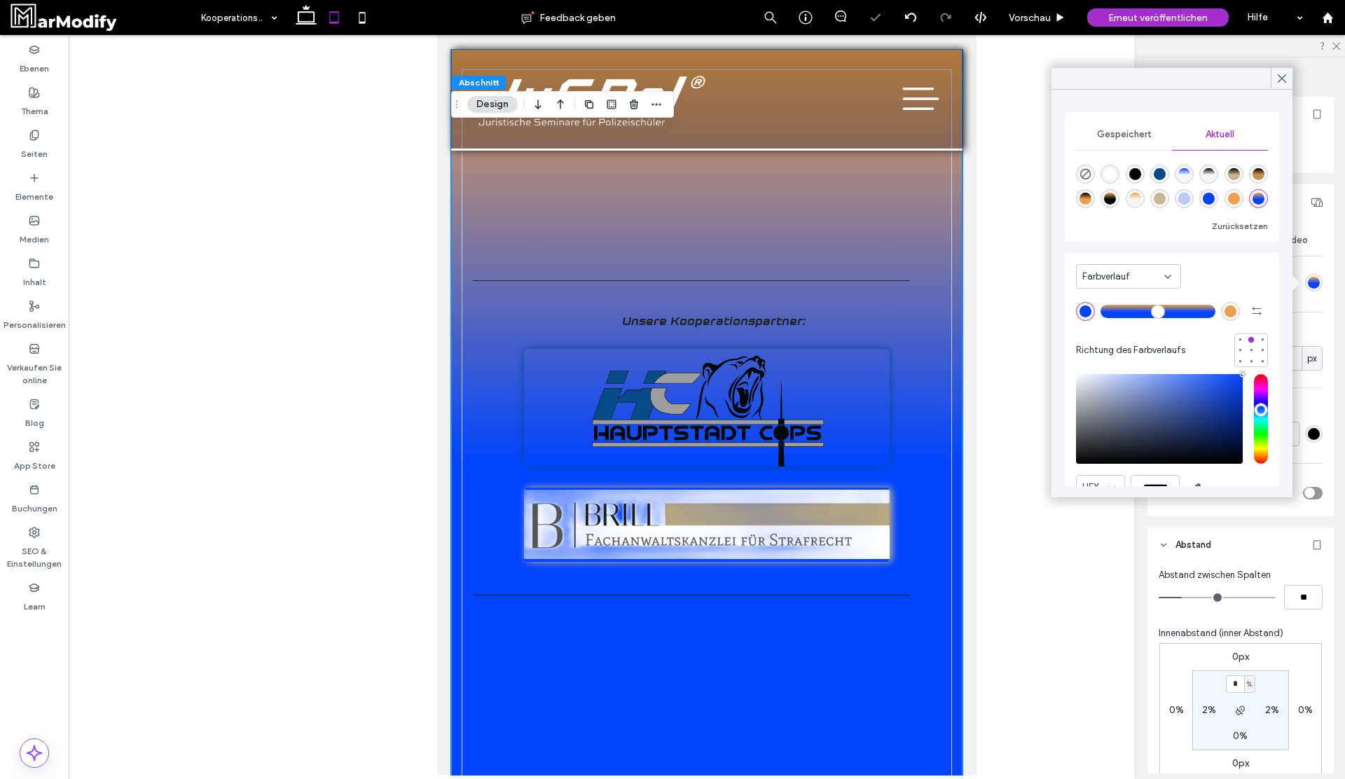
click at [1092, 176] on div "rgba(0, 0, 0, 0)" at bounding box center [1085, 174] width 19 height 19
type input "*******"
type input "*"
type input "**"
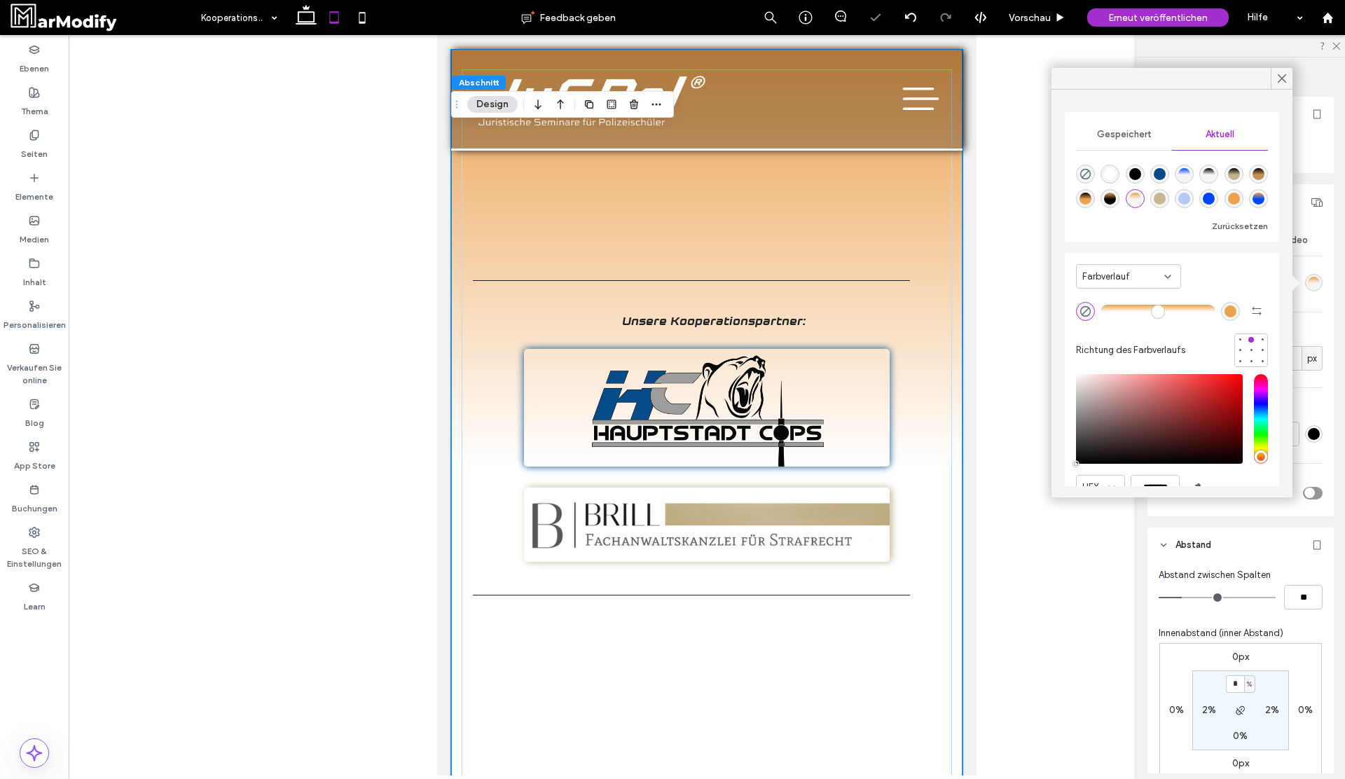
click at [1230, 310] on div "rgba(236, 161, 77, 1)" at bounding box center [1230, 311] width 12 height 12
type input "*******"
type input "***"
type input "****"
click at [1216, 207] on div at bounding box center [1208, 198] width 19 height 19
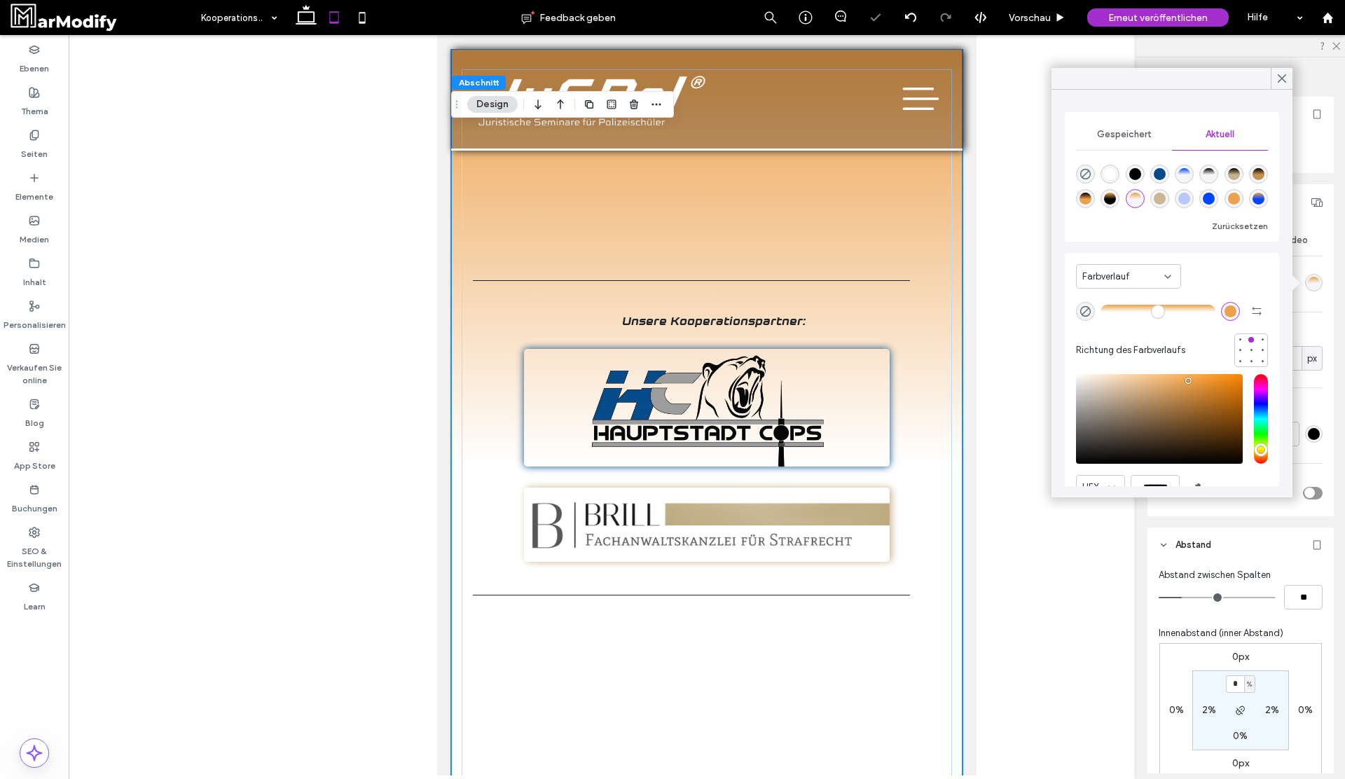
click at [1216, 207] on div at bounding box center [1208, 198] width 19 height 19
click at [1210, 200] on div "rgba(0, 68, 255, 1)" at bounding box center [1209, 199] width 12 height 12
type input "*******"
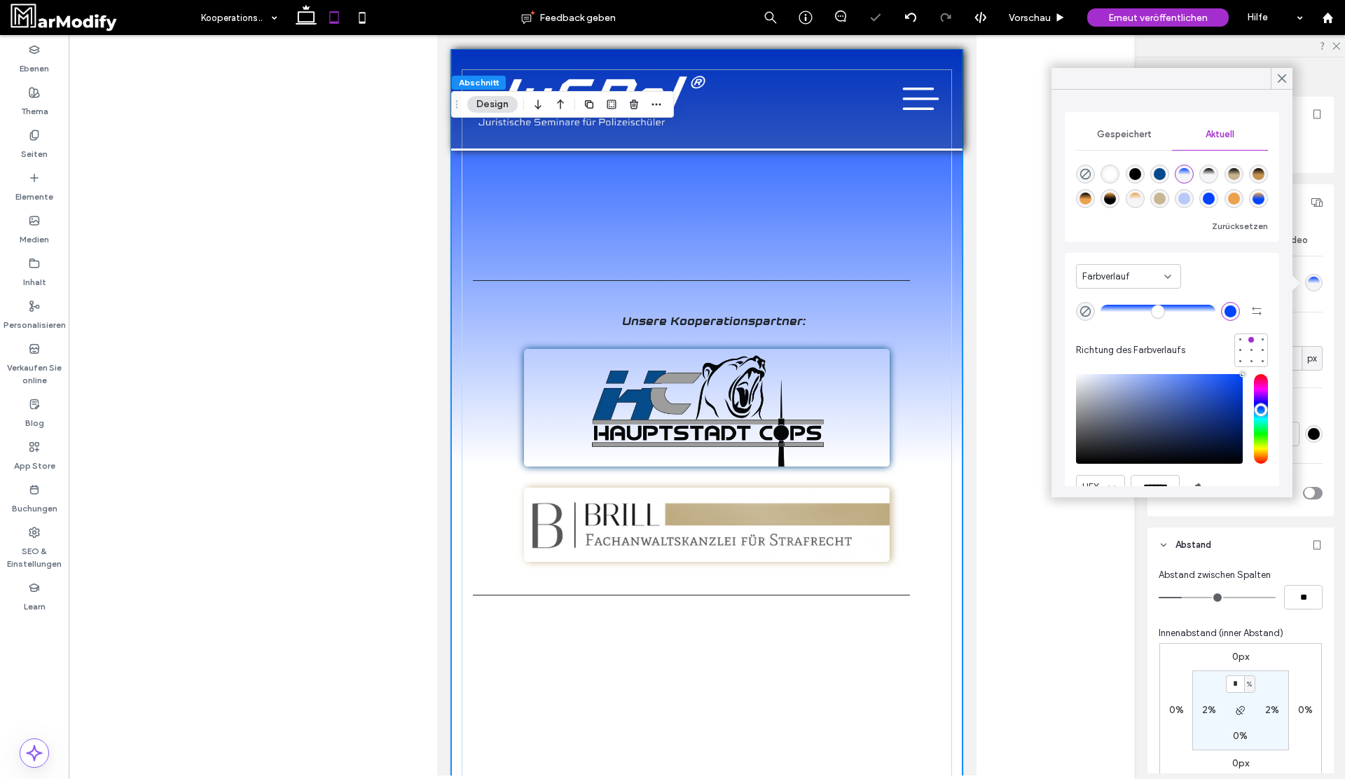
click at [1272, 90] on div "Gespeichert Aktuell Zurücksetzen Farbverlauf Richtung des Farbverlaufs HEX ****…" at bounding box center [1171, 294] width 241 height 408
click at [1278, 72] on icon at bounding box center [1282, 78] width 13 height 13
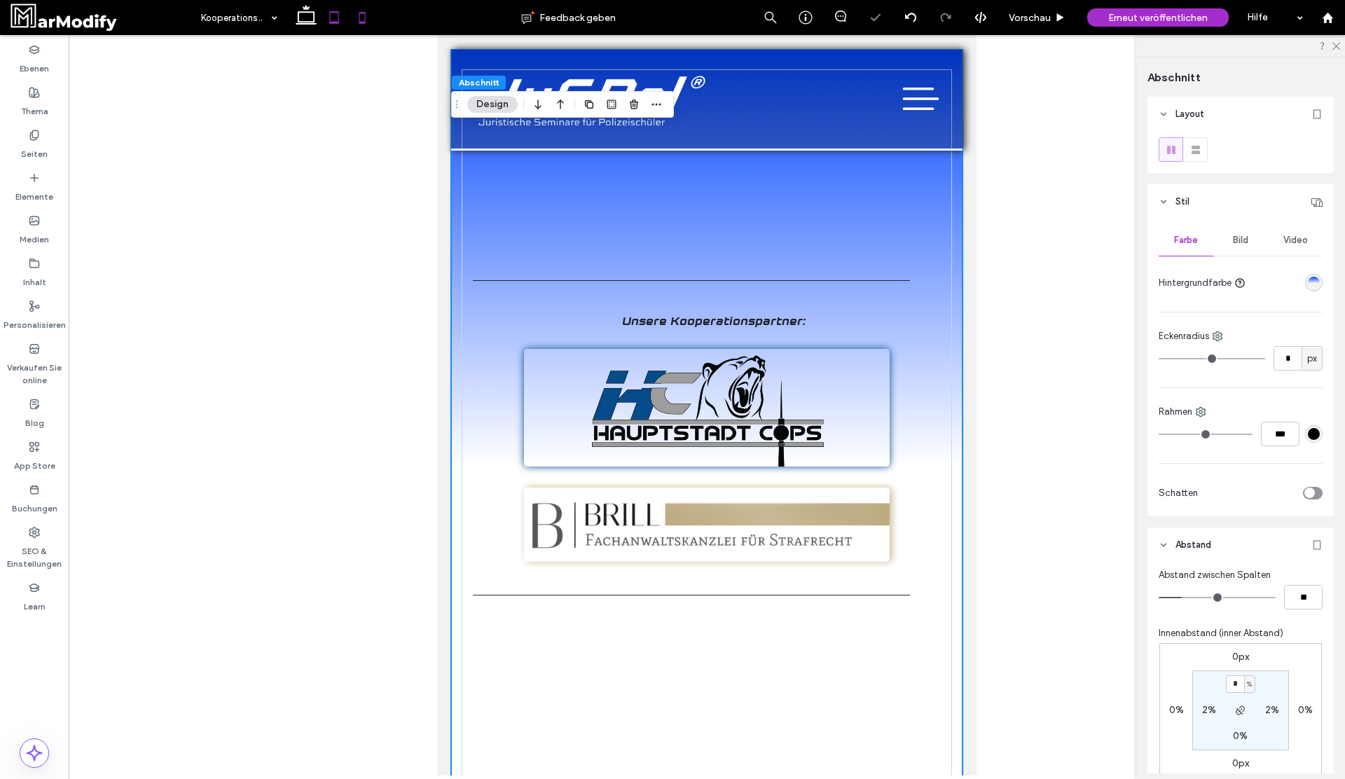
click at [368, 20] on icon at bounding box center [362, 18] width 28 height 28
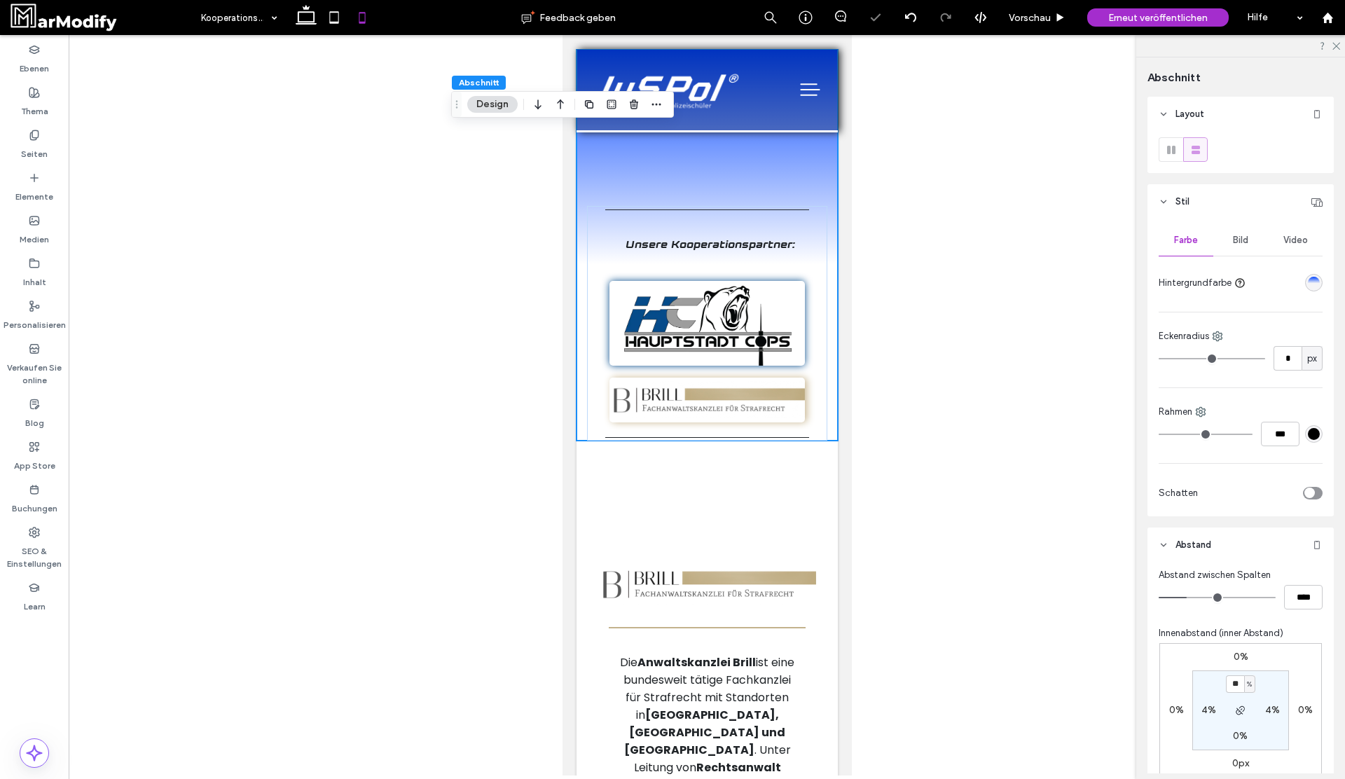
type input "**"
click at [300, 27] on icon at bounding box center [306, 18] width 28 height 28
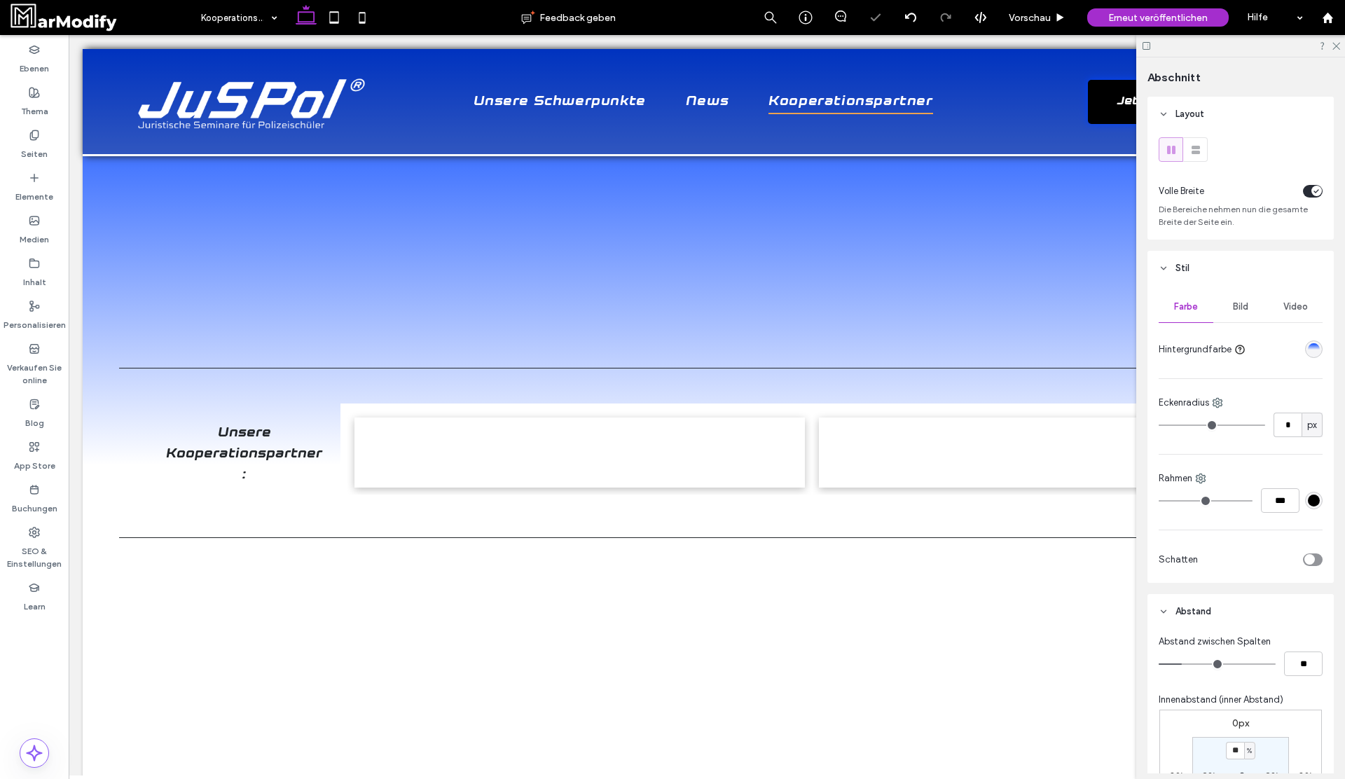
type input "*"
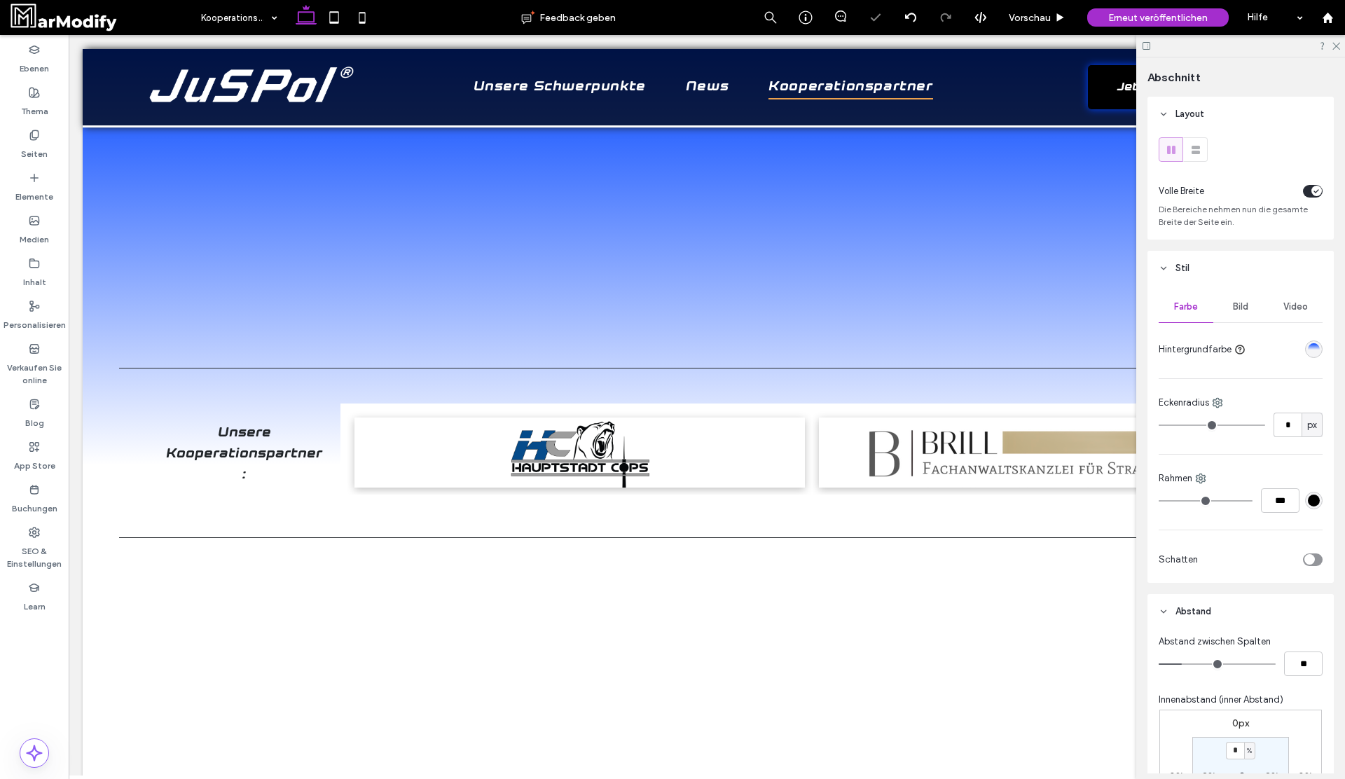
scroll to position [22, 0]
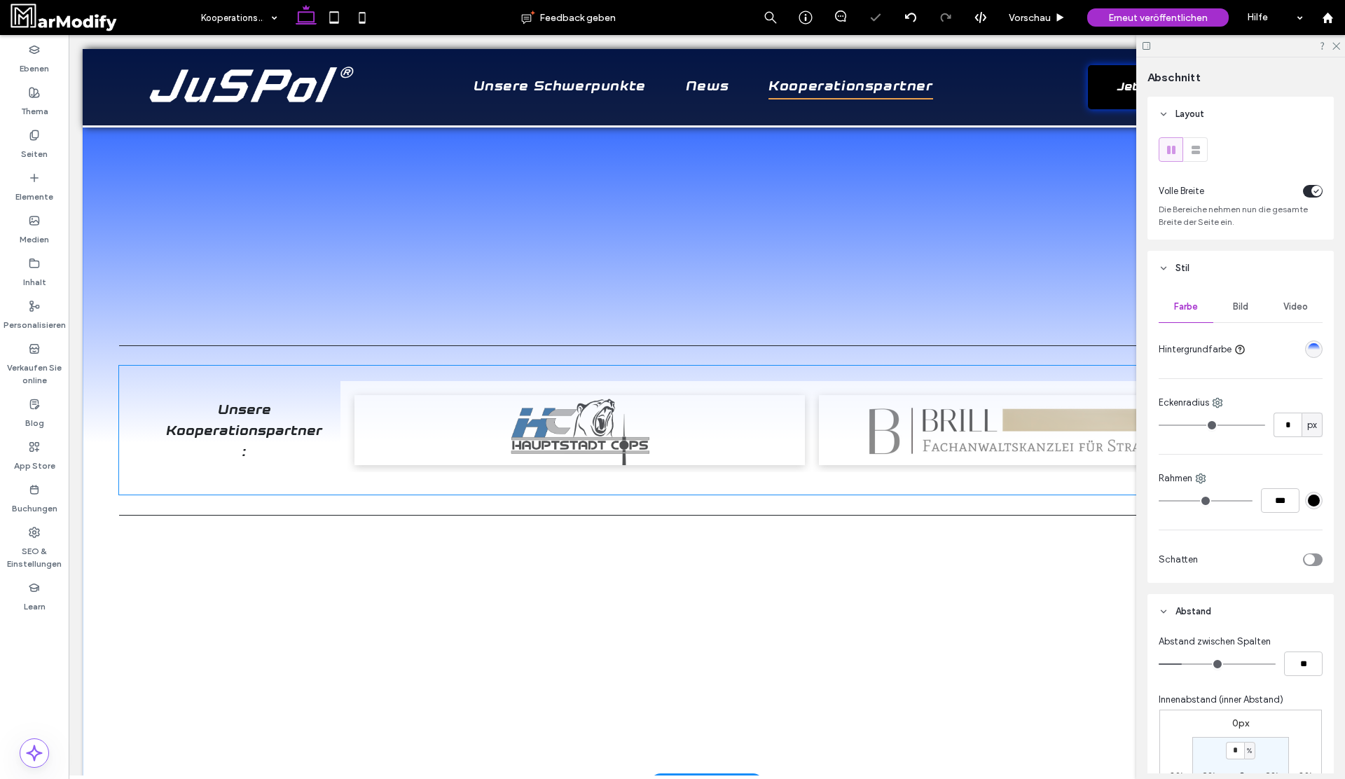
click at [667, 410] on link at bounding box center [579, 430] width 450 height 70
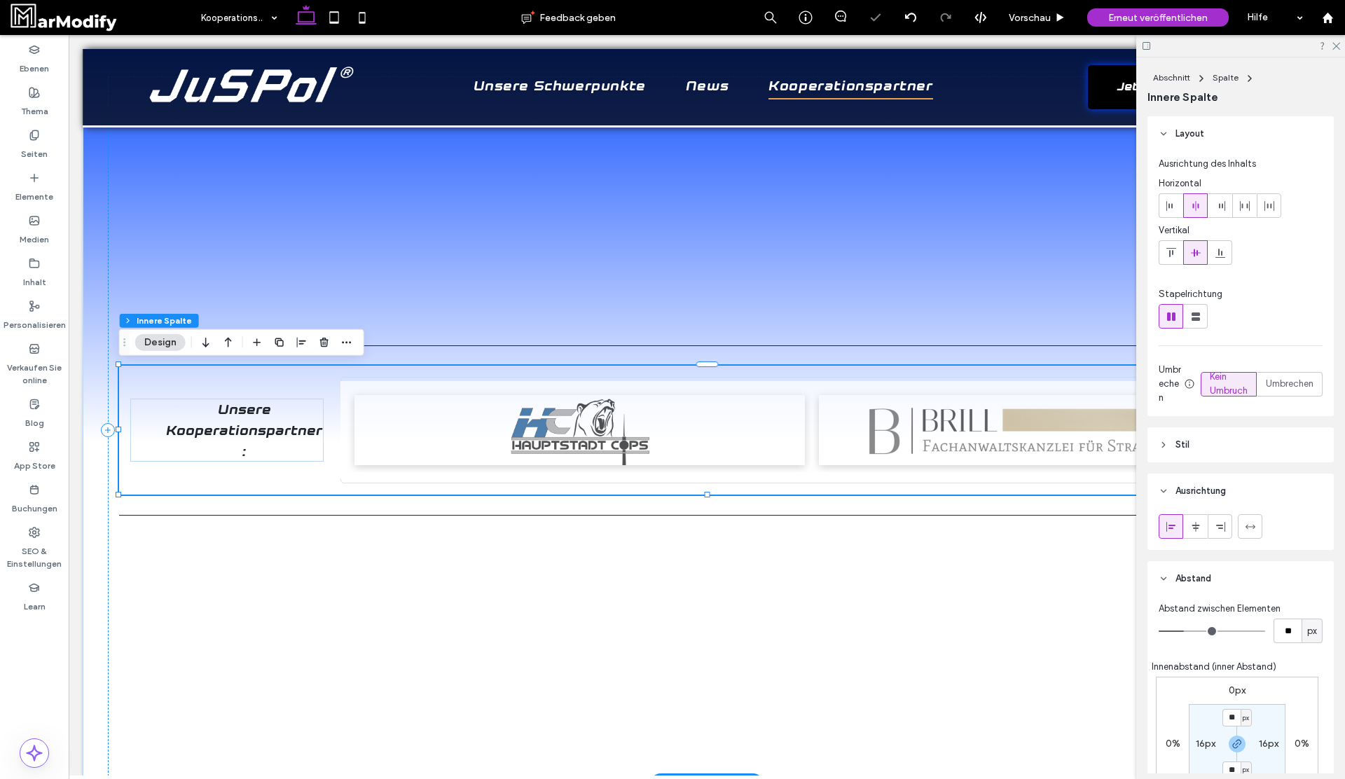
click at [720, 417] on link at bounding box center [579, 430] width 450 height 70
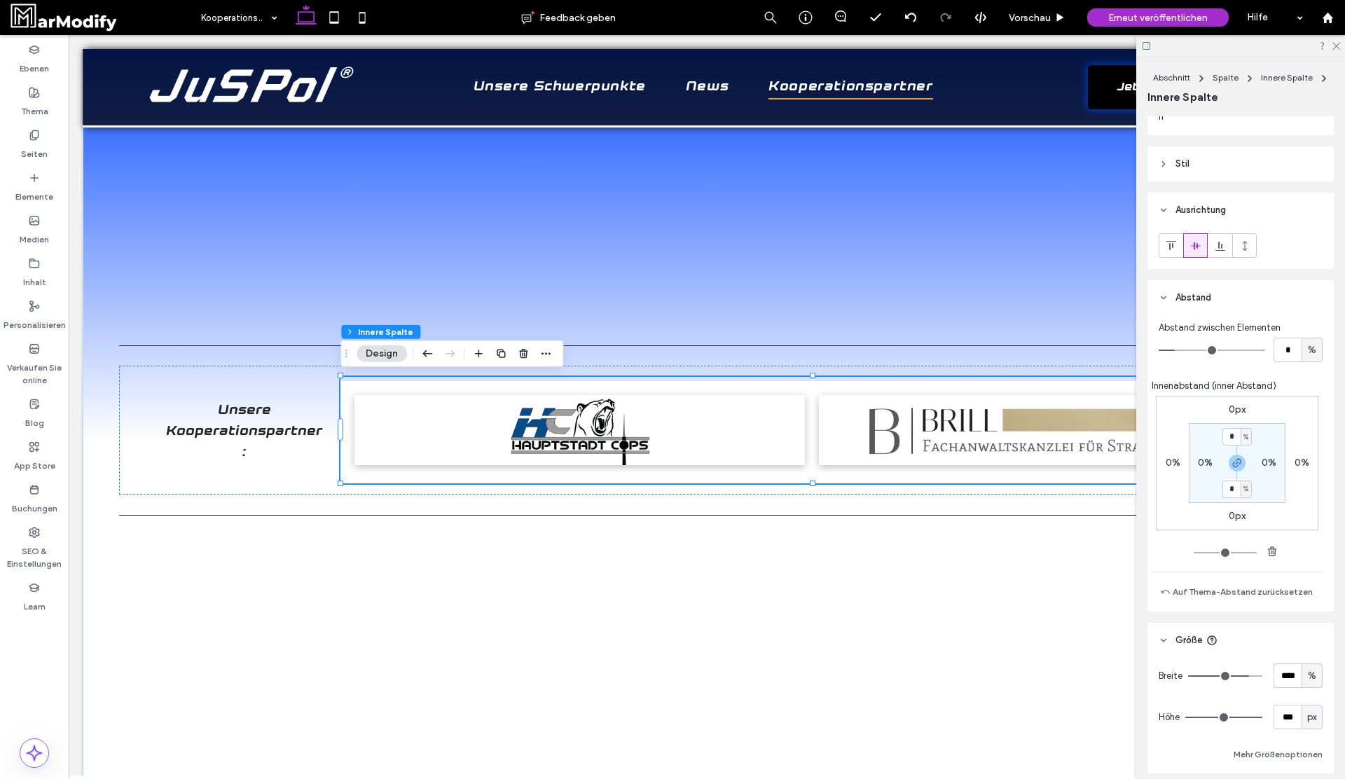
scroll to position [277, 0]
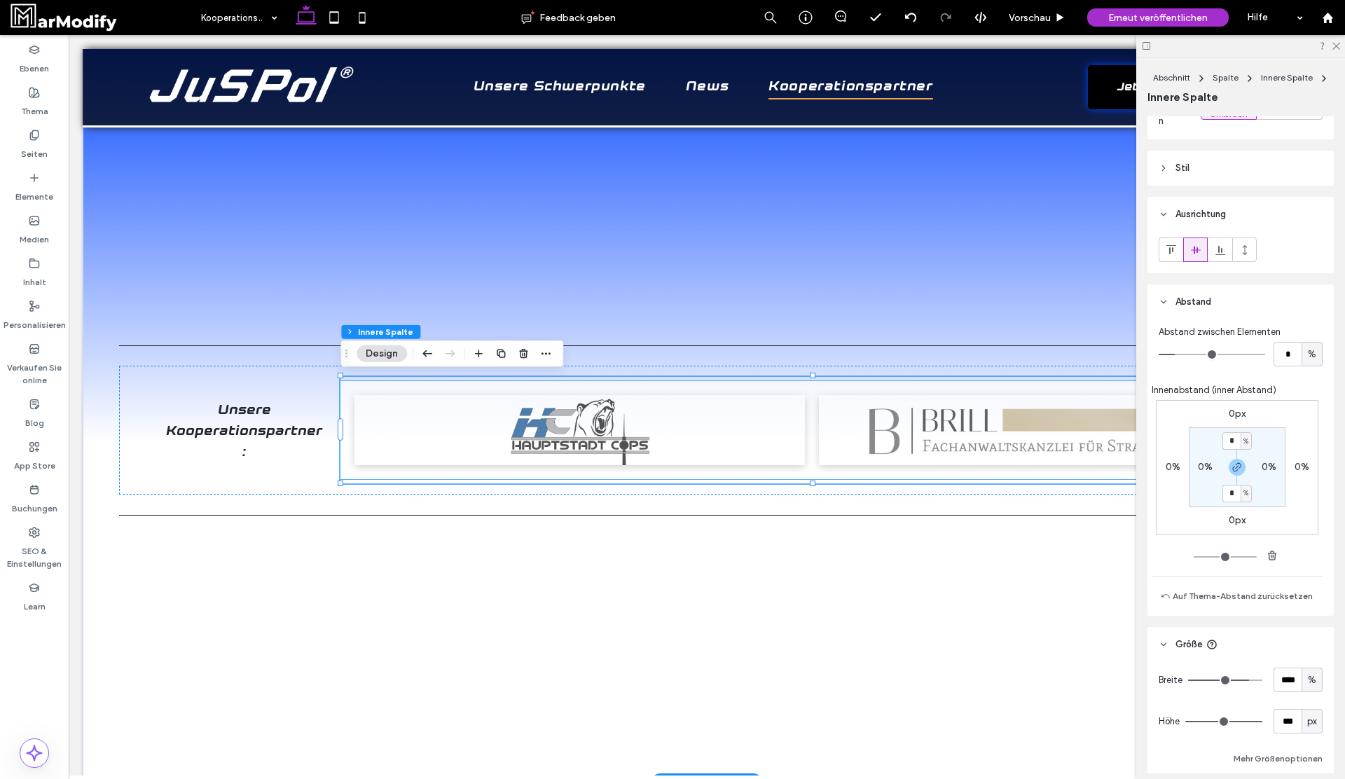
click at [770, 424] on link at bounding box center [579, 430] width 450 height 70
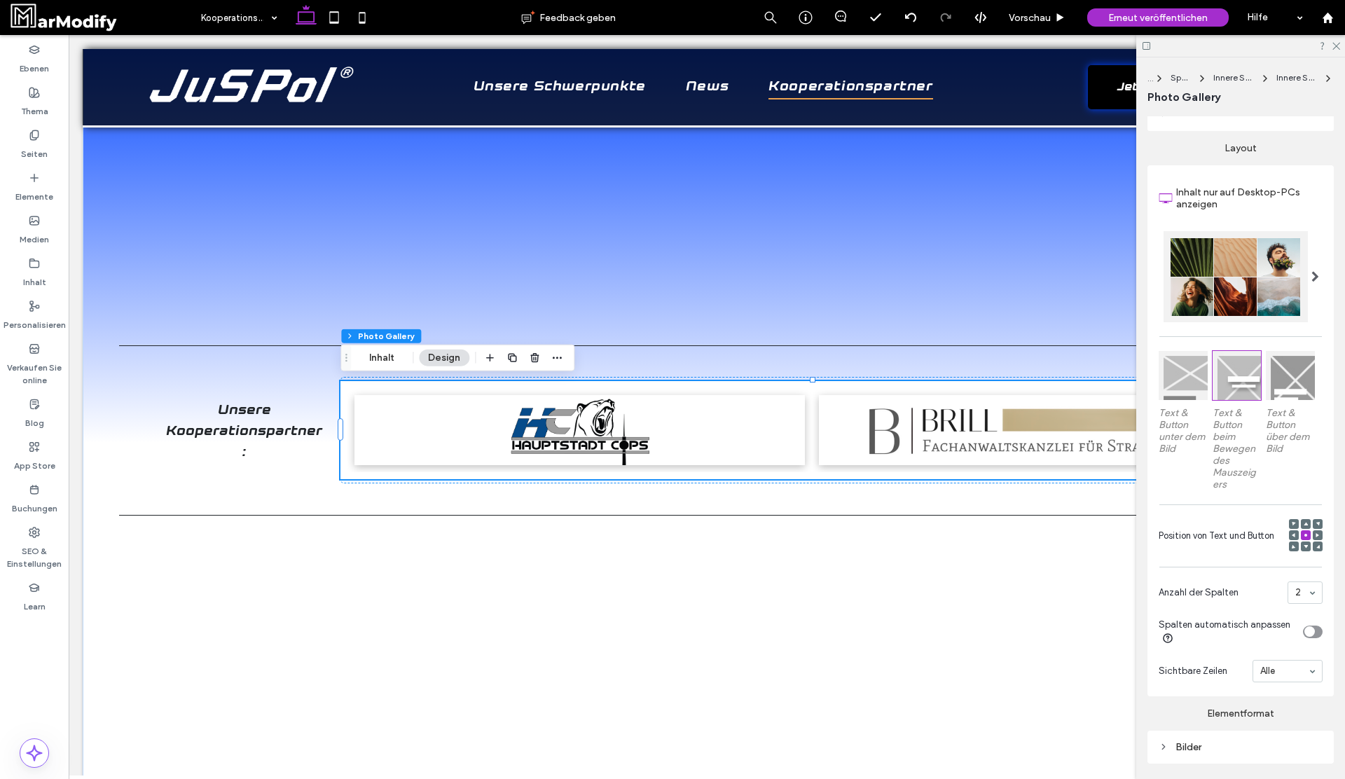
scroll to position [342, 0]
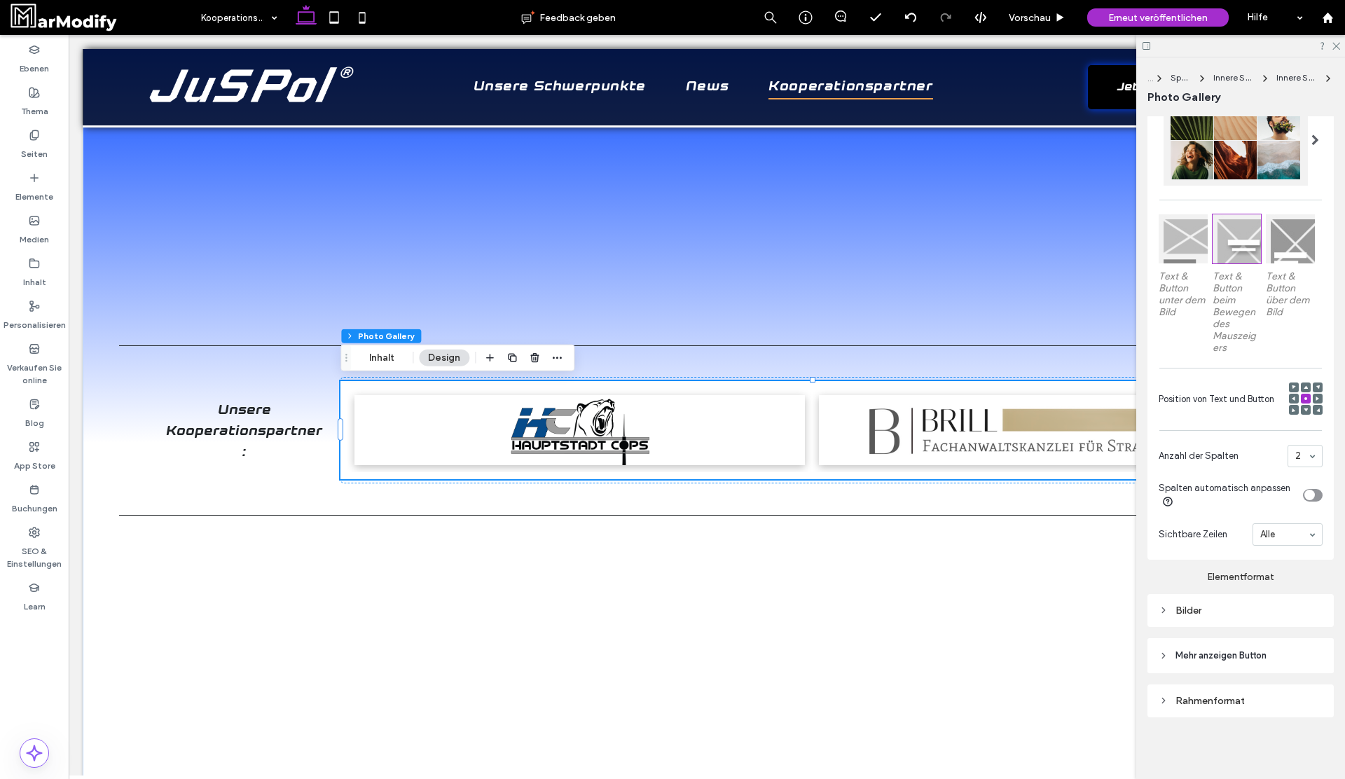
click at [1247, 621] on div "Bilder" at bounding box center [1240, 610] width 186 height 33
click at [1247, 611] on div "Bilder" at bounding box center [1241, 610] width 164 height 12
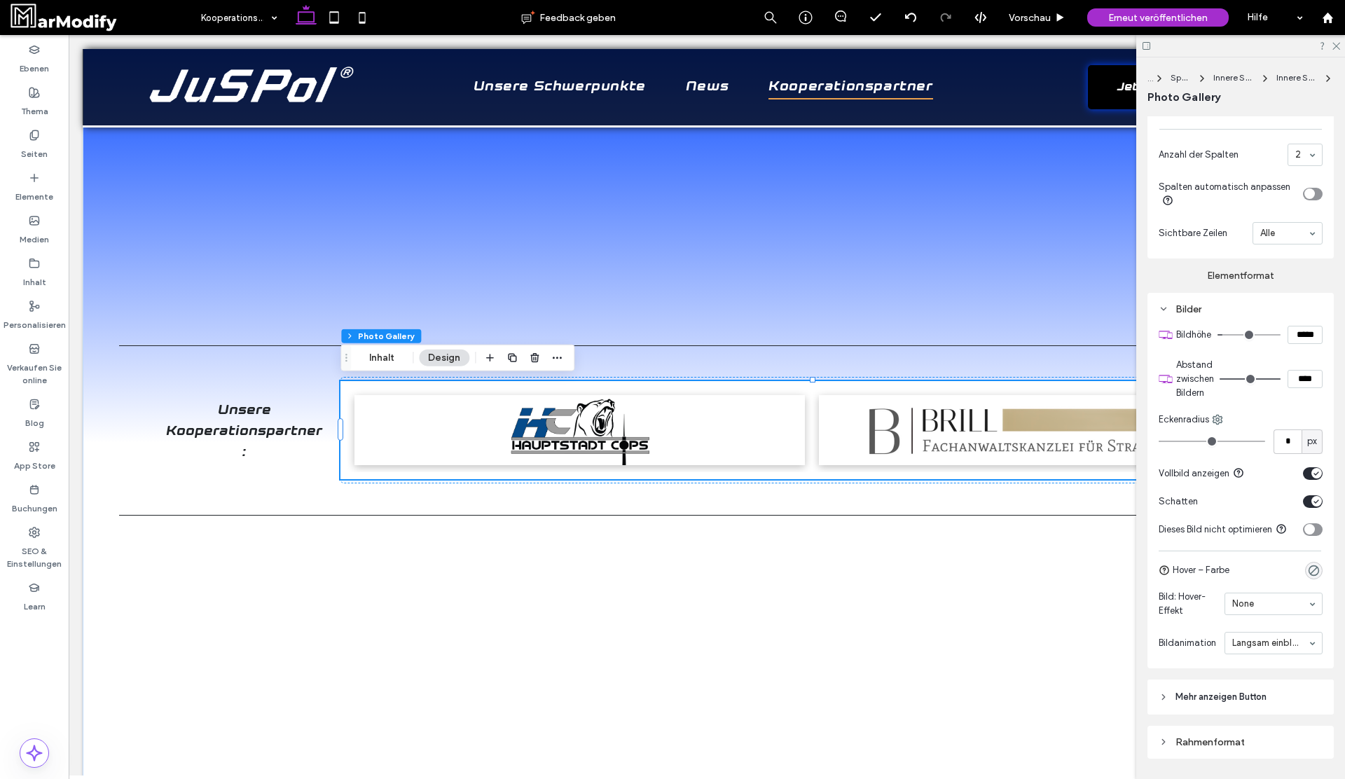
scroll to position [685, 0]
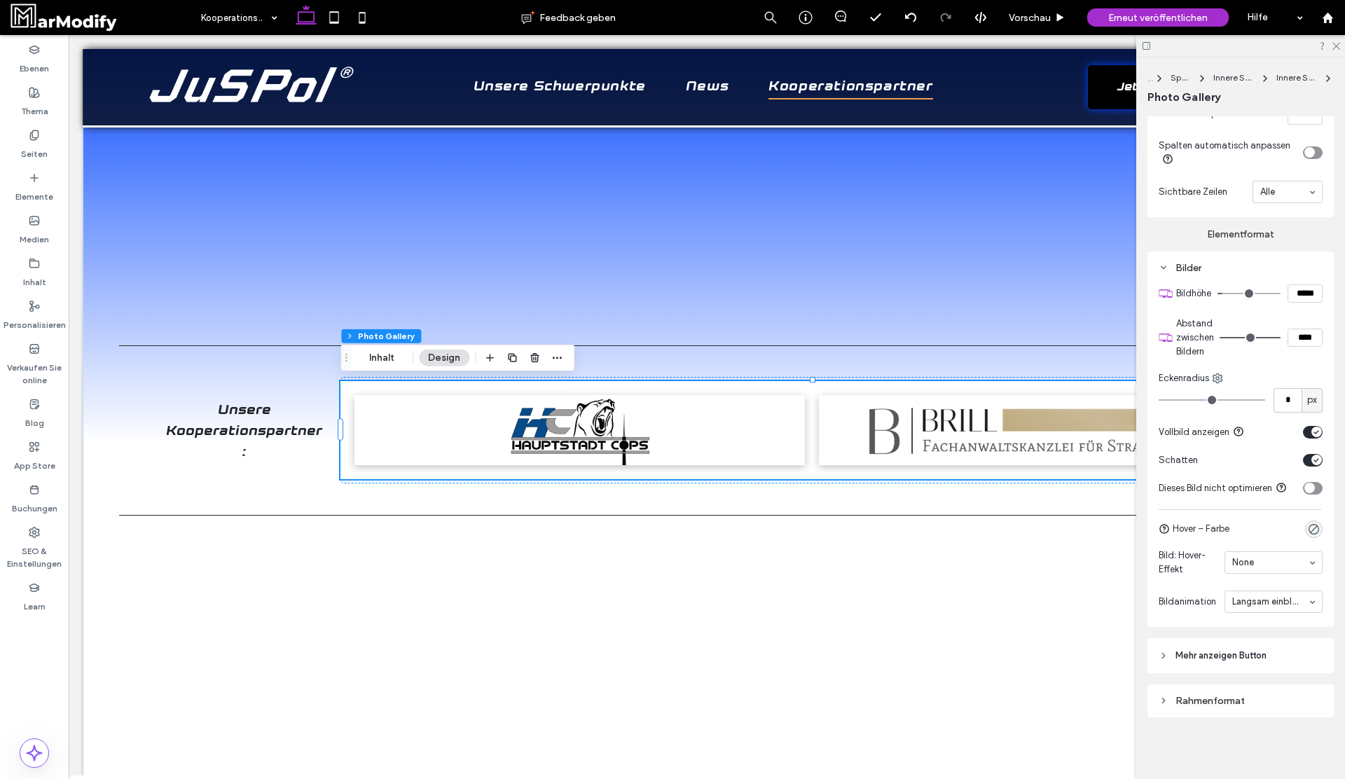
click at [1250, 660] on span "Mehr anzeigen Button" at bounding box center [1220, 656] width 91 height 14
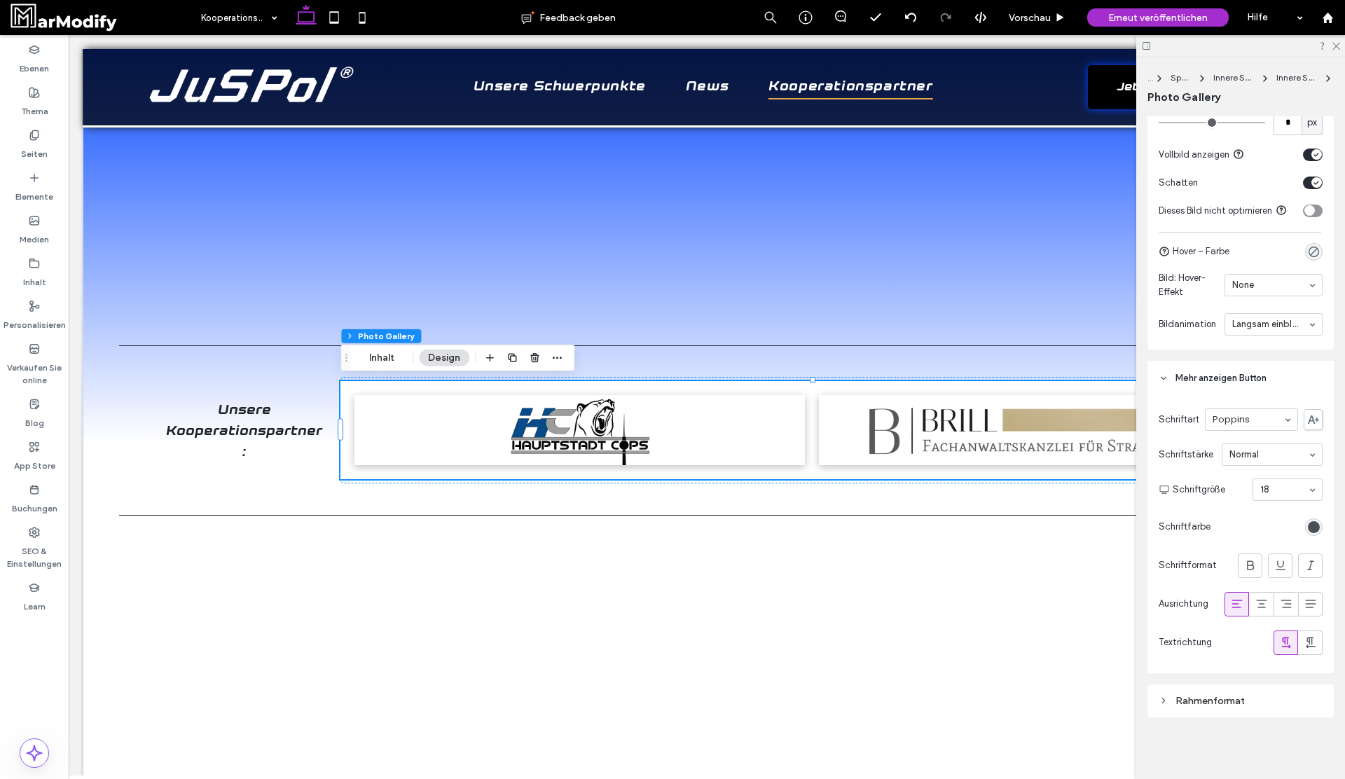
click at [1230, 716] on div "Rahmenformat" at bounding box center [1240, 700] width 186 height 33
click at [1230, 704] on div "Rahmenformat" at bounding box center [1241, 701] width 164 height 12
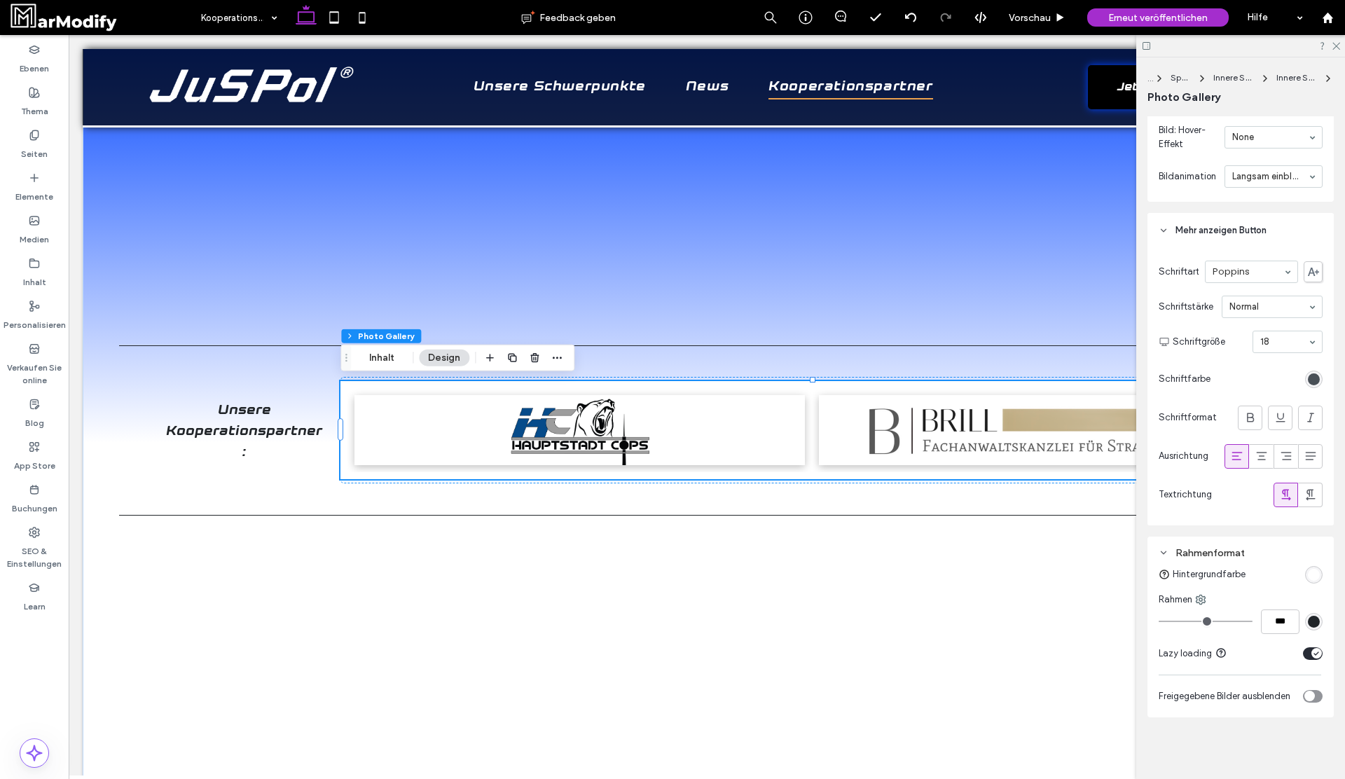
click at [1305, 572] on div "rgb(255, 255, 255)" at bounding box center [1314, 575] width 18 height 18
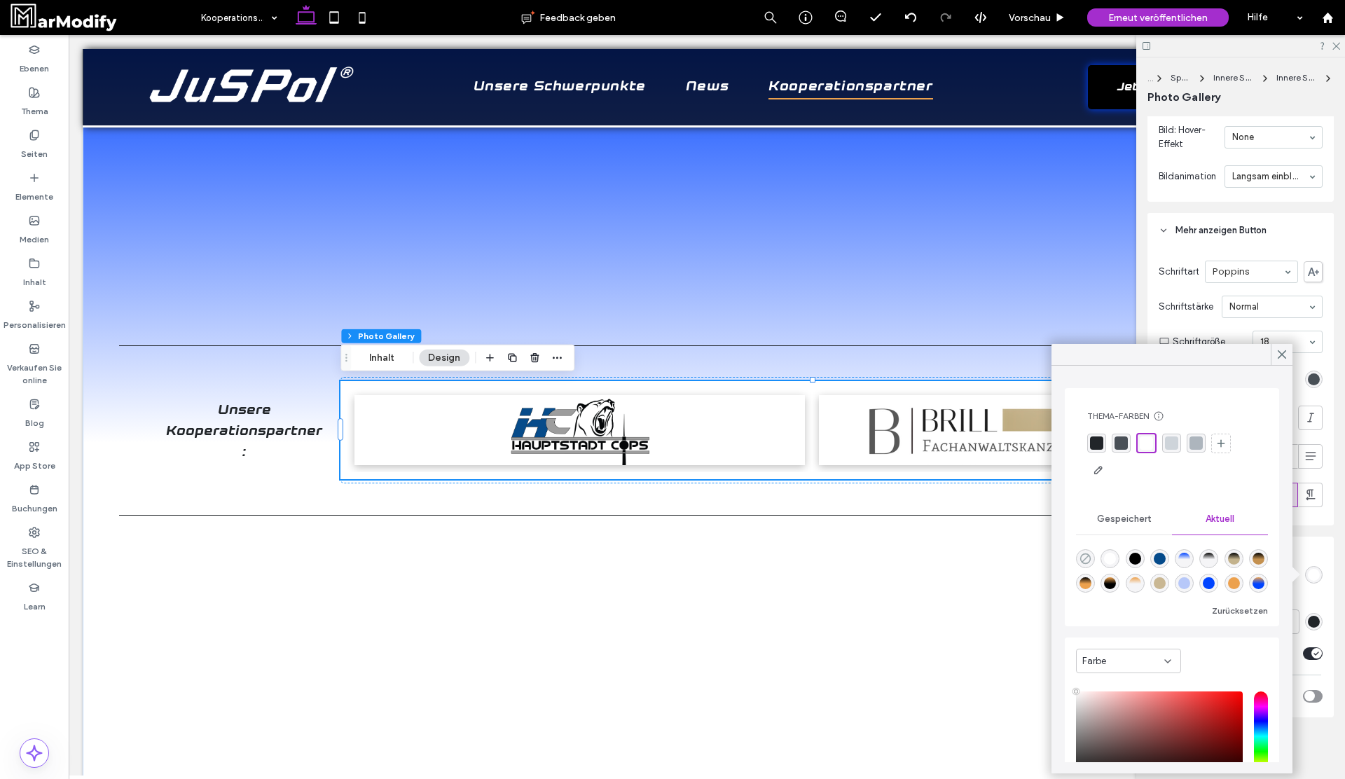
click at [1086, 559] on icon "rgba(0, 0, 0, 0)" at bounding box center [1085, 559] width 12 height 12
type input "*******"
type input "*"
type input "**"
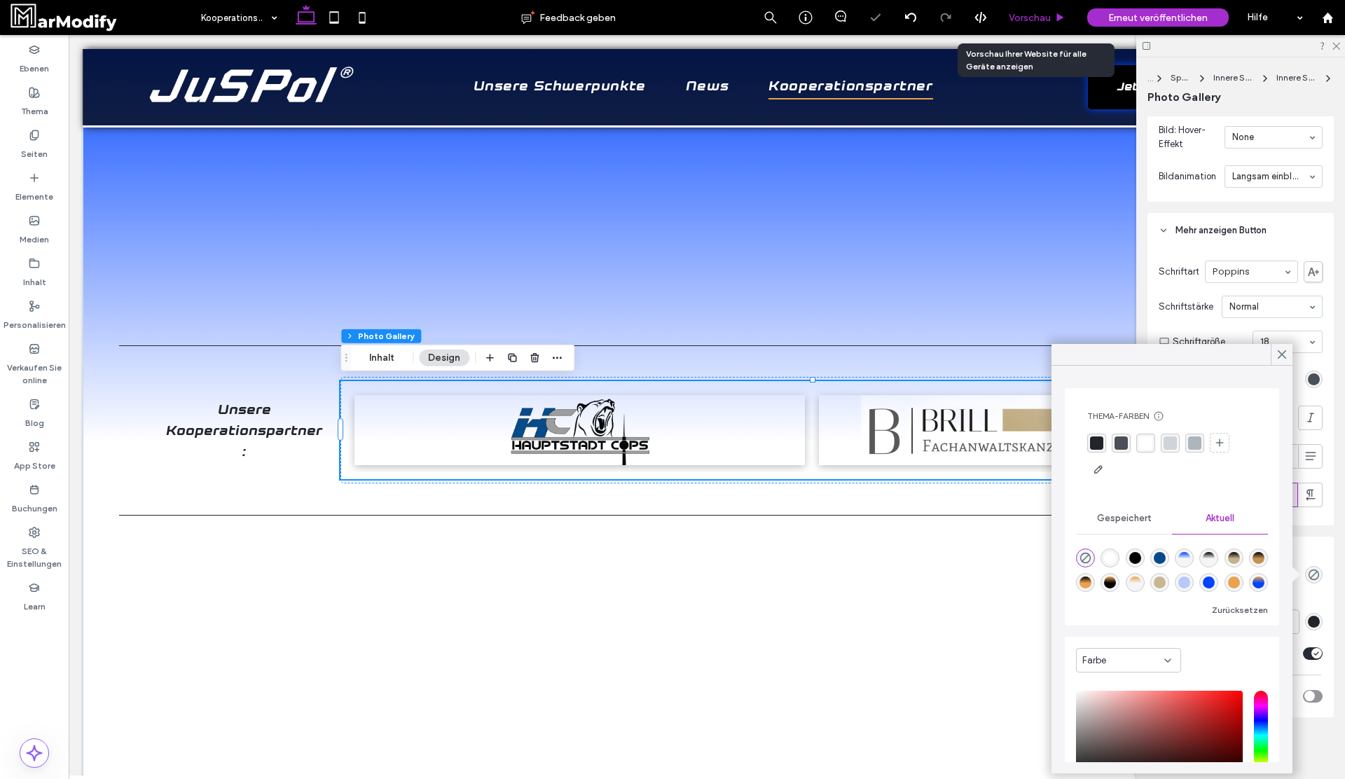
click at [1046, 19] on span "Vorschau" at bounding box center [1030, 18] width 42 height 12
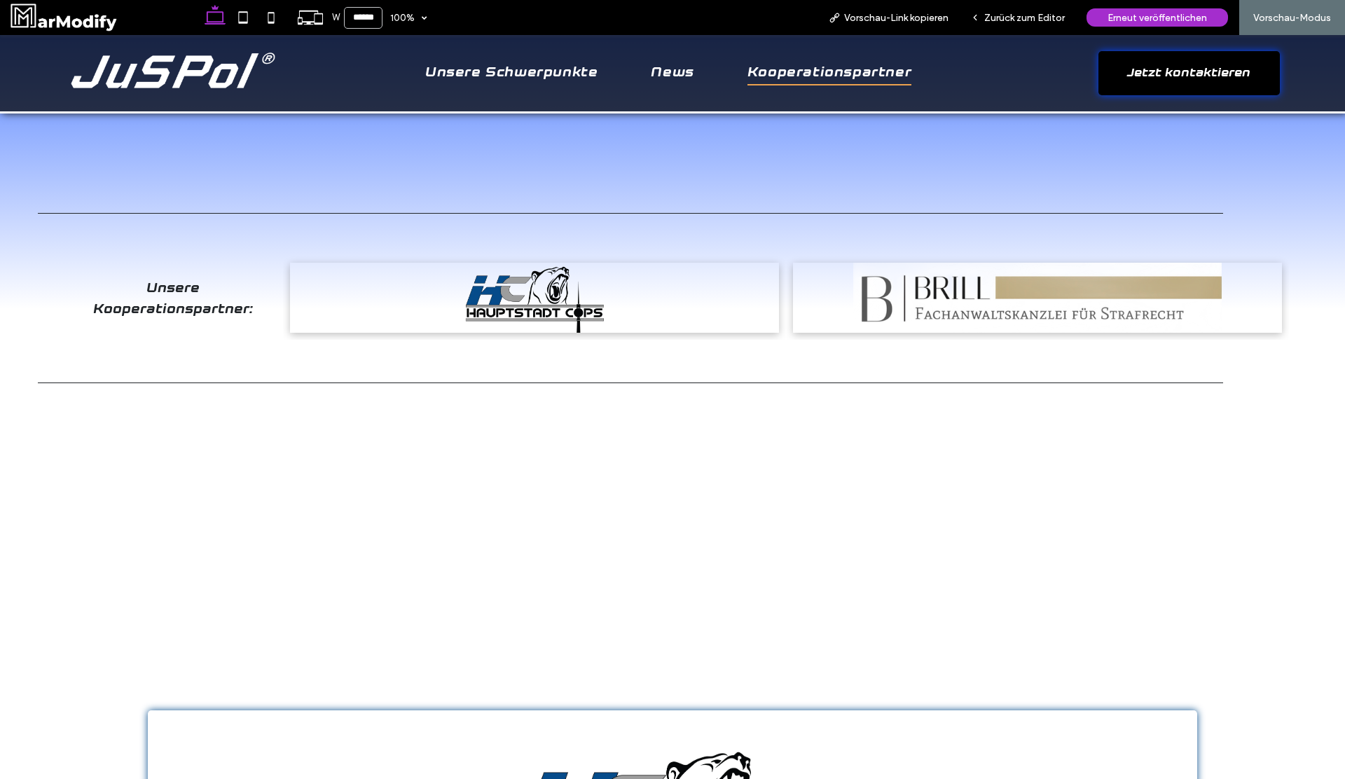
scroll to position [106, 0]
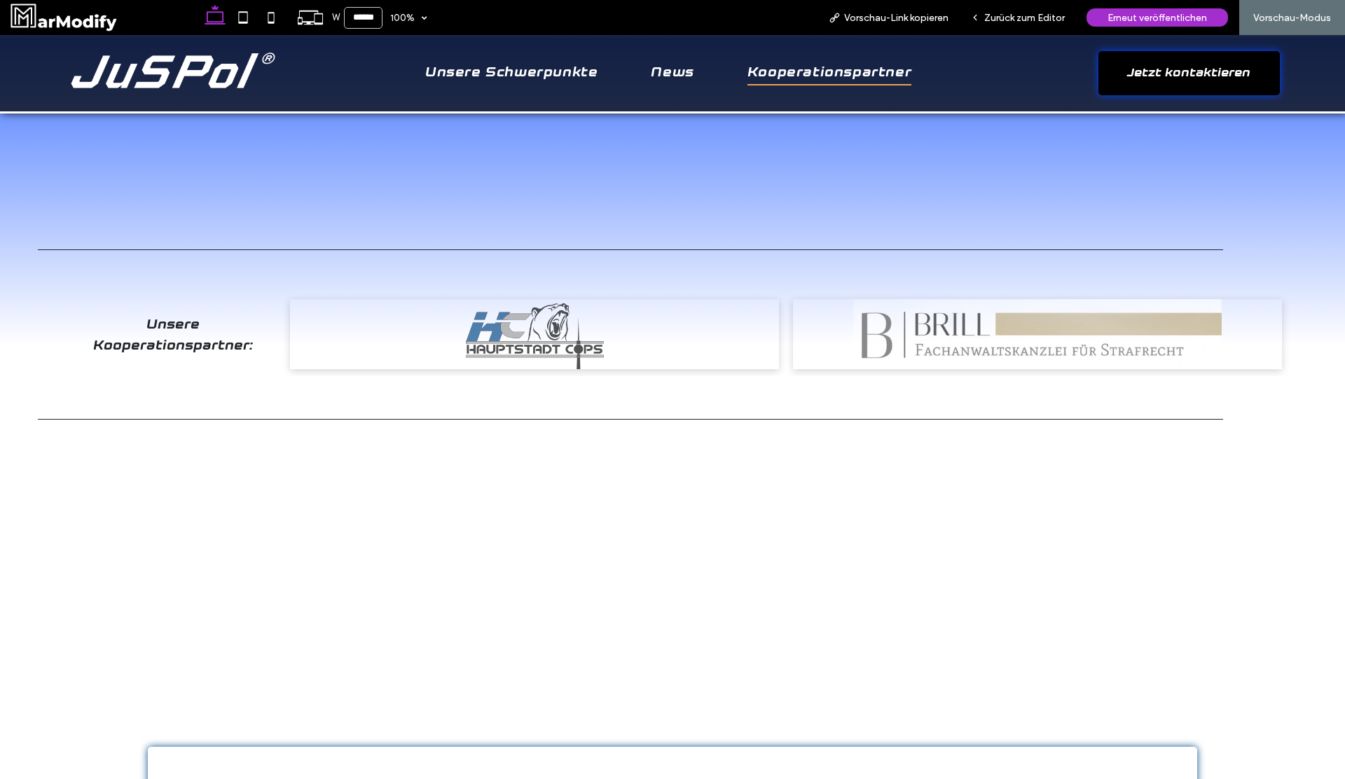
click at [1180, 344] on link at bounding box center [1037, 334] width 489 height 70
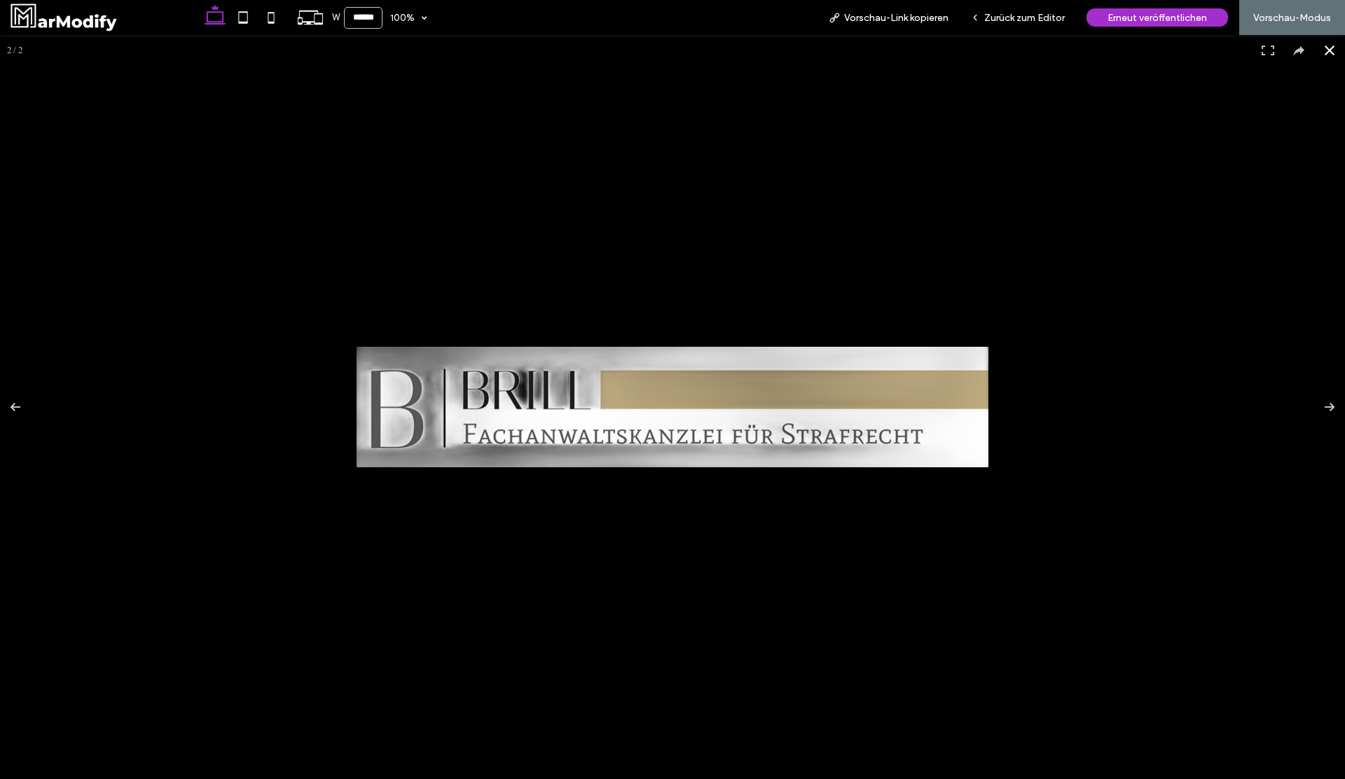
click at [1329, 53] on button at bounding box center [1329, 50] width 31 height 31
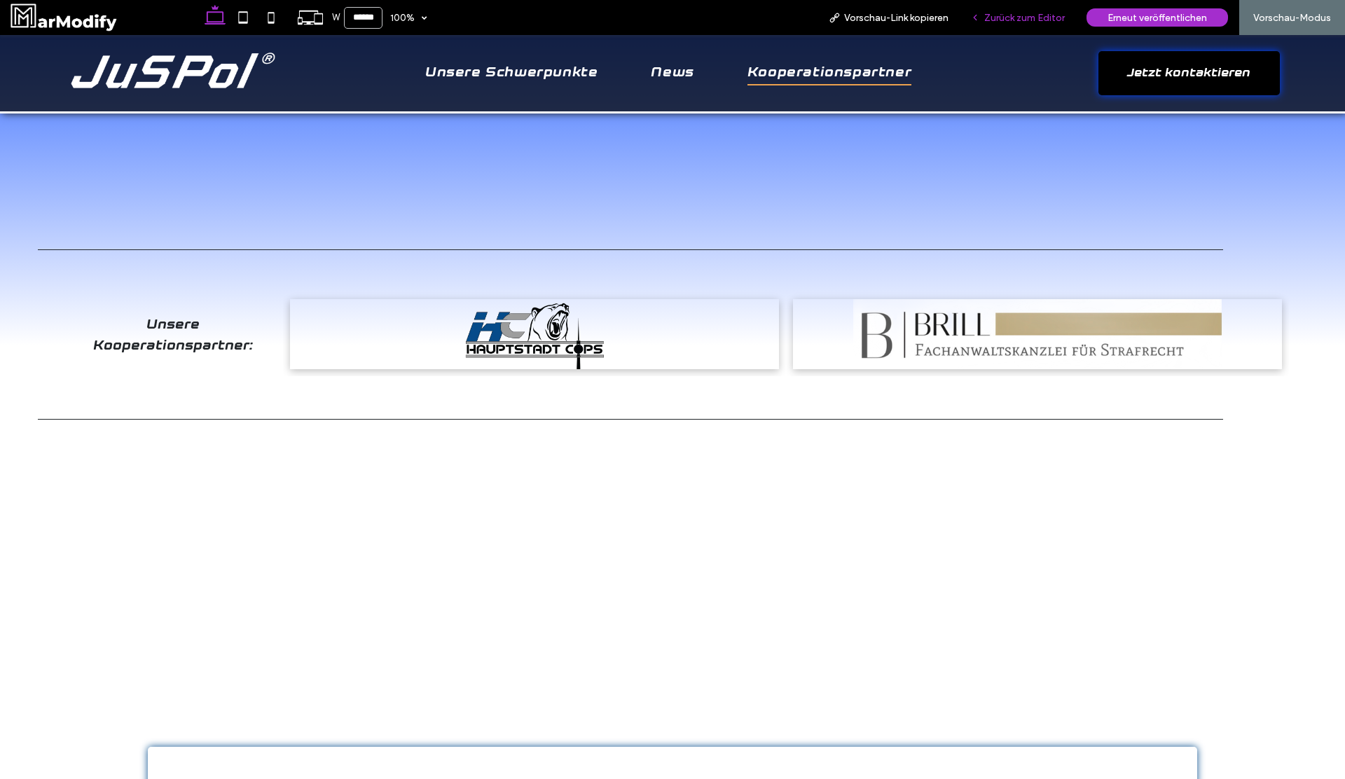
click at [1037, 12] on span "Zurück zum Editor" at bounding box center [1024, 18] width 81 height 12
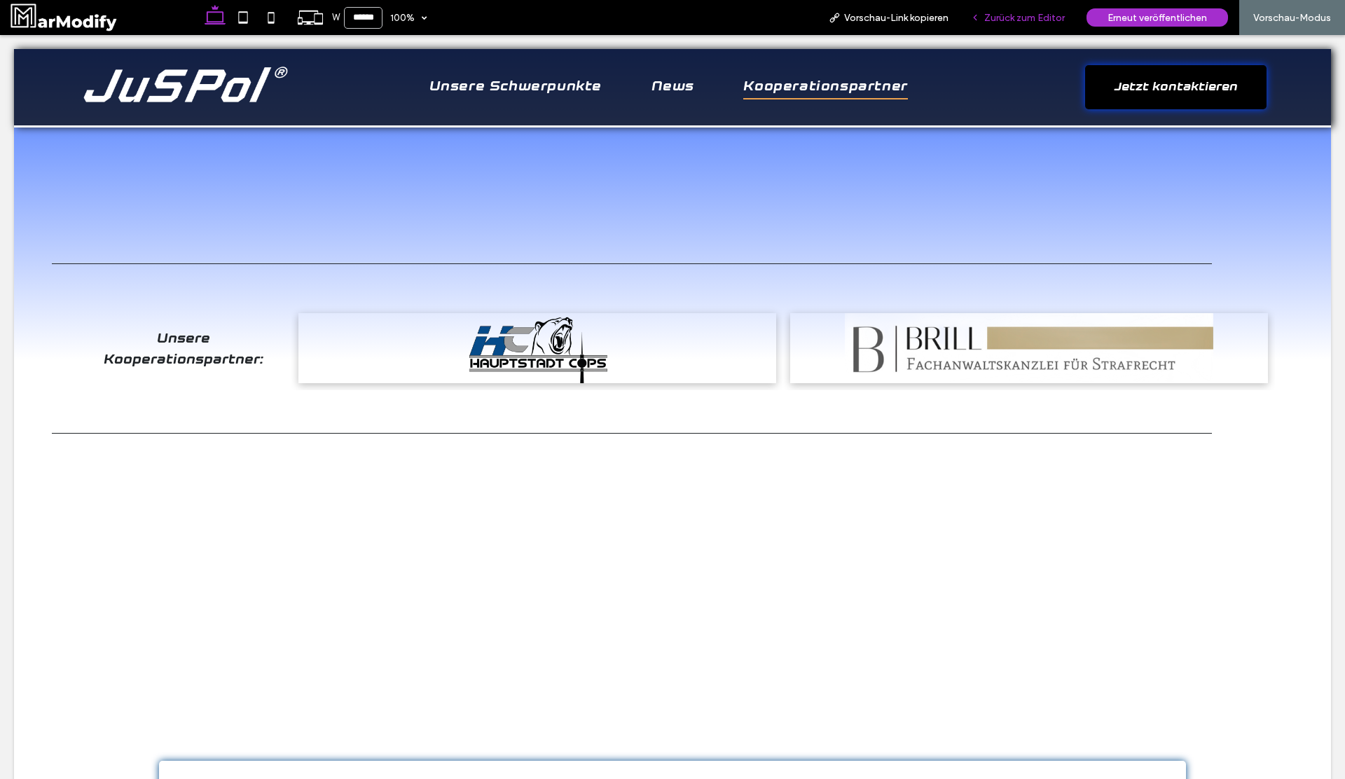
scroll to position [118, 0]
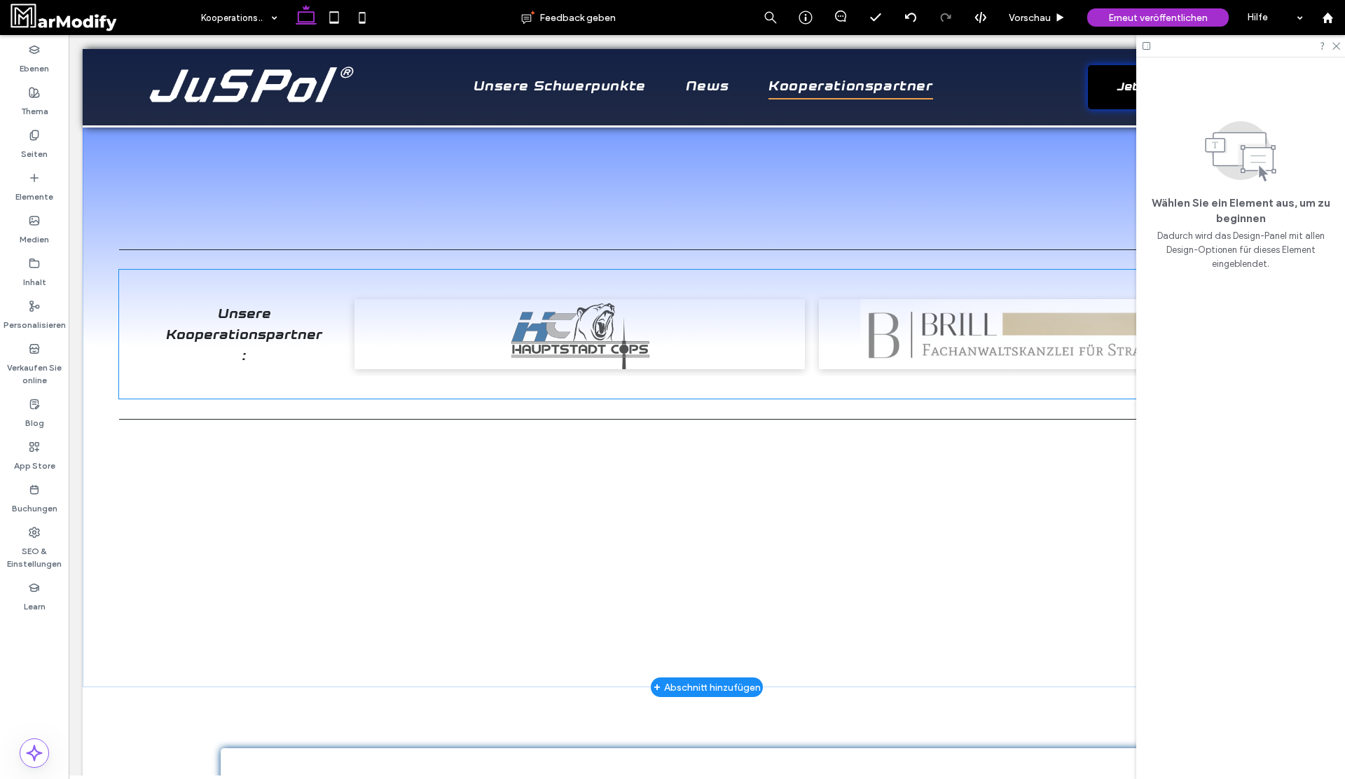
click at [965, 311] on link at bounding box center [1044, 334] width 450 height 70
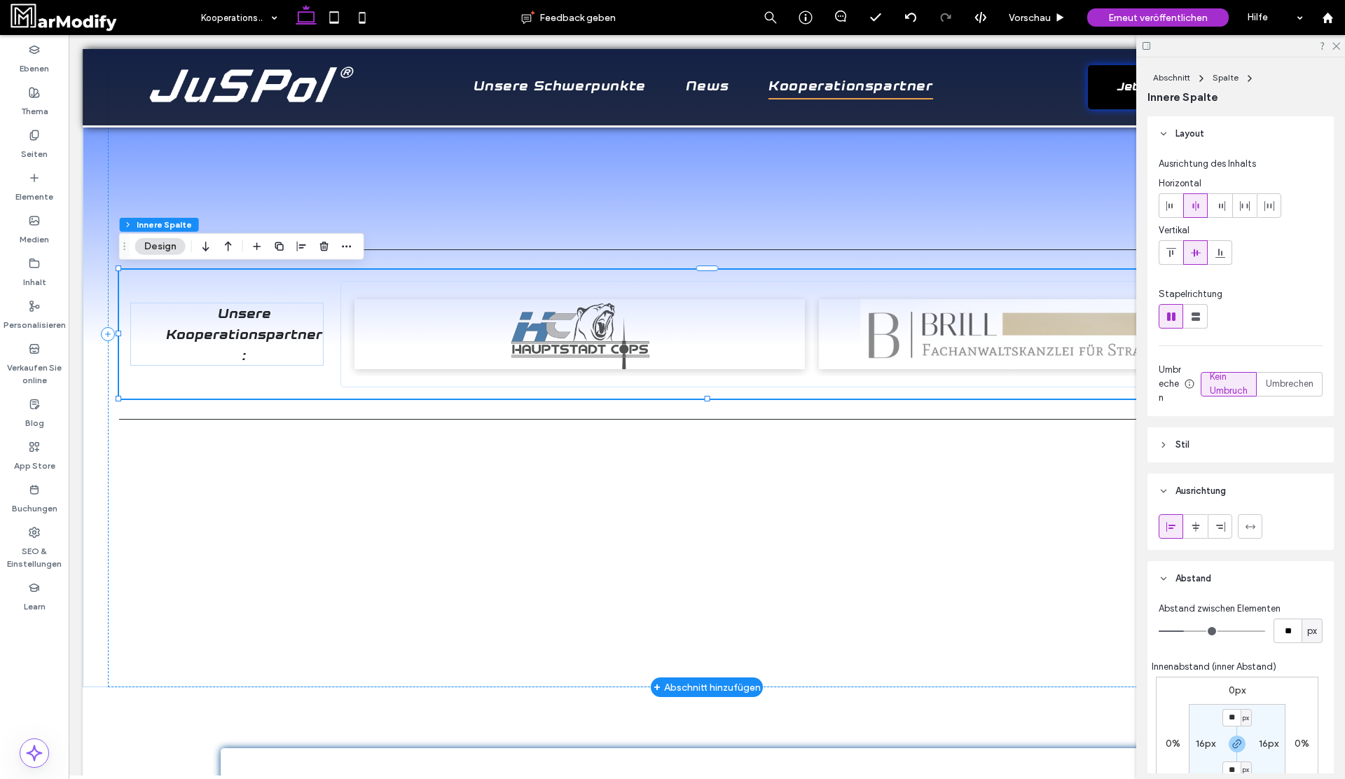
click at [976, 324] on link at bounding box center [1044, 334] width 450 height 70
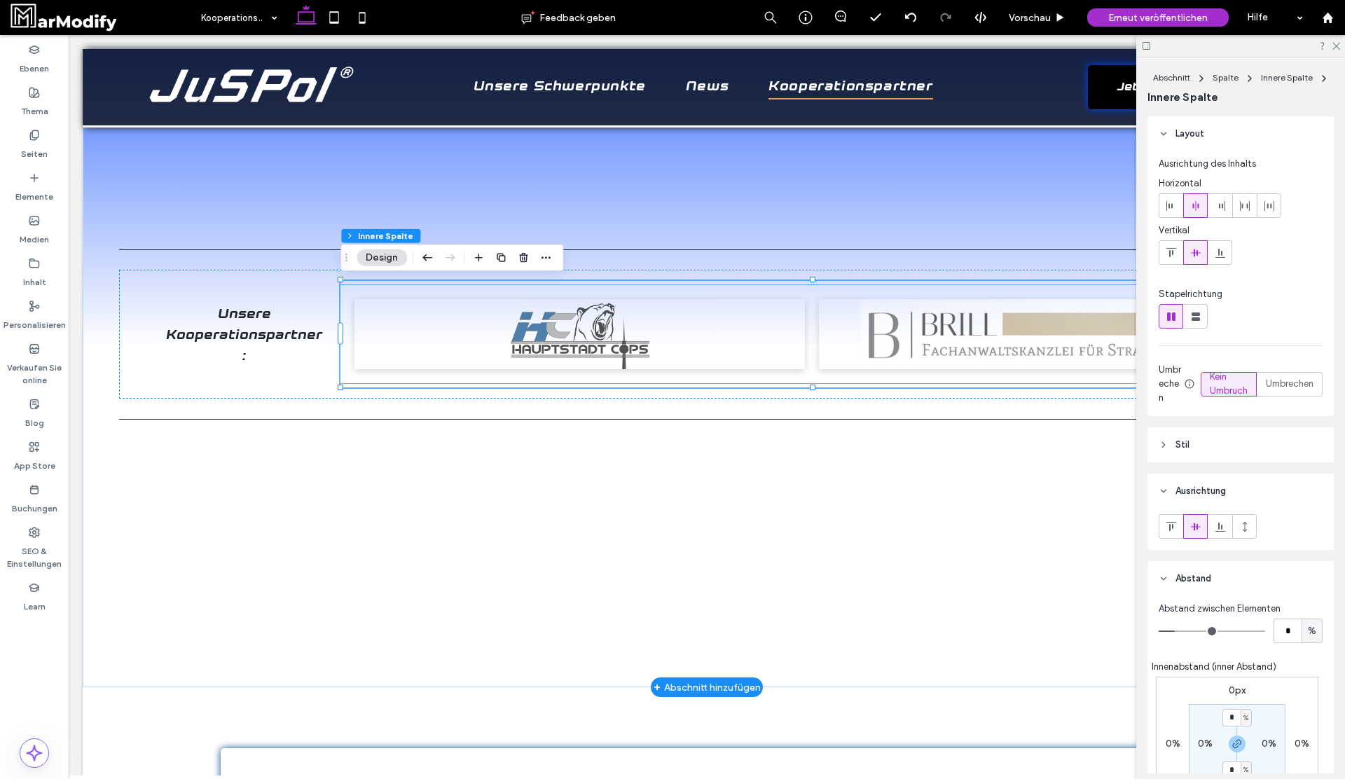
click at [1049, 305] on link at bounding box center [1044, 334] width 450 height 70
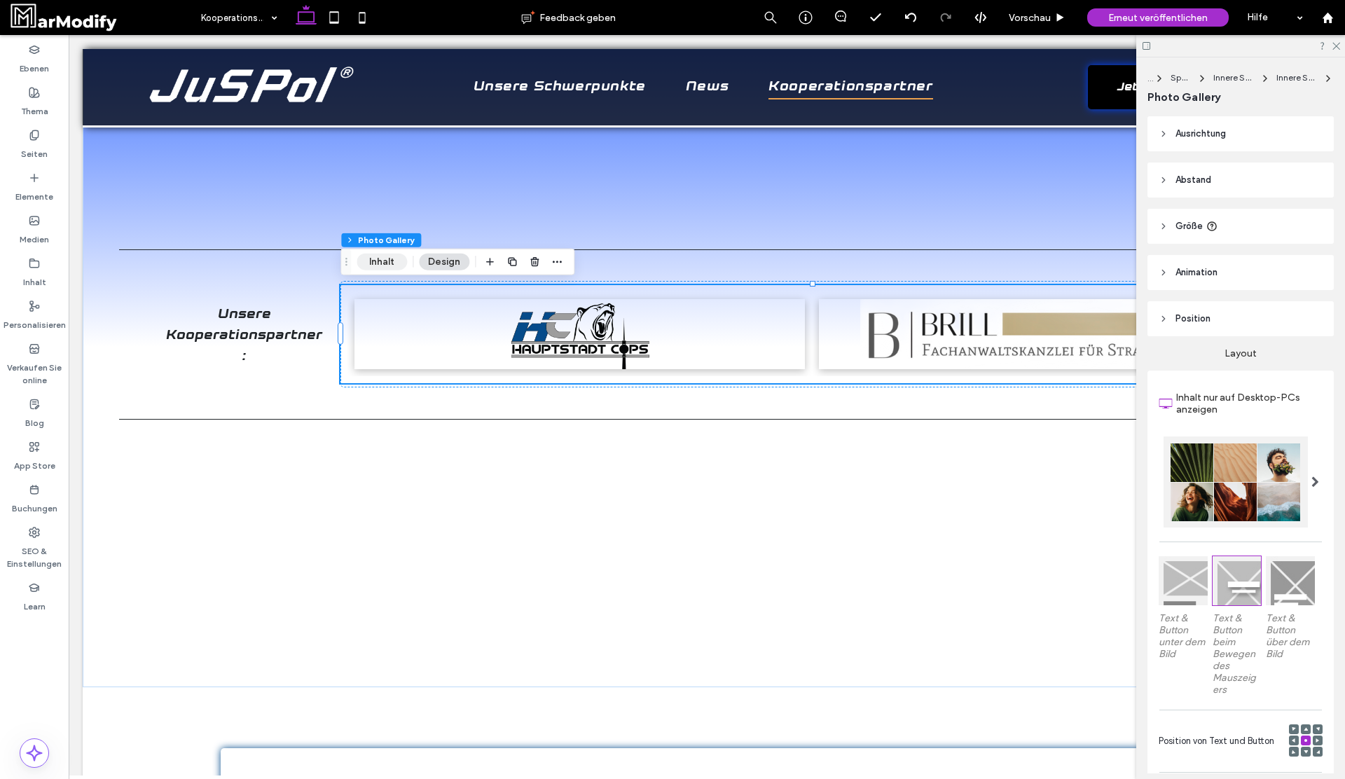
click at [384, 256] on button "Inhalt" at bounding box center [382, 262] width 50 height 17
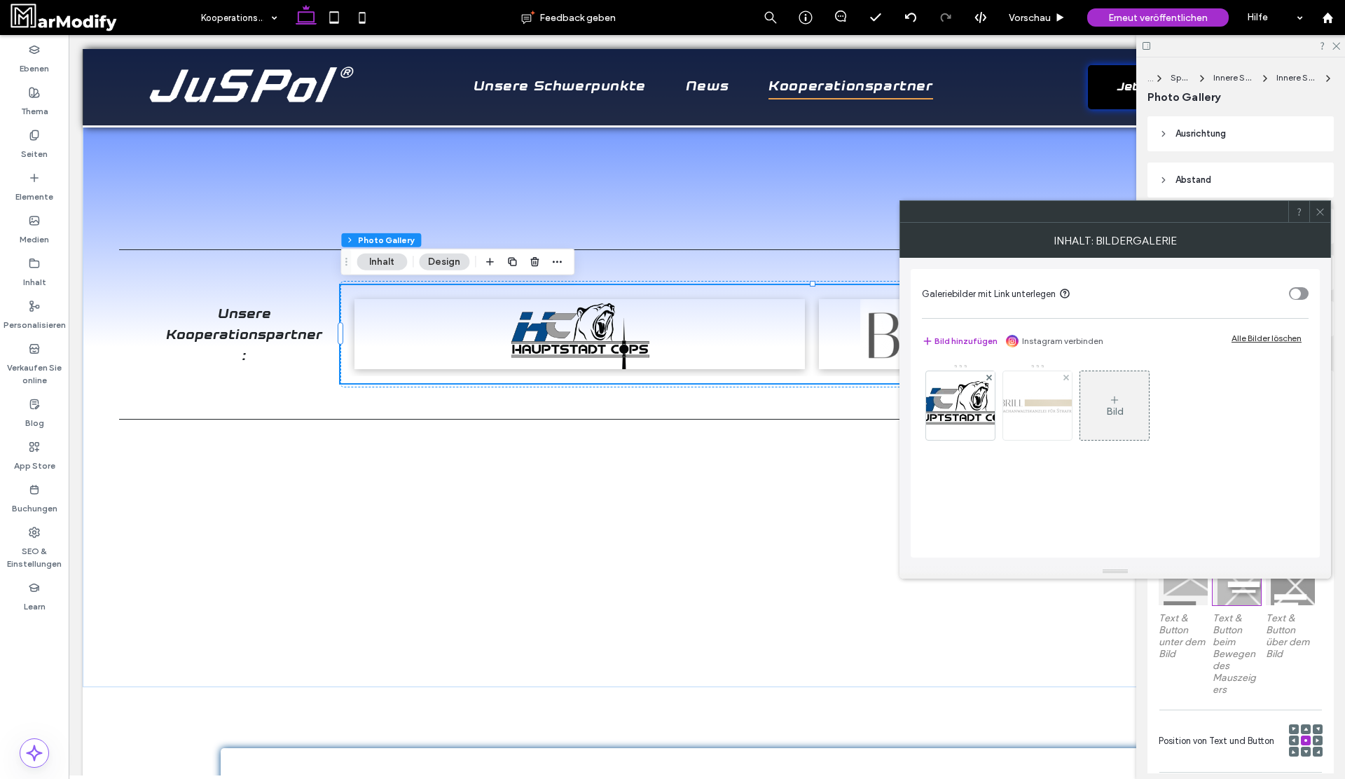
click at [1024, 413] on img at bounding box center [1037, 406] width 112 height 22
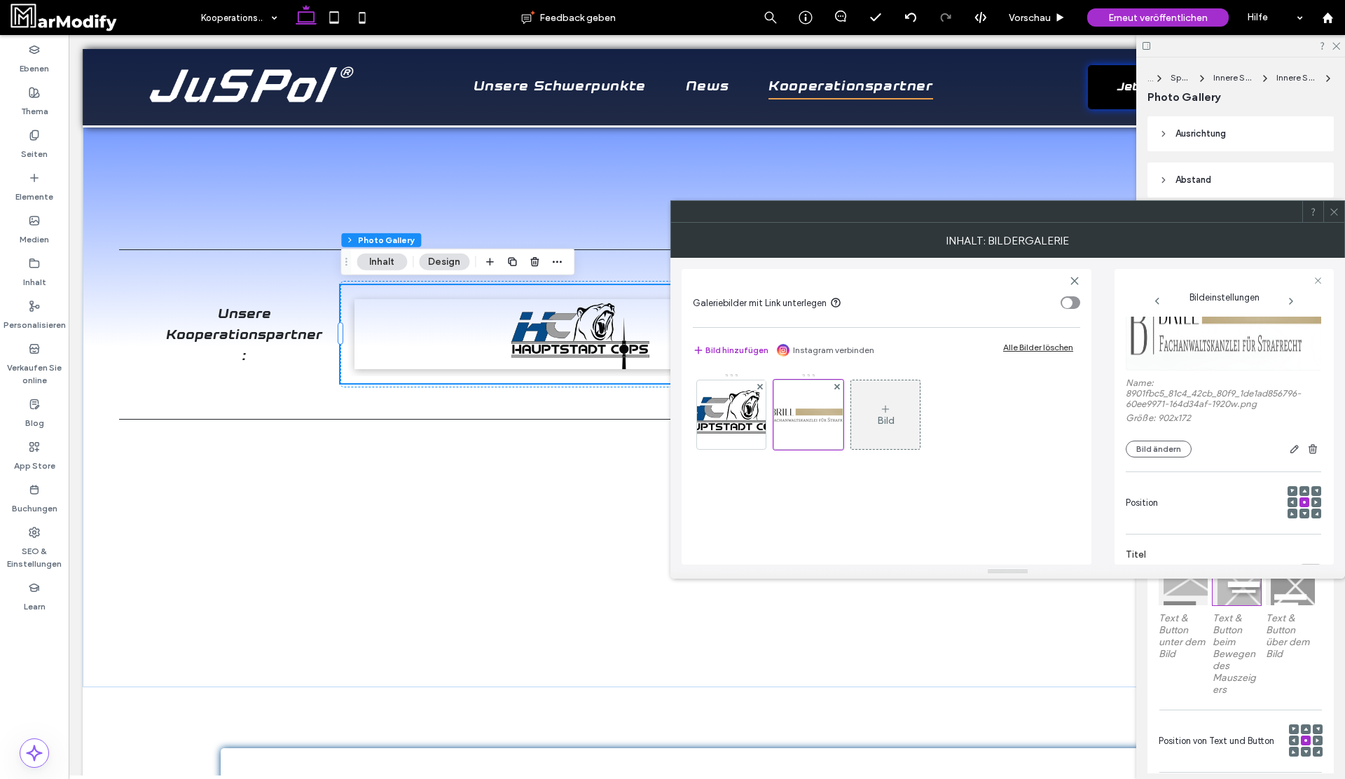
scroll to position [53, 0]
drag, startPoint x: 1268, startPoint y: 402, endPoint x: 1121, endPoint y: 390, distance: 148.3
click at [1121, 390] on div "**********" at bounding box center [1223, 417] width 219 height 296
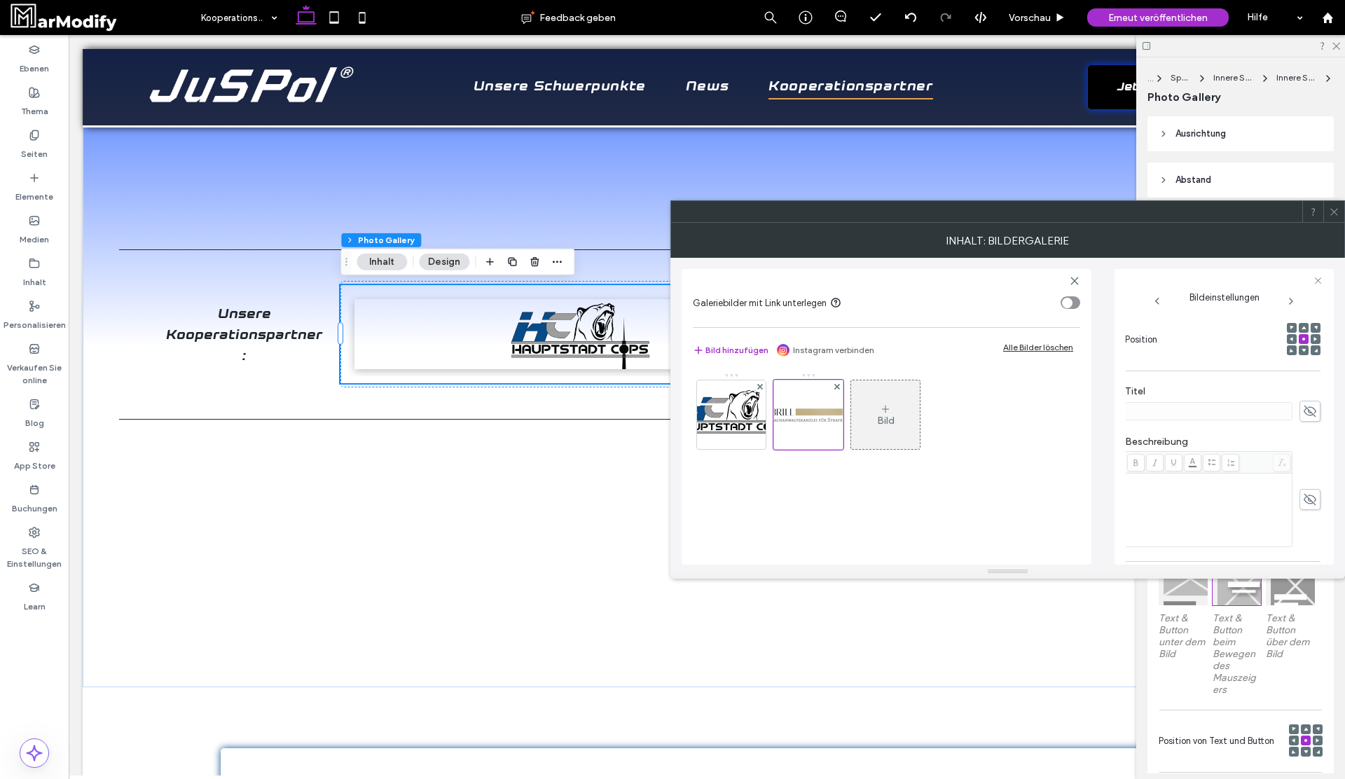
scroll to position [390, 1]
click at [1334, 210] on icon at bounding box center [1334, 212] width 11 height 11
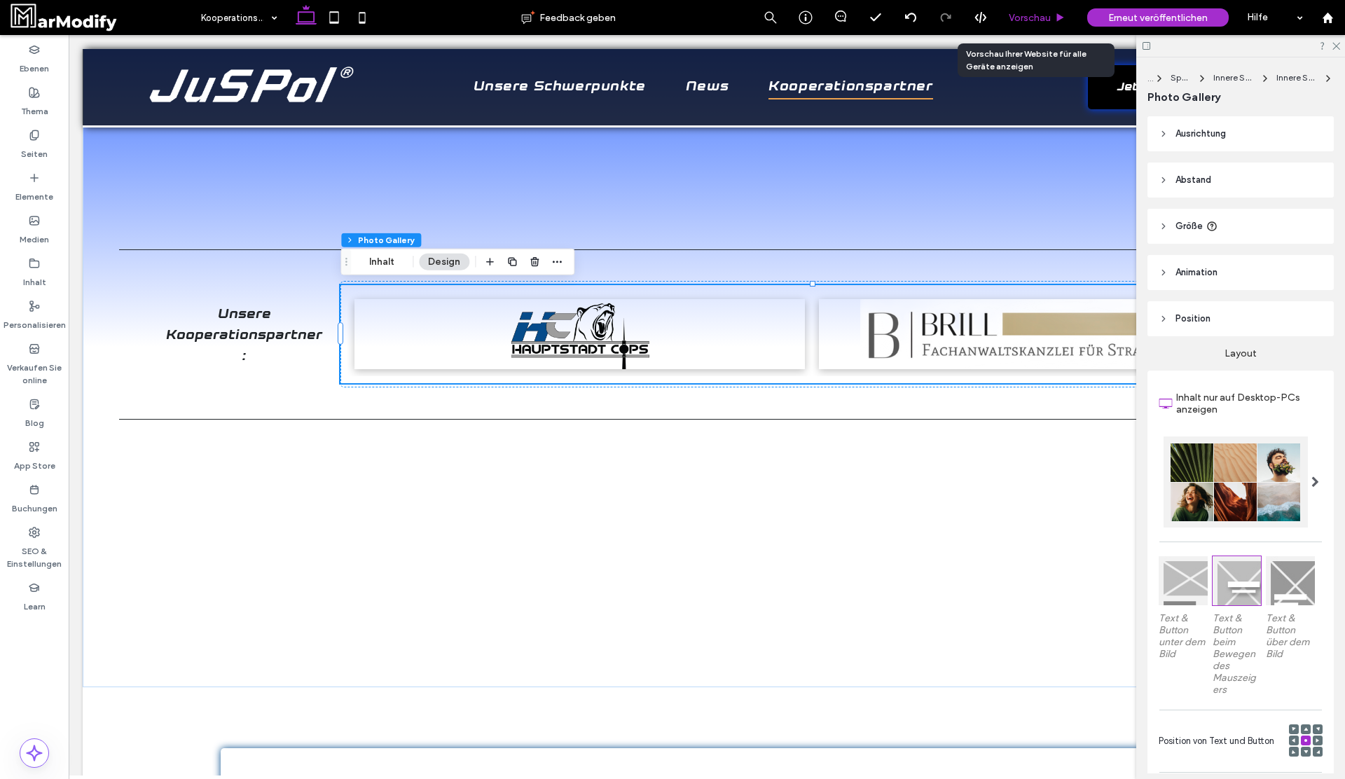
click at [1046, 25] on div "Vorschau" at bounding box center [1037, 17] width 78 height 35
click at [1028, 15] on span "Vorschau" at bounding box center [1030, 18] width 42 height 12
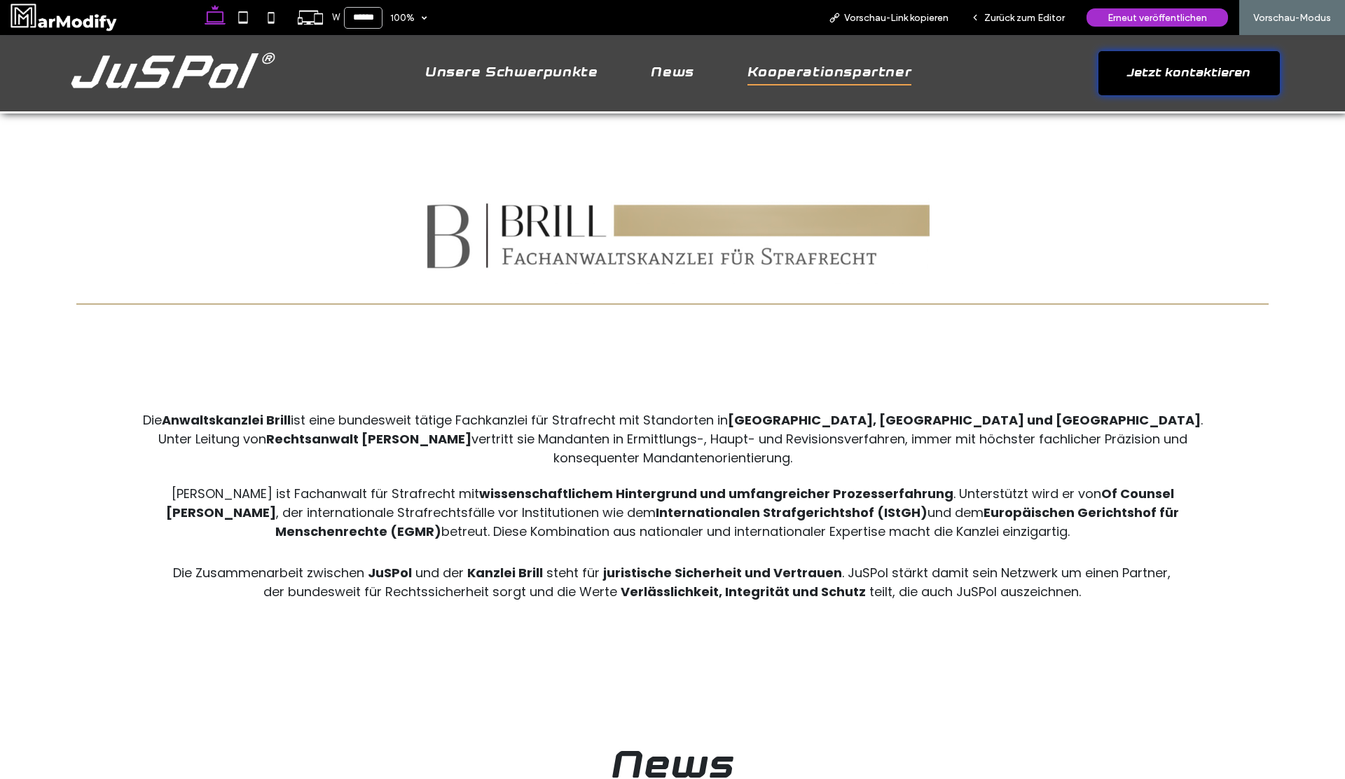
scroll to position [1355, 0]
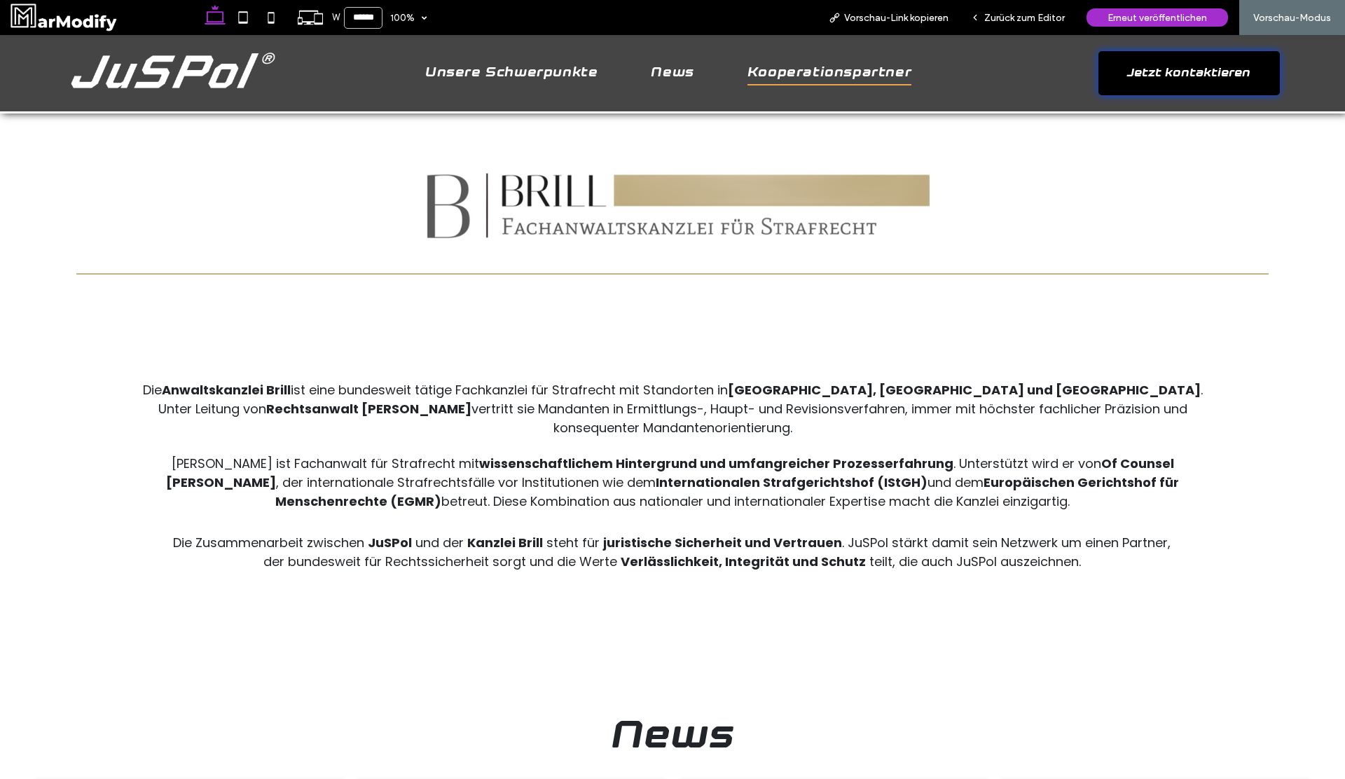
click at [736, 213] on img at bounding box center [673, 204] width 868 height 98
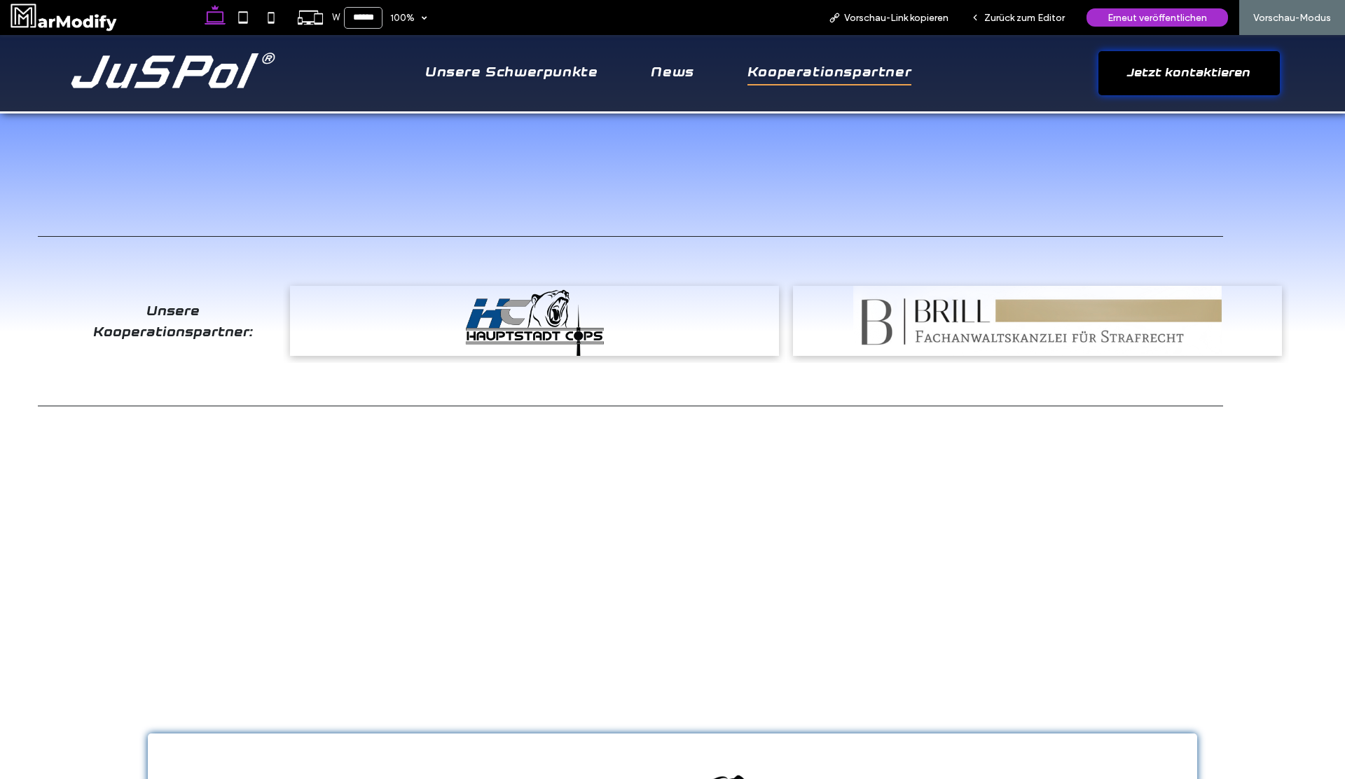
scroll to position [177, 0]
